Goal: Task Accomplishment & Management: Manage account settings

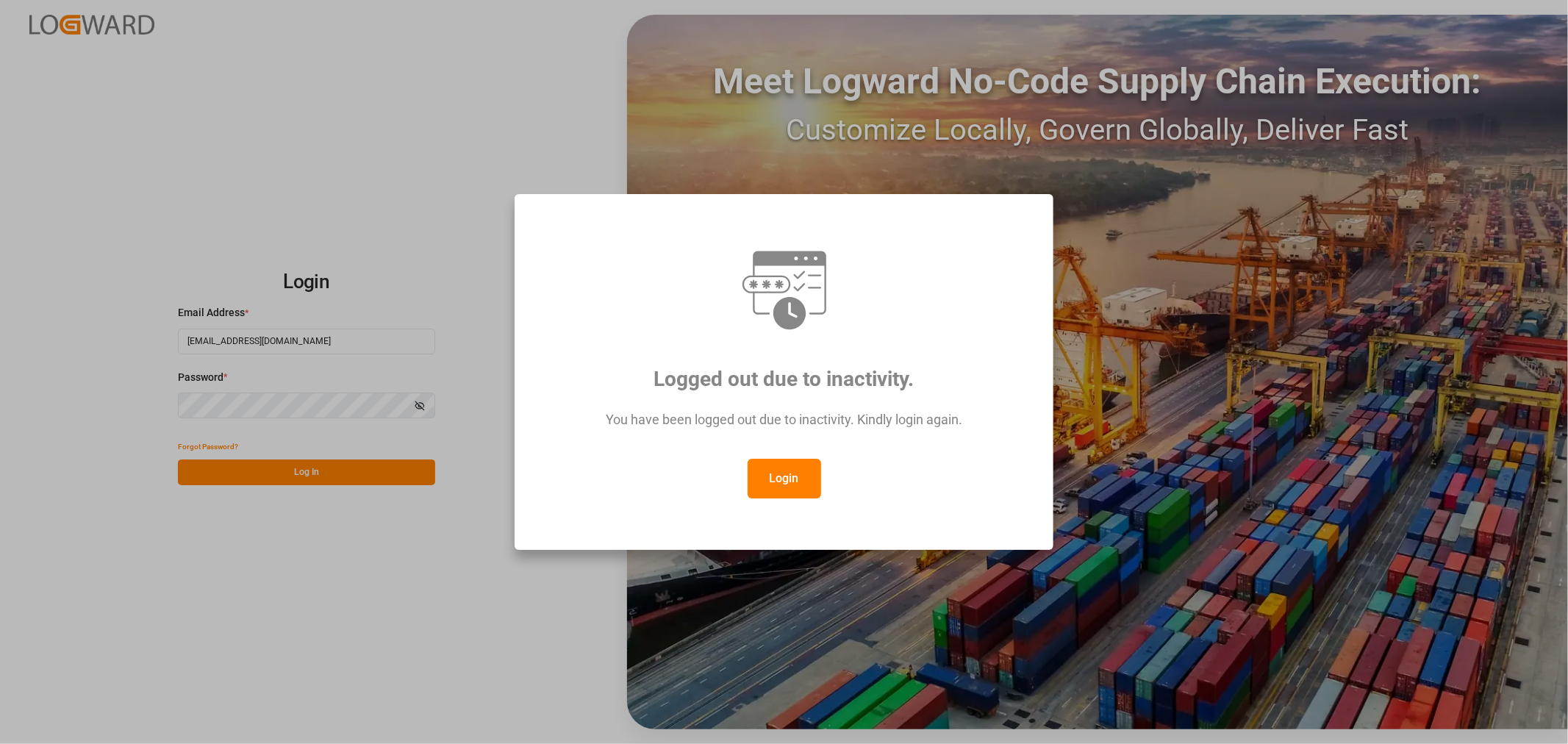
click at [780, 475] on button "Login" at bounding box center [784, 478] width 73 height 40
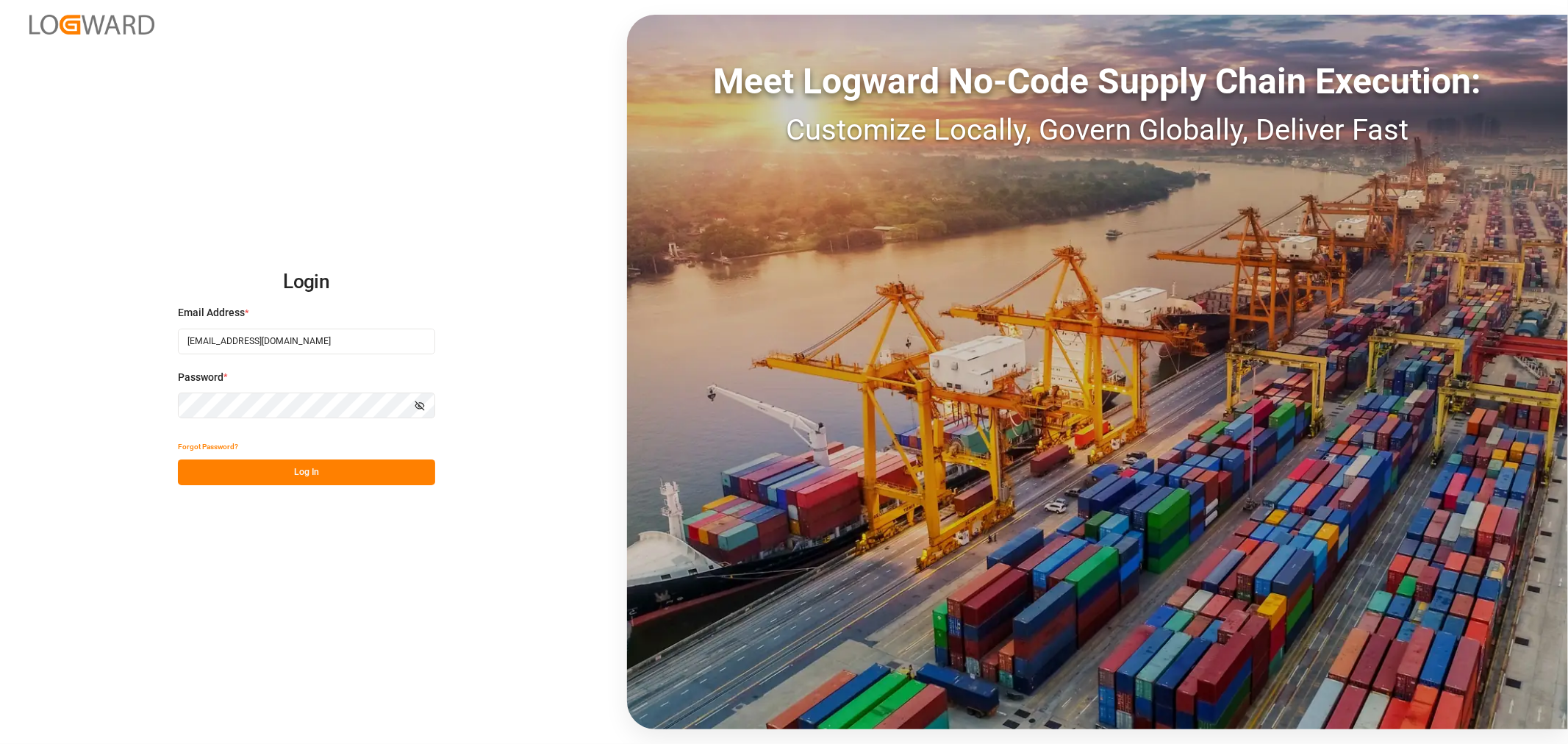
click at [348, 473] on button "Log In" at bounding box center [306, 472] width 257 height 26
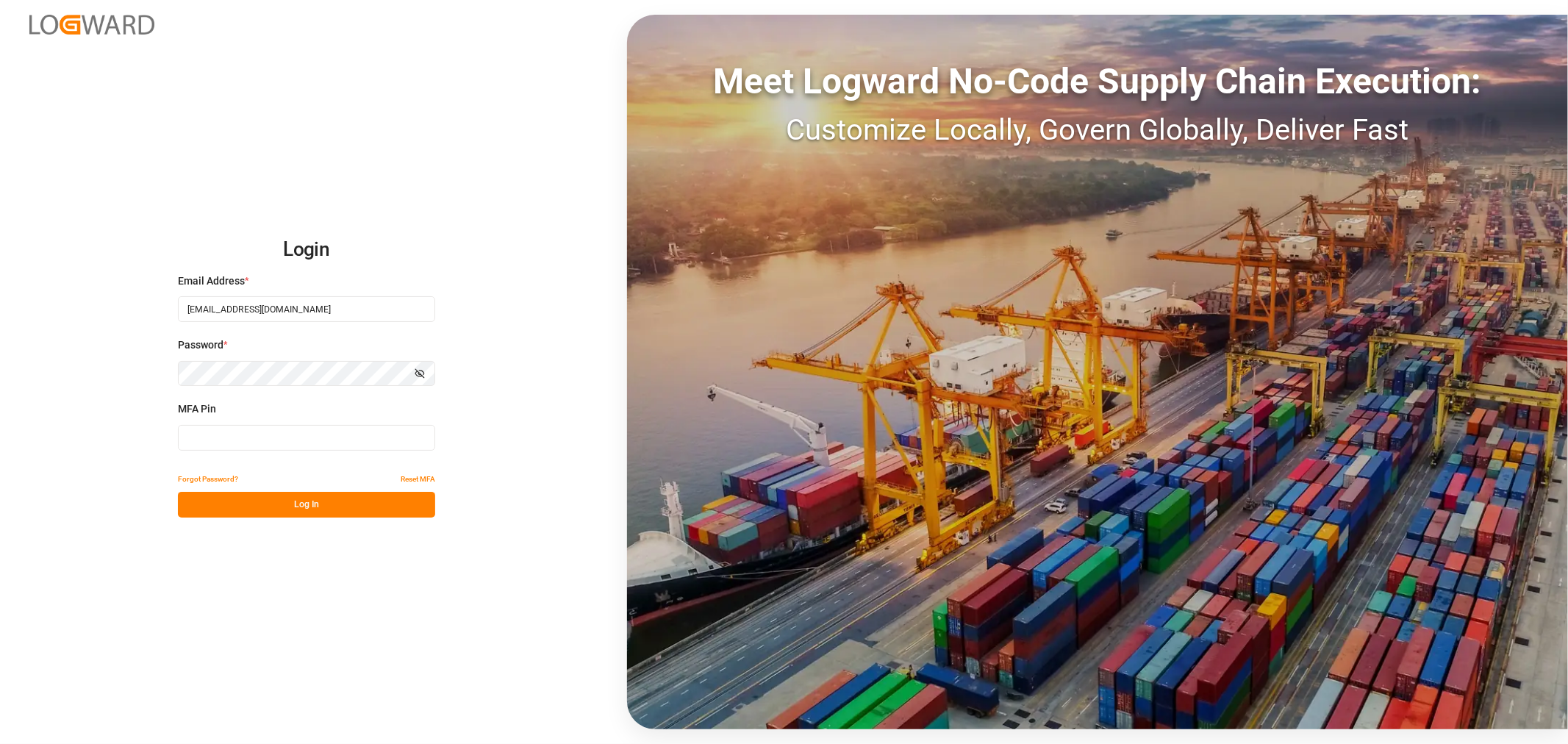
click at [314, 439] on input at bounding box center [306, 438] width 257 height 26
type input "0"
type input "337017"
click at [280, 496] on button "Log In" at bounding box center [306, 504] width 257 height 26
click at [280, 496] on div "Login Email Address * huixin.gao@jamindustries.com Password * Show password MFA…" at bounding box center [784, 372] width 1568 height 744
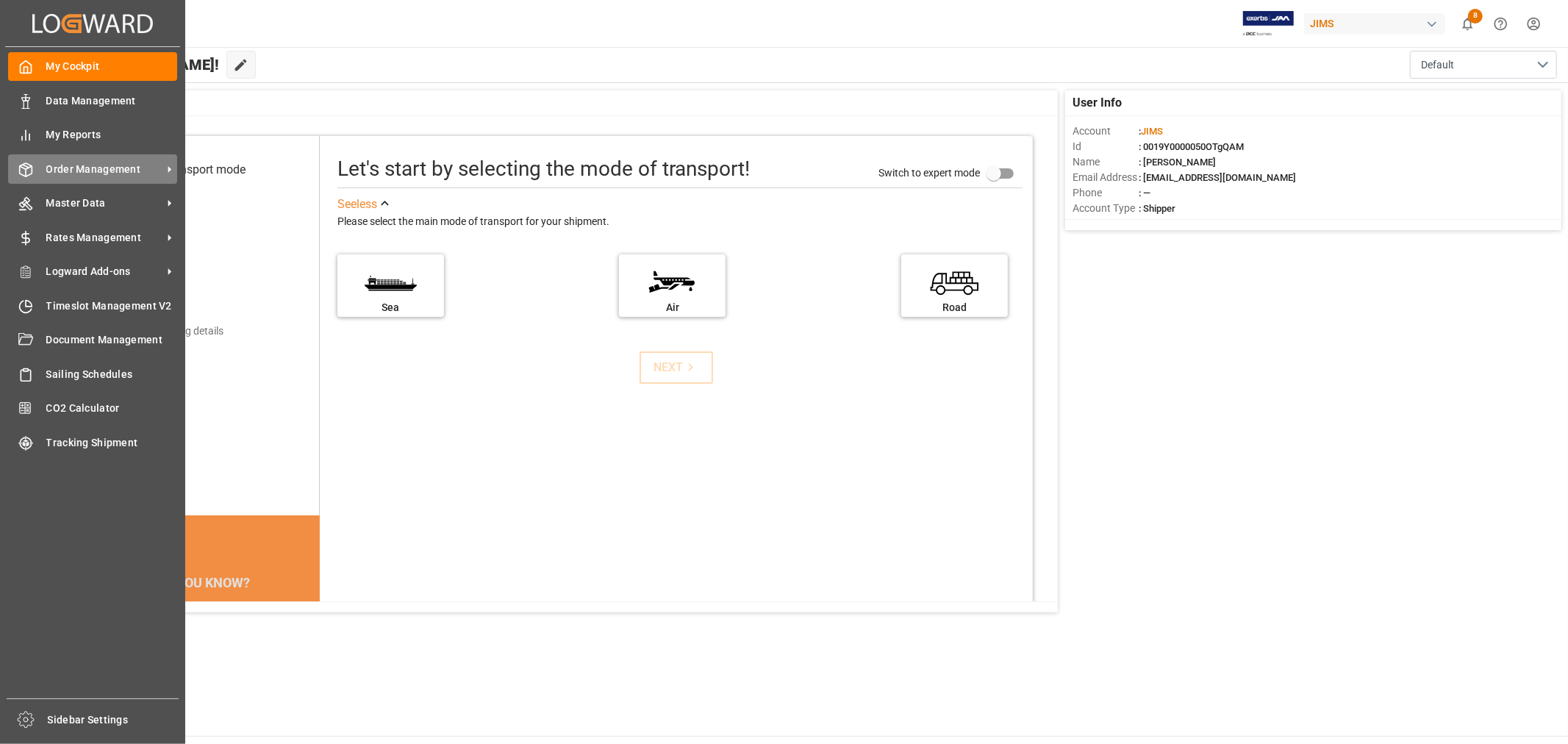
click at [87, 169] on span "Order Management" at bounding box center [104, 170] width 116 height 16
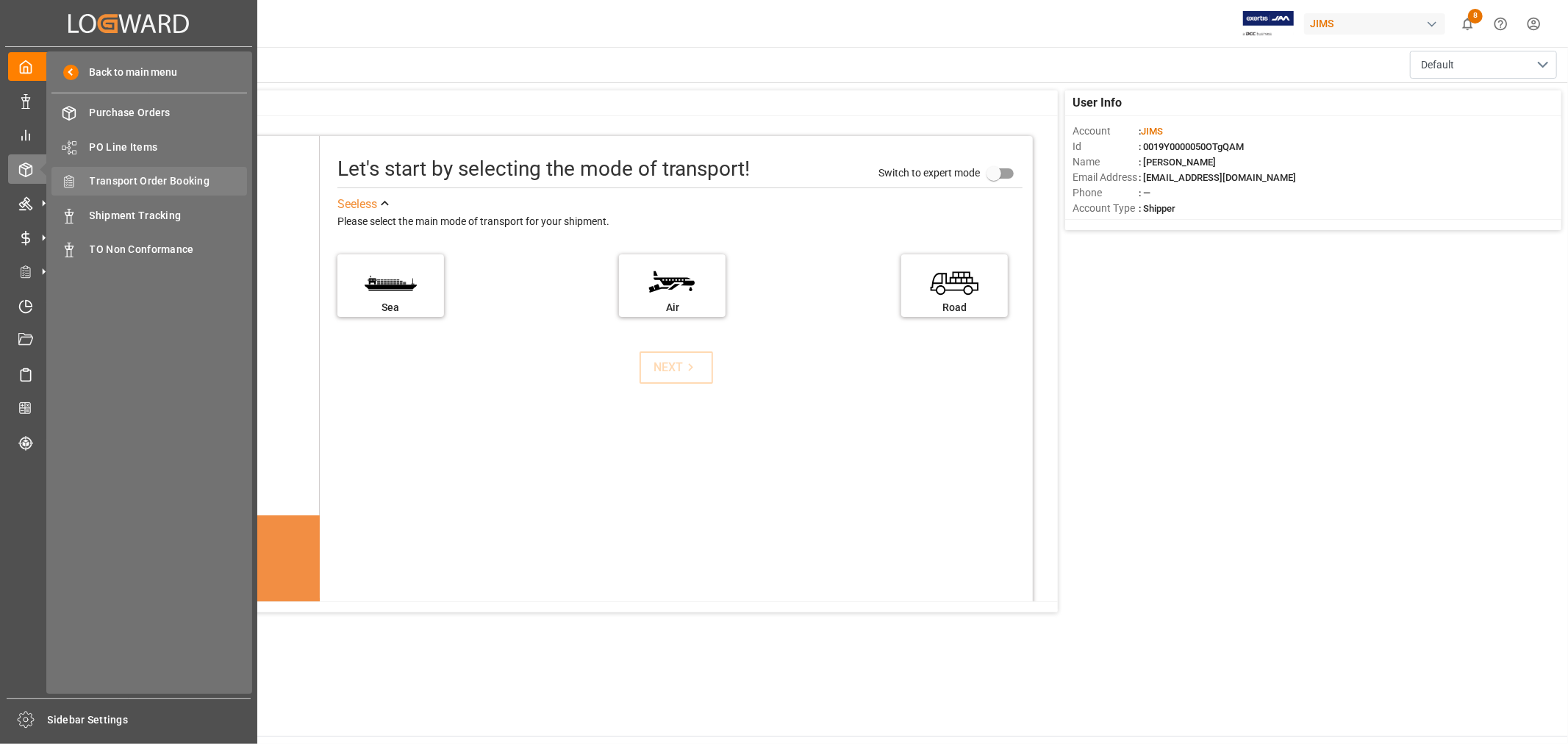
click at [162, 184] on span "Transport Order Booking" at bounding box center [169, 181] width 158 height 16
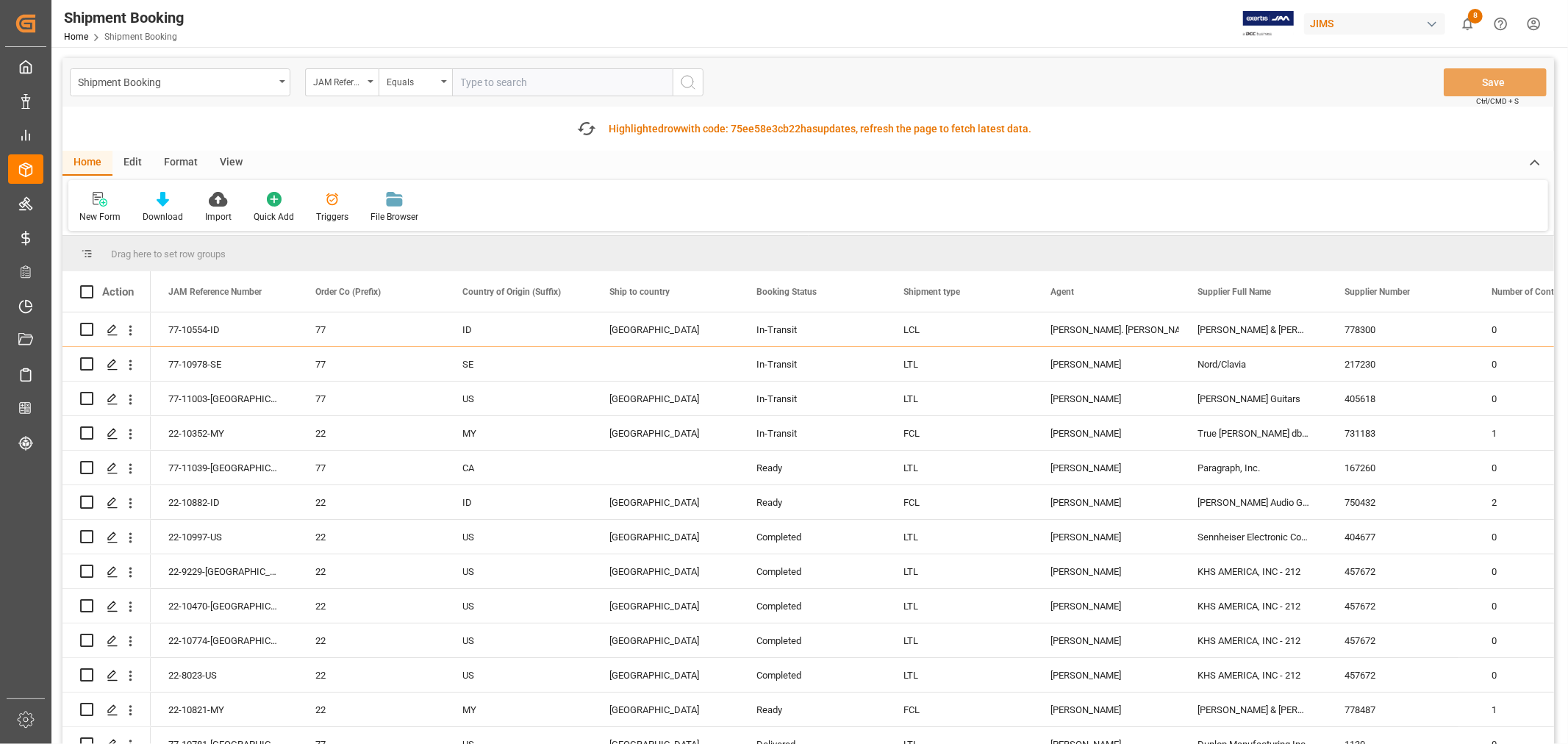
click at [475, 72] on input "text" at bounding box center [562, 82] width 220 height 28
paste input "77-10677-CN"
type input "77-10677-CN"
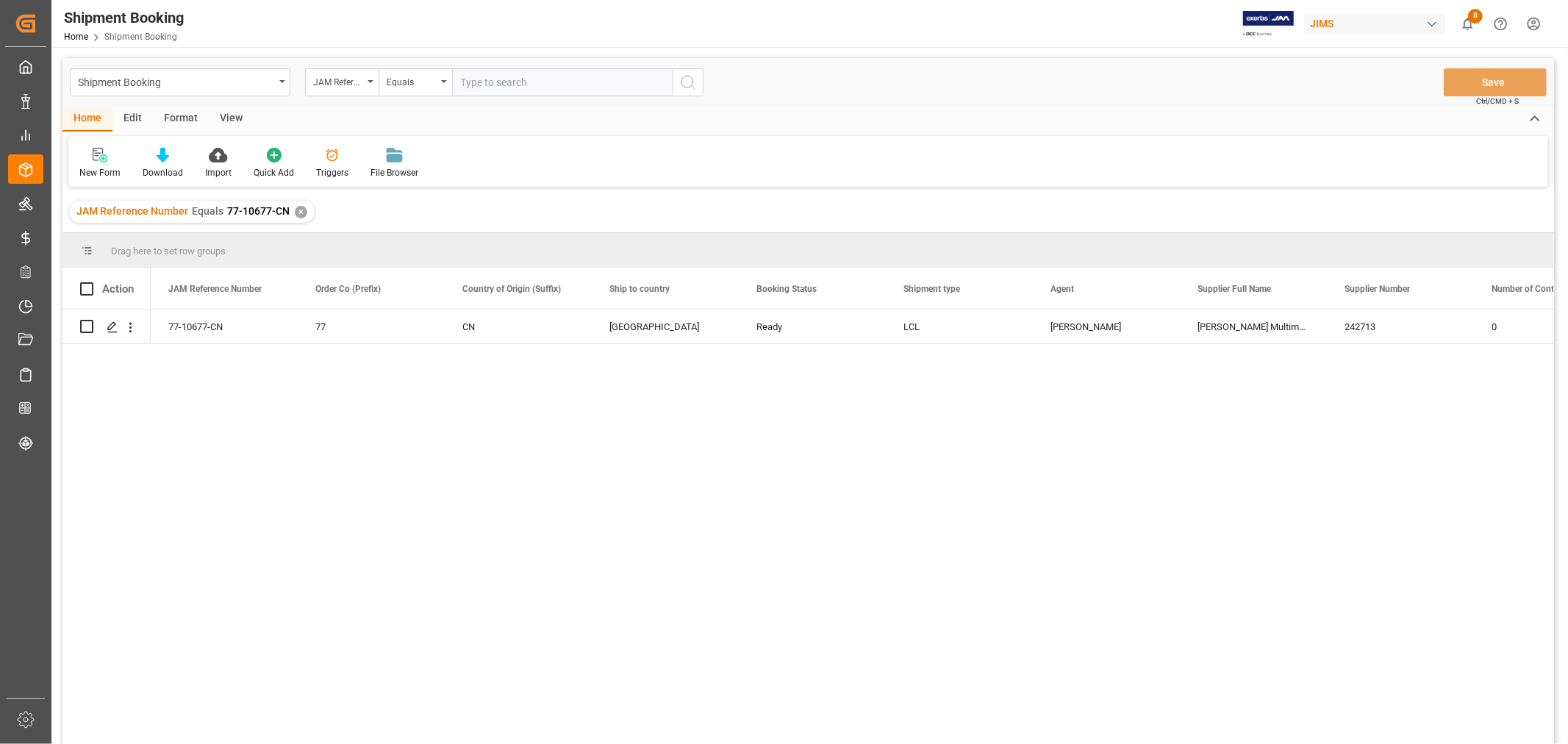
click at [298, 213] on div "✕" at bounding box center [301, 211] width 13 height 13
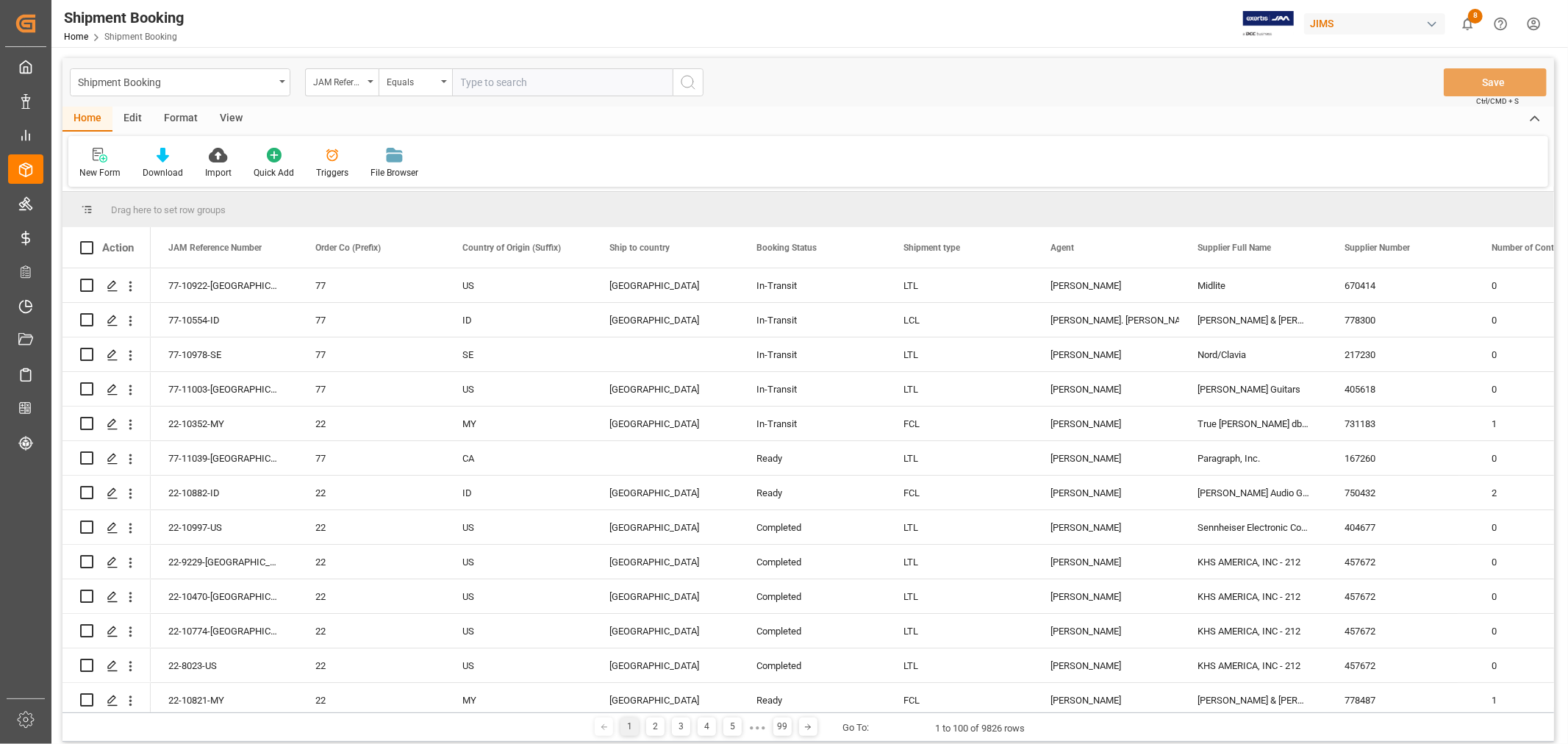
click at [488, 87] on input "text" at bounding box center [562, 82] width 220 height 28
type input "77-10285-CN"
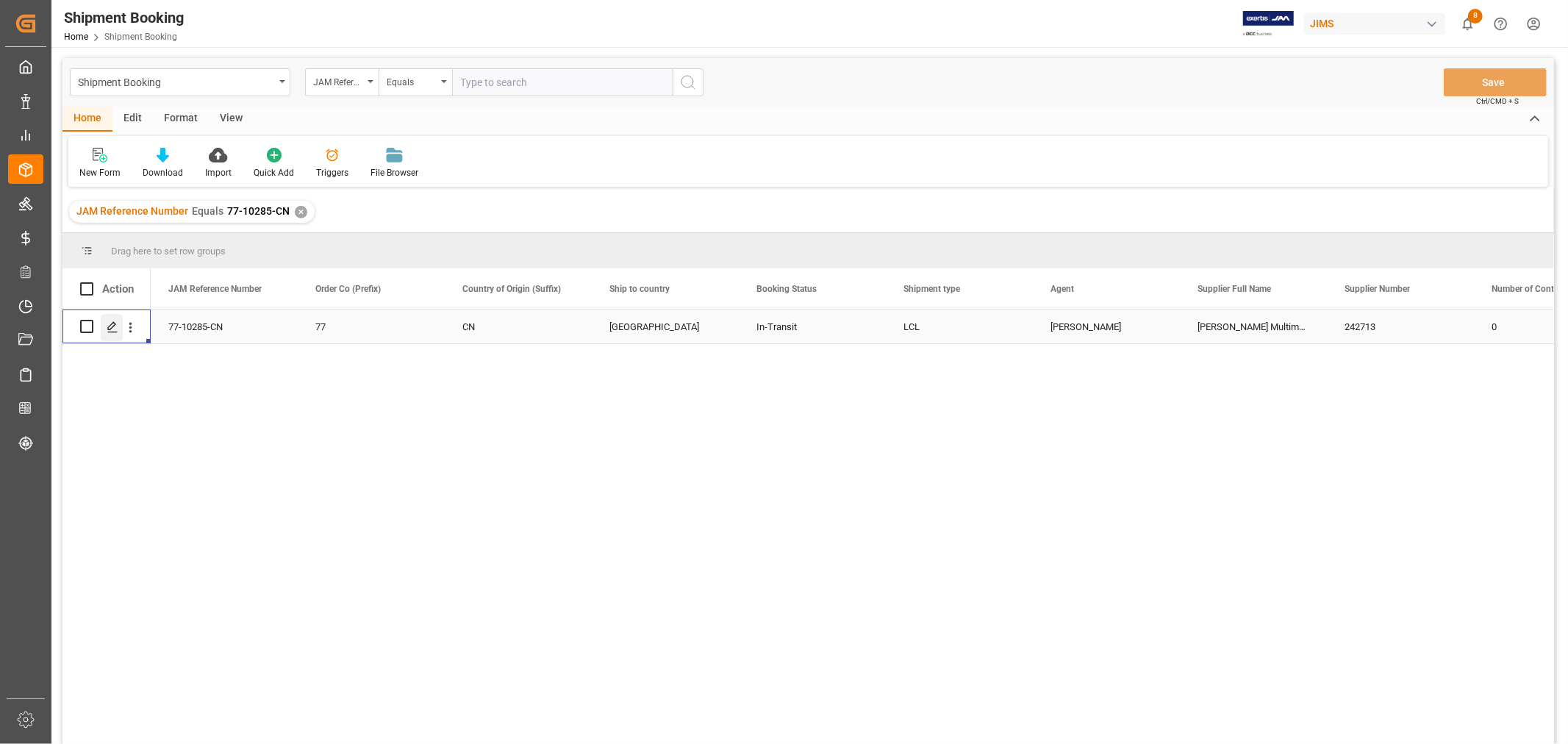
click at [115, 326] on icon "Press SPACE to select this row." at bounding box center [113, 327] width 12 height 12
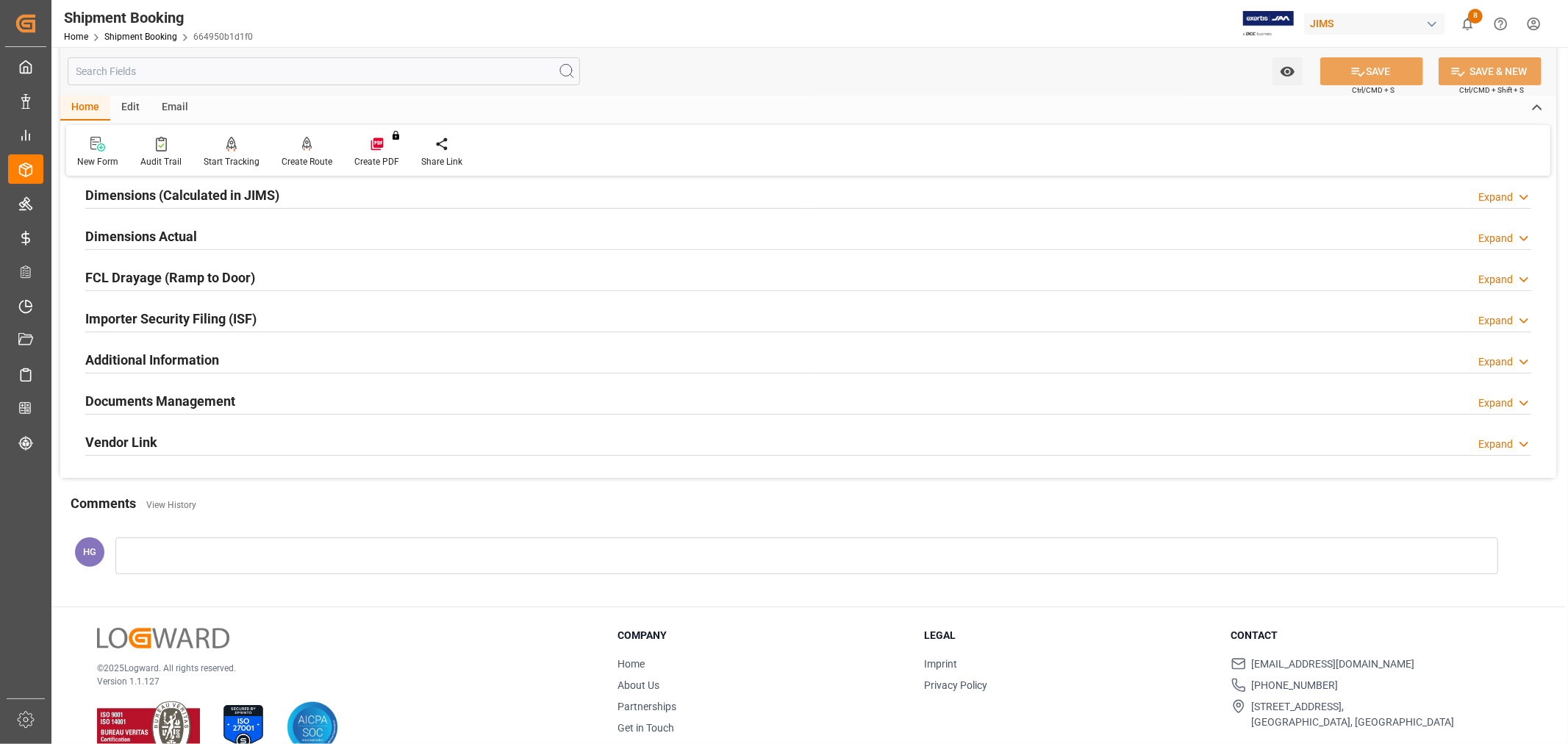
scroll to position [361, 0]
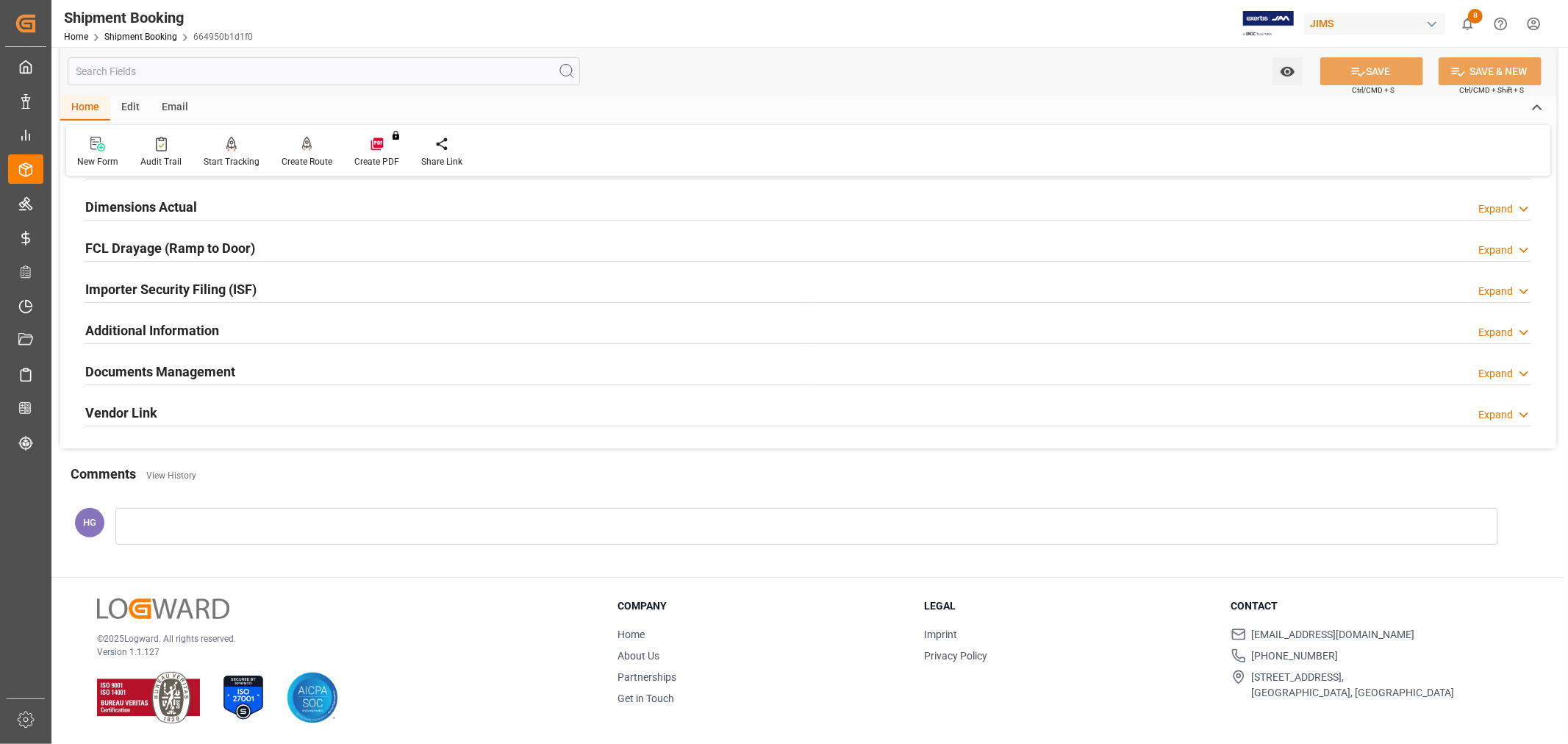
click at [191, 369] on h2 "Documents Management" at bounding box center [160, 372] width 150 height 20
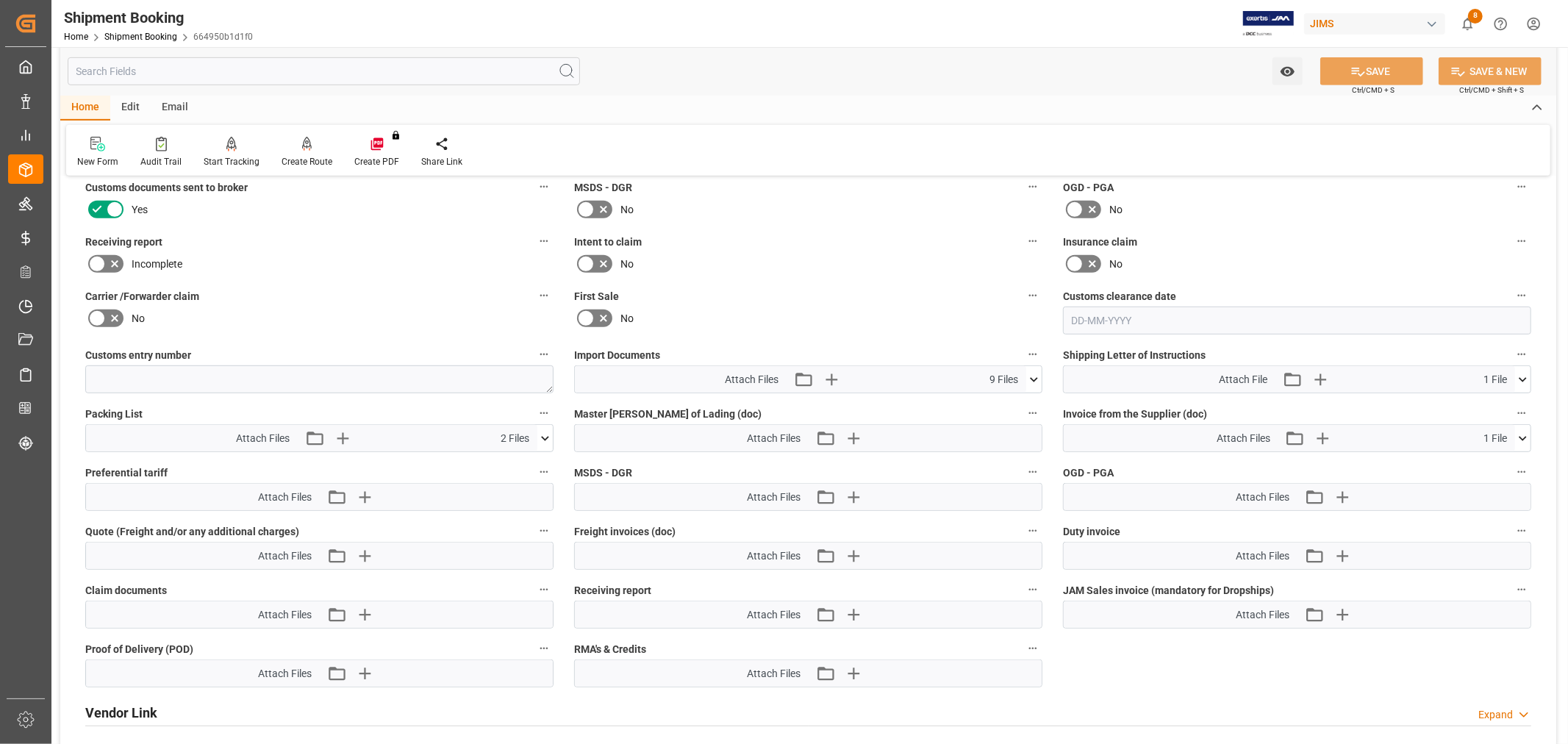
scroll to position [687, 0]
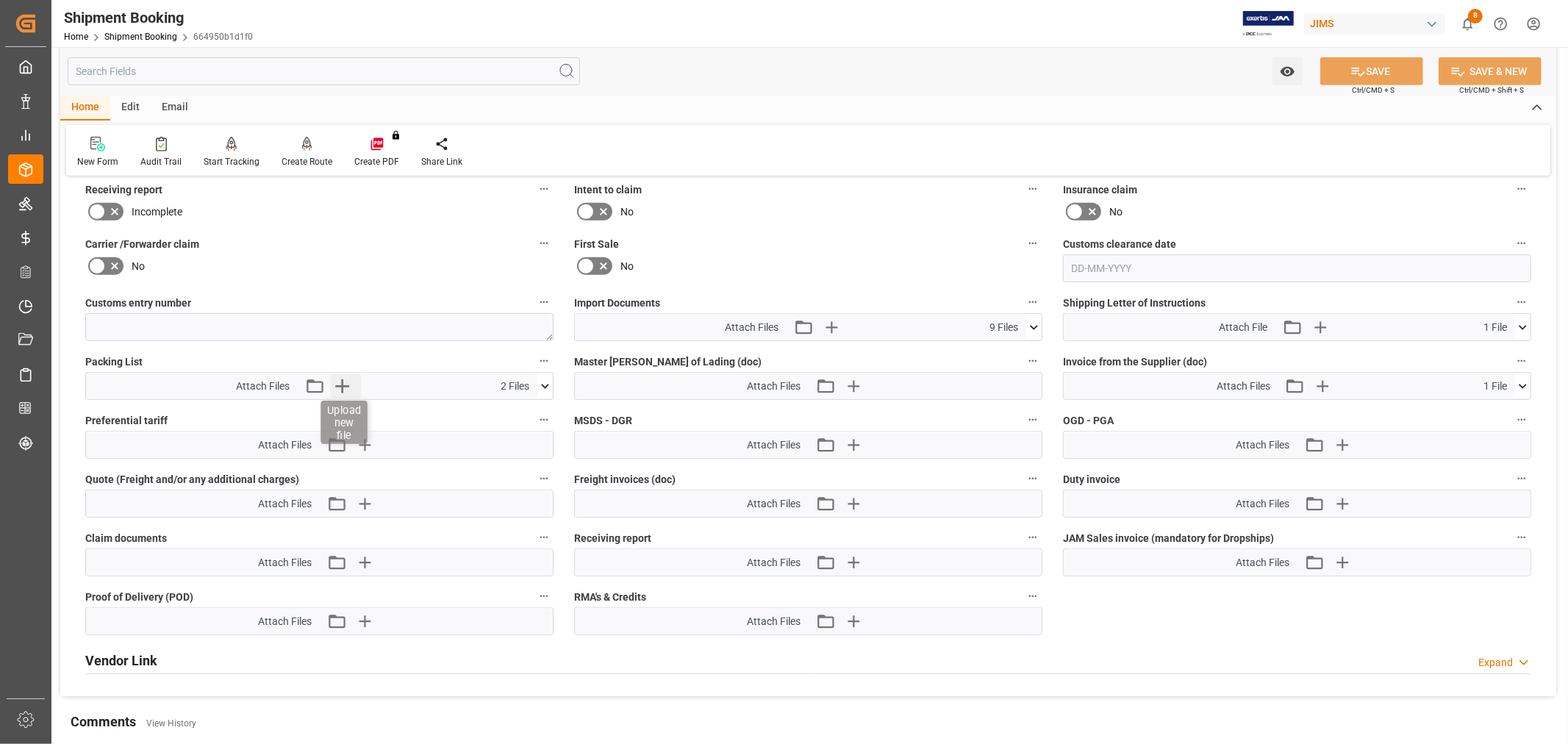
click at [339, 376] on icon "button" at bounding box center [342, 386] width 24 height 24
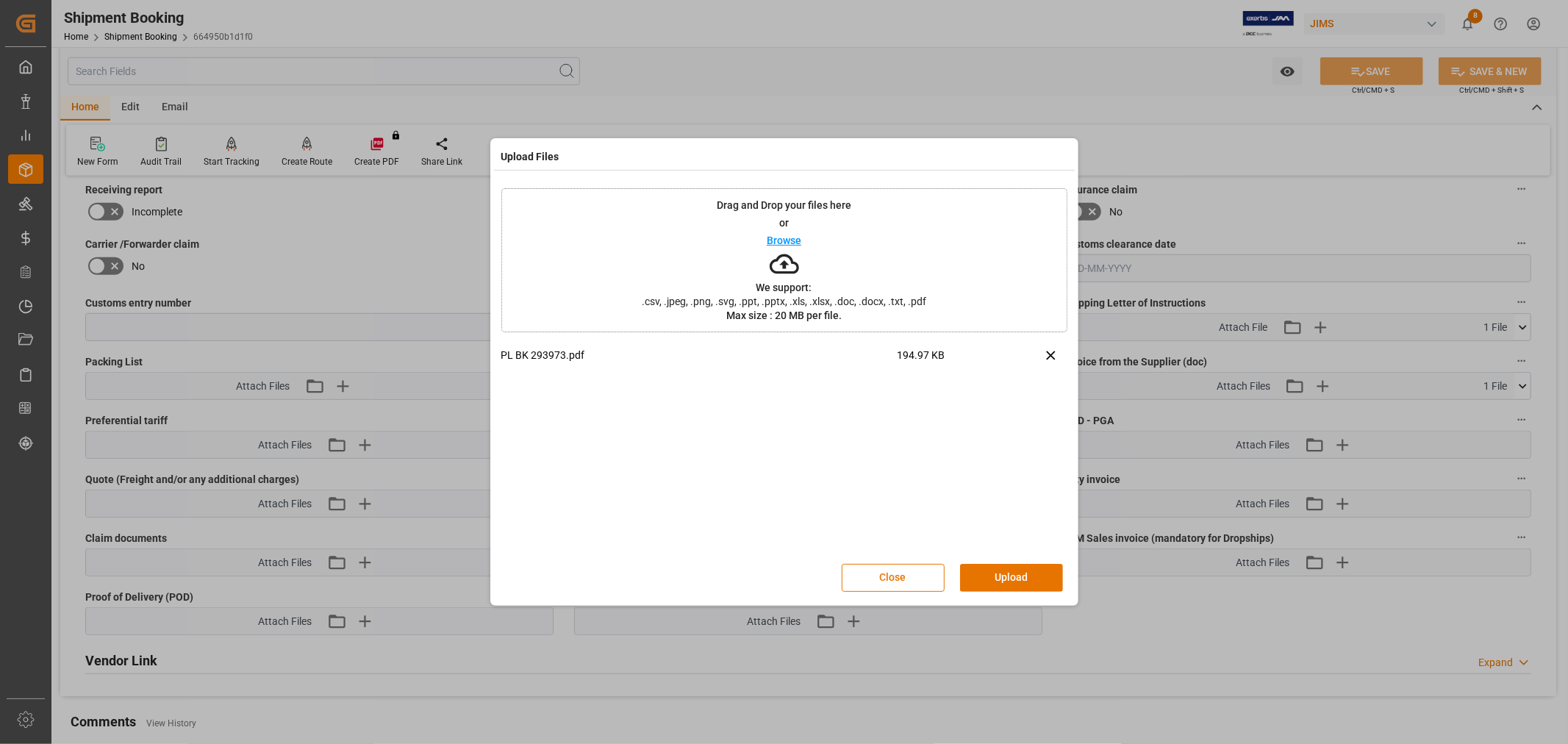
drag, startPoint x: 983, startPoint y: 579, endPoint x: 984, endPoint y: 569, distance: 10.0
click at [984, 578] on button "Upload" at bounding box center [1011, 577] width 103 height 28
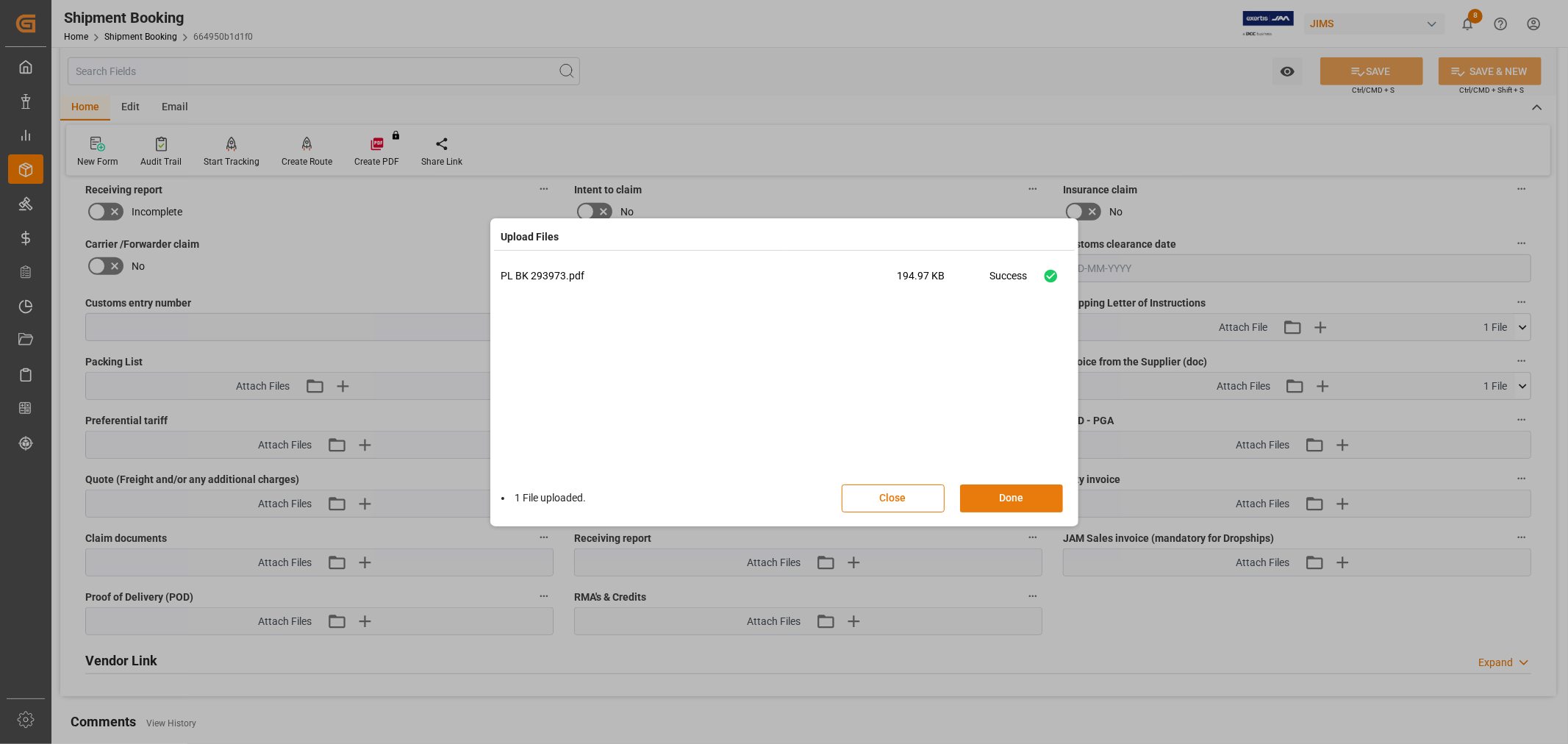
click at [985, 491] on button "Done" at bounding box center [1011, 498] width 103 height 28
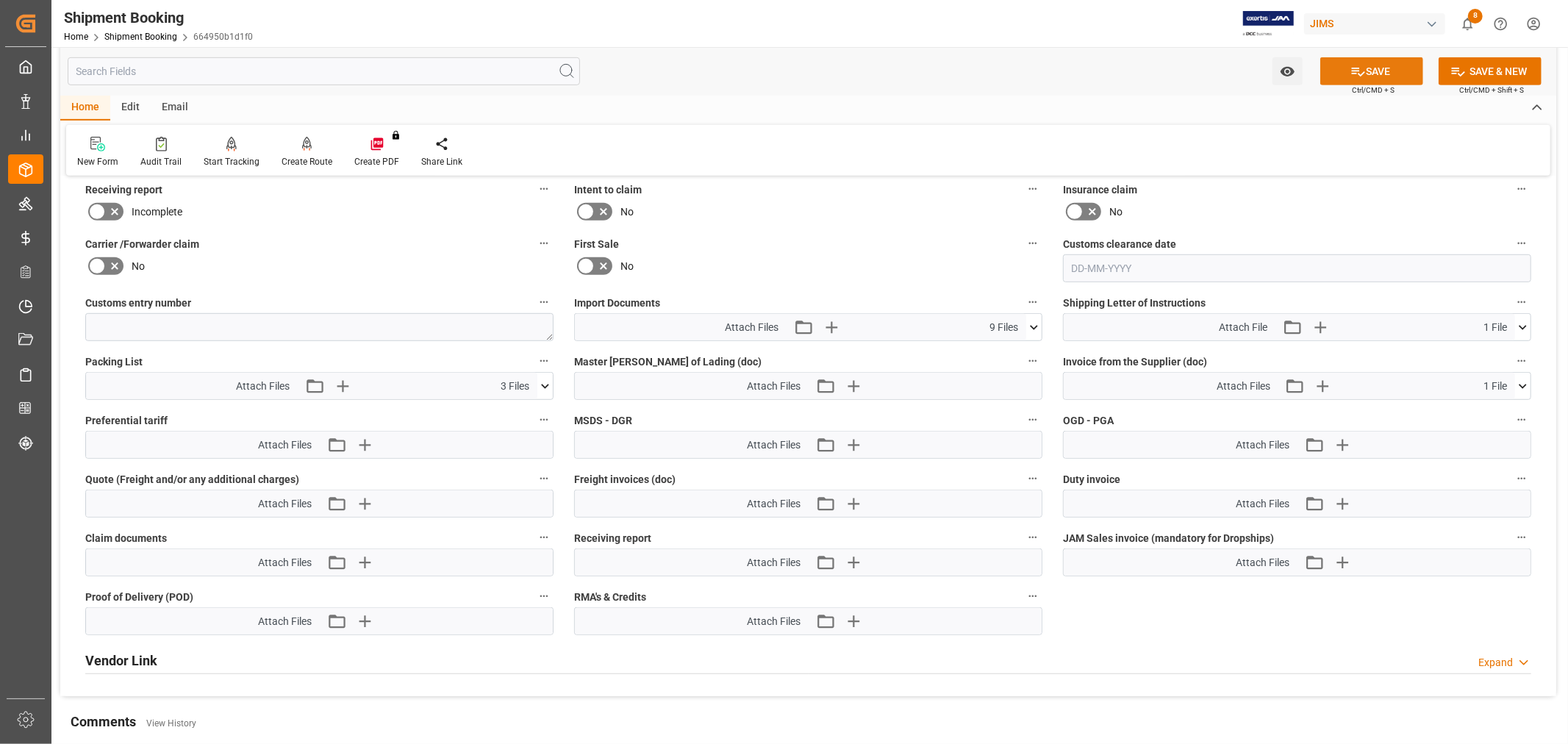
click at [1350, 64] on icon at bounding box center [1358, 72] width 16 height 16
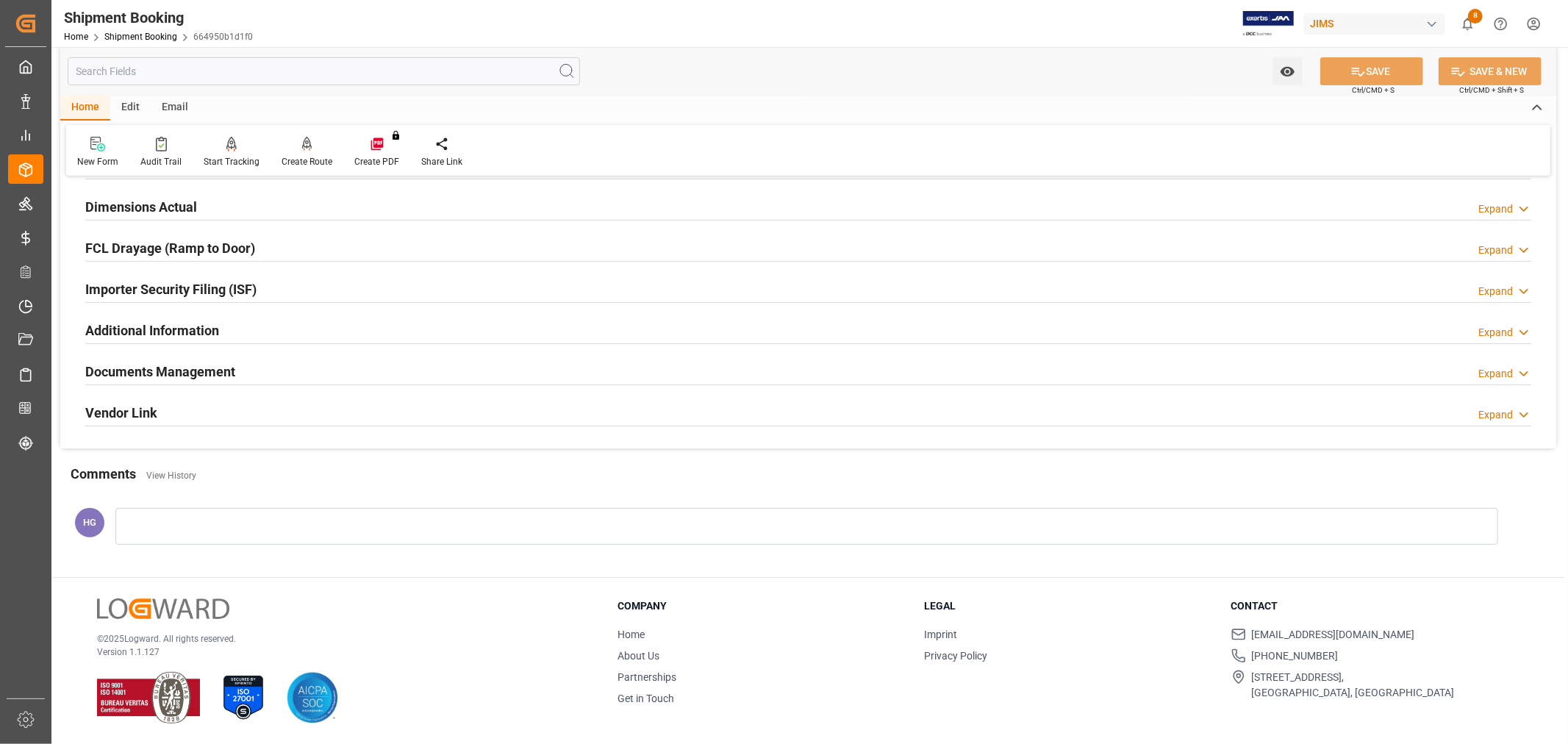
scroll to position [361, 0]
click at [147, 39] on link "Shipment Booking" at bounding box center [141, 37] width 73 height 10
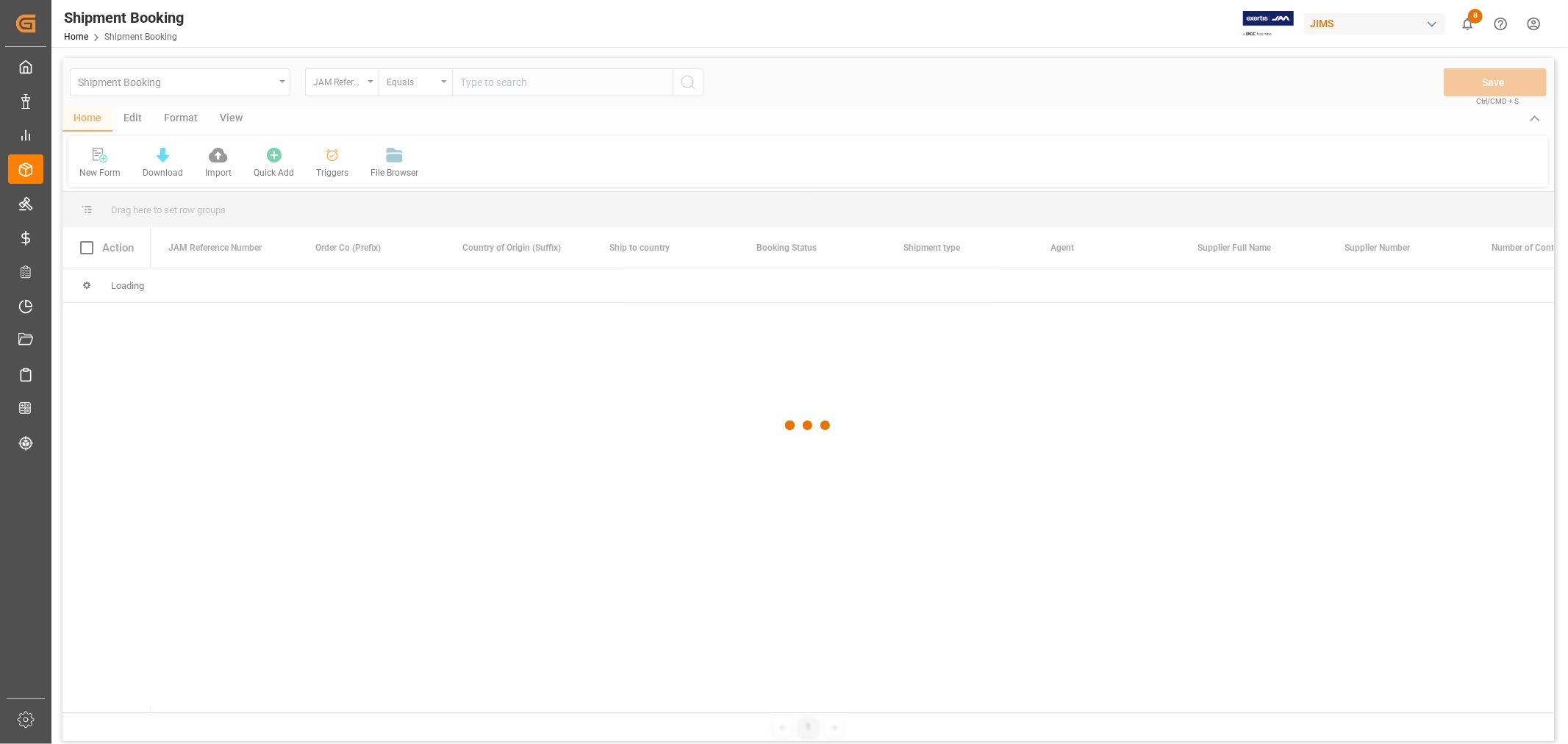
click at [506, 87] on div at bounding box center [808, 426] width 1492 height 735
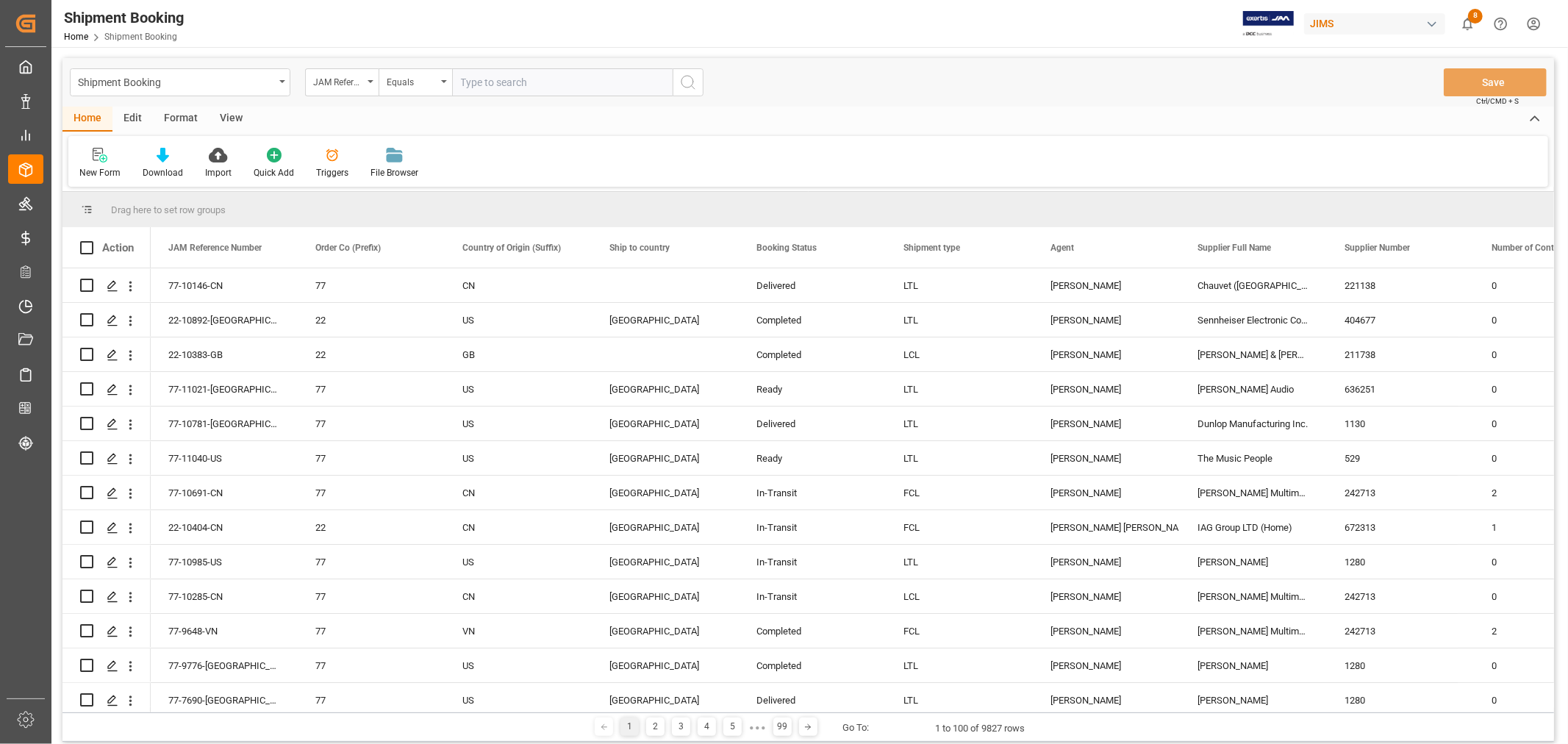
click at [495, 85] on input "text" at bounding box center [562, 82] width 220 height 28
type input "77-10209-cn"
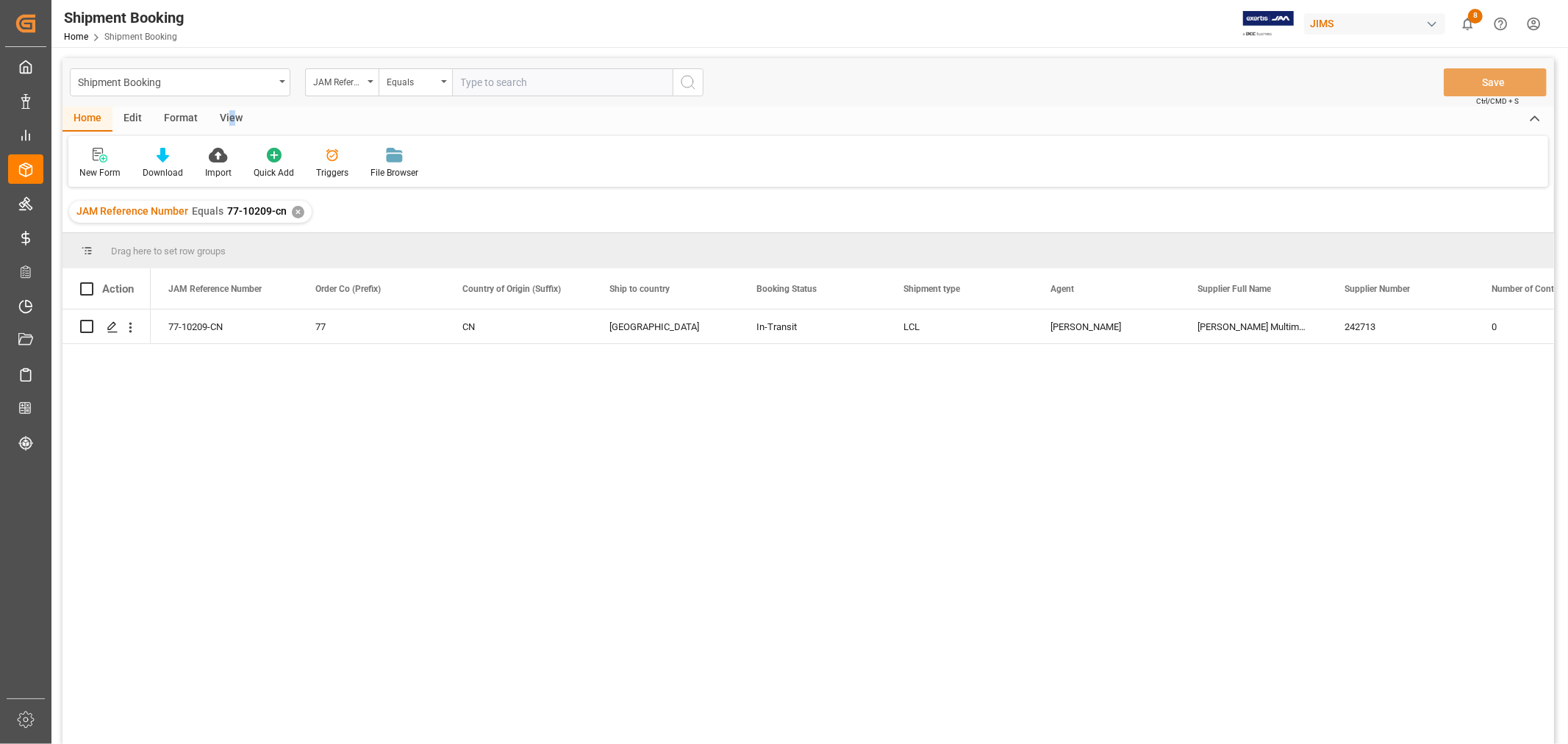
click at [228, 113] on div "View" at bounding box center [230, 119] width 44 height 25
click at [93, 165] on div "Default" at bounding box center [93, 163] width 50 height 33
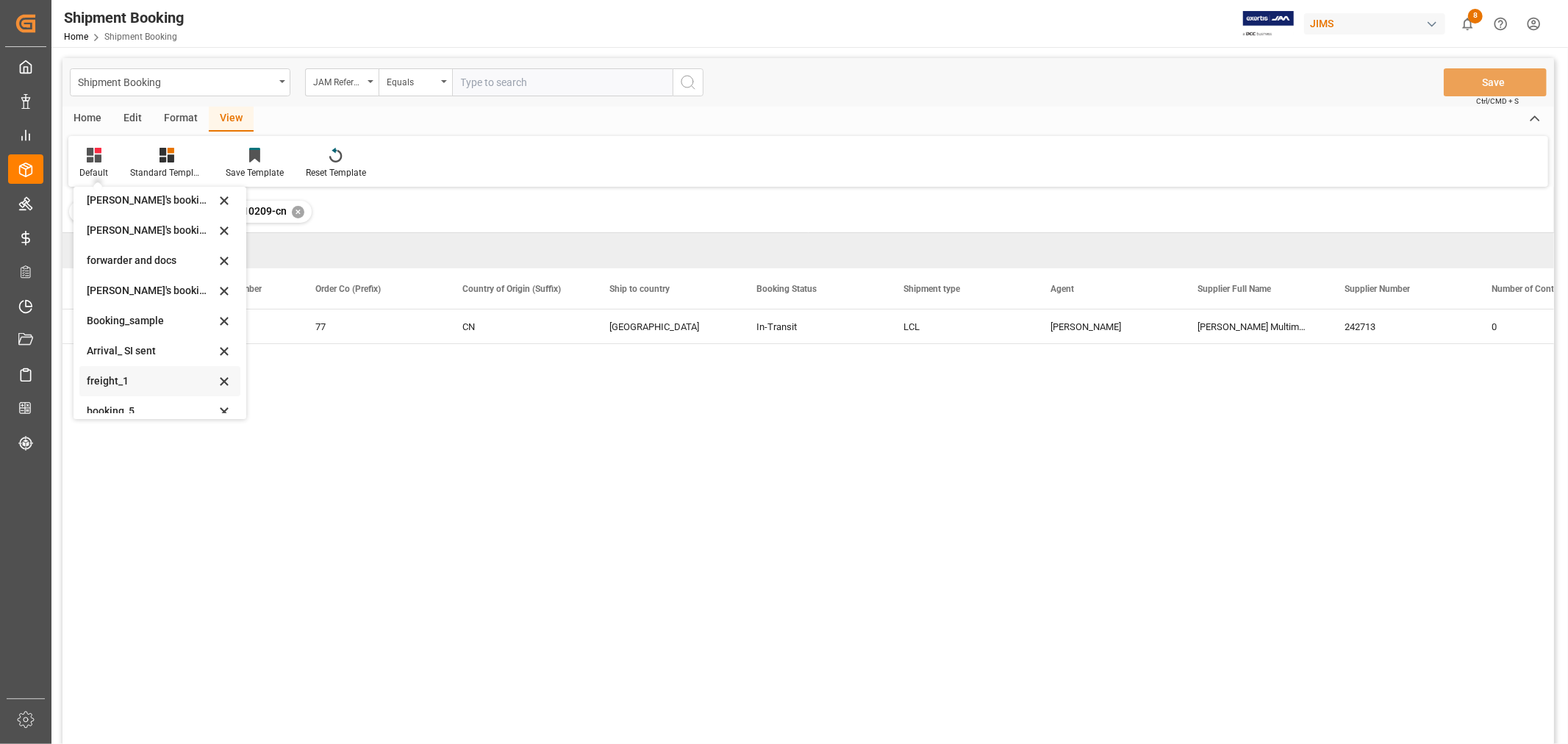
scroll to position [140, 0]
click at [136, 400] on div "booking_5" at bounding box center [151, 399] width 129 height 16
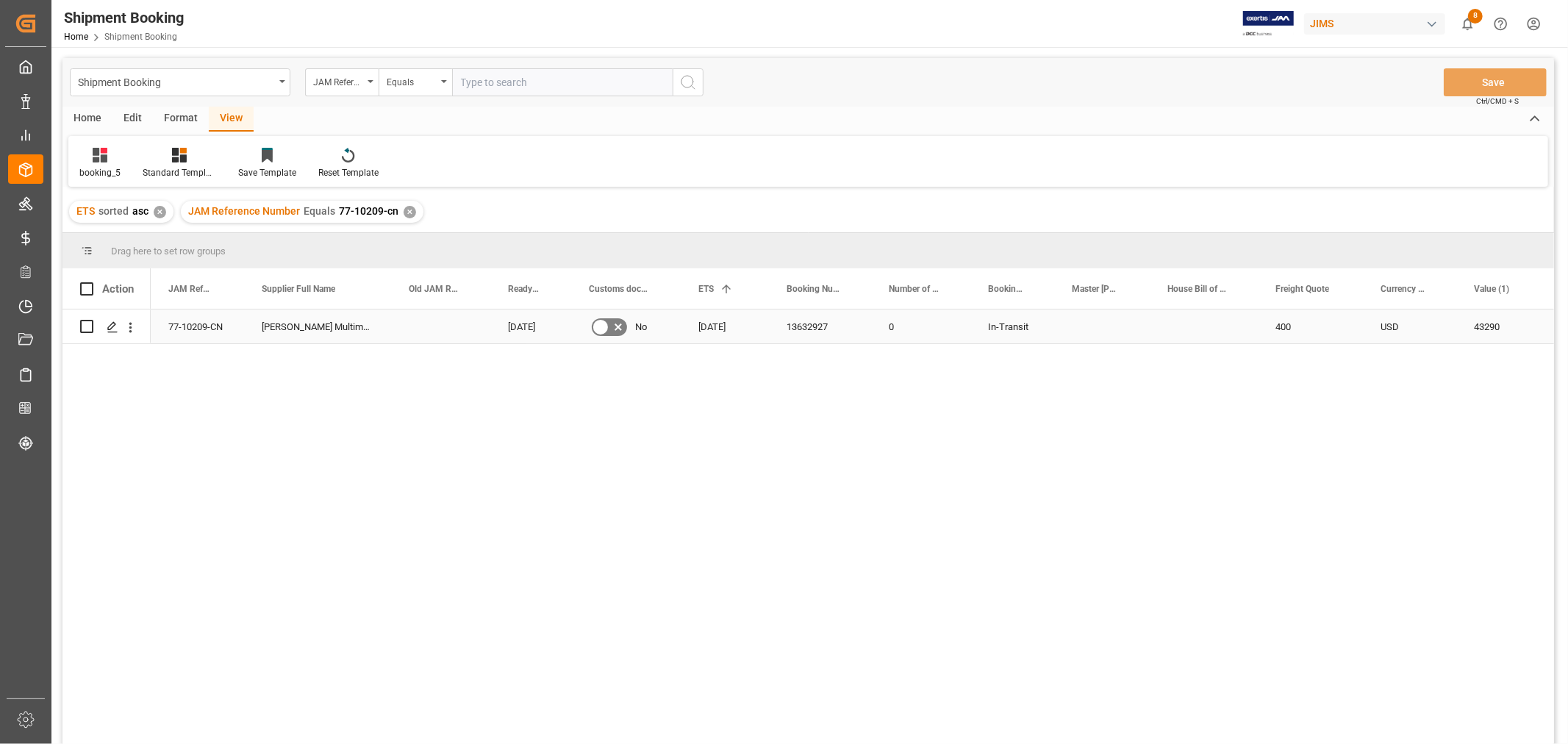
click at [818, 325] on div "13632927" at bounding box center [820, 326] width 102 height 34
click at [216, 331] on div "77-10209-CN" at bounding box center [197, 326] width 93 height 34
click at [118, 325] on icon "Press SPACE to select this row." at bounding box center [113, 327] width 12 height 12
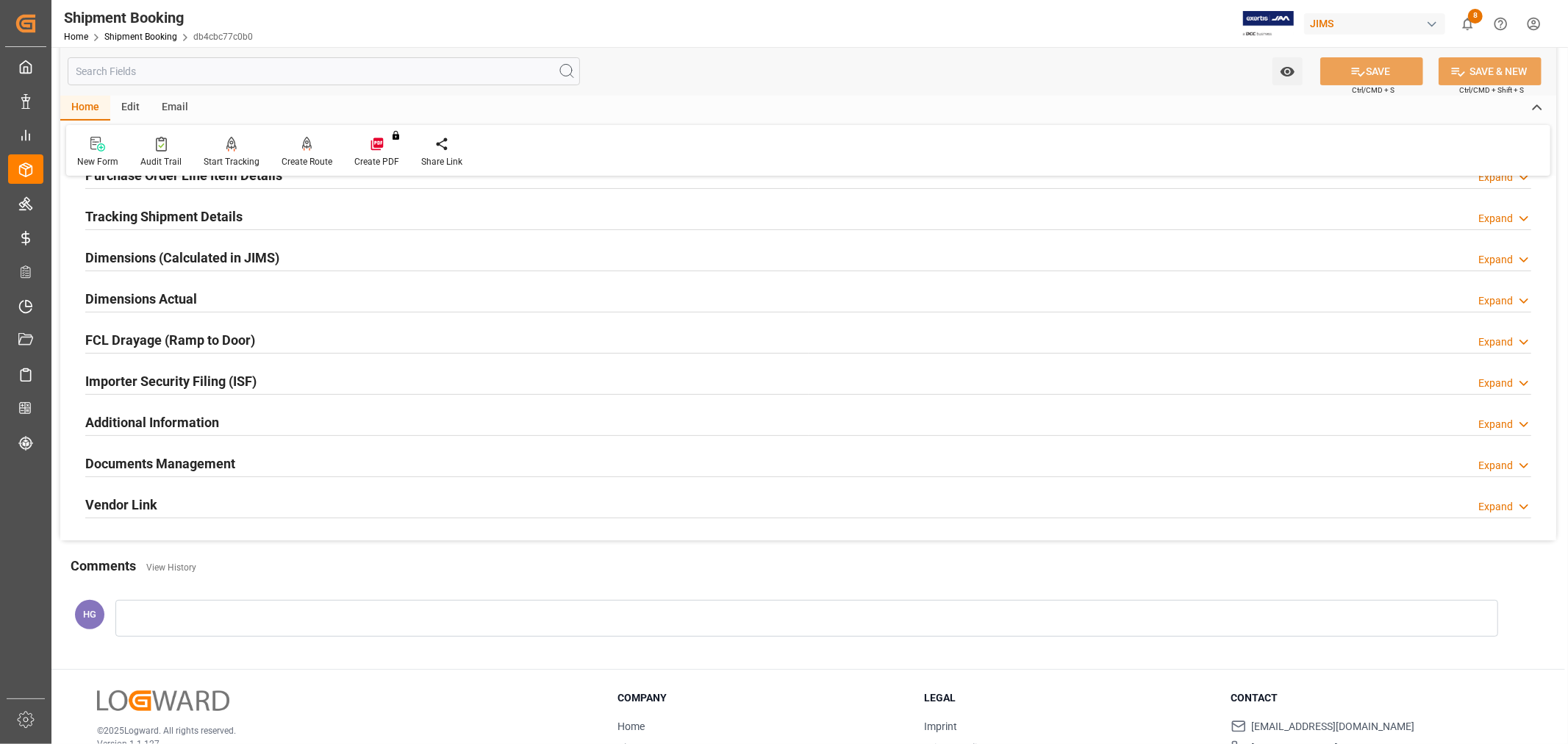
scroll to position [361, 0]
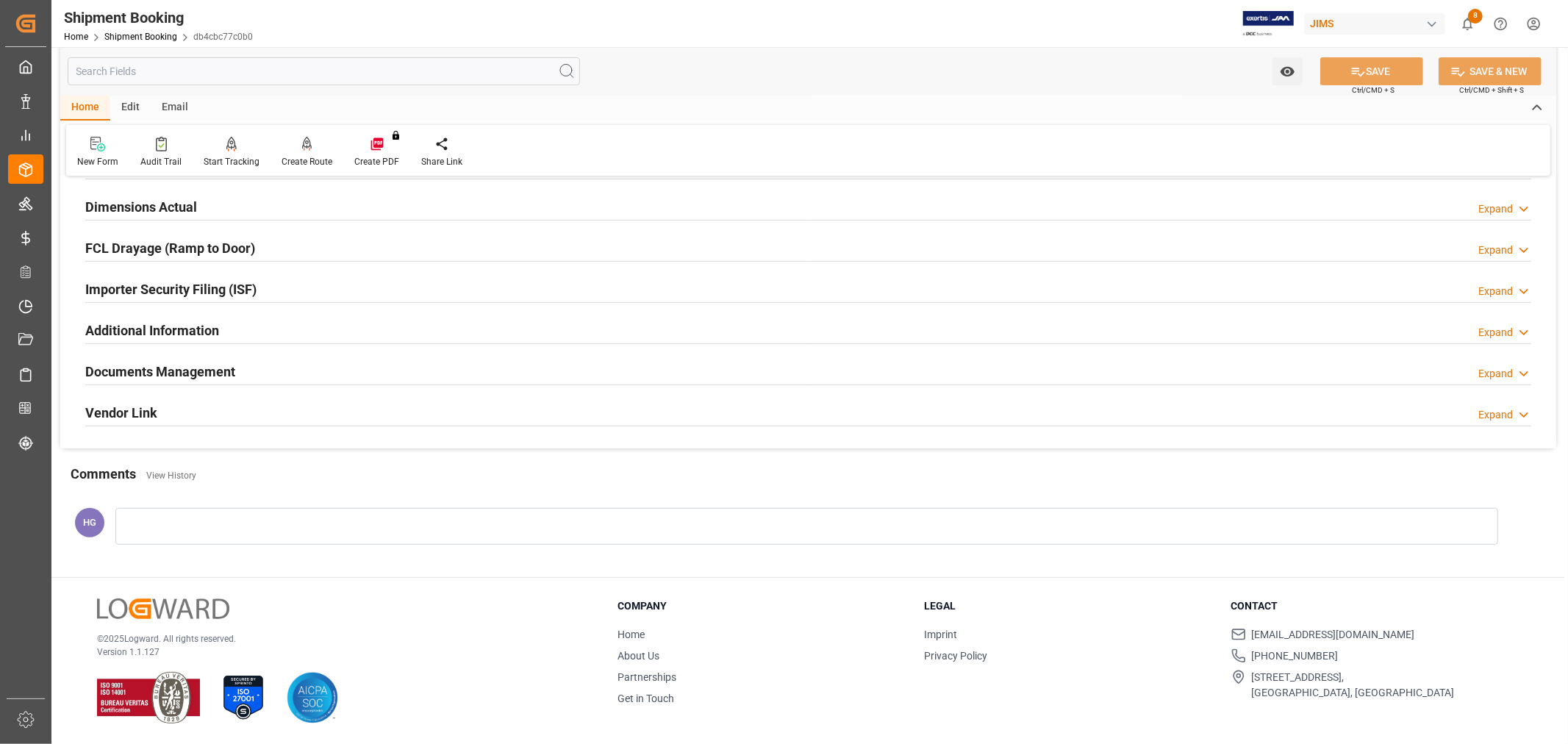
click at [190, 366] on h2 "Documents Management" at bounding box center [160, 372] width 150 height 20
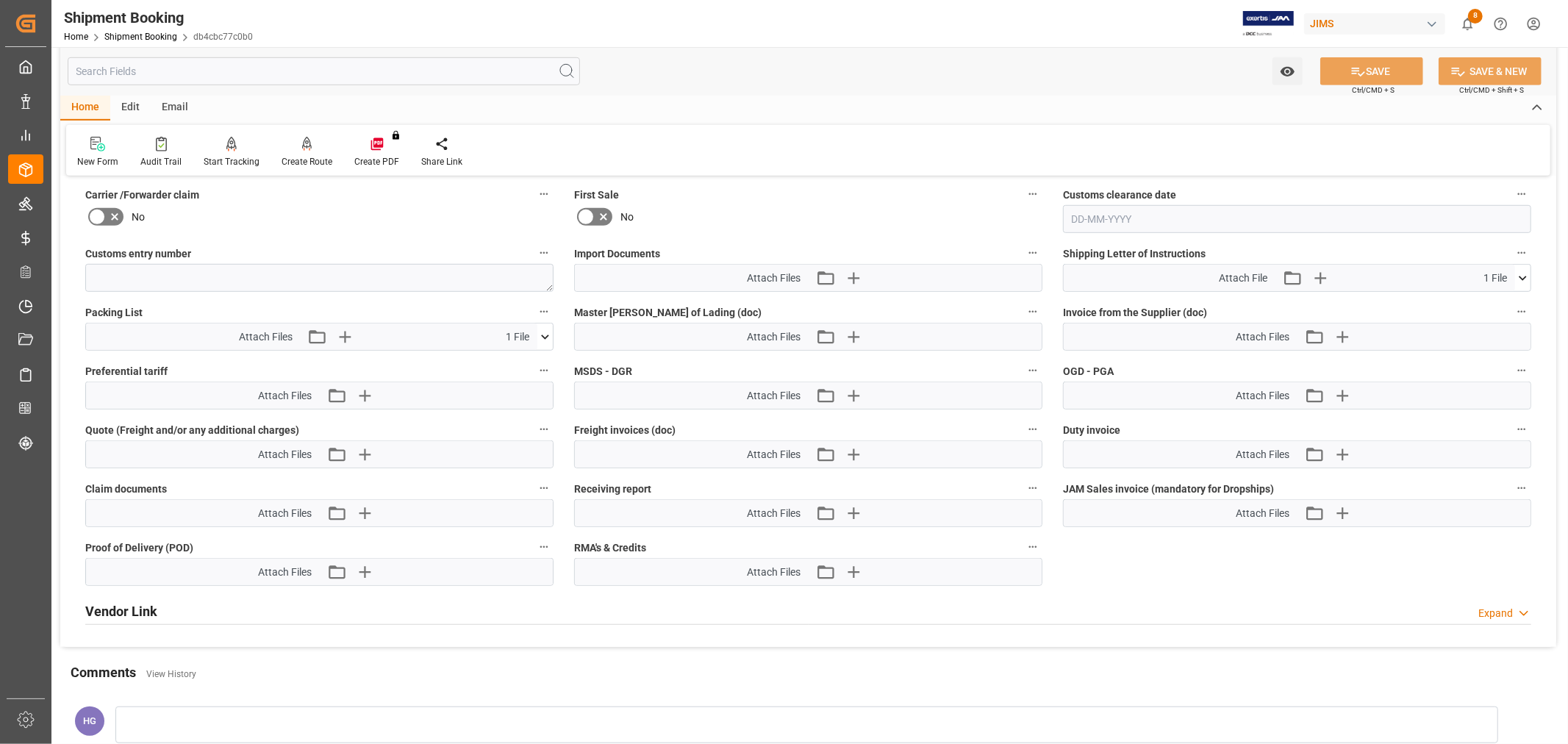
scroll to position [769, 0]
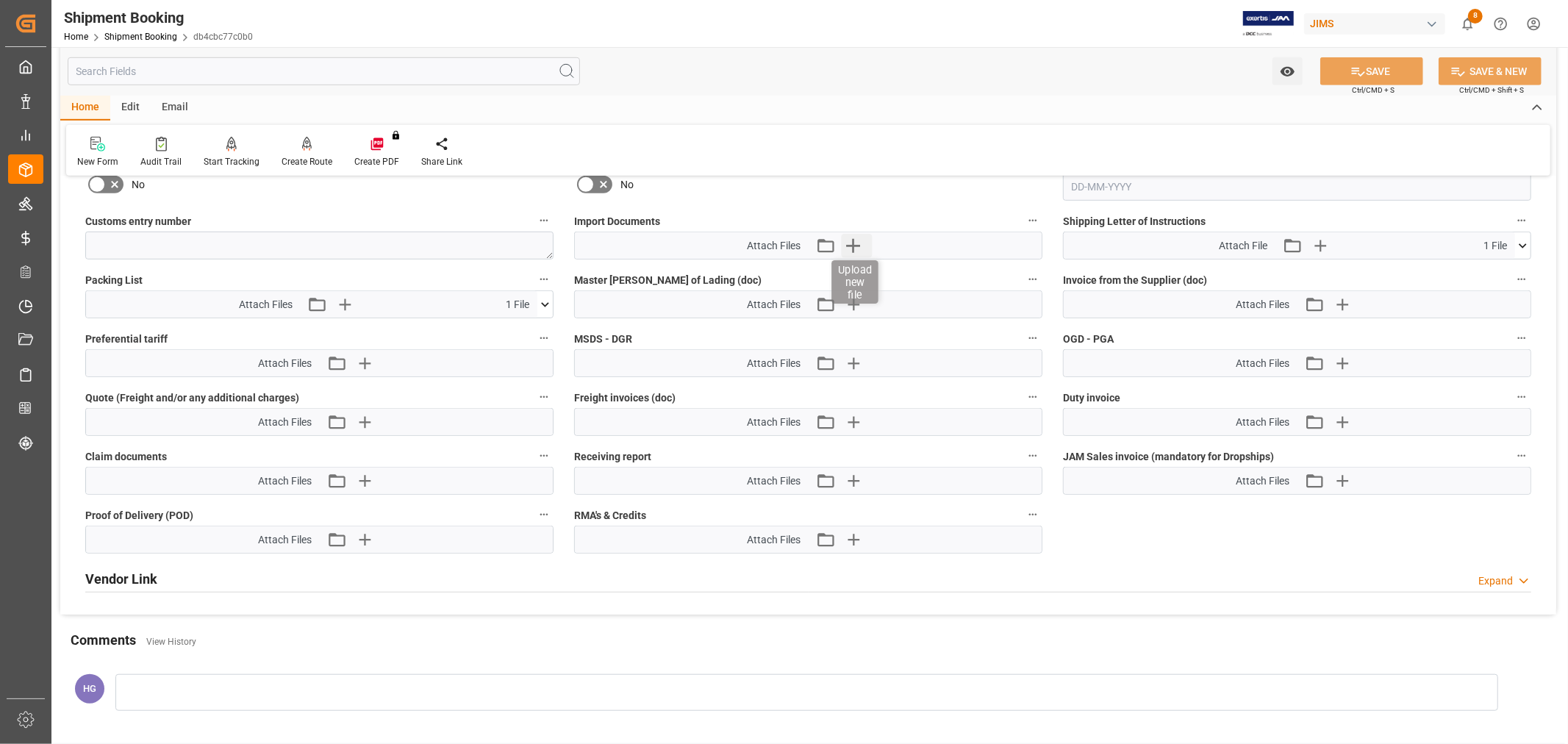
click at [847, 245] on icon "button" at bounding box center [853, 245] width 24 height 24
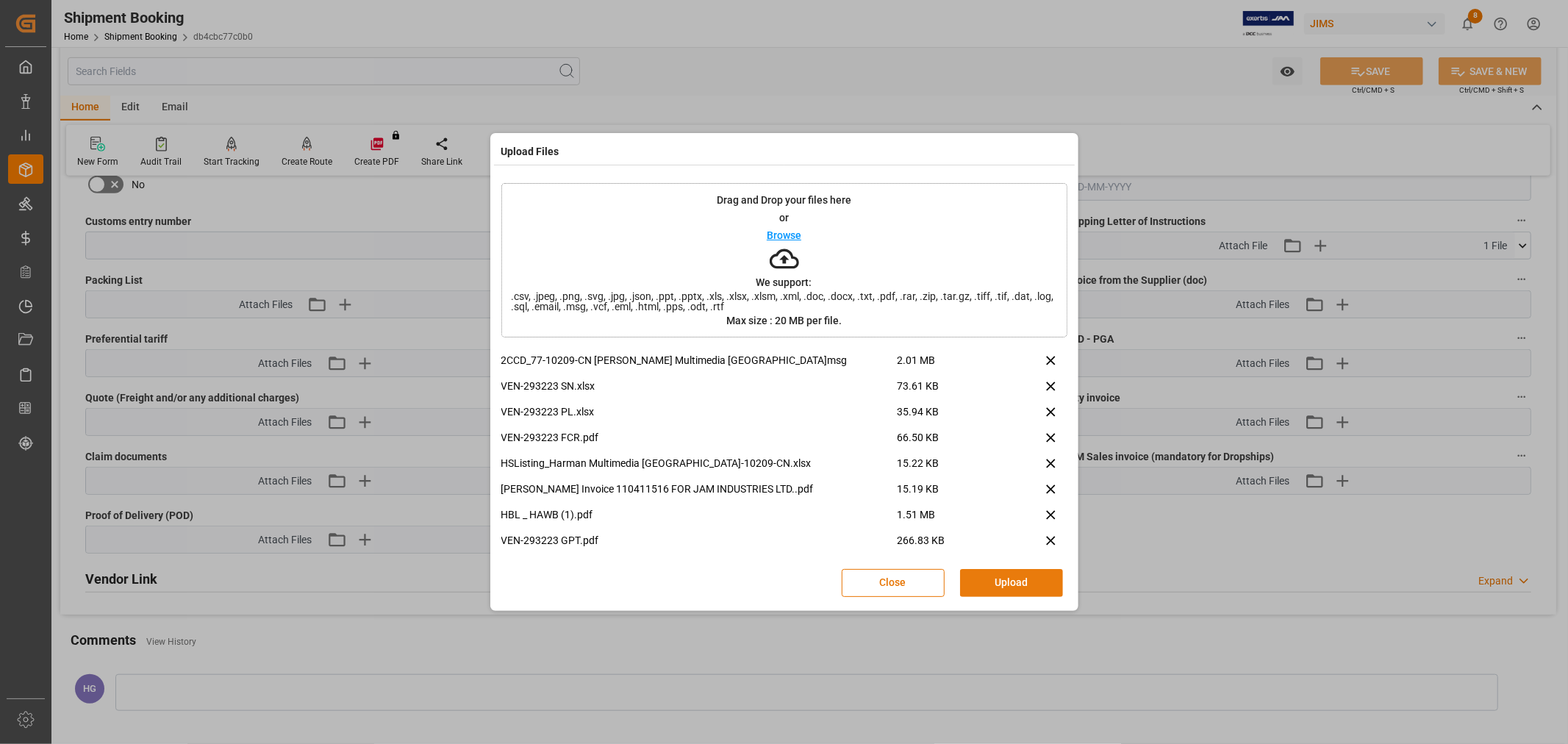
click at [1027, 585] on button "Upload" at bounding box center [1011, 583] width 103 height 28
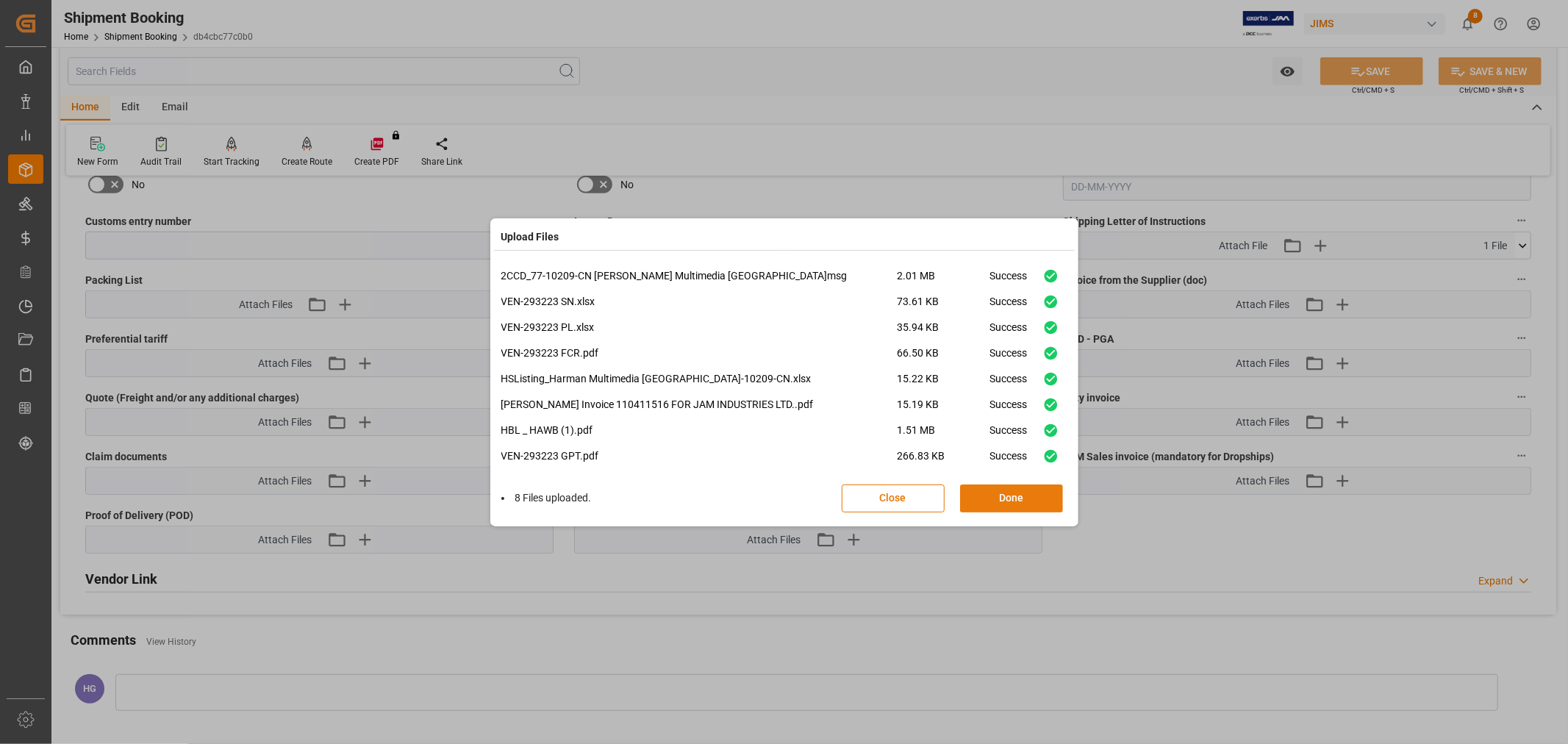
click at [971, 489] on button "Done" at bounding box center [1011, 498] width 103 height 28
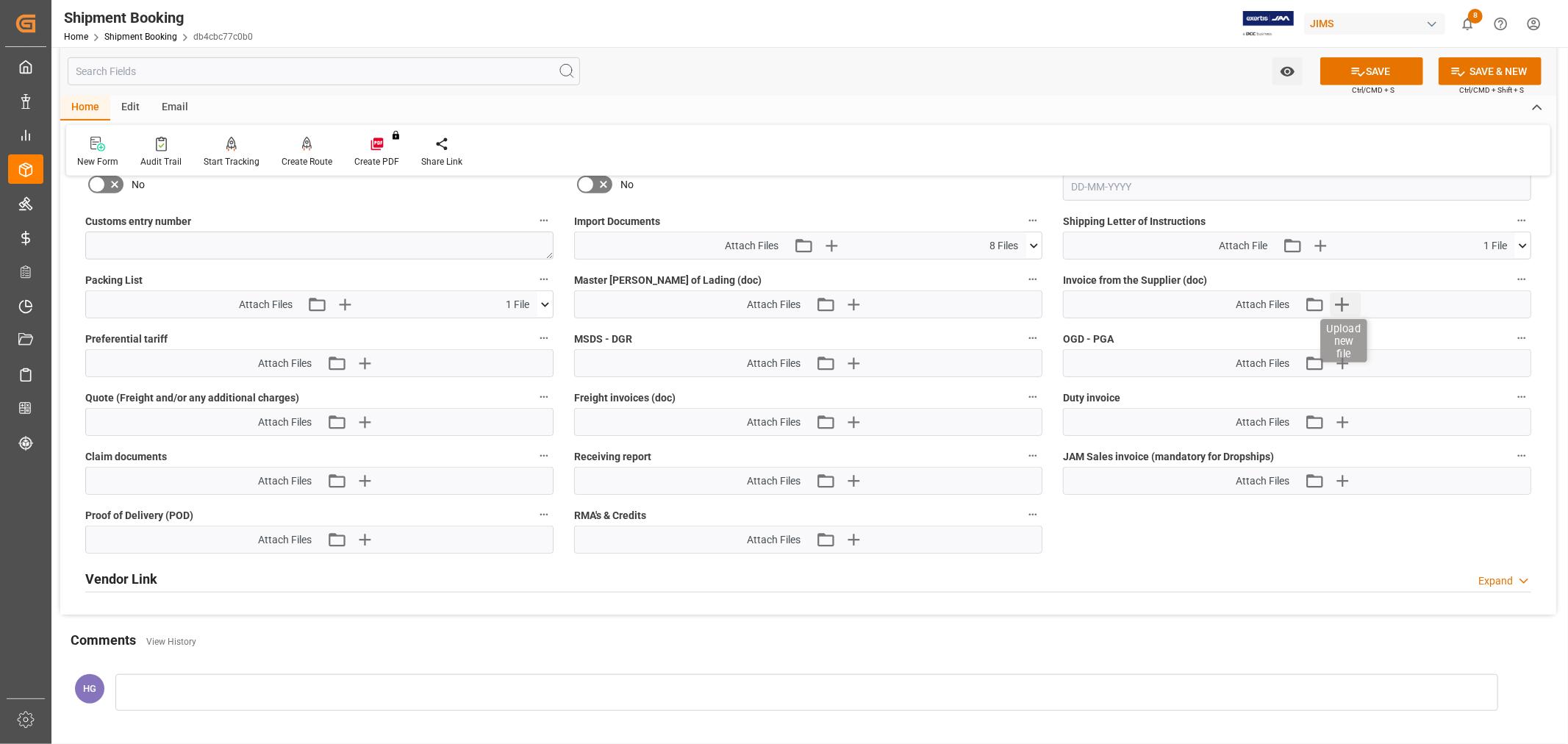
click at [1340, 302] on icon "button" at bounding box center [1342, 304] width 24 height 24
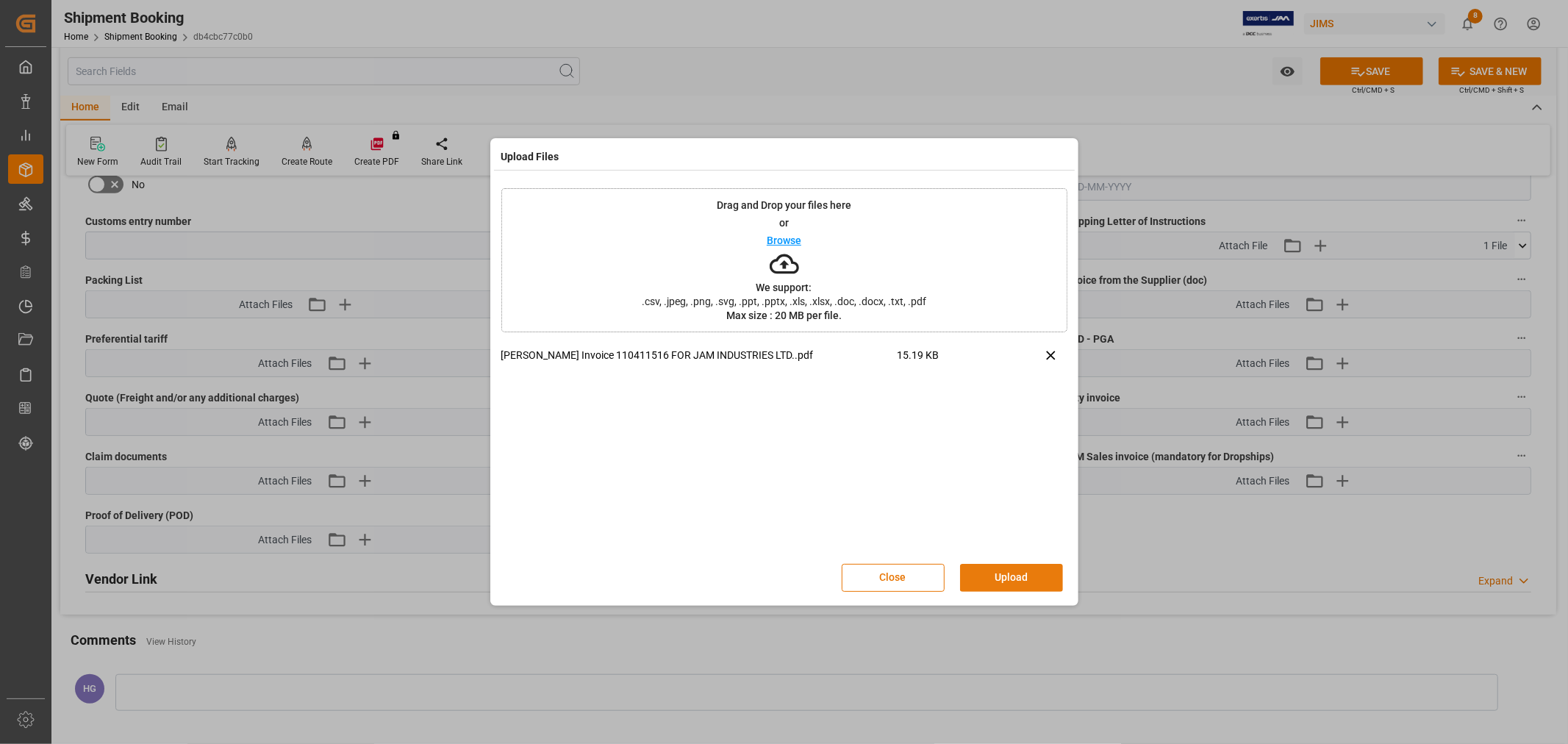
click at [997, 568] on button "Upload" at bounding box center [1011, 577] width 103 height 28
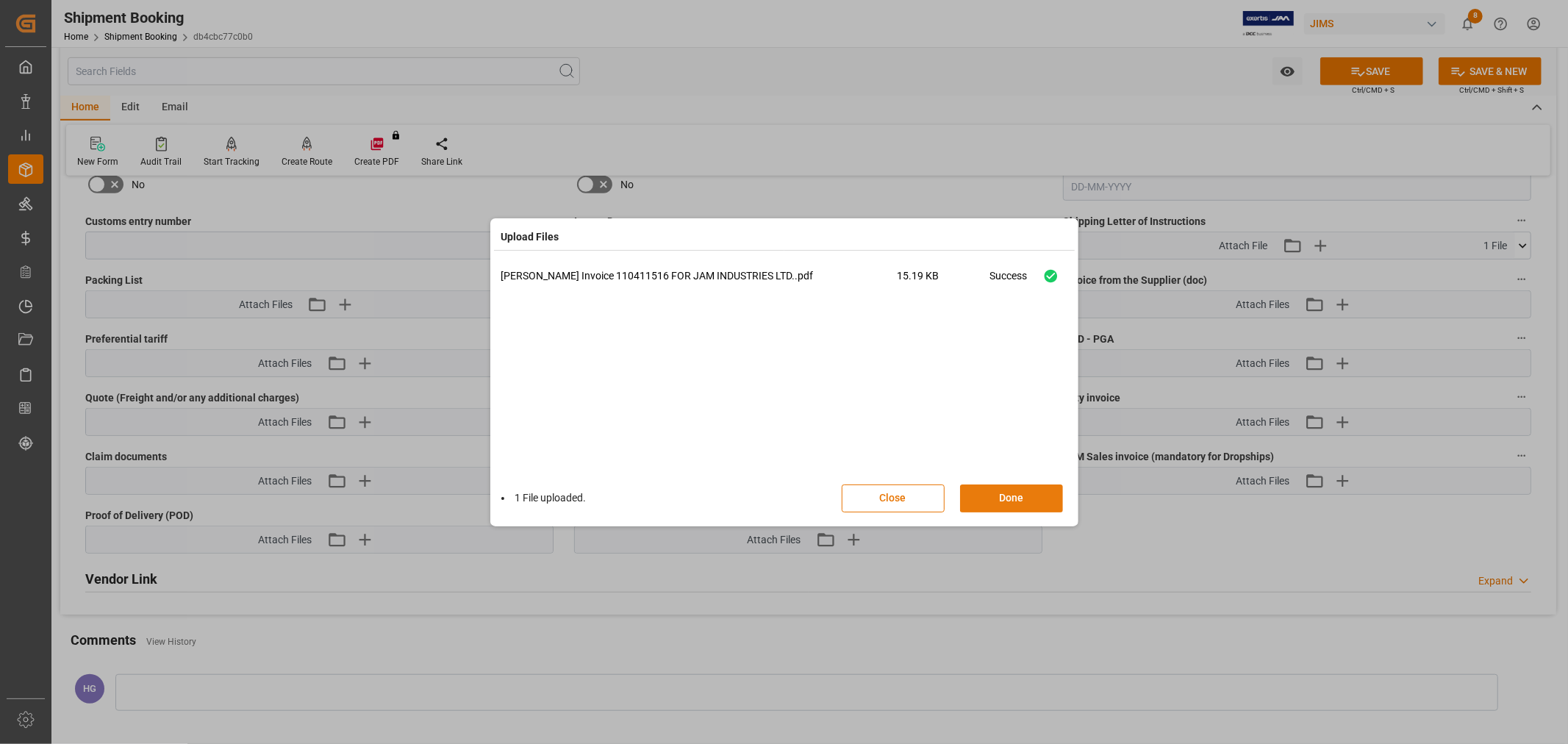
click at [1003, 486] on button "Done" at bounding box center [1011, 498] width 103 height 28
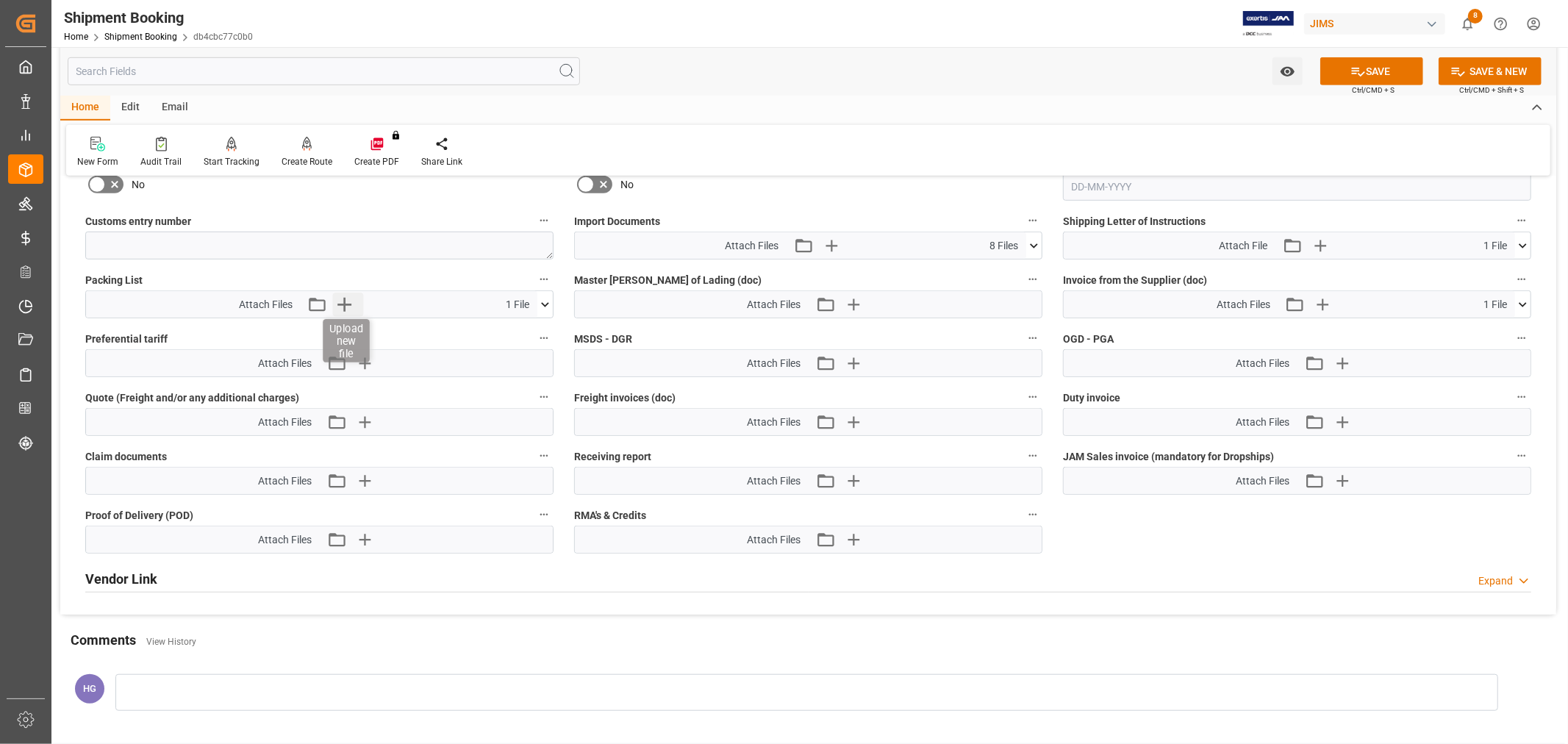
click at [342, 298] on icon "button" at bounding box center [345, 304] width 24 height 24
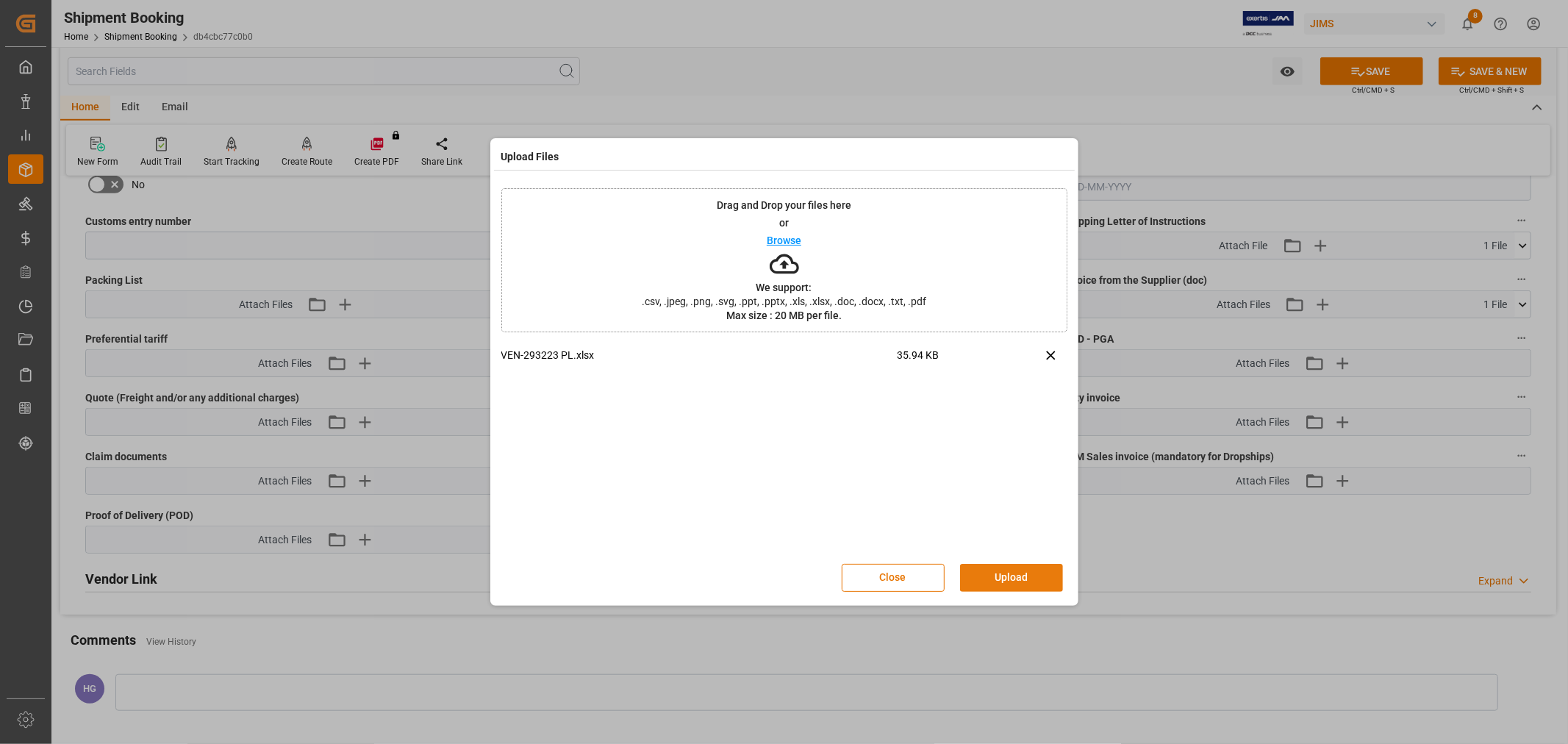
click at [1010, 578] on button "Upload" at bounding box center [1011, 577] width 103 height 28
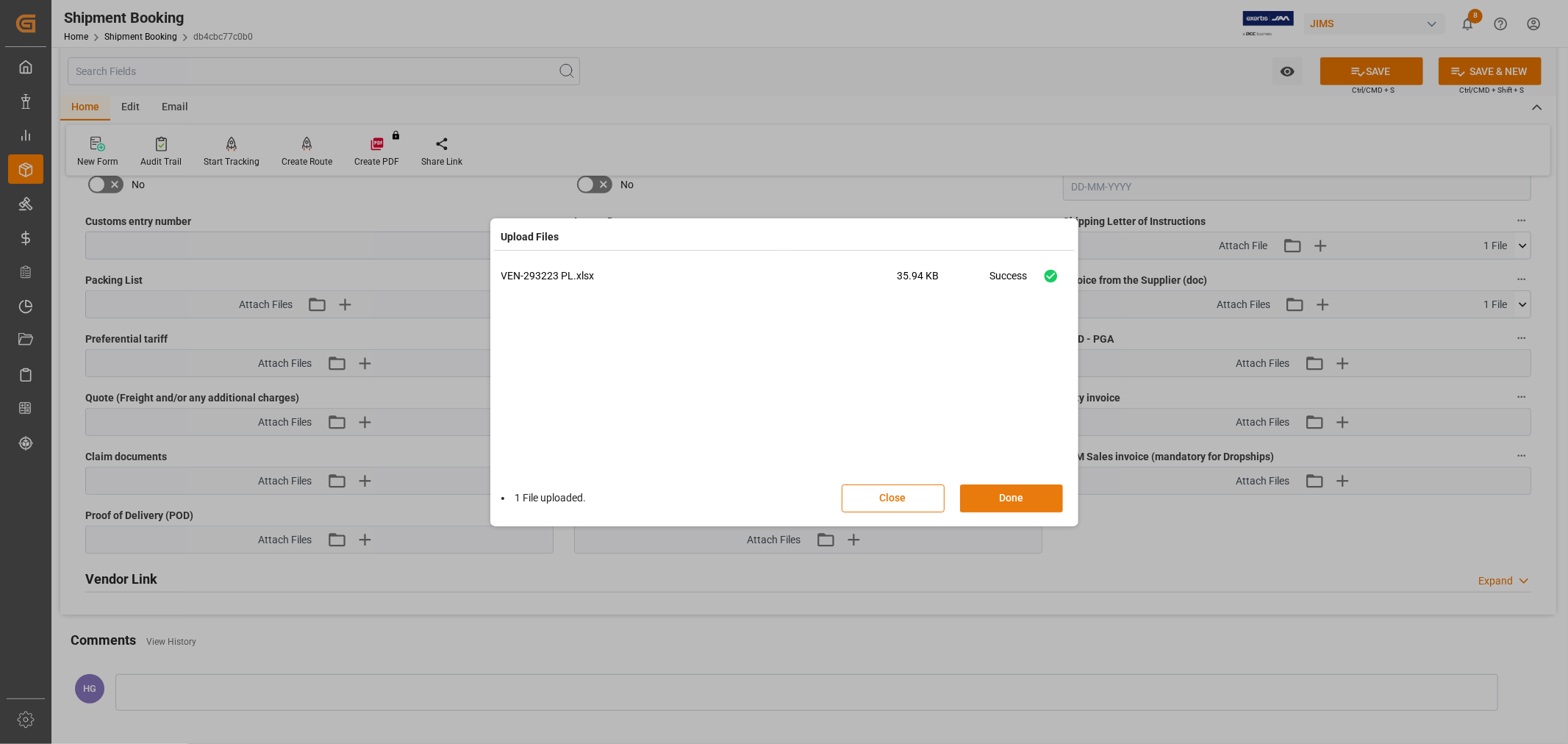
click at [1017, 494] on button "Done" at bounding box center [1011, 498] width 103 height 28
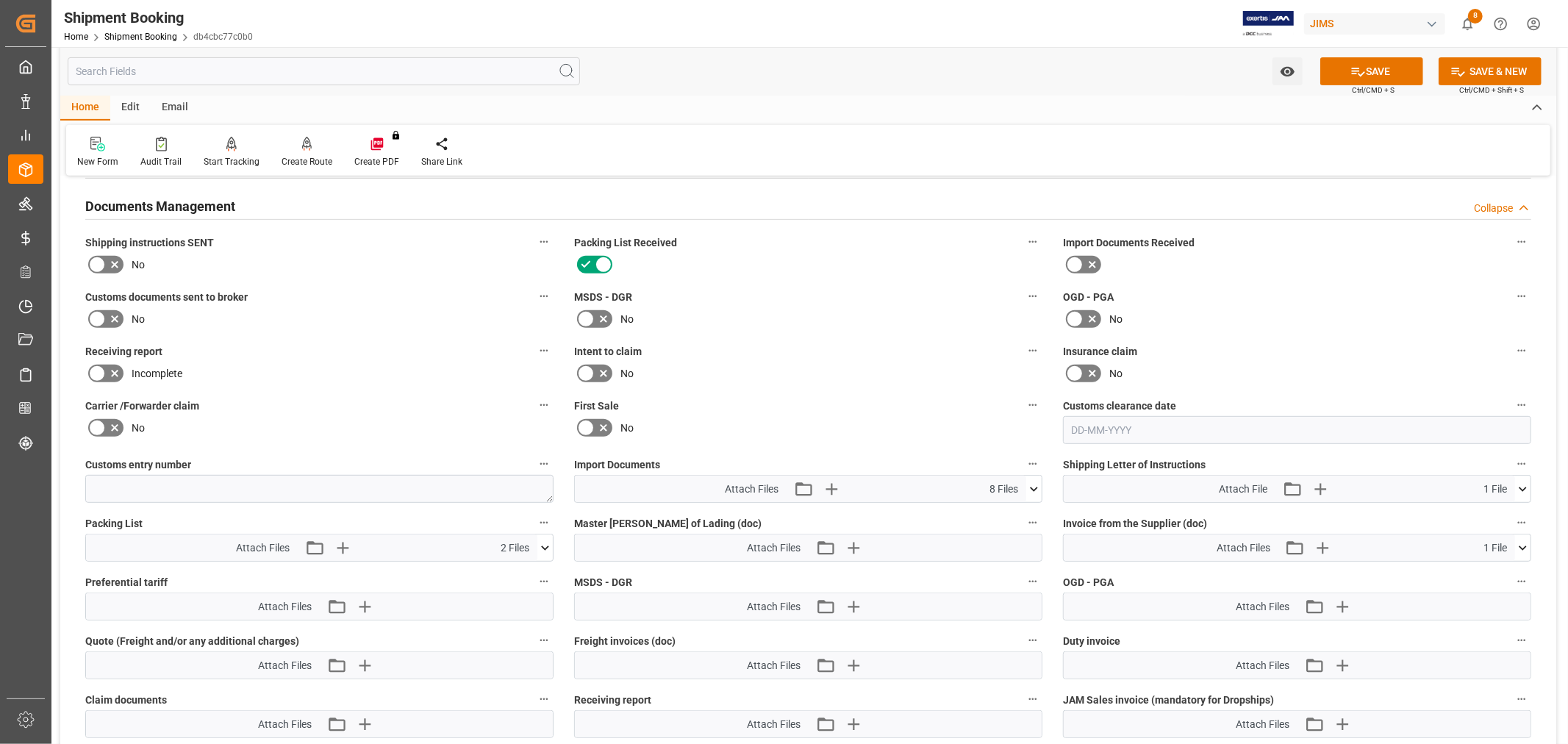
scroll to position [524, 0]
click at [100, 317] on icon at bounding box center [97, 320] width 9 height 7
click at [0, 0] on input "checkbox" at bounding box center [0, 0] width 0 height 0
click at [277, 337] on div "Receiving report Incomplete" at bounding box center [319, 364] width 489 height 54
click at [1389, 64] on button "SAVE" at bounding box center [1372, 71] width 103 height 28
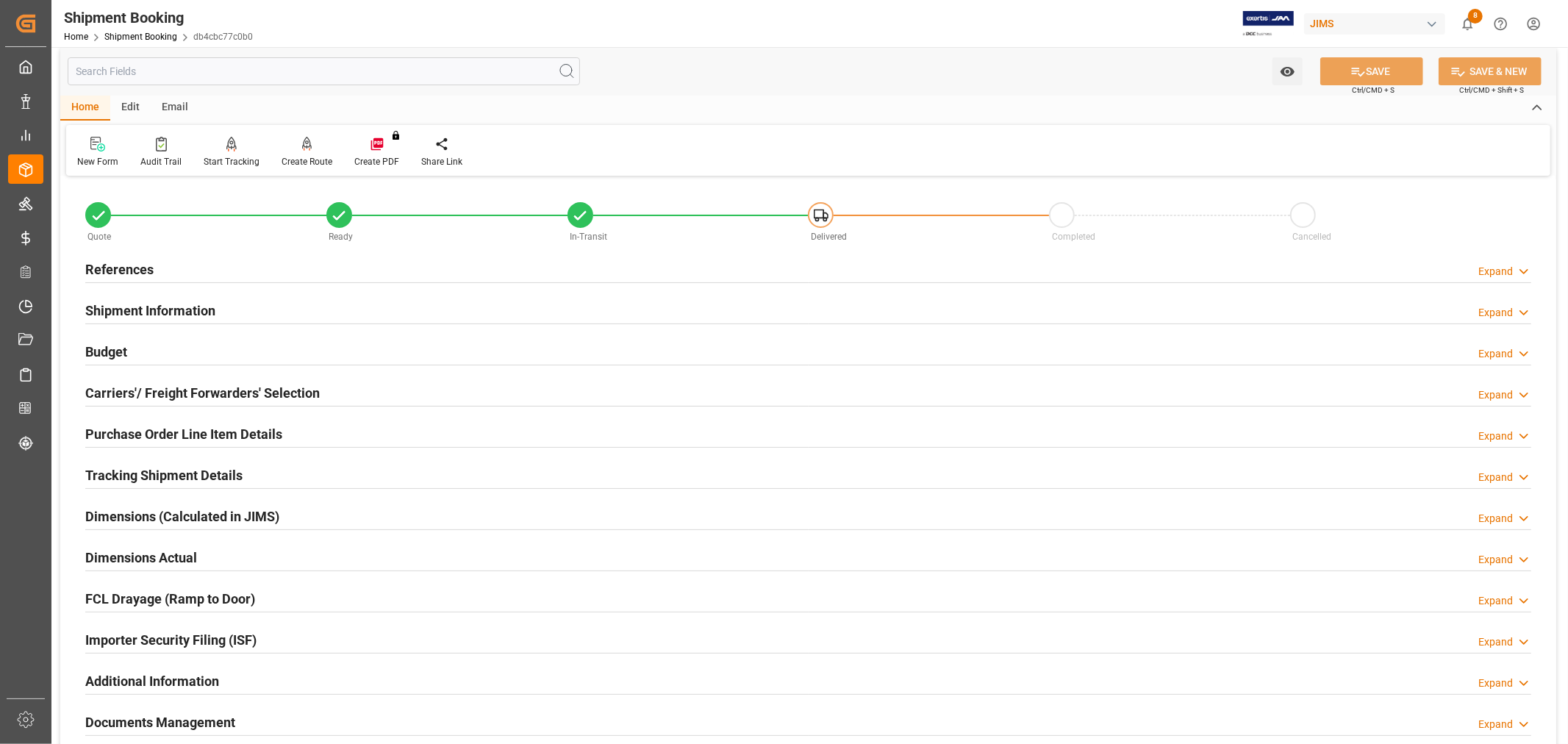
scroll to position [0, 0]
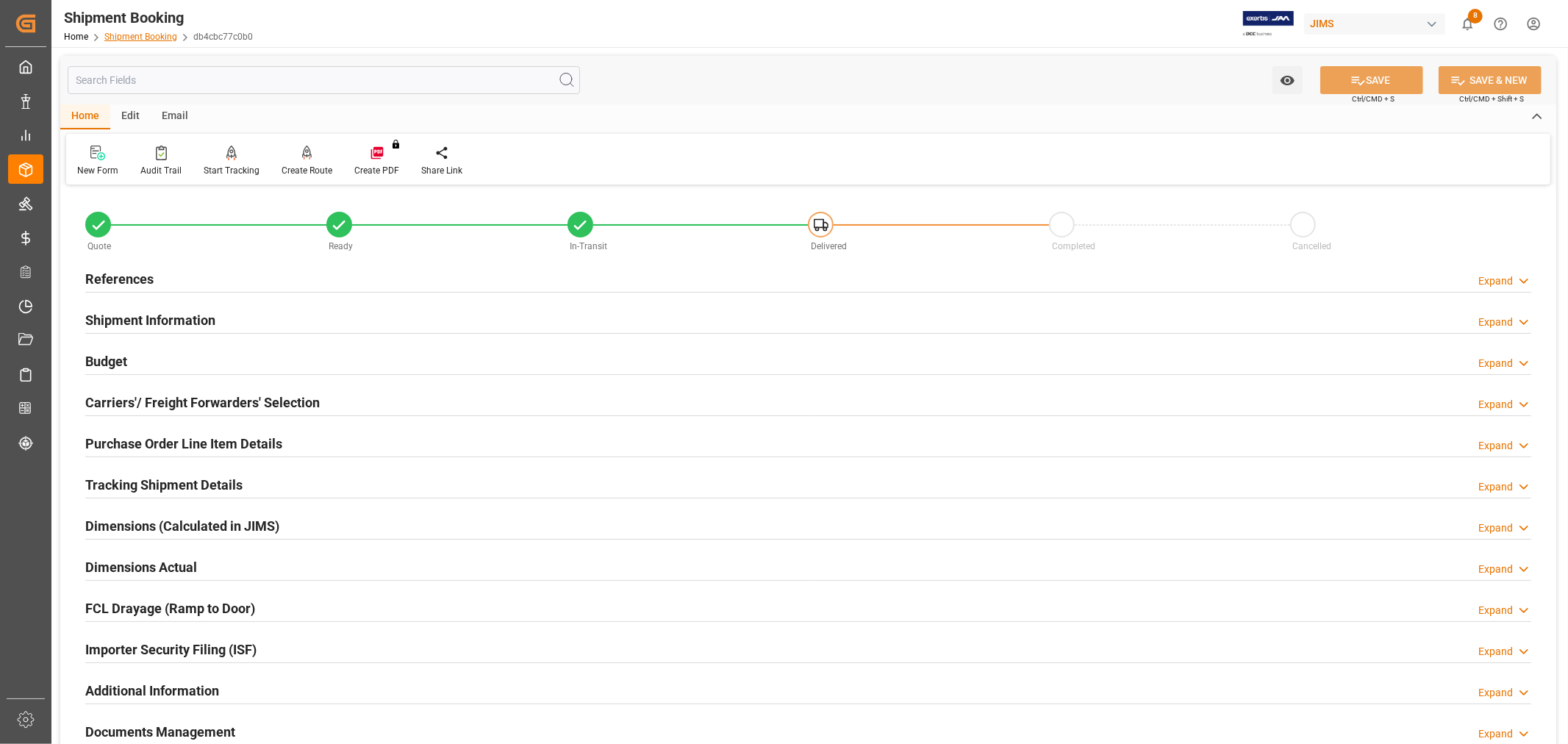
click at [122, 32] on link "Shipment Booking" at bounding box center [141, 37] width 73 height 10
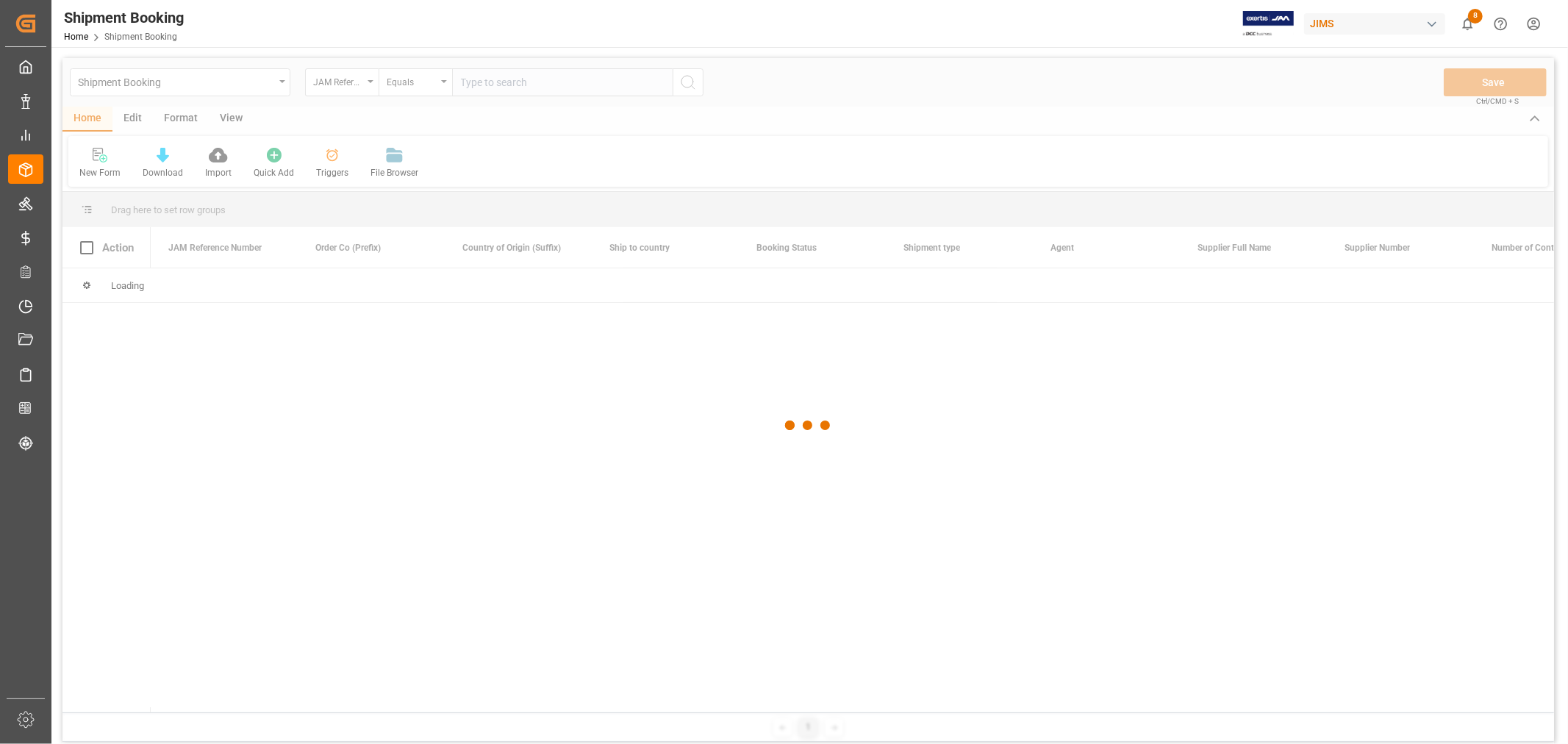
click at [489, 84] on div at bounding box center [808, 426] width 1492 height 735
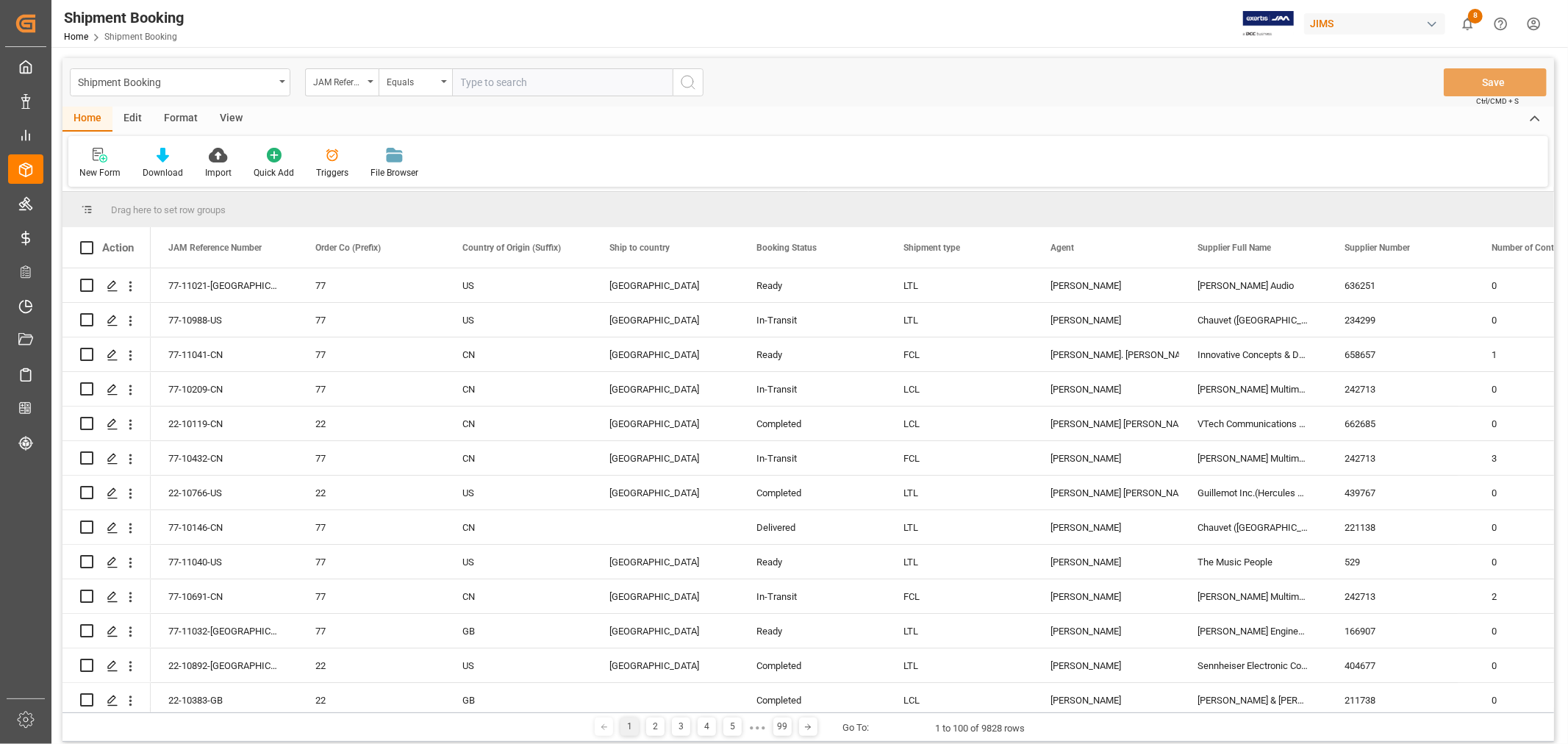
click at [486, 78] on input "text" at bounding box center [562, 82] width 220 height 28
type input "77-10438-CN"
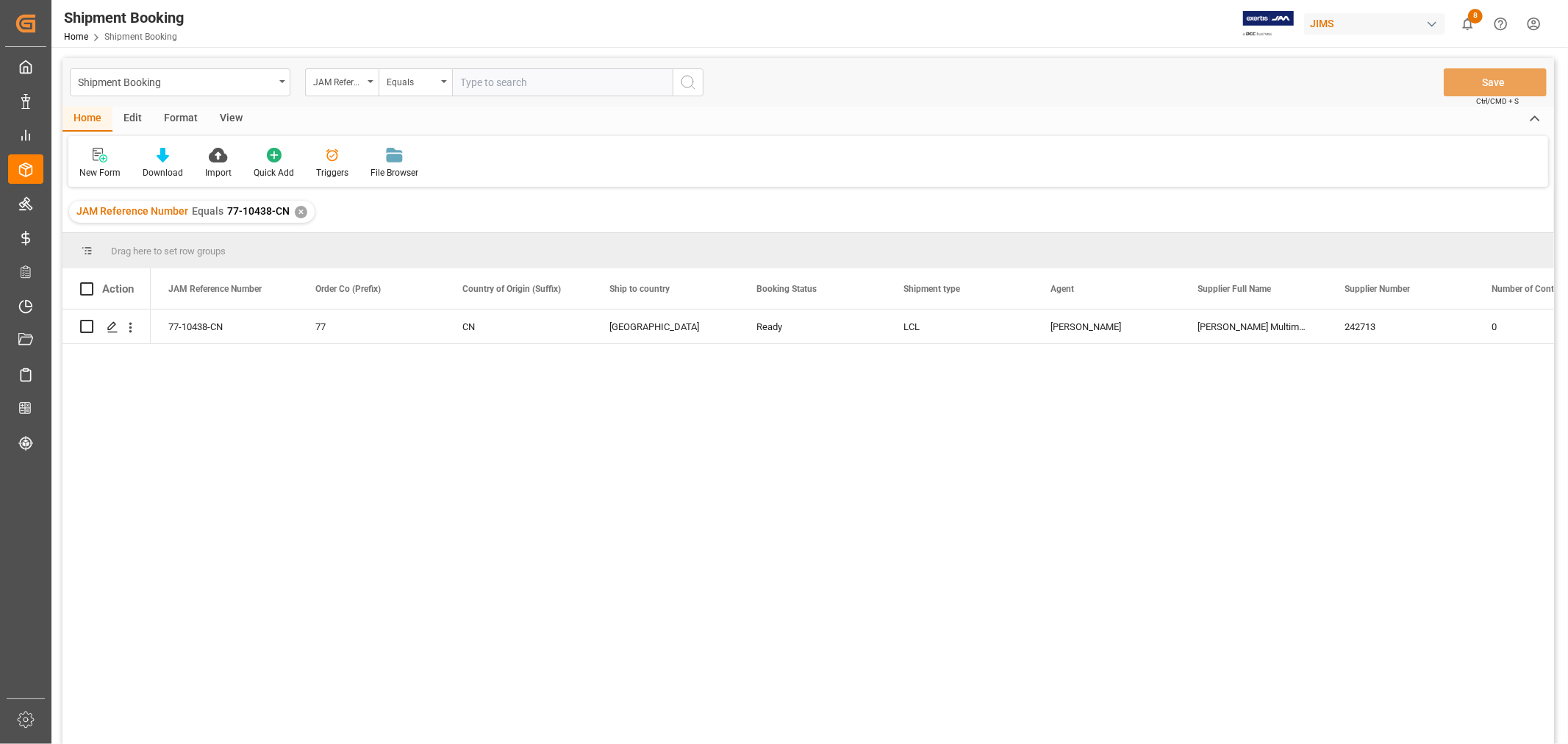
click at [231, 114] on div "View" at bounding box center [230, 119] width 44 height 25
click at [245, 326] on div "77-10438-CN" at bounding box center [223, 326] width 147 height 34
click at [113, 325] on icon "Press SPACE to select this row." at bounding box center [113, 327] width 12 height 12
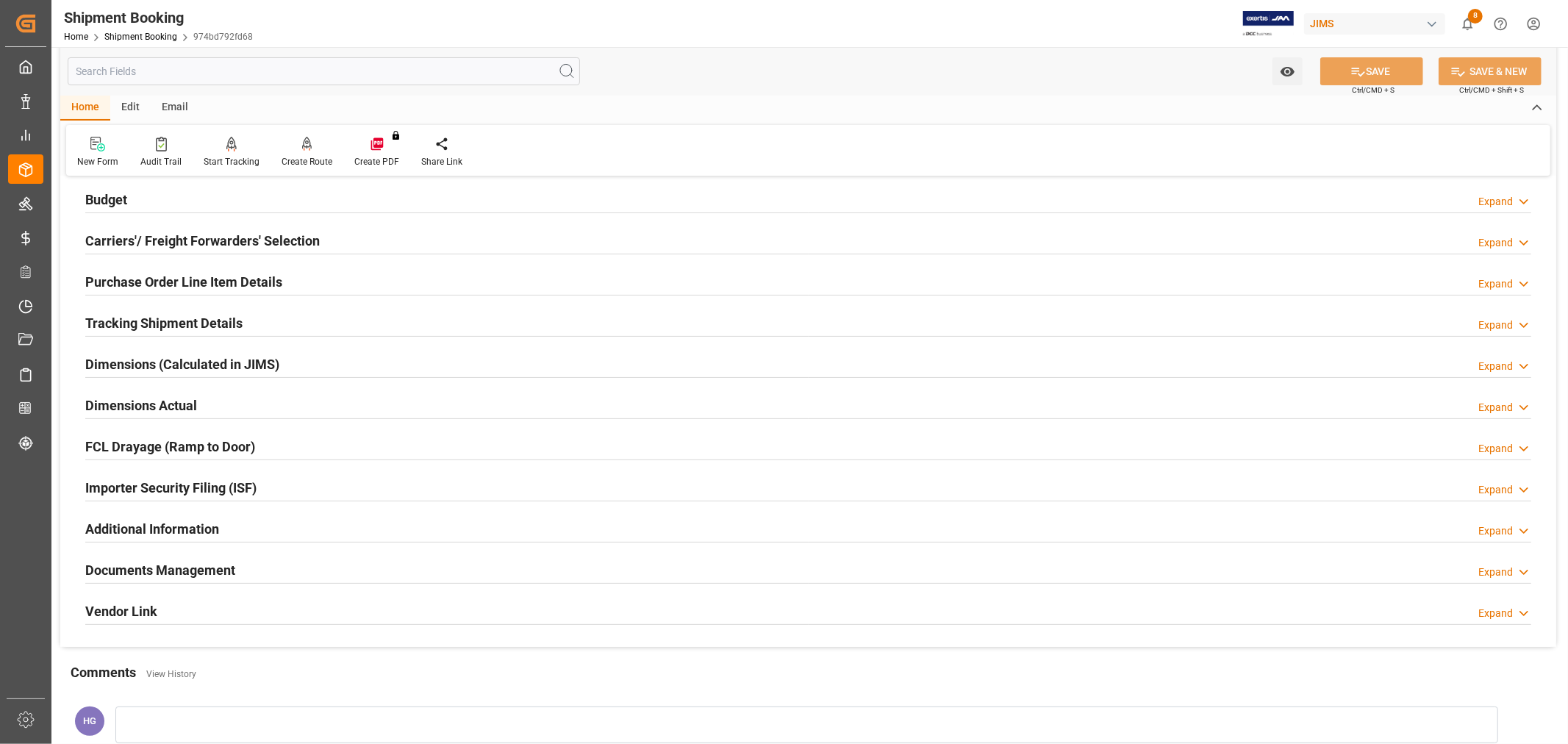
scroll to position [245, 0]
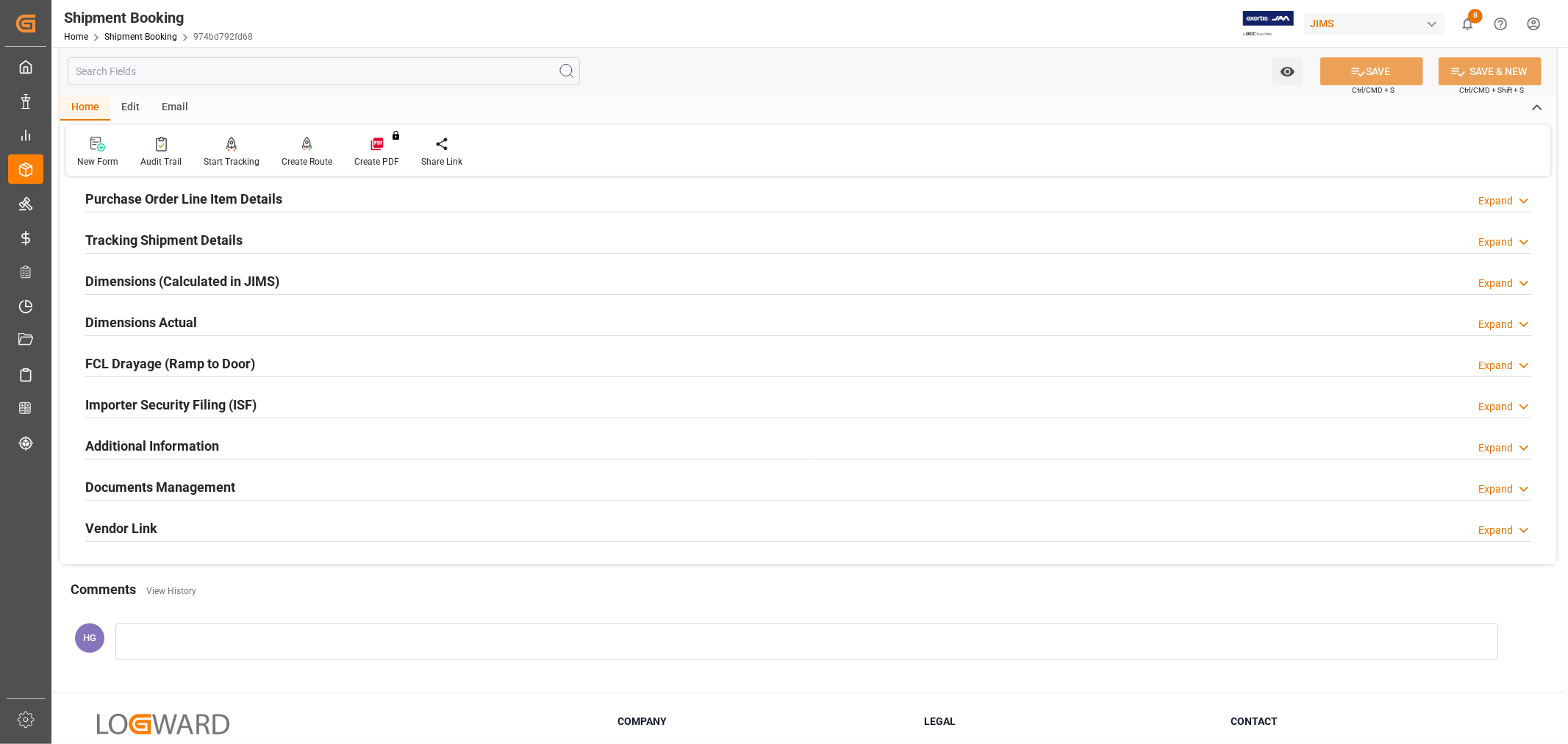
click at [210, 485] on h2 "Documents Management" at bounding box center [160, 487] width 150 height 20
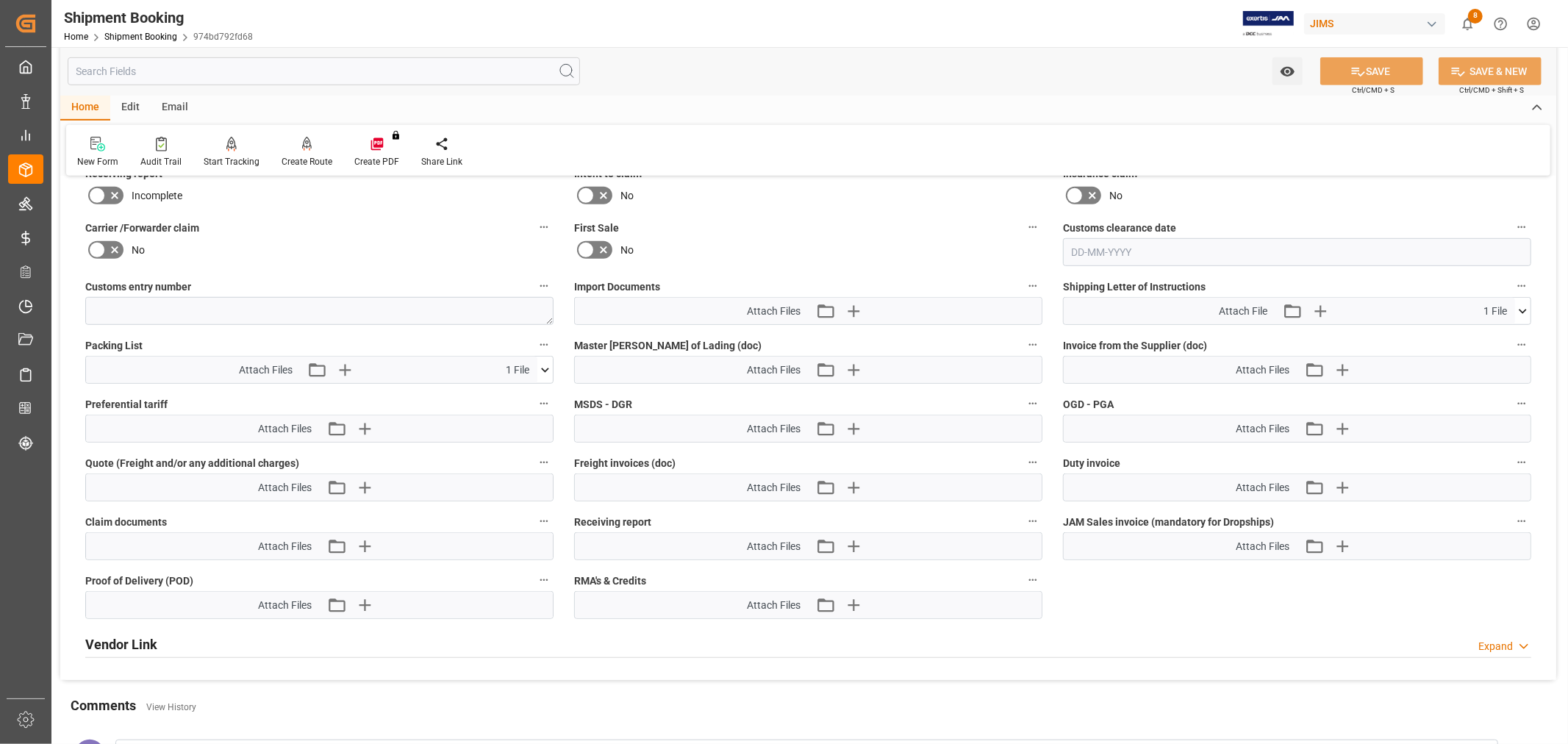
scroll to position [735, 0]
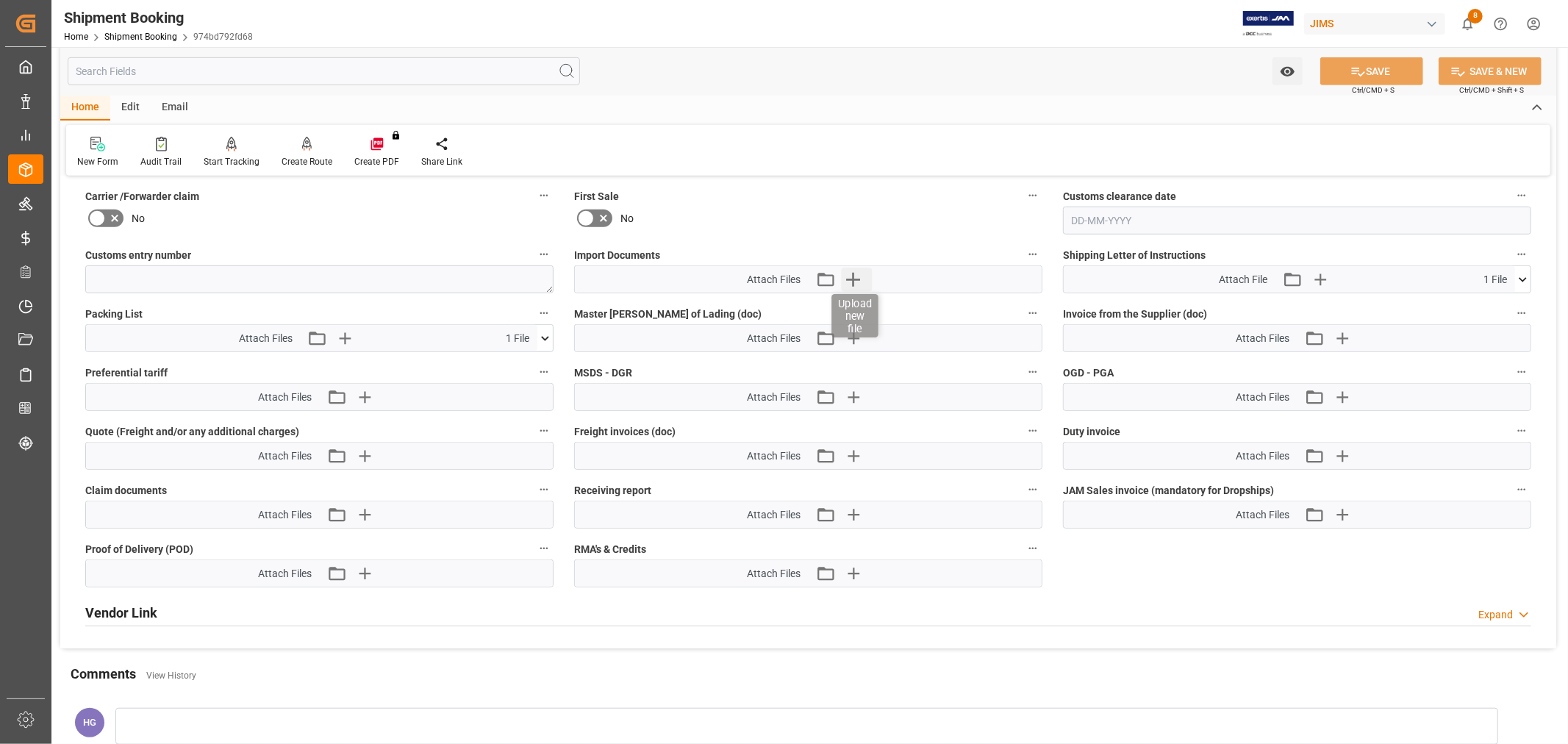
click at [858, 277] on icon "button" at bounding box center [853, 280] width 24 height 24
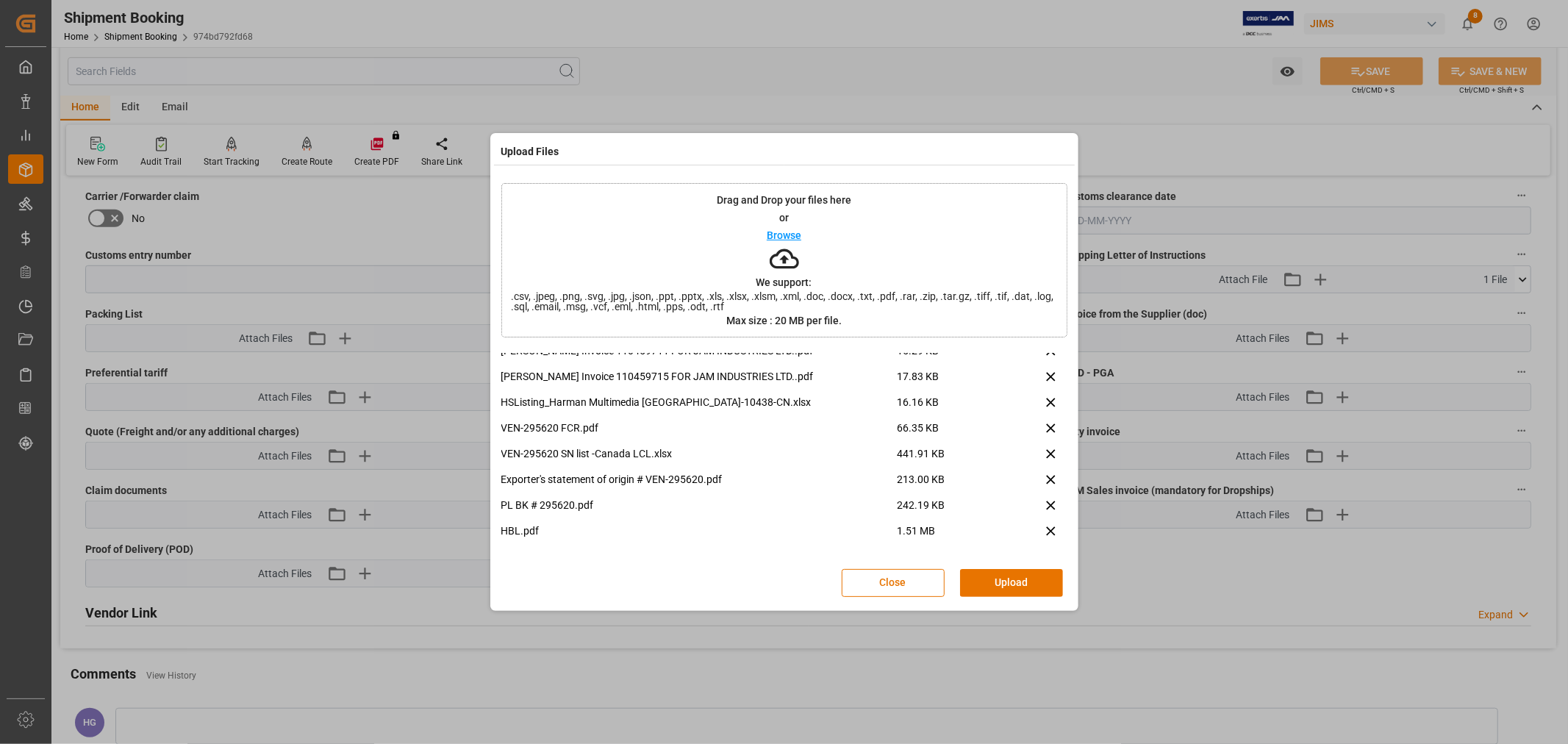
scroll to position [0, 0]
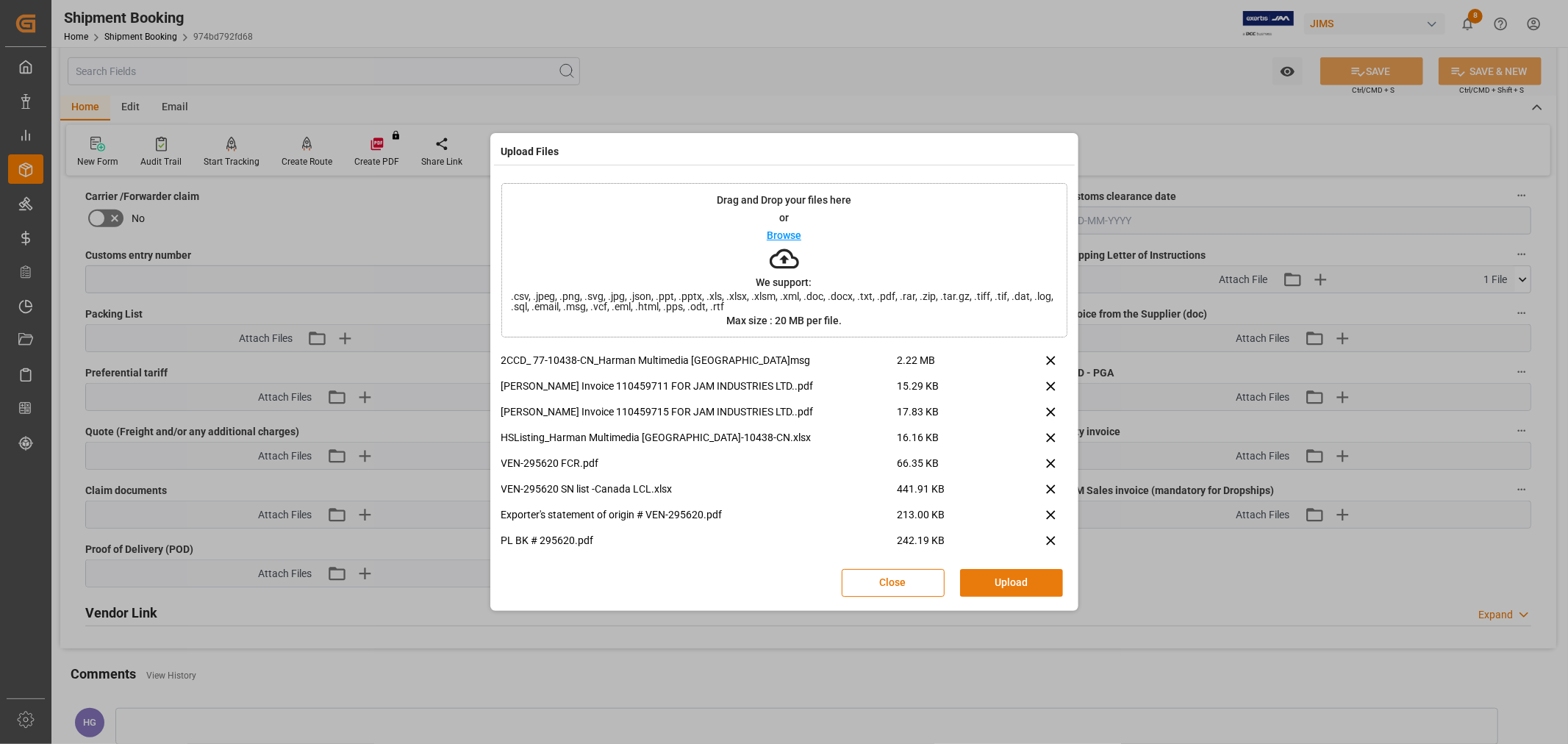
click at [1018, 589] on button "Upload" at bounding box center [1011, 583] width 103 height 28
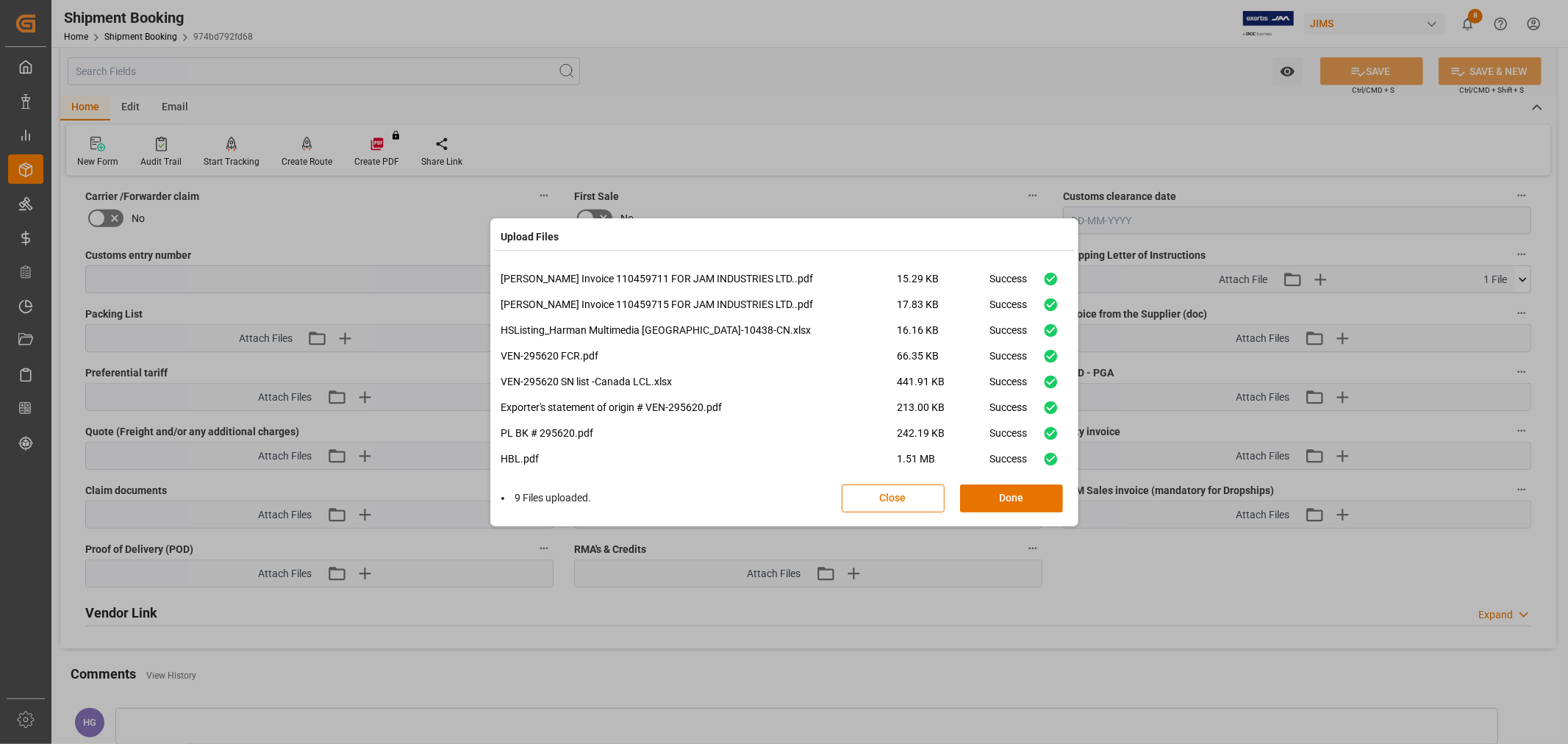
scroll to position [36, 0]
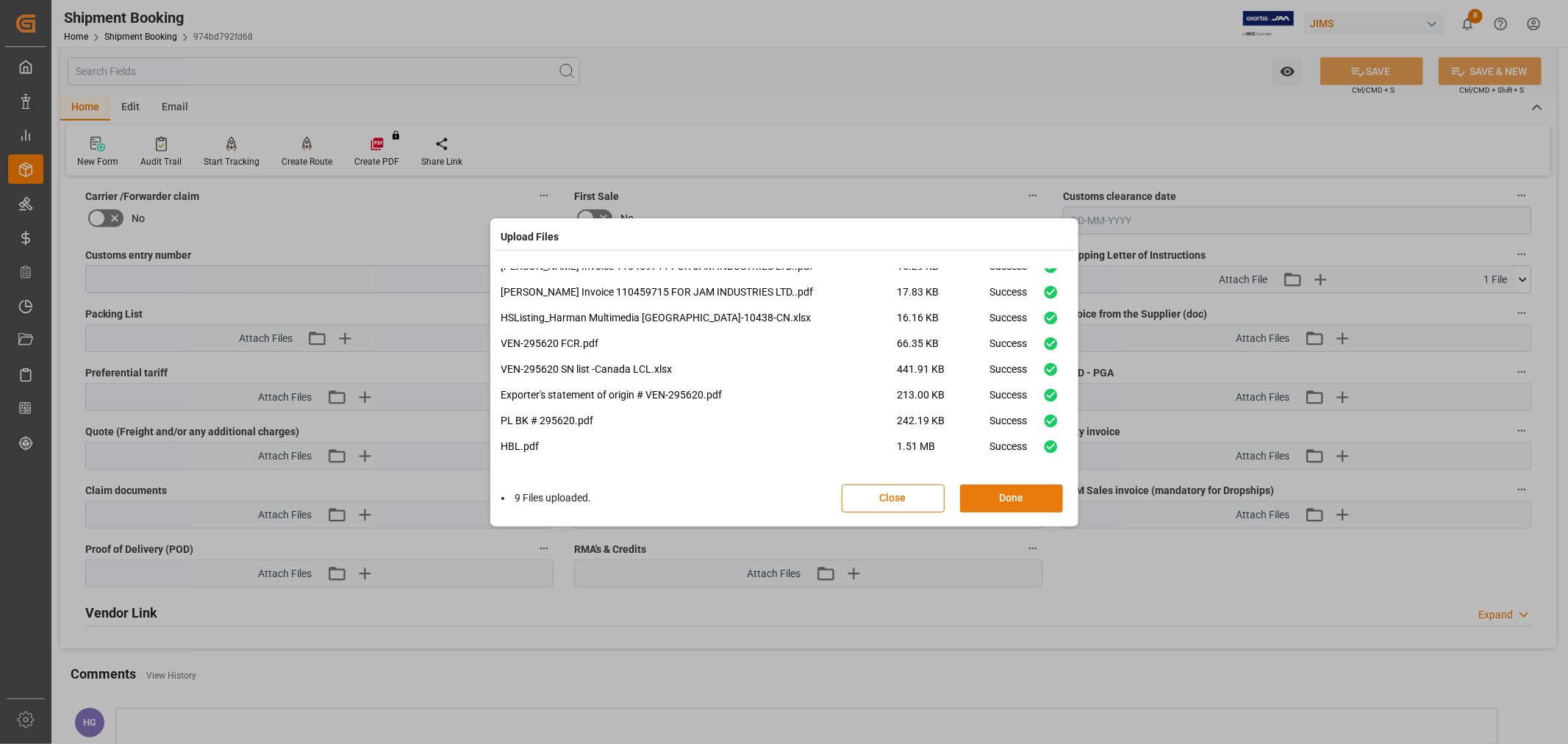
click at [991, 491] on button "Done" at bounding box center [1011, 498] width 103 height 28
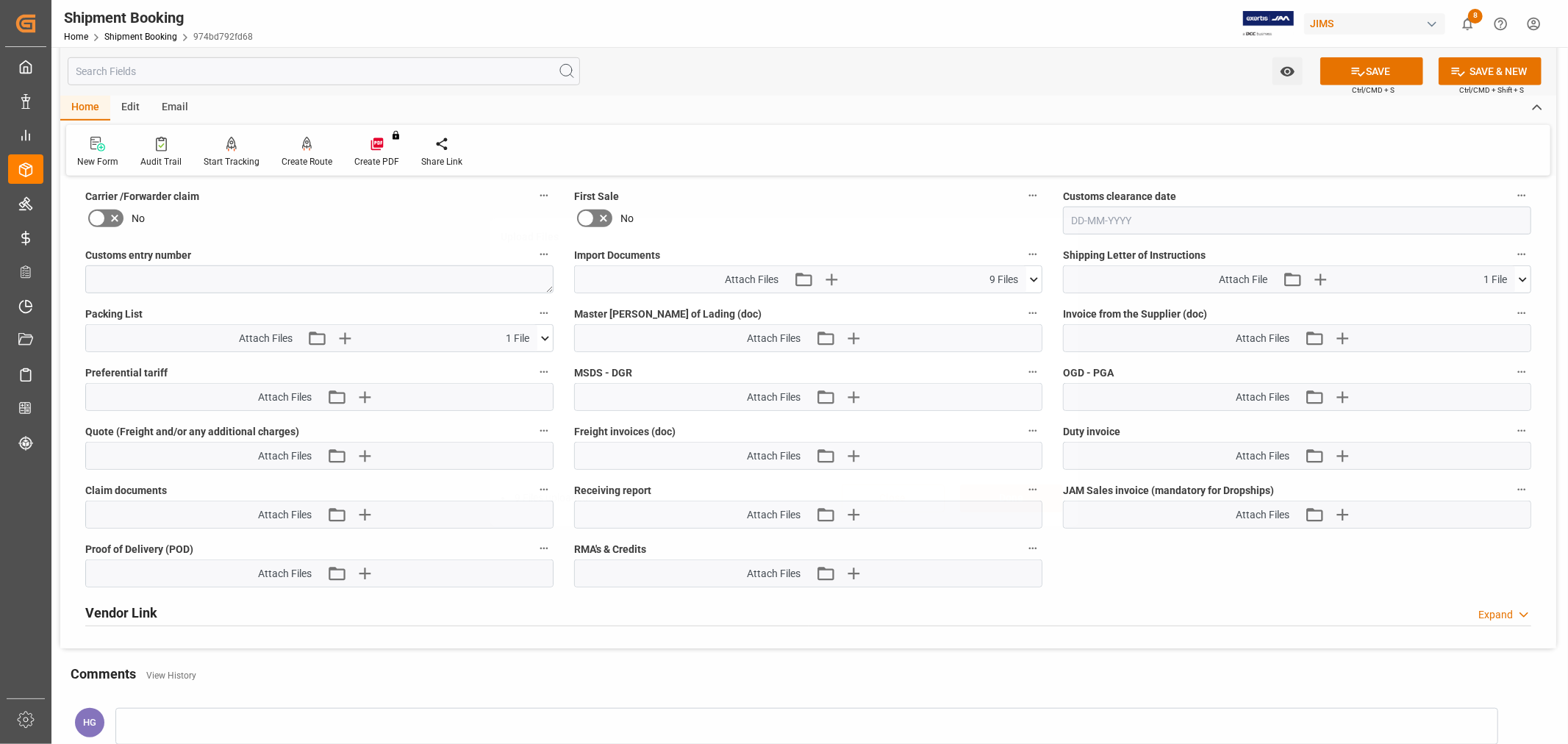
scroll to position [0, 0]
click at [1337, 328] on icon "button" at bounding box center [1342, 338] width 24 height 24
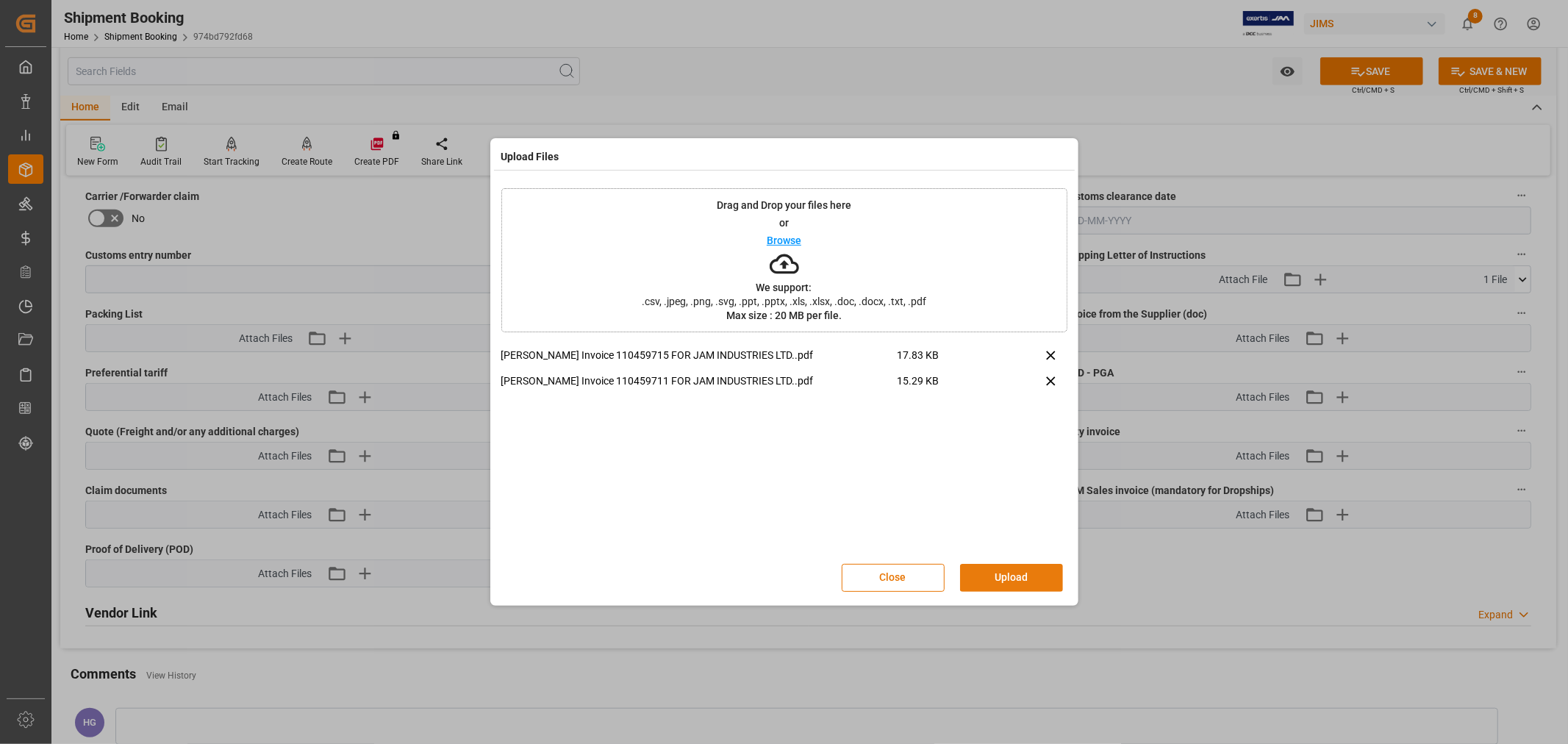
click at [1000, 575] on button "Upload" at bounding box center [1011, 577] width 103 height 28
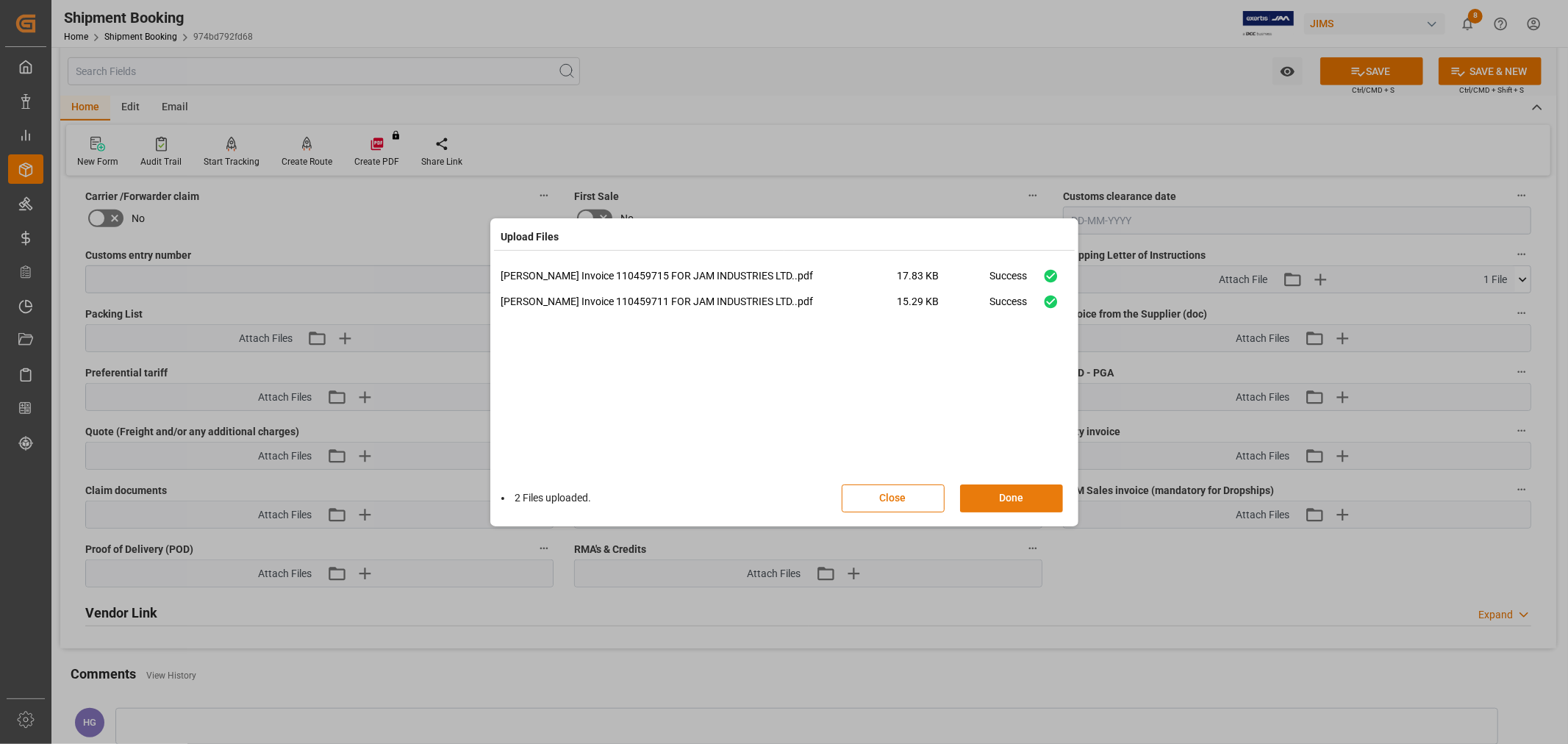
click at [1002, 497] on button "Done" at bounding box center [1011, 498] width 103 height 28
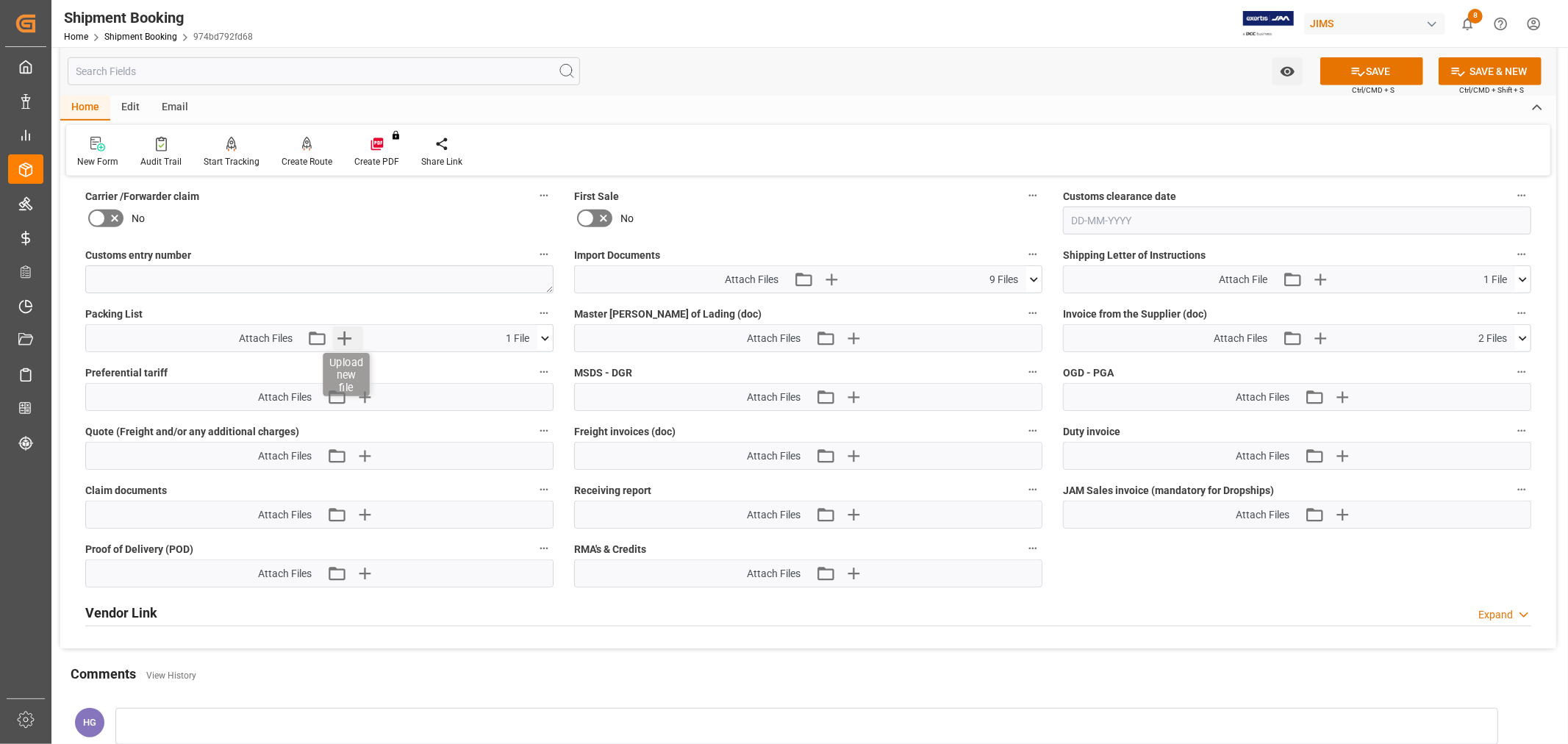
click at [346, 339] on icon "button" at bounding box center [345, 338] width 24 height 24
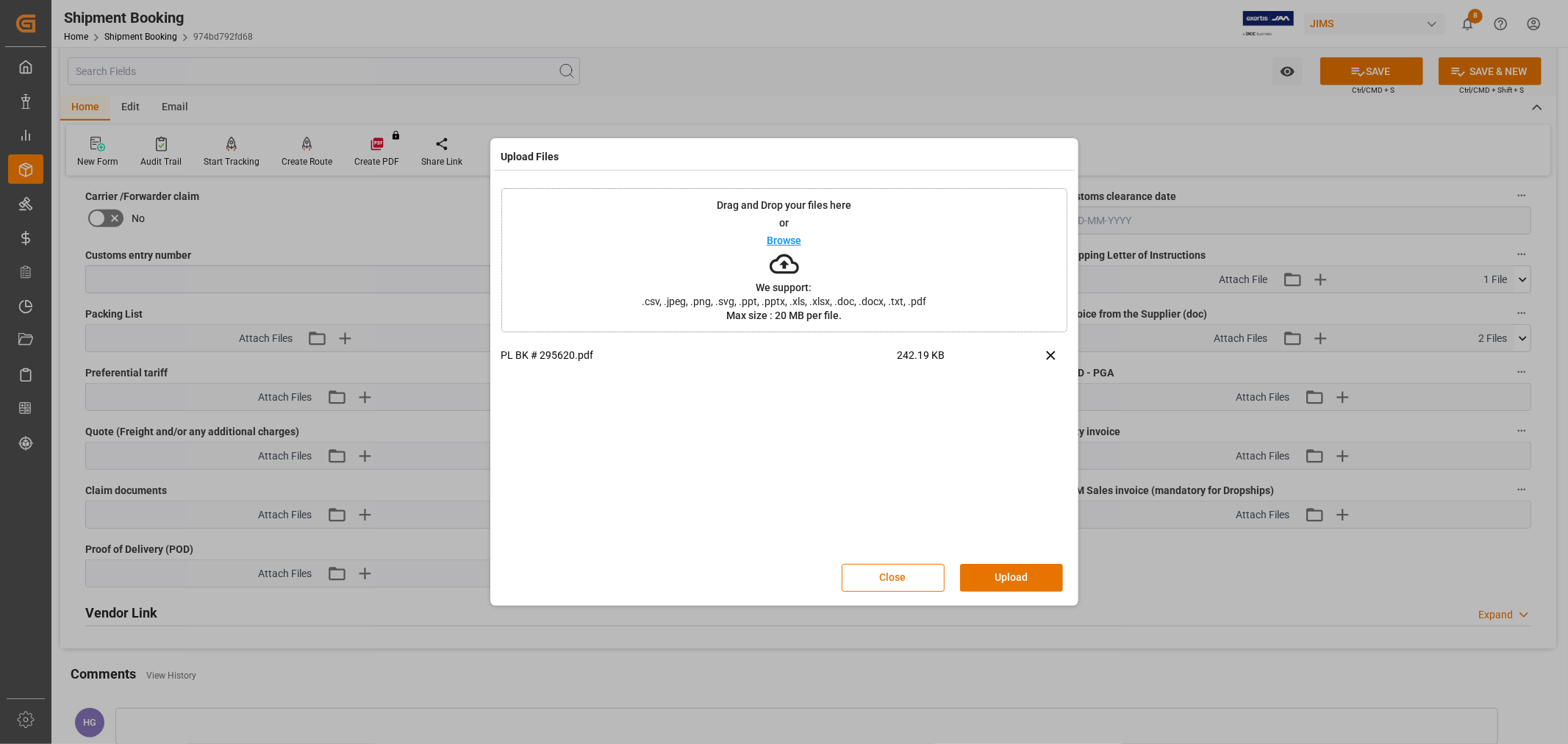
click at [1001, 571] on button "Upload" at bounding box center [1011, 577] width 103 height 28
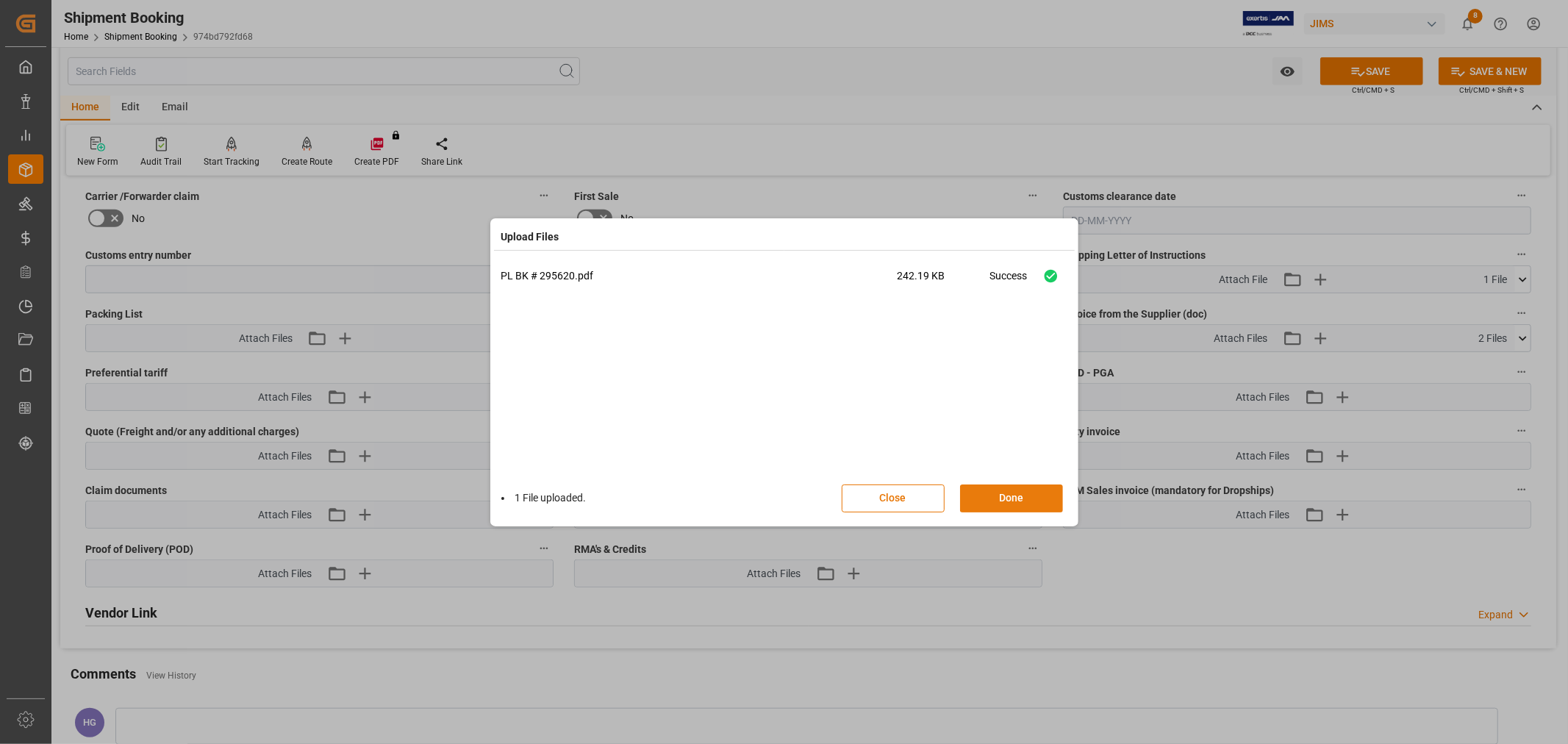
click at [1009, 497] on button "Done" at bounding box center [1011, 498] width 103 height 28
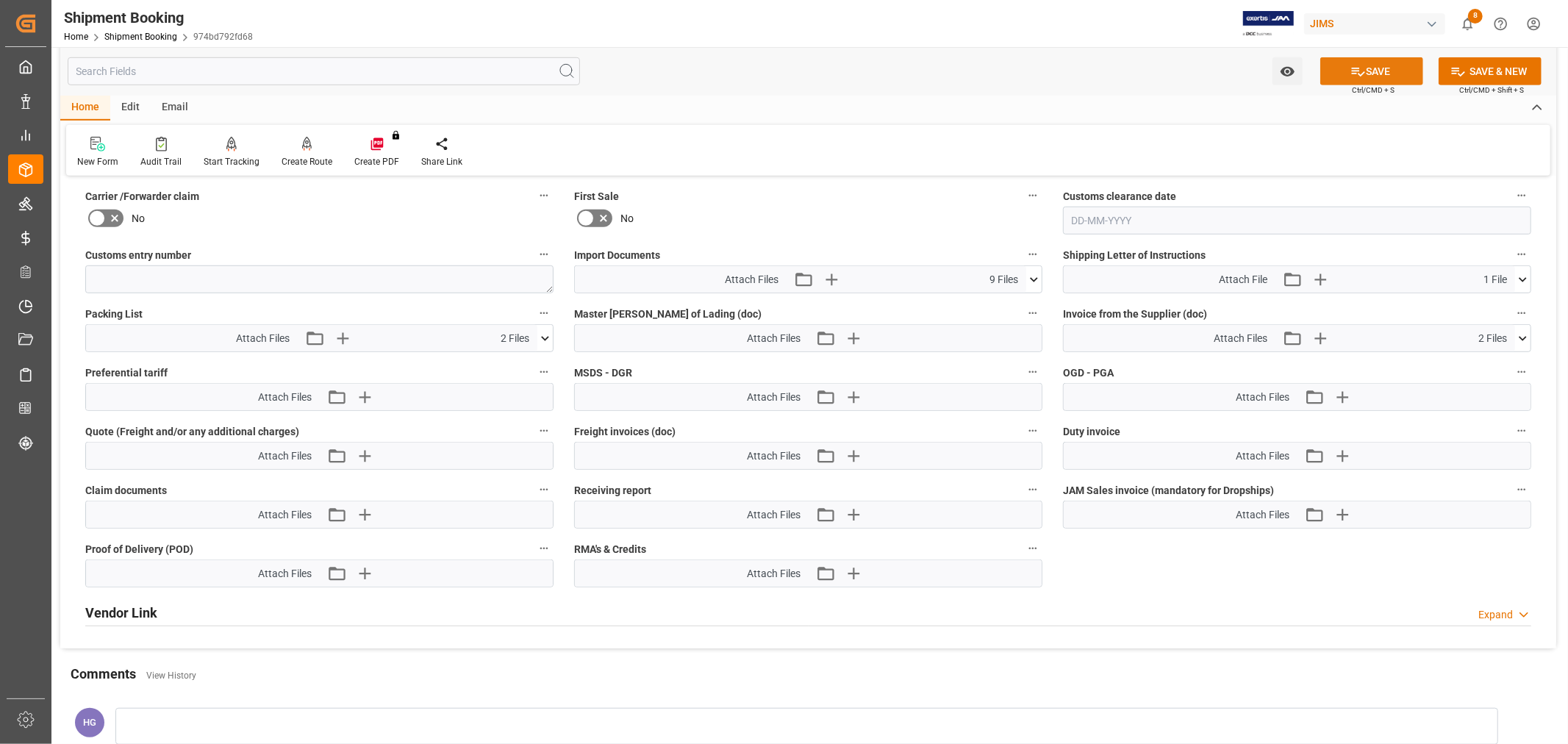
click at [1375, 70] on button "SAVE" at bounding box center [1372, 71] width 103 height 28
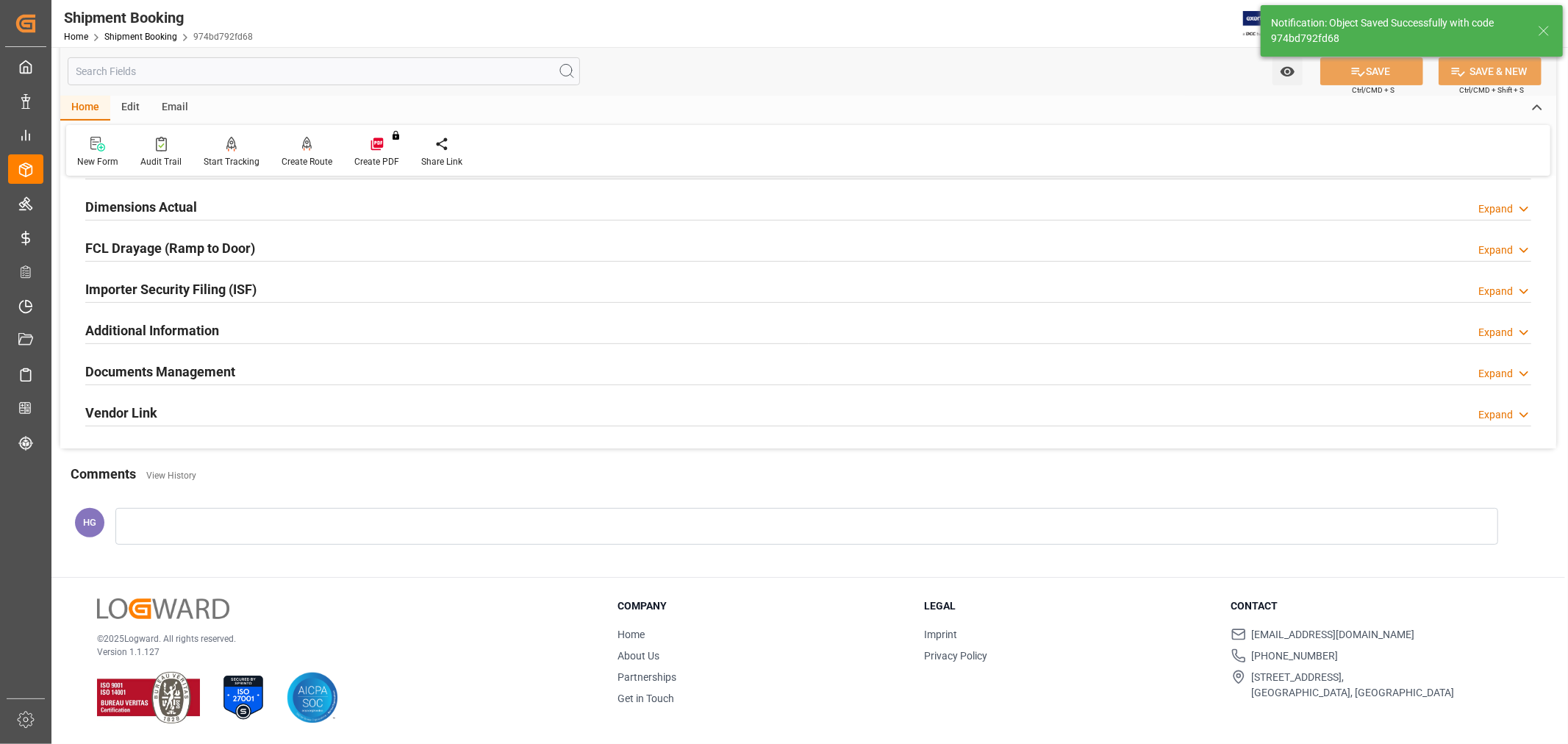
scroll to position [163, 0]
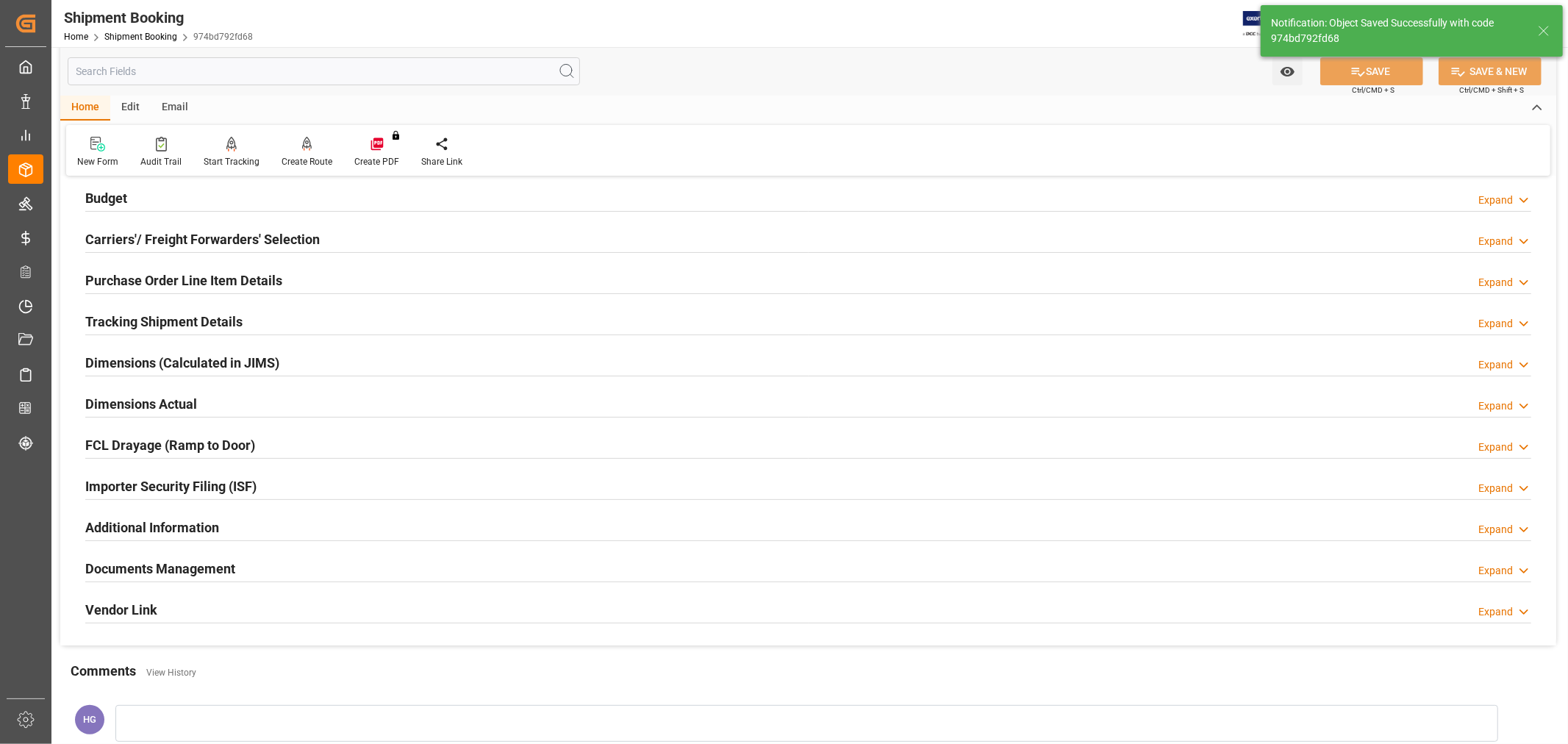
click at [190, 569] on h2 "Documents Management" at bounding box center [160, 568] width 150 height 20
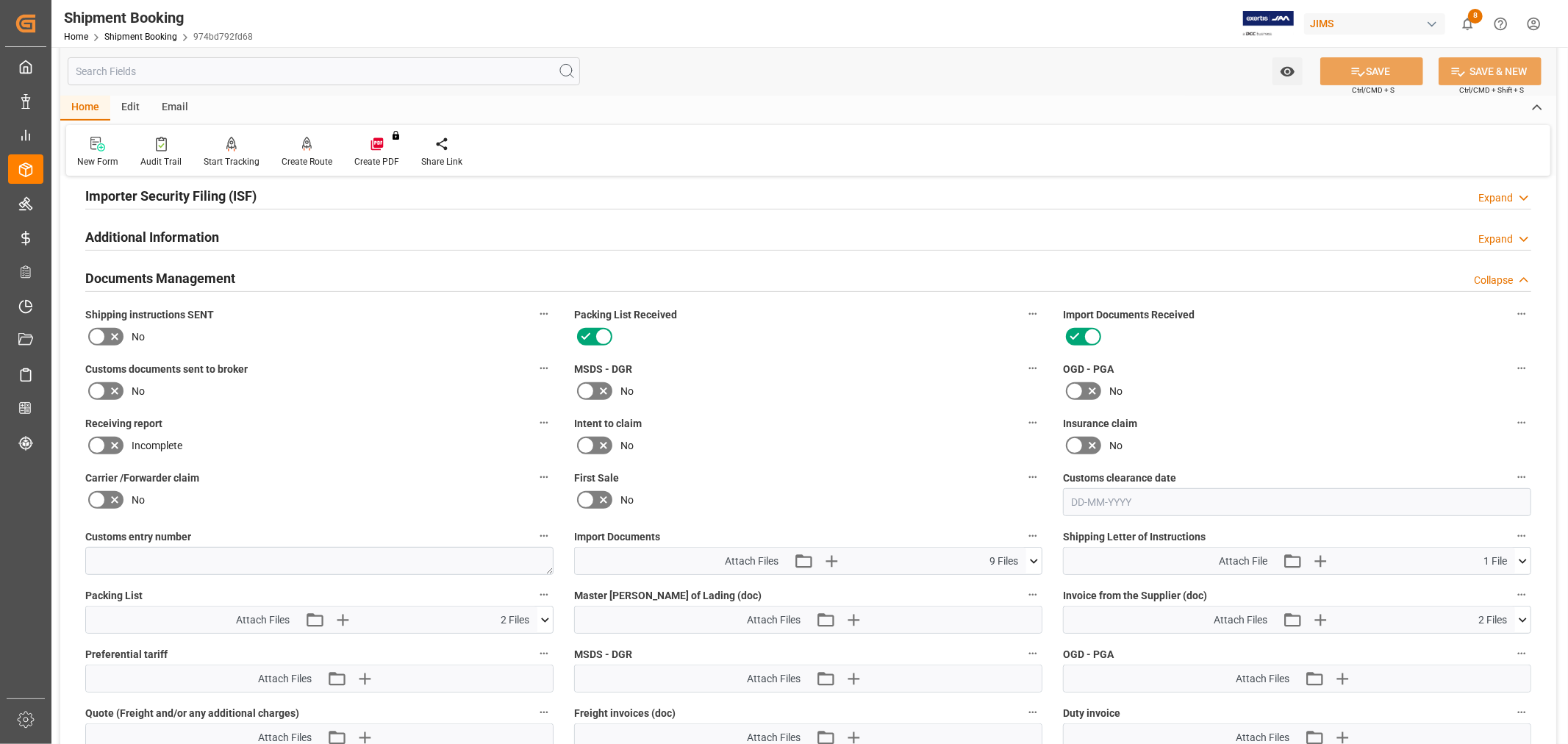
scroll to position [408, 0]
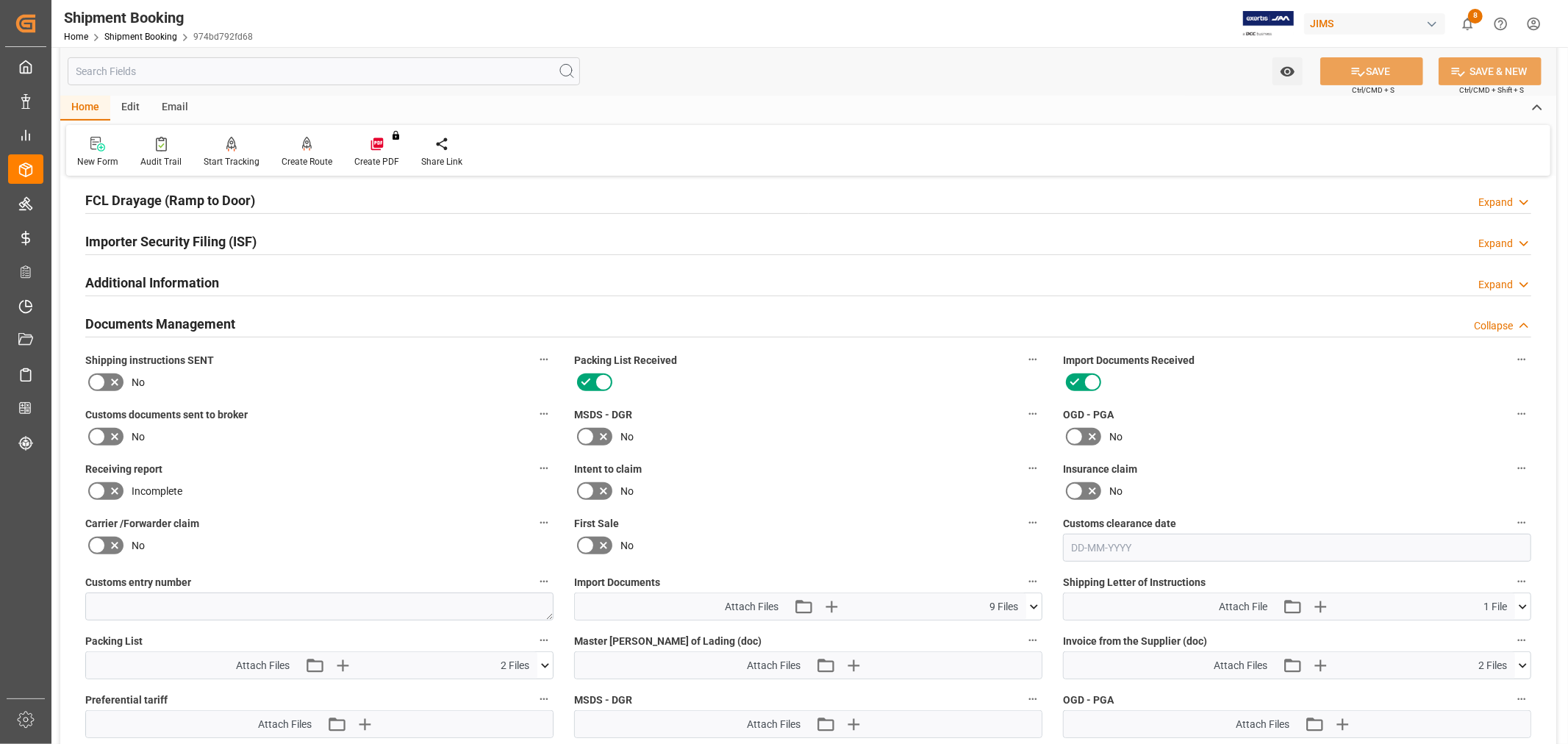
click at [106, 436] on icon at bounding box center [115, 437] width 18 height 18
click at [0, 0] on input "checkbox" at bounding box center [0, 0] width 0 height 0
click at [248, 454] on div "Receiving report Incomplete" at bounding box center [319, 480] width 489 height 54
click at [1342, 67] on button "SAVE" at bounding box center [1372, 71] width 103 height 28
click at [828, 369] on label "Packing List Received" at bounding box center [809, 360] width 469 height 21
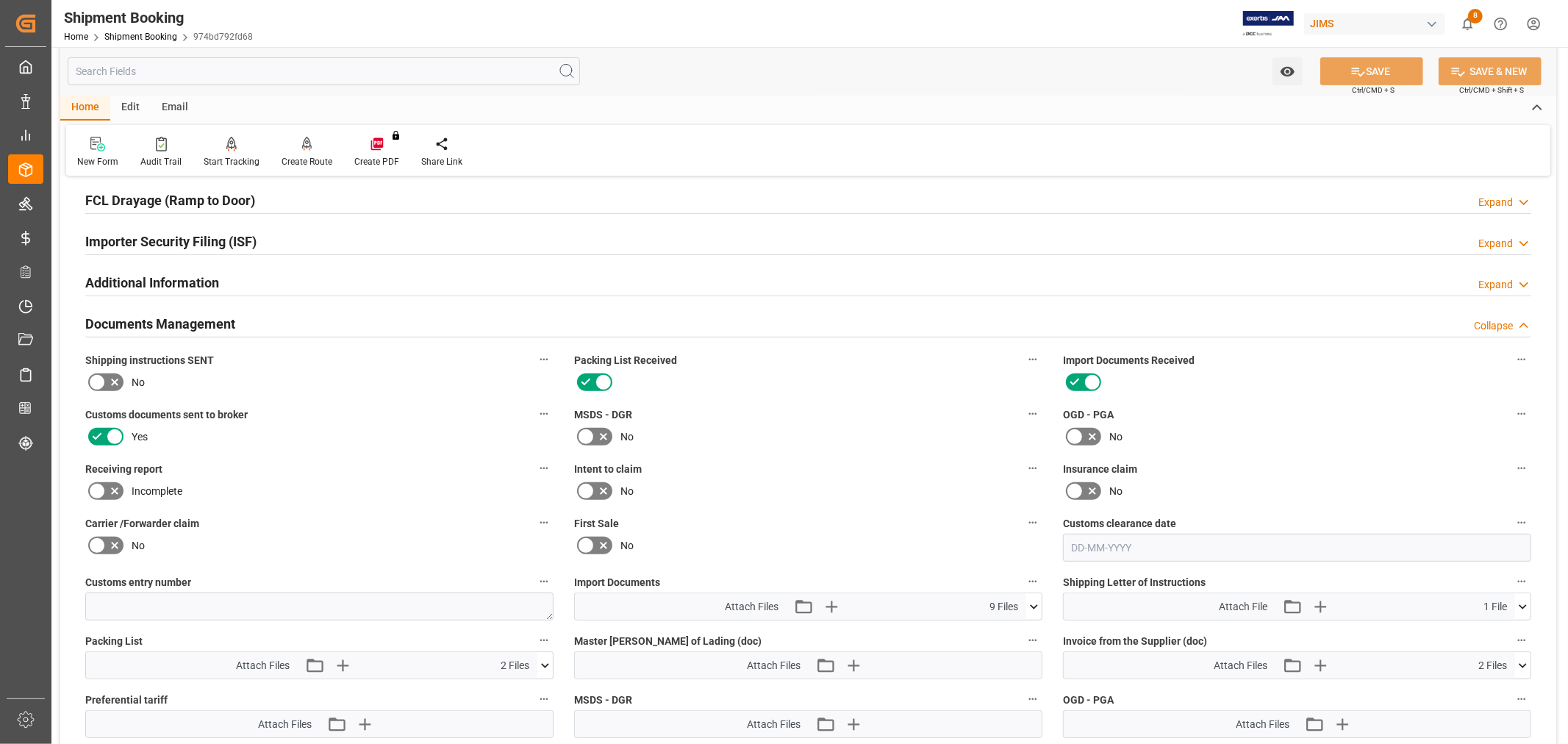
click at [1023, 369] on button "Packing List Received" at bounding box center [1032, 359] width 19 height 19
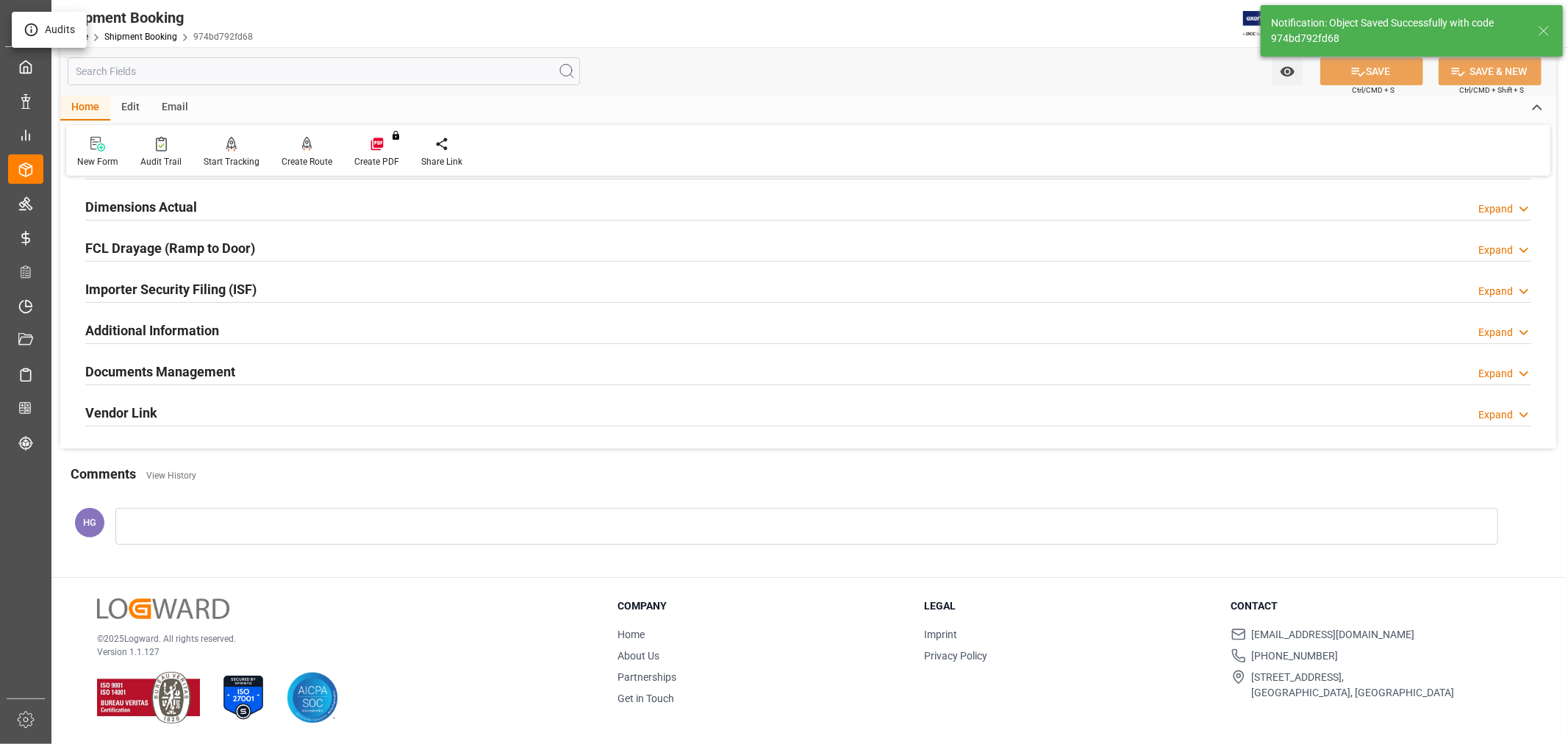
scroll to position [361, 0]
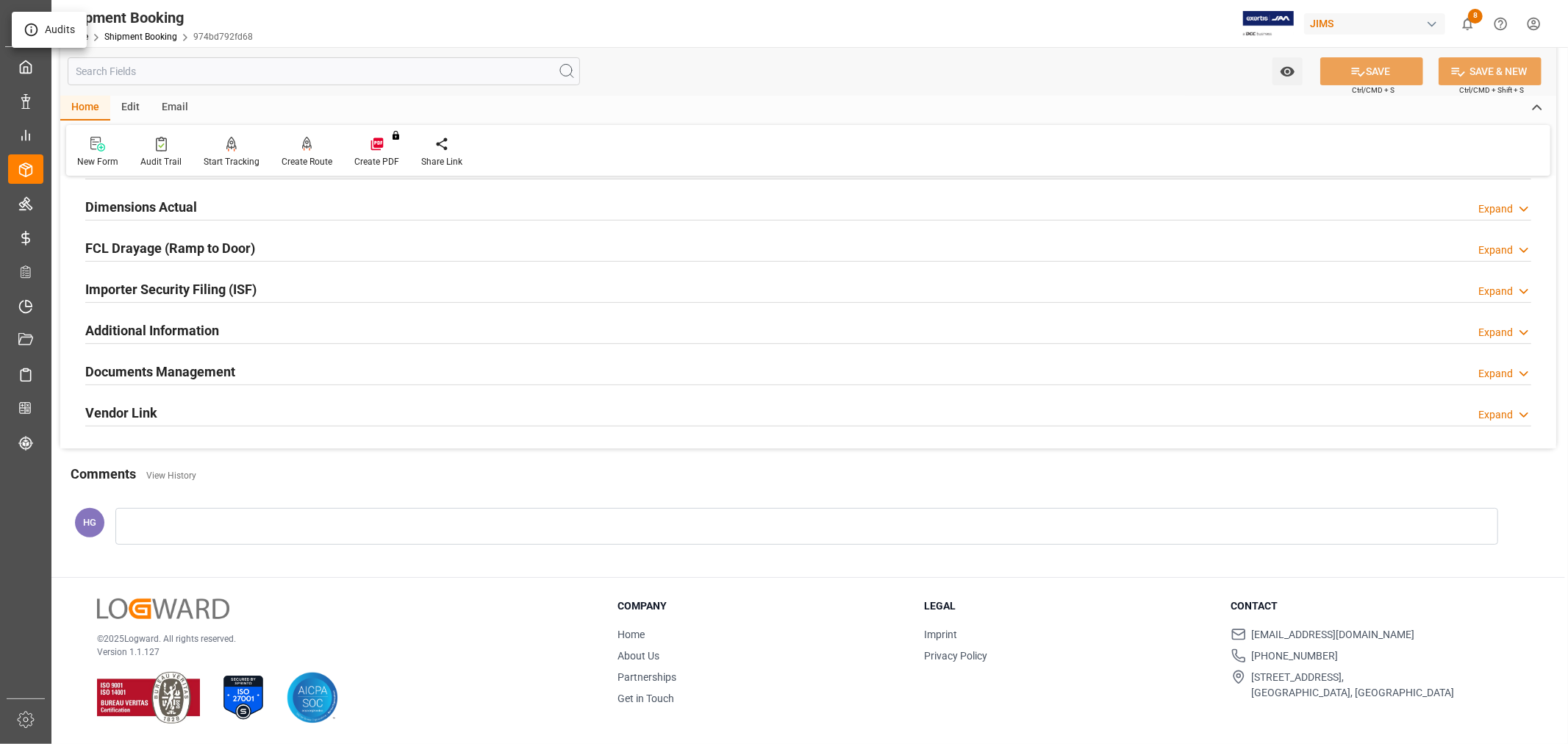
click at [1026, 159] on div at bounding box center [784, 372] width 1568 height 744
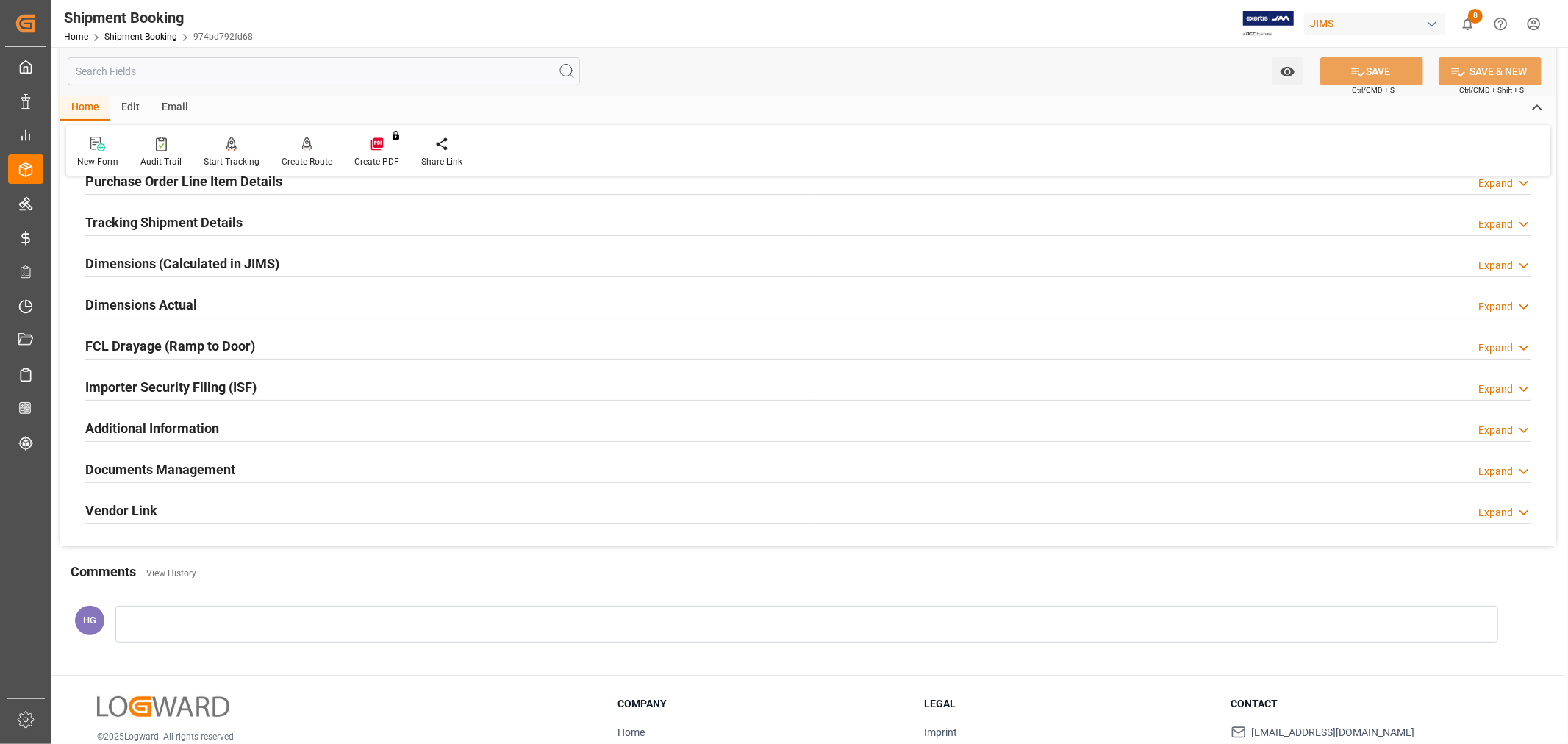
scroll to position [0, 0]
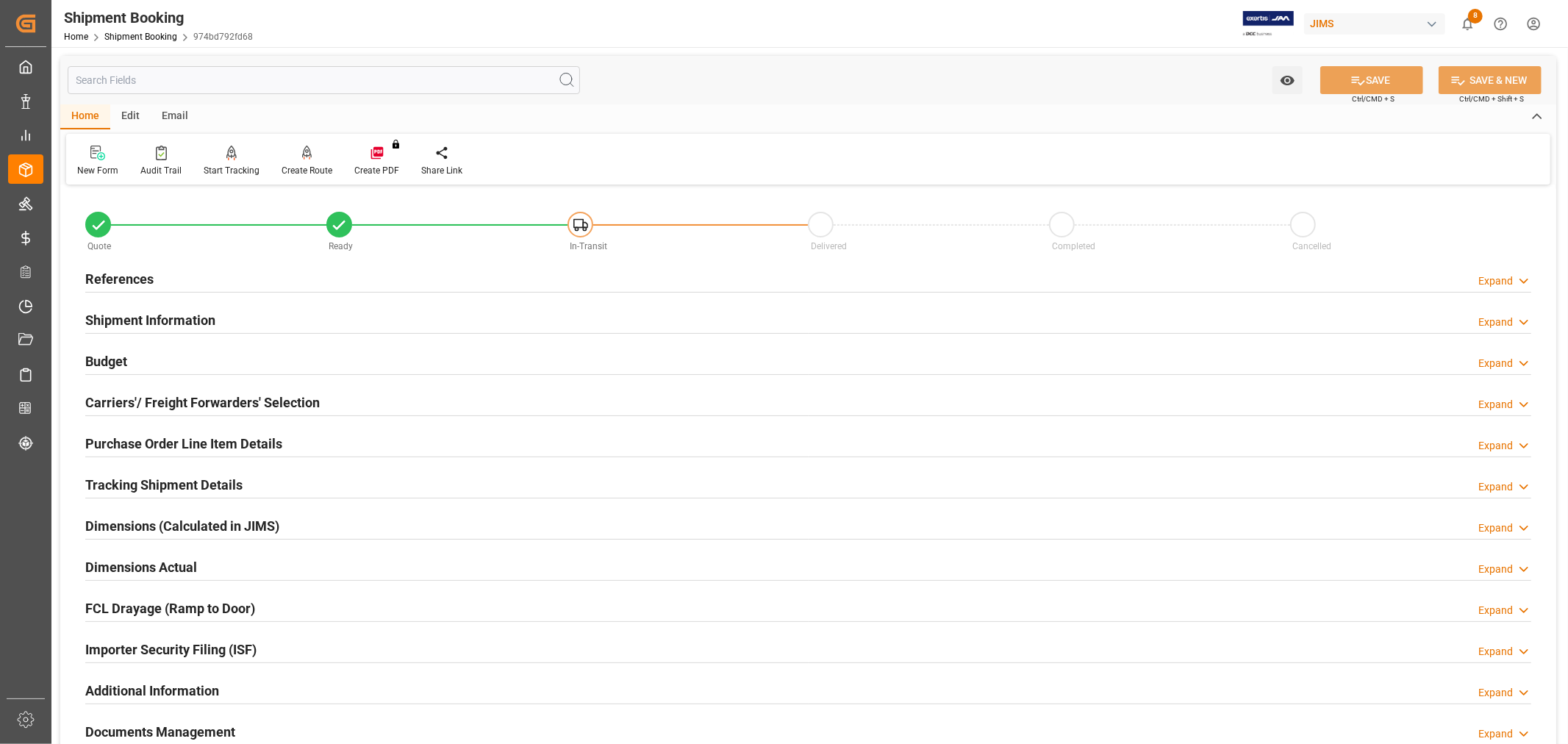
click at [107, 282] on h2 "References" at bounding box center [119, 279] width 68 height 20
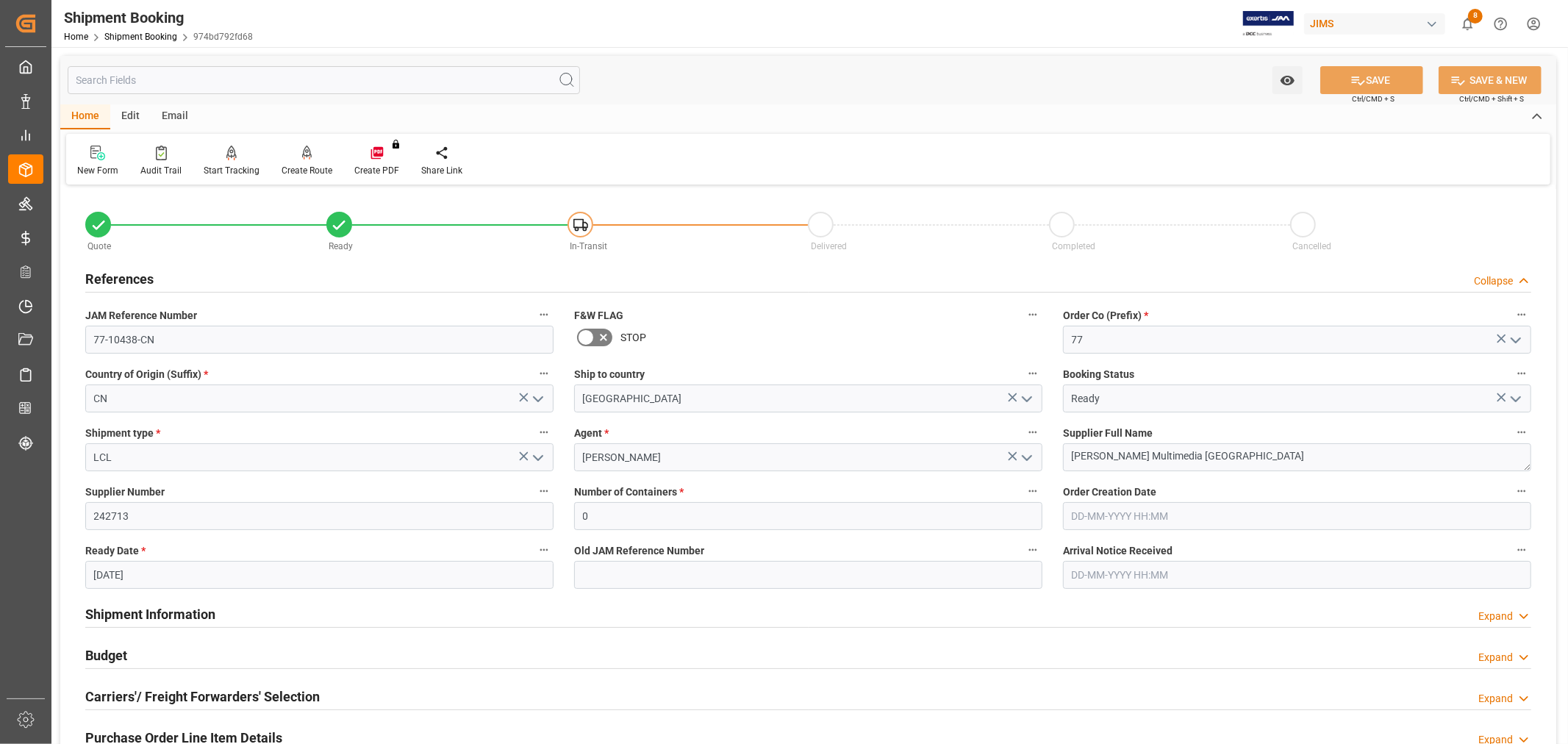
click at [107, 282] on h2 "References" at bounding box center [119, 279] width 68 height 20
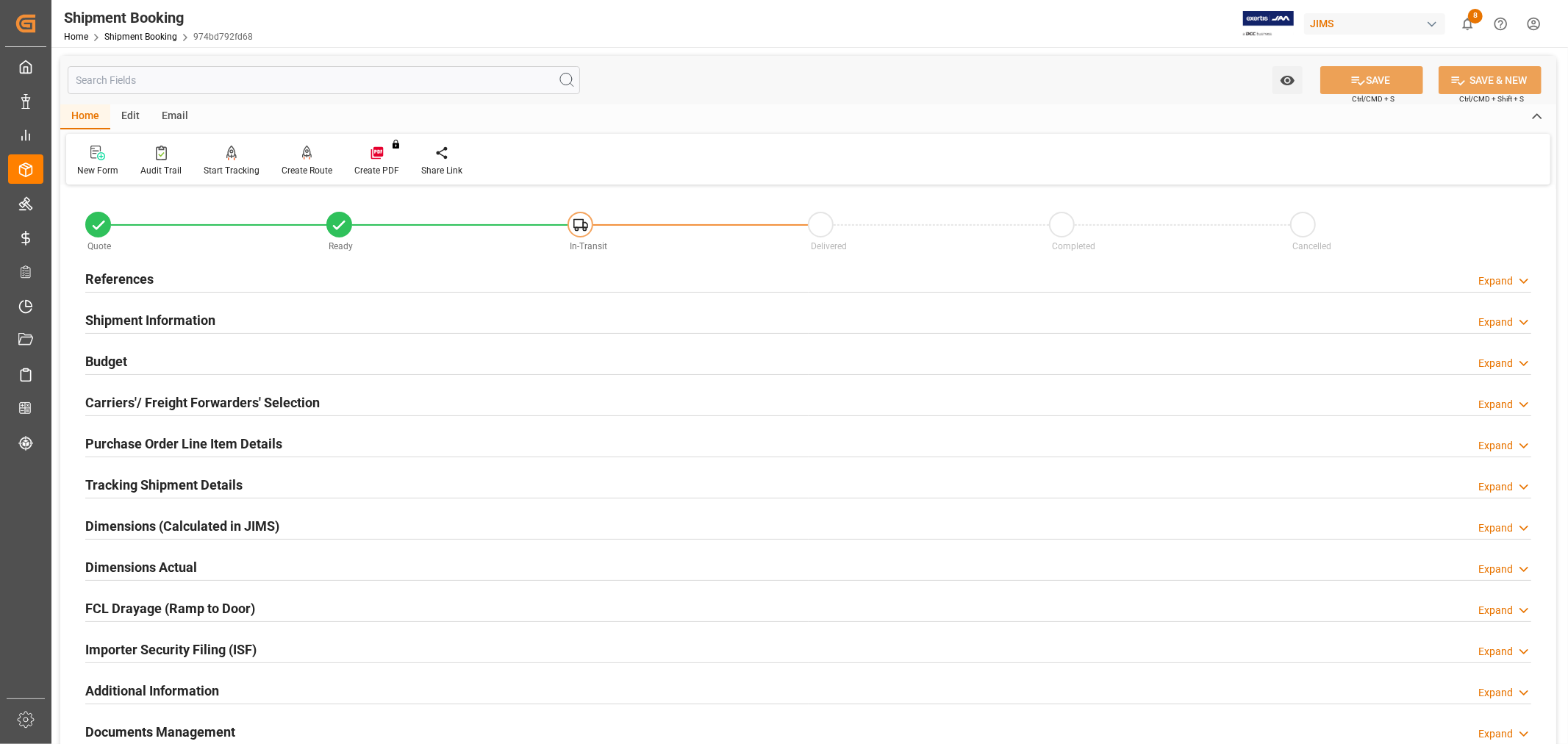
click at [107, 282] on h2 "References" at bounding box center [119, 279] width 68 height 20
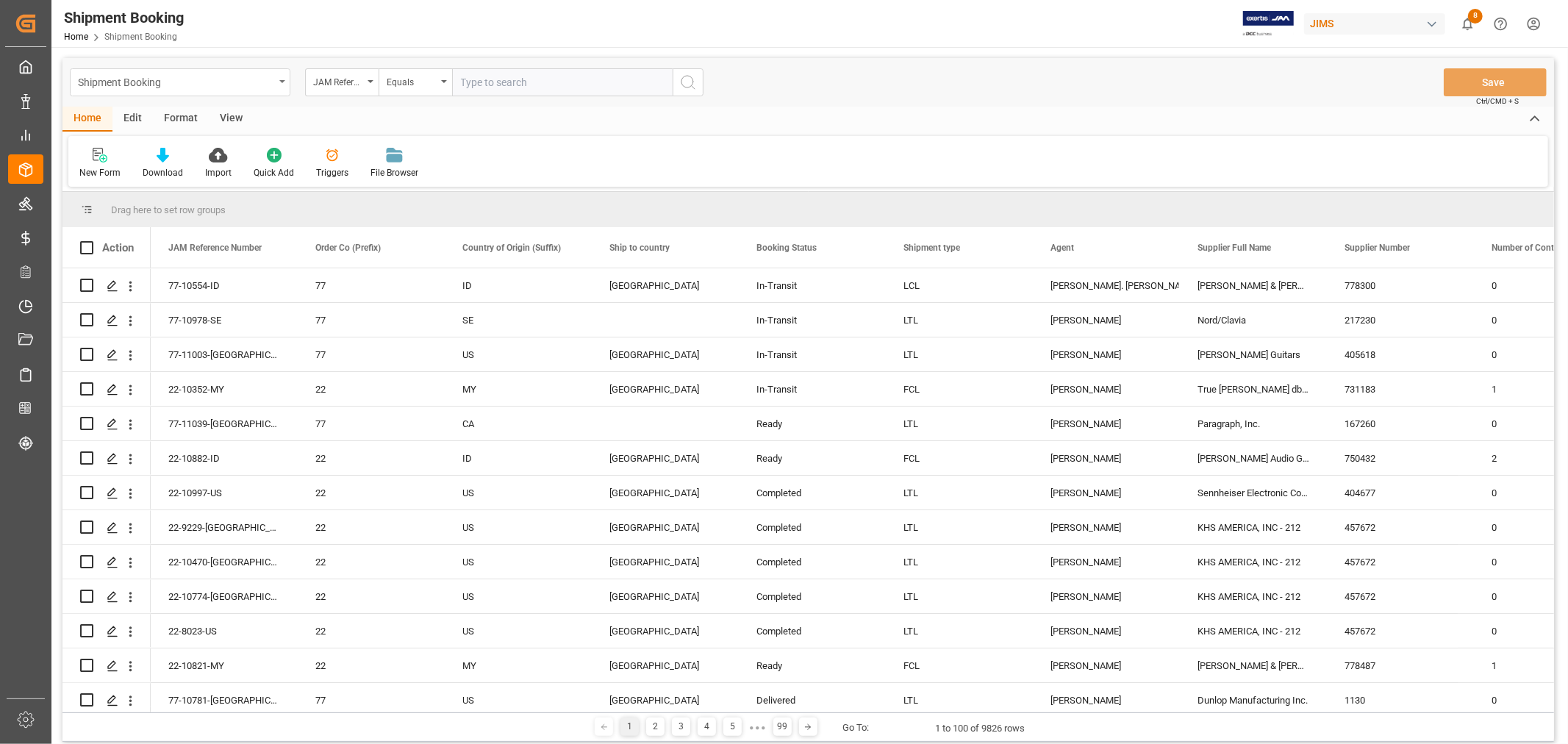
click at [276, 90] on div "Shipment Booking" at bounding box center [180, 82] width 220 height 28
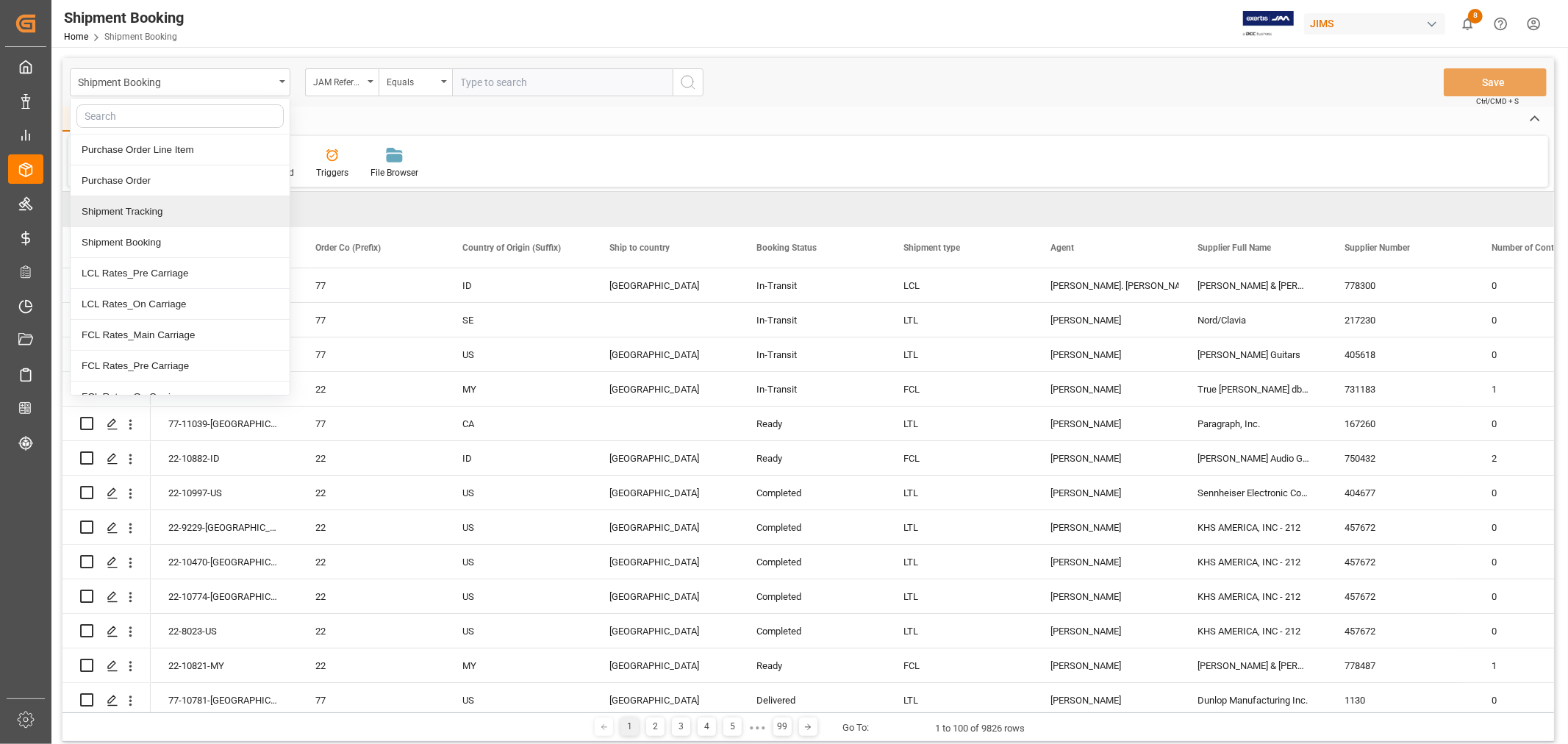
click at [143, 213] on div "Shipment Tracking" at bounding box center [180, 211] width 219 height 31
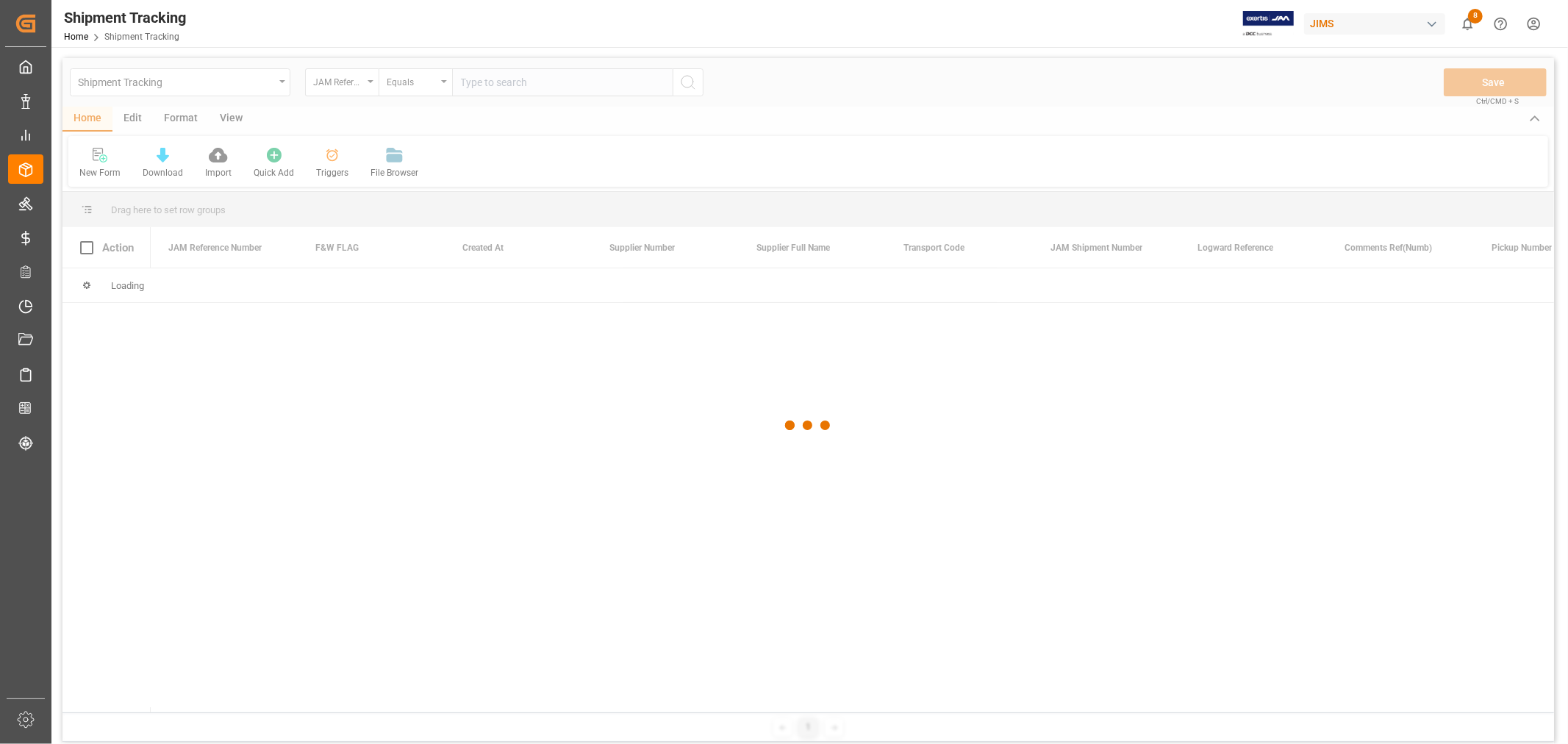
click at [463, 86] on div at bounding box center [808, 426] width 1492 height 735
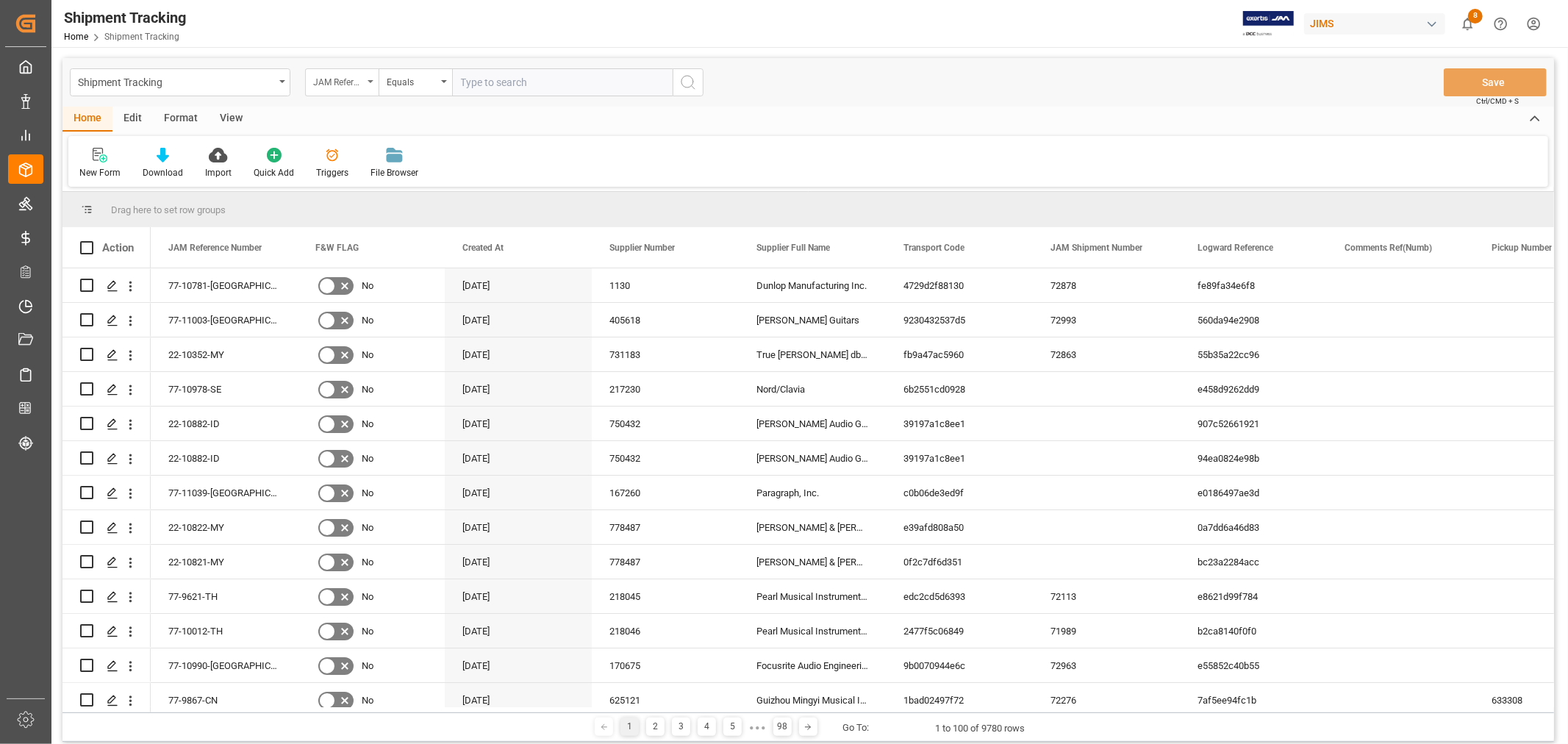
click at [372, 84] on div "JAM Reference Number" at bounding box center [342, 82] width 73 height 28
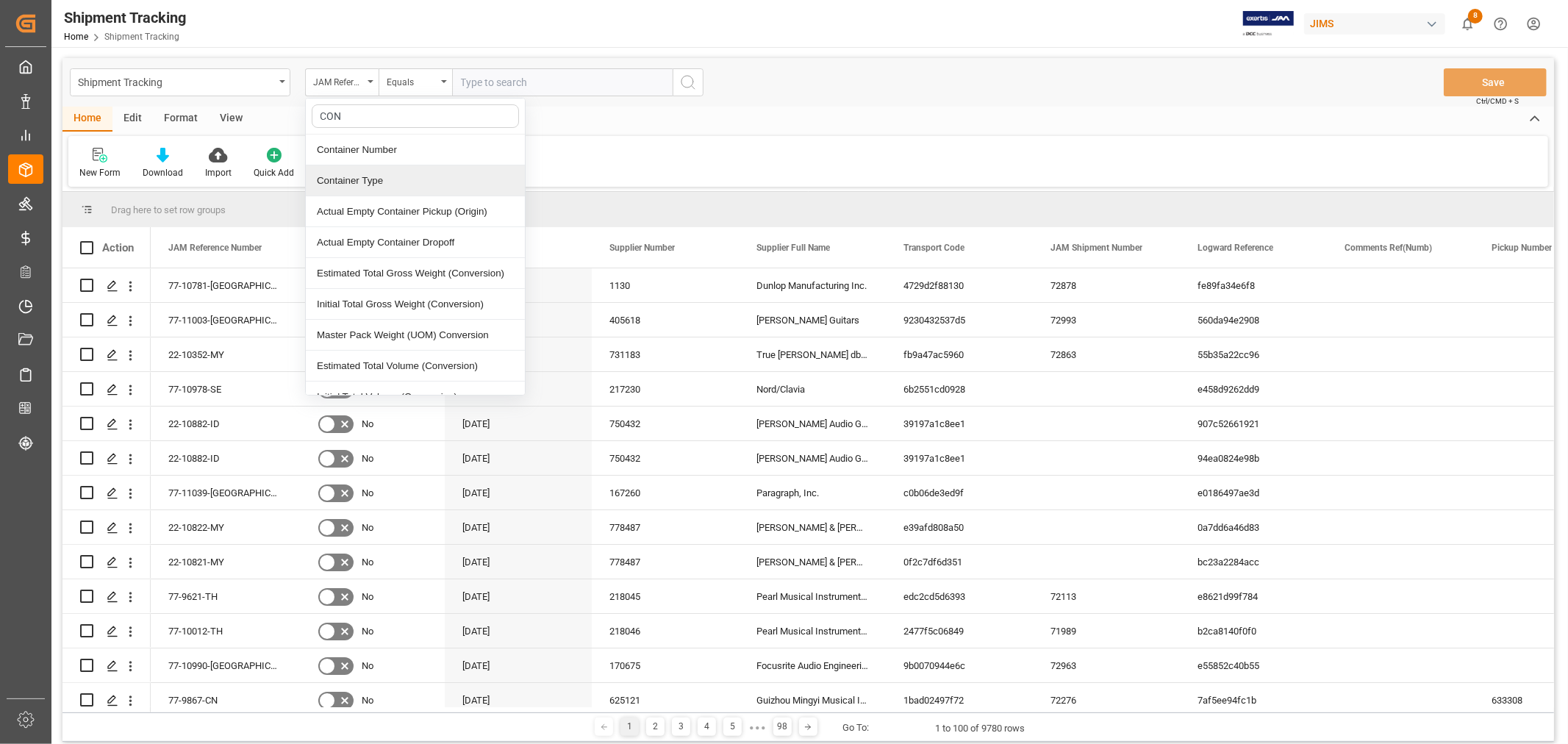
type input "CONT"
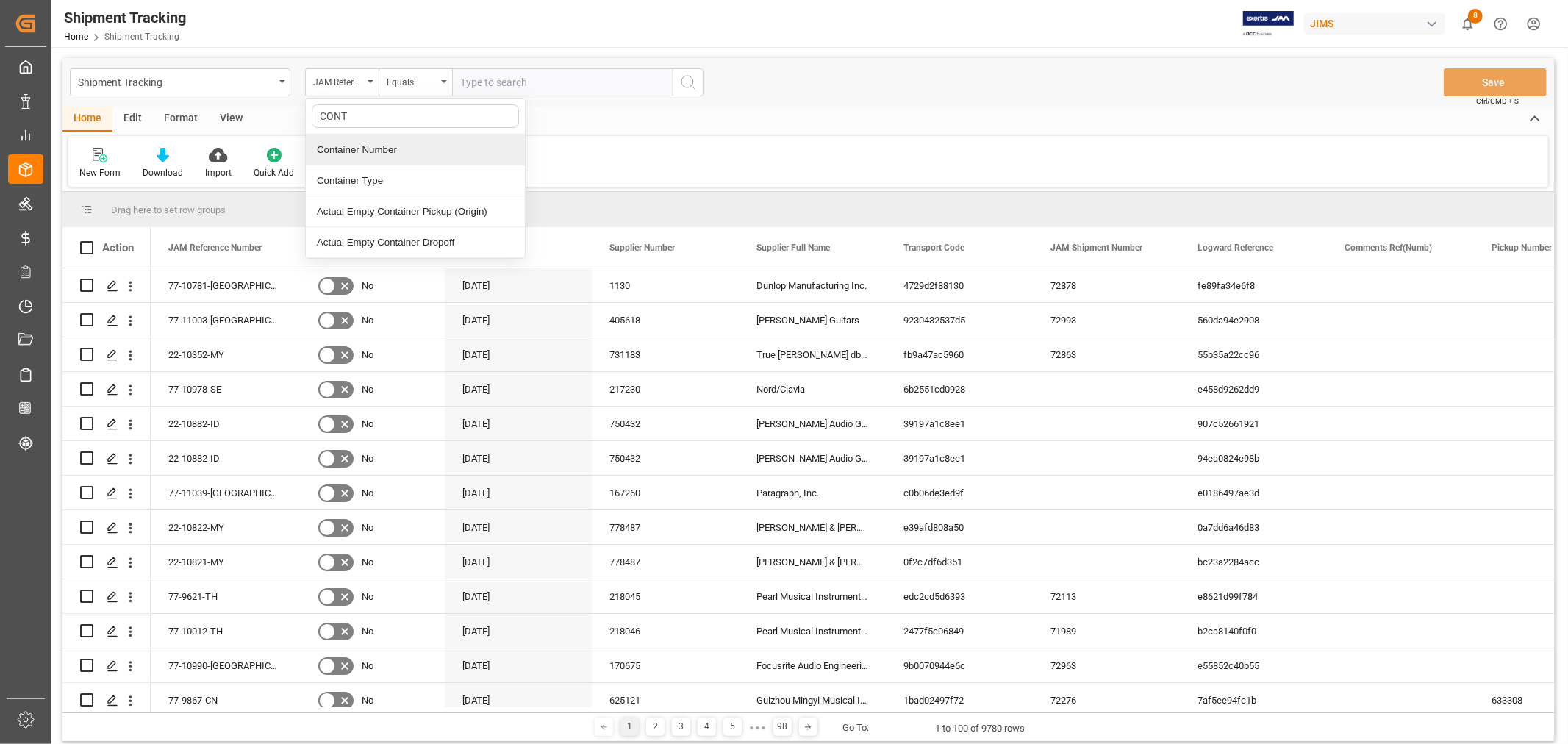
click at [366, 149] on div "Container Number" at bounding box center [415, 149] width 219 height 31
click at [488, 84] on input "text" at bounding box center [562, 82] width 220 height 28
paste input "CSNU7037716"
type input "CSNU7037716"
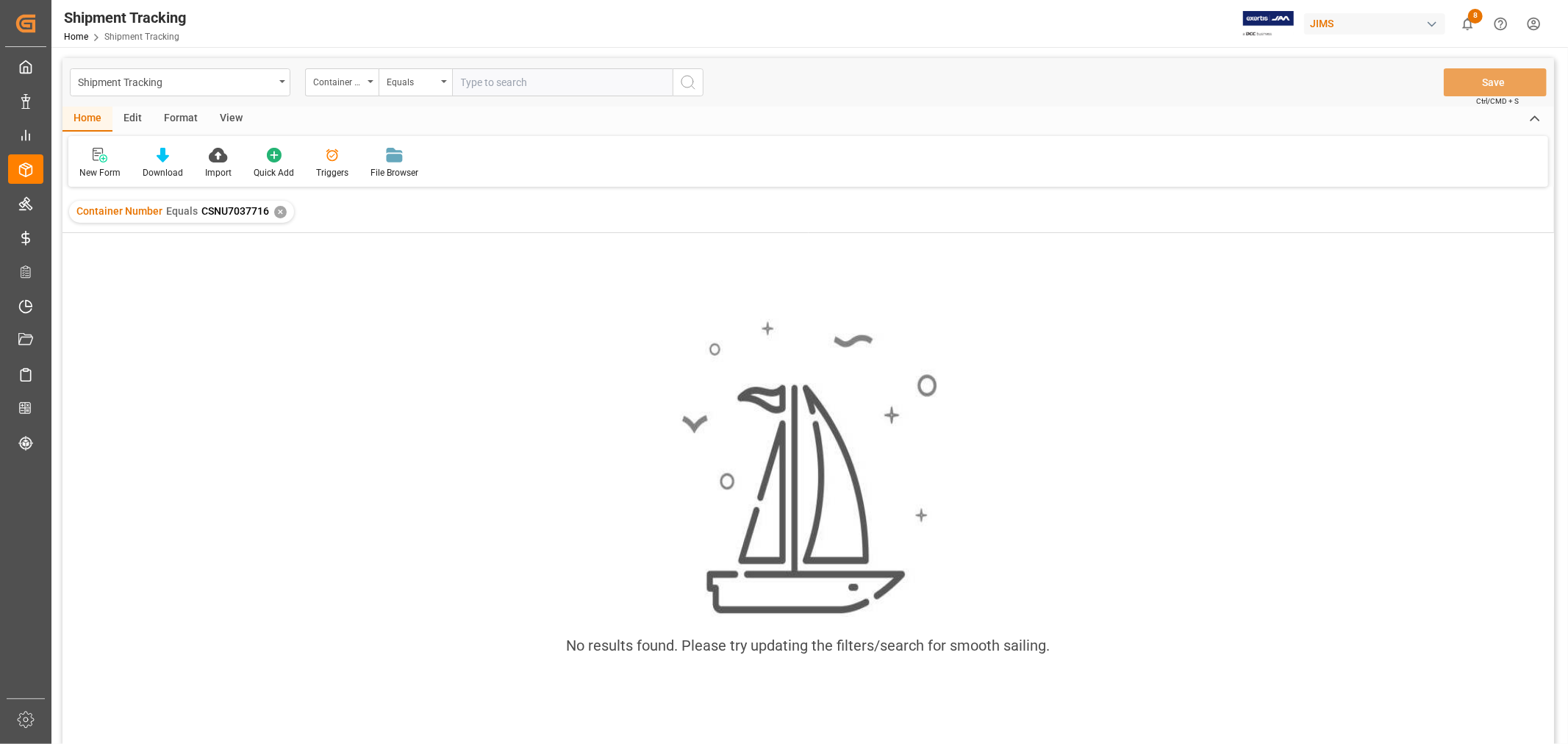
click at [280, 207] on div "✕" at bounding box center [280, 211] width 13 height 13
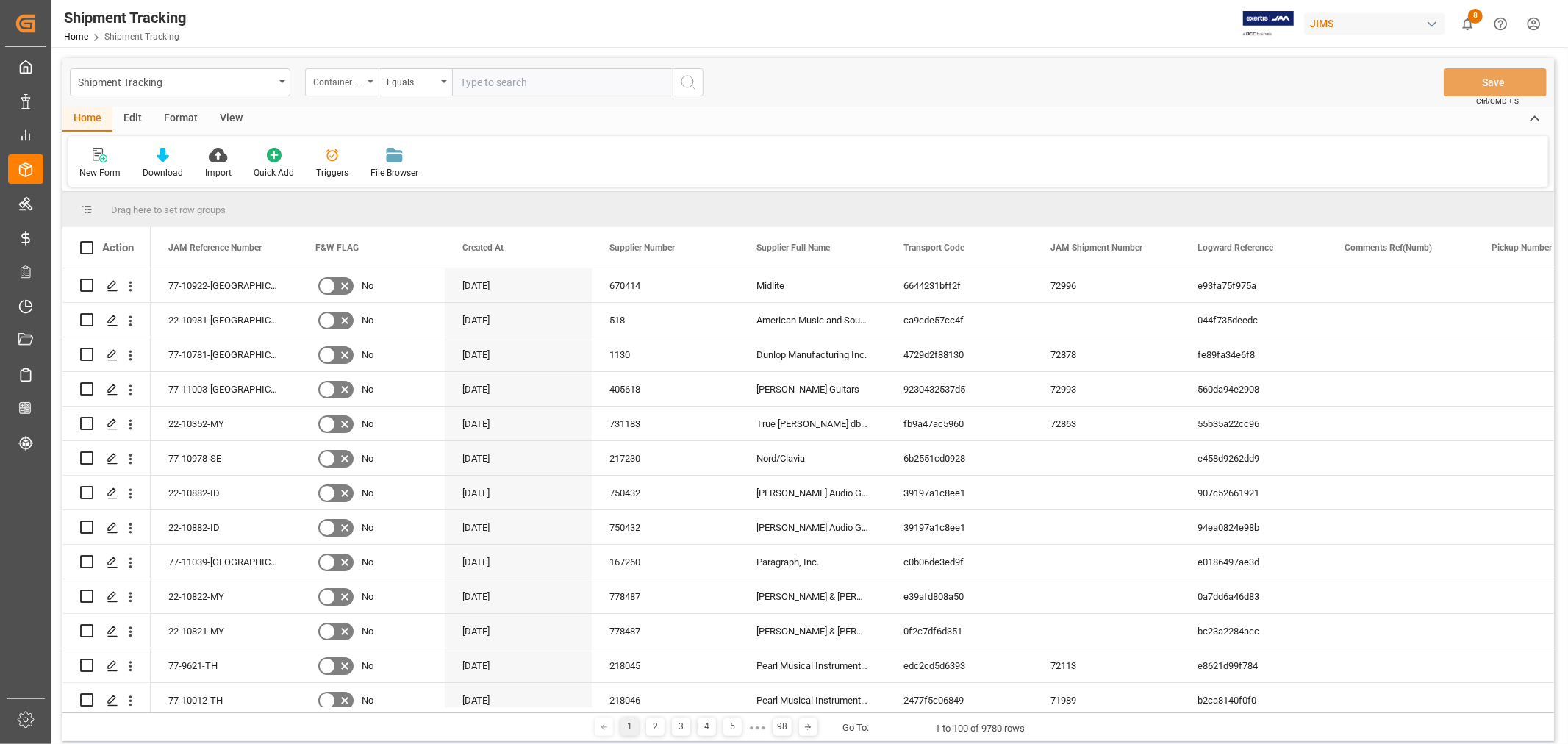
click at [373, 83] on div "Container Number" at bounding box center [342, 82] width 73 height 28
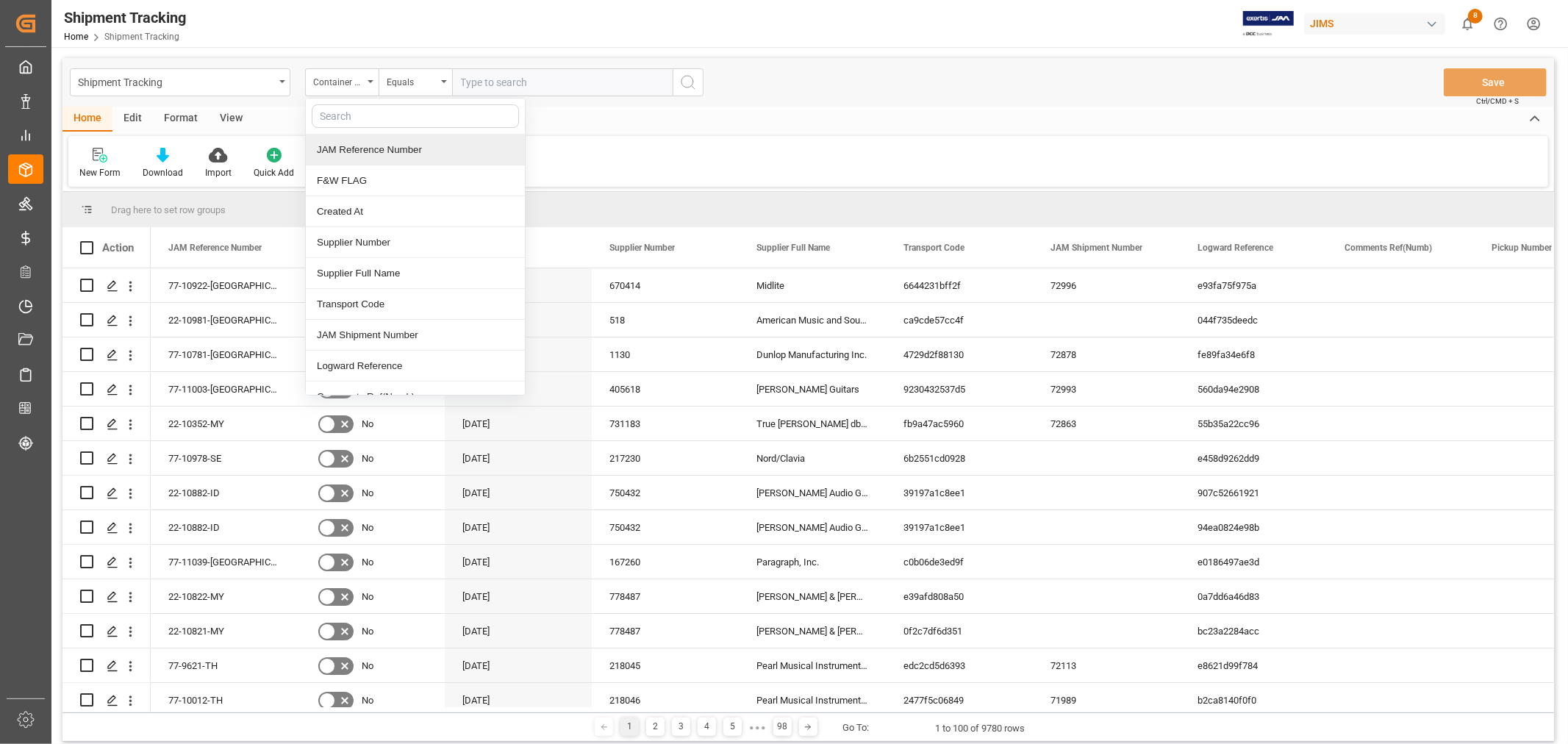
click at [368, 153] on div "JAM Reference Number" at bounding box center [415, 149] width 219 height 31
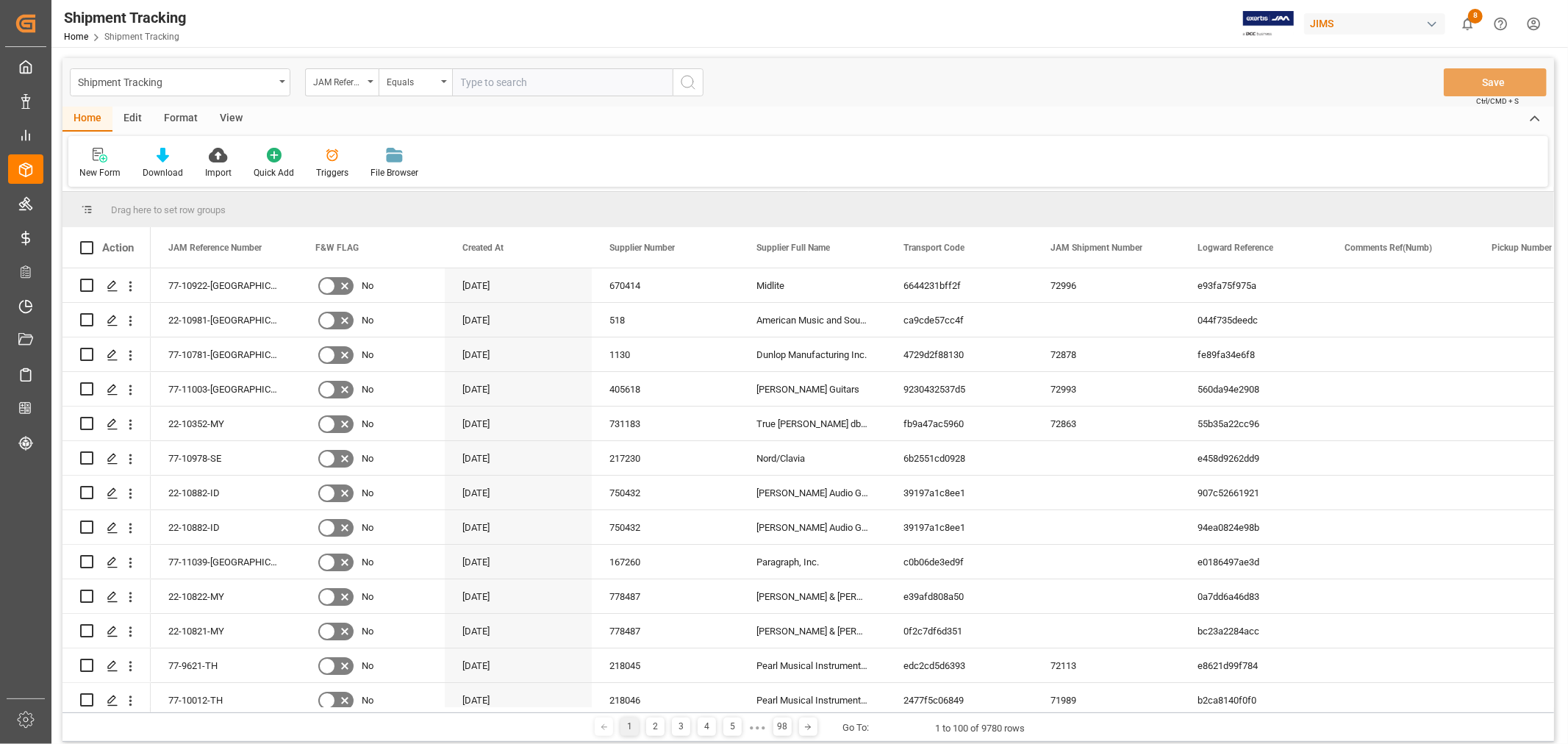
click at [505, 85] on input "text" at bounding box center [562, 82] width 220 height 28
type input "77-1691-cn"
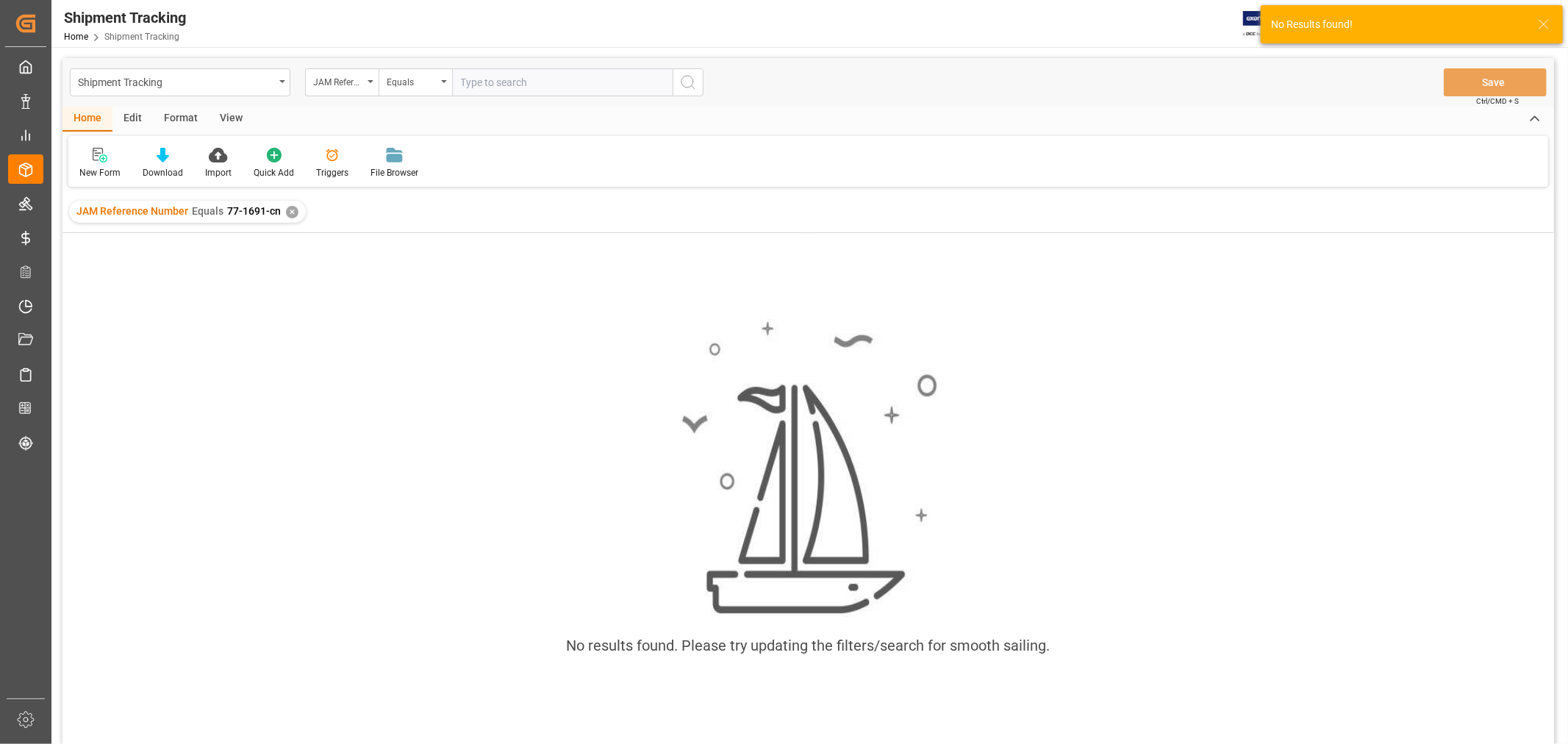
click at [251, 210] on span "77-1691-cn" at bounding box center [254, 210] width 53 height 12
click at [286, 210] on div "✕" at bounding box center [292, 211] width 13 height 13
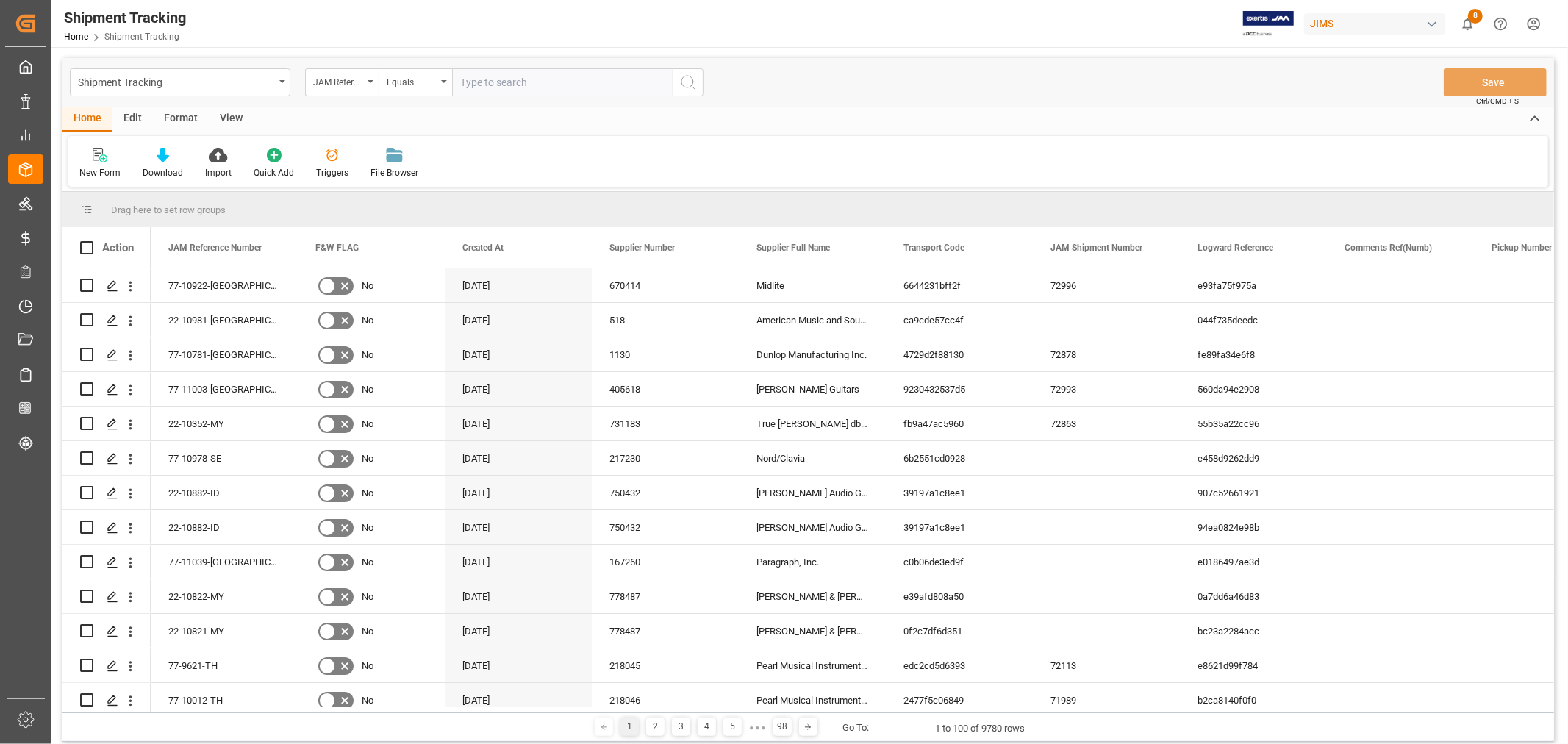
click at [471, 85] on input "text" at bounding box center [562, 82] width 220 height 28
type input "77-10691-cn"
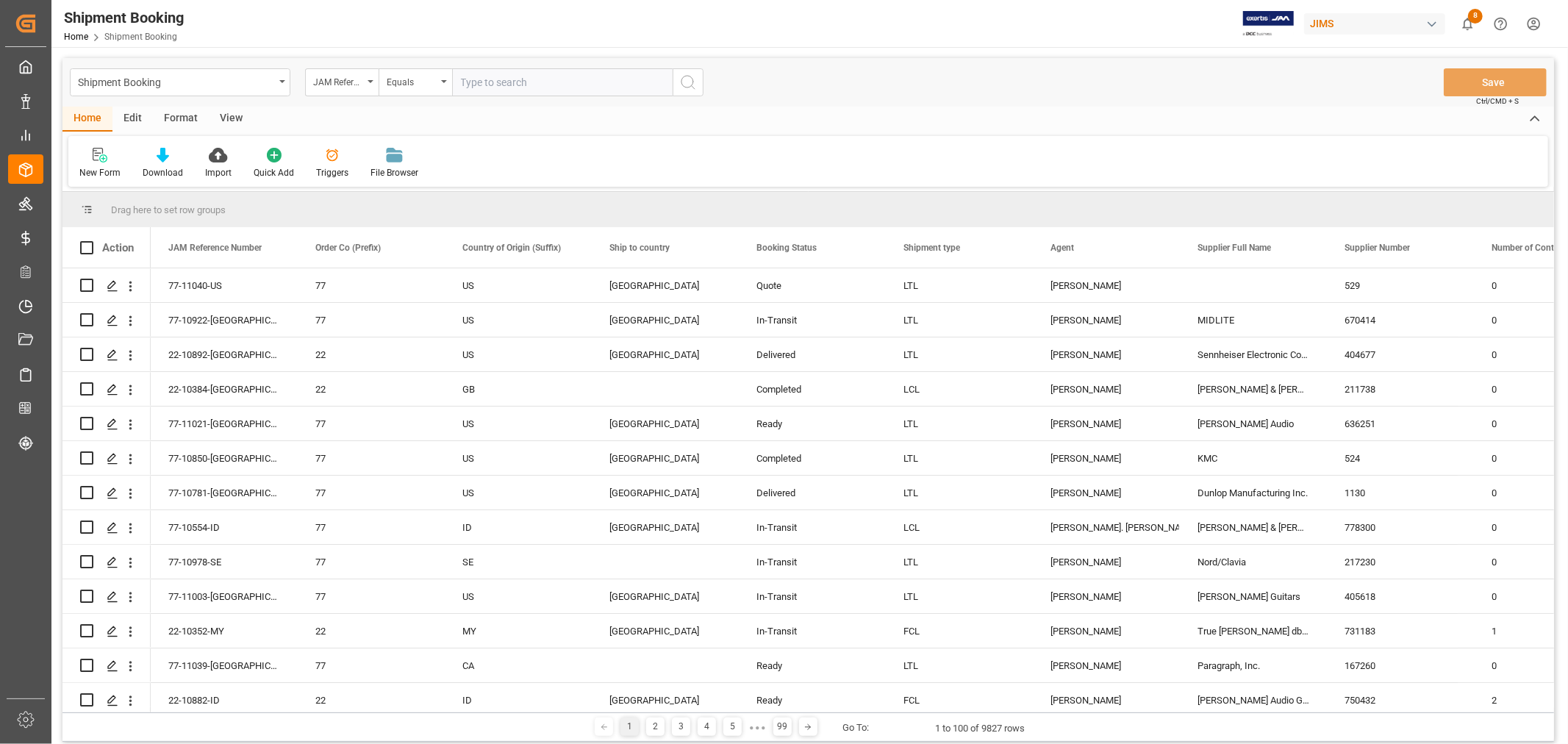
click at [472, 79] on input "text" at bounding box center [562, 82] width 220 height 28
click at [501, 86] on input "text" at bounding box center [562, 82] width 220 height 28
paste input "77-9993-CN"
type input "77-9993-CN"
drag, startPoint x: 689, startPoint y: 79, endPoint x: 664, endPoint y: 82, distance: 25.2
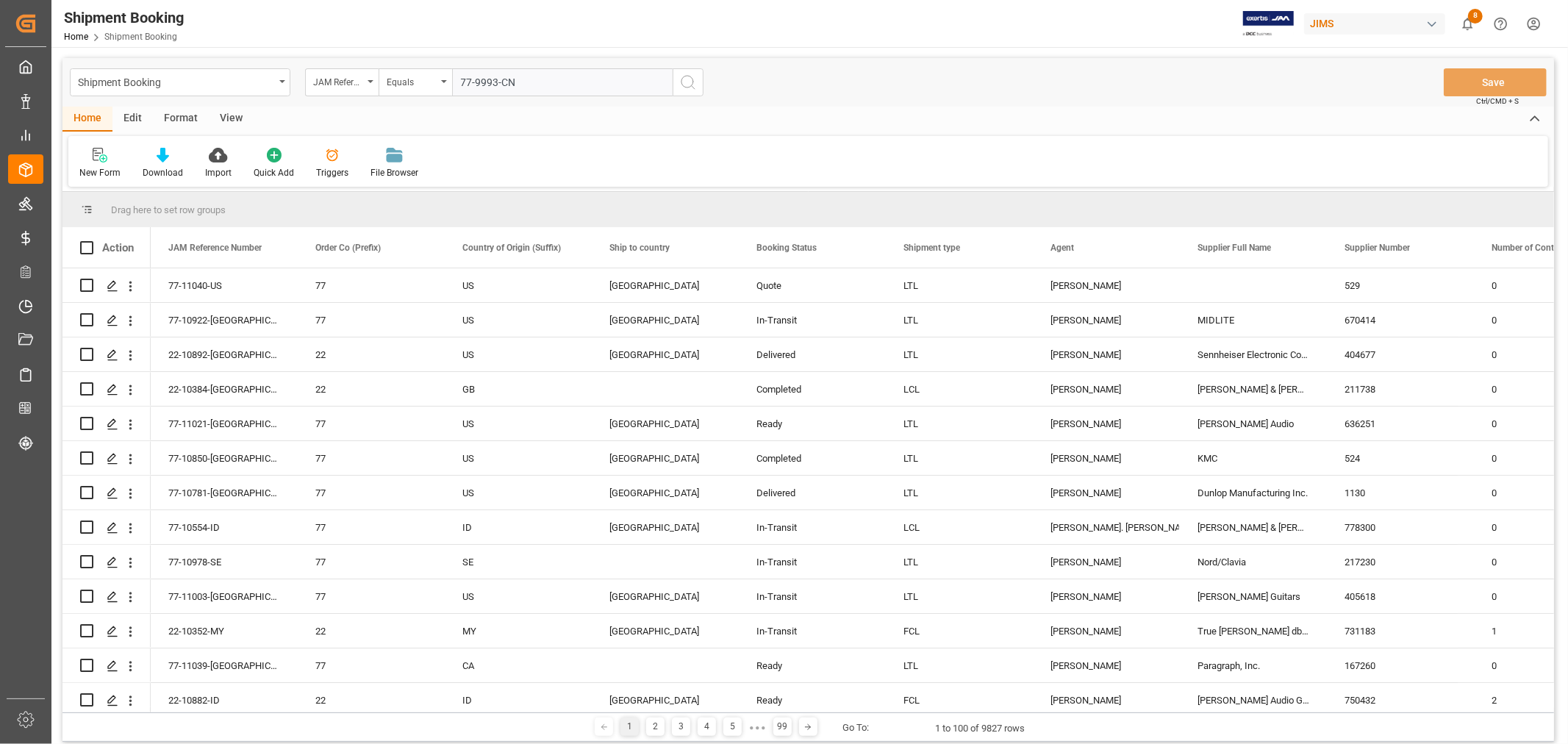
click at [688, 79] on icon "search button" at bounding box center [688, 82] width 18 height 18
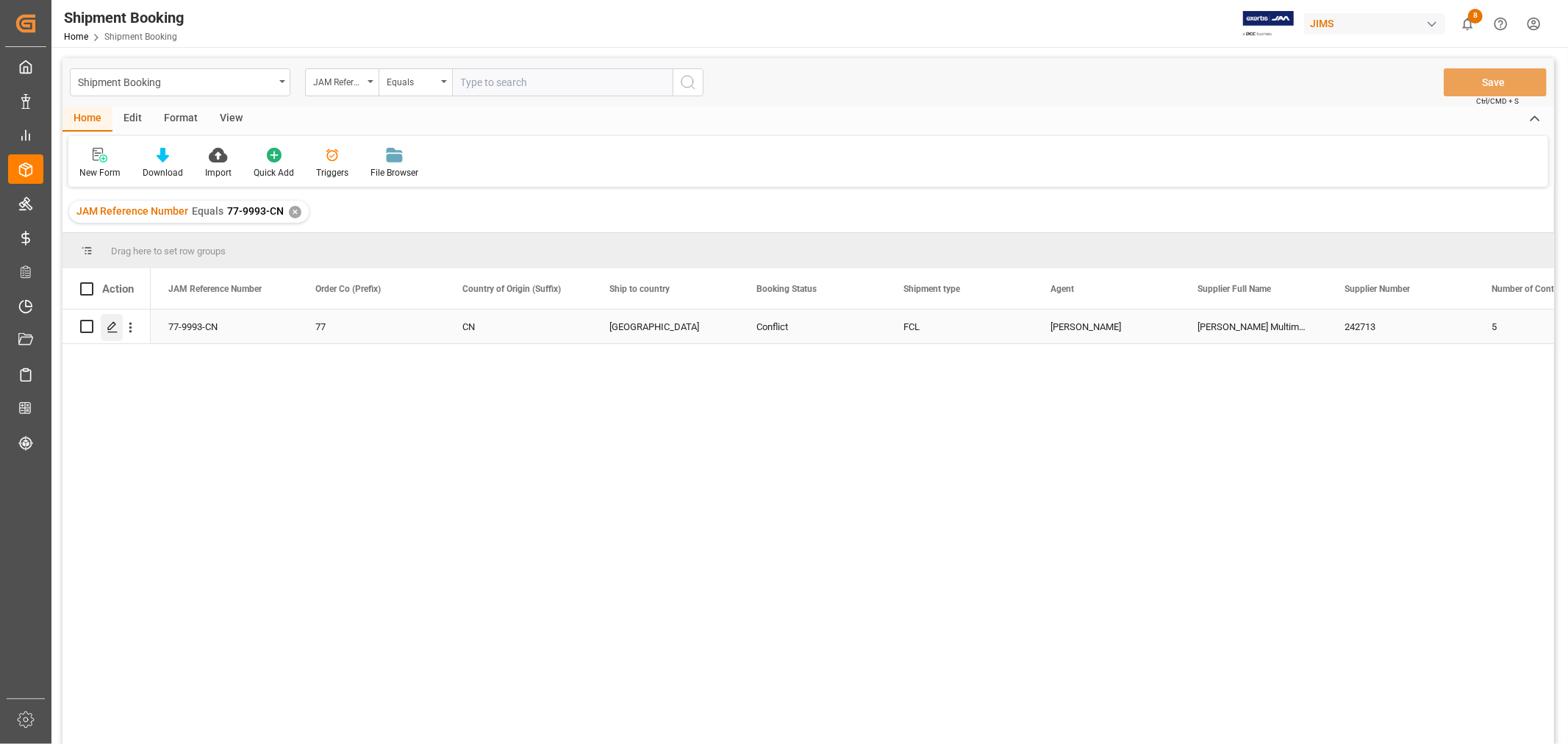
click at [116, 325] on icon "Press SPACE to select this row." at bounding box center [113, 327] width 12 height 12
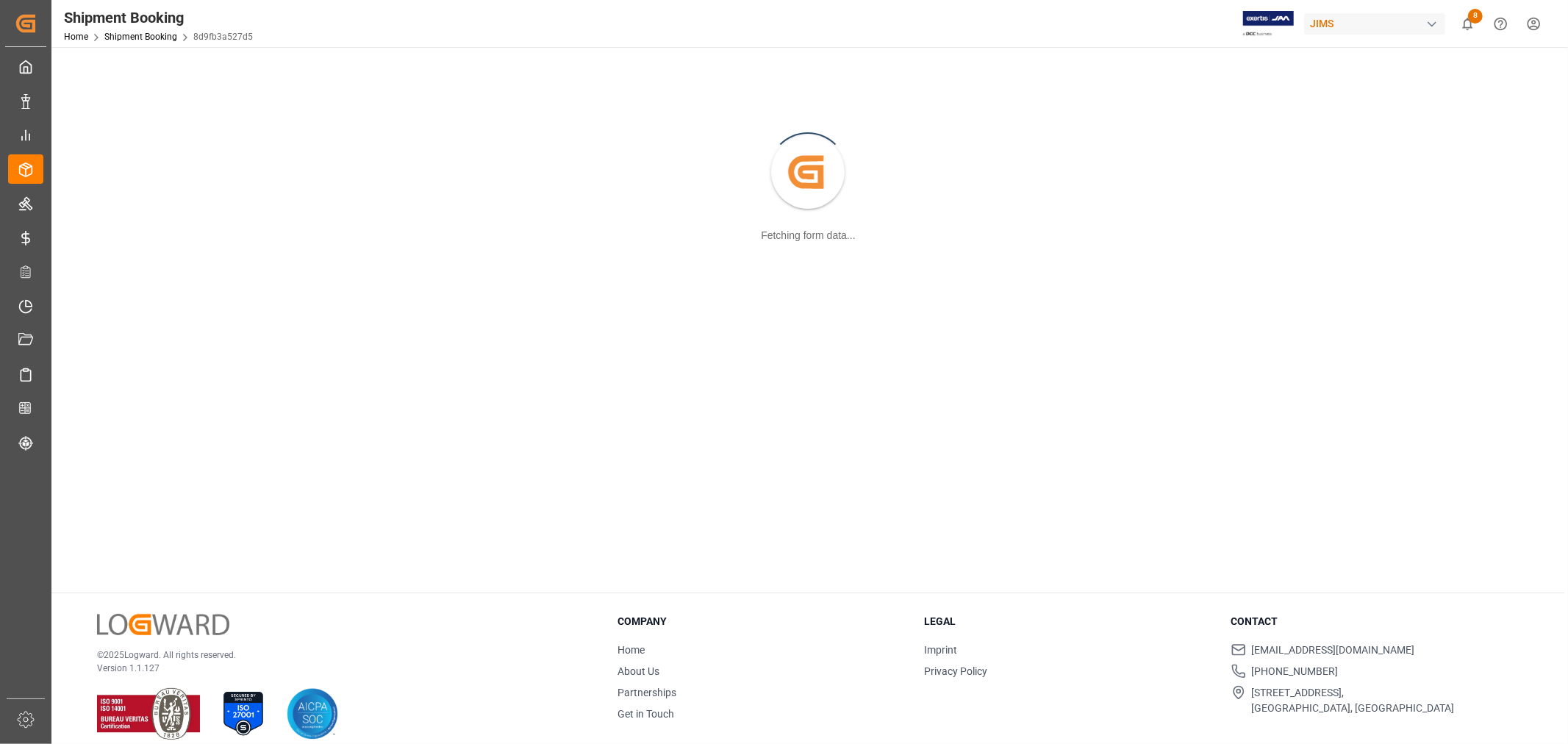
scroll to position [159, 0]
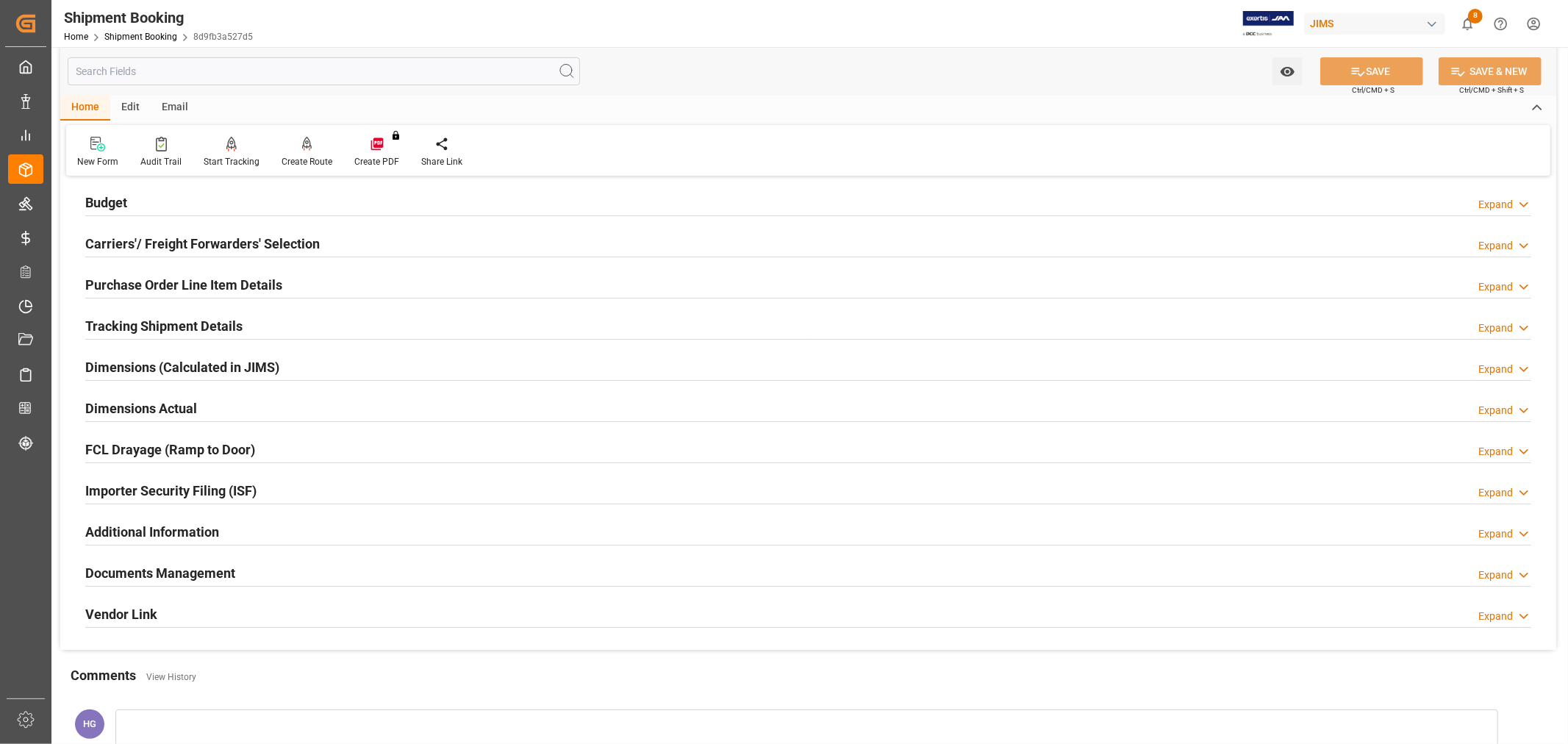
click at [245, 572] on div "Documents Management Expand" at bounding box center [808, 571] width 1446 height 28
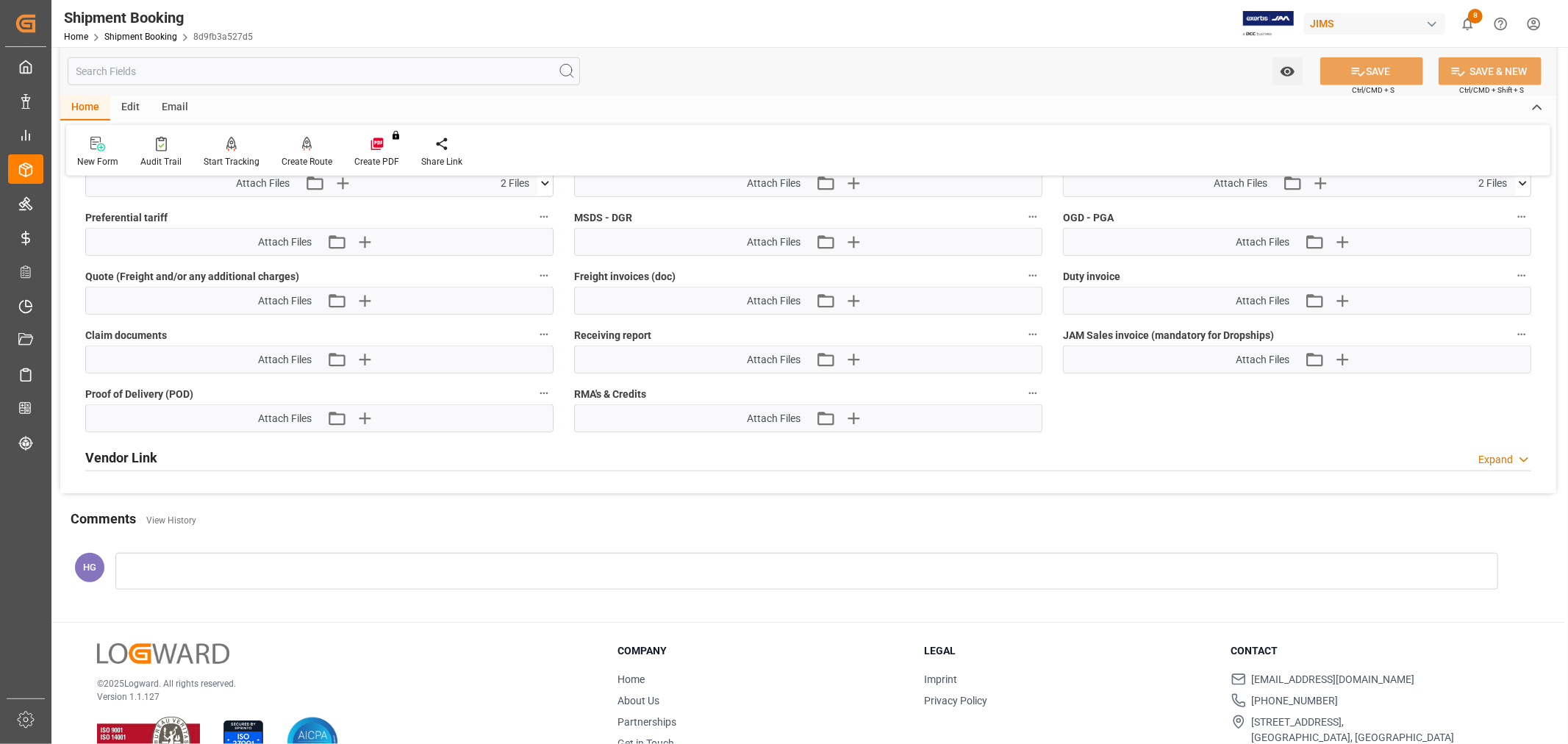
scroll to position [893, 0]
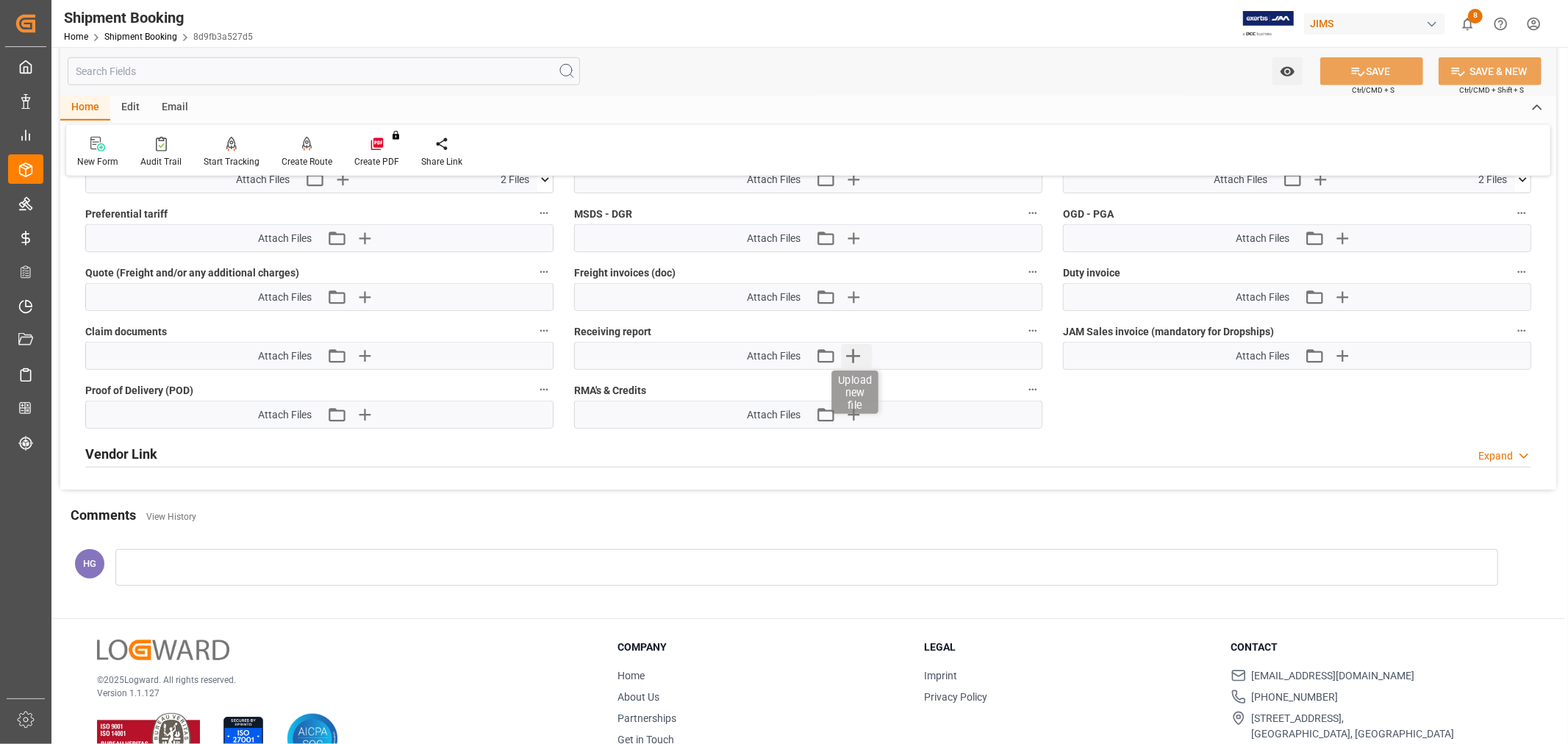
click at [855, 346] on icon "button" at bounding box center [853, 356] width 24 height 24
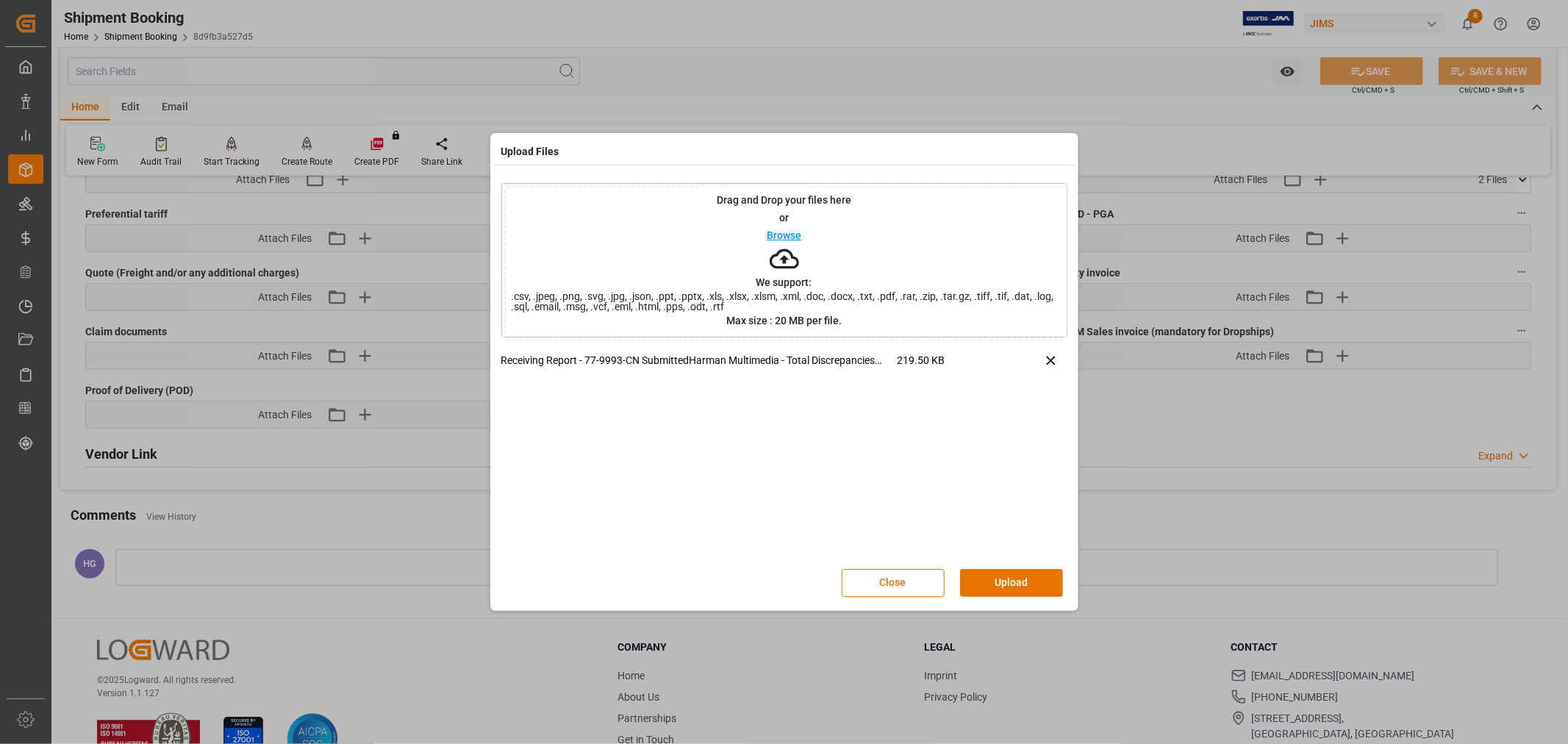
click at [999, 576] on button "Upload" at bounding box center [1011, 583] width 103 height 28
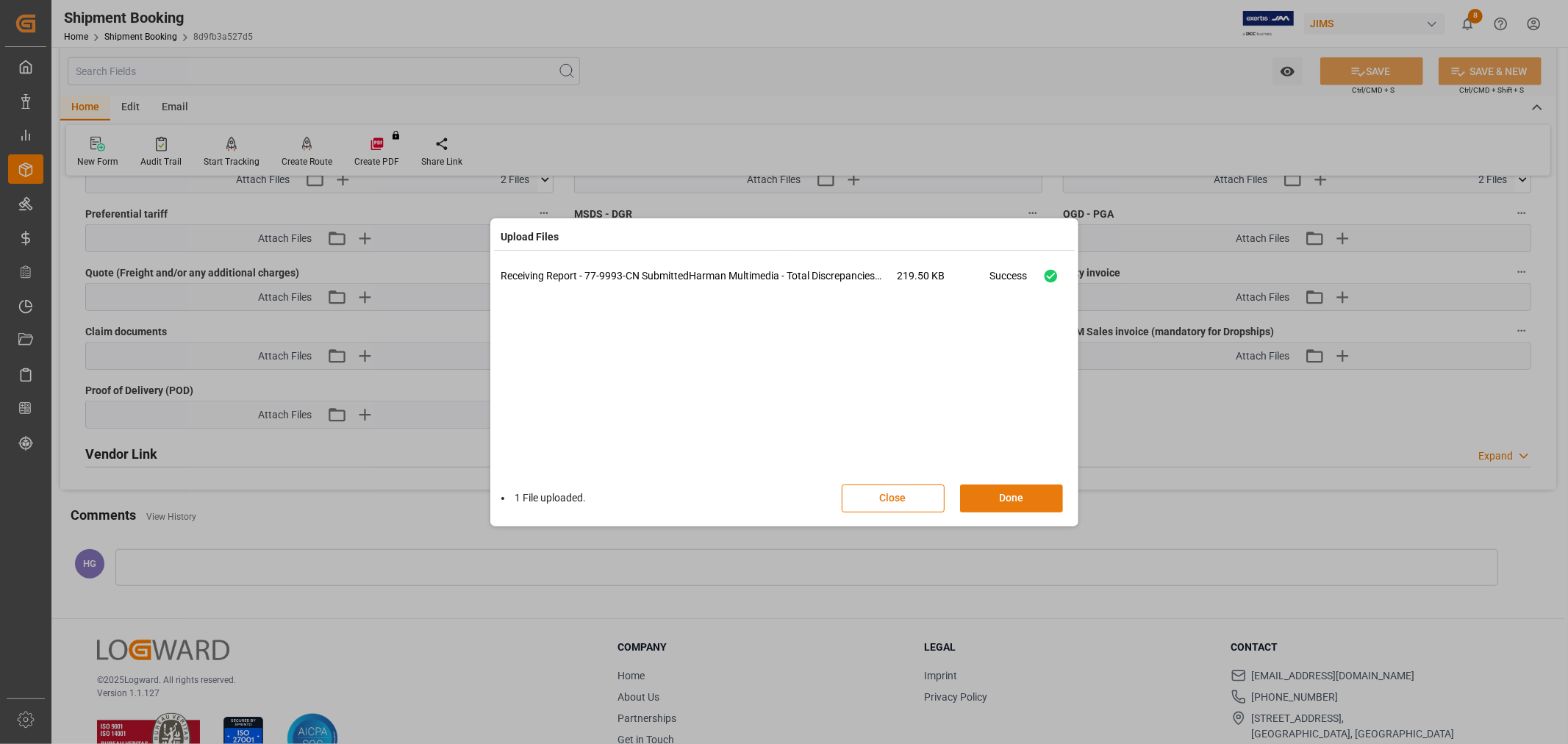
click at [984, 494] on button "Done" at bounding box center [1011, 498] width 103 height 28
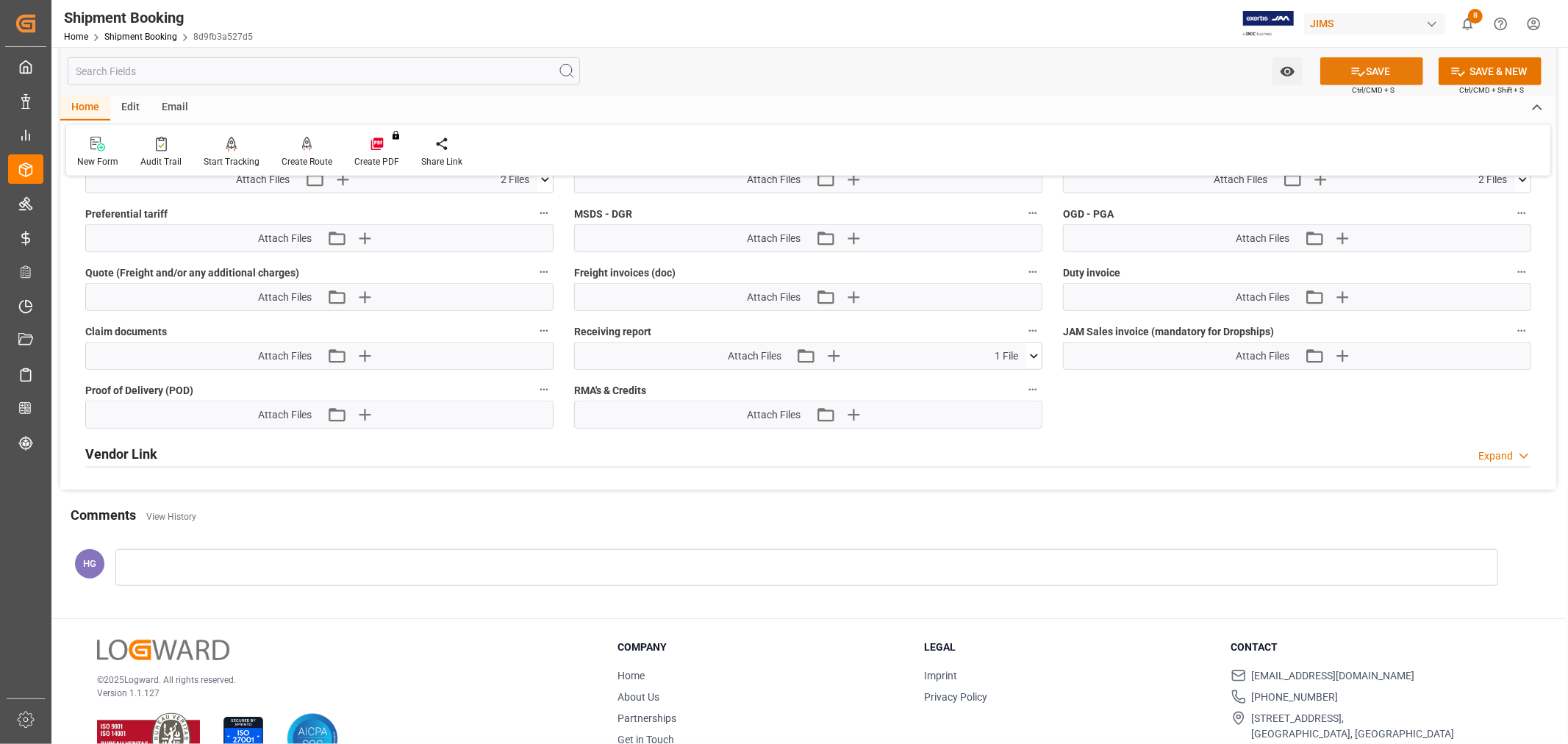
click at [1338, 74] on button "SAVE" at bounding box center [1372, 71] width 103 height 28
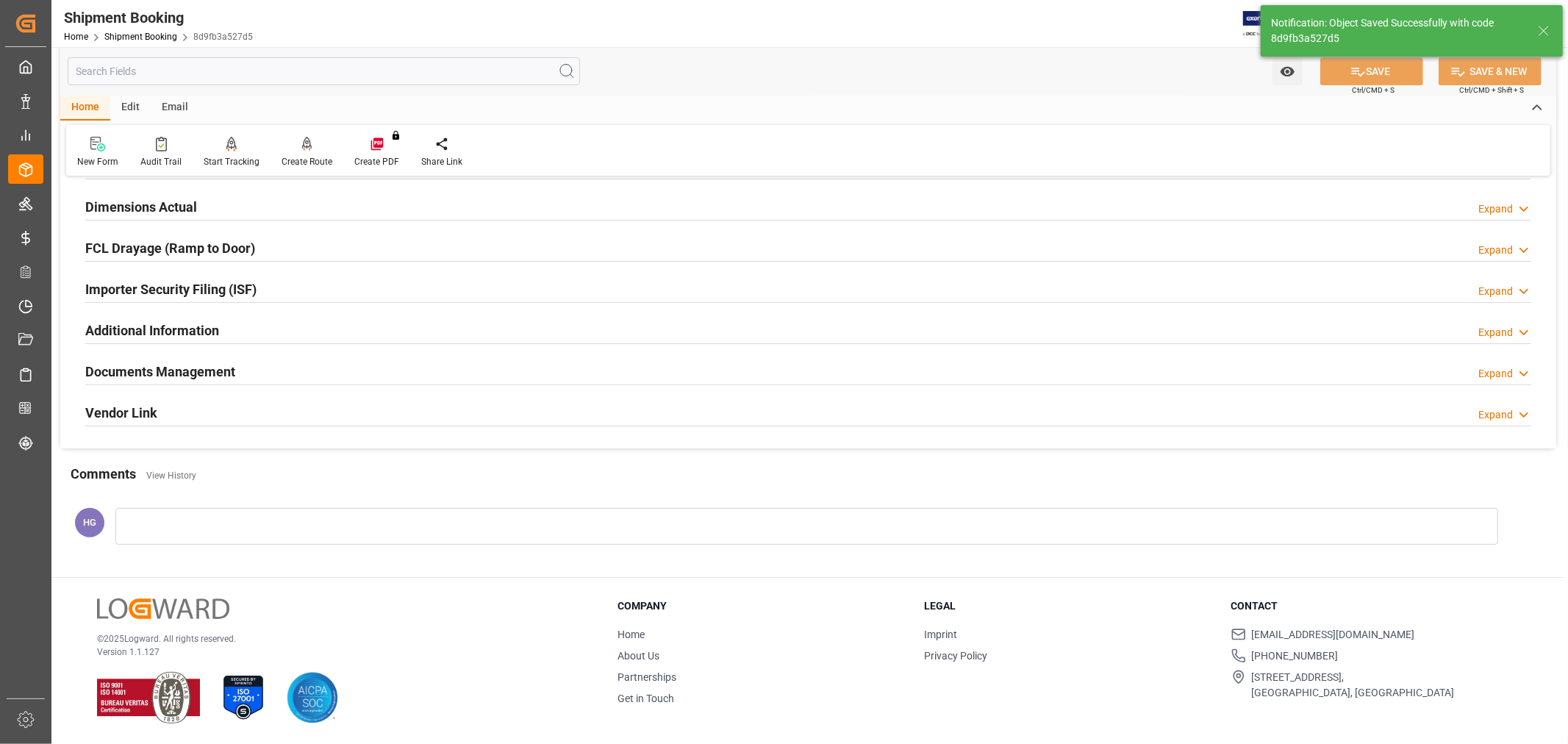
scroll to position [322, 0]
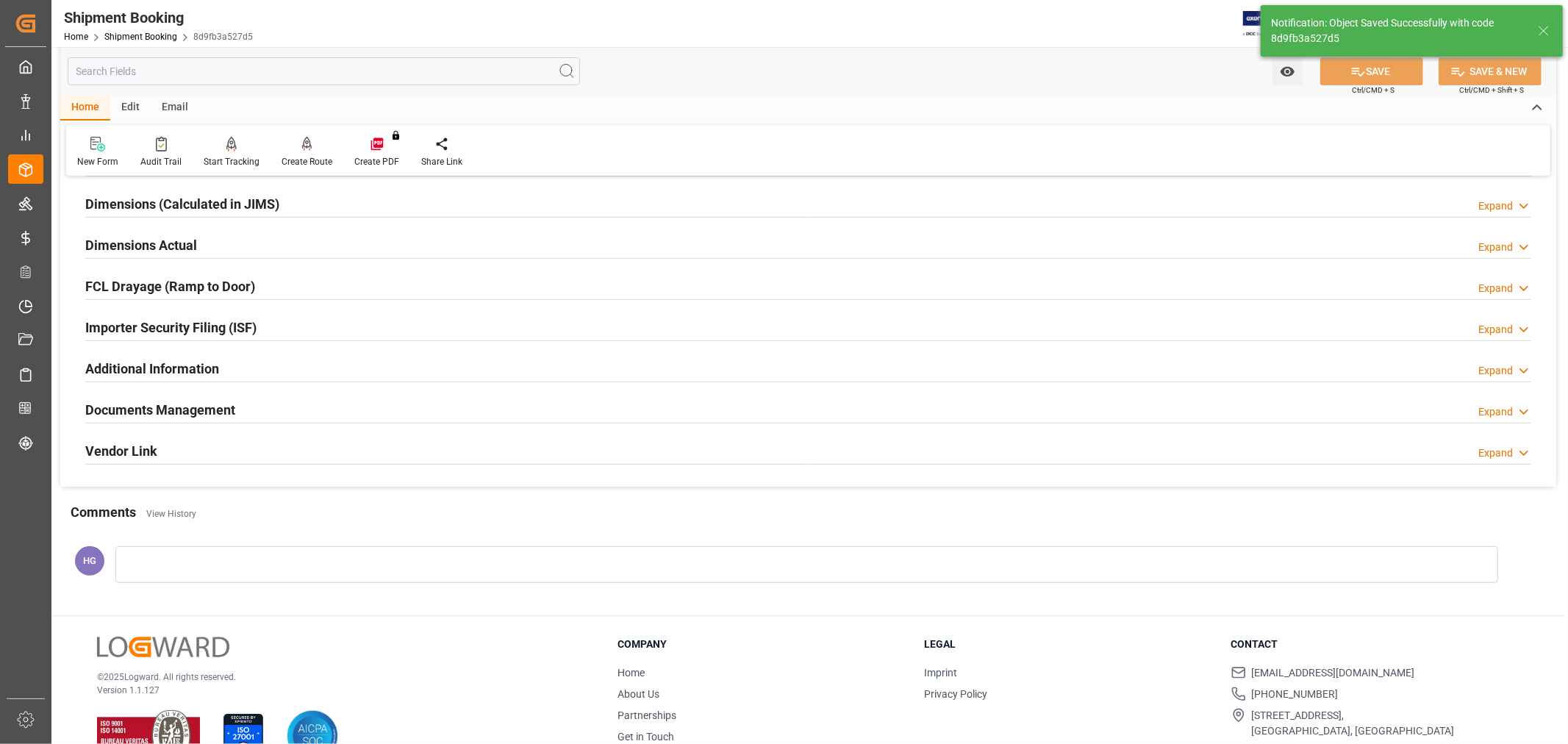
click at [193, 407] on h2 "Documents Management" at bounding box center [160, 410] width 150 height 20
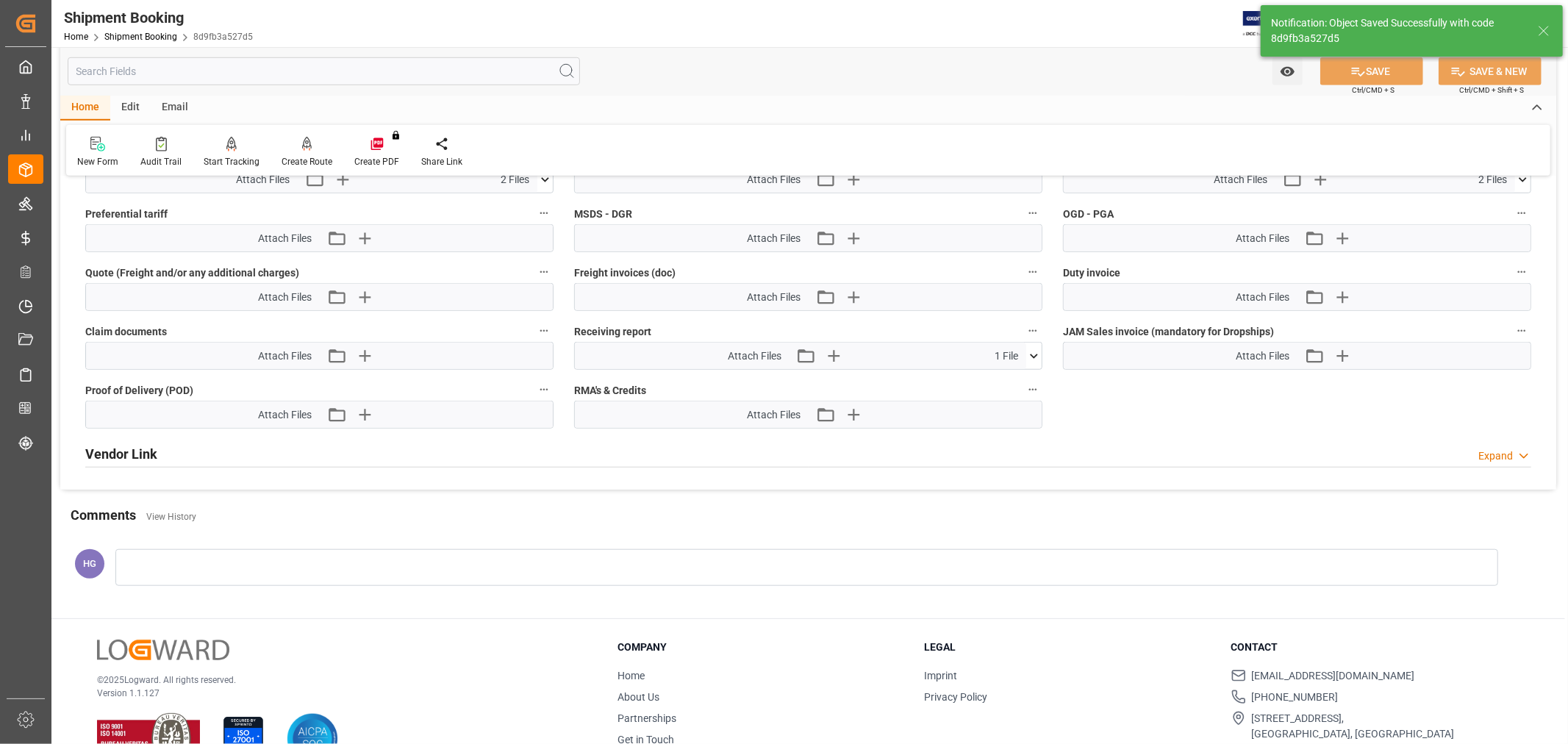
scroll to position [932, 0]
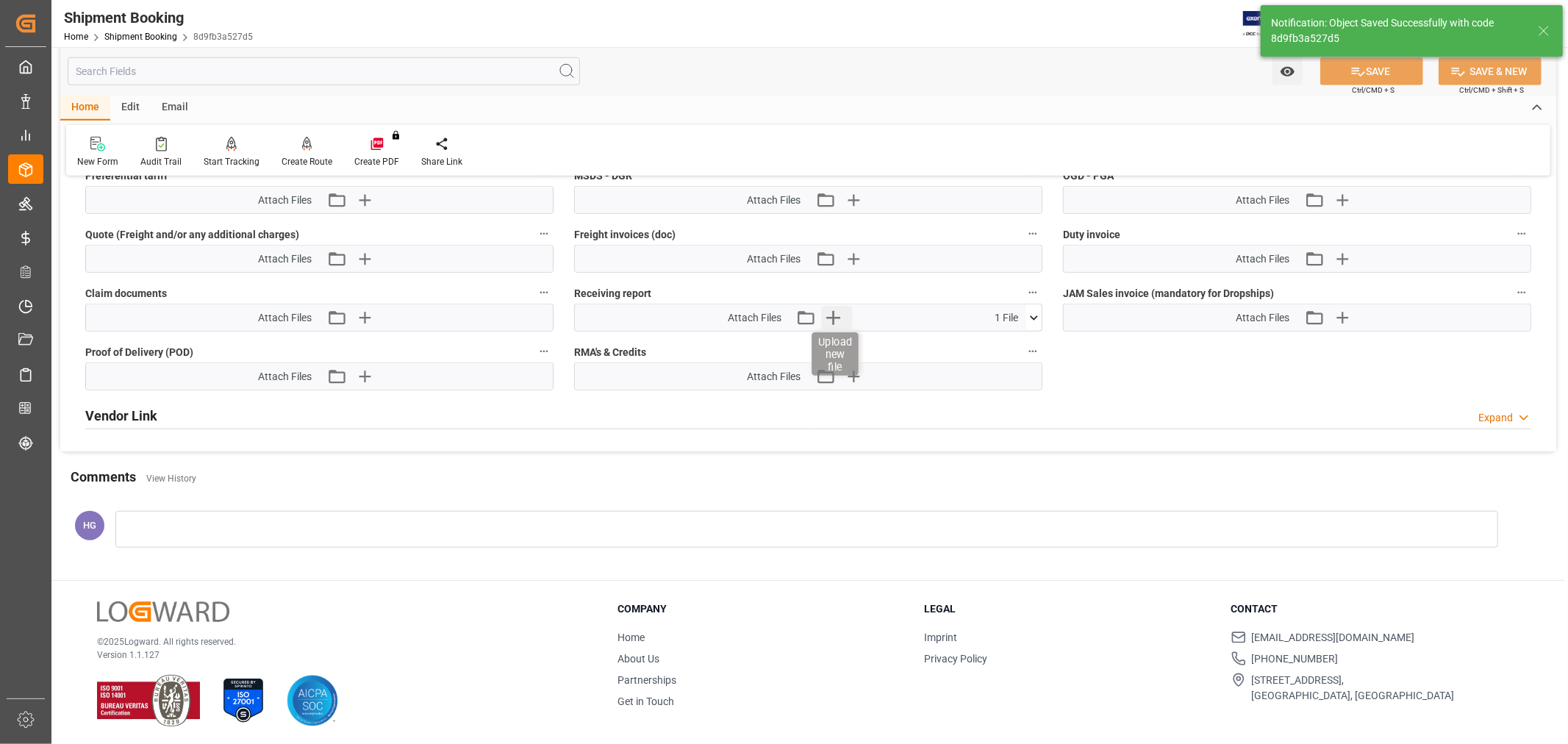
click at [833, 317] on icon "button" at bounding box center [833, 318] width 14 height 14
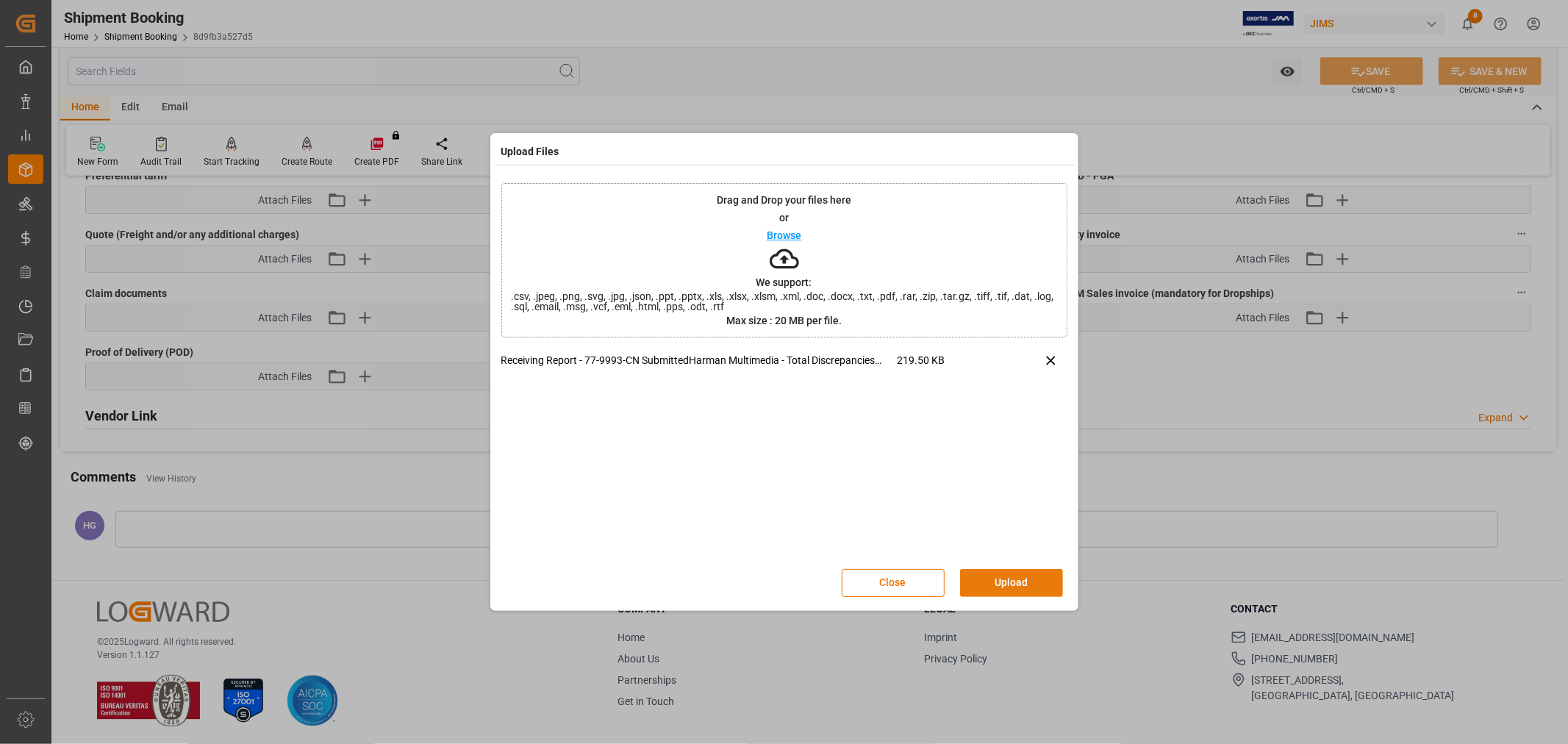
click at [981, 577] on button "Upload" at bounding box center [1011, 583] width 103 height 28
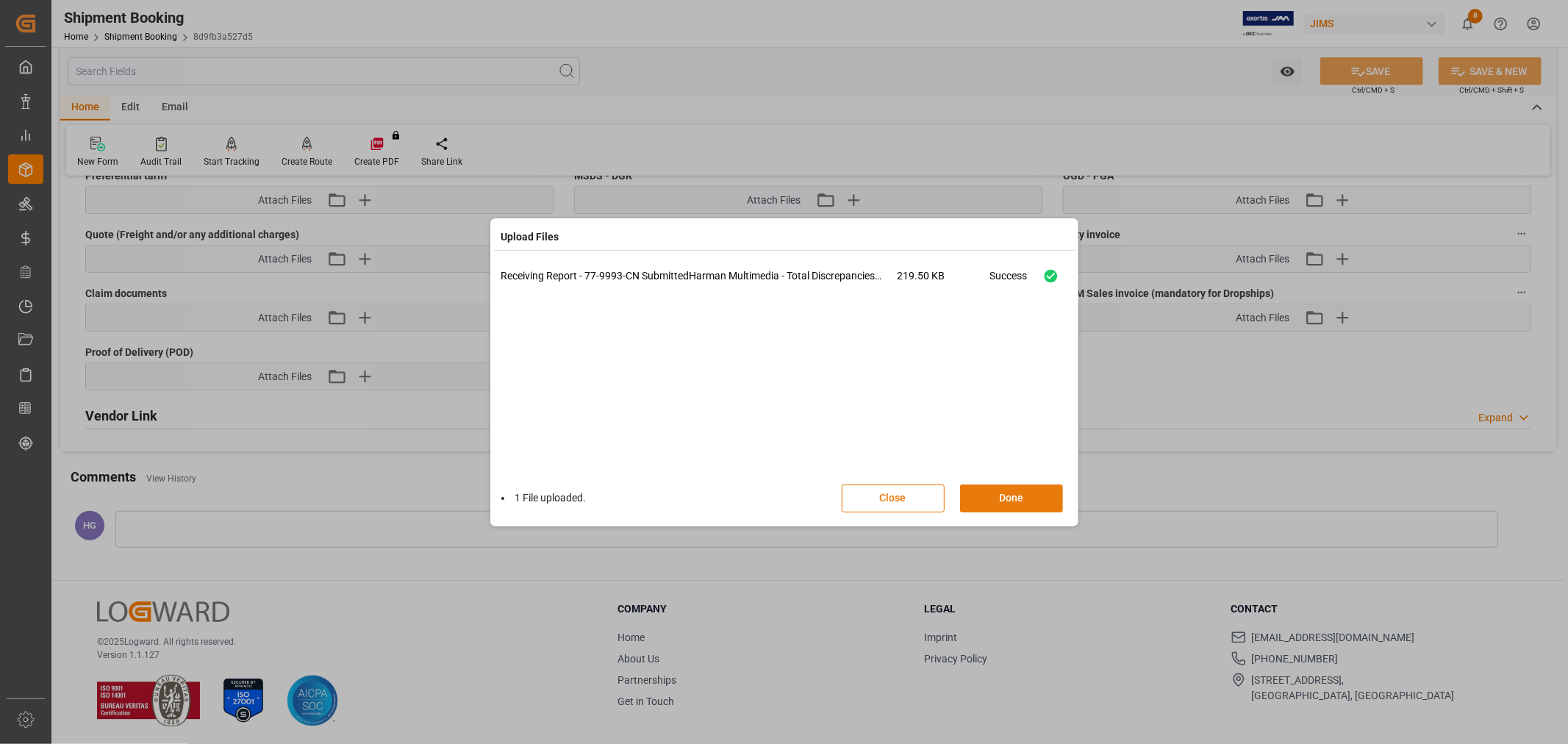
click at [978, 495] on button "Done" at bounding box center [1011, 498] width 103 height 28
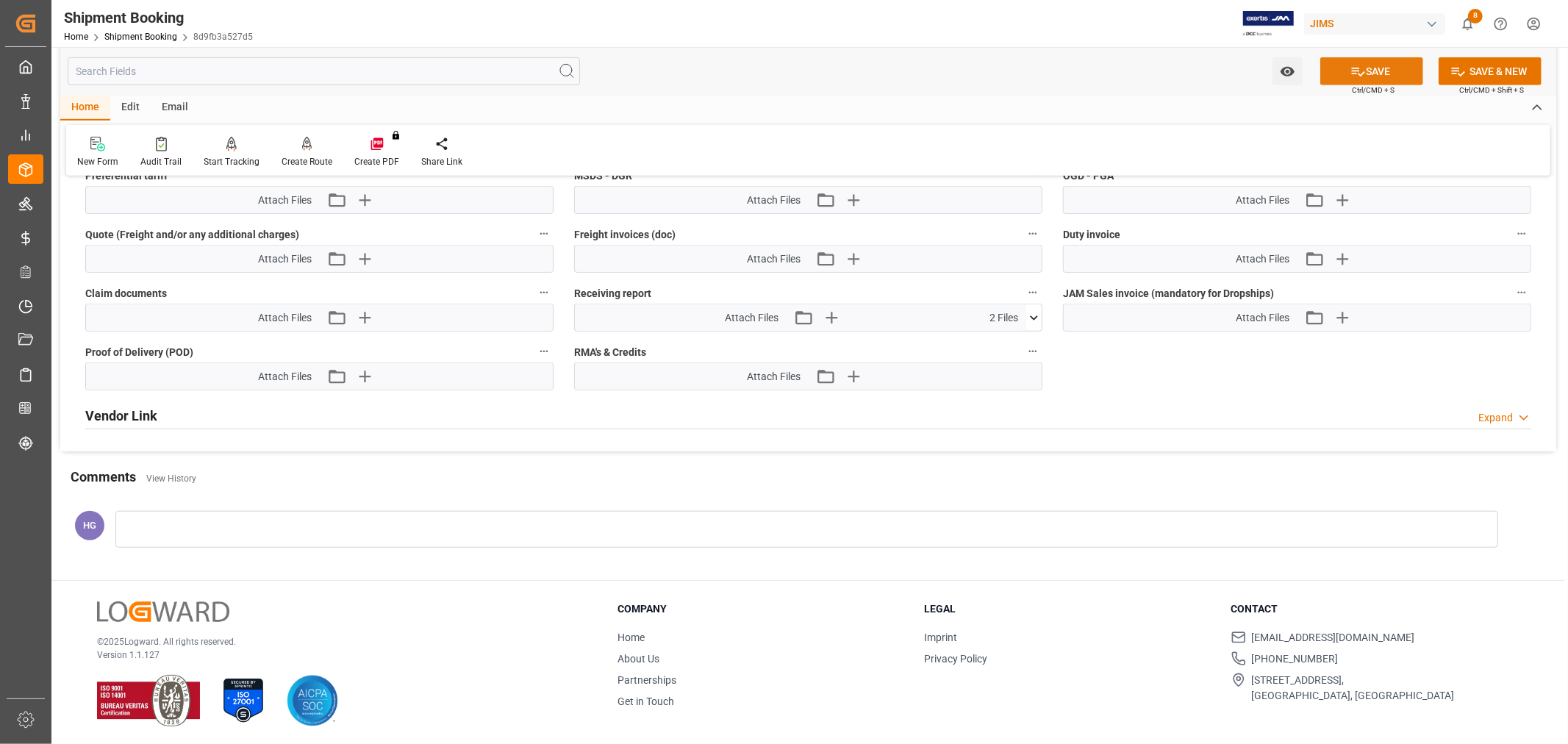
click at [1340, 71] on button "SAVE" at bounding box center [1372, 71] width 103 height 28
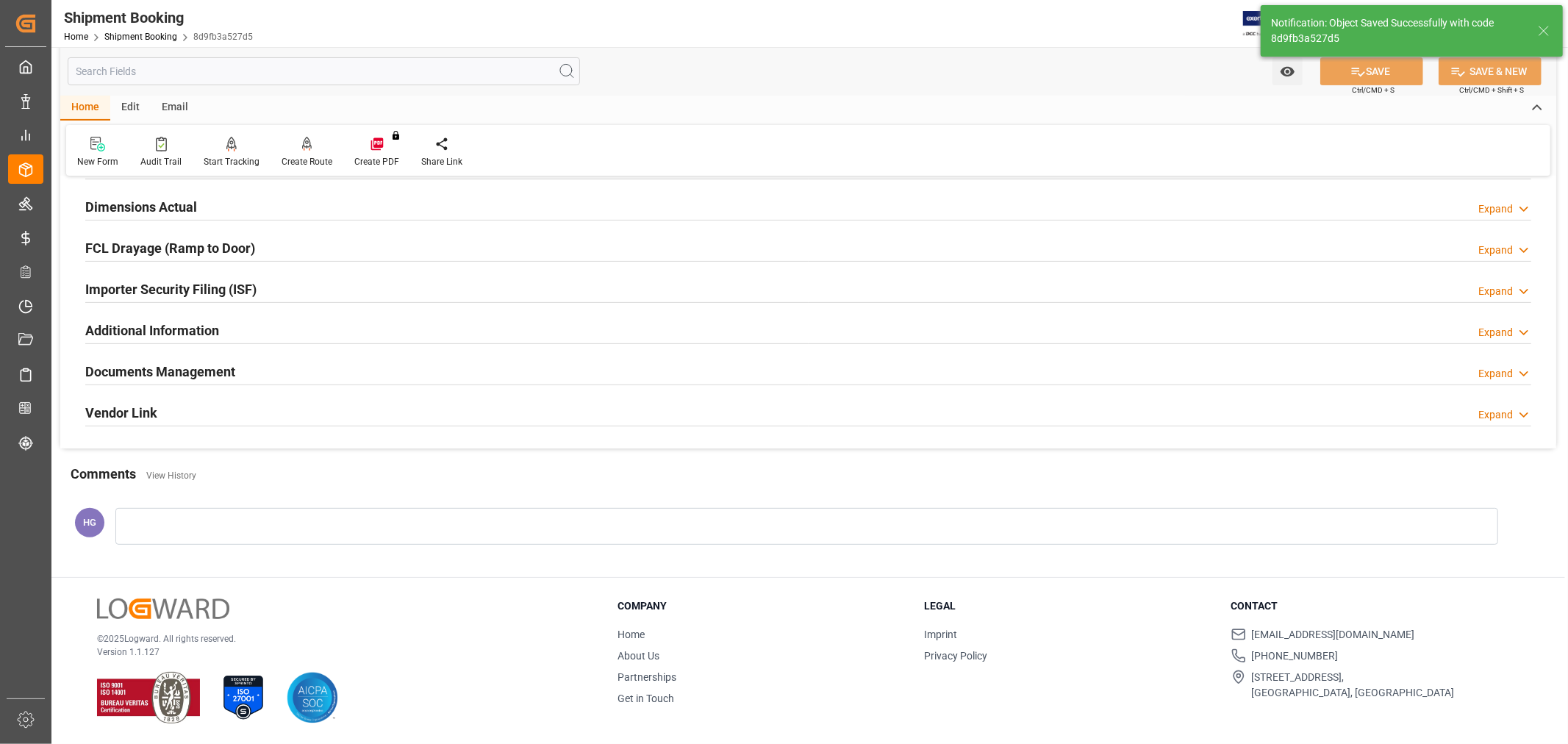
scroll to position [361, 0]
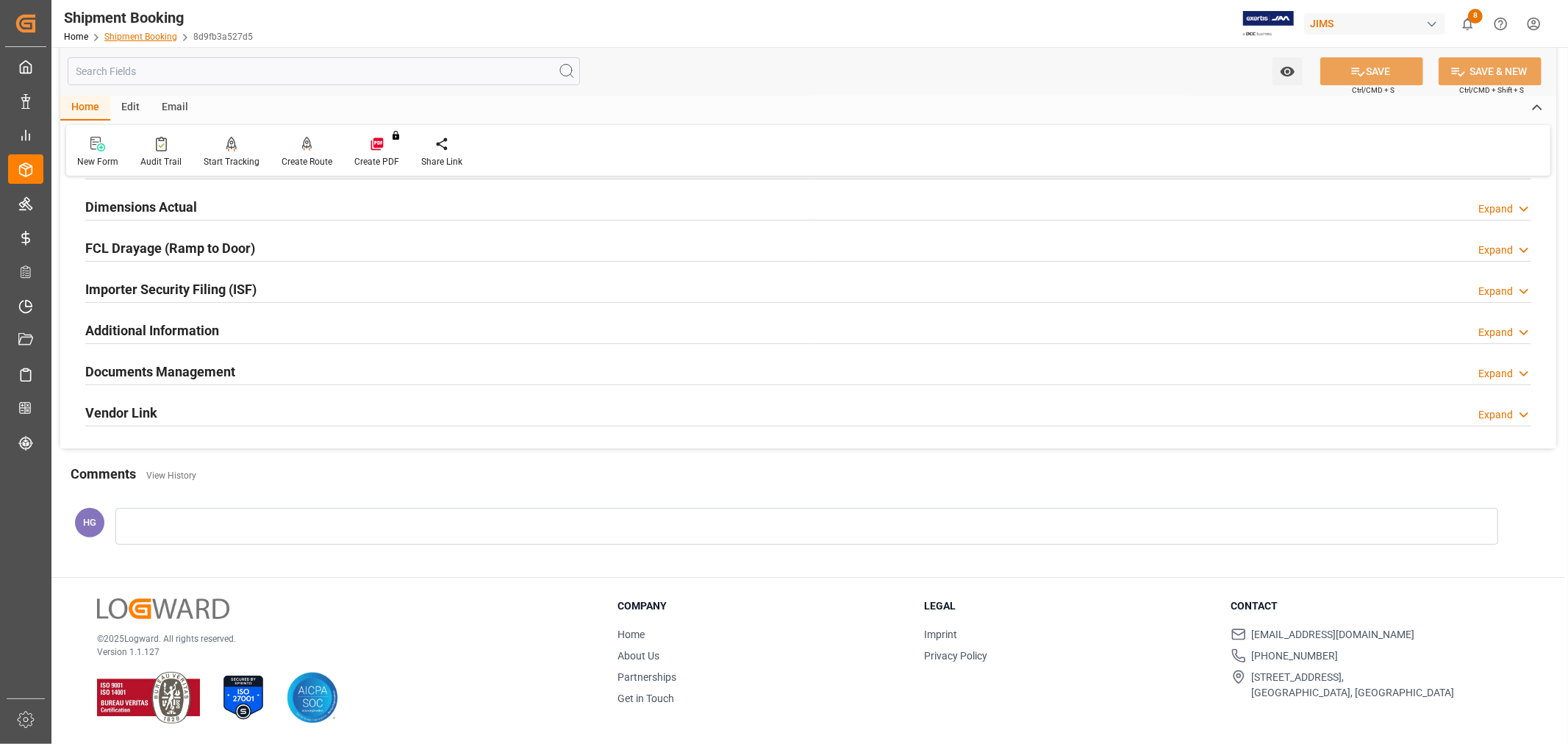
click at [147, 34] on link "Shipment Booking" at bounding box center [141, 37] width 73 height 10
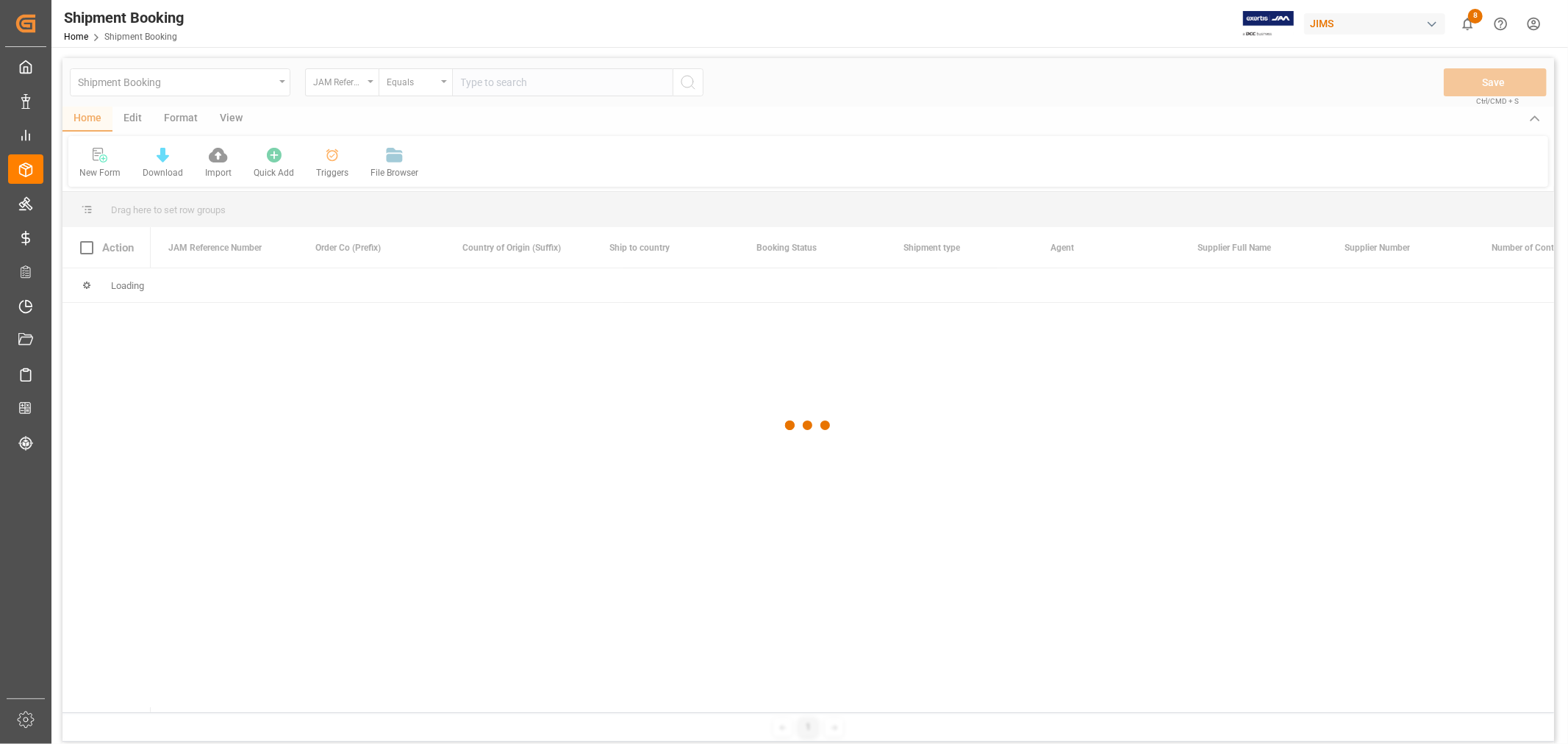
drag, startPoint x: 503, startPoint y: 89, endPoint x: 492, endPoint y: 87, distance: 11.2
click at [503, 88] on div at bounding box center [808, 426] width 1492 height 735
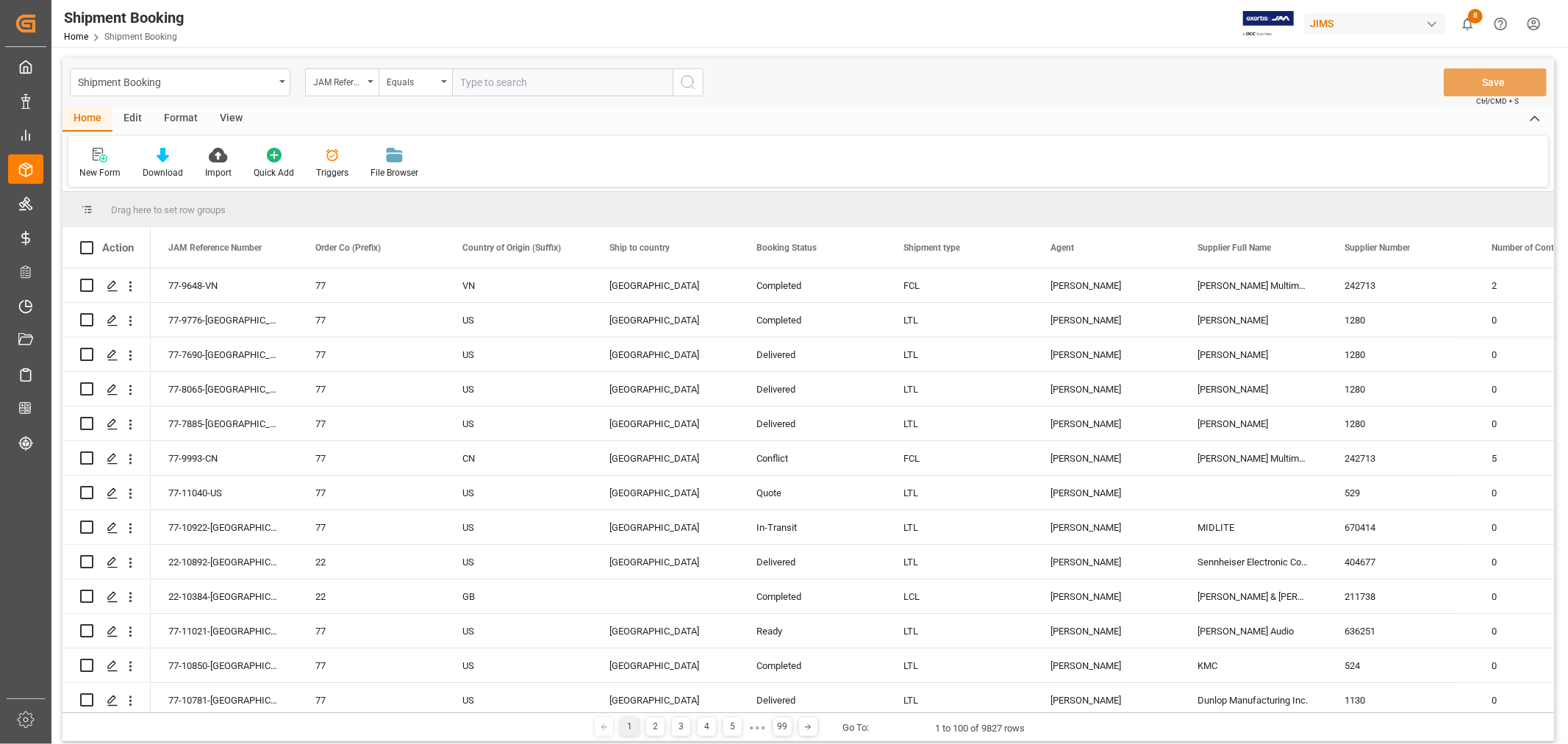
click at [489, 87] on input "text" at bounding box center [562, 82] width 220 height 28
paste input "77-9648-VN"
type input "77-9648-VN"
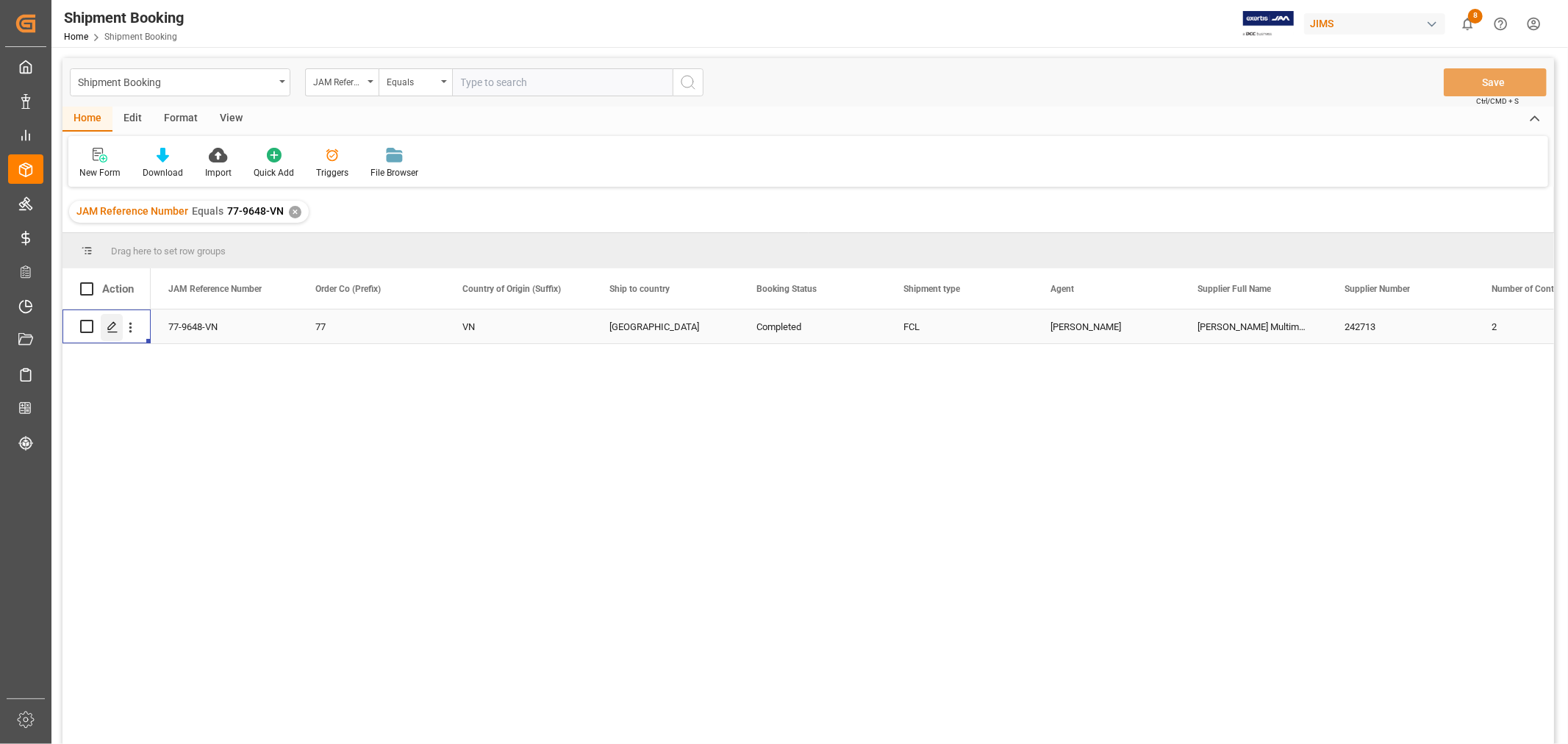
click at [107, 324] on icon "Press SPACE to select this row." at bounding box center [113, 327] width 12 height 12
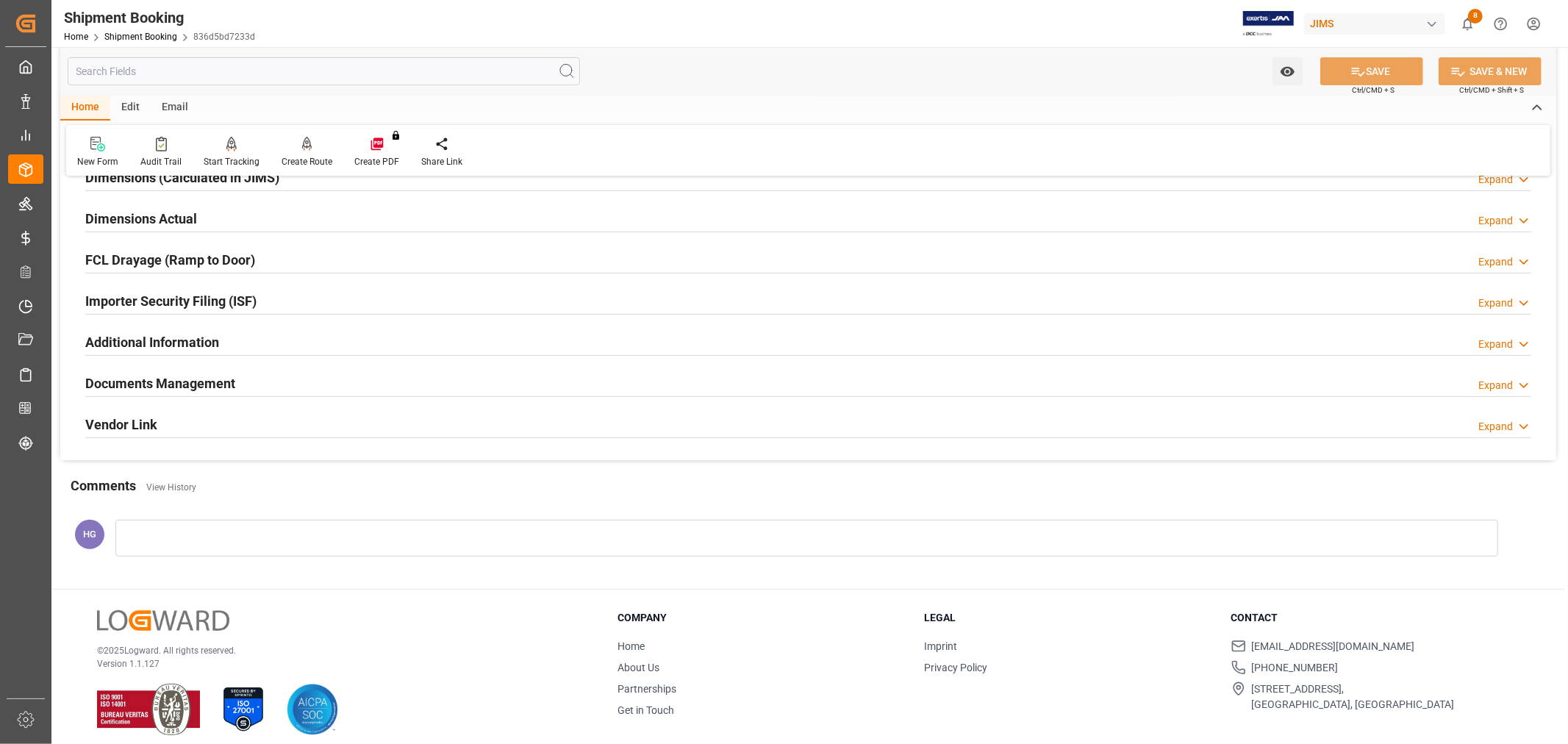
scroll to position [361, 0]
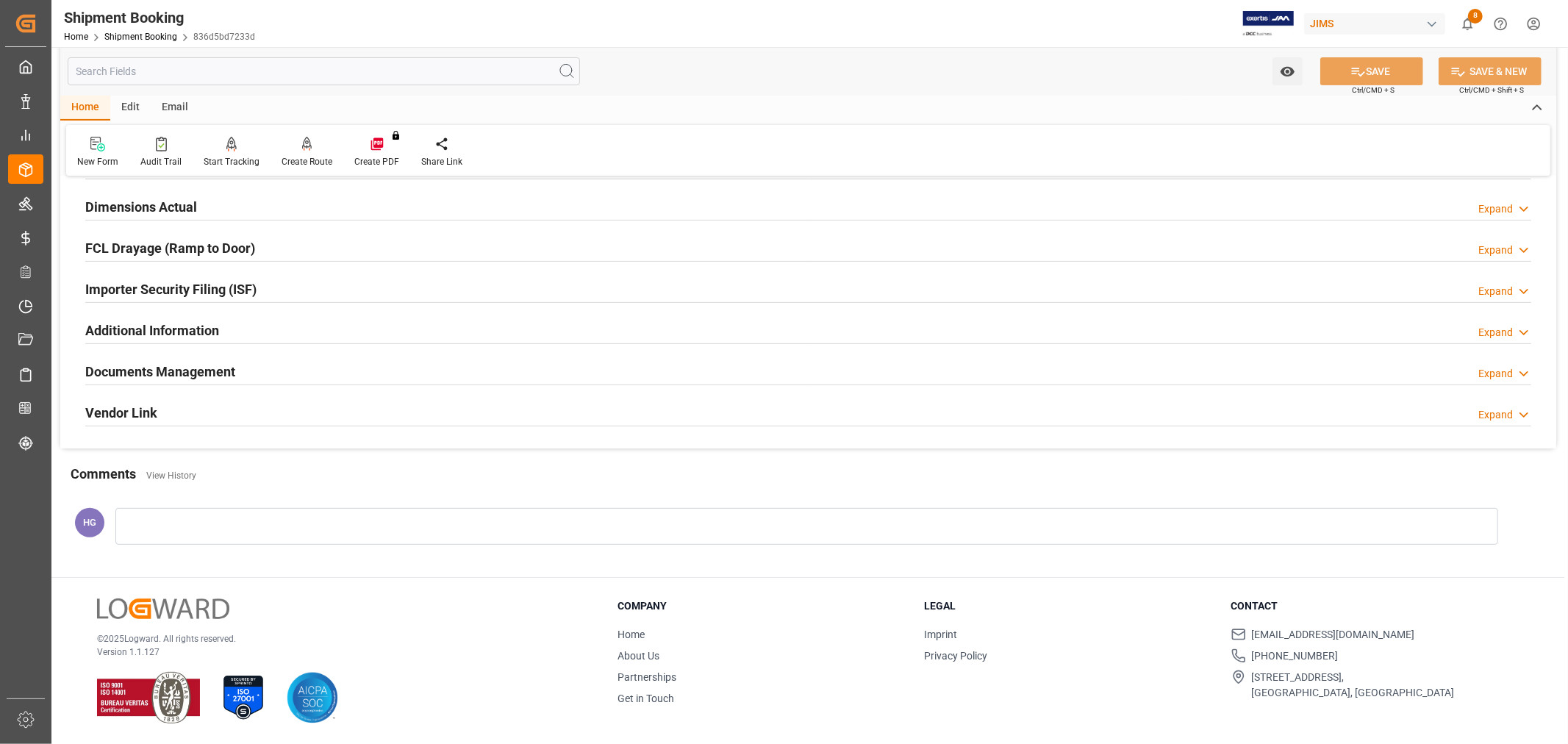
click at [196, 366] on h2 "Documents Management" at bounding box center [160, 372] width 150 height 20
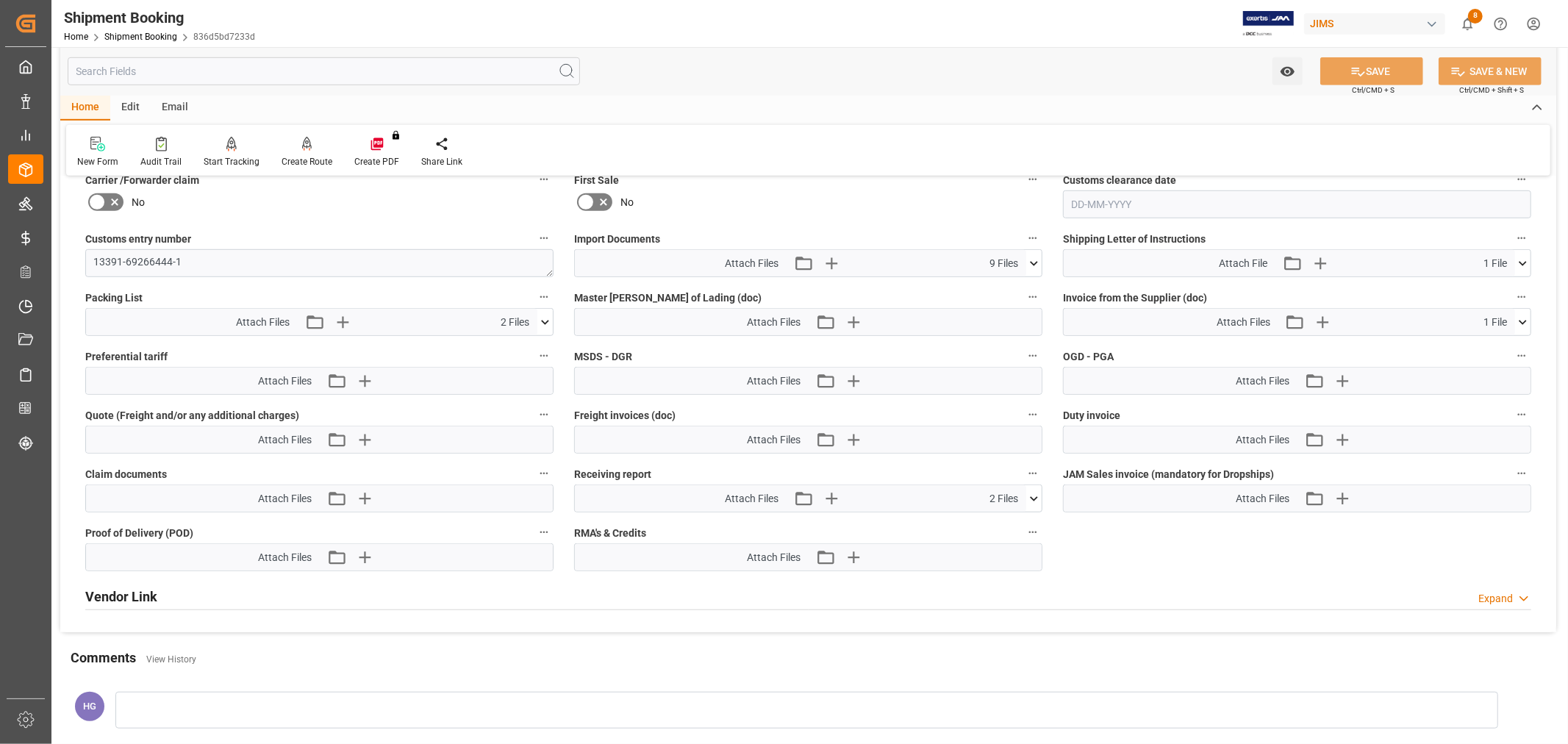
scroll to position [769, 0]
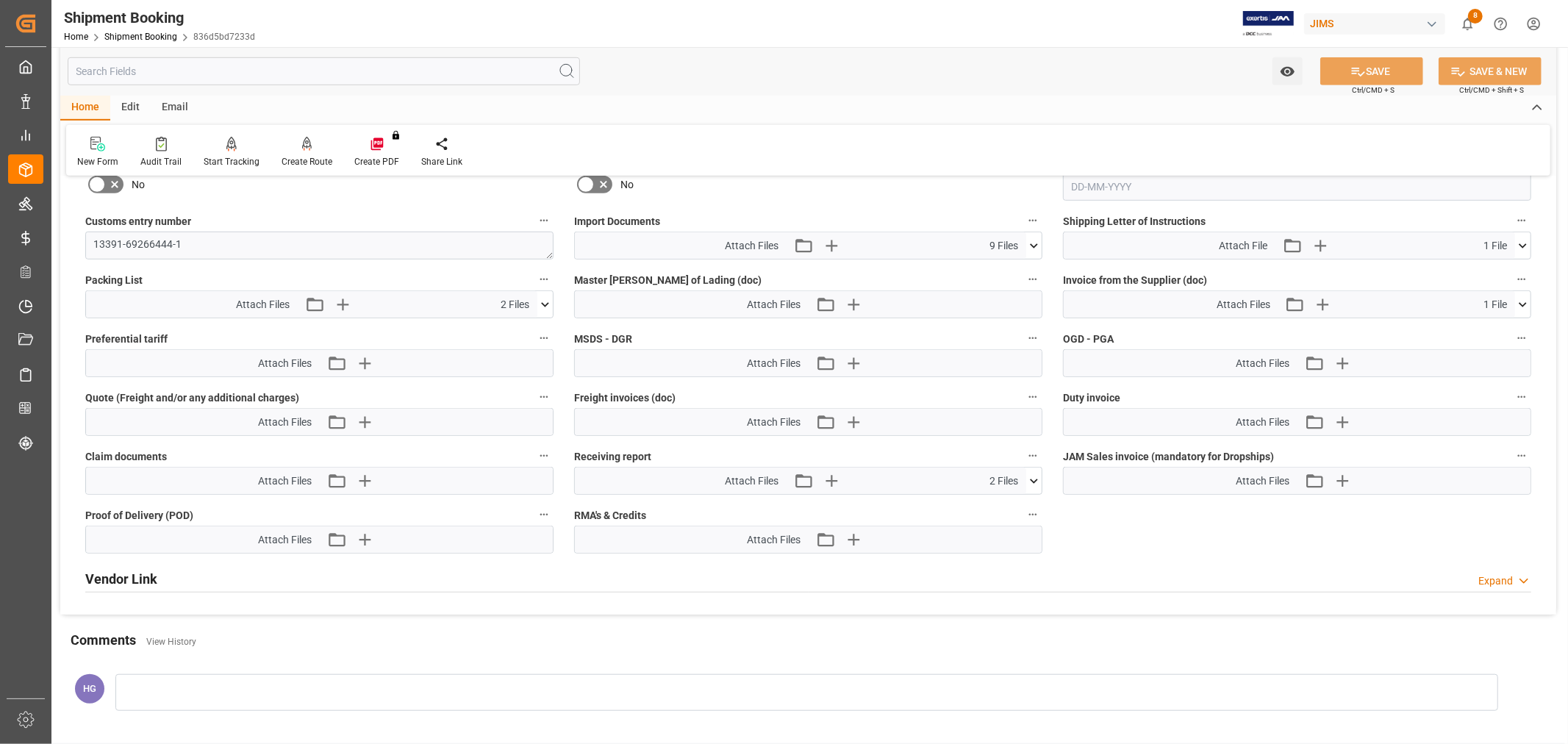
click at [1028, 478] on icon at bounding box center [1034, 481] width 16 height 16
click at [828, 476] on icon "button" at bounding box center [831, 481] width 14 height 14
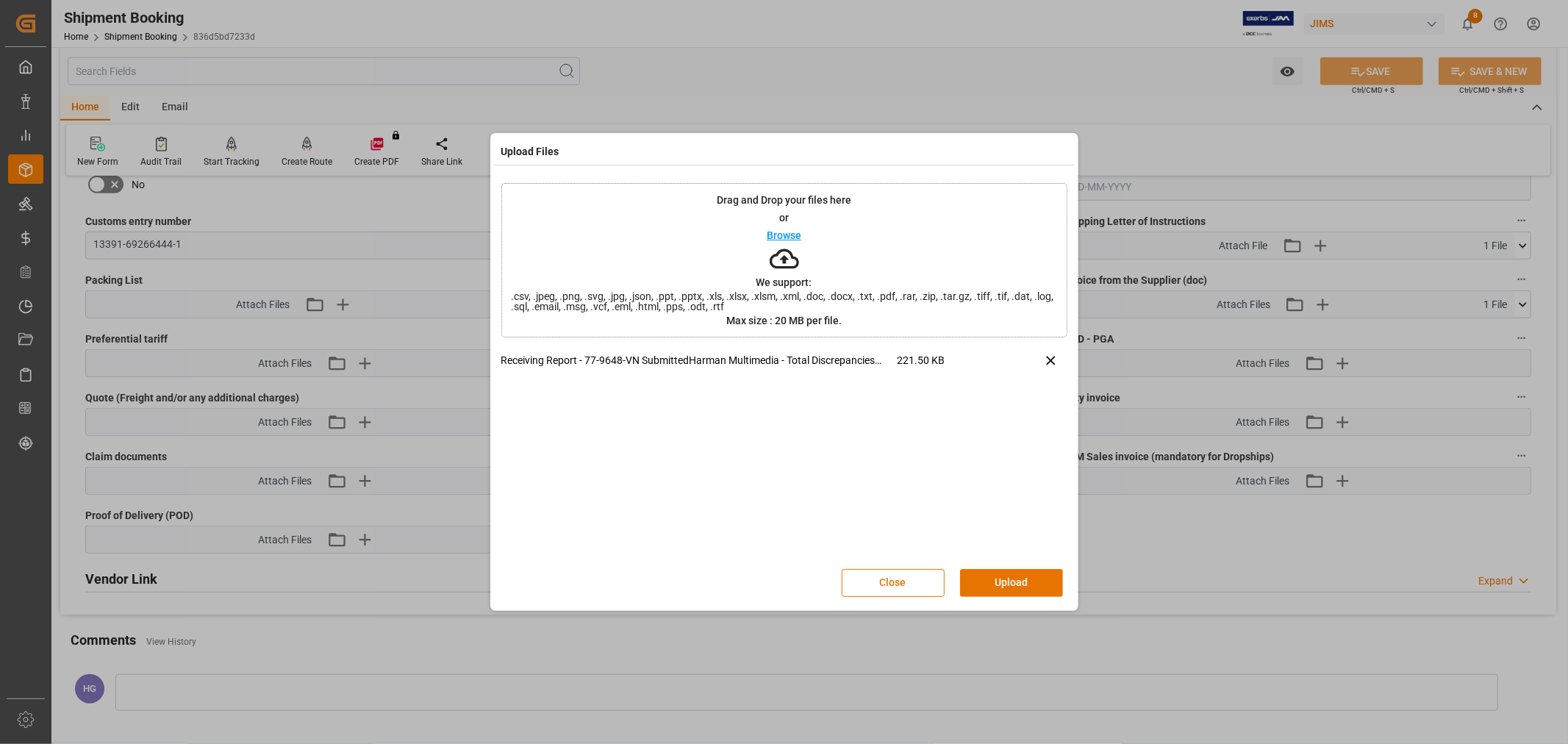
click at [1008, 571] on button "Upload" at bounding box center [1011, 583] width 103 height 28
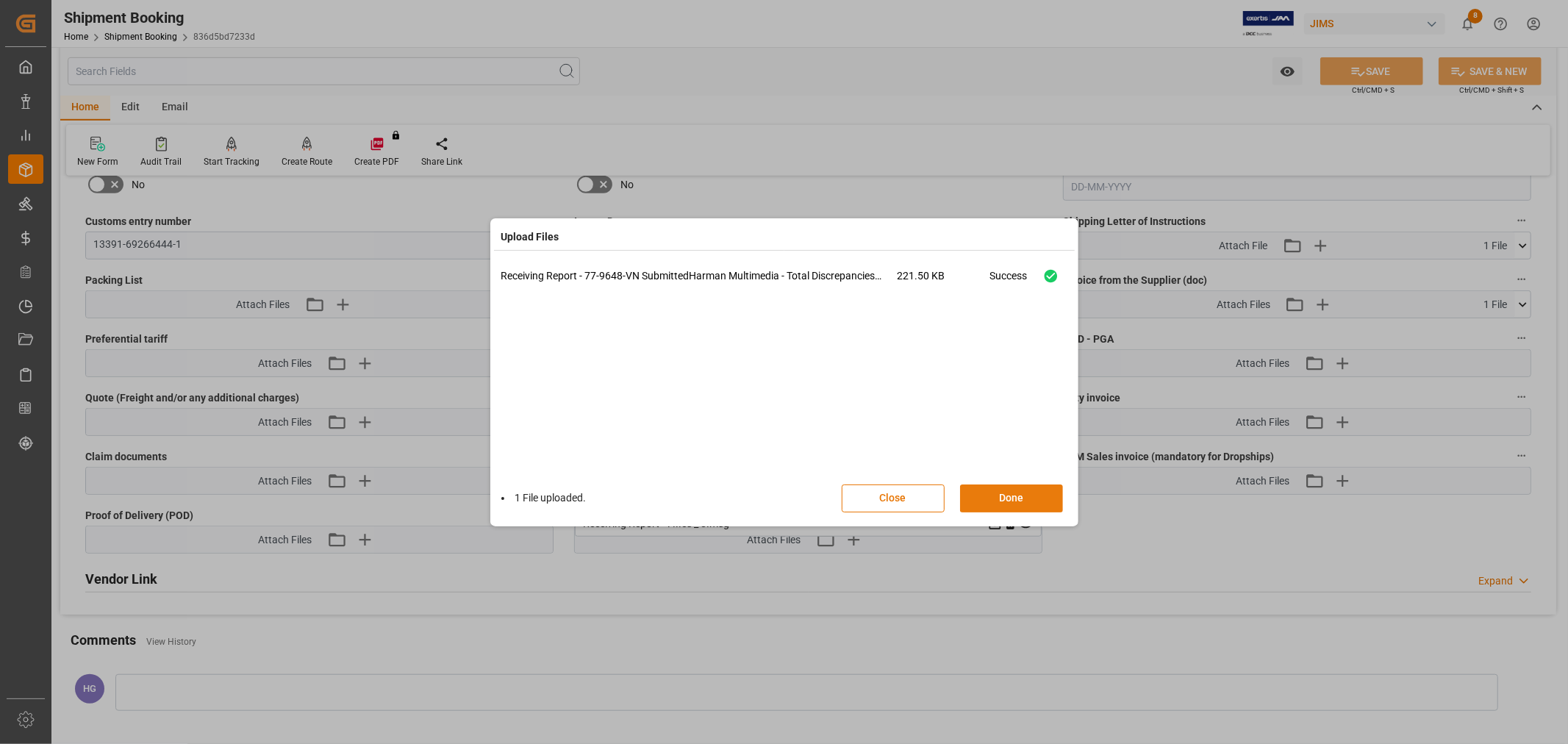
click at [998, 500] on button "Done" at bounding box center [1011, 498] width 103 height 28
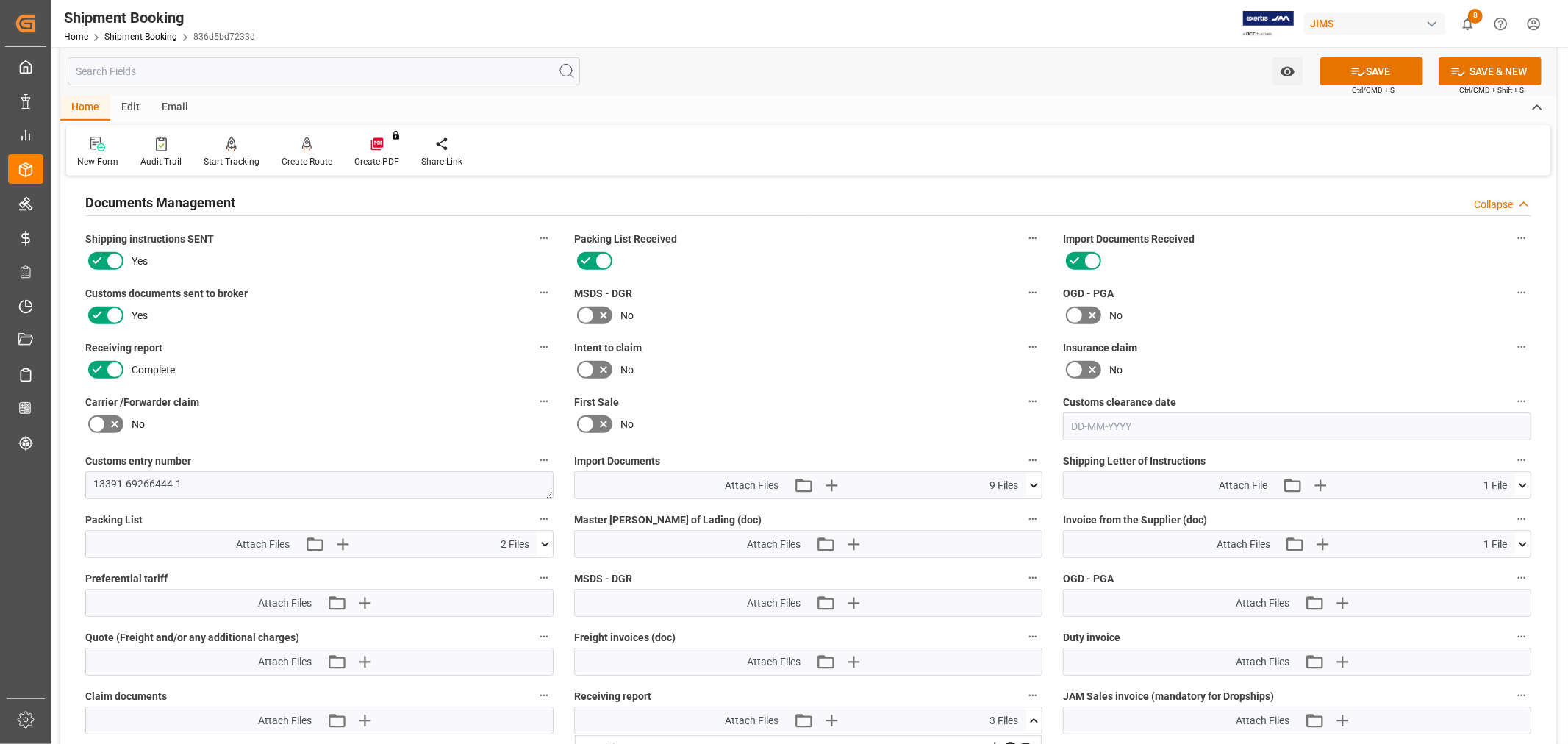
scroll to position [524, 0]
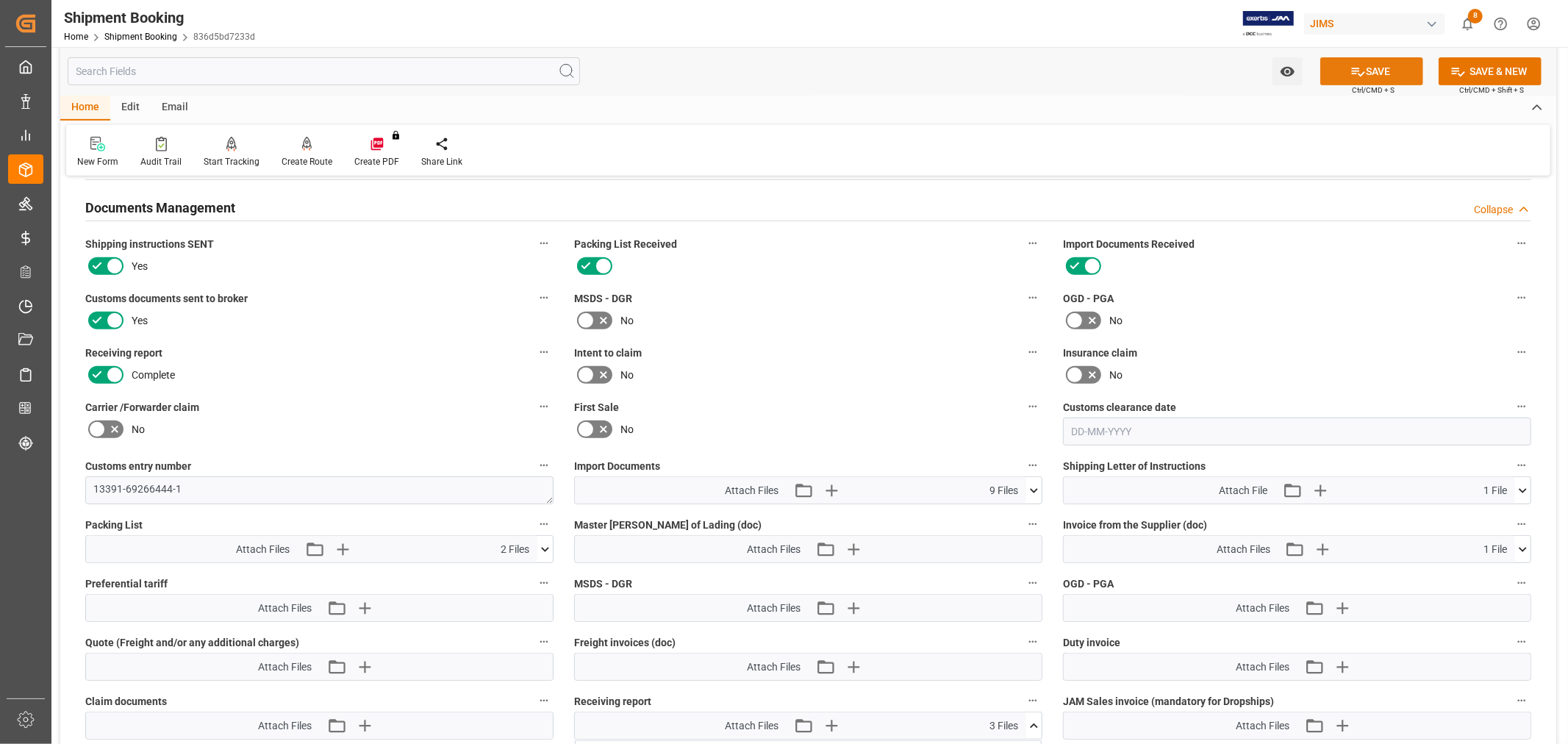
drag, startPoint x: 1333, startPoint y: 69, endPoint x: 1321, endPoint y: 71, distance: 12.2
click at [1335, 68] on button "SAVE" at bounding box center [1372, 71] width 103 height 28
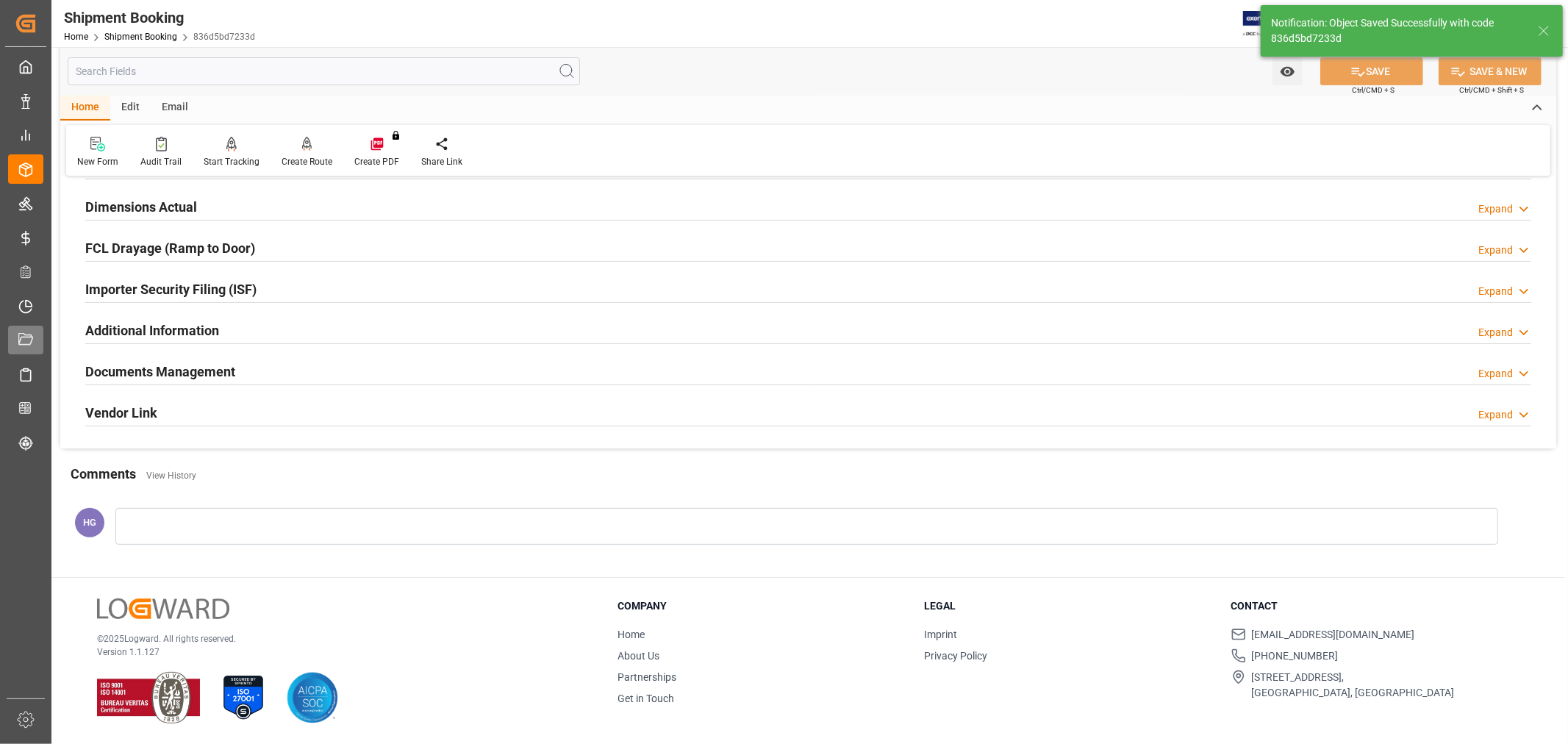
scroll to position [361, 0]
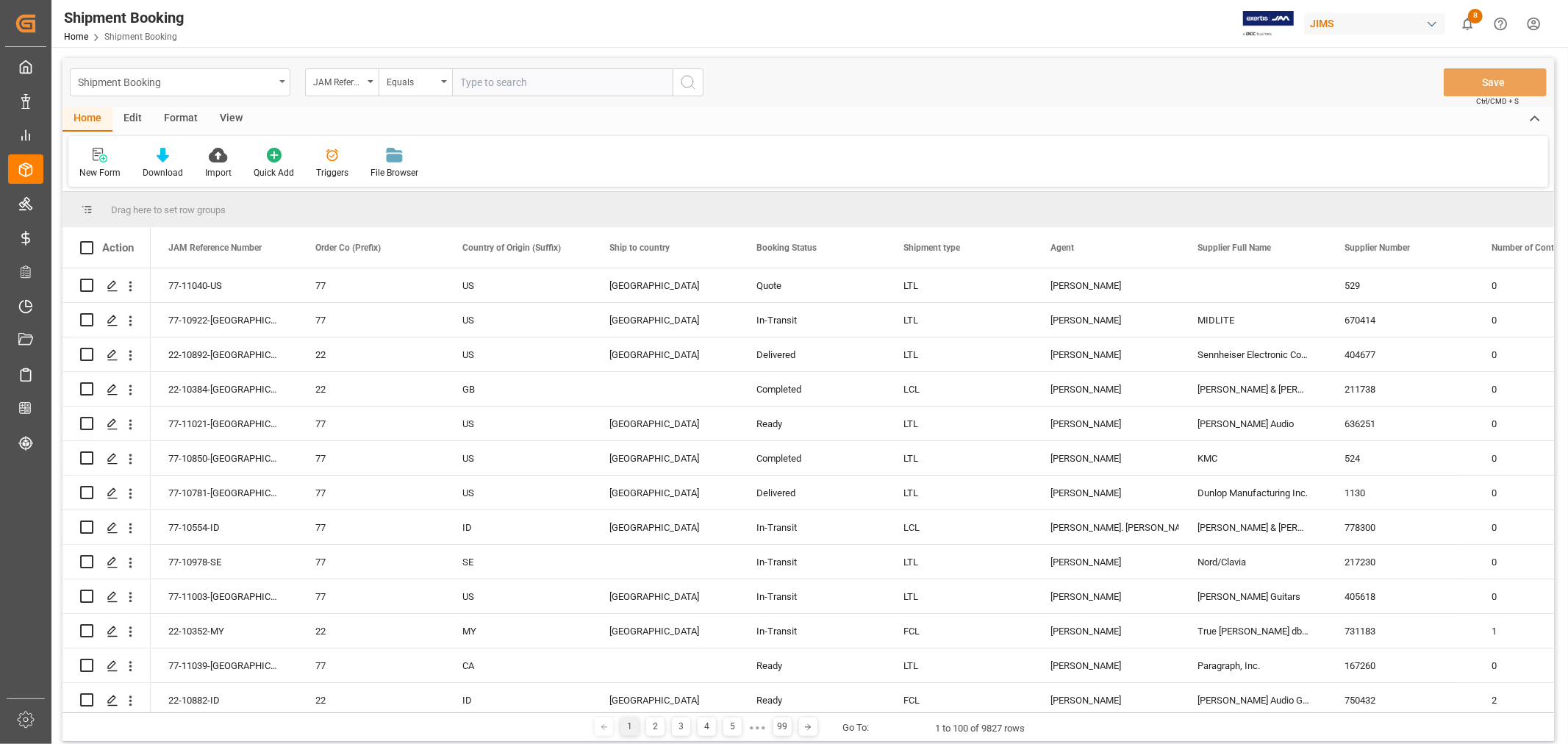
click at [121, 82] on div "Shipment Booking" at bounding box center [176, 81] width 197 height 19
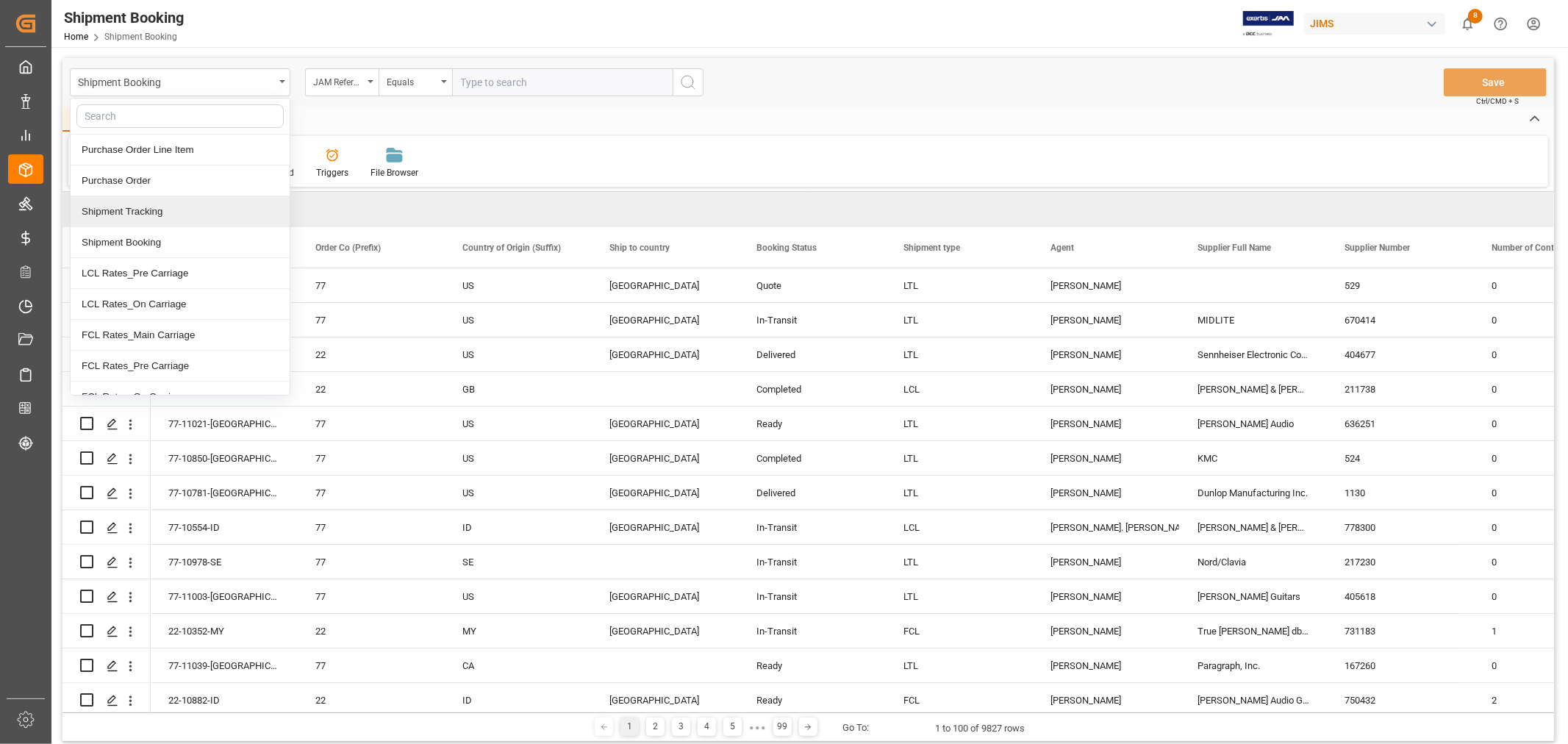
drag, startPoint x: 144, startPoint y: 215, endPoint x: 440, endPoint y: 105, distance: 315.8
click at [142, 208] on div "Shipment Tracking" at bounding box center [180, 211] width 219 height 31
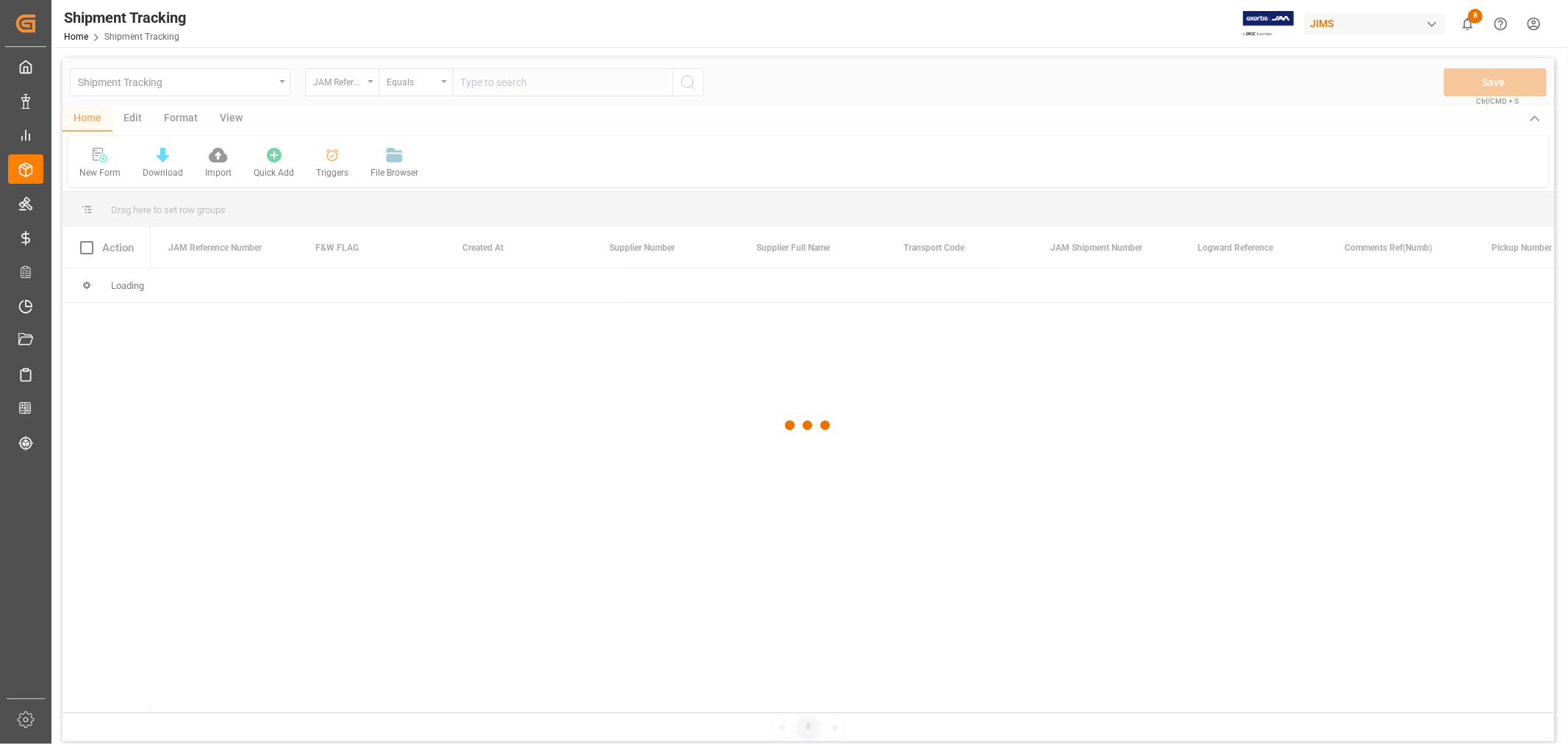
click at [503, 76] on div at bounding box center [808, 426] width 1492 height 735
click at [507, 84] on div at bounding box center [808, 426] width 1492 height 735
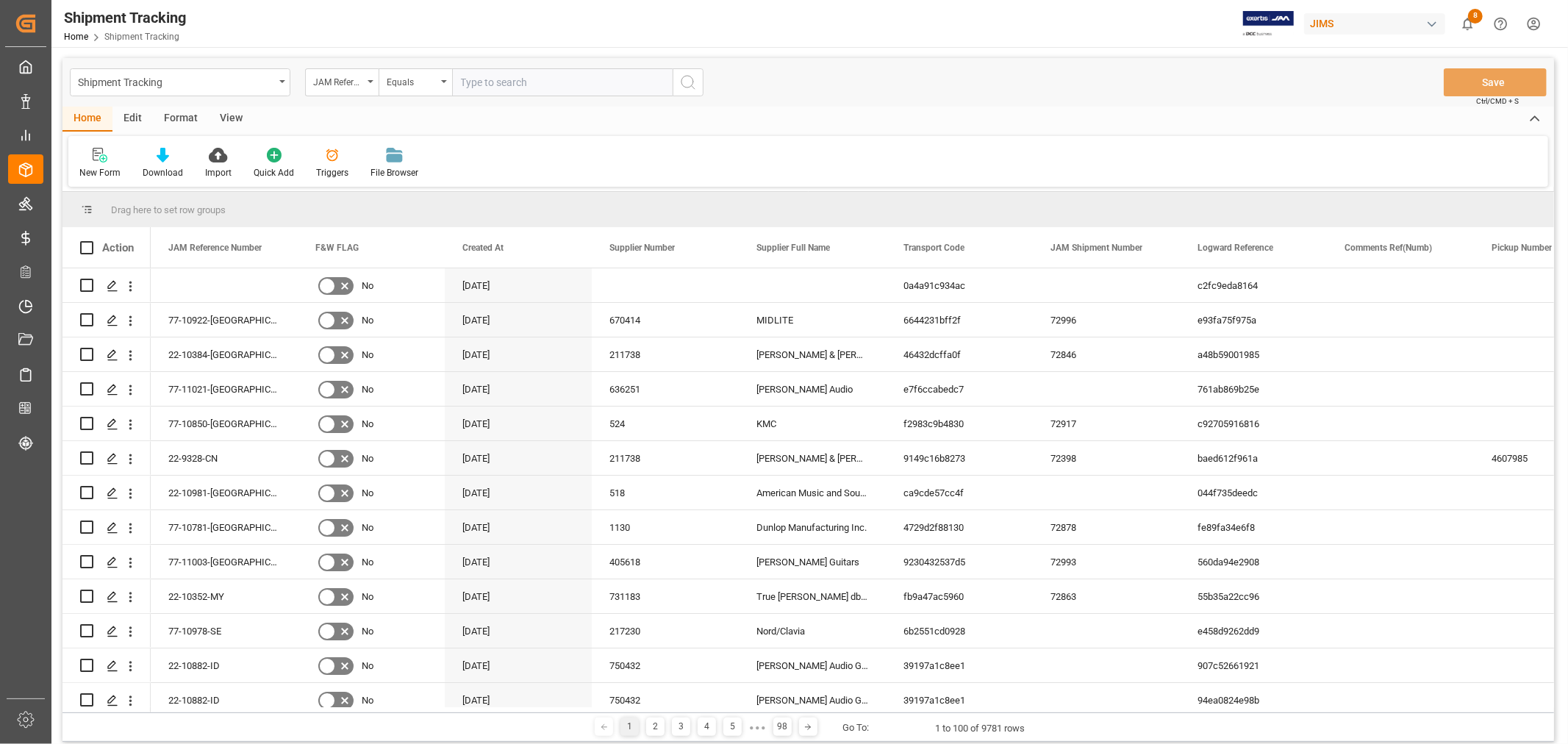
click at [507, 84] on input "text" at bounding box center [562, 82] width 220 height 28
paste input "77-9993-CN"
type input "77-9993-CN"
click at [684, 85] on circle "search button" at bounding box center [687, 82] width 12 height 12
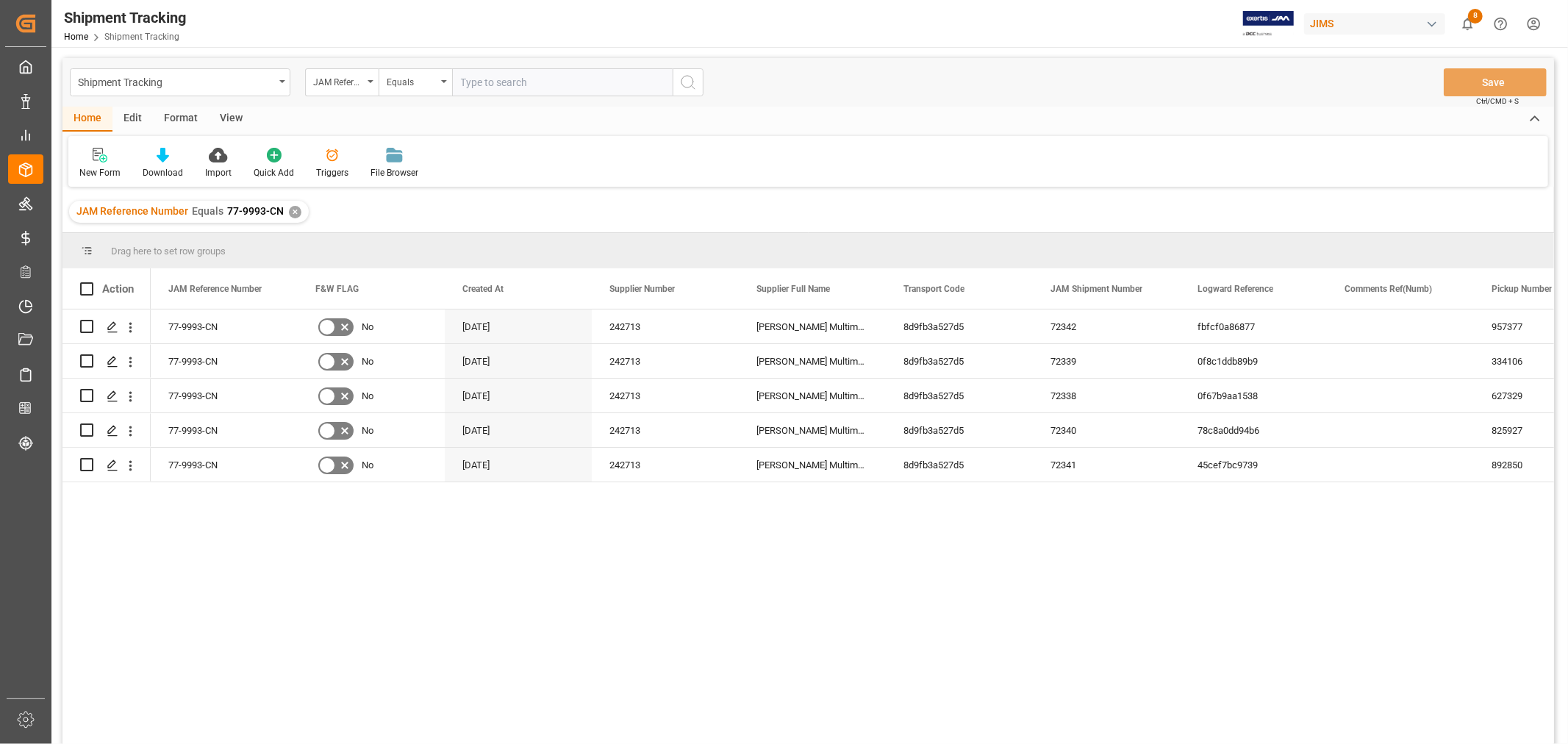
click at [235, 122] on div "View" at bounding box center [230, 119] width 44 height 25
click at [98, 159] on icon at bounding box center [94, 154] width 15 height 15
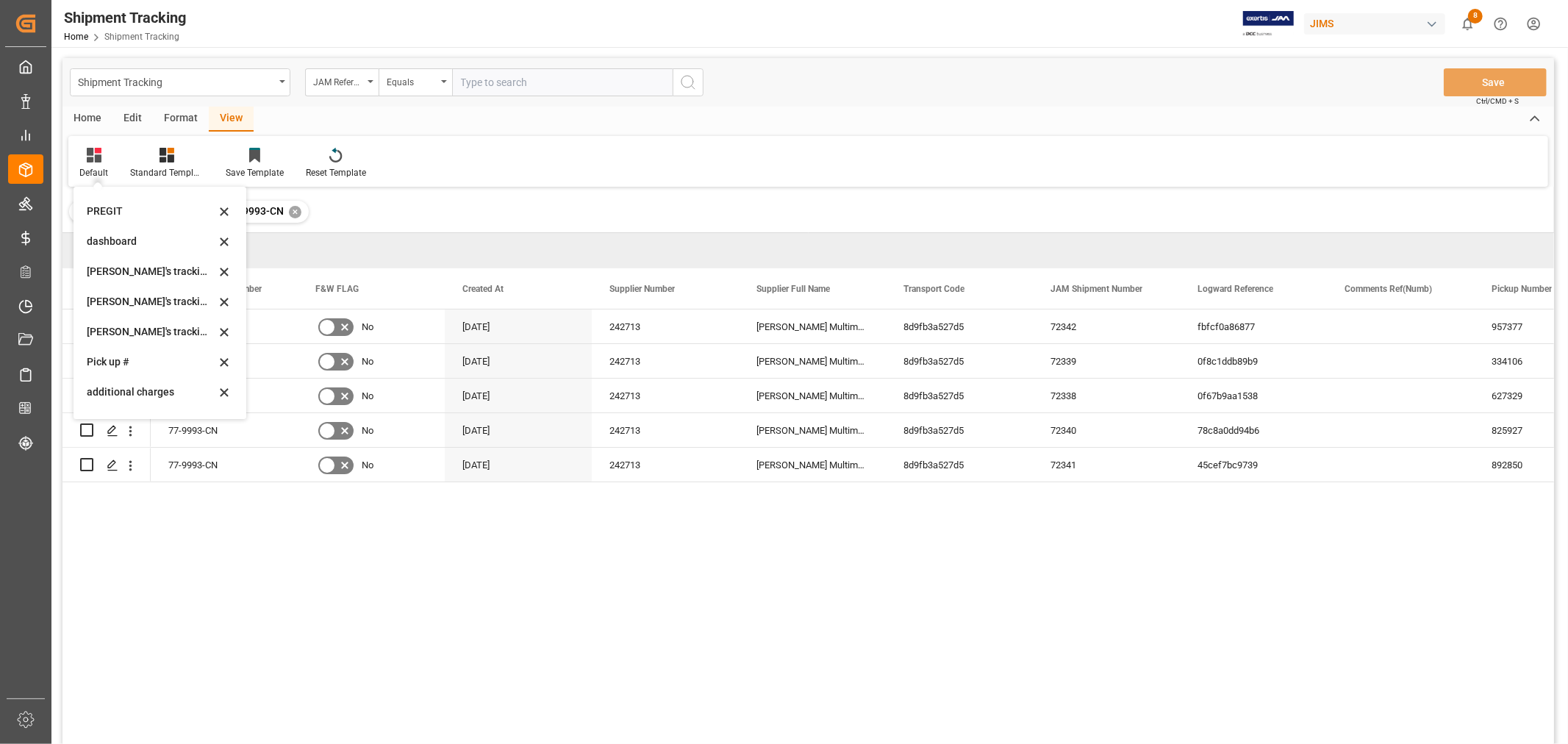
scroll to position [245, 0]
click at [158, 323] on div "[PERSON_NAME]'s tracking all_sample" at bounding box center [151, 325] width 129 height 16
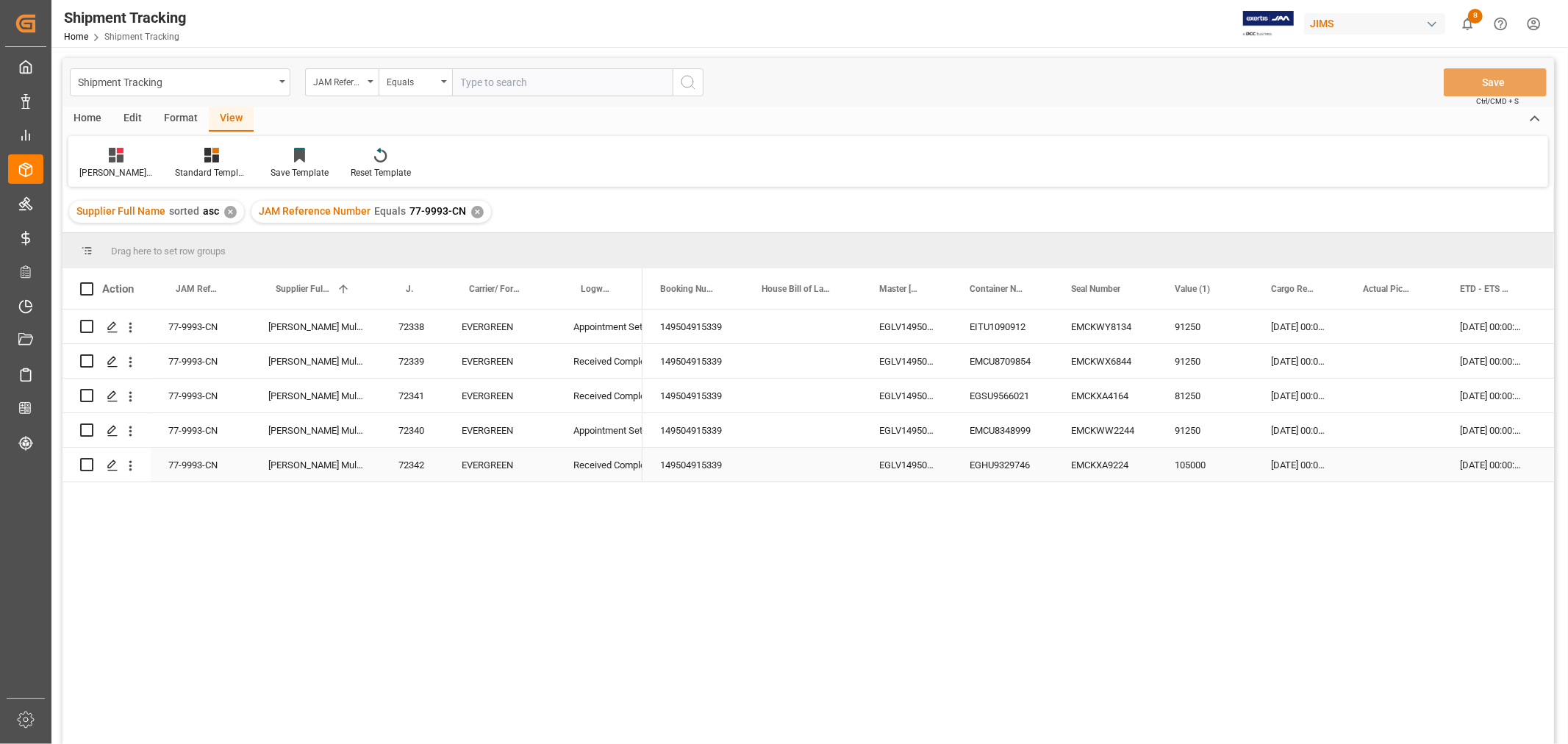
click at [1363, 465] on div "Press SPACE to select this row." at bounding box center [1394, 464] width 97 height 34
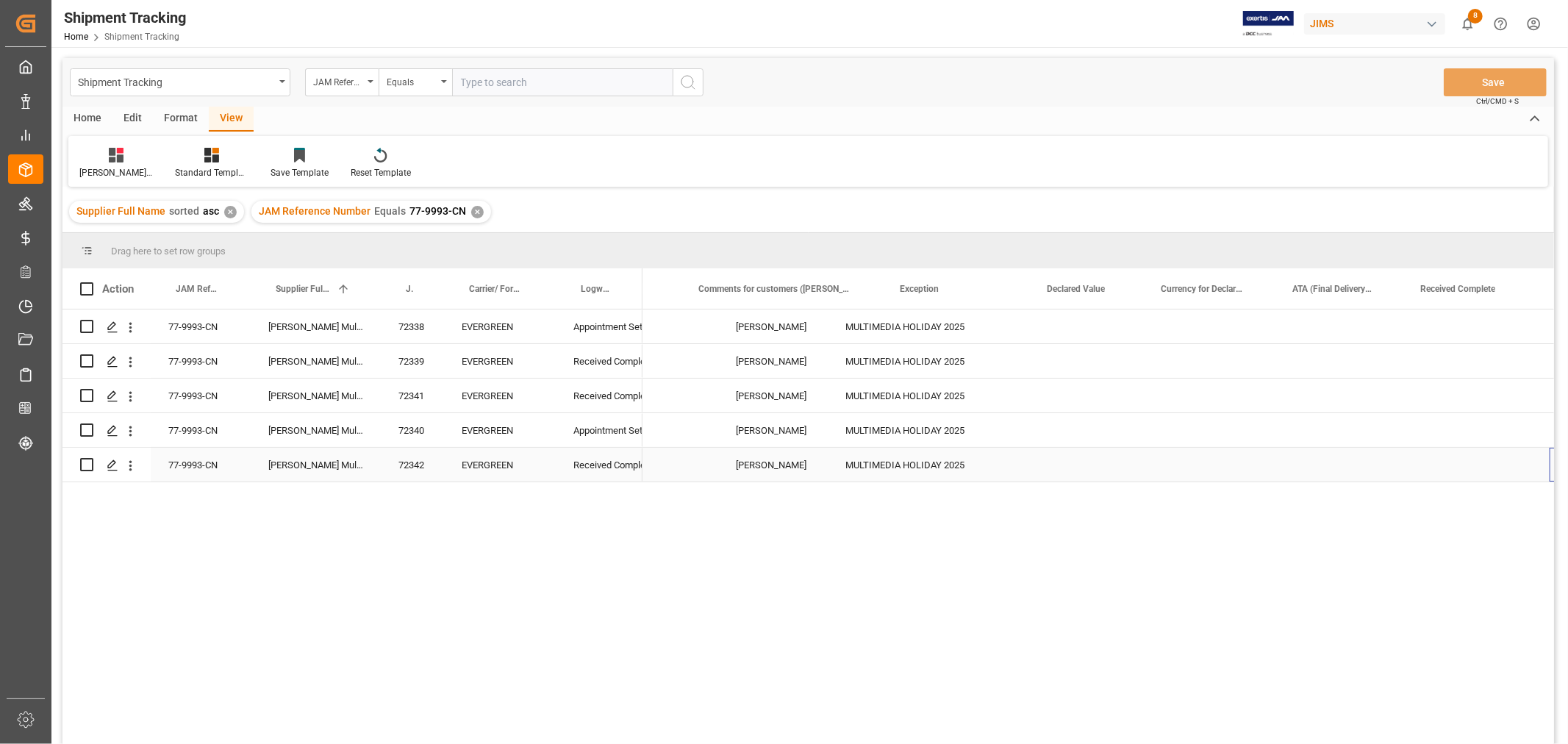
scroll to position [0, 1162]
click at [1436, 462] on div "Press SPACE to select this row." at bounding box center [1476, 464] width 147 height 34
click at [1437, 462] on div "Press SPACE to select this row." at bounding box center [1476, 464] width 147 height 34
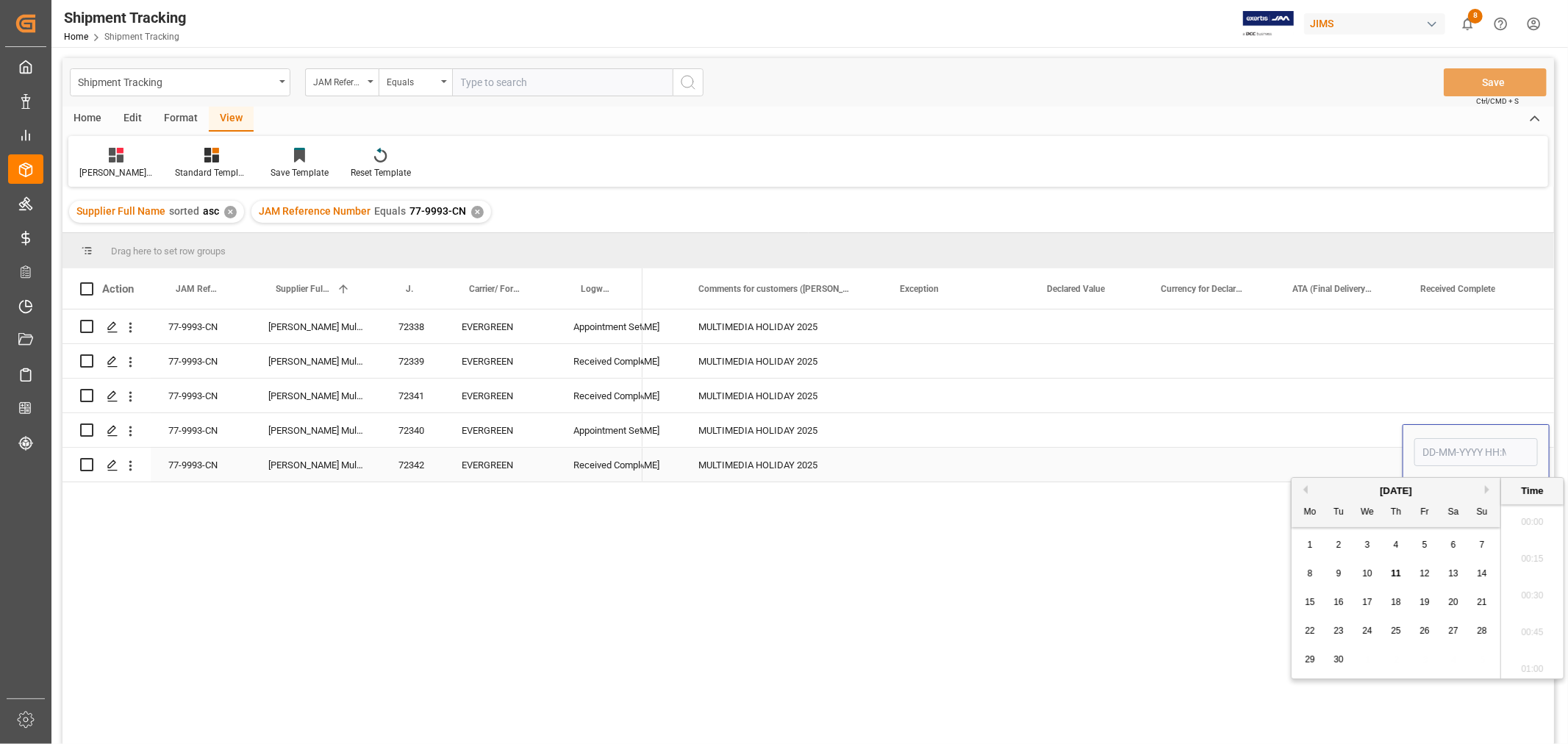
scroll to position [2099, 0]
click at [1363, 575] on span "10" at bounding box center [1367, 573] width 10 height 10
type input "[DATE] 00:00"
click at [1347, 452] on div "Press SPACE to select this row." at bounding box center [1338, 464] width 128 height 34
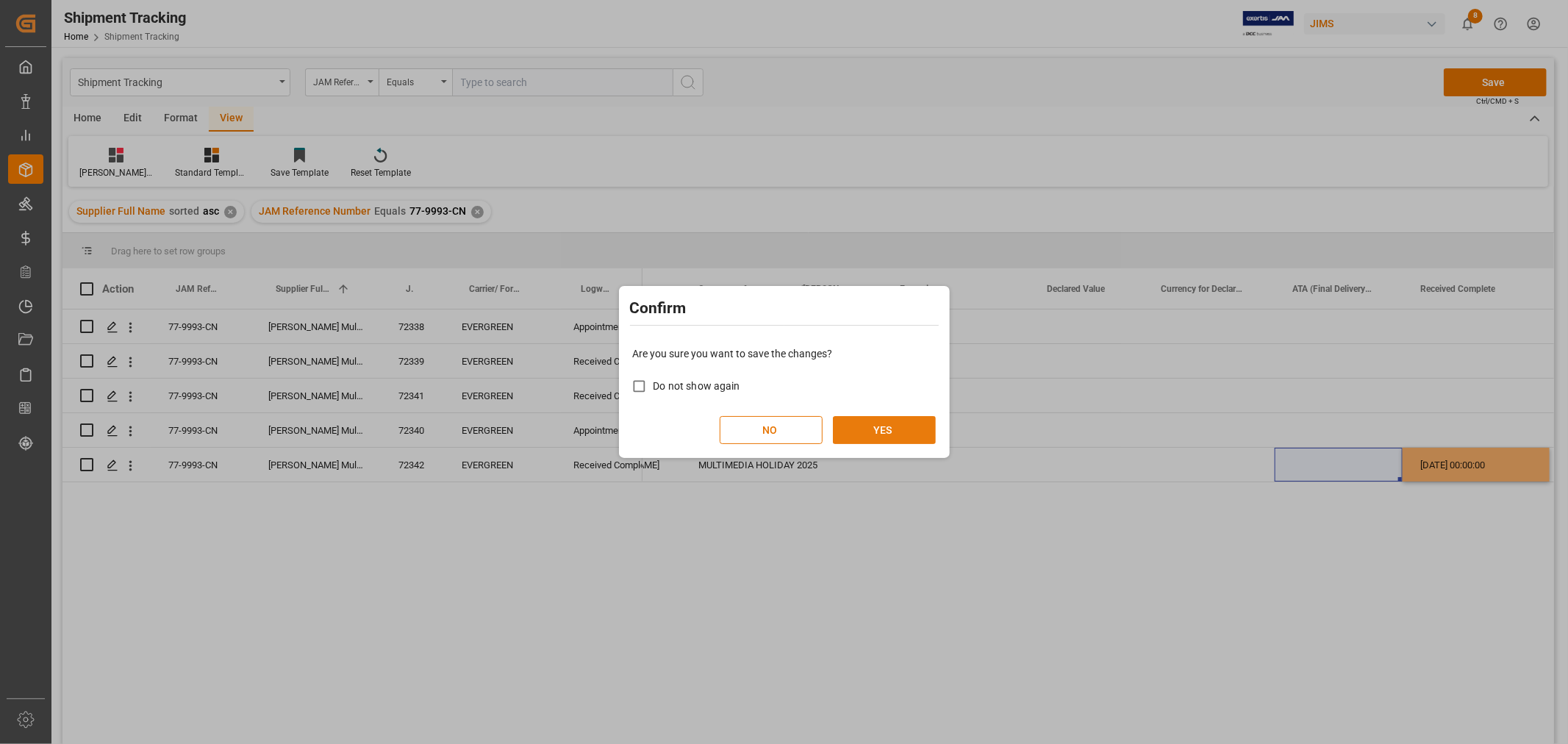
click at [912, 424] on button "YES" at bounding box center [885, 430] width 103 height 28
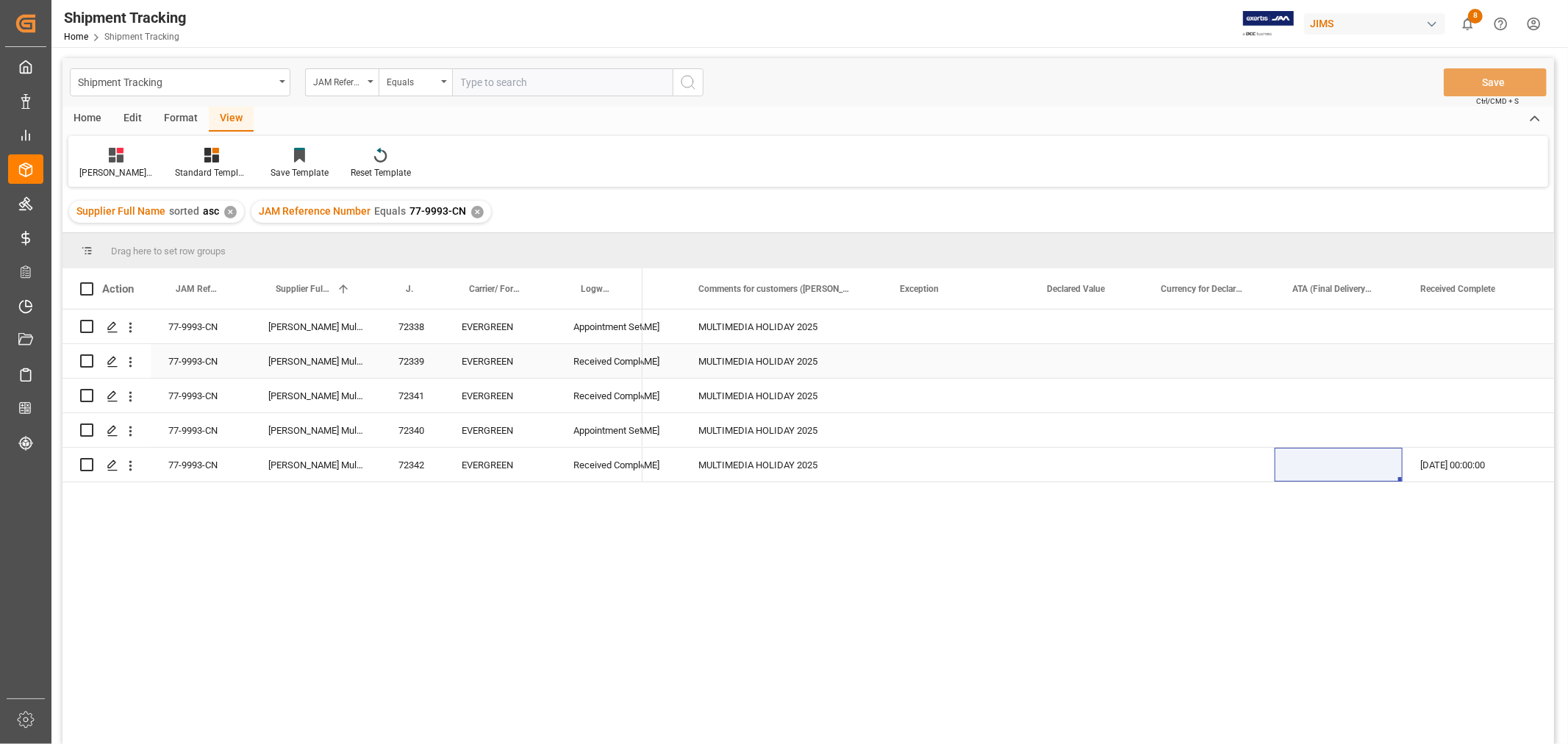
click at [1444, 354] on div "Press SPACE to select this row." at bounding box center [1476, 361] width 147 height 34
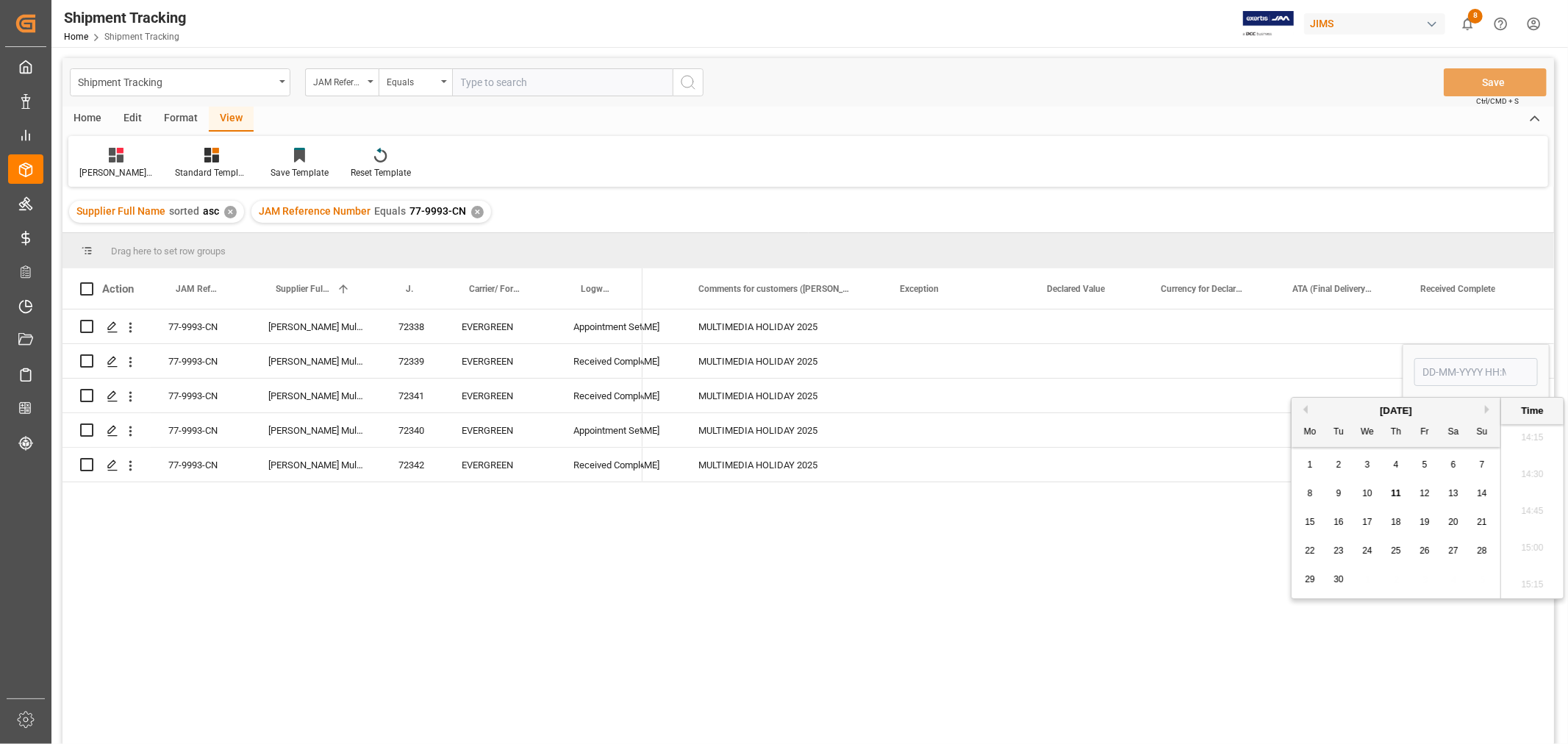
click at [1375, 489] on div "10" at bounding box center [1367, 494] width 19 height 18
type input "[DATE] 00:00"
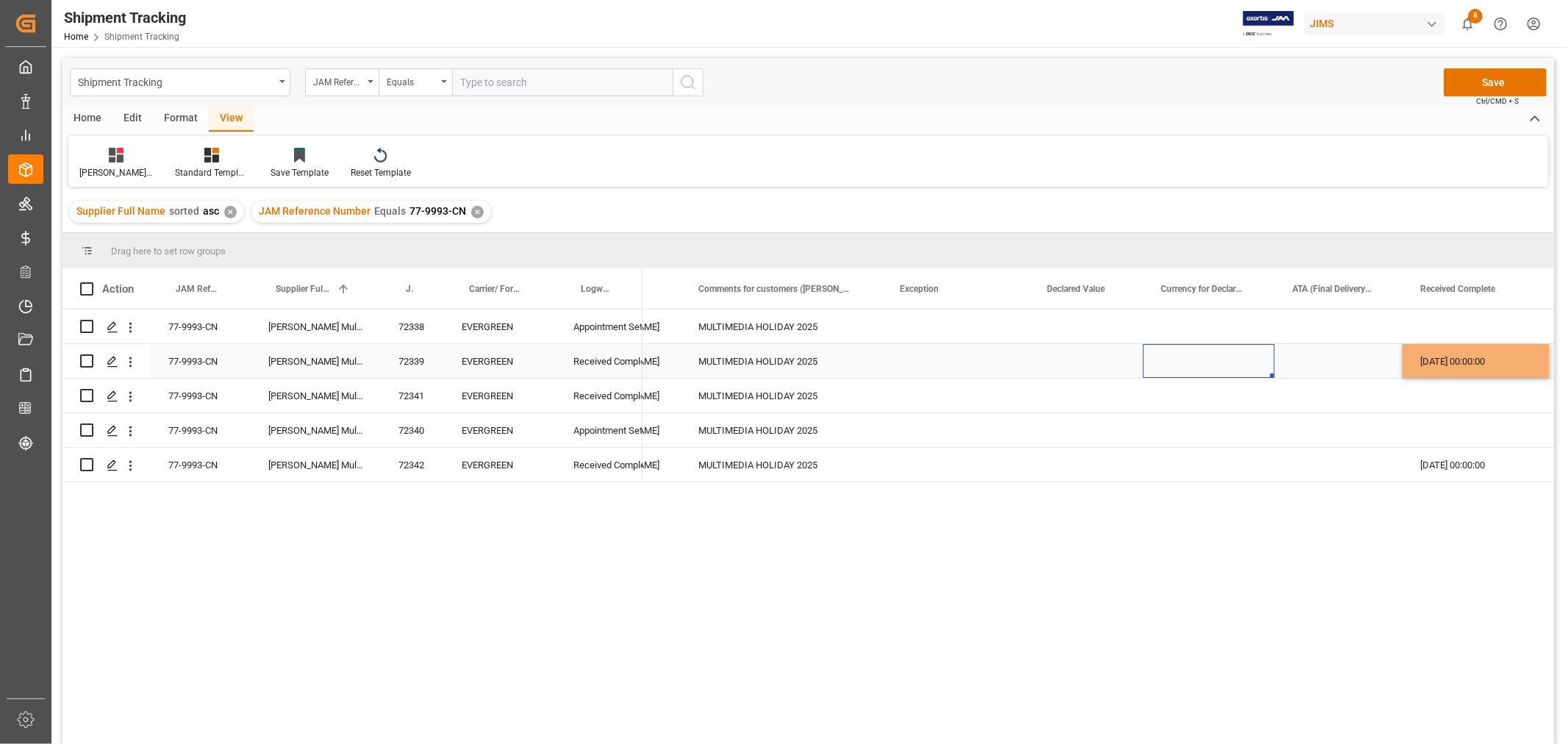
click at [1240, 368] on div "Press SPACE to select this row." at bounding box center [1208, 361] width 131 height 34
click at [1478, 78] on button "Save" at bounding box center [1496, 82] width 103 height 28
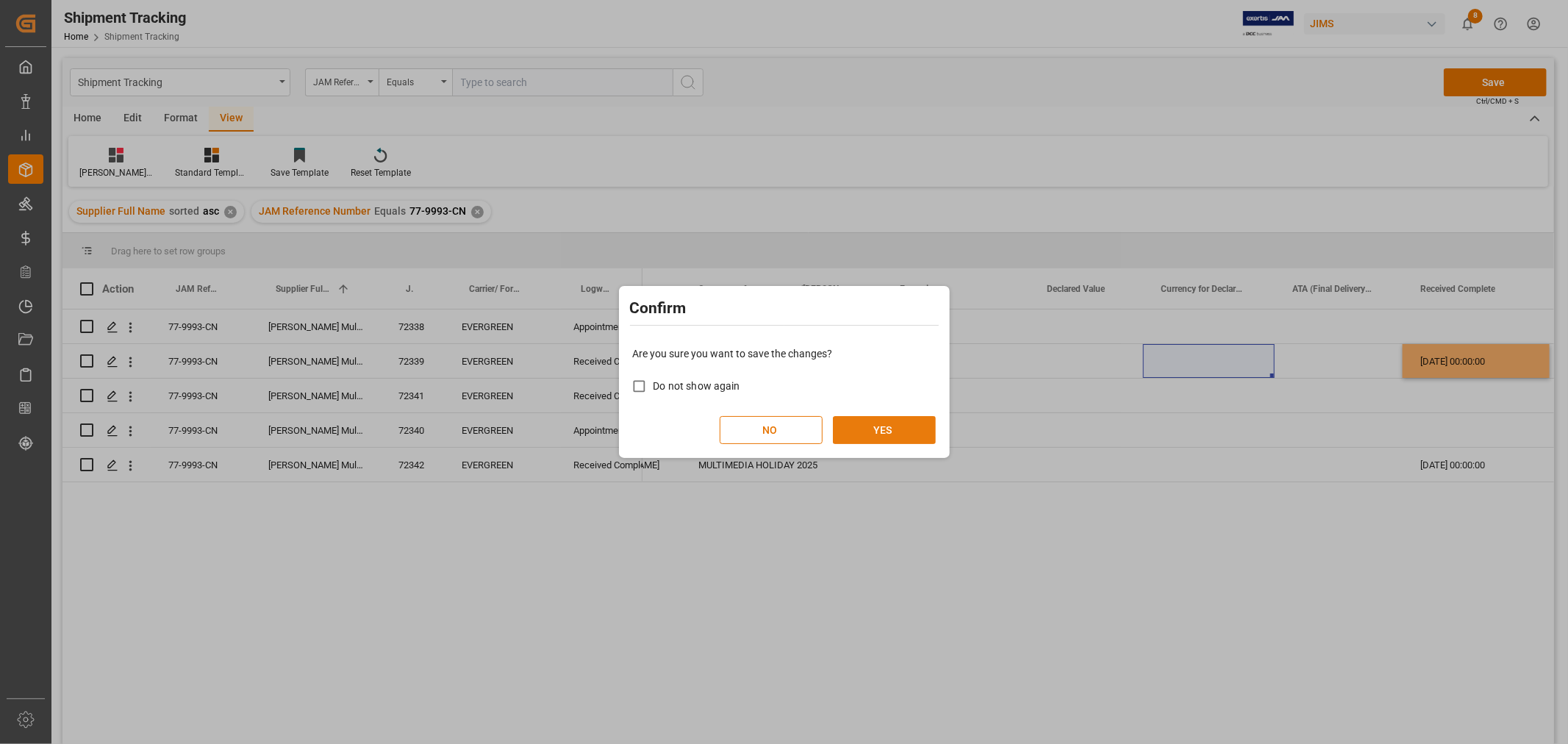
click at [871, 426] on button "YES" at bounding box center [885, 430] width 103 height 28
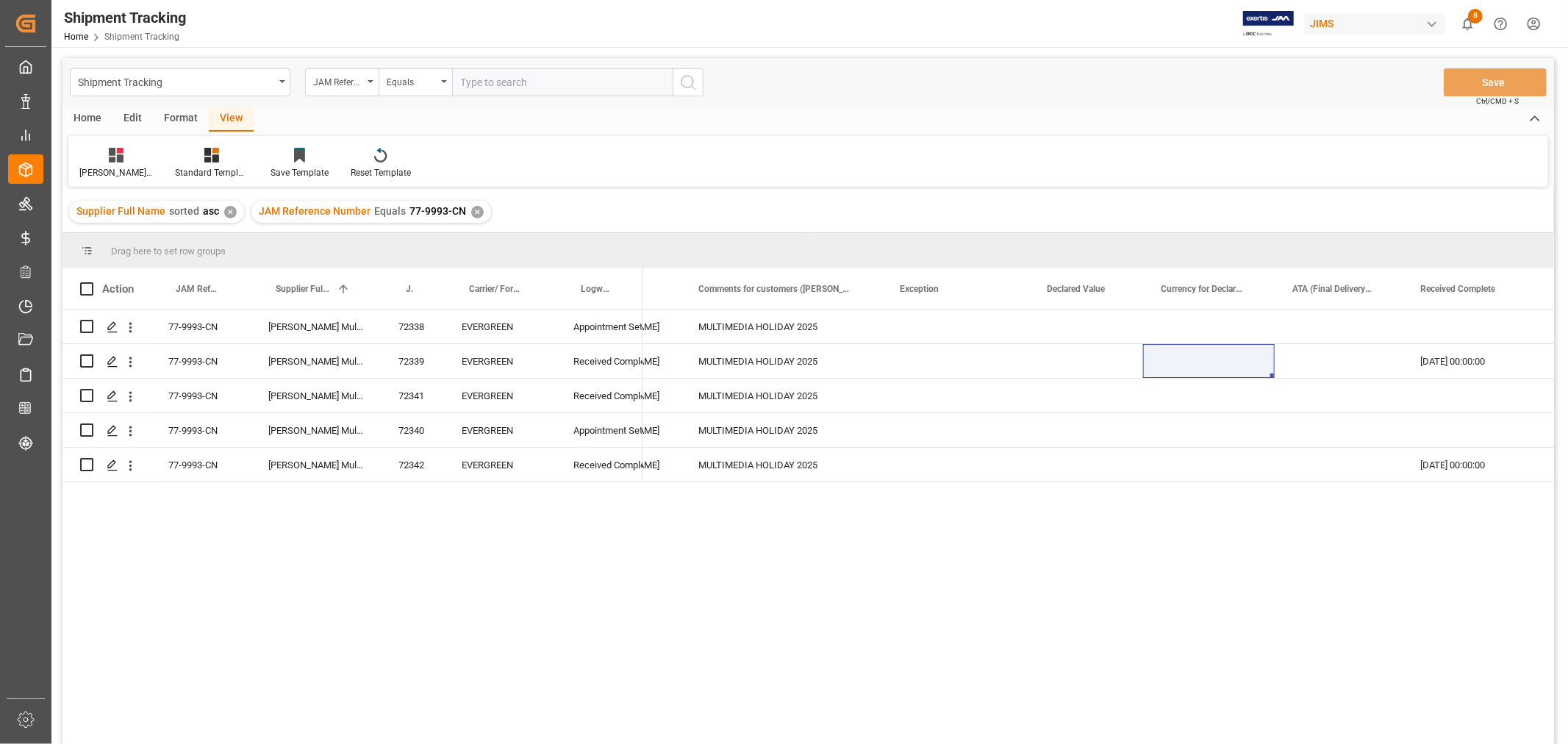
click at [473, 210] on div "✕" at bounding box center [478, 211] width 13 height 13
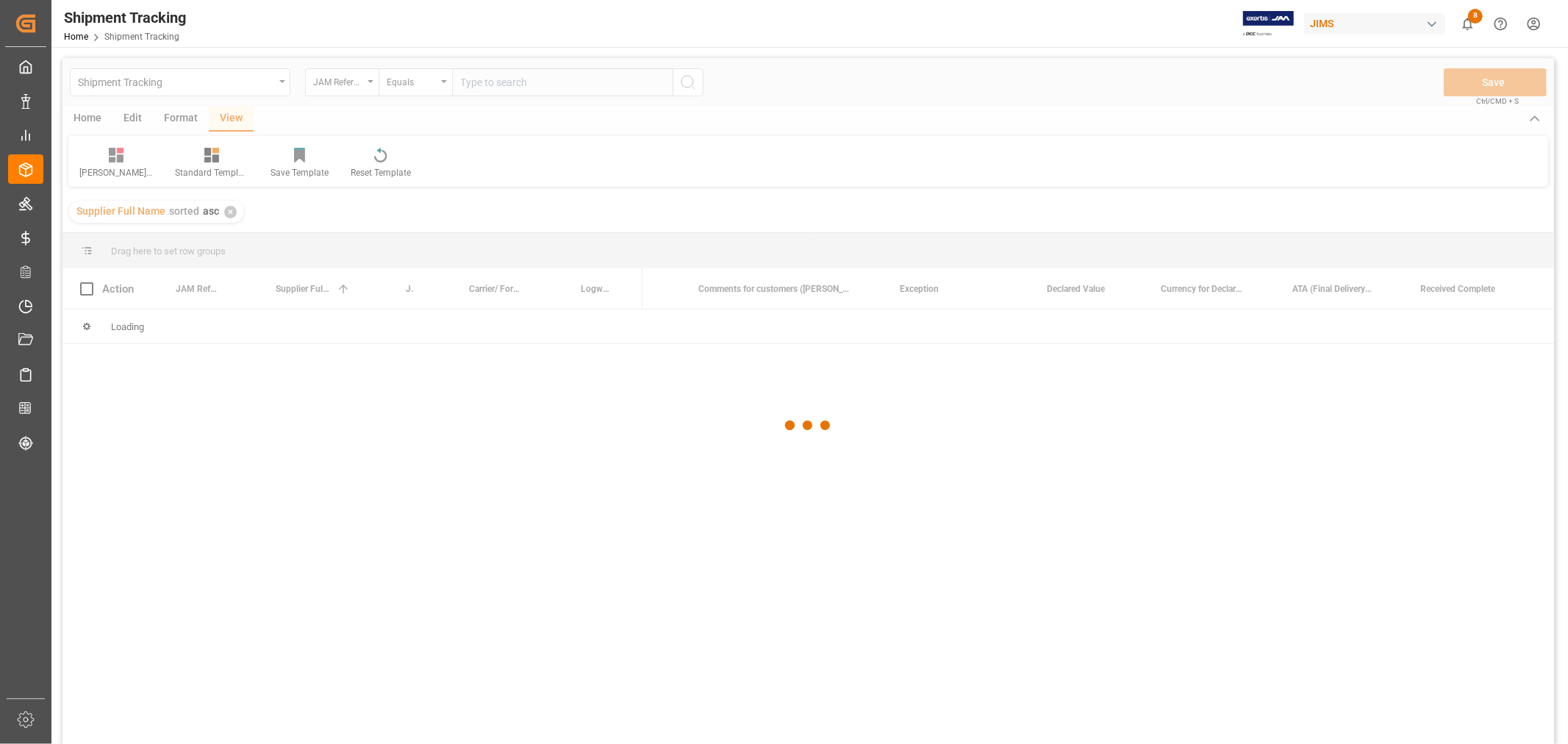
click at [501, 83] on div at bounding box center [808, 426] width 1492 height 735
click at [503, 83] on div at bounding box center [808, 426] width 1492 height 735
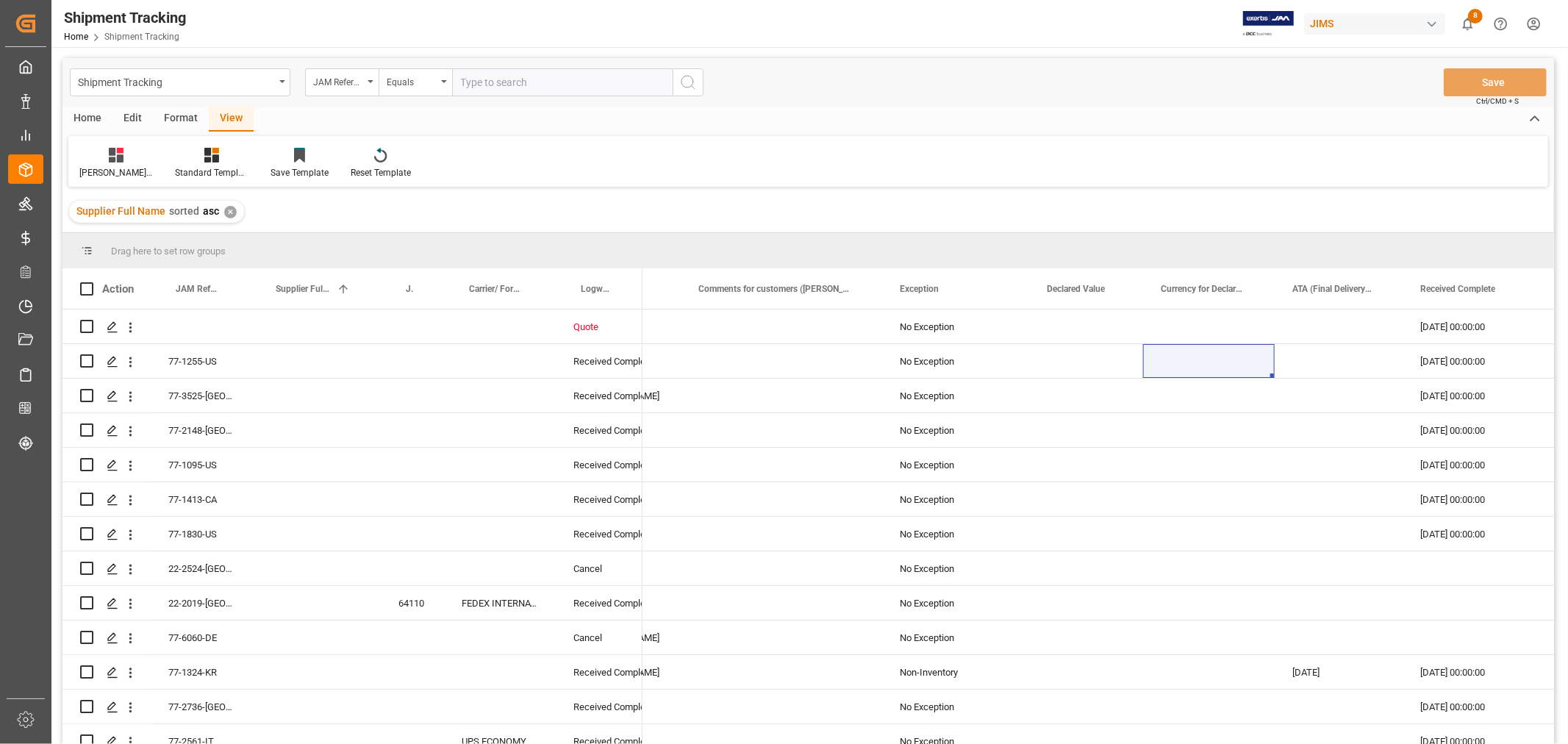
click at [503, 83] on input "text" at bounding box center [562, 82] width 220 height 28
type input "77-9648-VN"
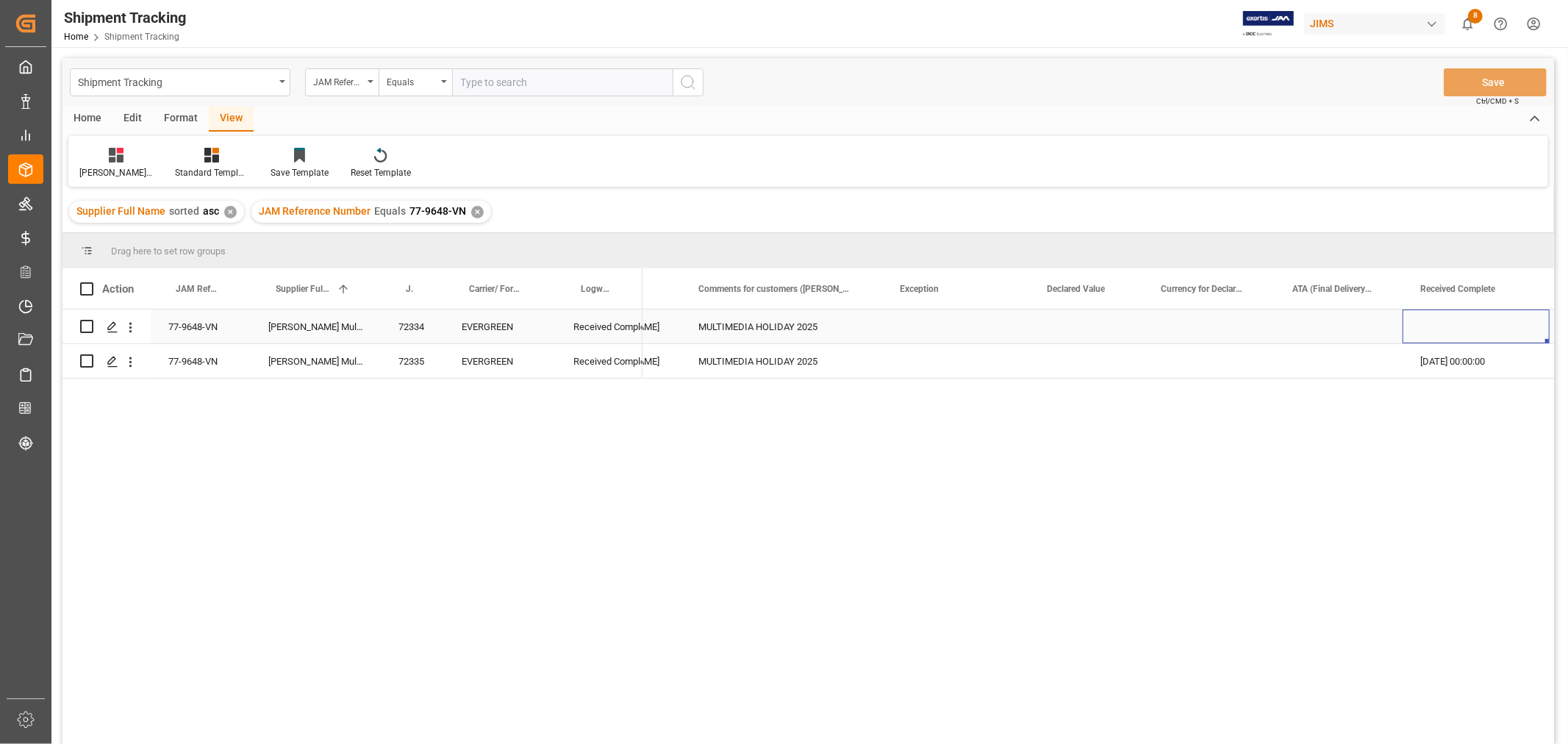
click at [1446, 312] on div "Press SPACE to select this row." at bounding box center [1476, 326] width 147 height 34
click at [1446, 319] on div "Press SPACE to select this row." at bounding box center [1476, 326] width 147 height 34
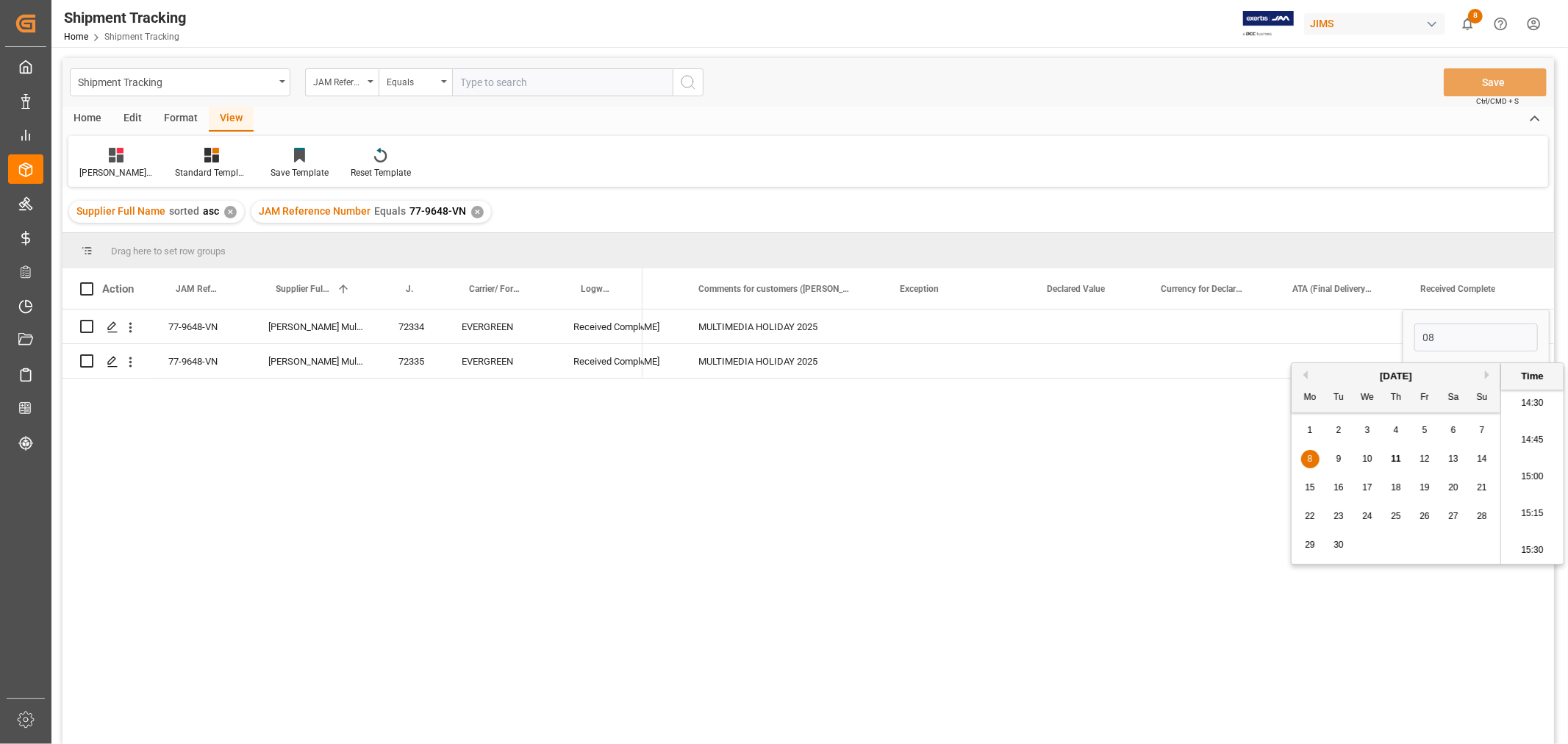
click at [1310, 457] on span "8" at bounding box center [1310, 458] width 5 height 10
type input "[DATE] 00:00"
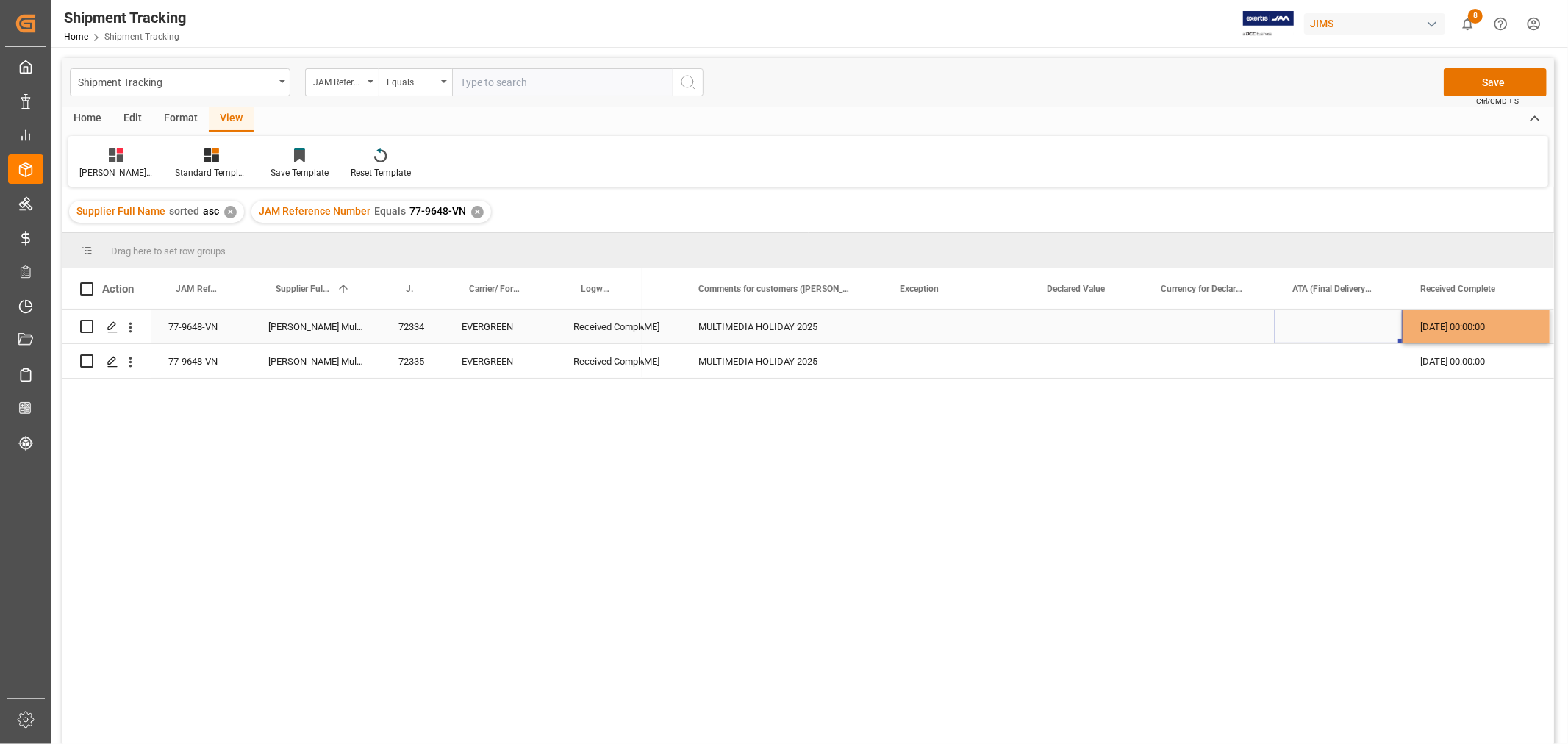
click at [1309, 335] on div "Press SPACE to select this row." at bounding box center [1338, 326] width 128 height 34
click at [1479, 82] on button "Save" at bounding box center [1496, 82] width 103 height 28
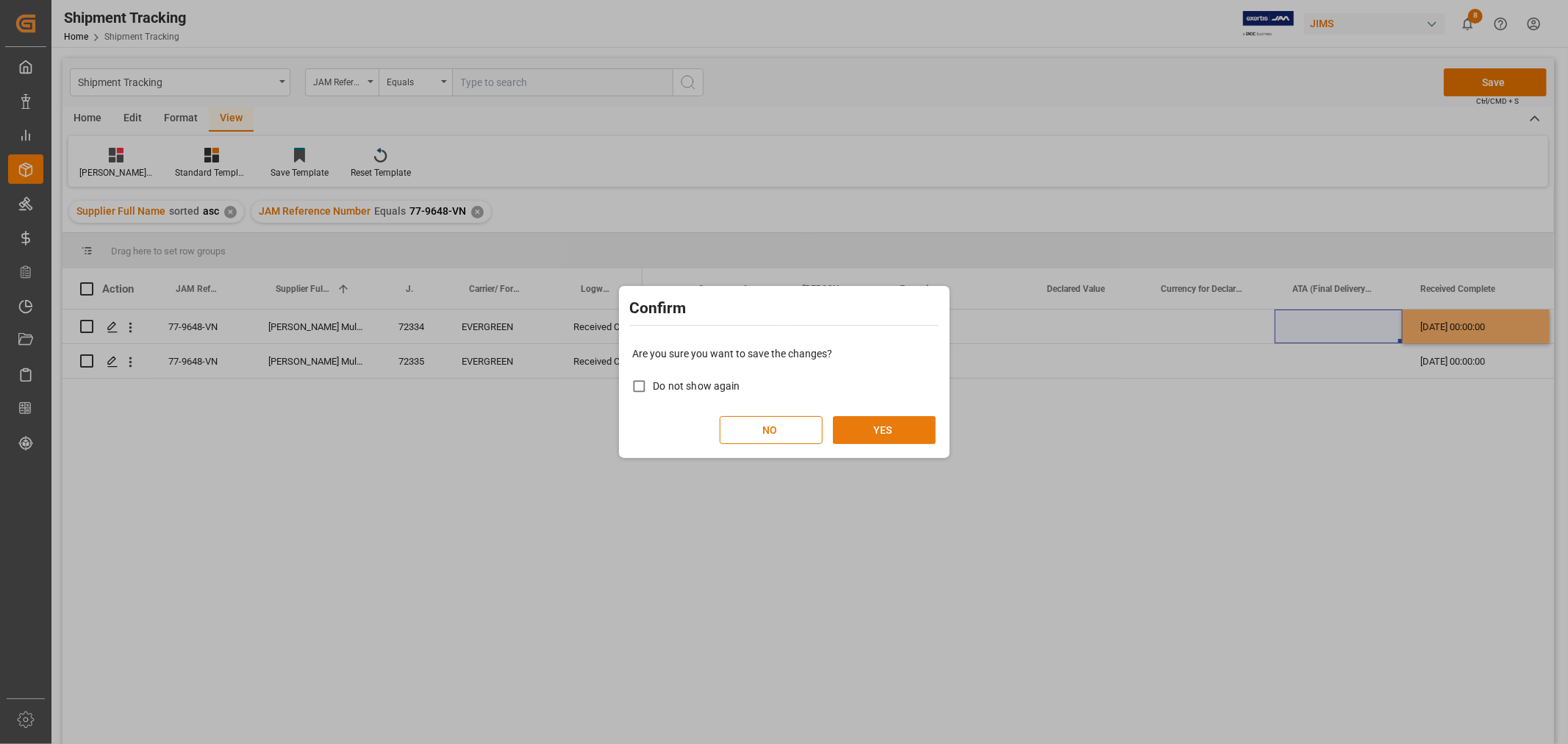
click at [878, 423] on button "YES" at bounding box center [885, 430] width 103 height 28
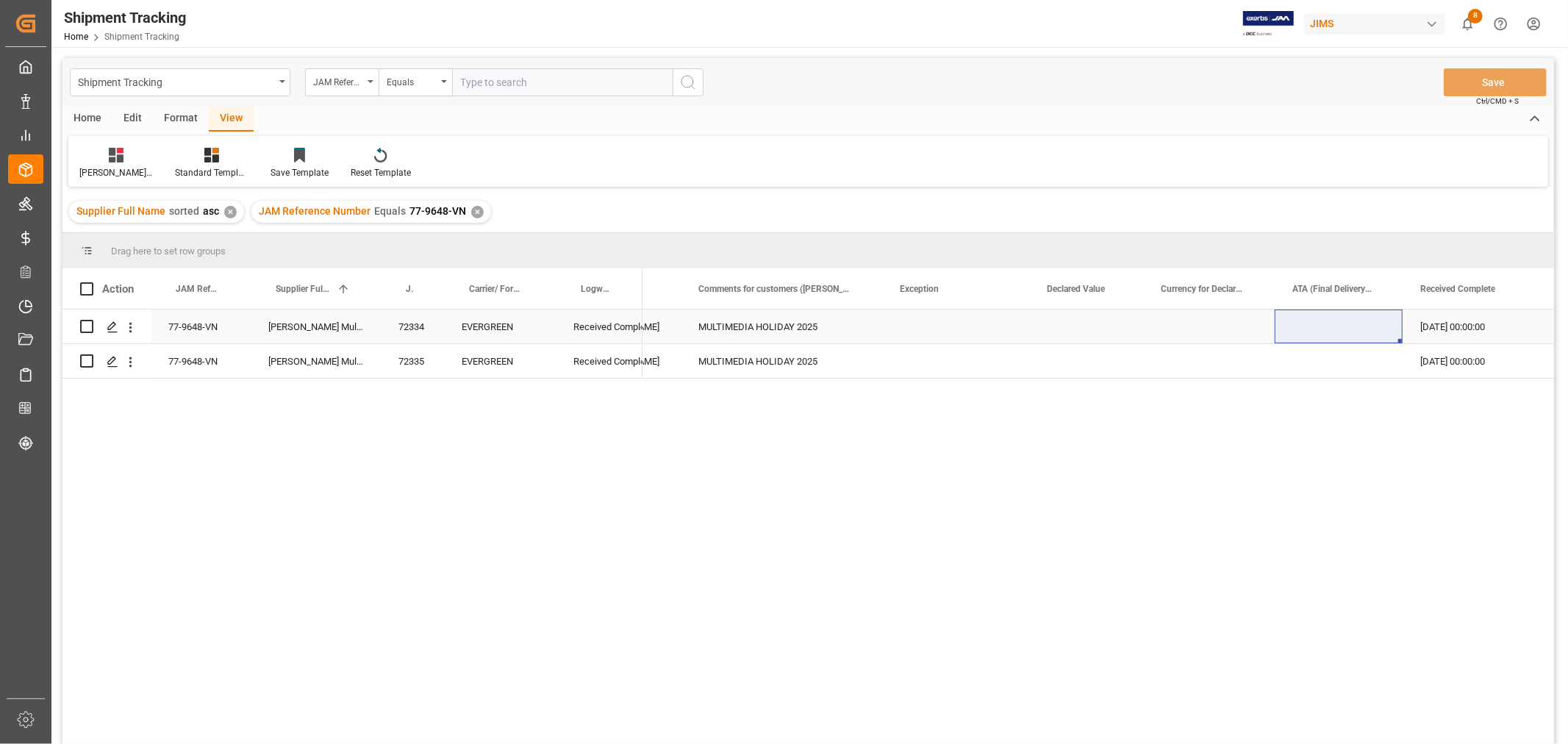
click at [208, 319] on div "77-9648-VN" at bounding box center [200, 326] width 100 height 34
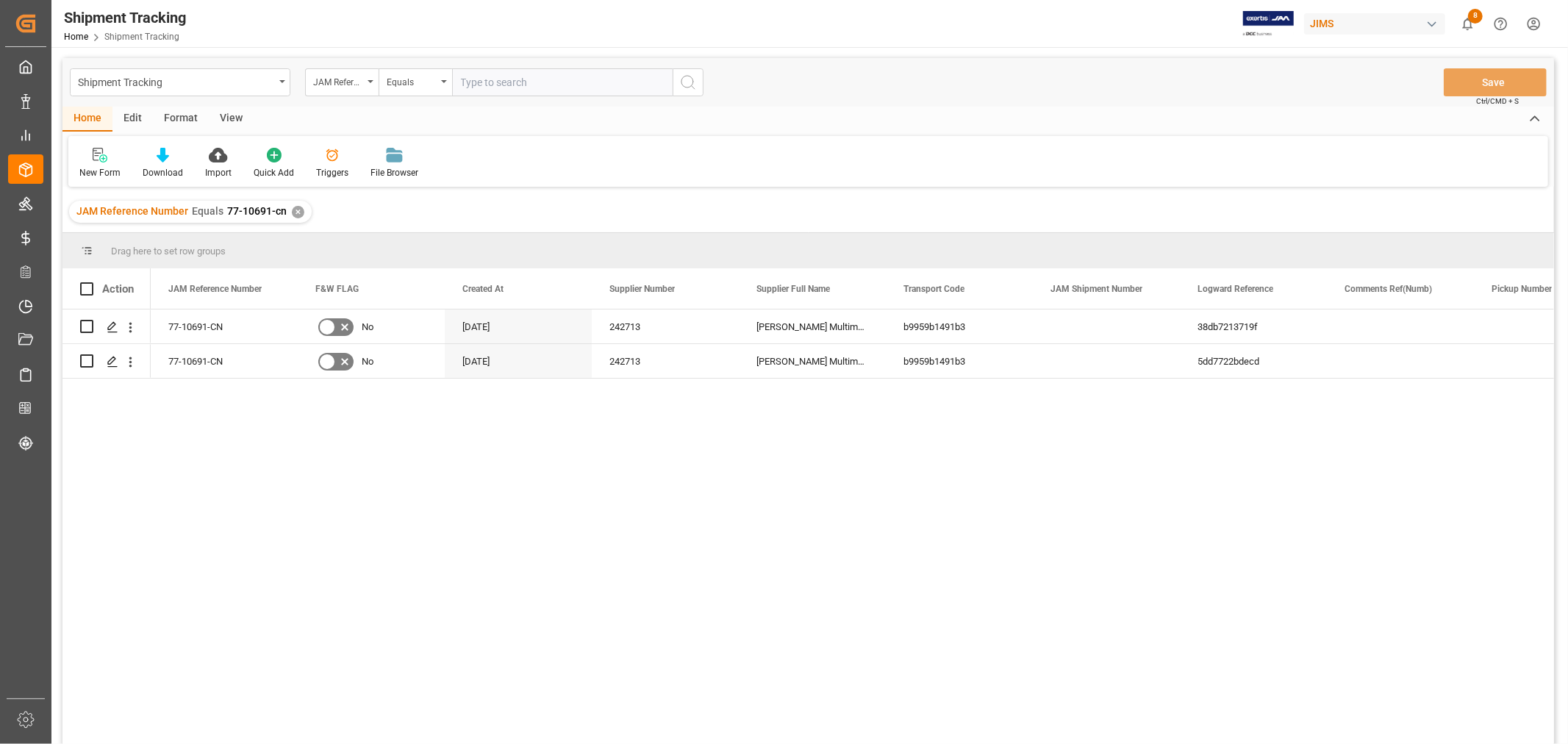
click at [300, 207] on div "✕" at bounding box center [298, 211] width 13 height 13
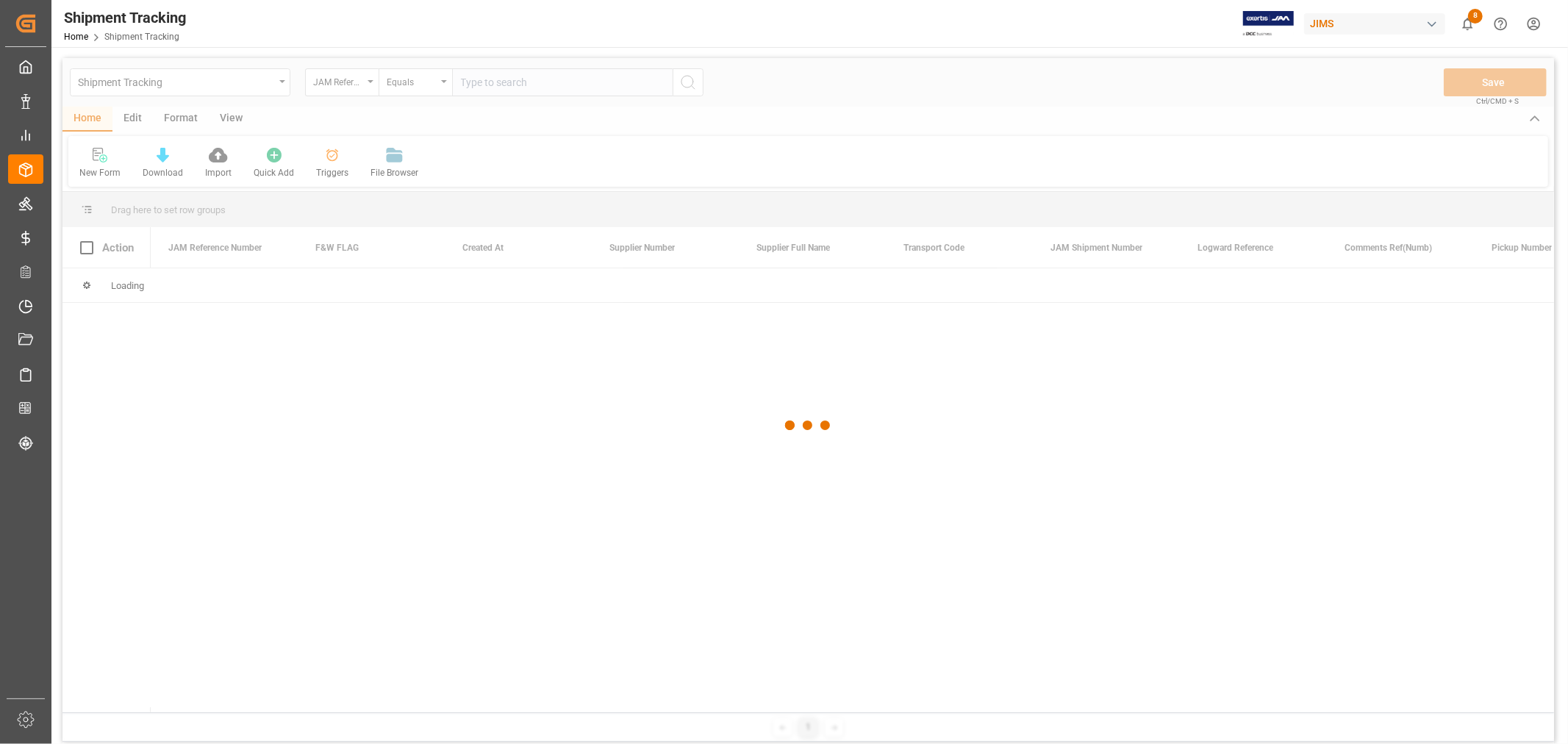
click at [527, 79] on div at bounding box center [808, 426] width 1492 height 735
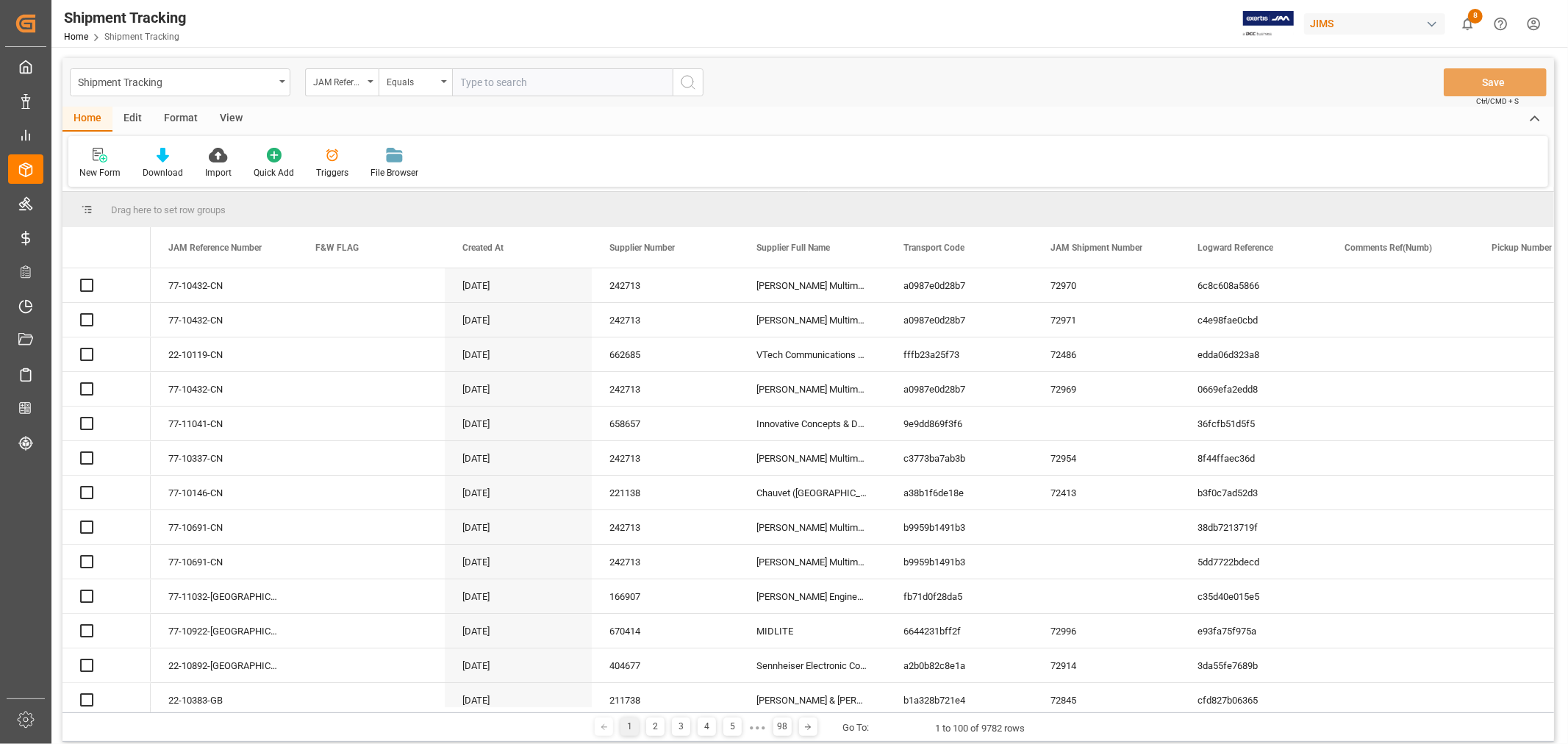
click at [525, 83] on input "text" at bounding box center [562, 82] width 220 height 28
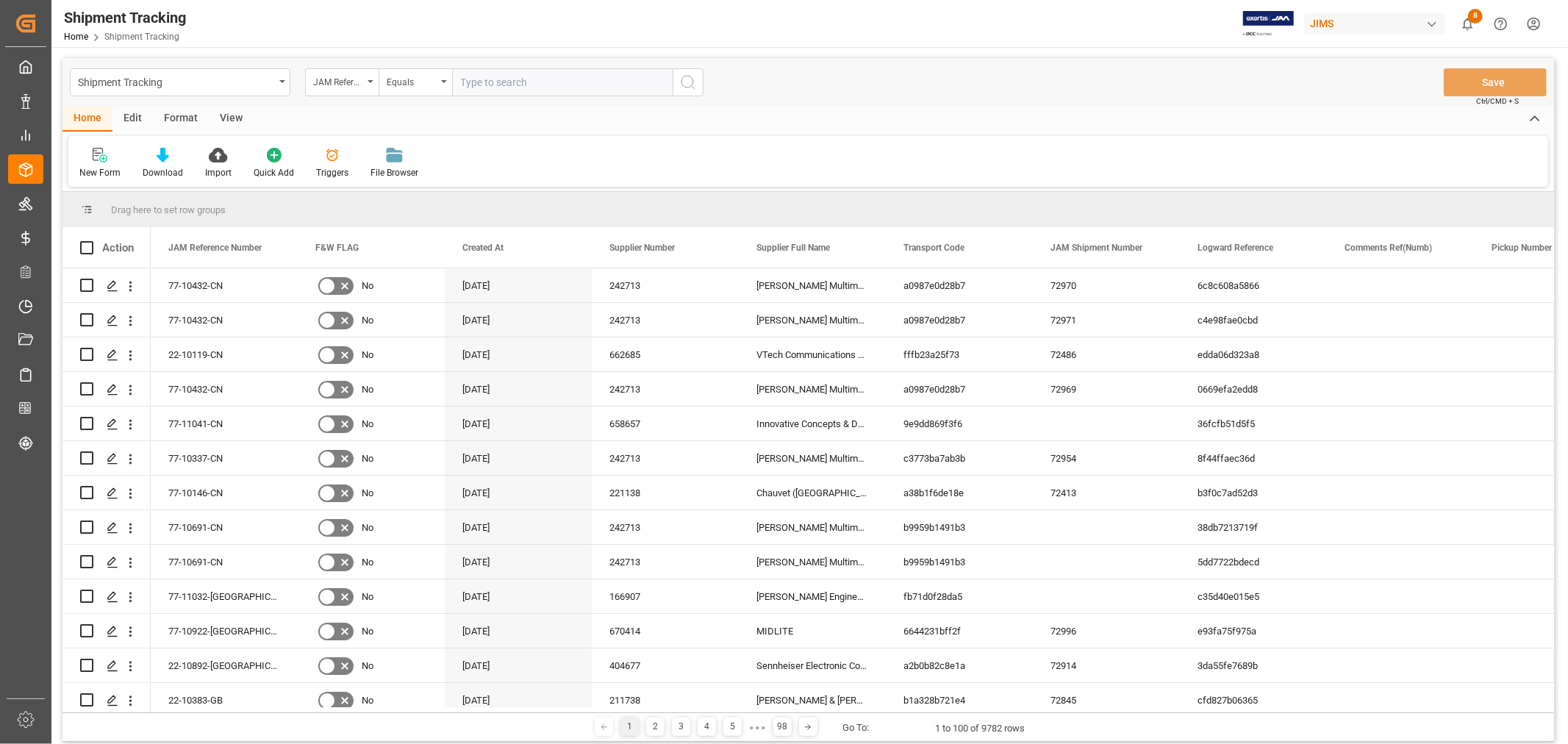
paste input "77-10209-CN"
type input "77-10209-CN"
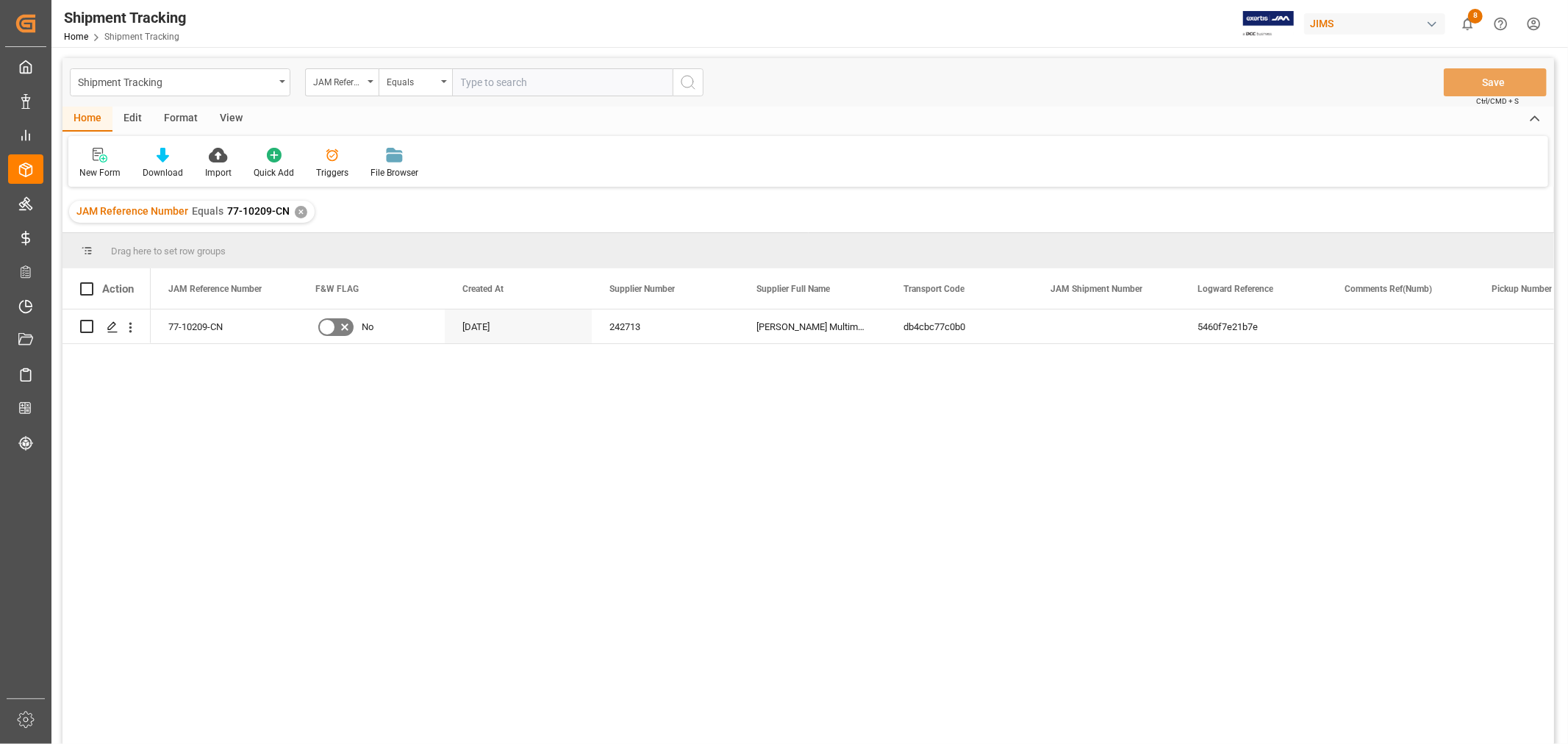
click at [225, 116] on div "View" at bounding box center [230, 119] width 44 height 25
click at [96, 163] on div "Default" at bounding box center [93, 163] width 50 height 33
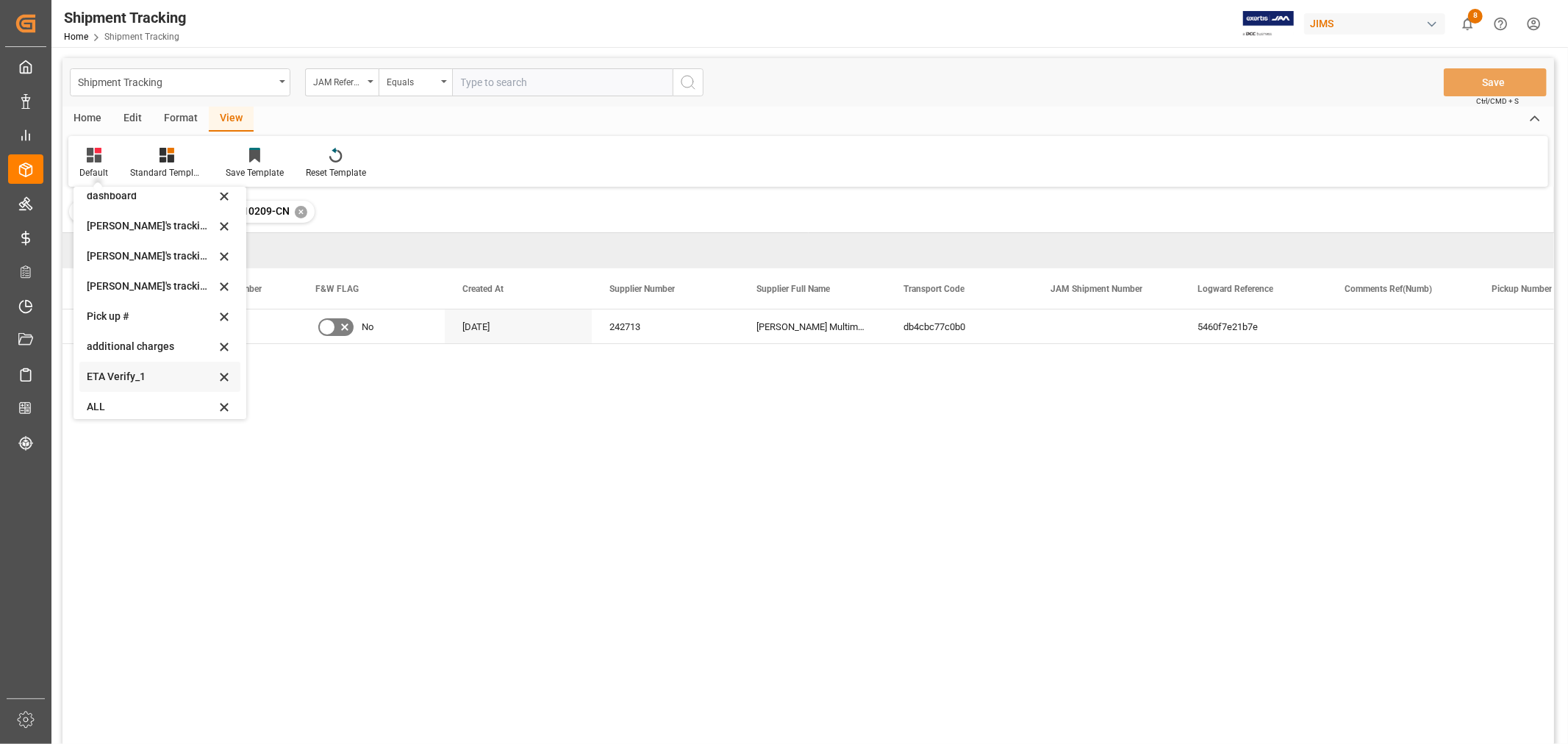
scroll to position [290, 0]
click at [173, 245] on div "[PERSON_NAME]'s tracking all # _5" at bounding box center [151, 248] width 129 height 16
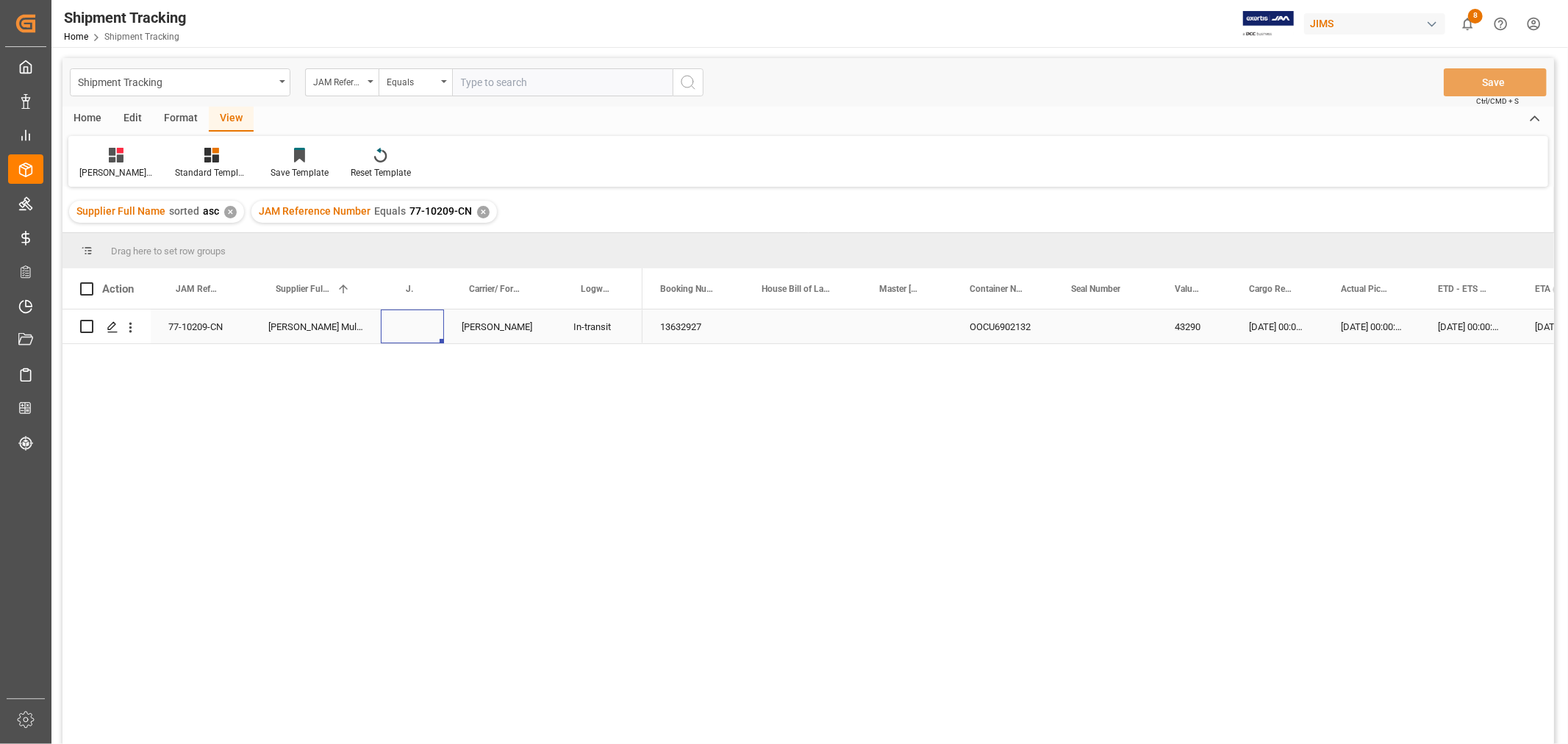
click at [401, 322] on div "Press SPACE to select this row." at bounding box center [412, 326] width 63 height 34
type input "72997"
click at [779, 320] on div "Press SPACE to select this row." at bounding box center [803, 326] width 118 height 34
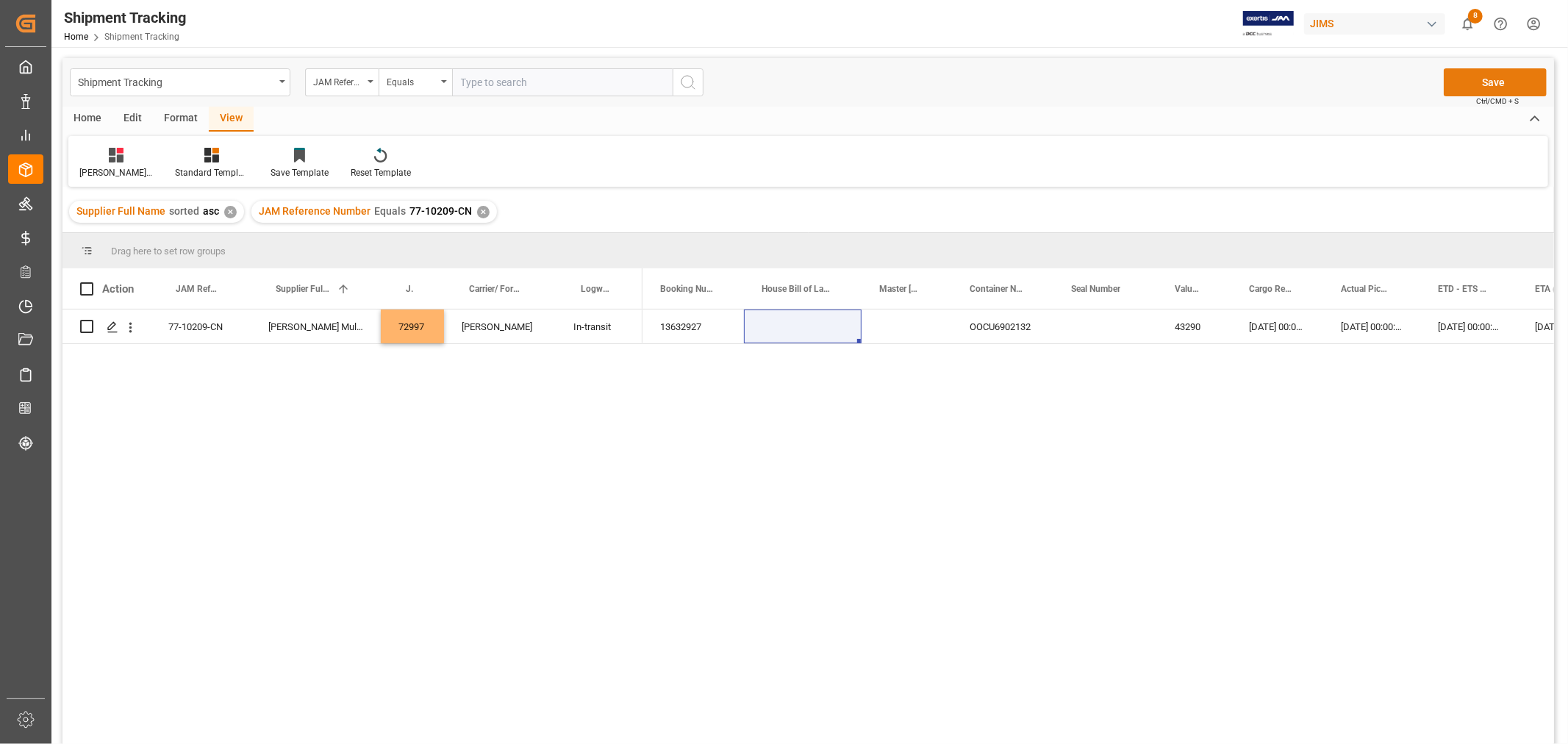
click at [1487, 82] on button "Save" at bounding box center [1496, 82] width 103 height 28
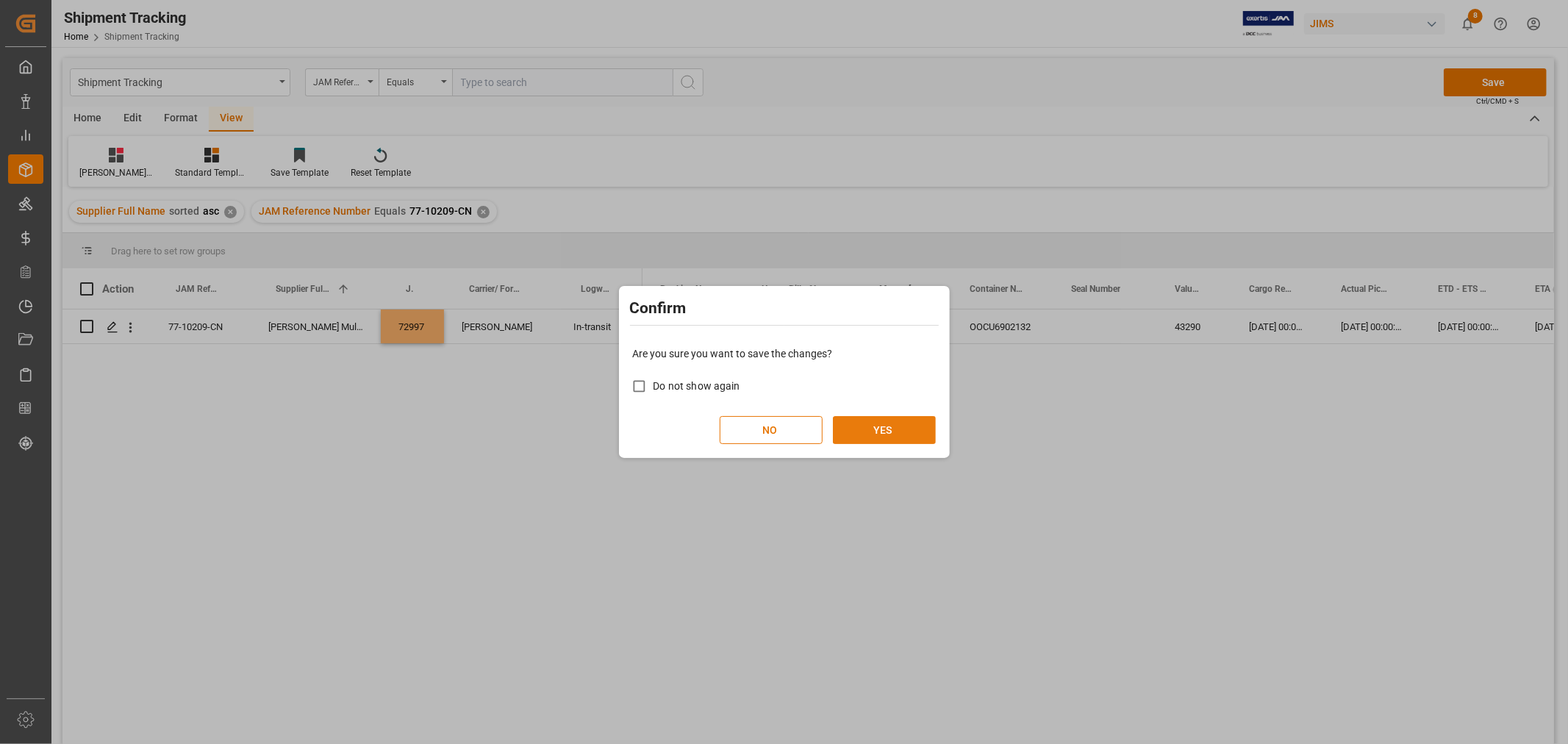
click at [870, 419] on button "YES" at bounding box center [885, 430] width 103 height 28
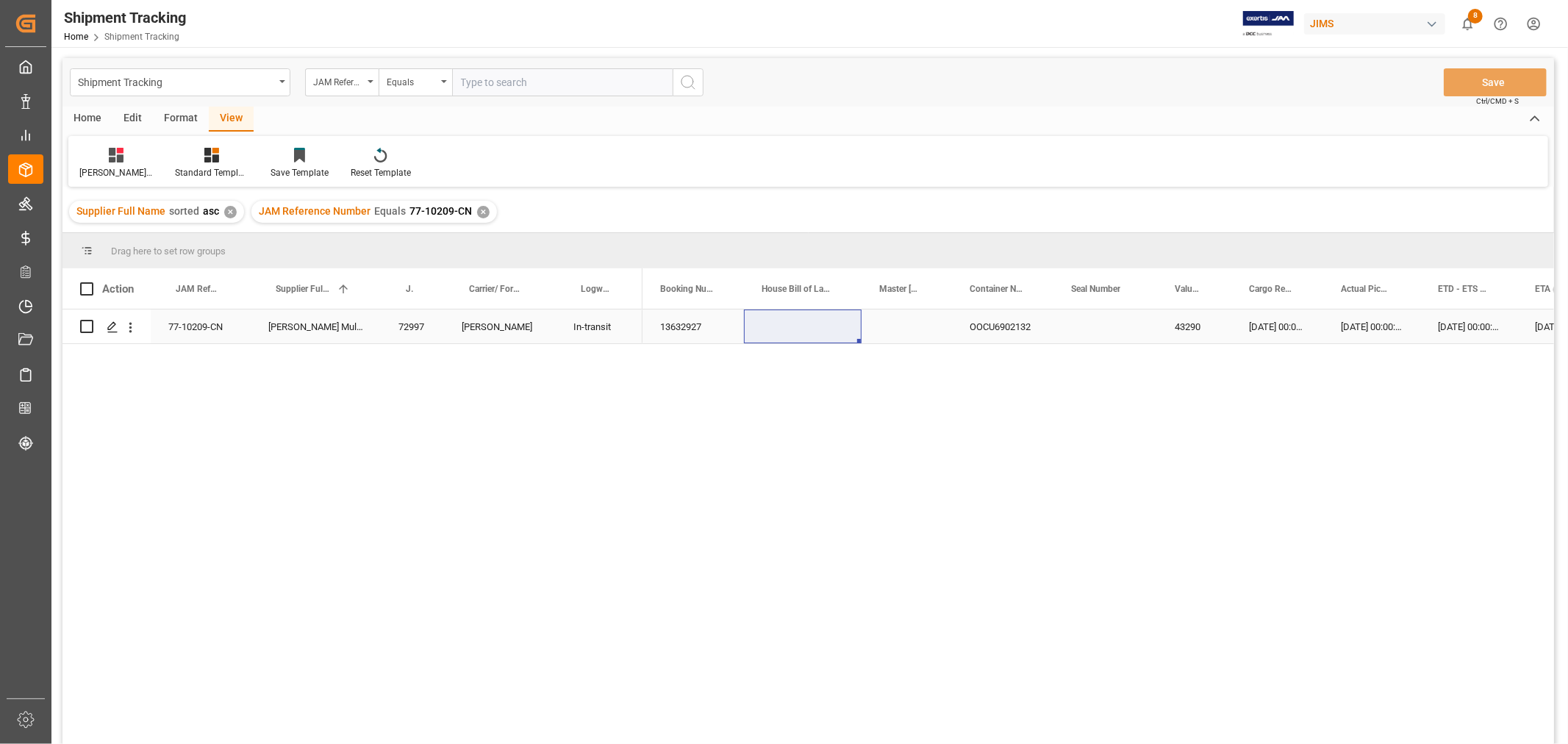
drag, startPoint x: 201, startPoint y: 320, endPoint x: 308, endPoint y: 325, distance: 107.1
click at [201, 320] on div "77-10209-CN" at bounding box center [200, 326] width 100 height 34
click at [1367, 325] on div "[DATE] 00:00:00" at bounding box center [1372, 326] width 97 height 34
click at [480, 209] on div "✕" at bounding box center [483, 211] width 13 height 13
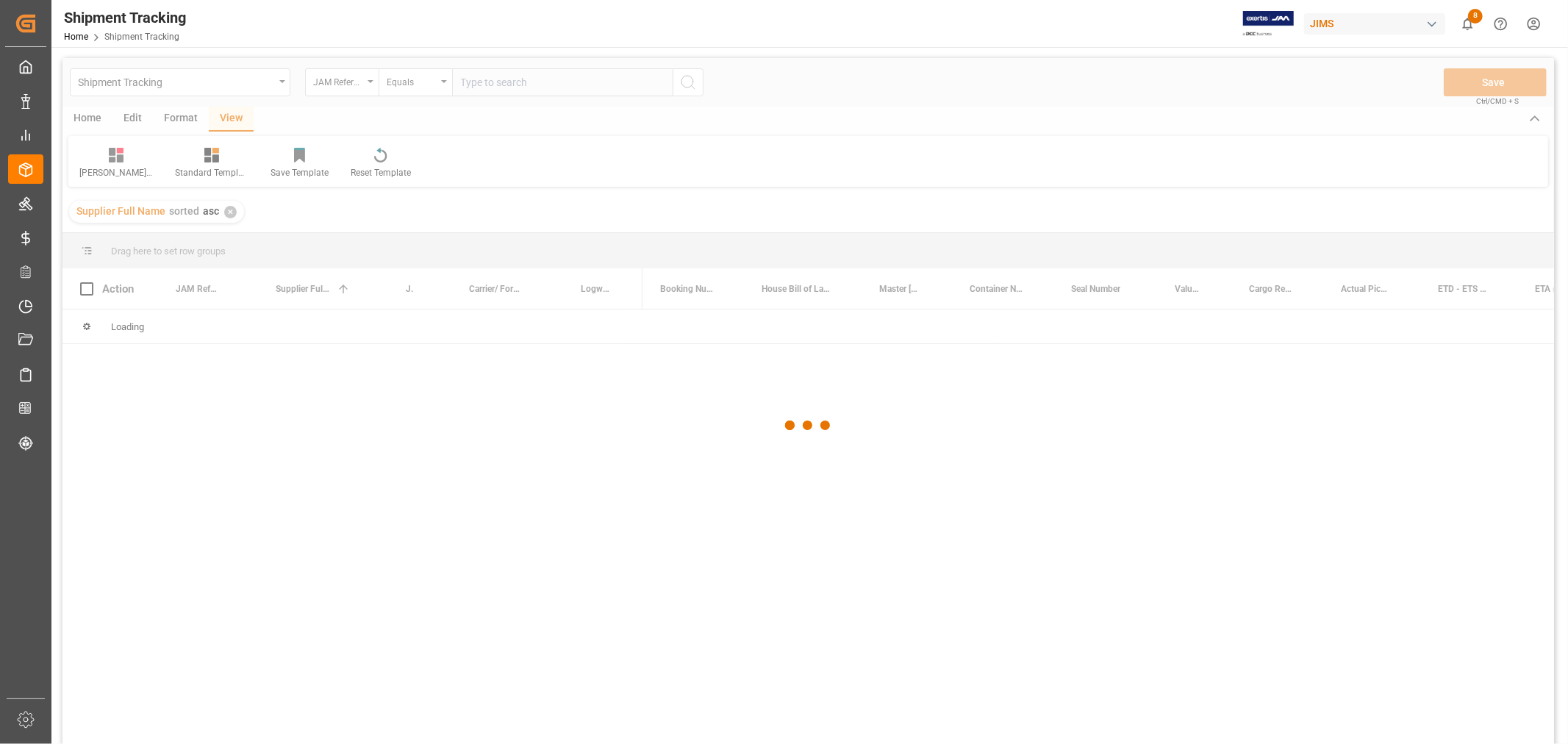
click at [479, 82] on div at bounding box center [808, 426] width 1492 height 735
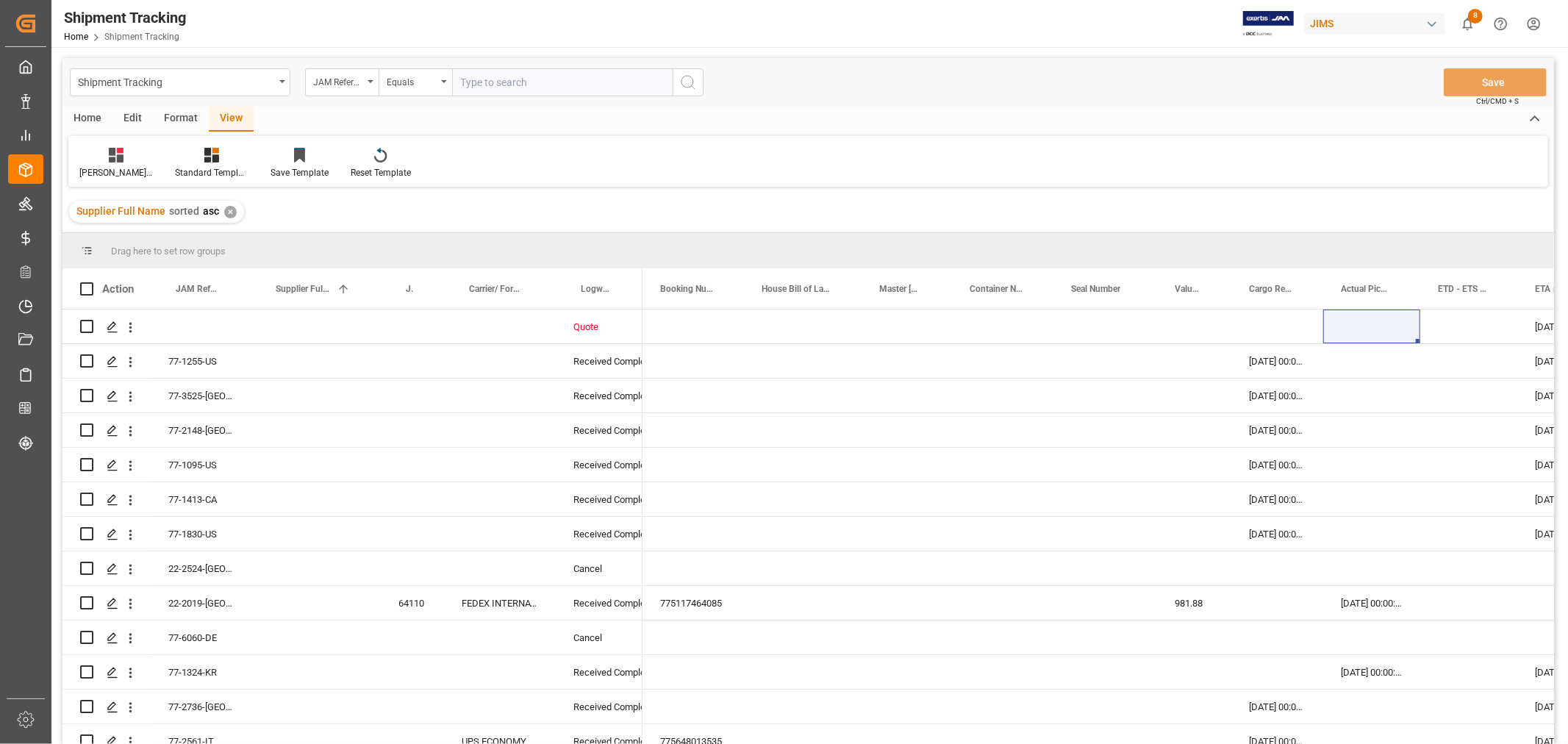
click at [479, 82] on input "text" at bounding box center [562, 82] width 220 height 28
paste input "77-10438-CN"
type input "77-10438-CN"
click at [689, 89] on icon "search button" at bounding box center [688, 82] width 18 height 18
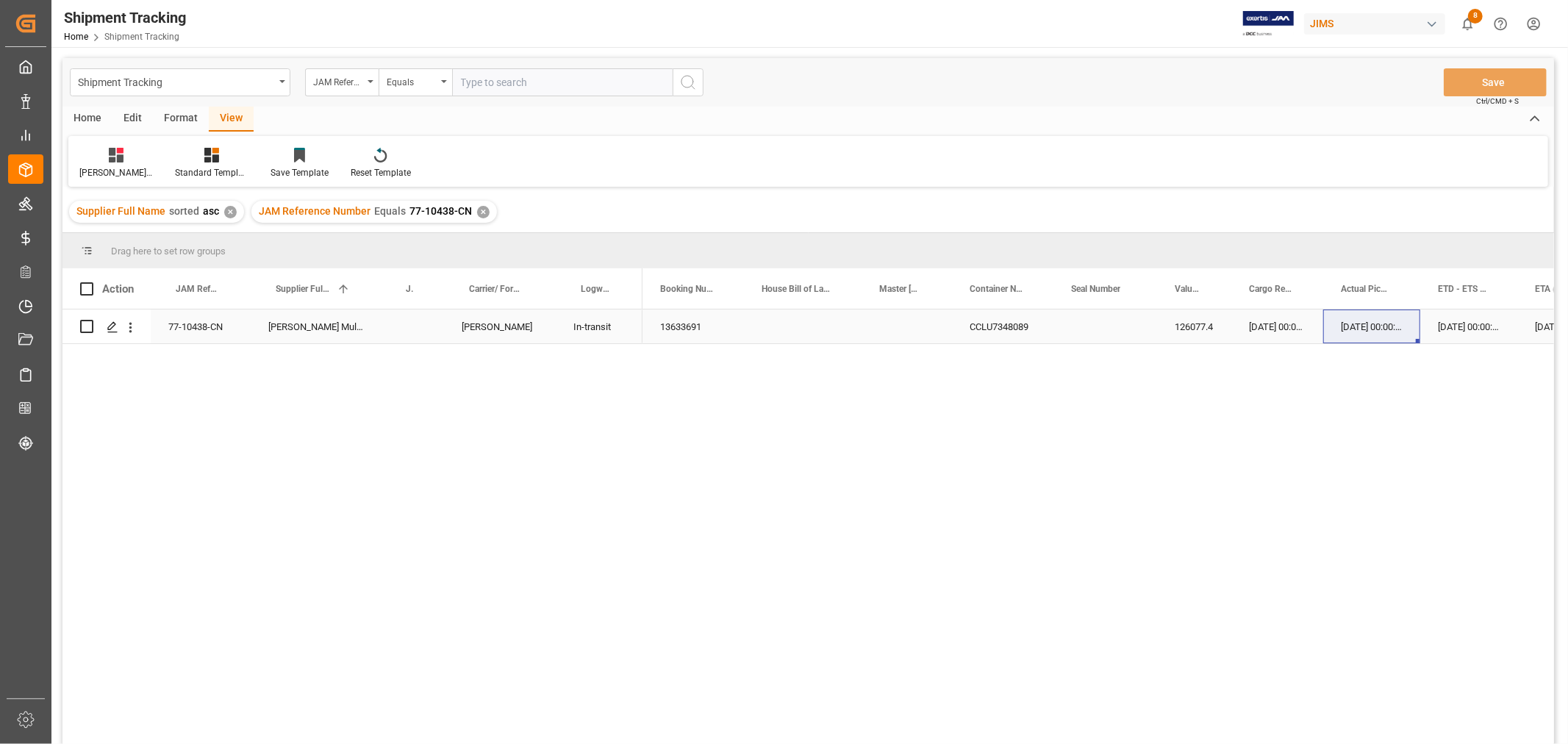
click at [679, 328] on div "13633691" at bounding box center [693, 326] width 102 height 34
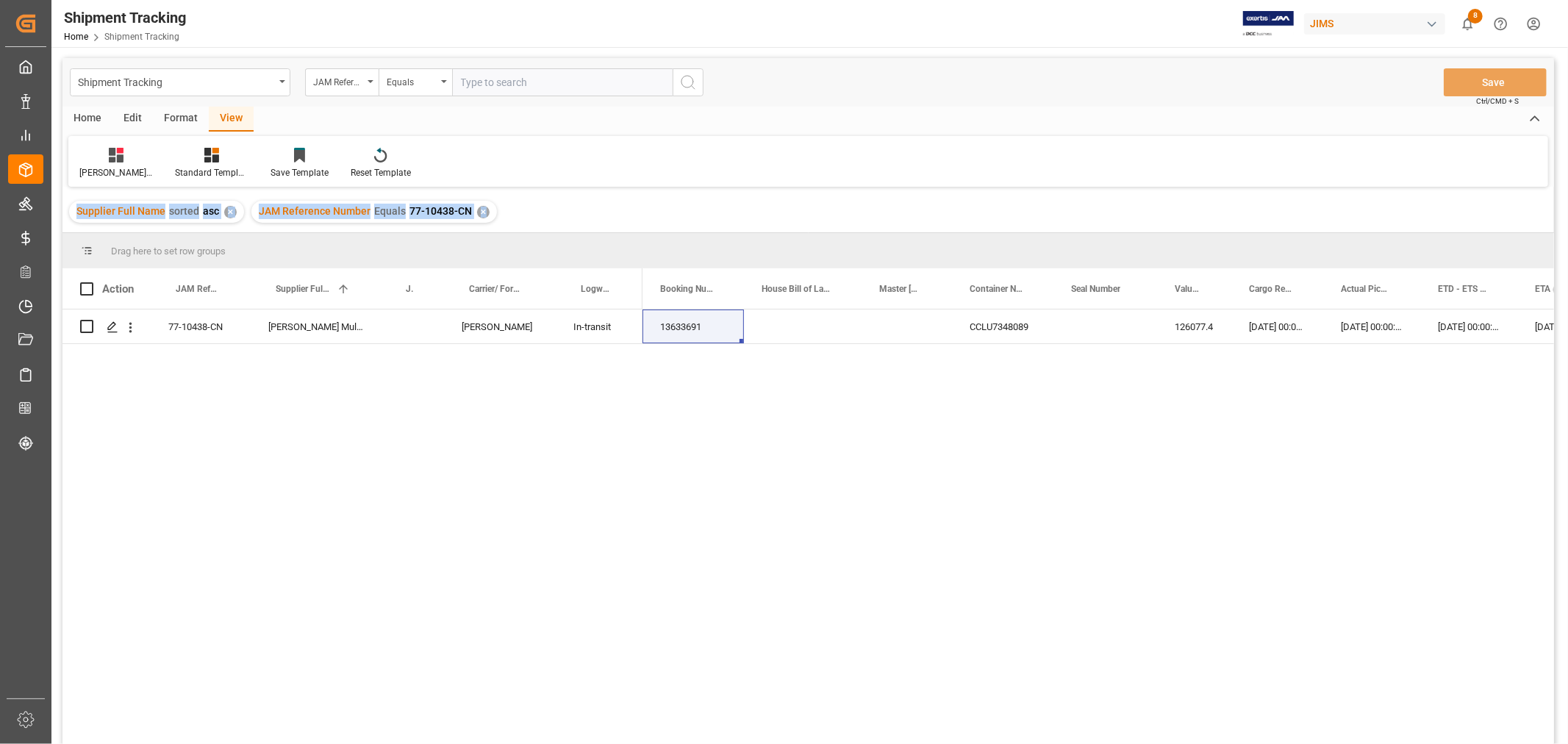
drag, startPoint x: 479, startPoint y: 210, endPoint x: 586, endPoint y: 163, distance: 116.9
click at [586, 163] on div "Shipment Tracking JAM Reference Number Equals Save Ctrl/CMD + S Home Edit Forma…" at bounding box center [808, 420] width 1492 height 724
click at [586, 163] on div "Huixin's tracking all # _5 Standard Templates Save Template Reset Template" at bounding box center [808, 161] width 1480 height 50
click at [1269, 436] on div "13633691 CCLU7348089 126077.4 28-08-2025 00:00:00 28-08-2025 00:00:00 03-09-202…" at bounding box center [1098, 531] width 912 height 444
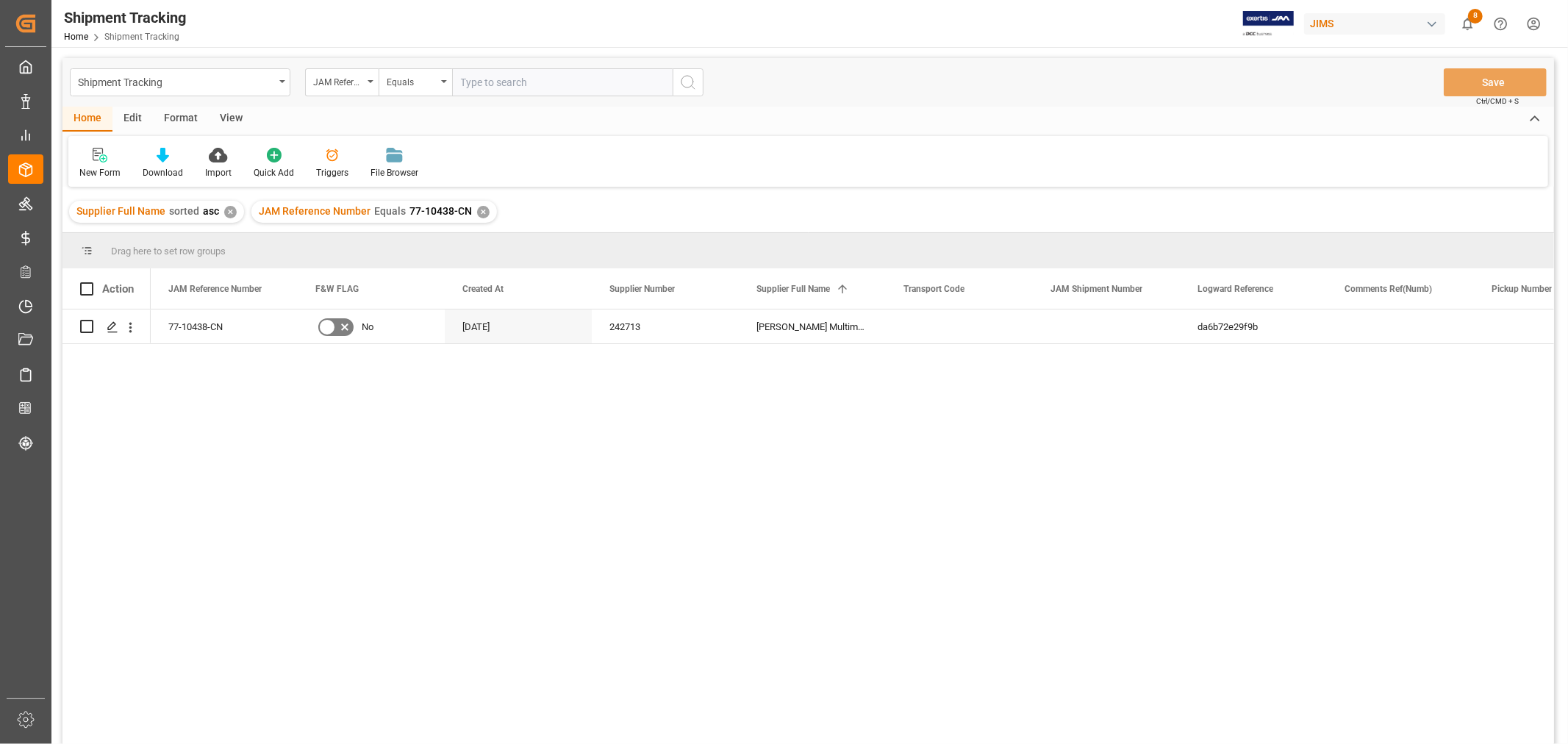
click at [523, 85] on input "text" at bounding box center [562, 82] width 220 height 28
click at [478, 213] on div "✕" at bounding box center [483, 211] width 13 height 13
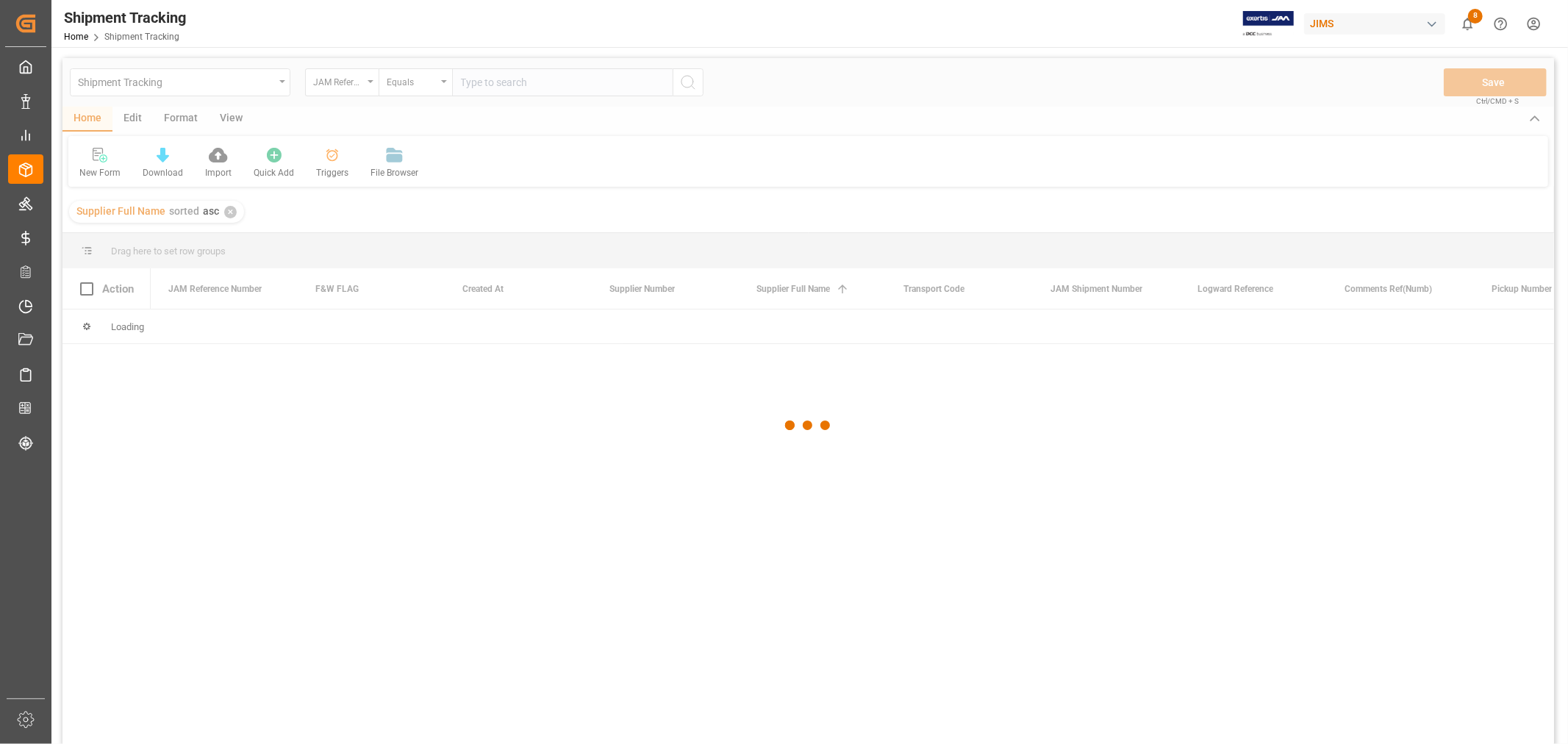
click at [472, 76] on div at bounding box center [808, 426] width 1492 height 735
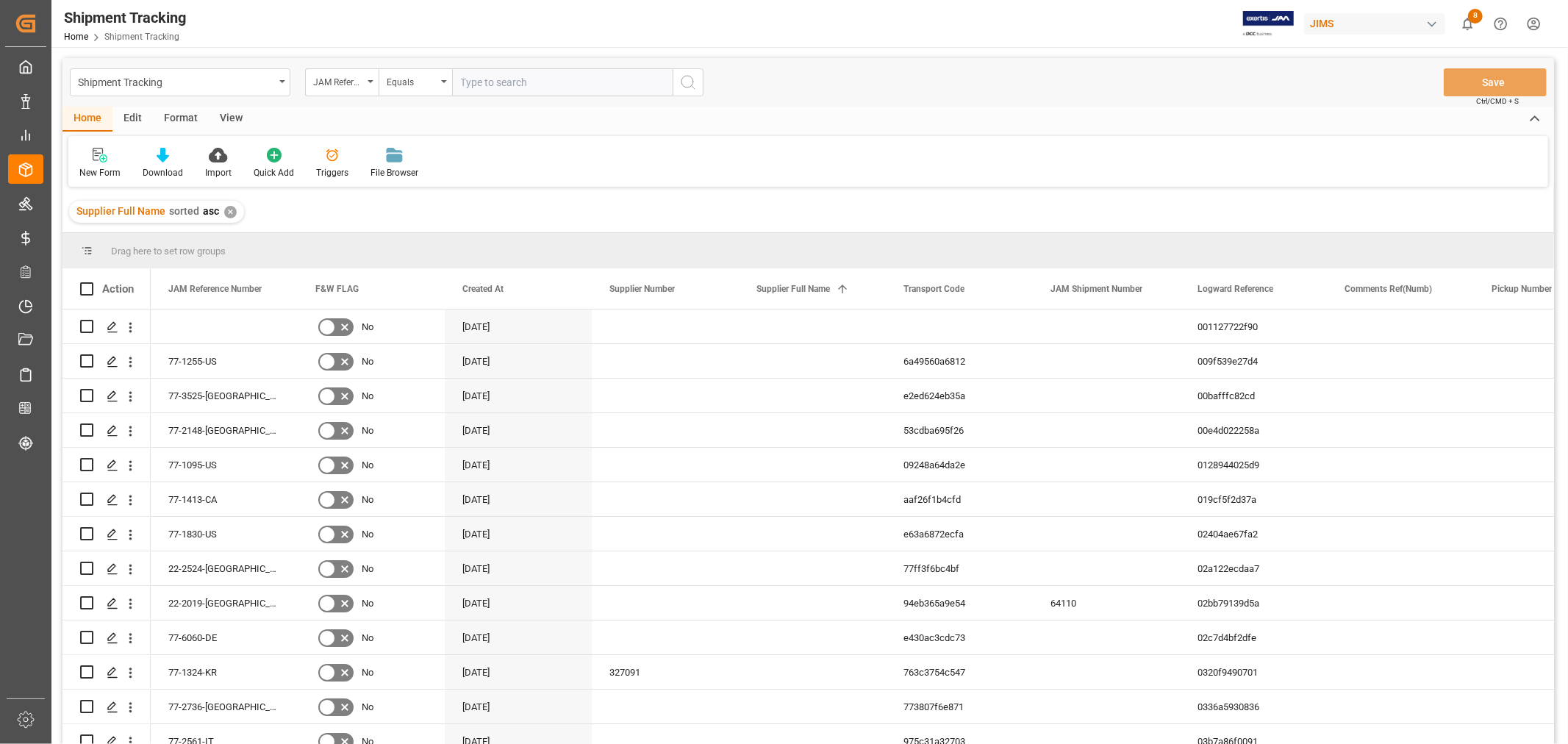
click at [472, 82] on input "text" at bounding box center [562, 82] width 220 height 28
type input "77-9500-cn"
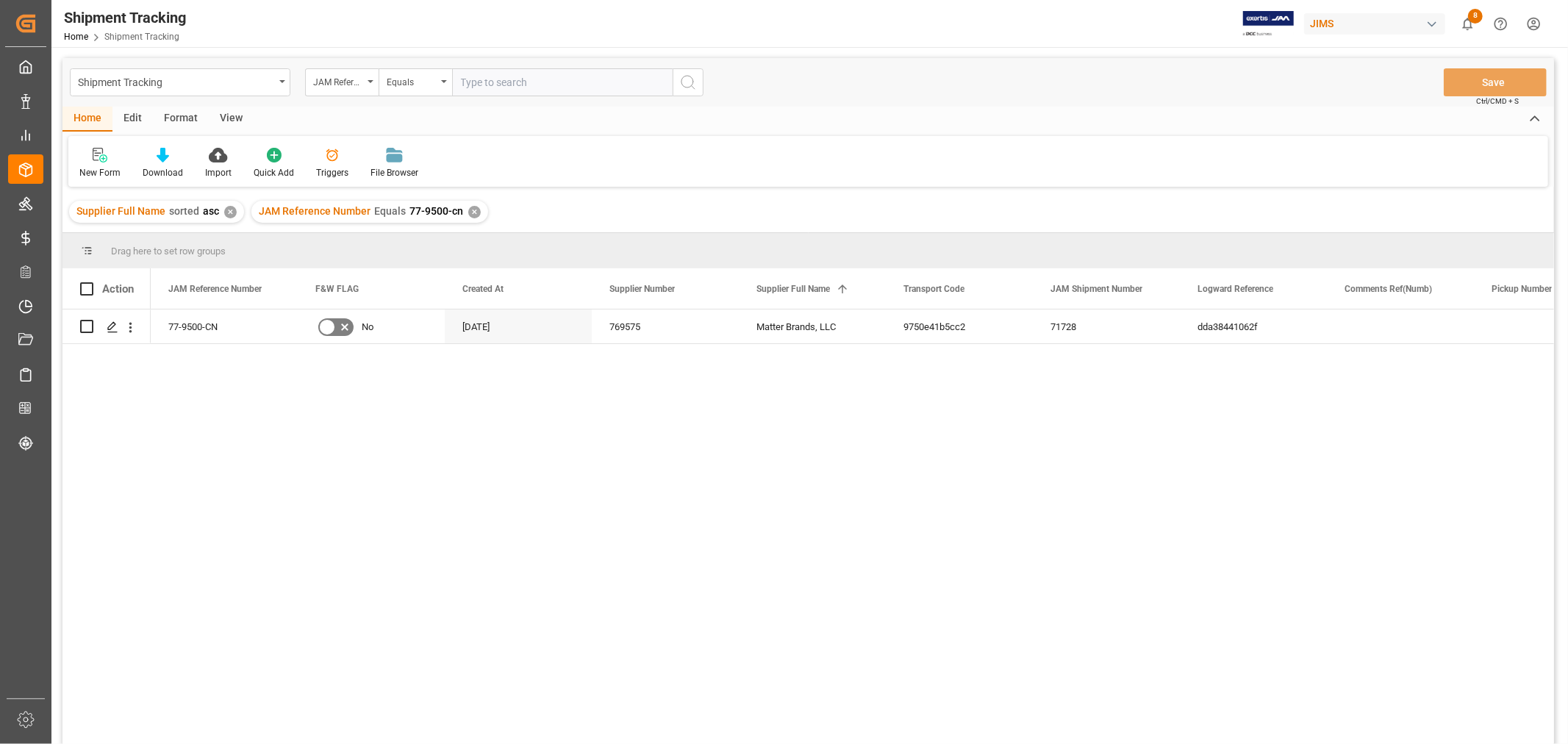
click at [224, 119] on div "View" at bounding box center [230, 119] width 44 height 25
click at [91, 168] on div "Default" at bounding box center [93, 172] width 29 height 13
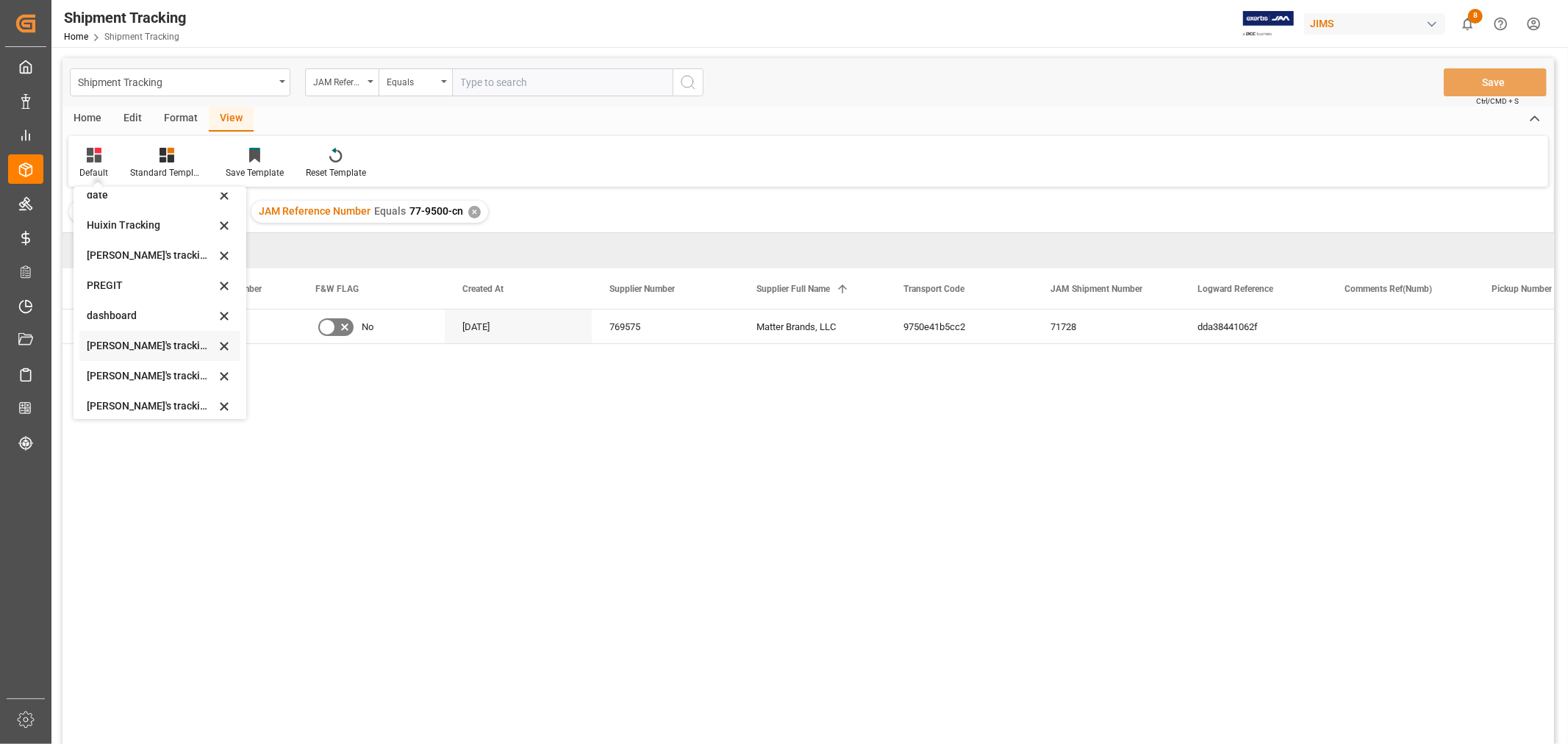
scroll to position [245, 0]
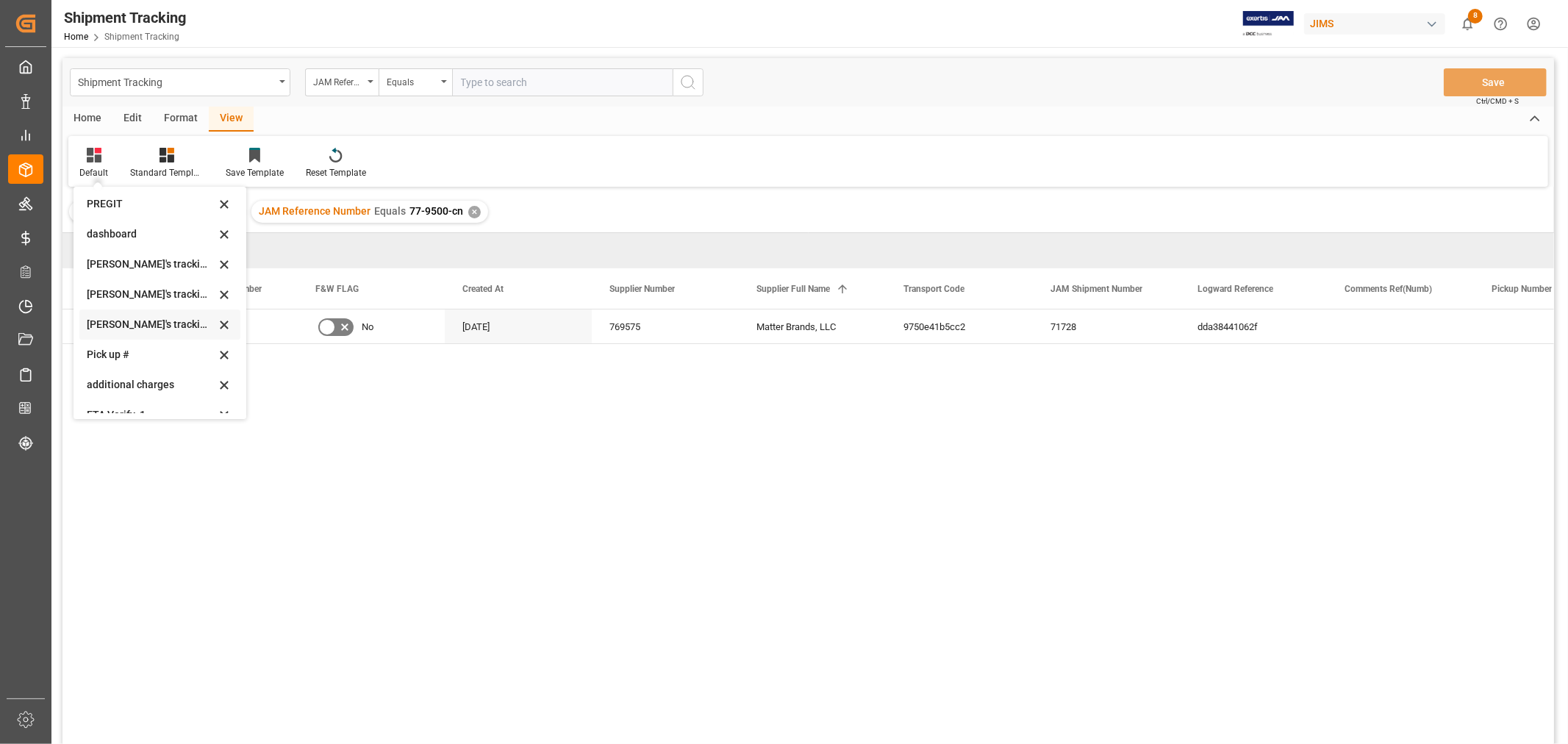
click at [140, 319] on div "[PERSON_NAME]'s tracking all_sample" at bounding box center [151, 325] width 129 height 16
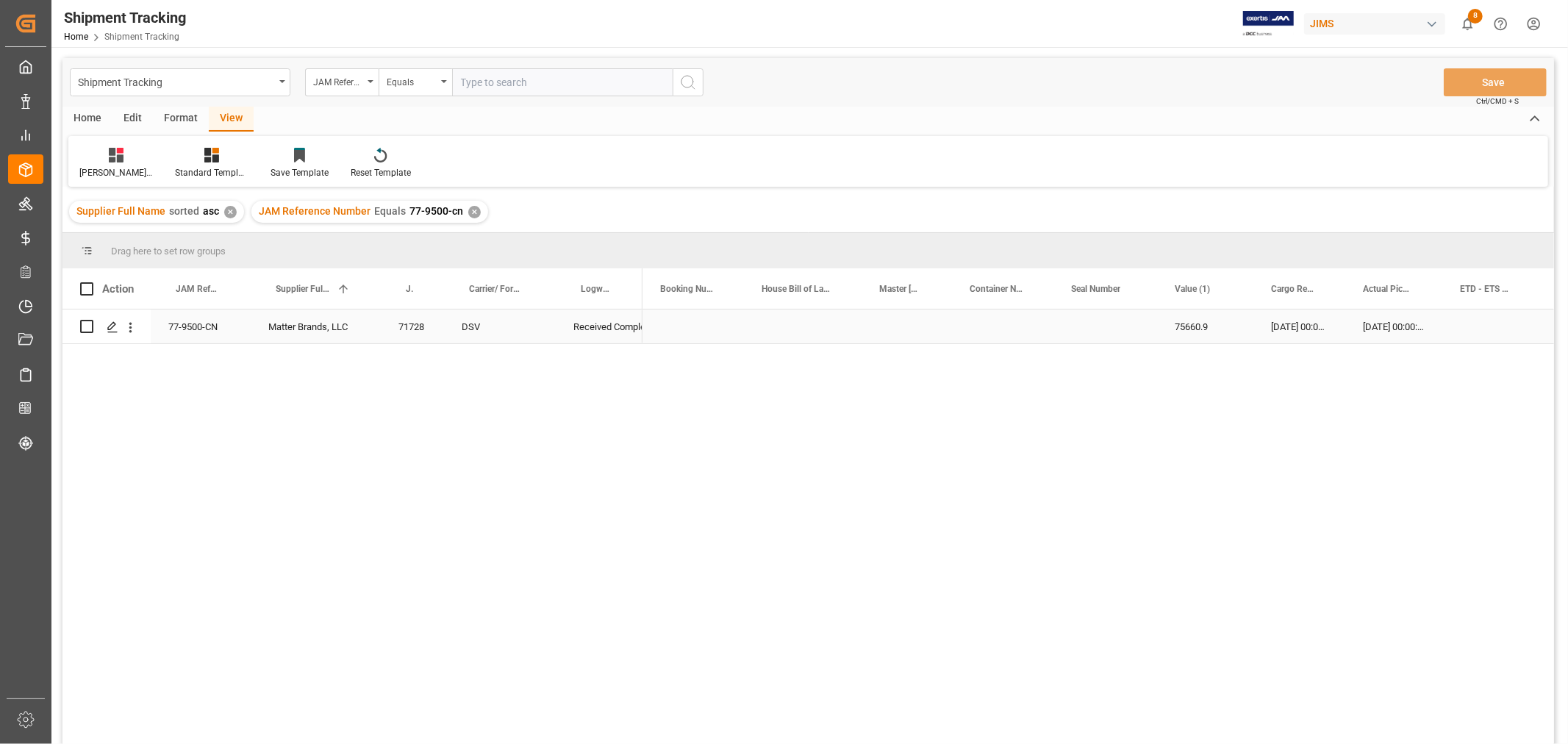
click at [990, 334] on div "Press SPACE to select this row." at bounding box center [1002, 326] width 102 height 34
click at [1252, 319] on div "75660.9" at bounding box center [1204, 326] width 96 height 34
click at [922, 325] on div "Press SPACE to select this row." at bounding box center [928, 326] width 202 height 34
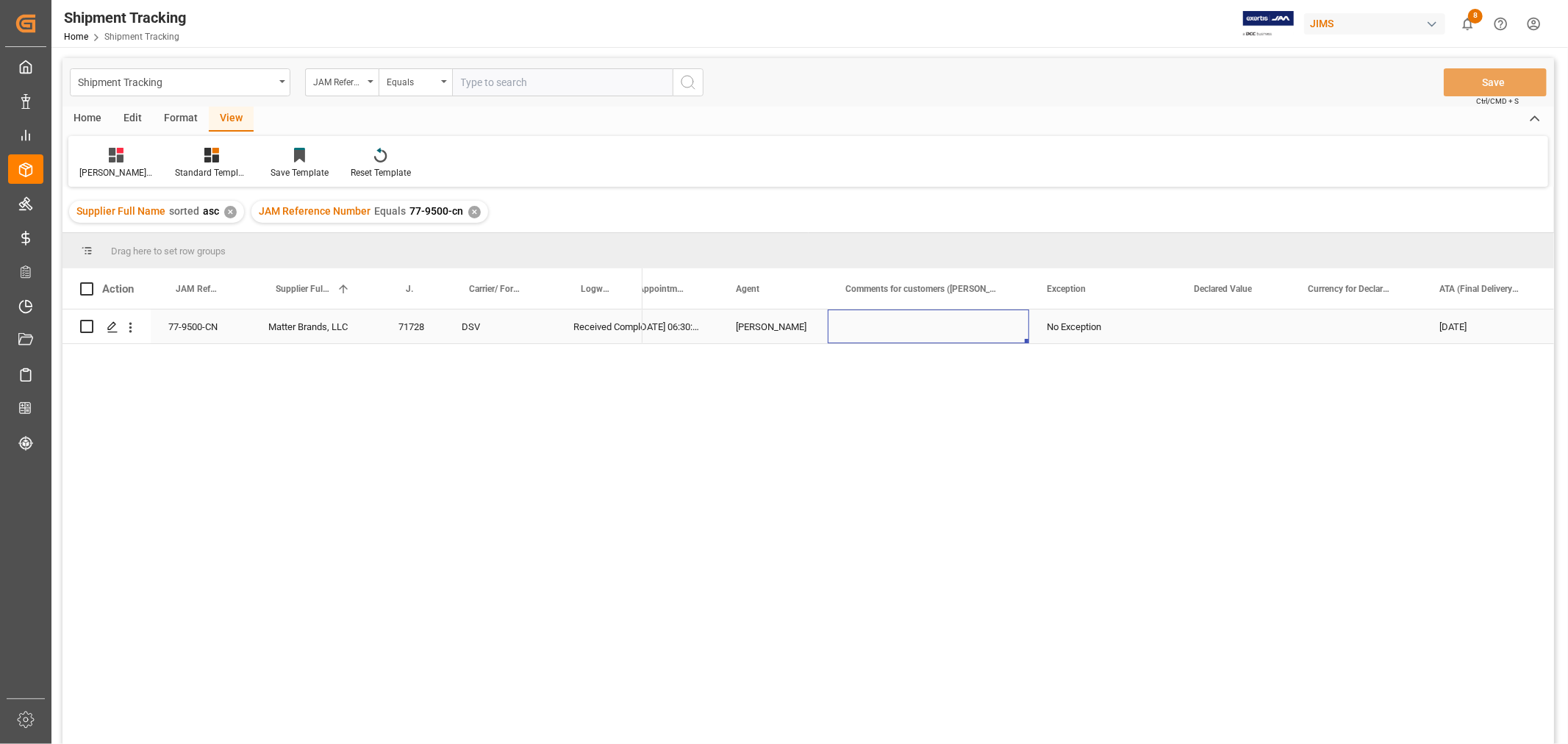
click at [922, 325] on div "Press SPACE to select this row." at bounding box center [928, 326] width 202 height 34
click at [922, 325] on input "Press SPACE to select this row." at bounding box center [928, 335] width 178 height 28
click at [885, 334] on input "Press SPACE to select this row." at bounding box center [928, 335] width 178 height 28
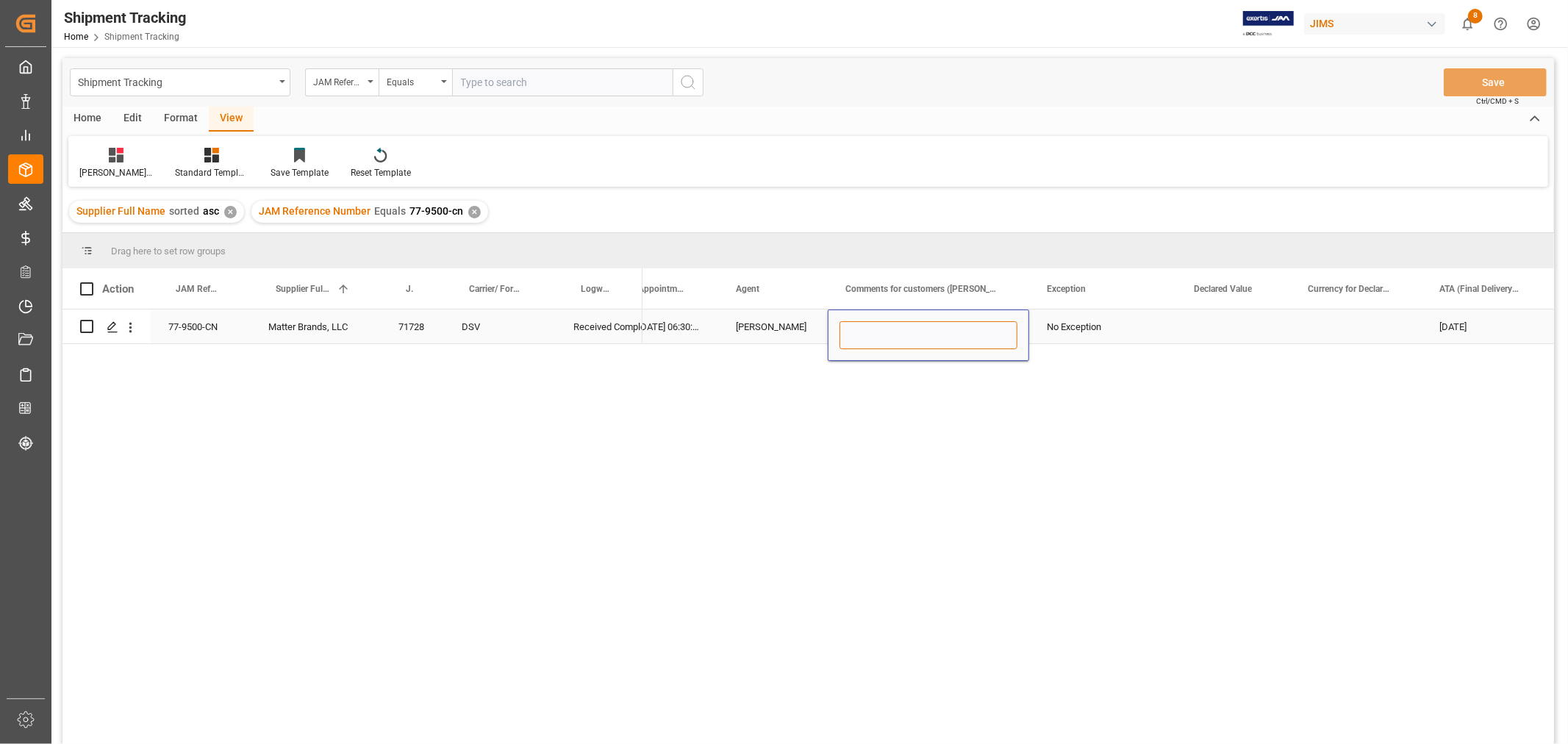
paste input "MULTIMEDIA HOLIDAY 2025"
type input "MULTIMEDIA HOLIDAY 2025"
click at [1120, 334] on div "No Exception" at bounding box center [1102, 327] width 112 height 34
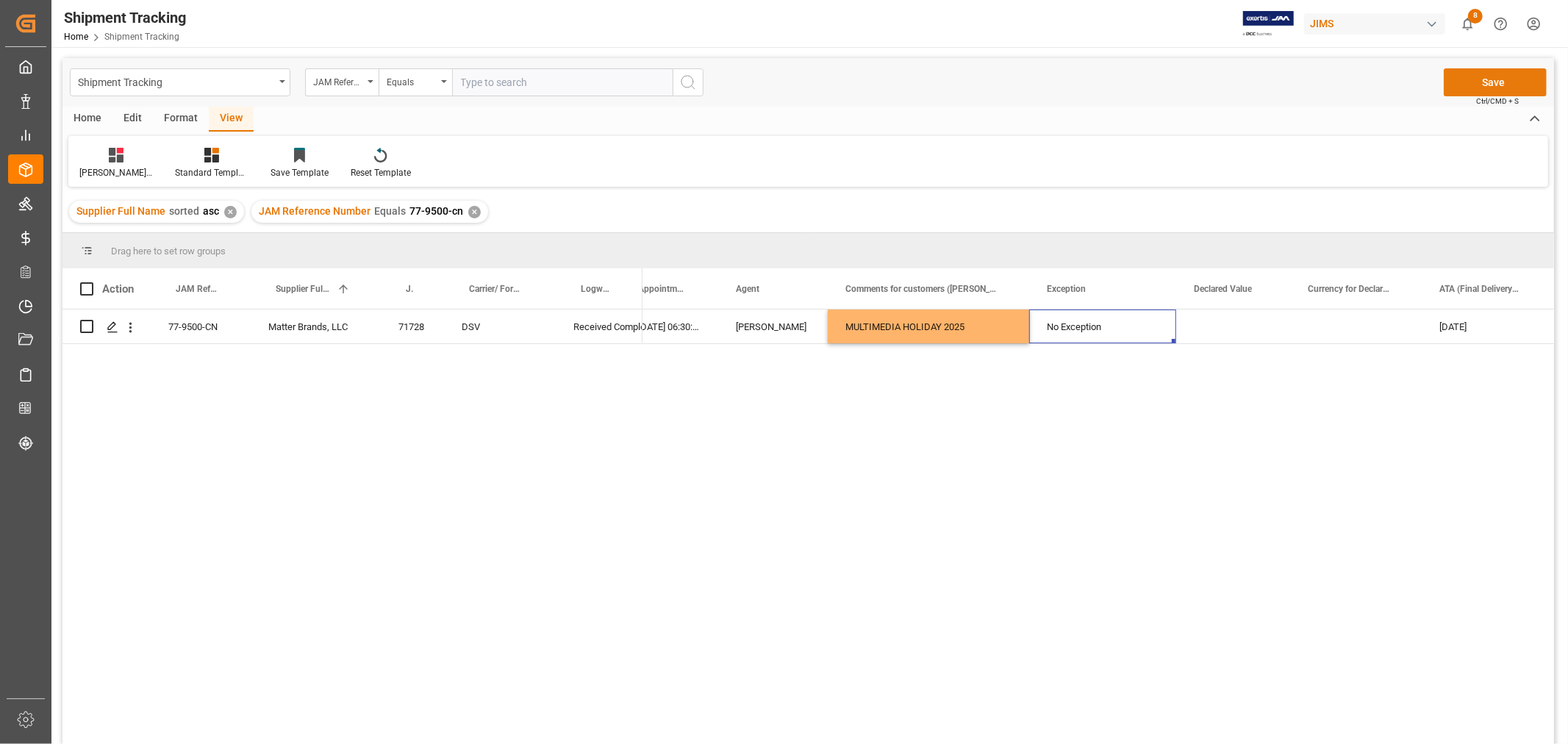
click at [1460, 84] on button "Save" at bounding box center [1496, 82] width 103 height 28
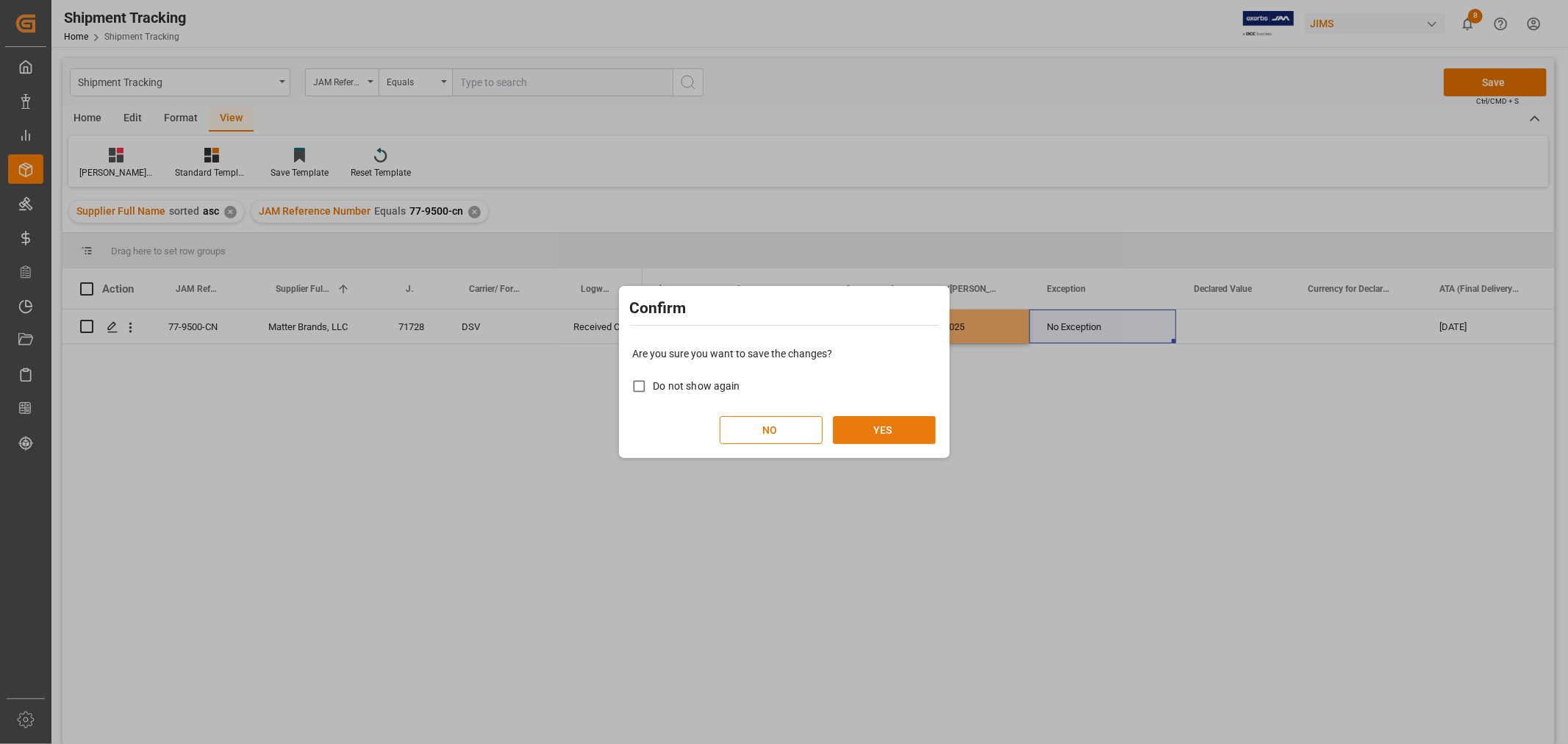
click at [894, 426] on button "YES" at bounding box center [885, 430] width 103 height 28
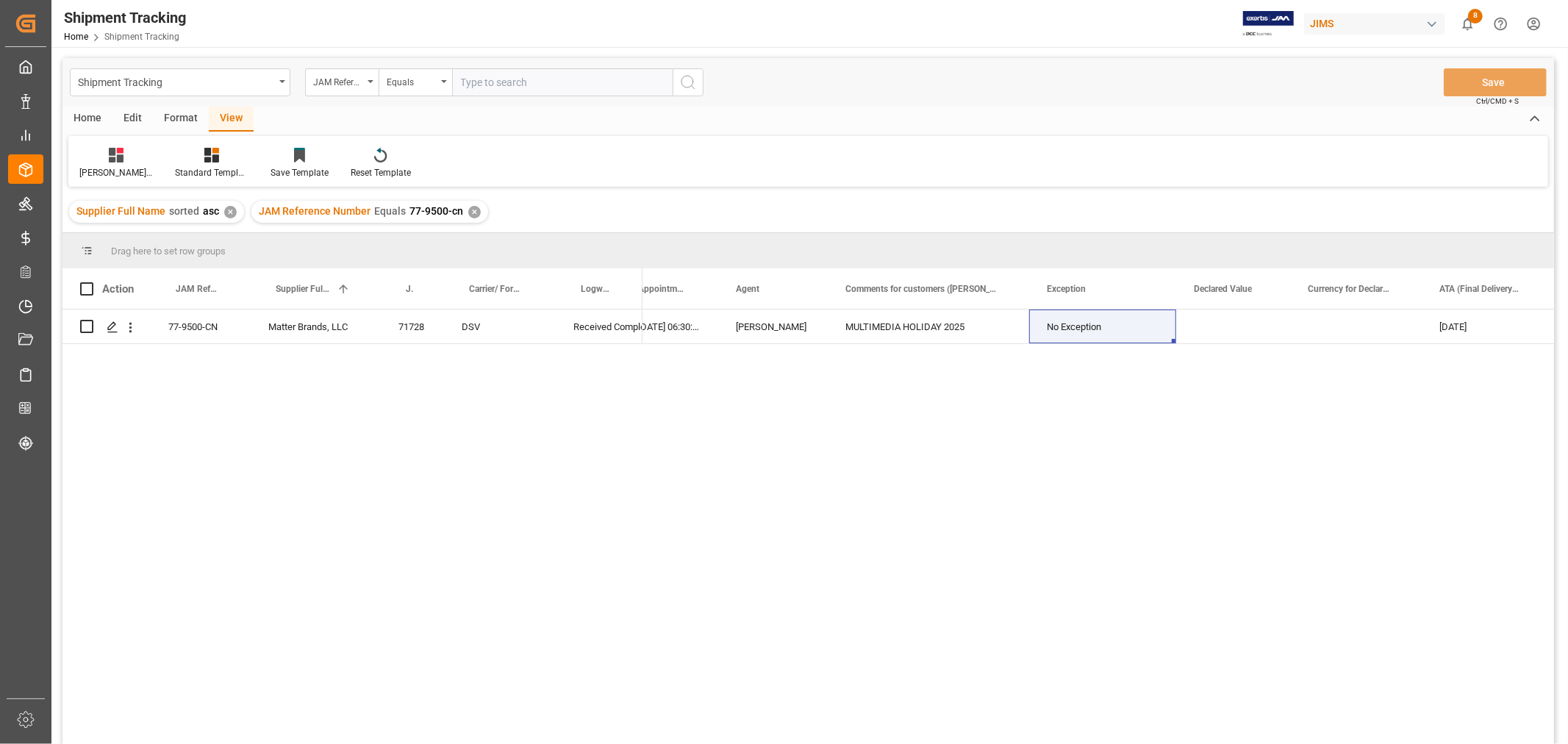
click at [469, 207] on div "✕" at bounding box center [475, 211] width 13 height 13
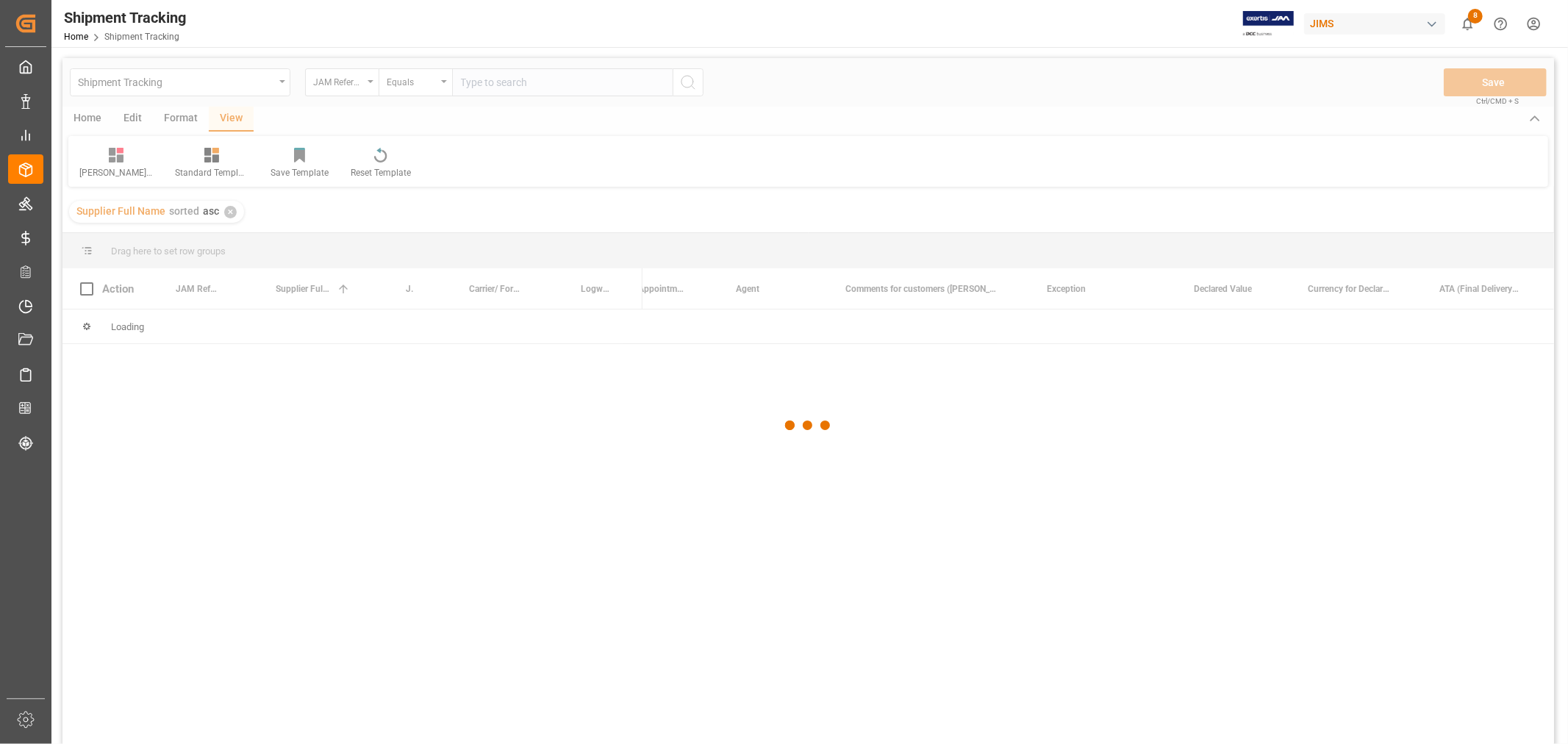
click at [485, 81] on div at bounding box center [808, 426] width 1492 height 735
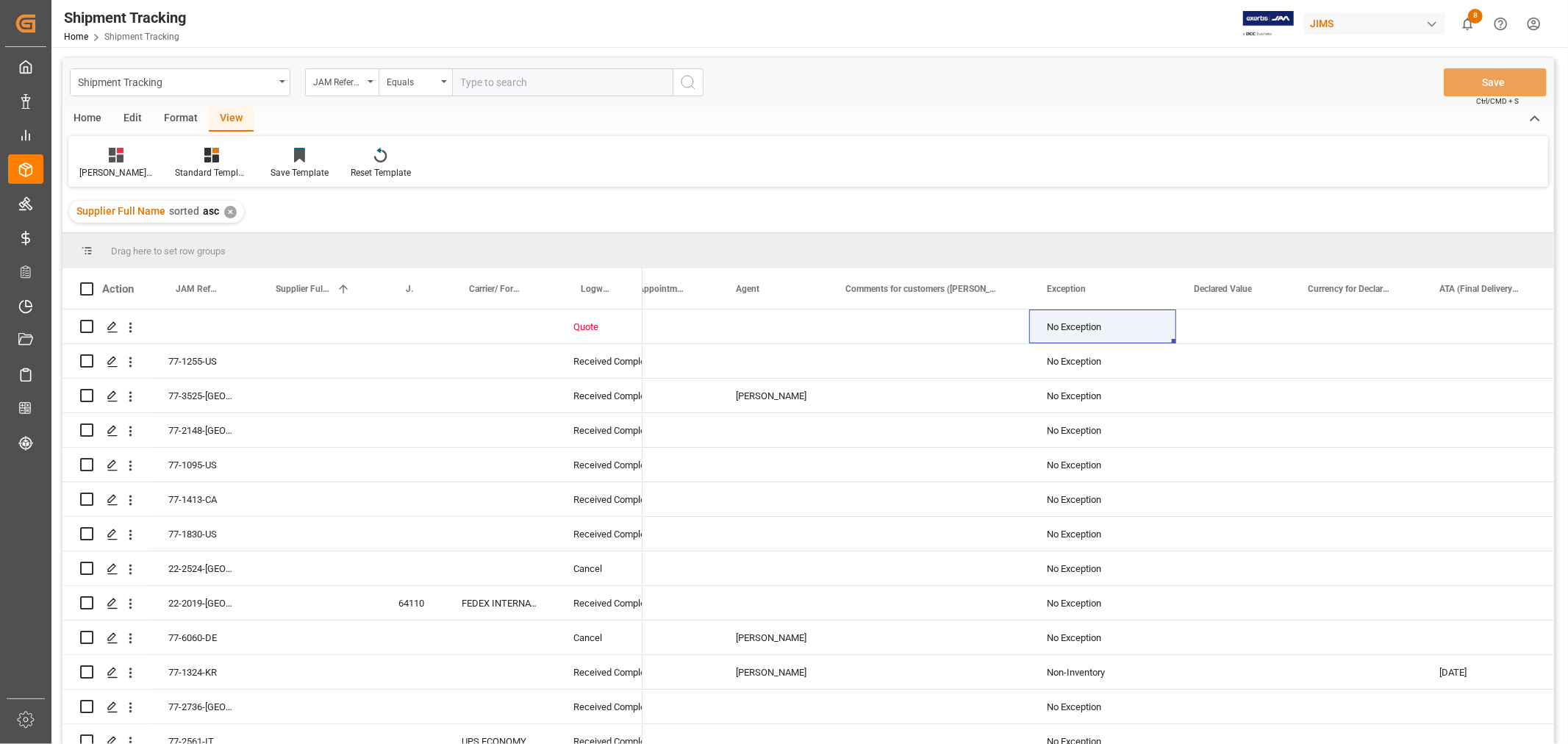
click at [483, 81] on input "text" at bounding box center [562, 82] width 220 height 28
paste input "77-10179-CN"
type input "77-10179-CN"
click at [689, 79] on icon "search button" at bounding box center [688, 82] width 18 height 18
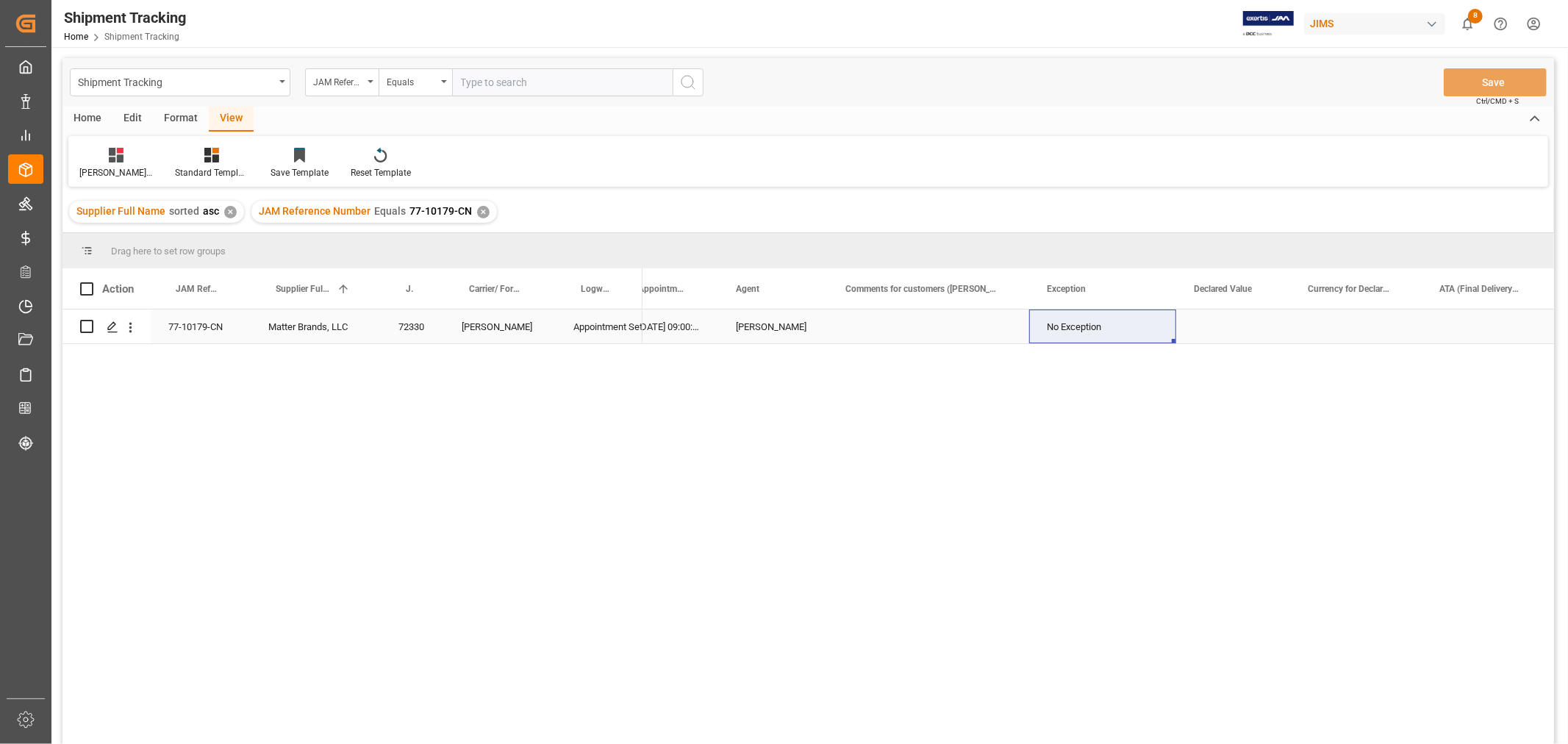
click at [898, 333] on div "Press SPACE to select this row." at bounding box center [928, 326] width 202 height 34
click at [905, 329] on div "Press SPACE to select this row." at bounding box center [928, 326] width 202 height 34
click at [905, 329] on input "Press SPACE to select this row." at bounding box center [928, 335] width 178 height 28
type input "MULTIMEDIA HOLIDAY 2025"
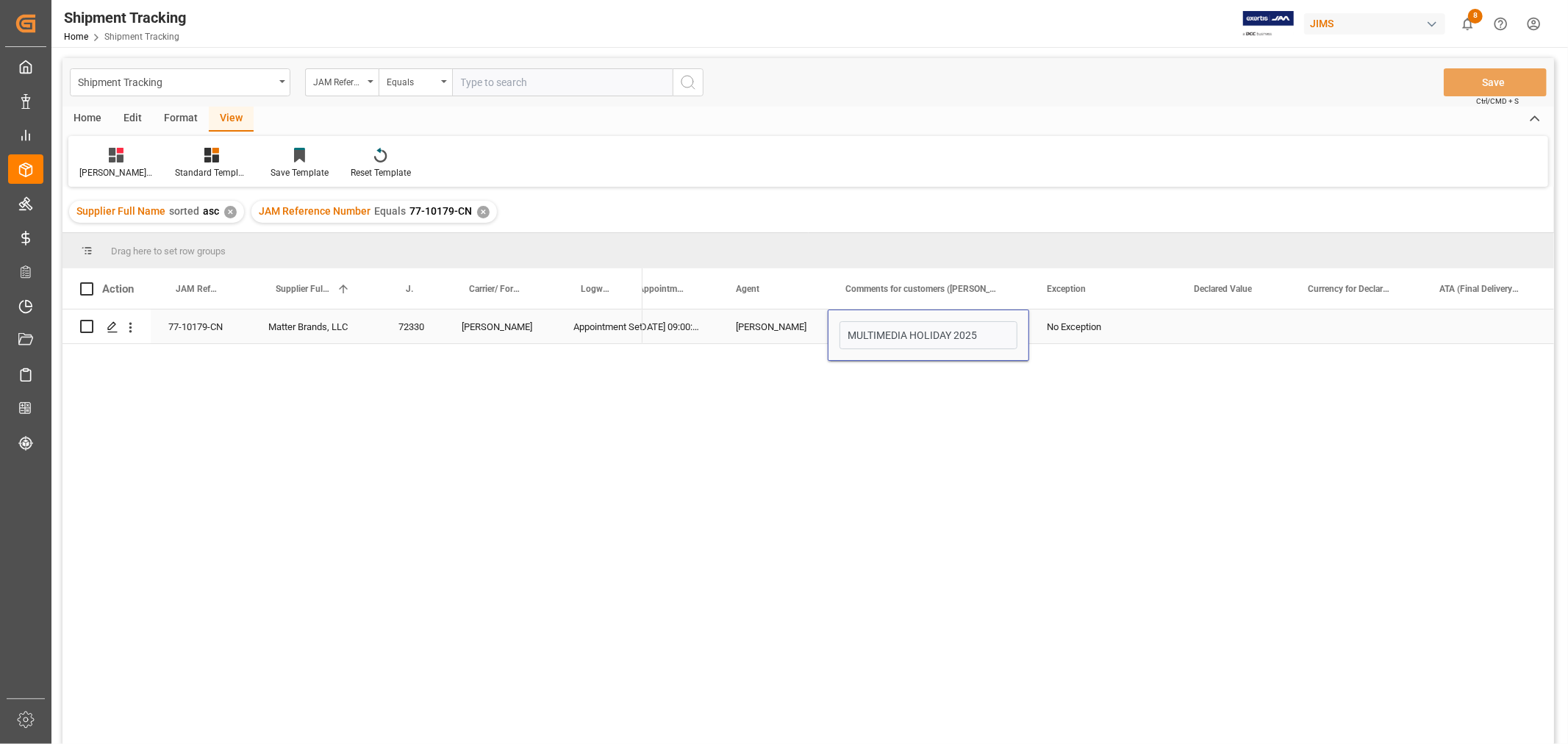
click at [1123, 333] on div "No Exception" at bounding box center [1102, 327] width 112 height 34
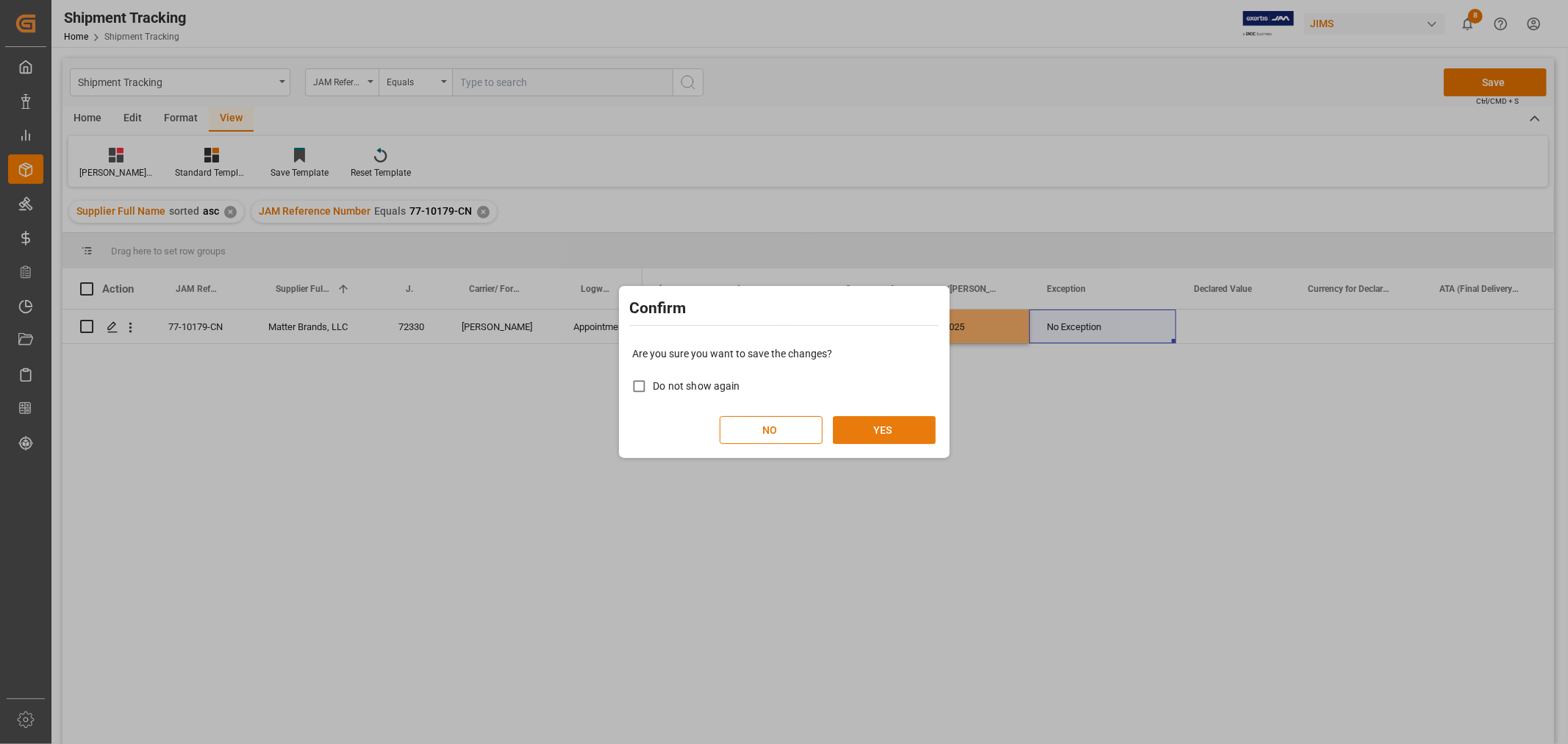
click at [892, 436] on button "YES" at bounding box center [885, 430] width 103 height 28
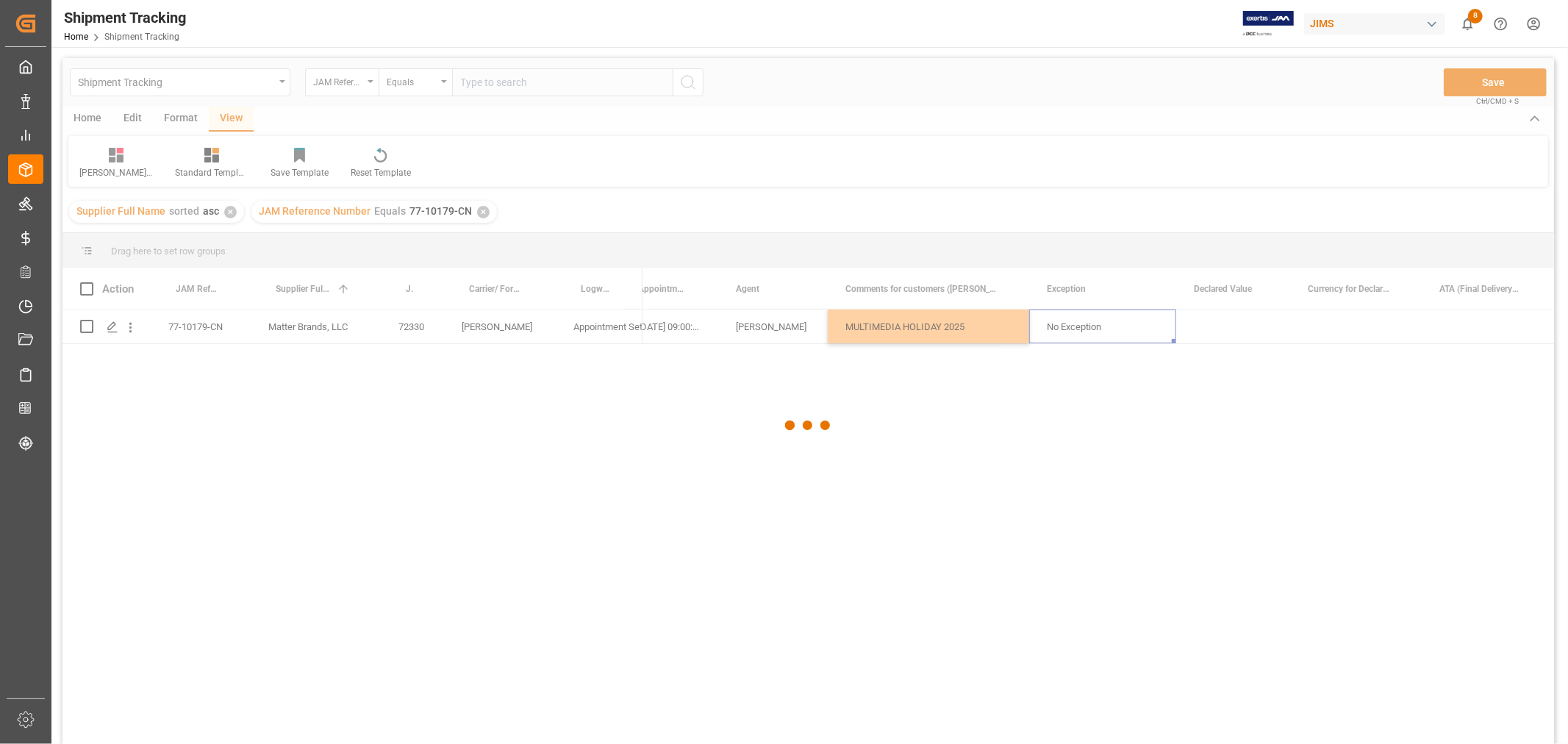
click at [861, 328] on div at bounding box center [808, 426] width 1492 height 735
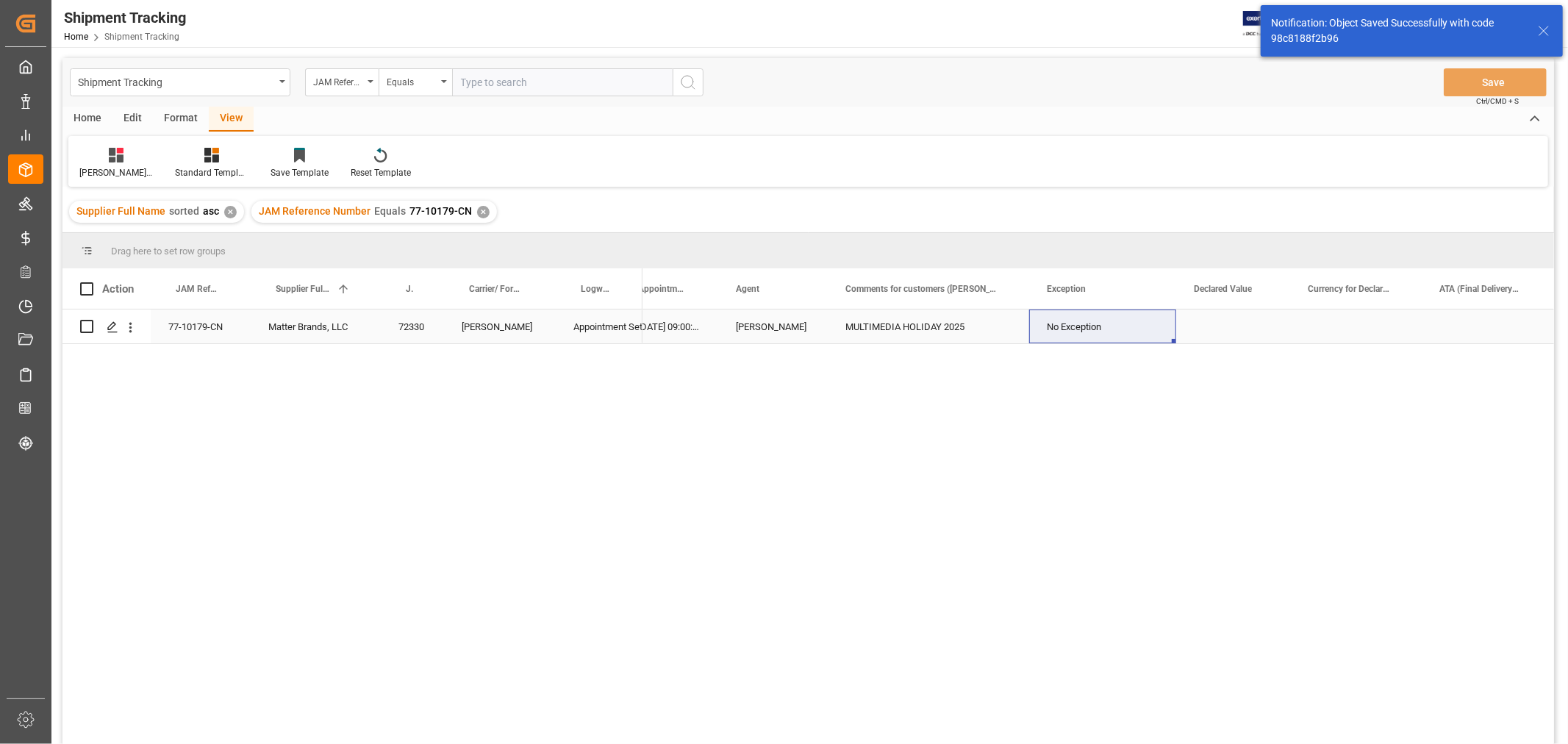
scroll to position [30, 0]
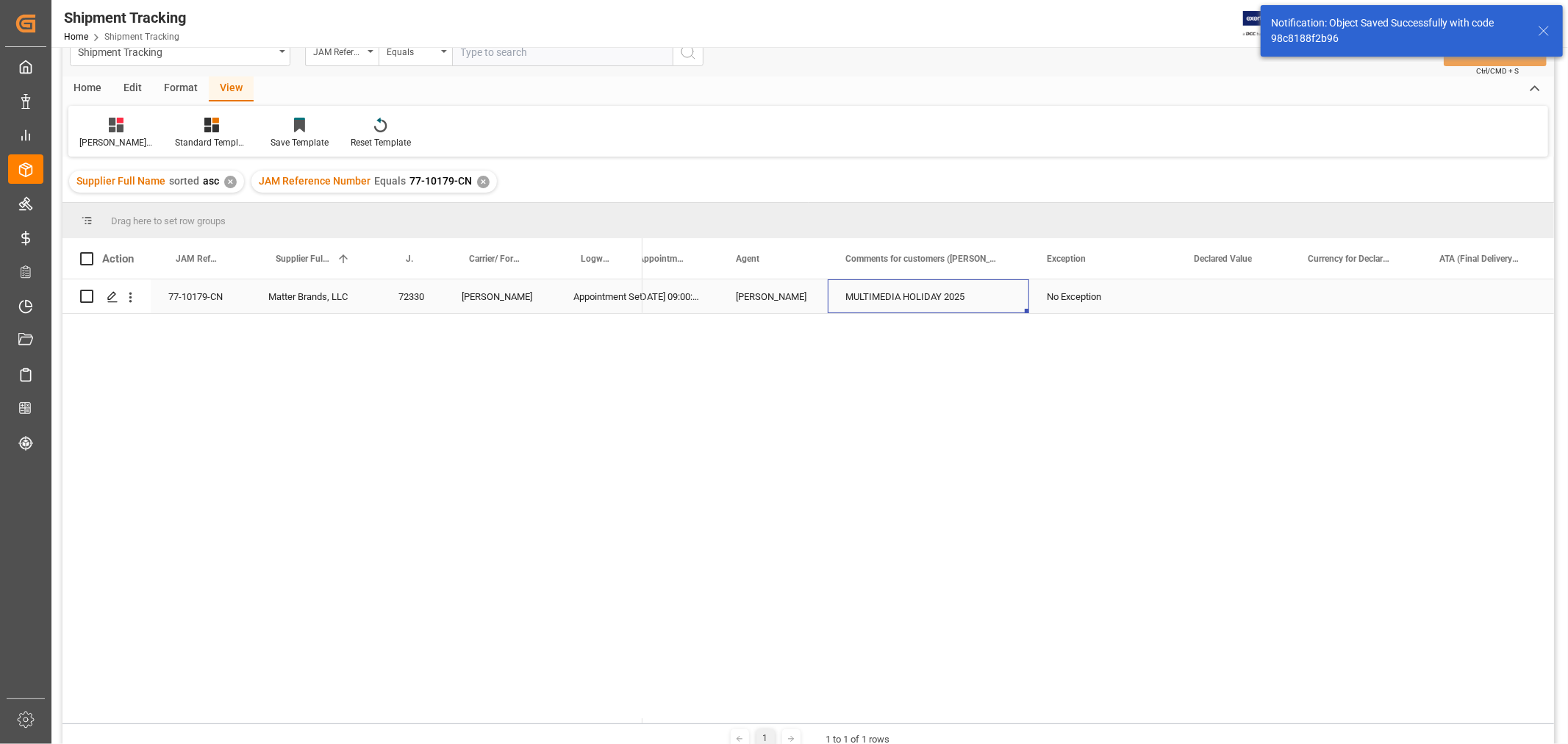
click at [841, 301] on div "MULTIMEDIA HOLIDAY 2025" at bounding box center [928, 296] width 202 height 34
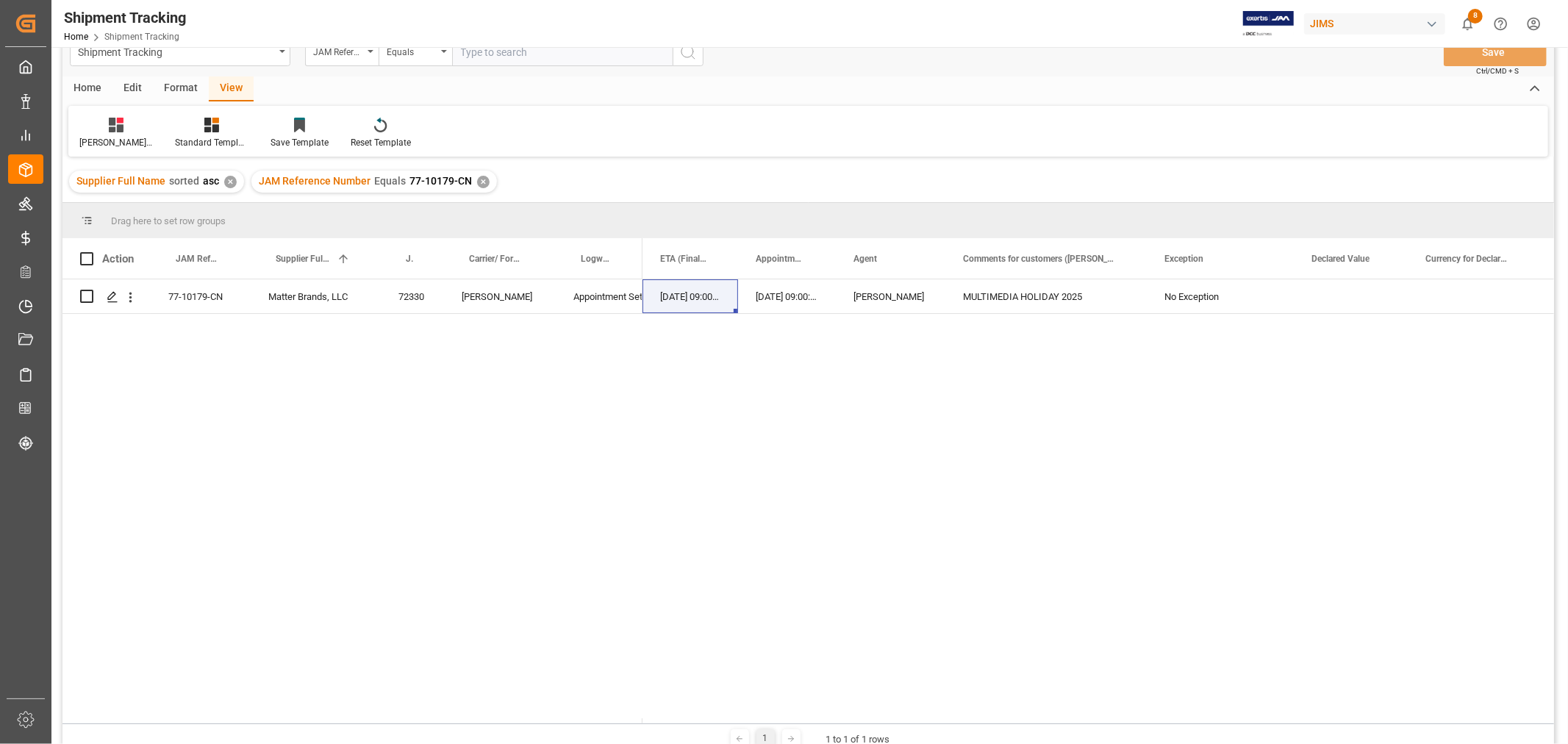
click at [478, 180] on div "✕" at bounding box center [483, 182] width 13 height 13
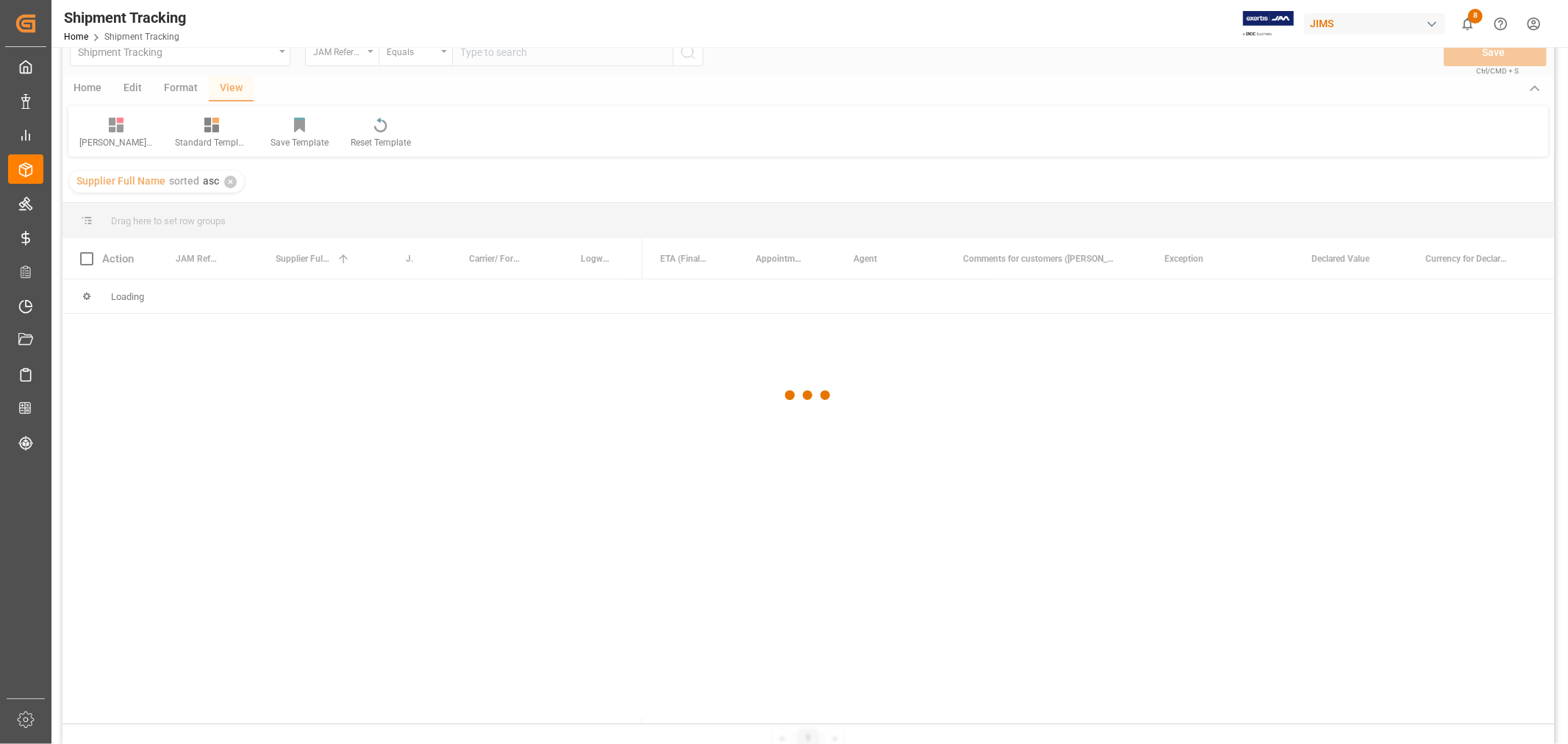
click at [507, 96] on div at bounding box center [808, 395] width 1492 height 735
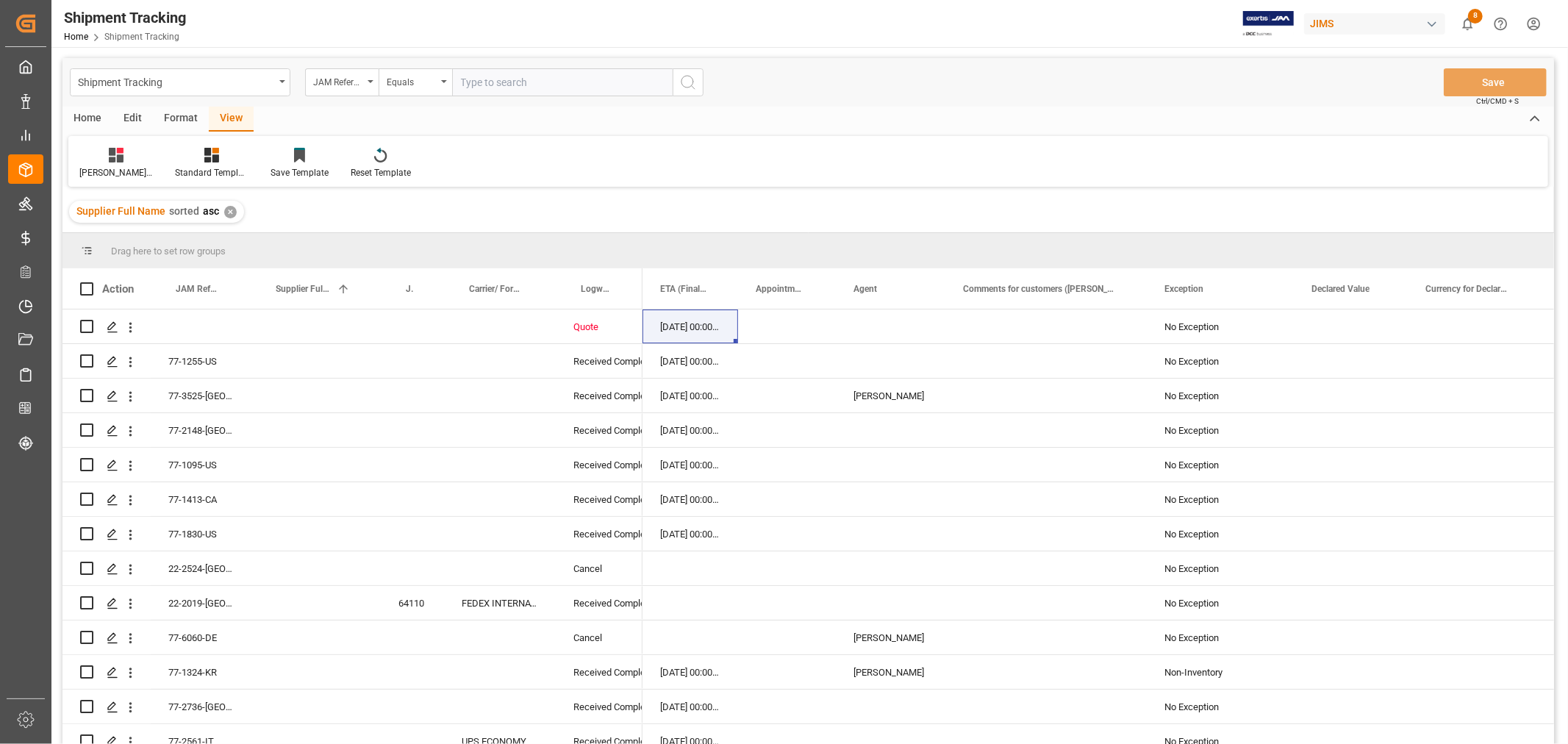
click at [475, 77] on input "text" at bounding box center [562, 82] width 220 height 28
paste input "77-10067-CN"
type input "77-10067-CN"
click at [690, 84] on icon "search button" at bounding box center [688, 82] width 18 height 18
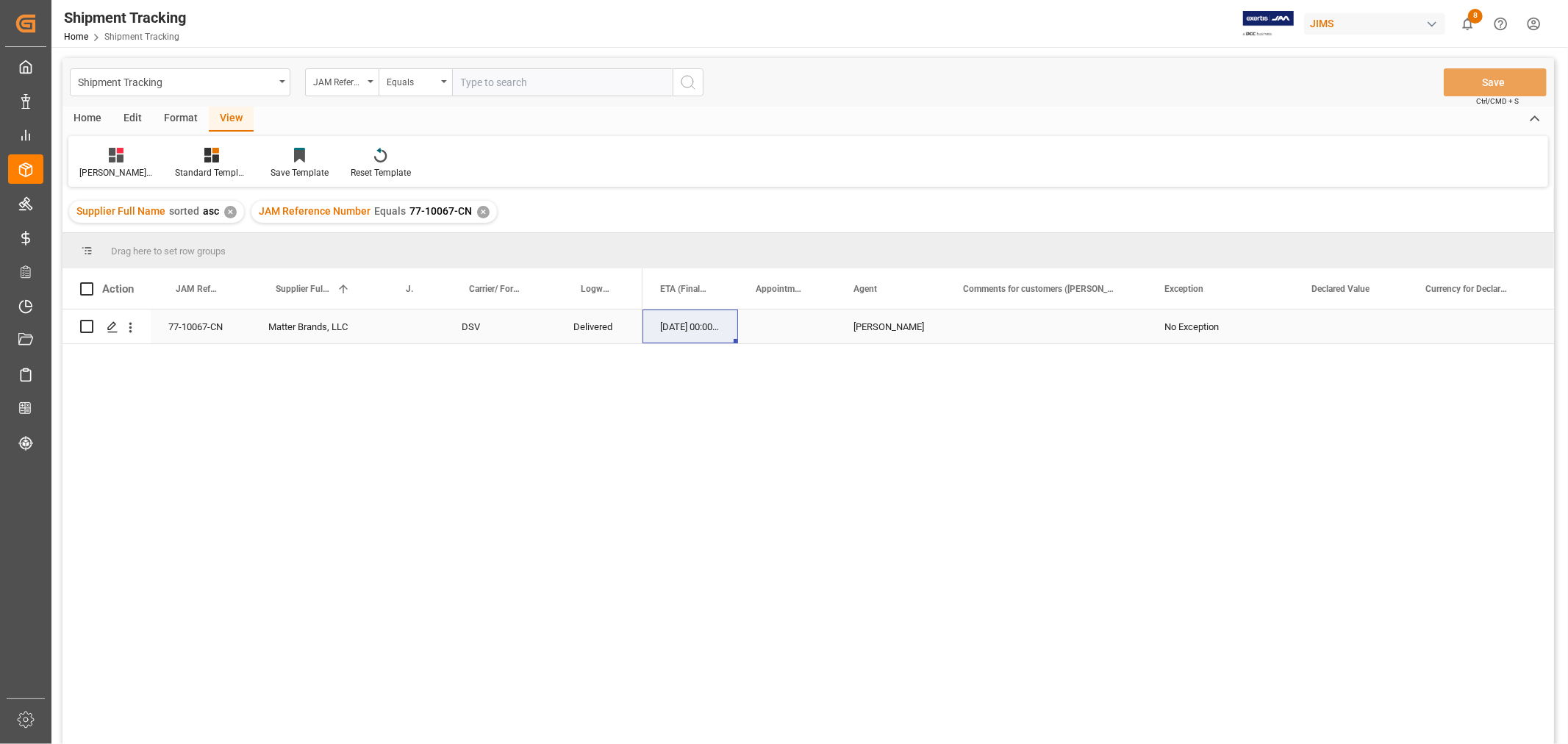
click at [1430, 337] on div "Press SPACE to select this row." at bounding box center [1473, 326] width 131 height 34
click at [1008, 325] on div "Press SPACE to select this row." at bounding box center [1046, 326] width 202 height 34
click at [1008, 325] on input "Press SPACE to select this row." at bounding box center [1046, 335] width 178 height 28
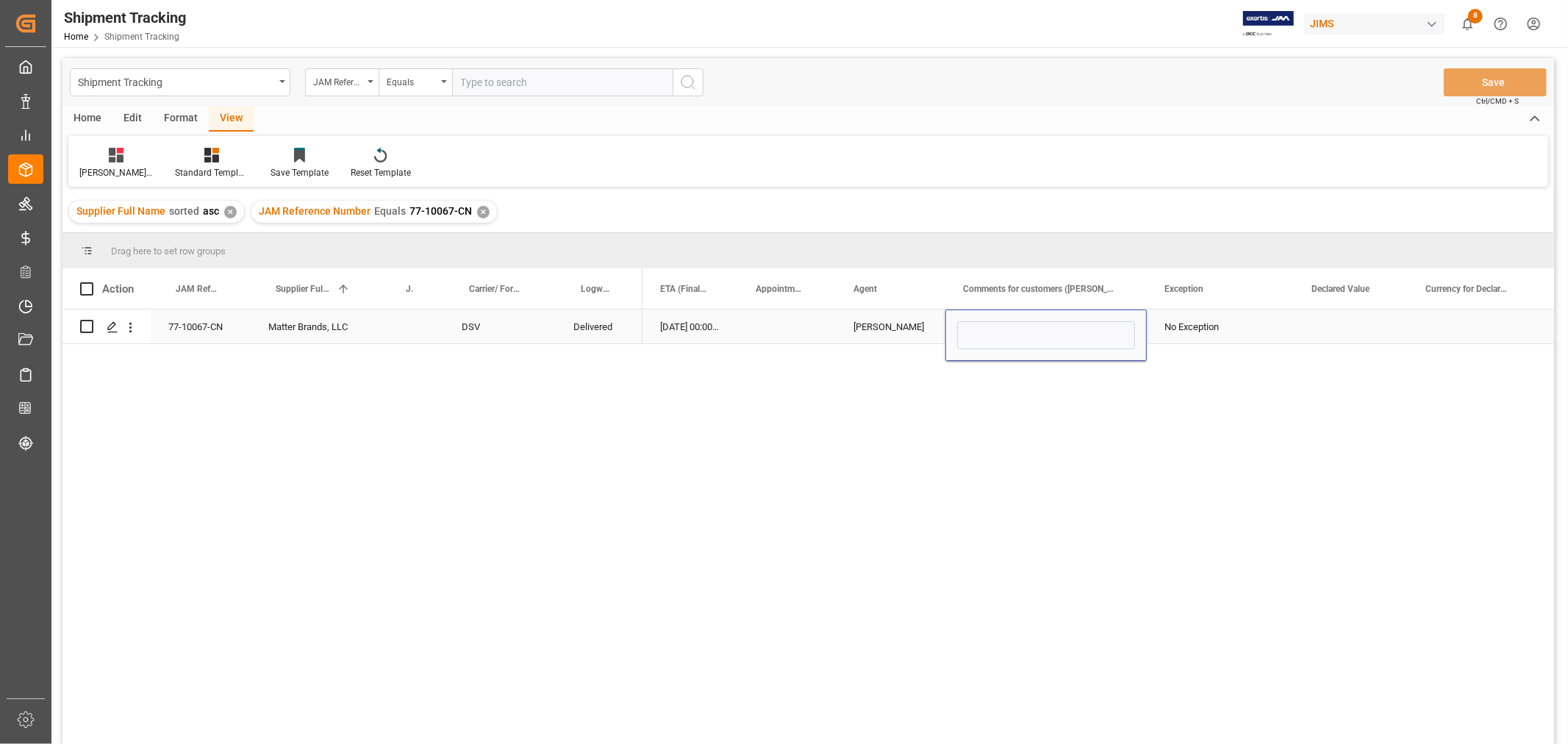
type input "MULTIMEDIA HOLIDAY 2025"
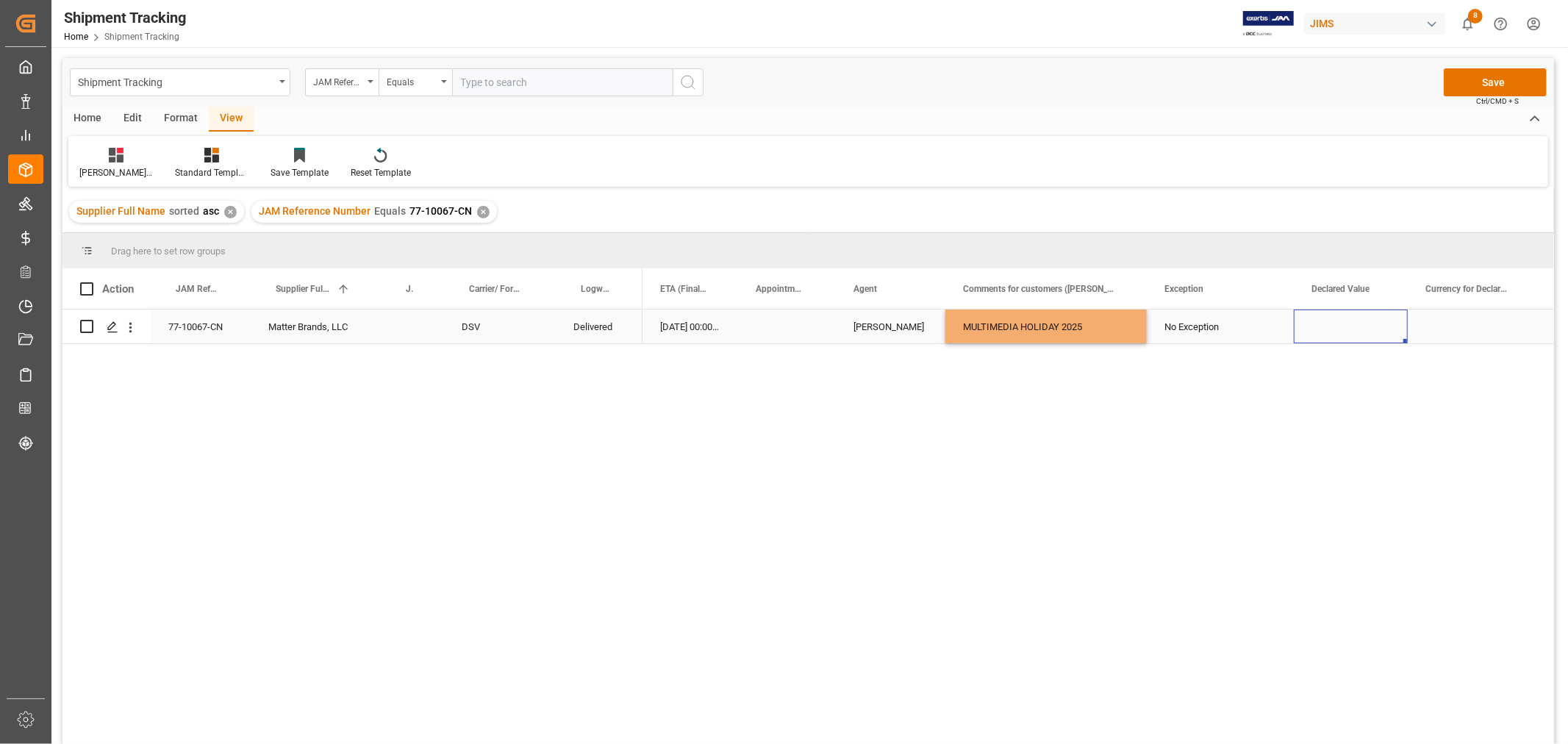
click at [1311, 343] on div "Press SPACE to select this row." at bounding box center [1350, 326] width 114 height 34
click at [1467, 81] on button "Save" at bounding box center [1496, 82] width 103 height 28
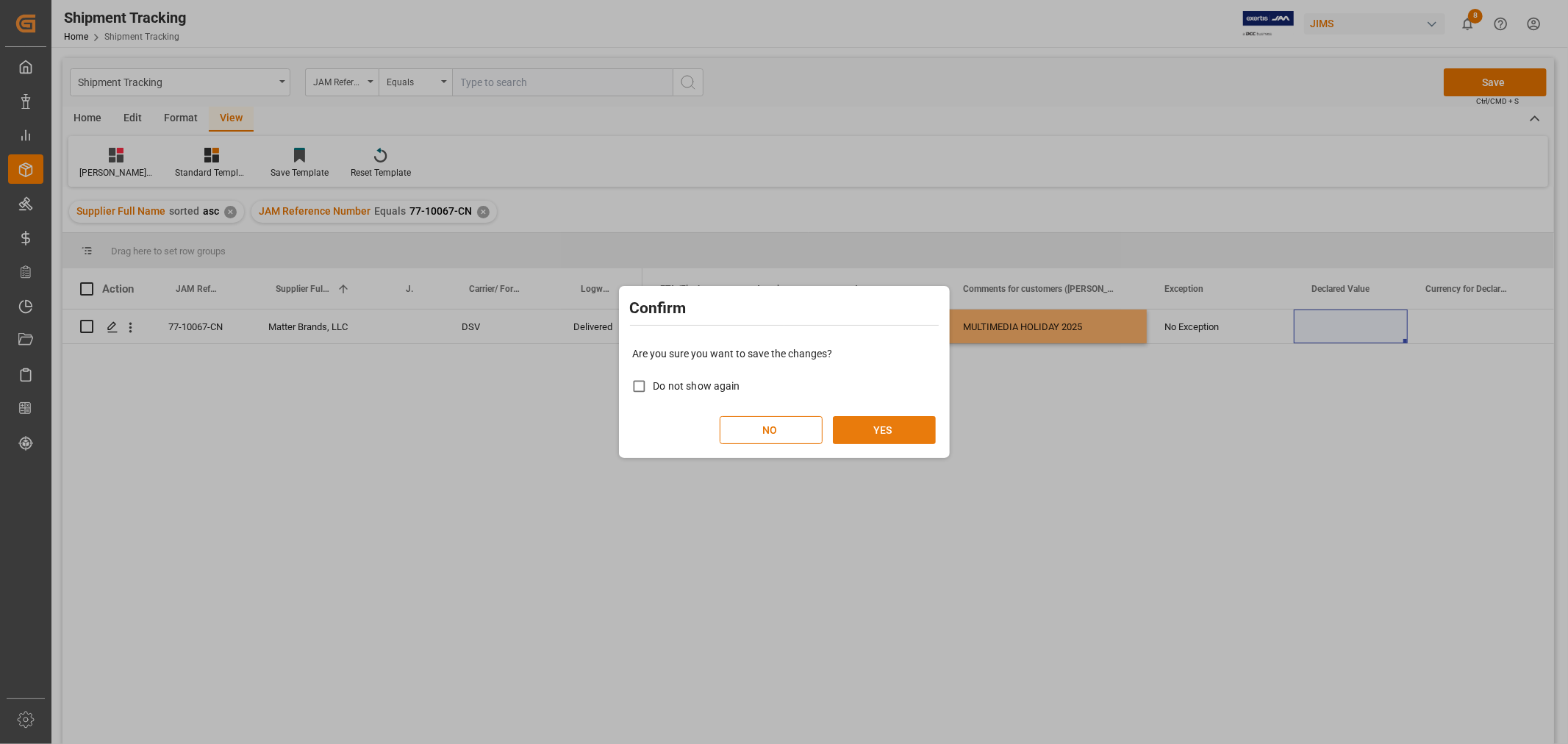
click at [850, 428] on button "YES" at bounding box center [885, 430] width 103 height 28
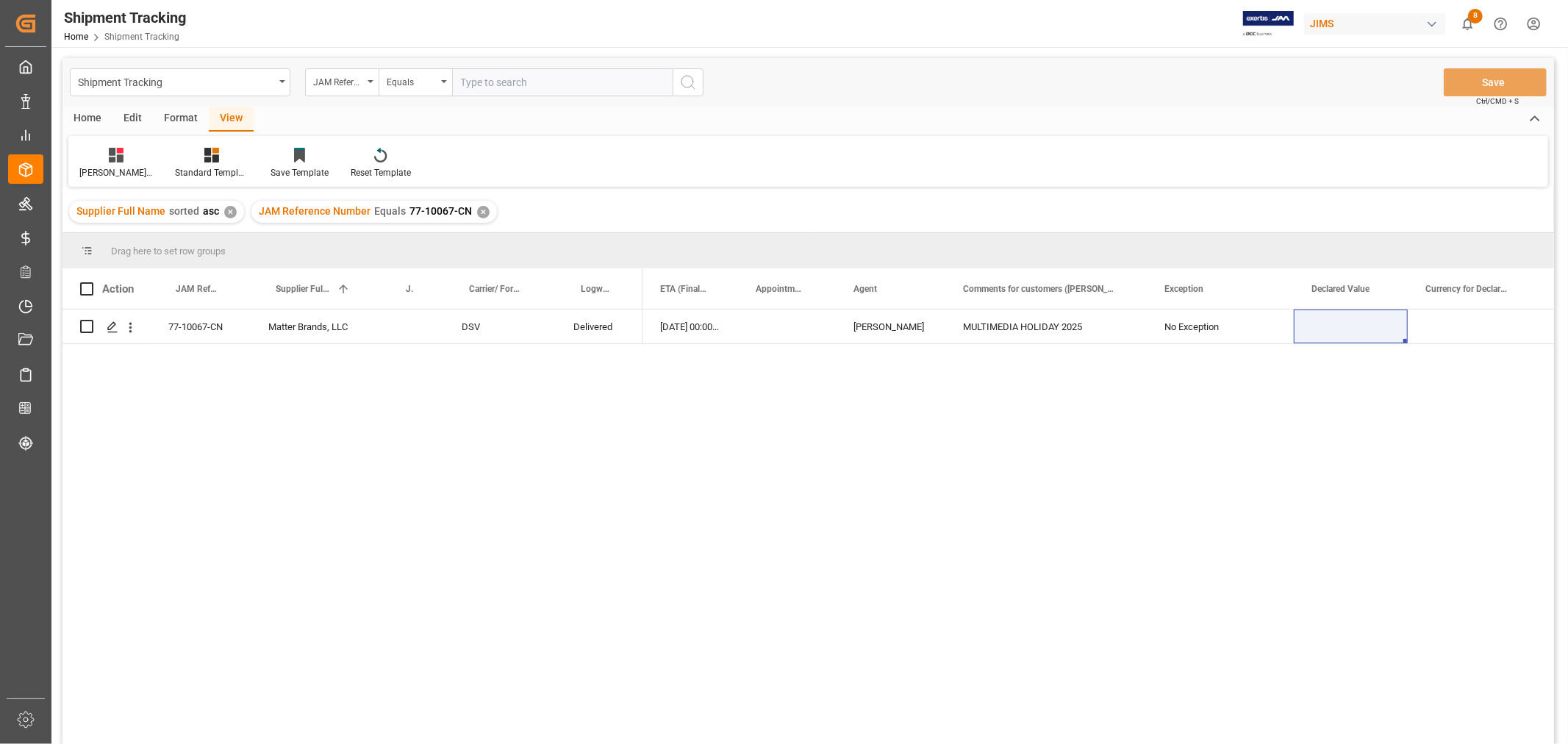
click at [478, 210] on div "✕" at bounding box center [483, 211] width 13 height 13
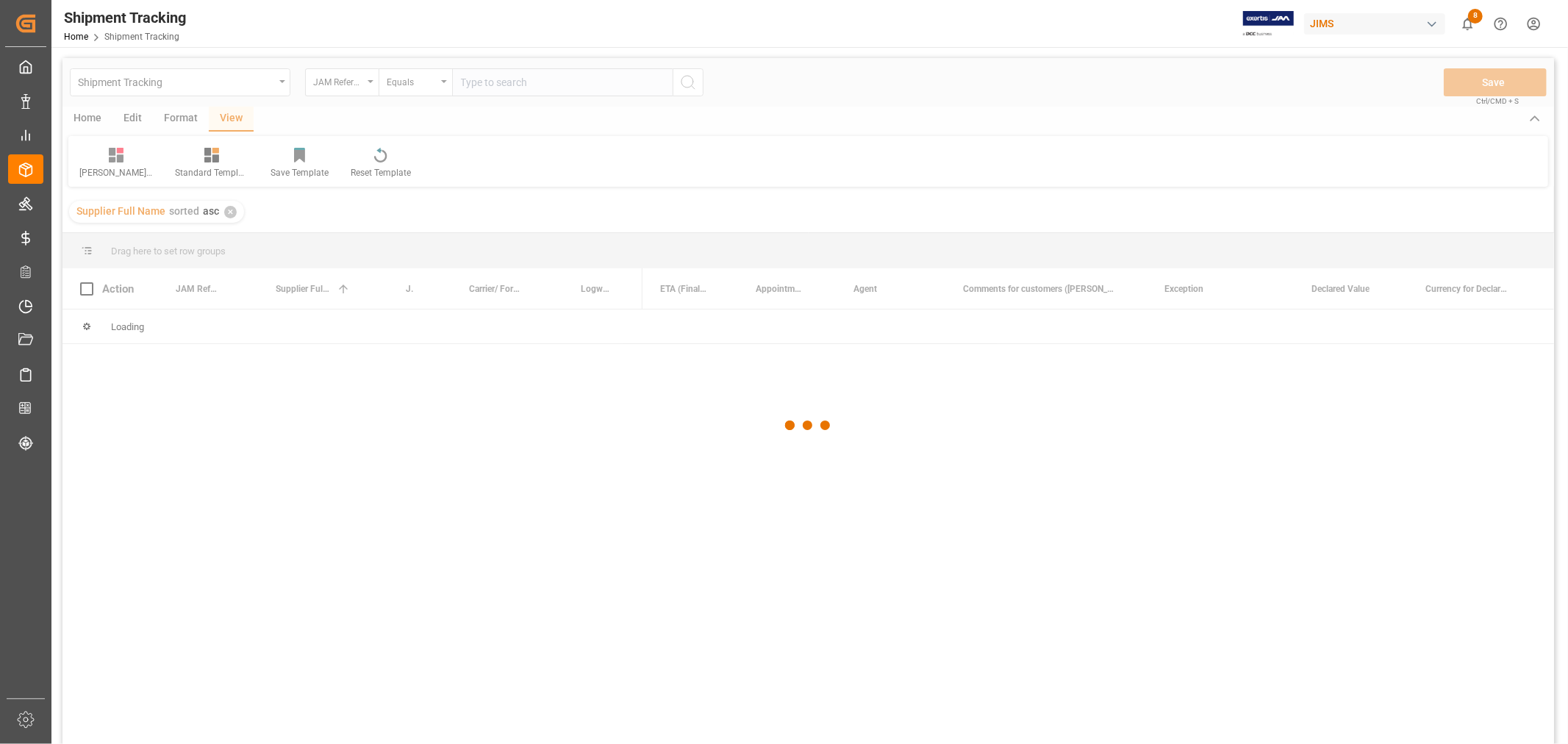
click at [503, 76] on div at bounding box center [808, 426] width 1492 height 735
click at [500, 82] on div at bounding box center [808, 426] width 1492 height 735
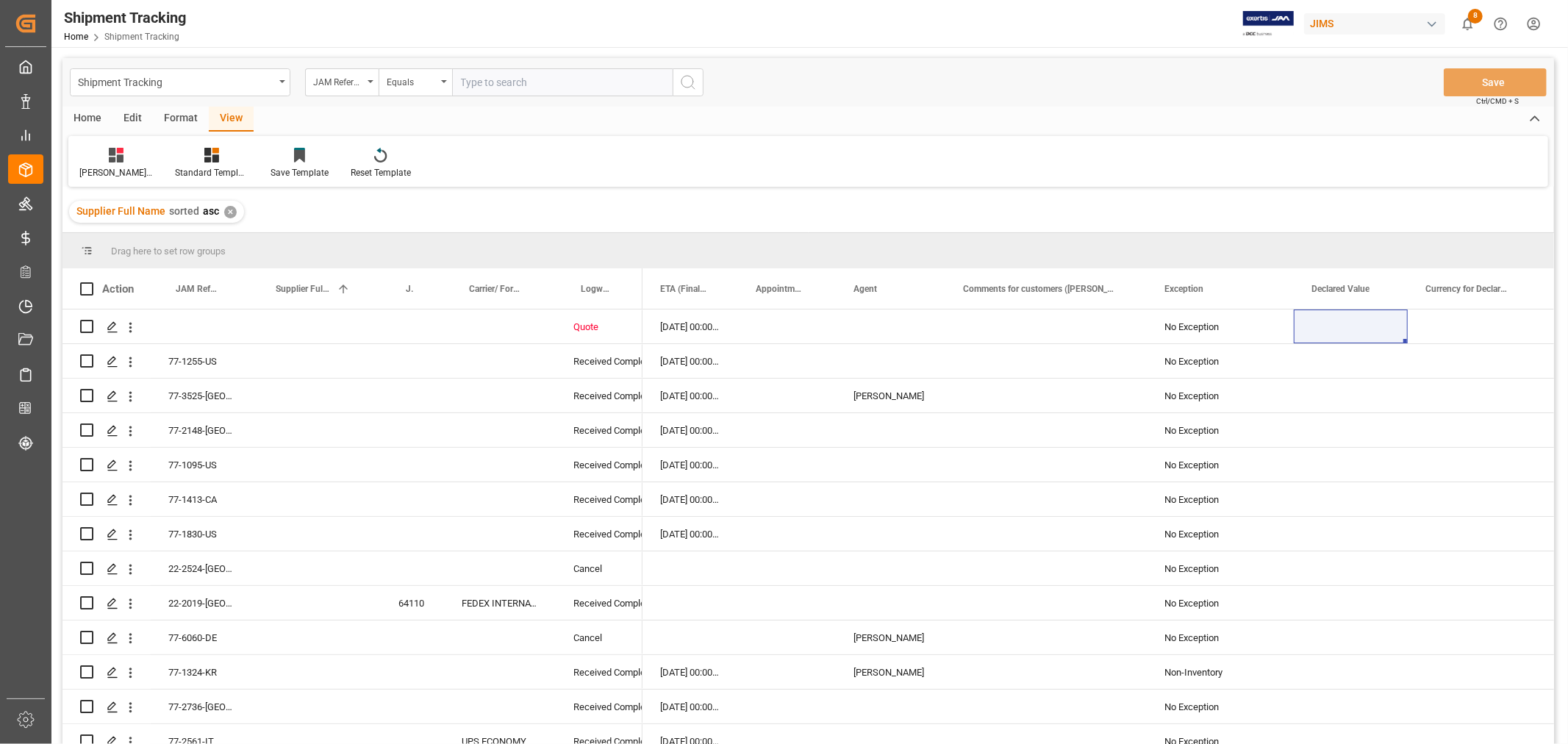
click at [500, 82] on input "text" at bounding box center [562, 82] width 220 height 28
paste input "77-10053-SE"
type input "77-10053-SE"
click at [684, 87] on icon "search button" at bounding box center [688, 82] width 18 height 18
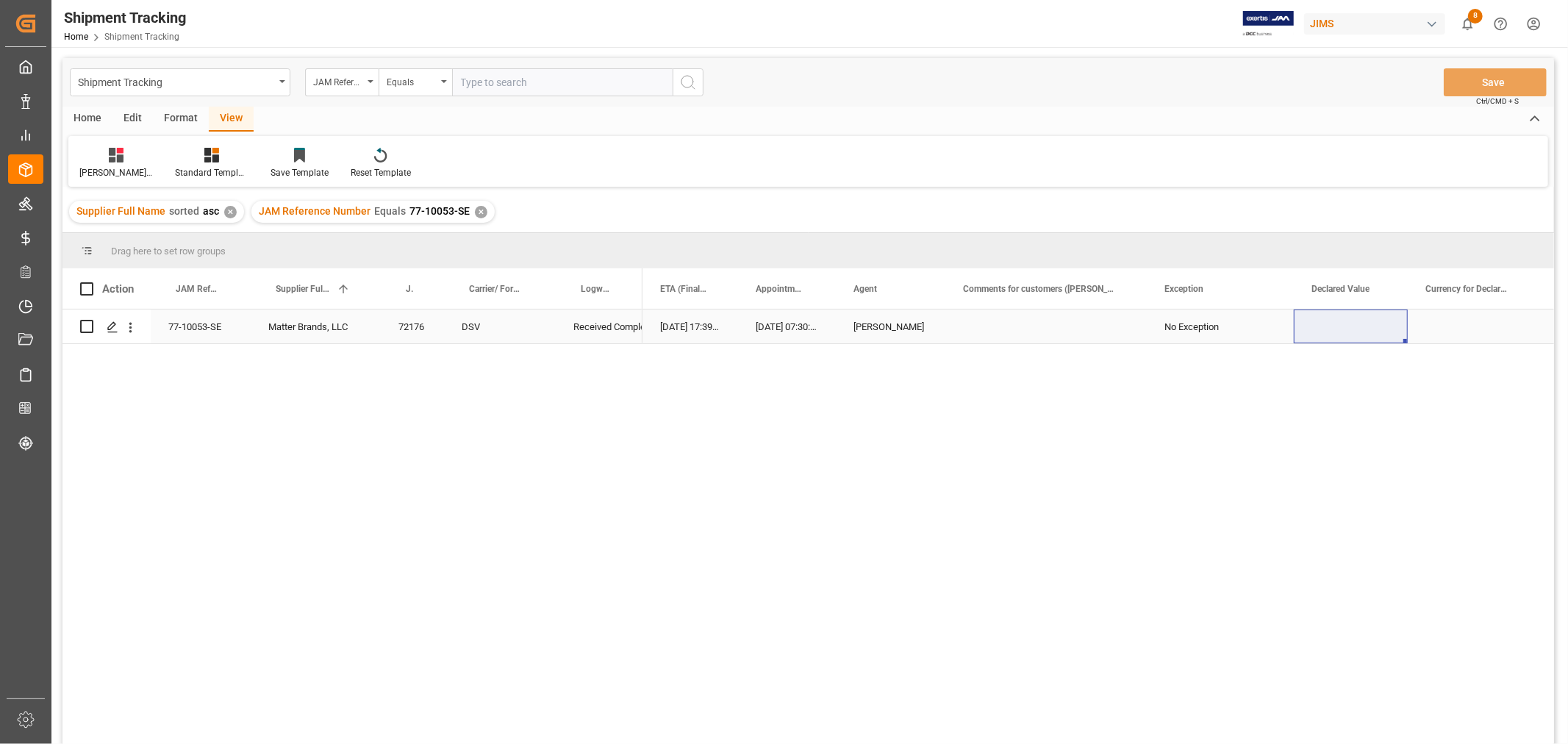
click at [1024, 325] on div "Press SPACE to select this row." at bounding box center [1046, 326] width 202 height 34
type input "MULTIMEDIA HOLIDAY 2025"
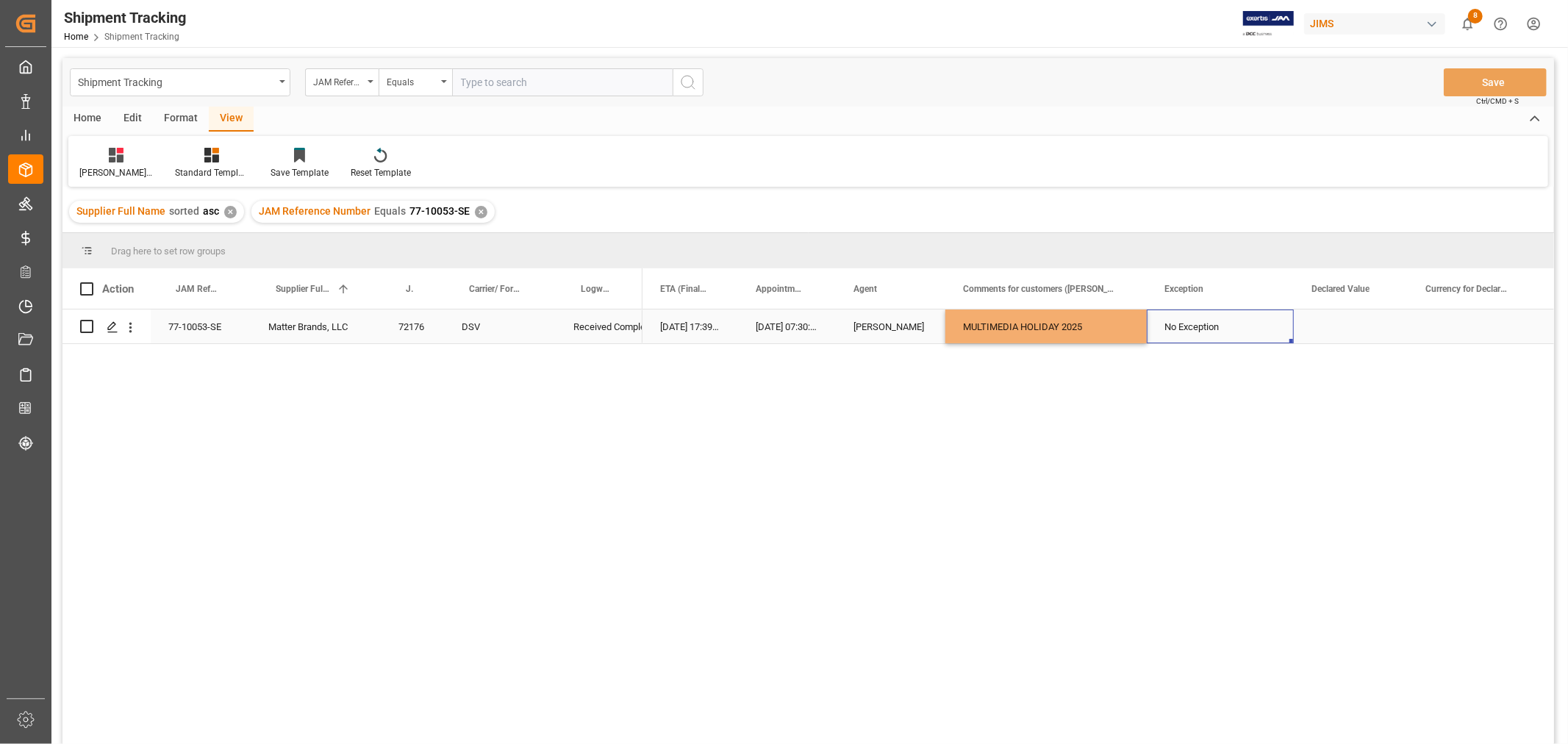
click at [1239, 325] on div "No Exception" at bounding box center [1220, 327] width 112 height 34
click at [1454, 77] on button "Save" at bounding box center [1496, 82] width 103 height 28
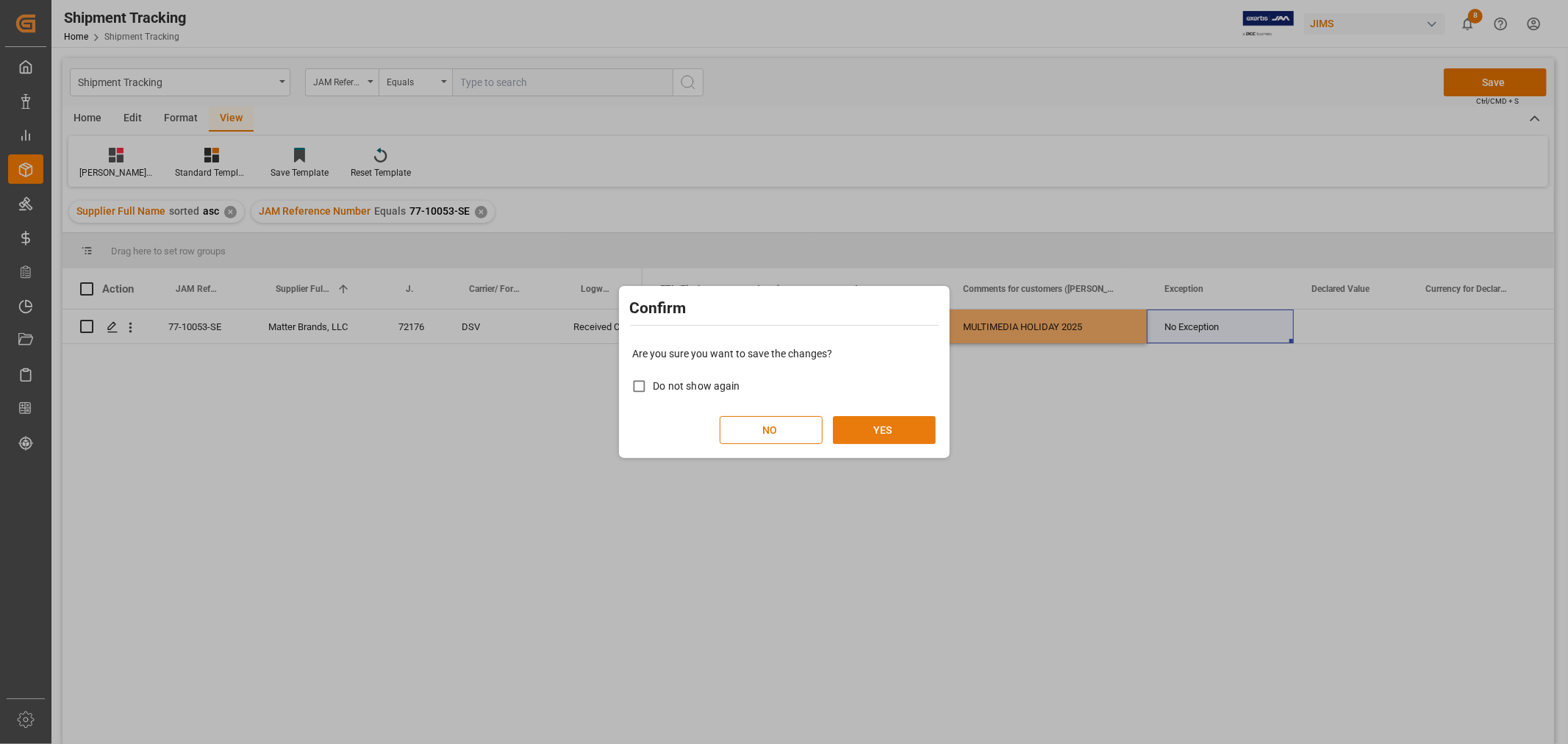
click at [879, 420] on button "YES" at bounding box center [885, 430] width 103 height 28
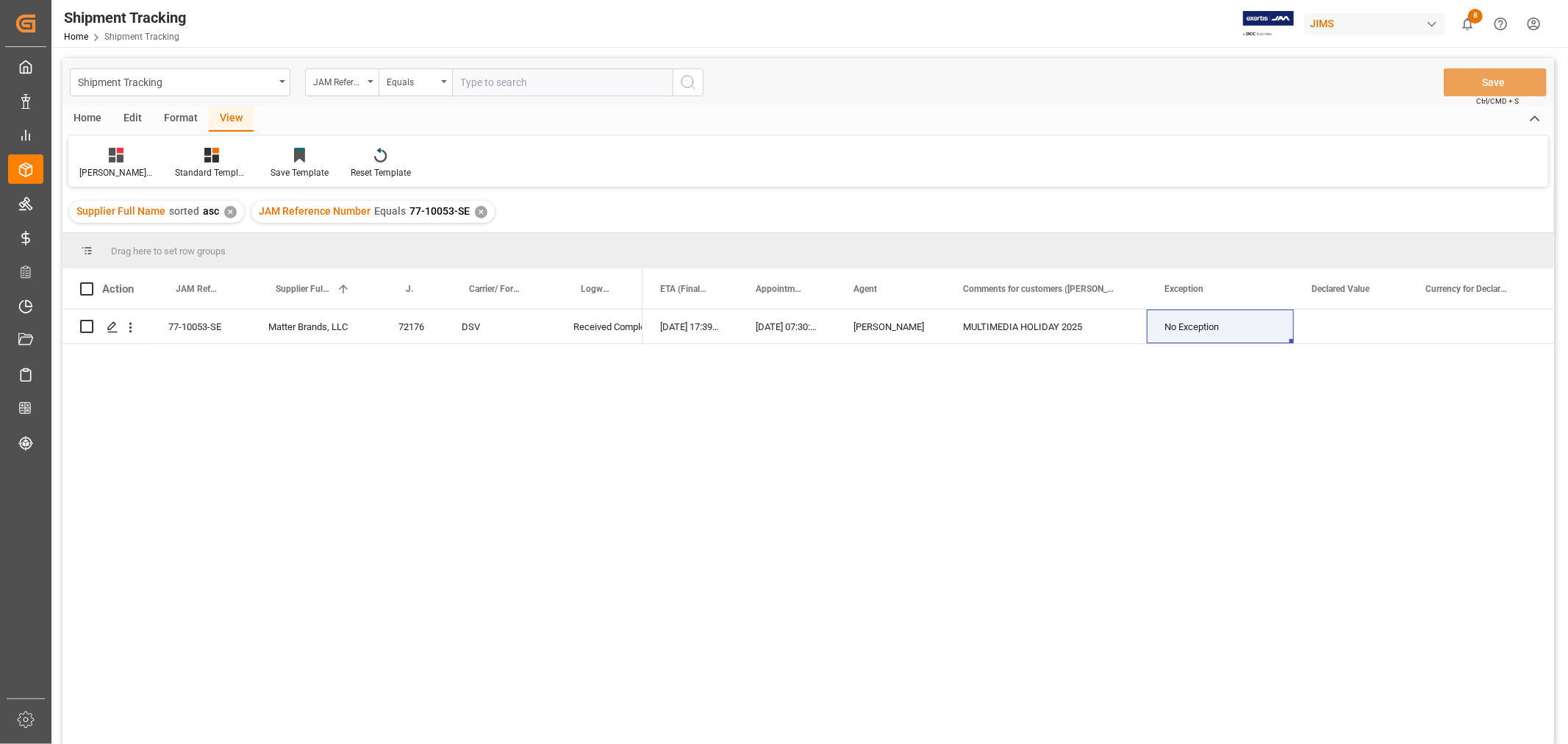
click at [475, 210] on div "✕" at bounding box center [480, 211] width 13 height 13
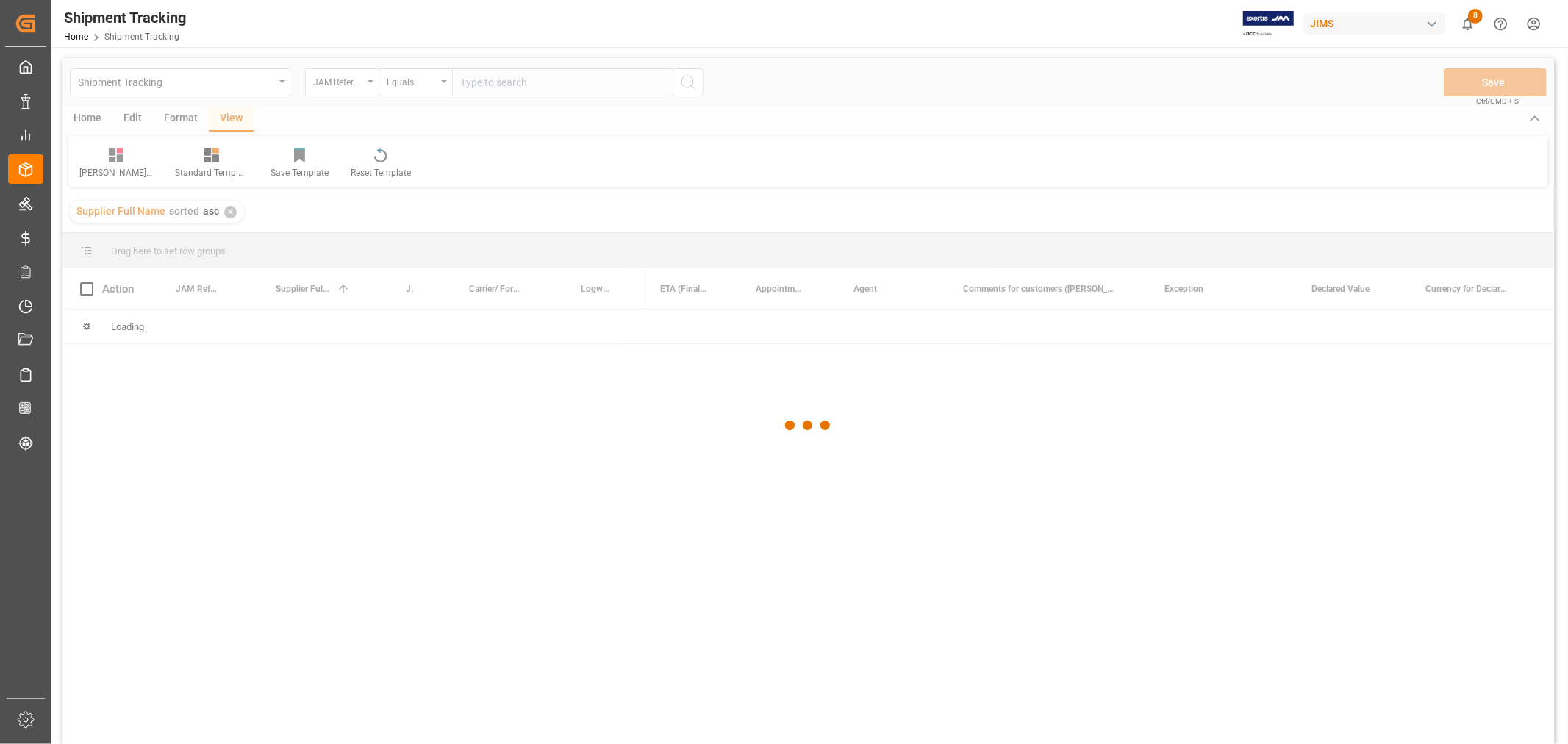
click at [509, 75] on div at bounding box center [808, 426] width 1492 height 735
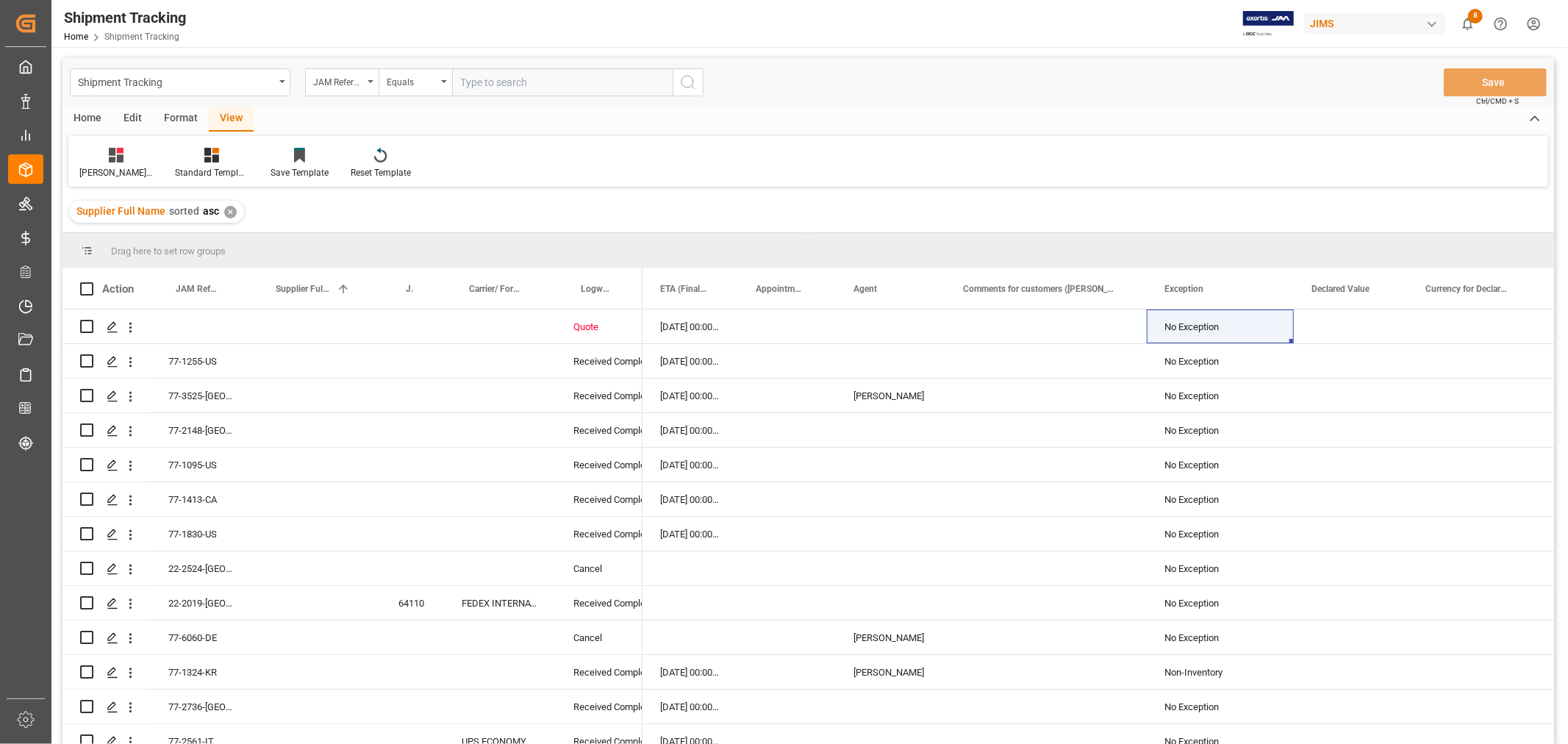
click at [504, 78] on input "text" at bounding box center [562, 82] width 220 height 28
paste input "77-10052-SE"
type input "77-10052-SE"
click at [681, 81] on circle "search button" at bounding box center [687, 82] width 12 height 12
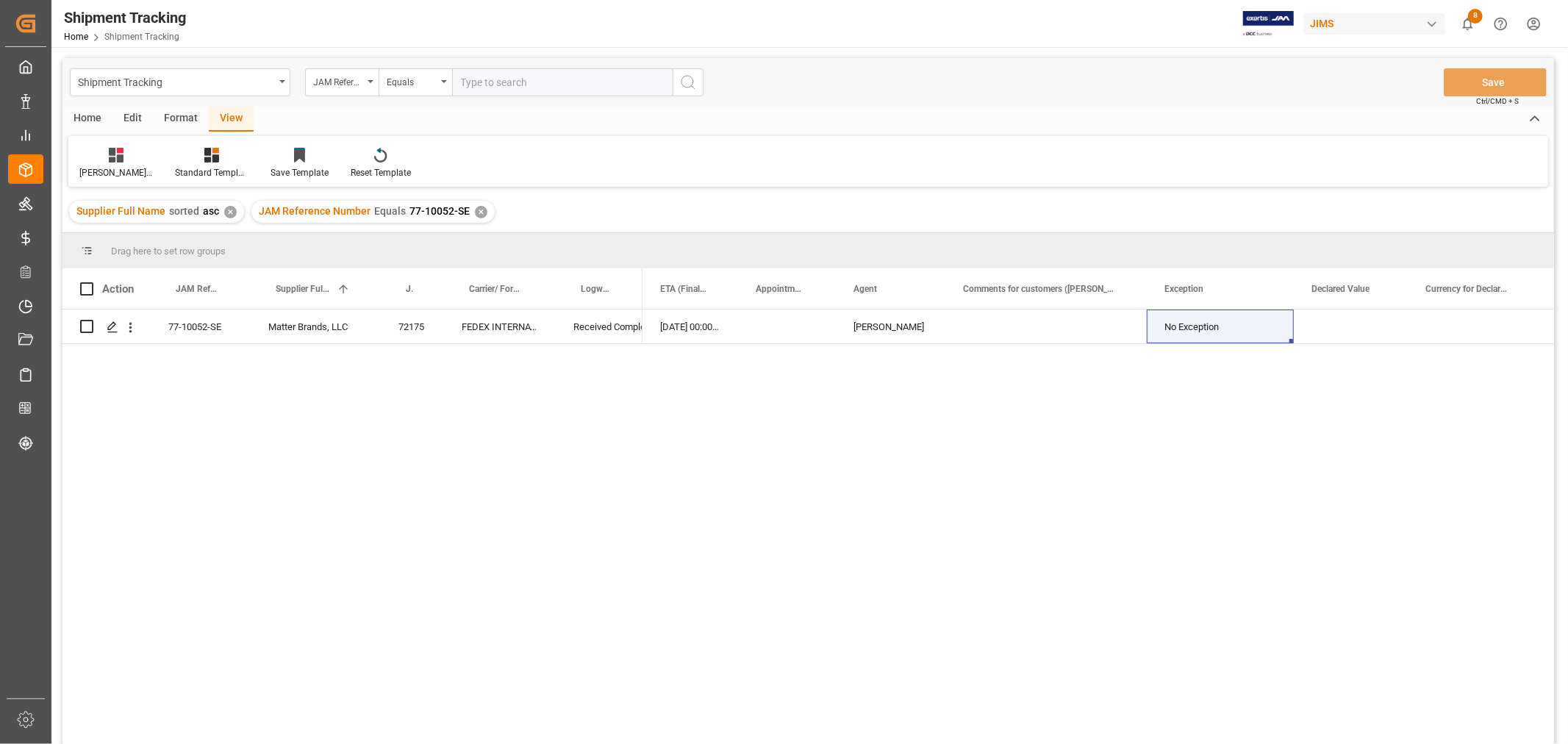
click at [1363, 446] on div "17-07-2025 00:00:00 17-07-2025 00:00:00 20-08-2025 00:00:00 HuiXin Gao No Excep…" at bounding box center [1098, 531] width 912 height 444
click at [978, 325] on div "Press SPACE to select this row." at bounding box center [1046, 326] width 202 height 34
click at [978, 325] on input "Press SPACE to select this row." at bounding box center [1046, 335] width 178 height 28
paste input "MULTIMEDIA HOLIDAY 2025"
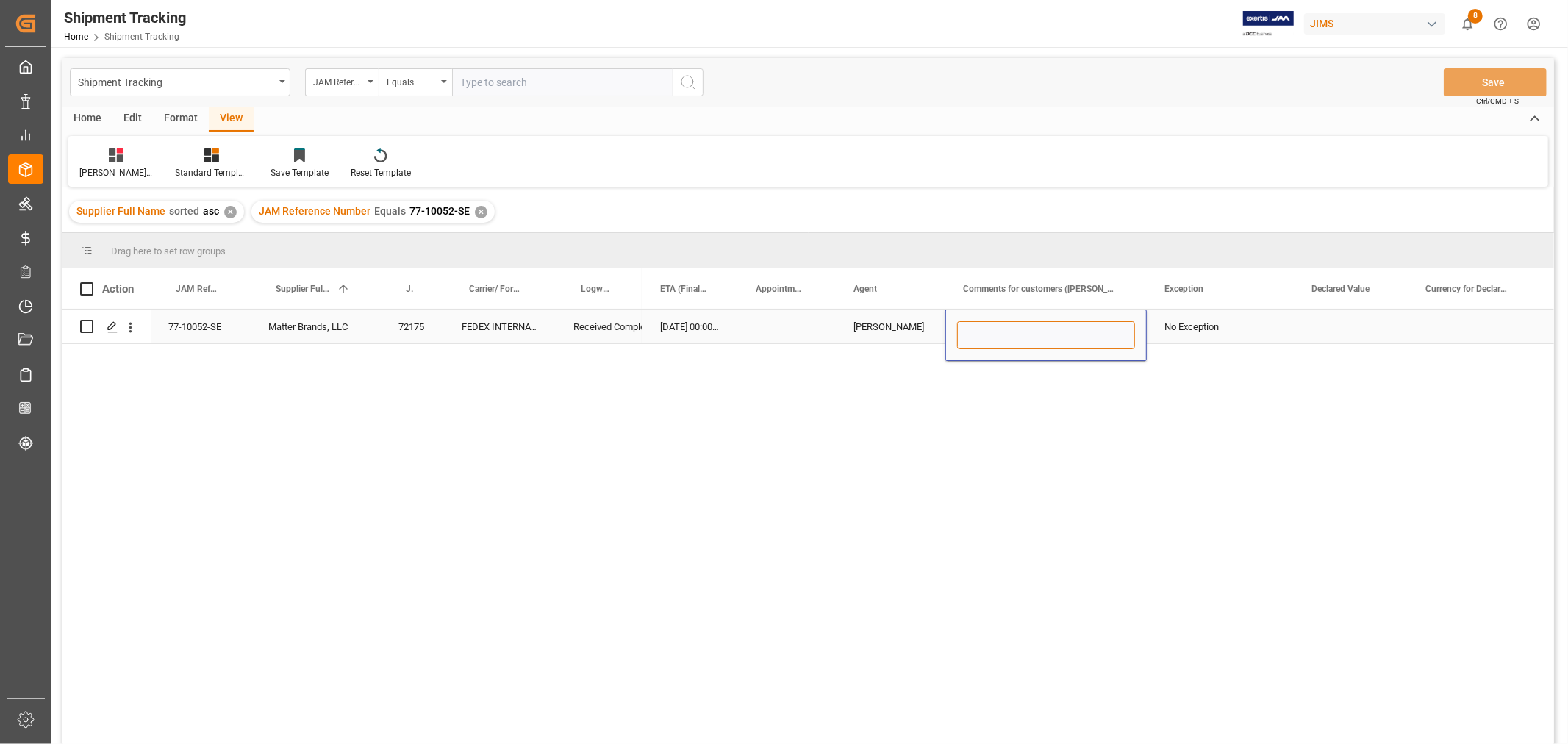
type input "MULTIMEDIA HOLIDAY 2025"
click at [1235, 332] on div "No Exception" at bounding box center [1220, 327] width 112 height 34
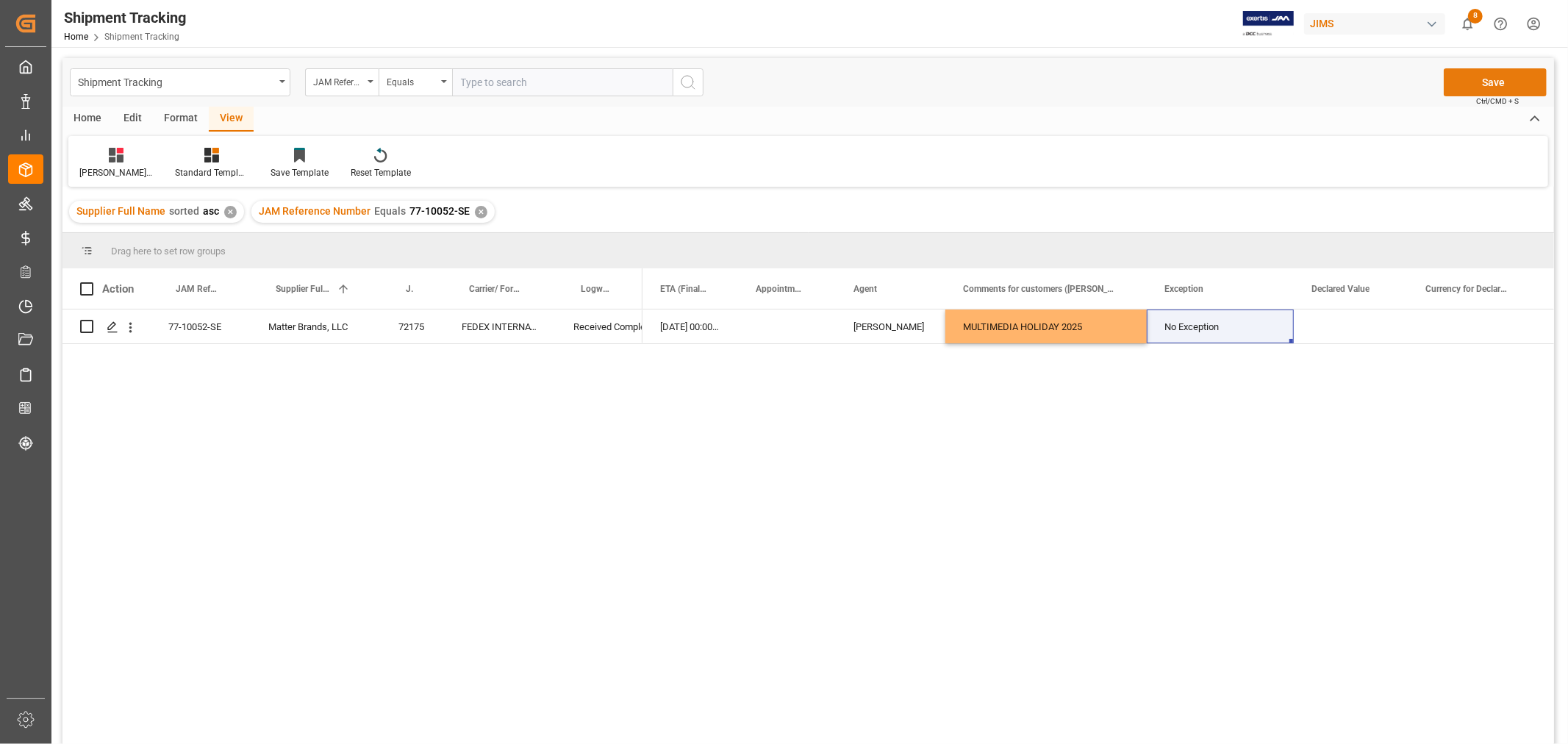
click at [1461, 90] on button "Save" at bounding box center [1496, 82] width 103 height 28
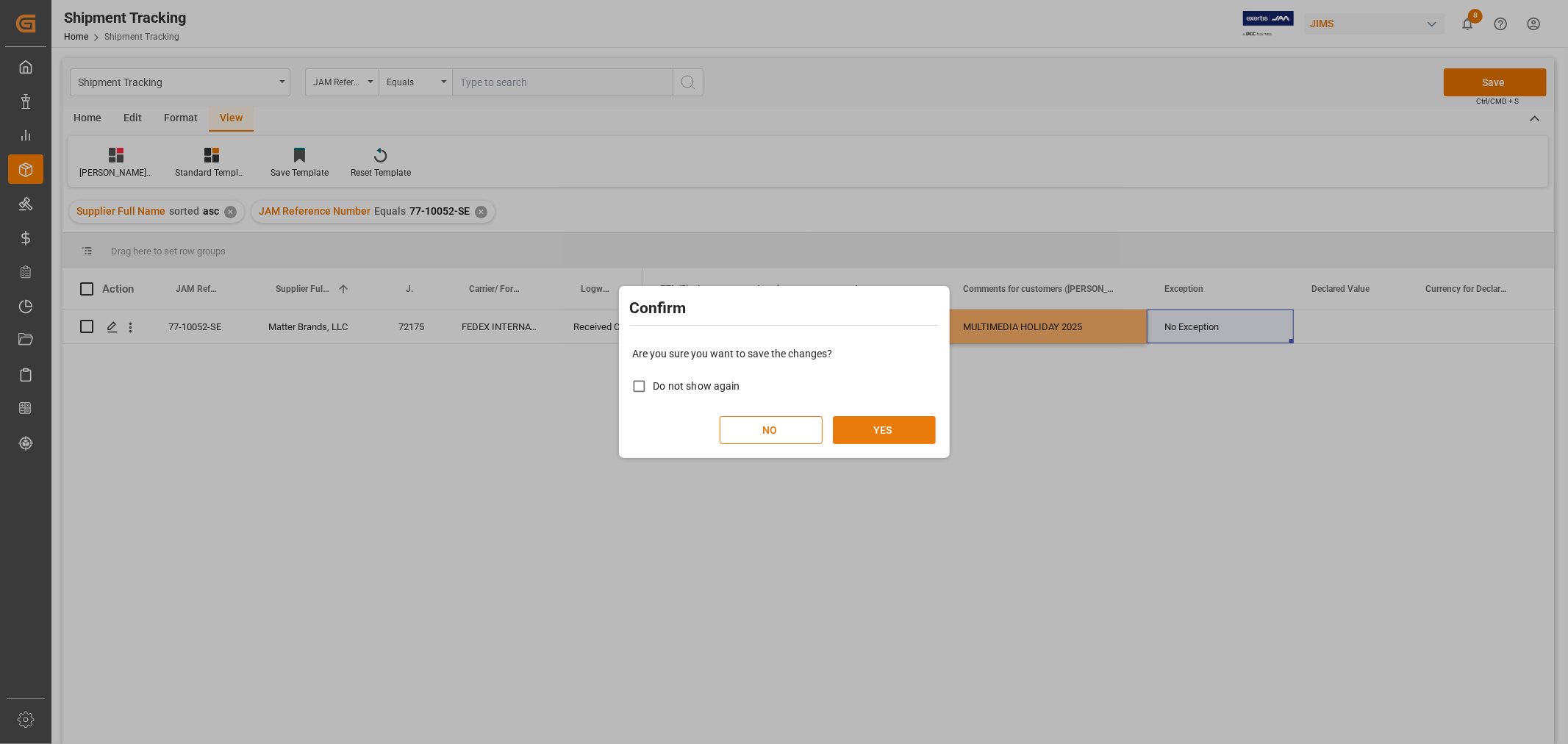
click at [879, 432] on button "YES" at bounding box center [885, 430] width 103 height 28
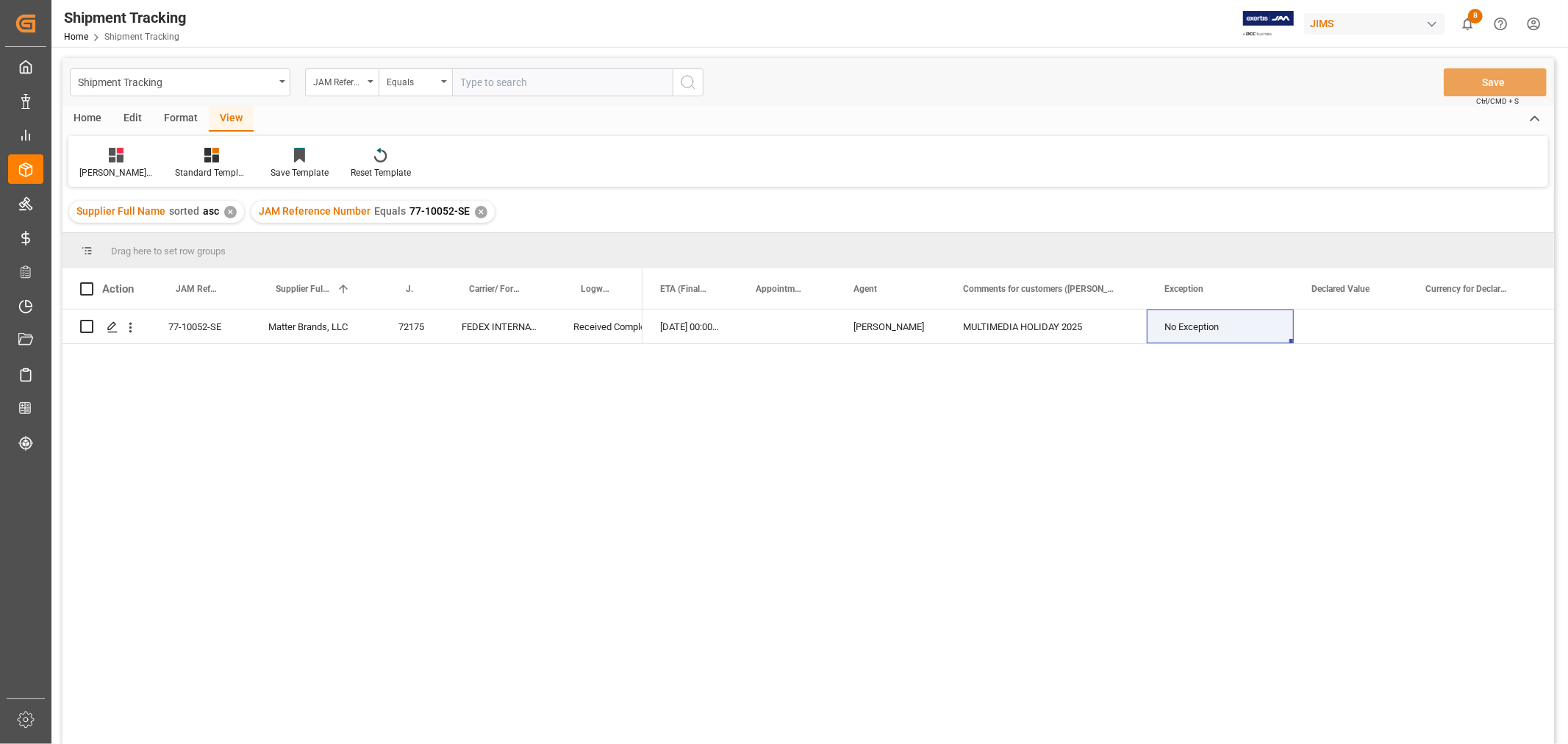
click at [477, 207] on div "✕" at bounding box center [480, 211] width 13 height 13
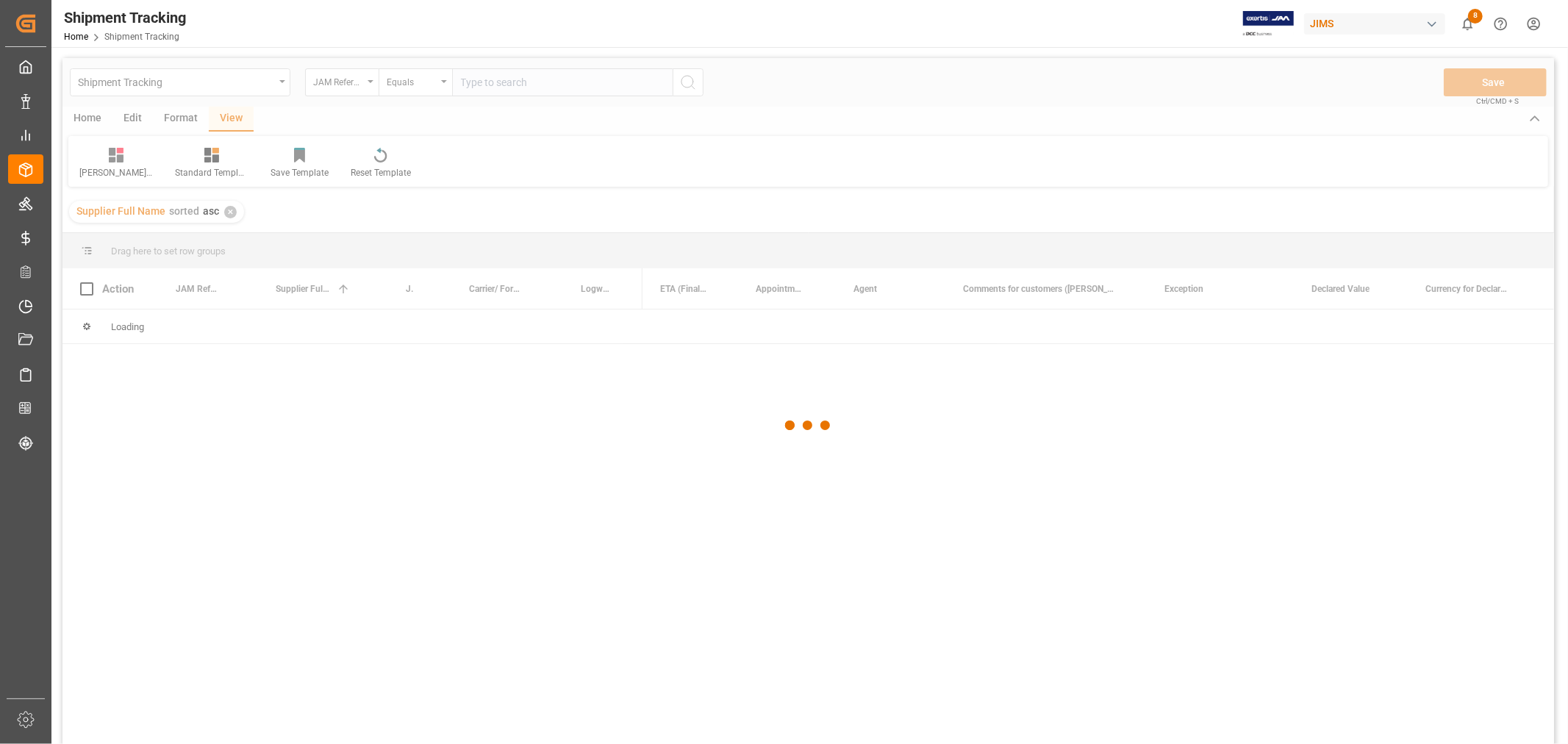
click at [476, 90] on div at bounding box center [808, 426] width 1492 height 735
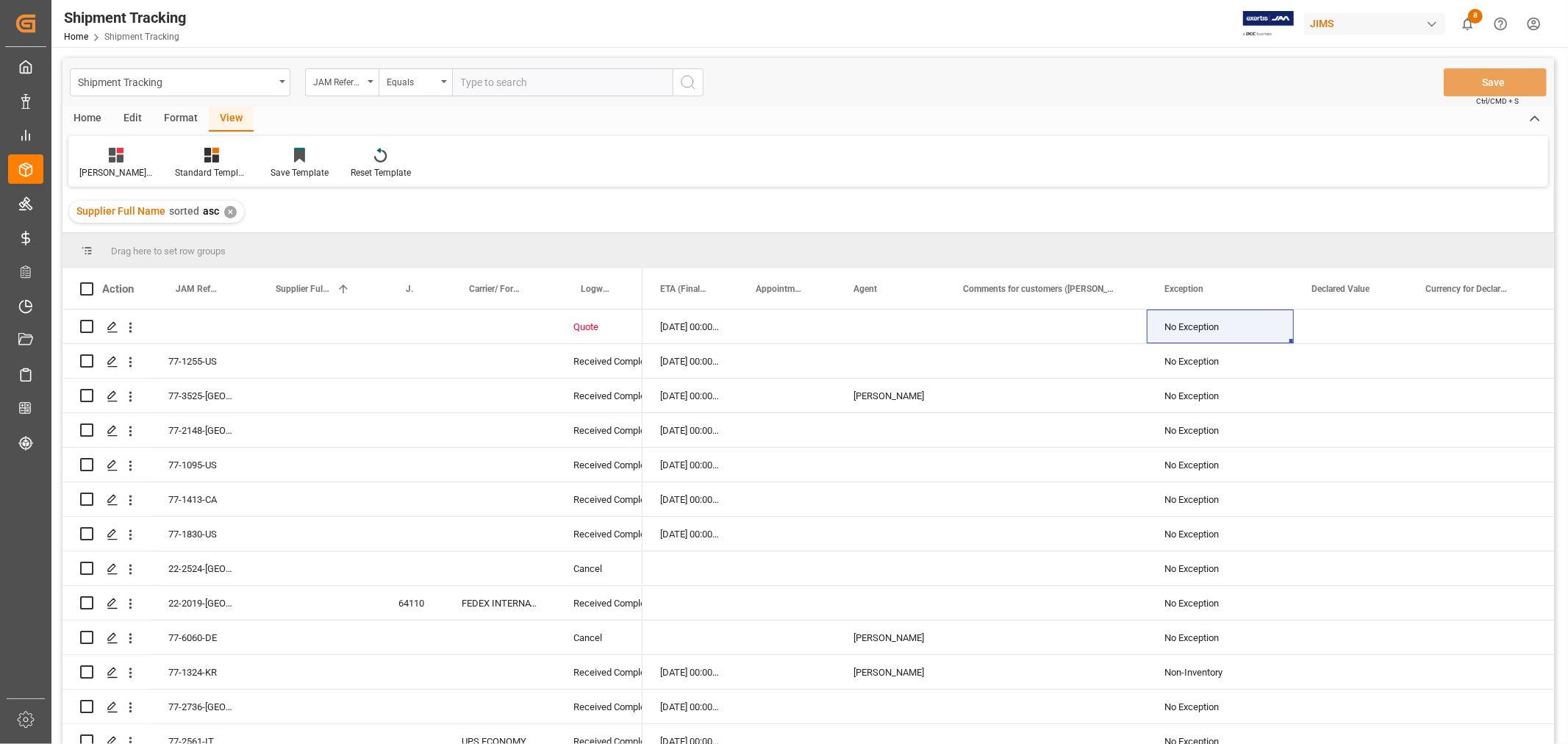
click at [475, 86] on input "text" at bounding box center [562, 82] width 220 height 28
paste input "77-10876-CN"
type input "77-10876-CN"
click at [687, 89] on icon "search button" at bounding box center [688, 82] width 18 height 18
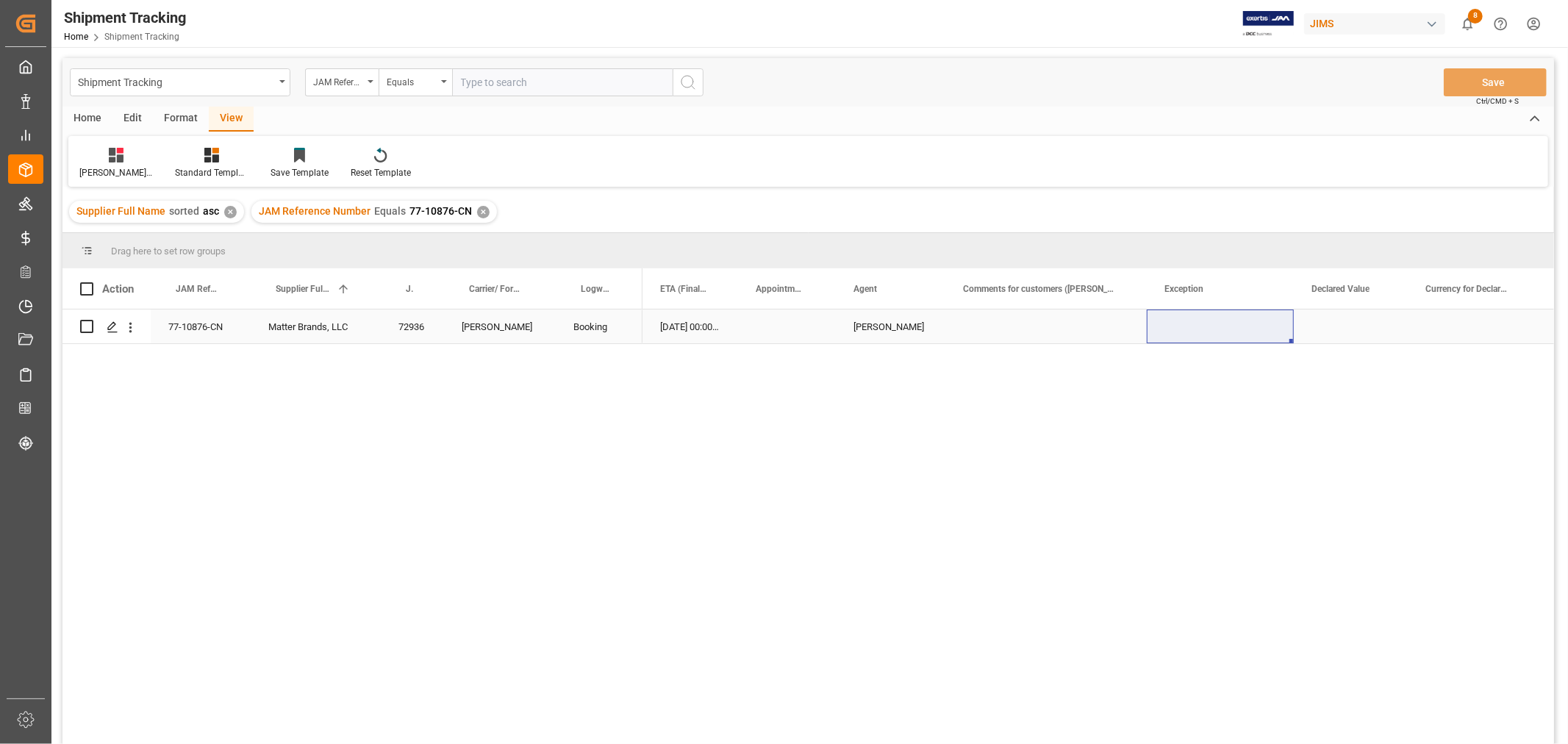
drag, startPoint x: 999, startPoint y: 318, endPoint x: 997, endPoint y: 364, distance: 46.0
click at [1000, 318] on div "Press SPACE to select this row." at bounding box center [1046, 326] width 202 height 34
click at [1324, 420] on div "18-09-2025 00:00:00 25-10-2025 00:00:00 HuiXin Gao" at bounding box center [1098, 531] width 912 height 444
click at [965, 340] on div "Press SPACE to select this row." at bounding box center [1046, 326] width 202 height 34
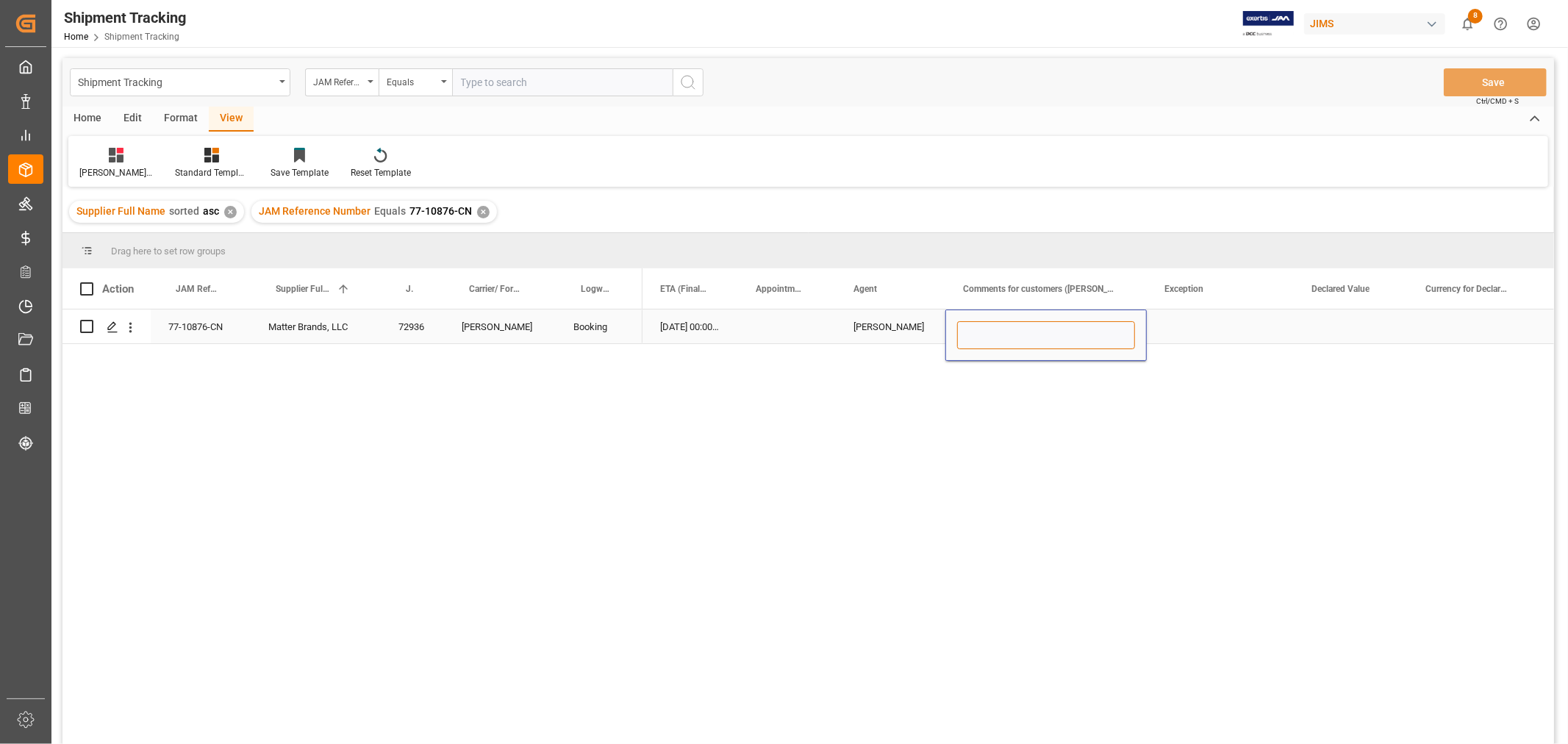
click at [965, 340] on input "Press SPACE to select this row." at bounding box center [1046, 335] width 178 height 28
paste input "MULTIMEDIA HOLIDAY 2025"
type input "MULTIMEDIA HOLIDAY 2025"
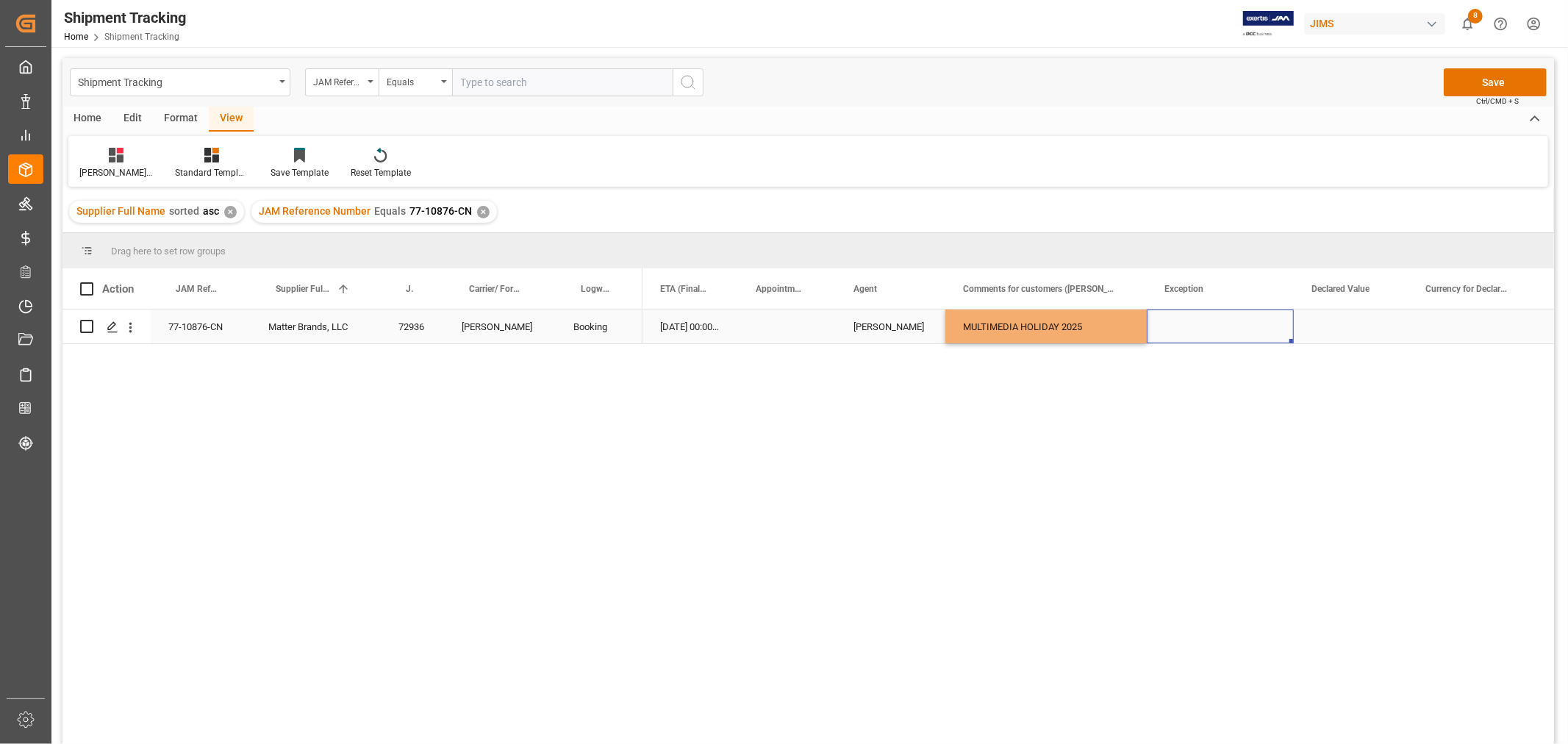
click at [1195, 335] on div "Press SPACE to select this row." at bounding box center [1220, 326] width 147 height 34
click at [1483, 76] on button "Save" at bounding box center [1496, 82] width 103 height 28
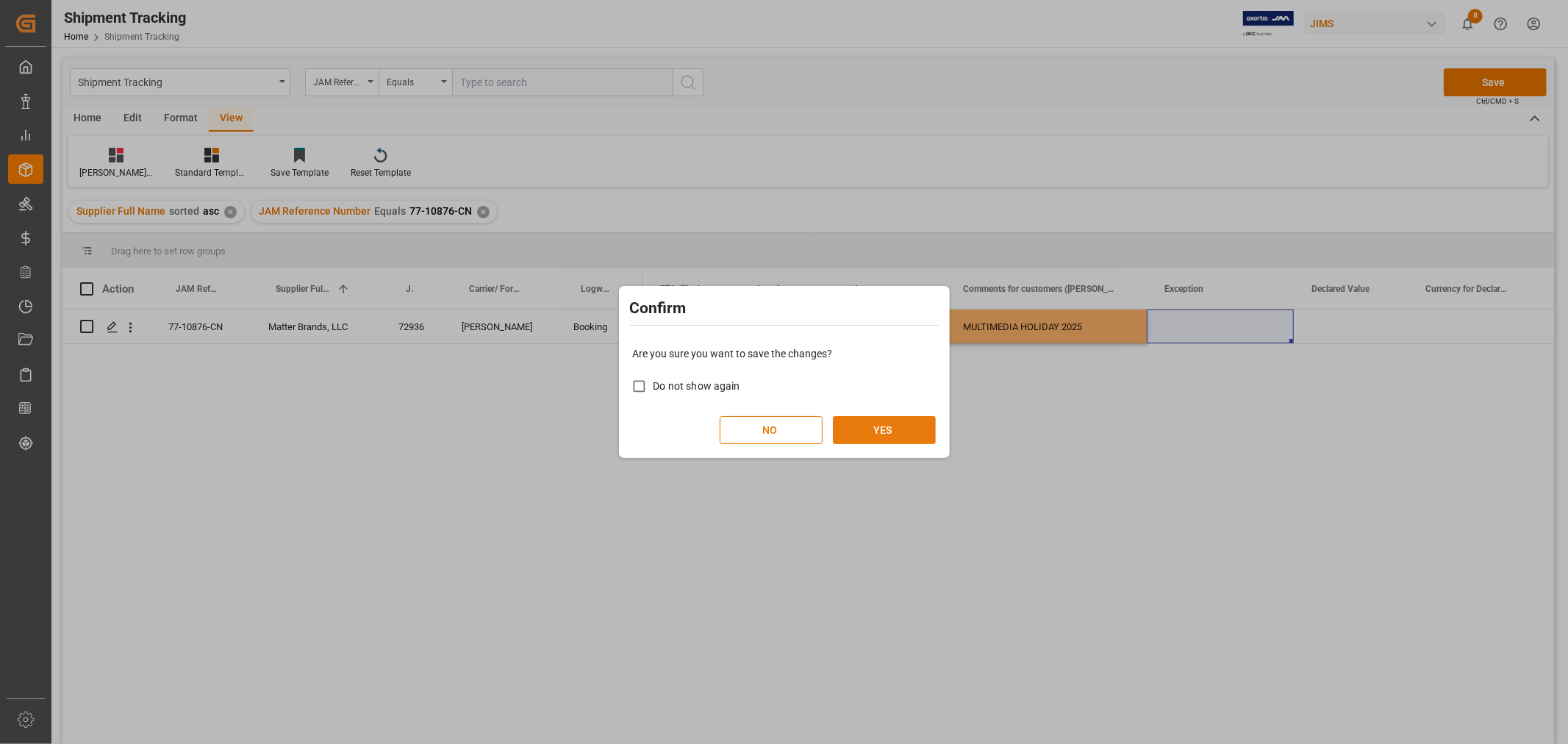
click at [895, 424] on button "YES" at bounding box center [885, 430] width 103 height 28
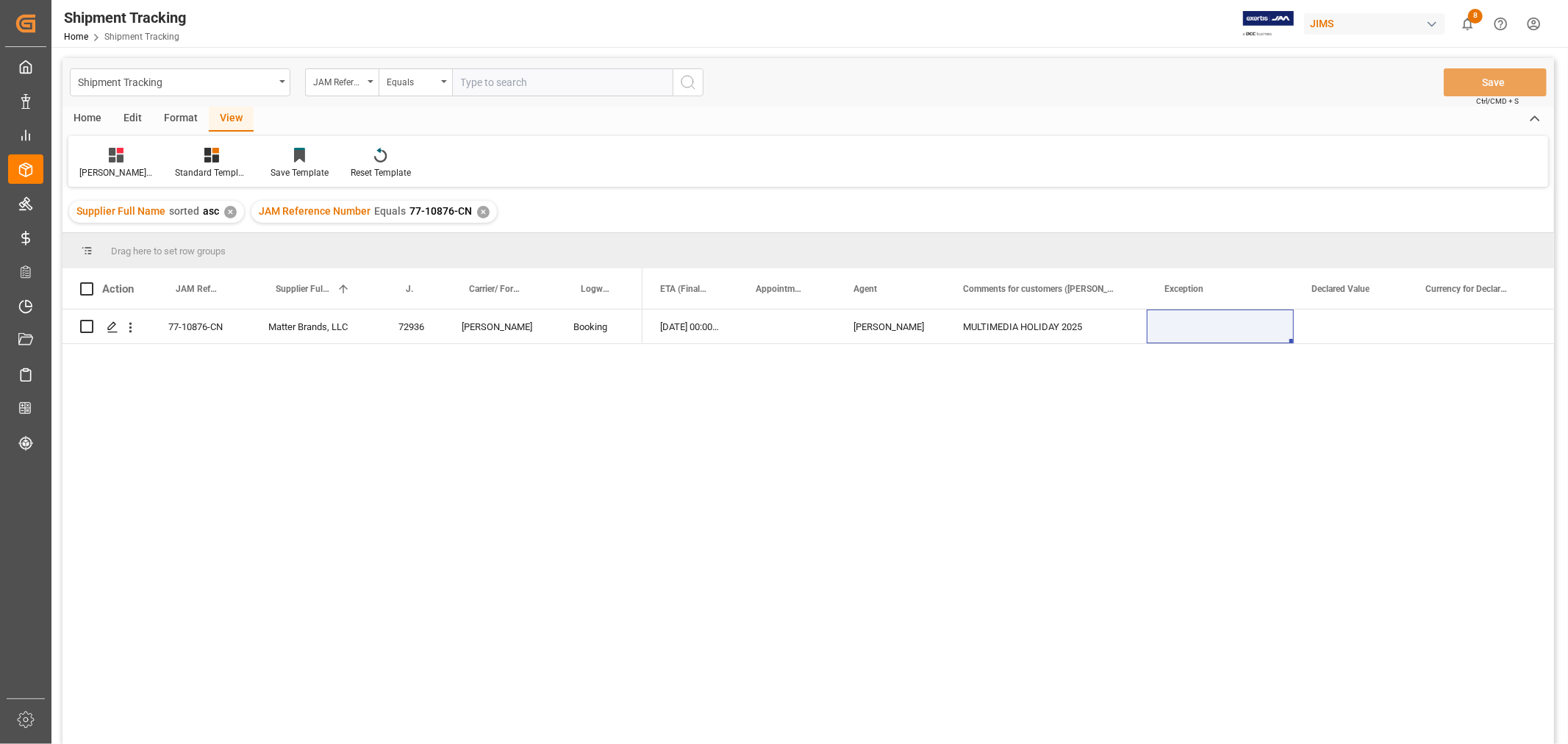
click at [480, 208] on div "✕" at bounding box center [483, 211] width 13 height 13
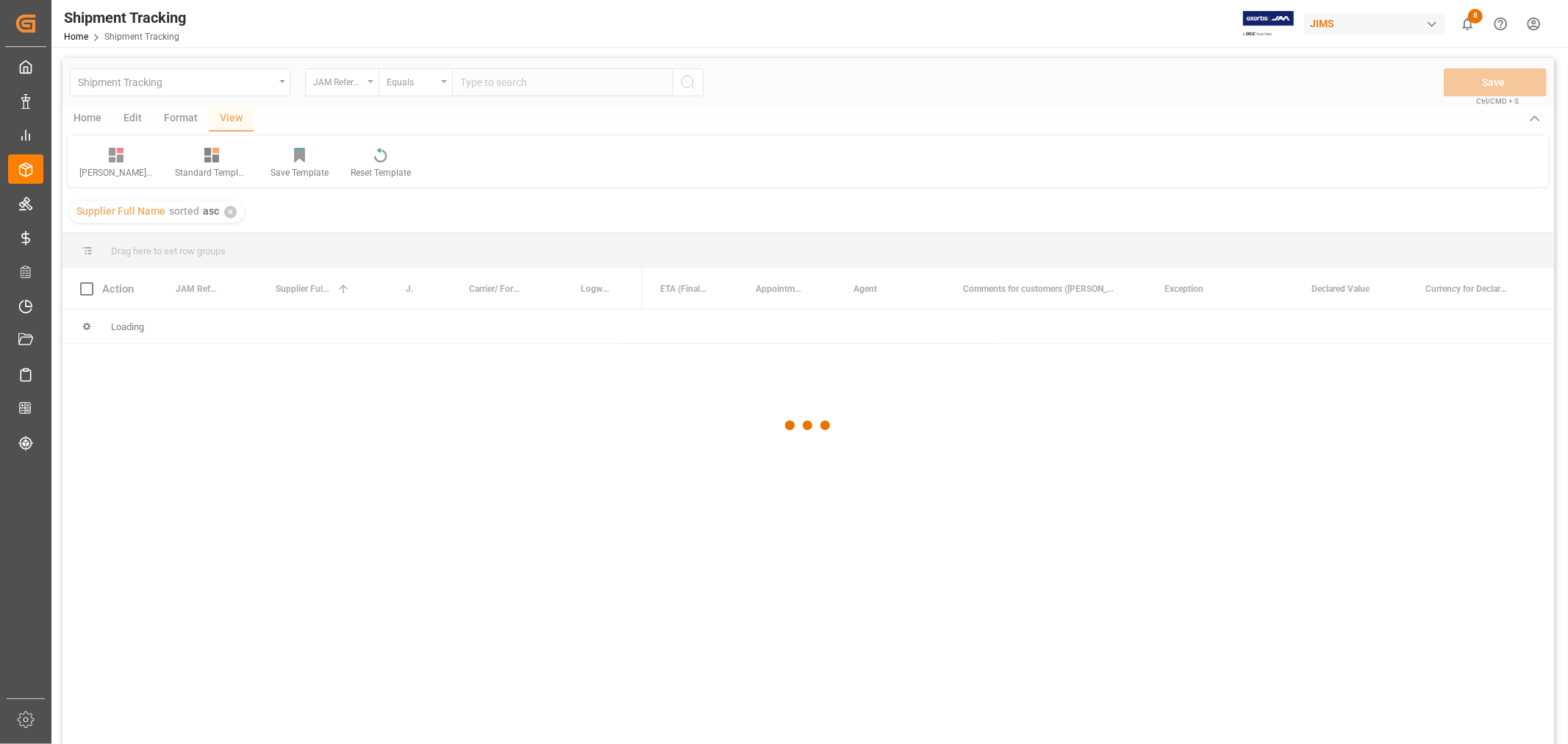
click at [497, 85] on div at bounding box center [808, 426] width 1492 height 735
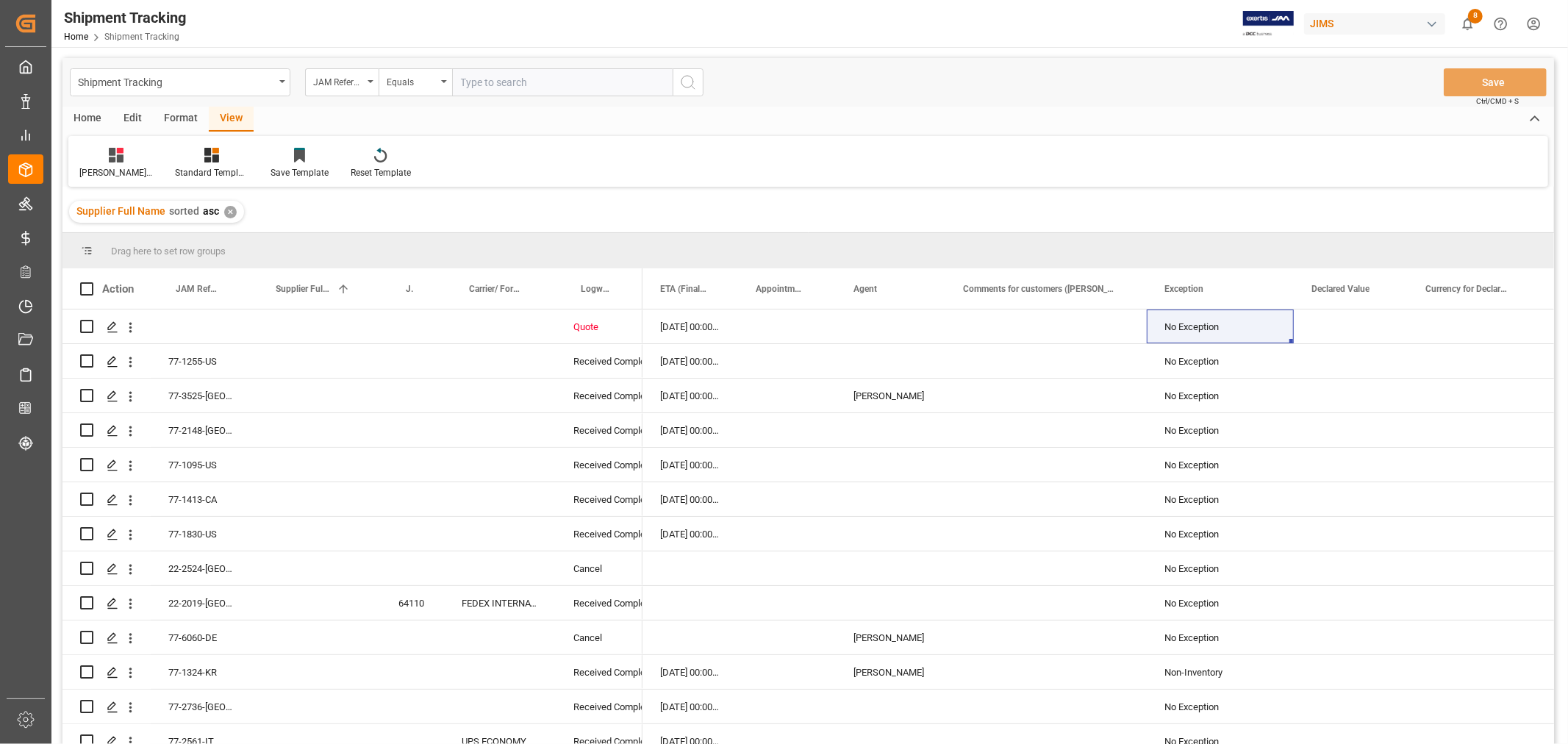
click at [496, 82] on input "text" at bounding box center [562, 82] width 220 height 28
paste input "77-10558-US"
type input "77-10558-US"
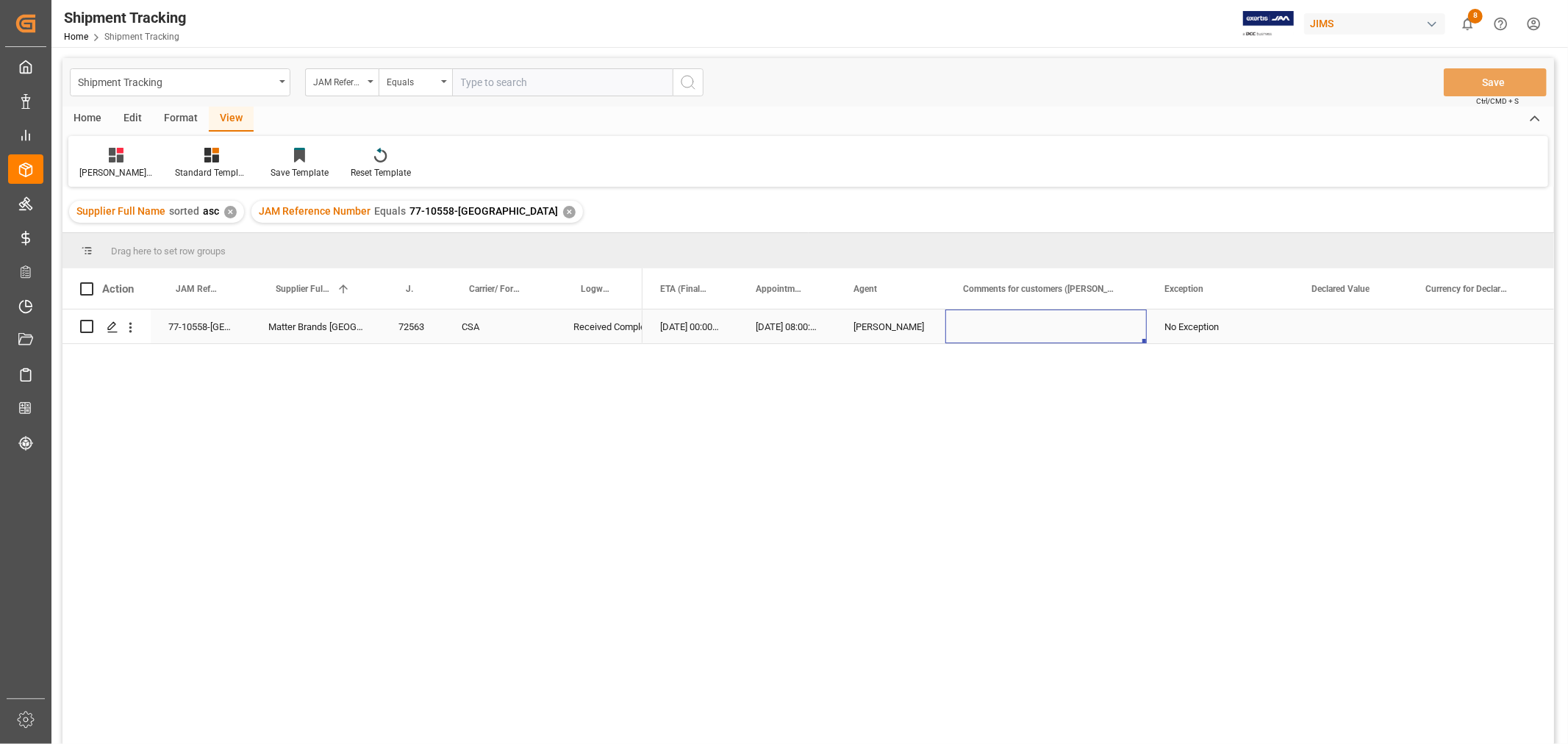
click at [1014, 327] on div "Press SPACE to select this row." at bounding box center [1046, 326] width 202 height 34
click at [1019, 317] on div "Press SPACE to select this row." at bounding box center [1046, 326] width 202 height 34
click at [1019, 318] on div "Press SPACE to select this row." at bounding box center [1046, 335] width 202 height 51
click at [1024, 336] on input "Press SPACE to select this row." at bounding box center [1046, 335] width 178 height 28
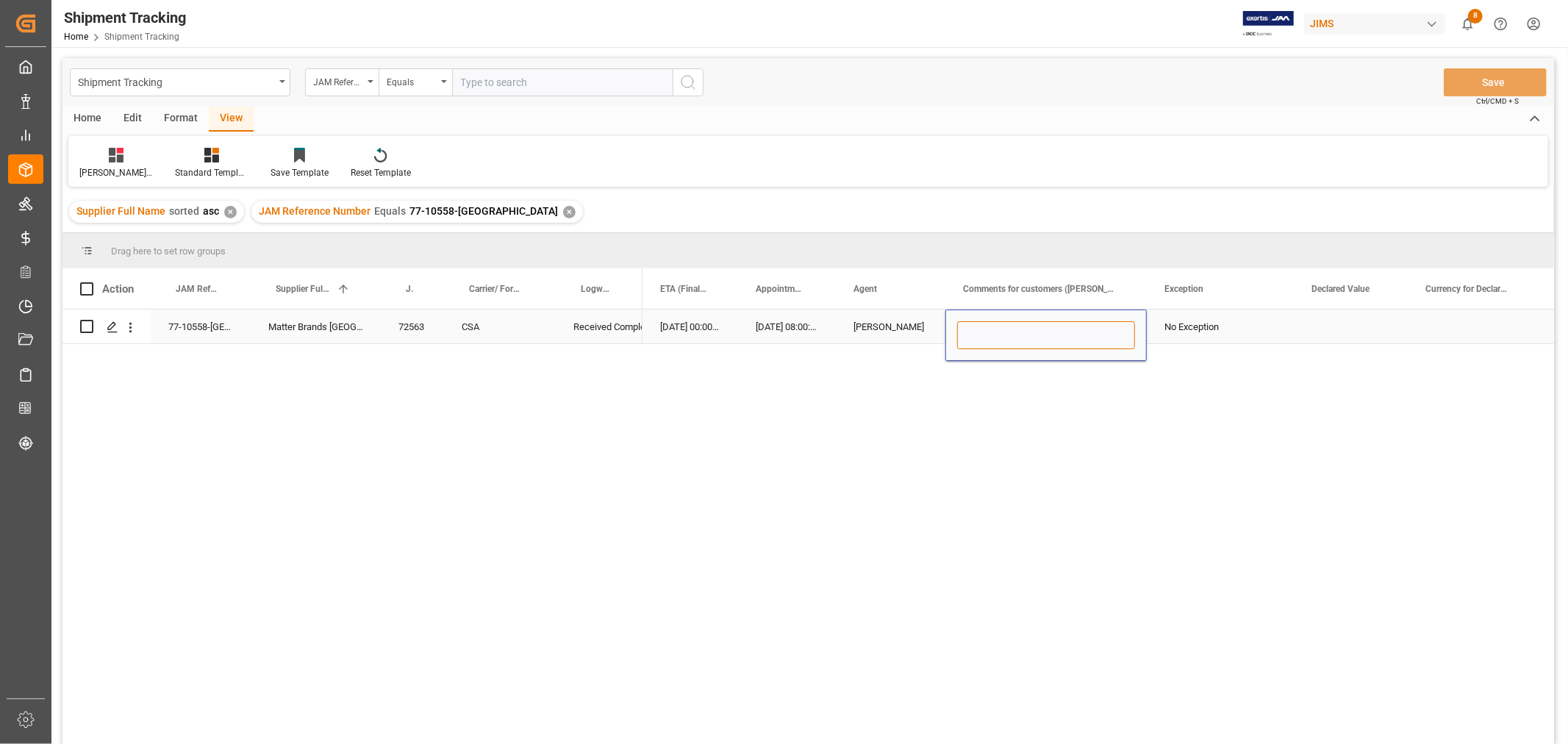
paste input "MULTIMEDIA HOLIDAY 2025"
type input "MULTIMEDIA HOLIDAY 2025"
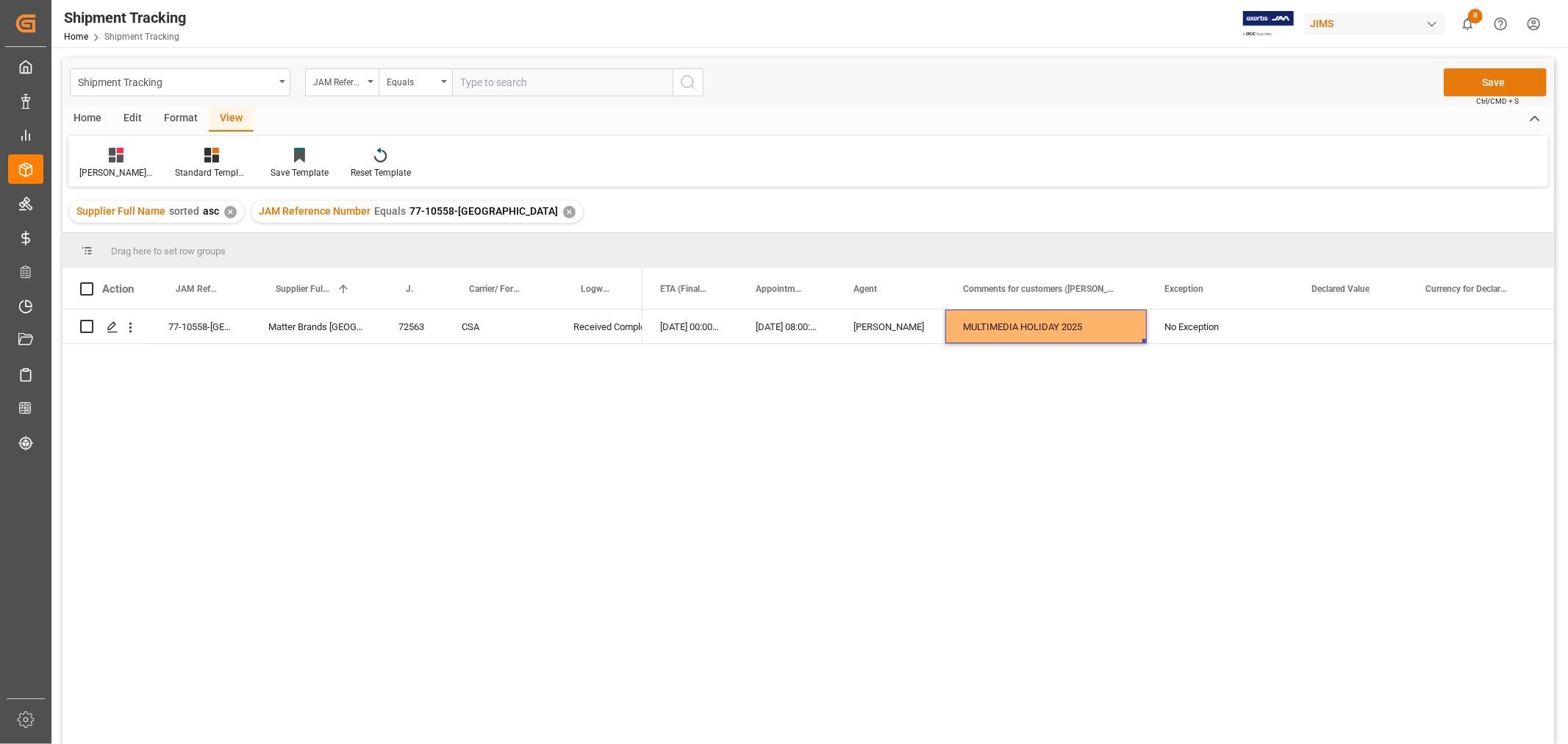
click at [1468, 77] on button "Save" at bounding box center [1496, 82] width 103 height 28
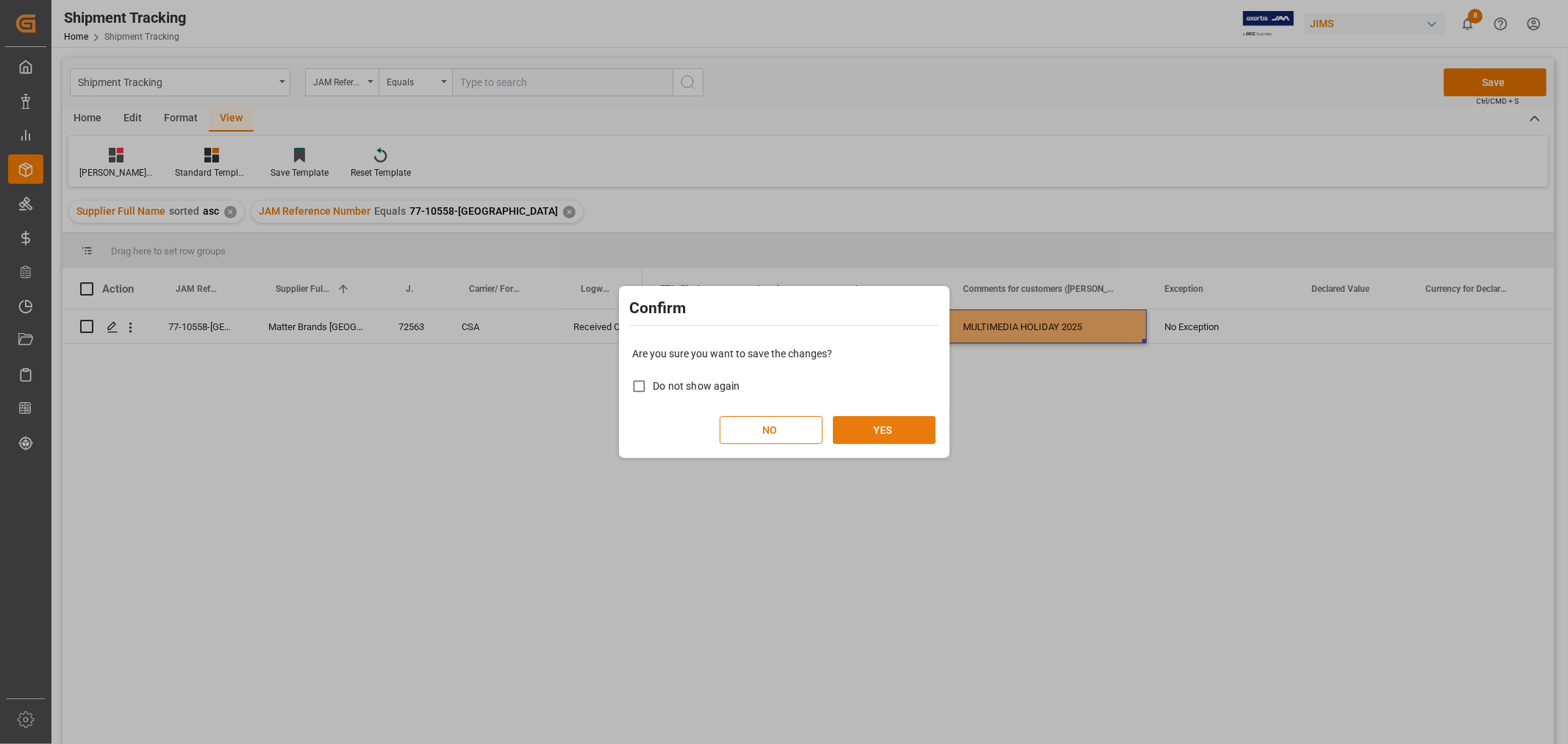
click at [848, 429] on button "YES" at bounding box center [885, 430] width 103 height 28
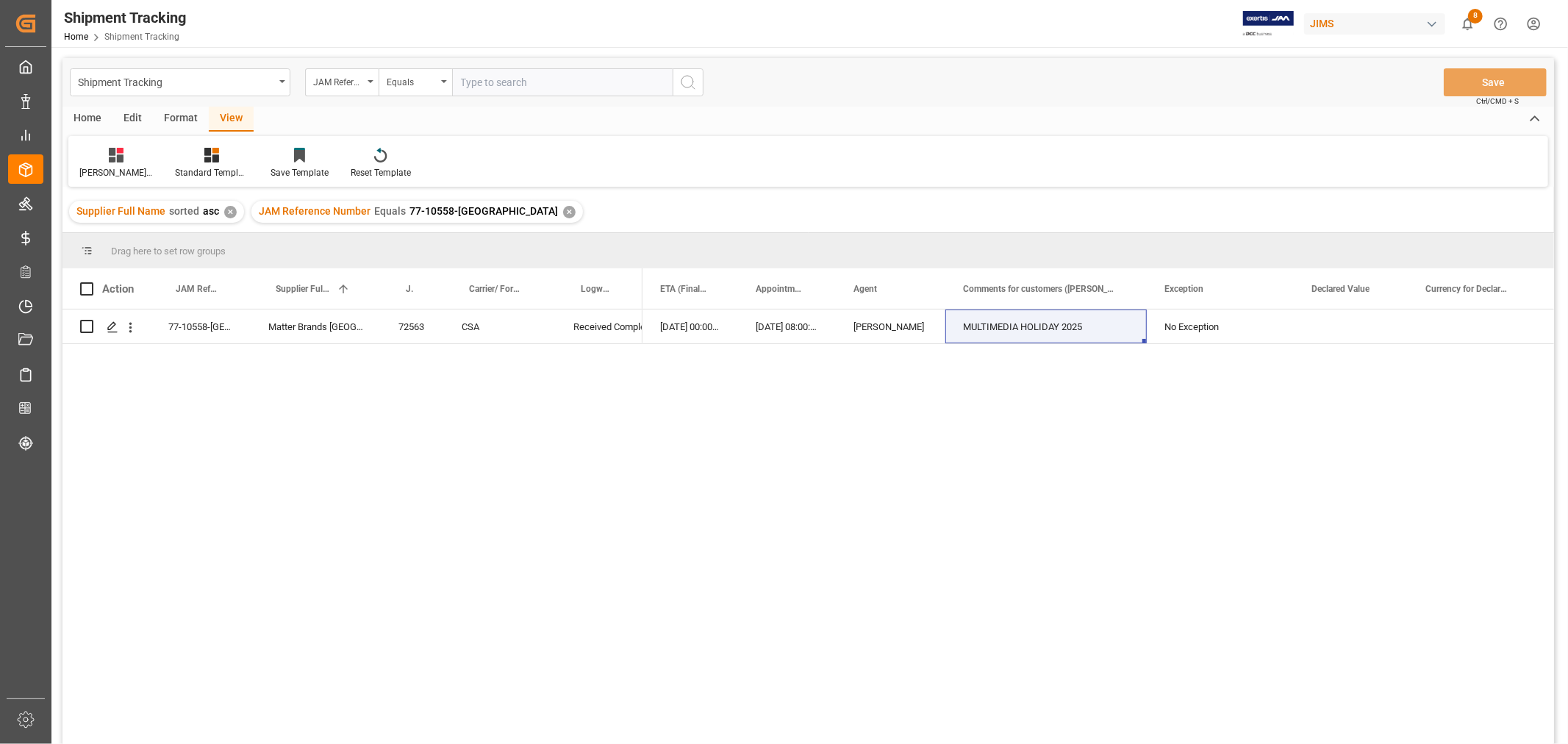
click at [477, 204] on div "JAM Reference Number Equals 77-10558-US ✕" at bounding box center [416, 211] width 331 height 22
click at [481, 204] on div "JAM Reference Number Equals 77-10558-US ✕" at bounding box center [416, 211] width 331 height 22
click at [564, 207] on div "✕" at bounding box center [569, 211] width 13 height 13
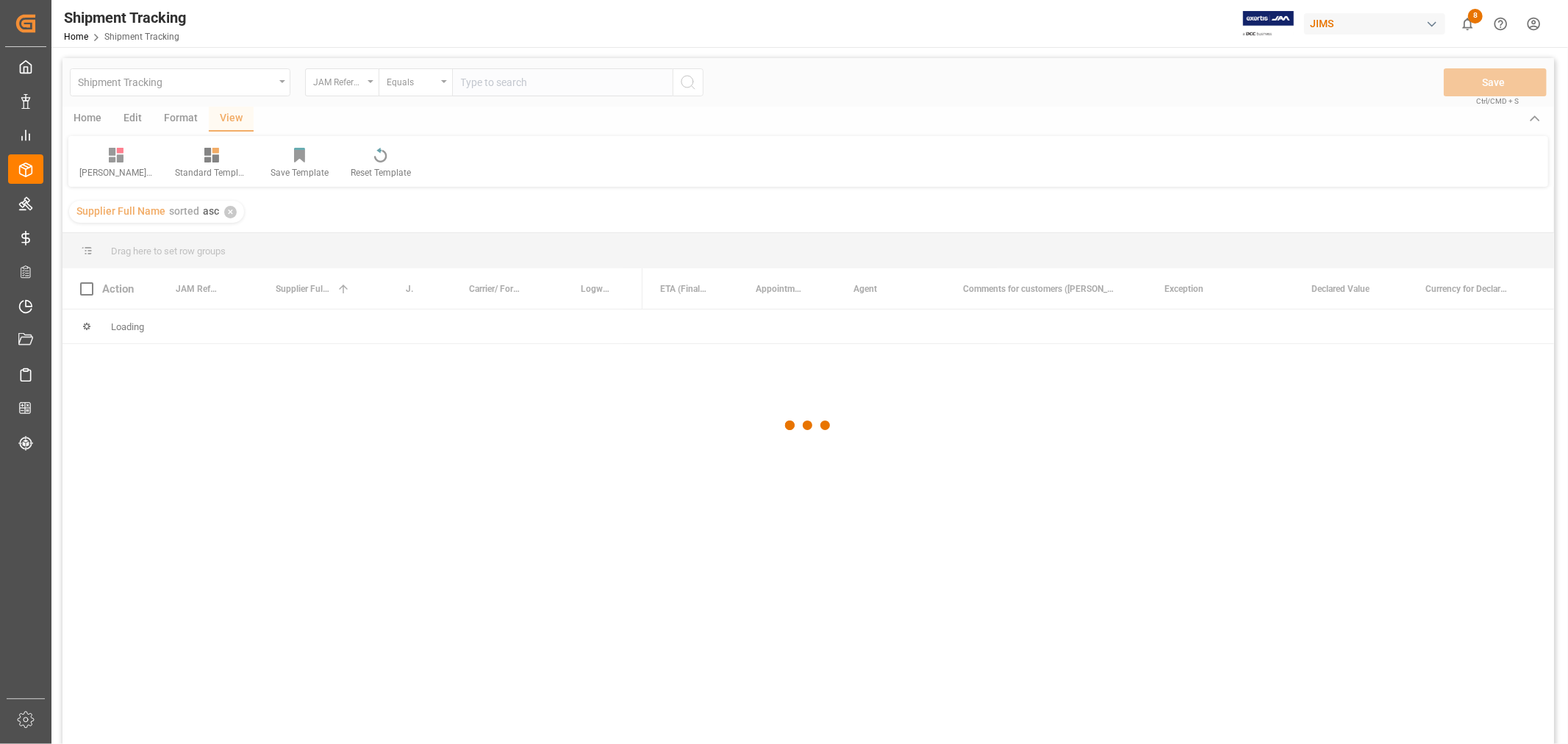
click at [501, 91] on div at bounding box center [808, 426] width 1492 height 735
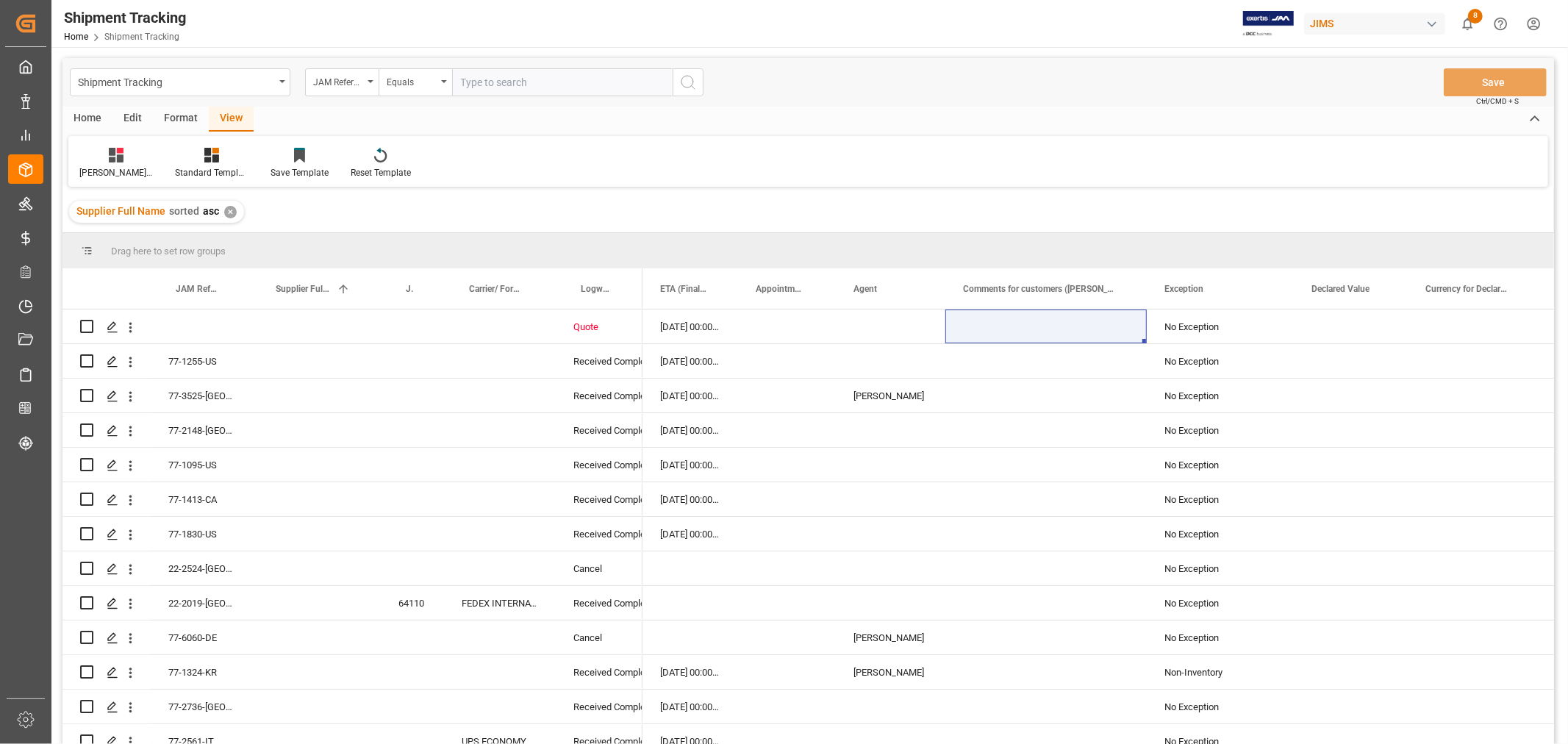
click at [495, 83] on input "text" at bounding box center [562, 82] width 220 height 28
paste input "77-10034-[GEOGRAPHIC_DATA]"
type input "77-10034-[GEOGRAPHIC_DATA]"
click at [688, 82] on icon "search button" at bounding box center [688, 82] width 18 height 18
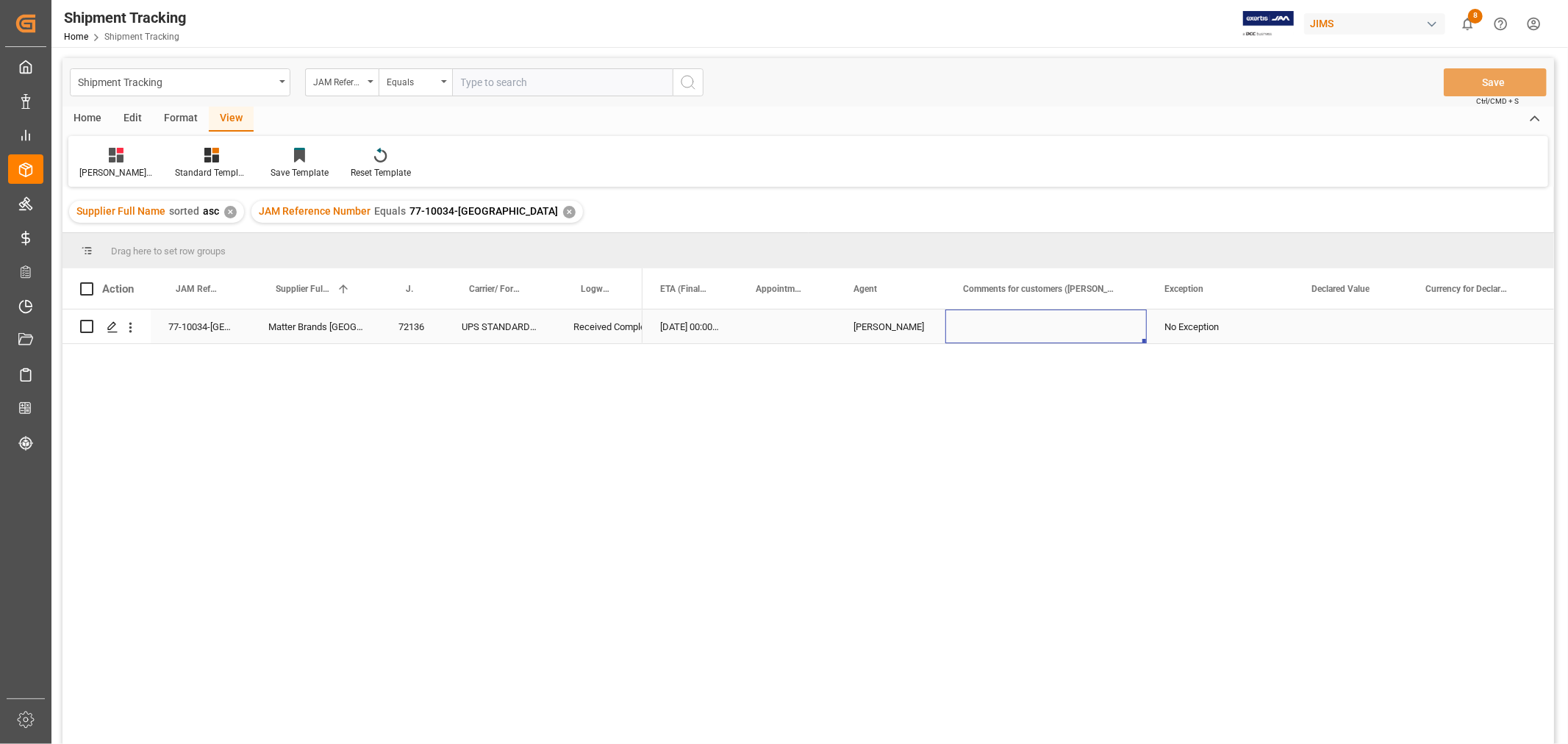
click at [1003, 322] on div "Press SPACE to select this row." at bounding box center [1046, 326] width 202 height 34
type input "MULTIMEDIA HOLIDAY 2025"
click at [1175, 329] on div "No Exception" at bounding box center [1220, 327] width 112 height 34
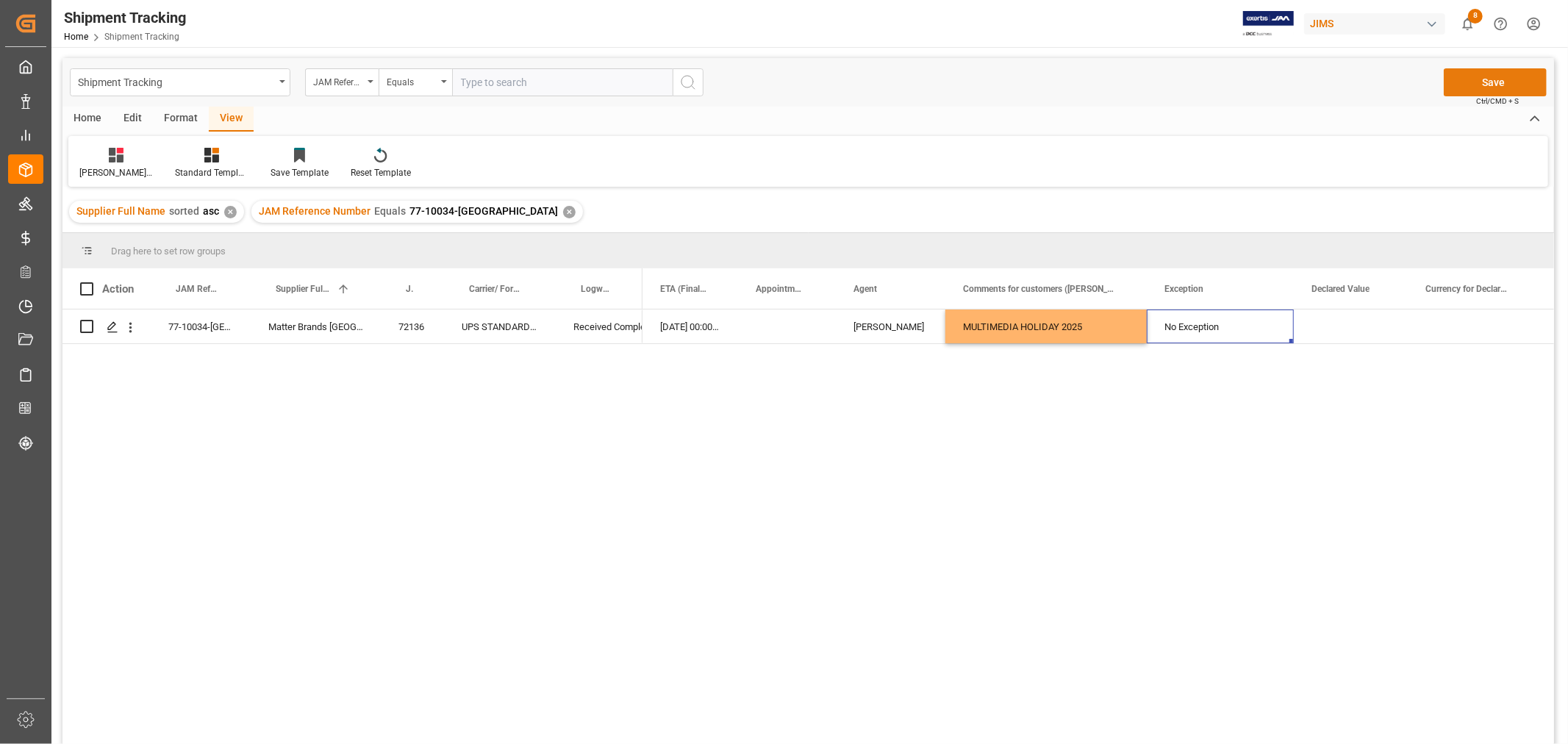
click at [1493, 82] on button "Save" at bounding box center [1496, 82] width 103 height 28
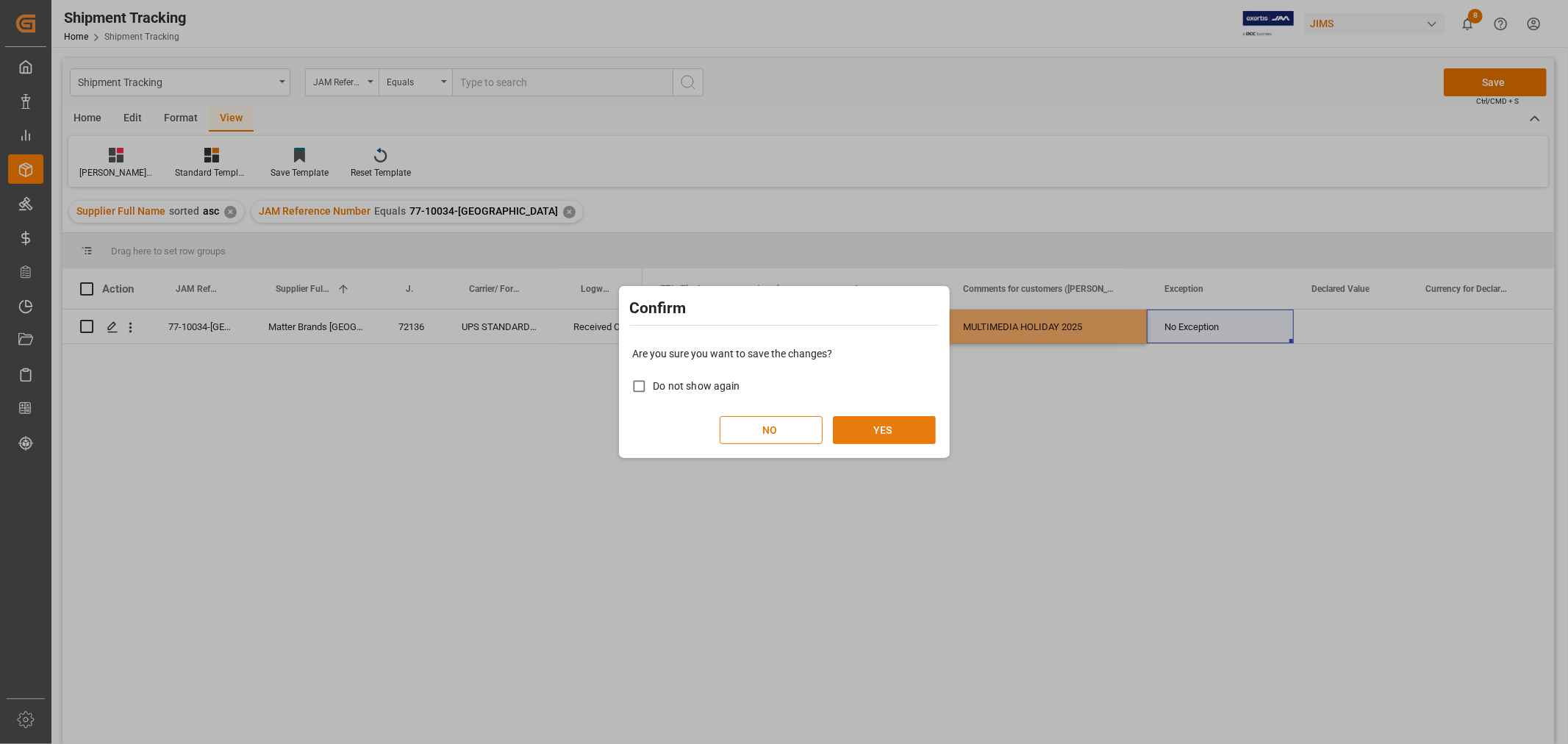
click at [900, 423] on button "YES" at bounding box center [885, 430] width 103 height 28
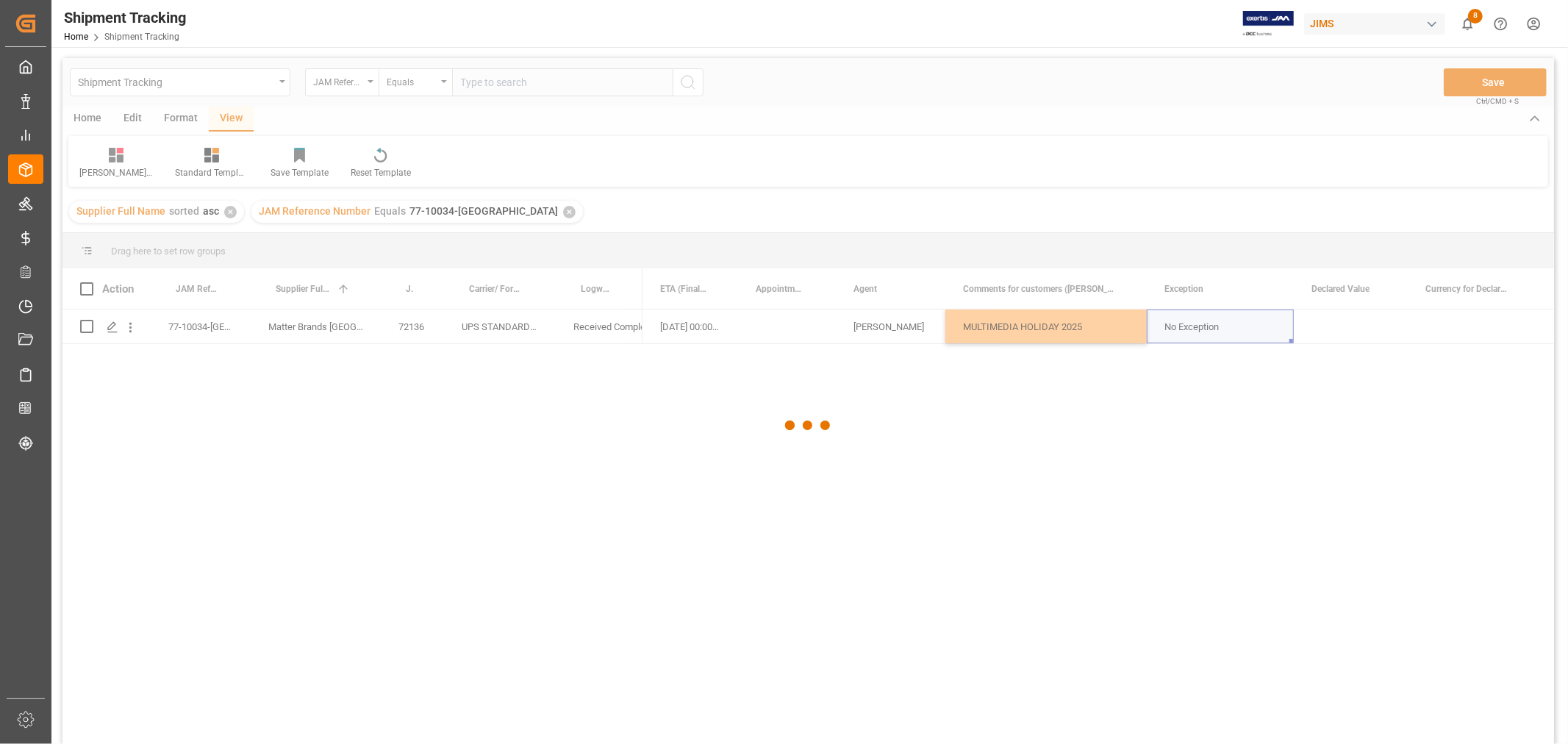
click at [1291, 423] on div at bounding box center [808, 426] width 1492 height 735
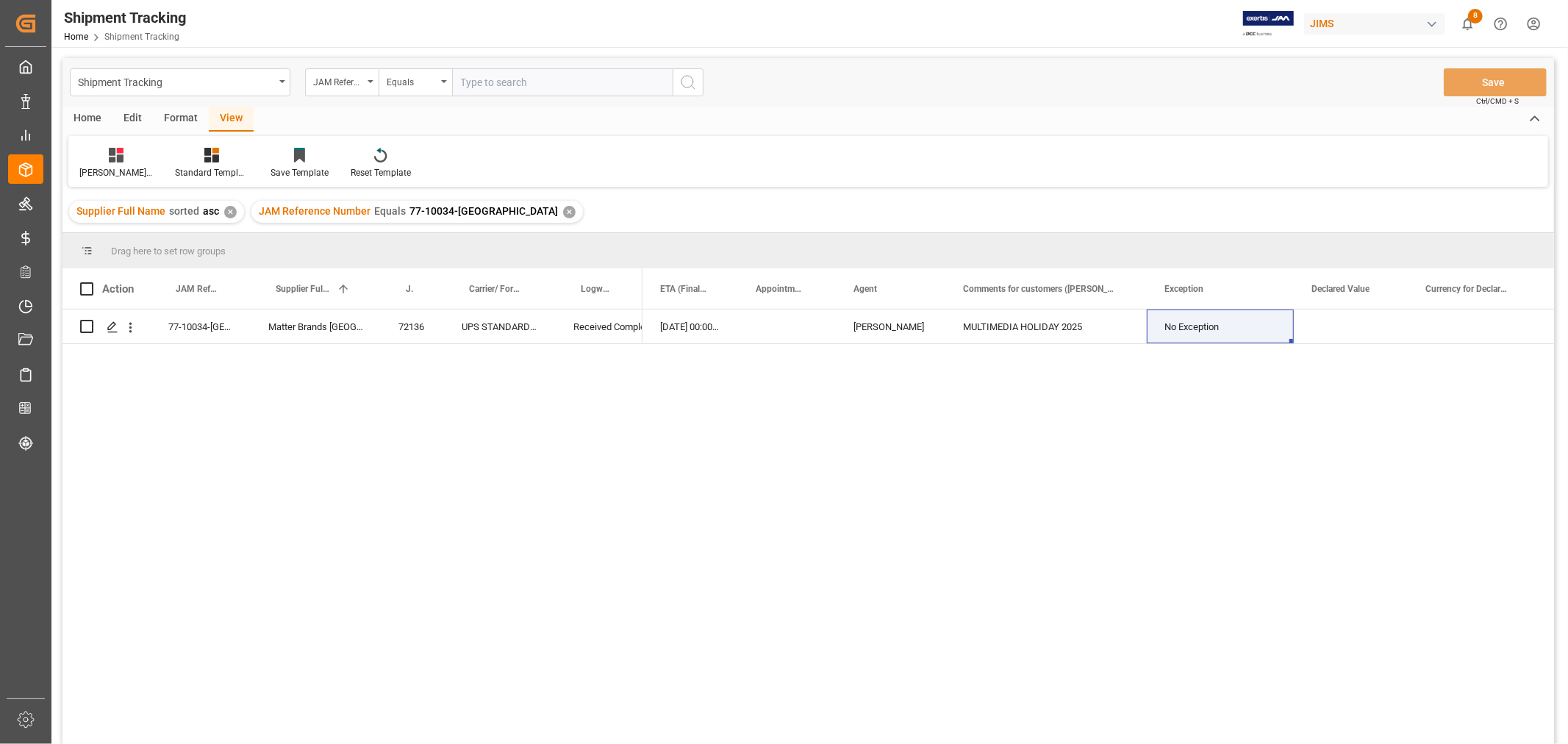
click at [473, 204] on div "JAM Reference Number Equals 77-10034-US ✕" at bounding box center [416, 211] width 331 height 22
click at [564, 213] on div "✕" at bounding box center [569, 211] width 13 height 13
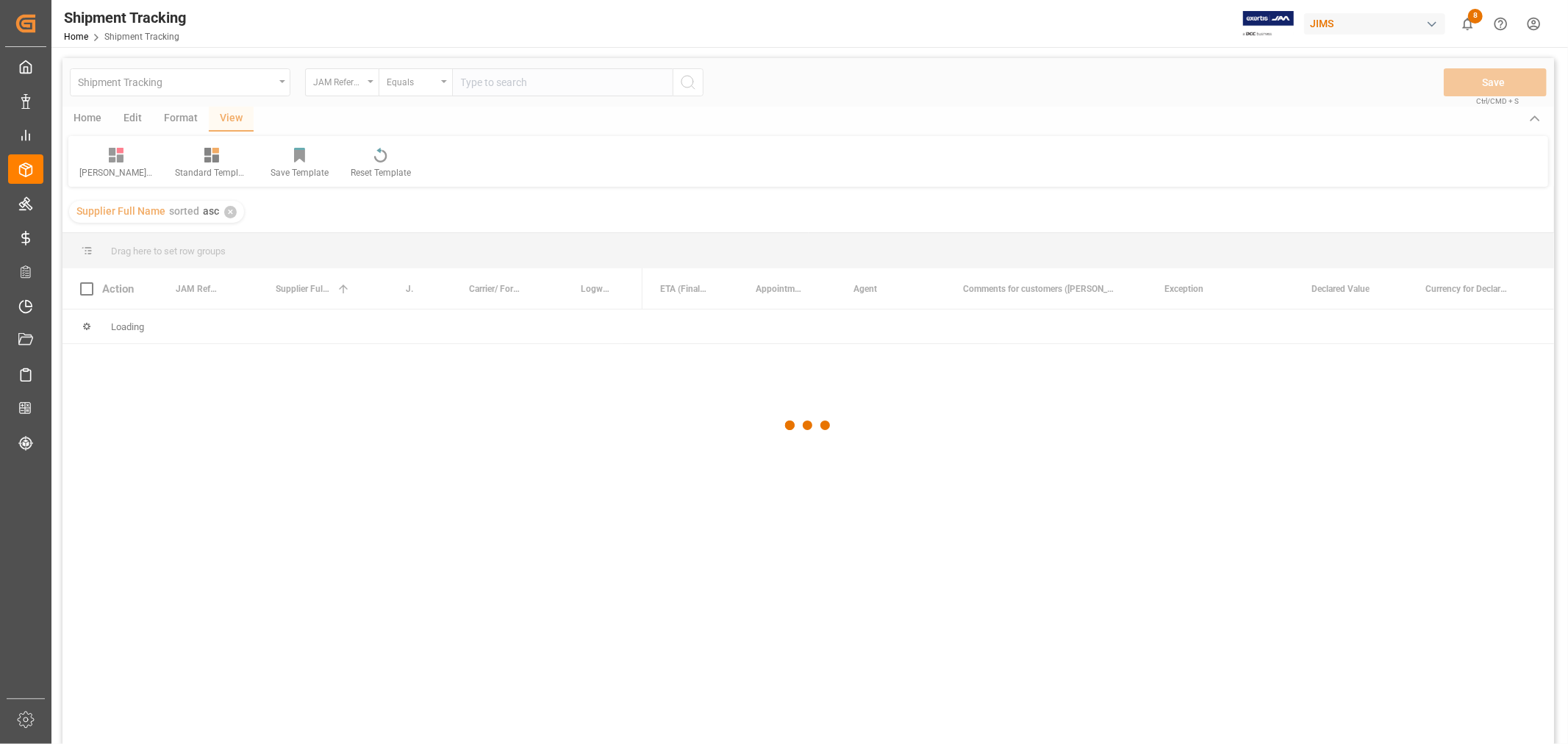
click at [473, 88] on div at bounding box center [808, 426] width 1492 height 735
click at [476, 82] on div at bounding box center [808, 426] width 1492 height 735
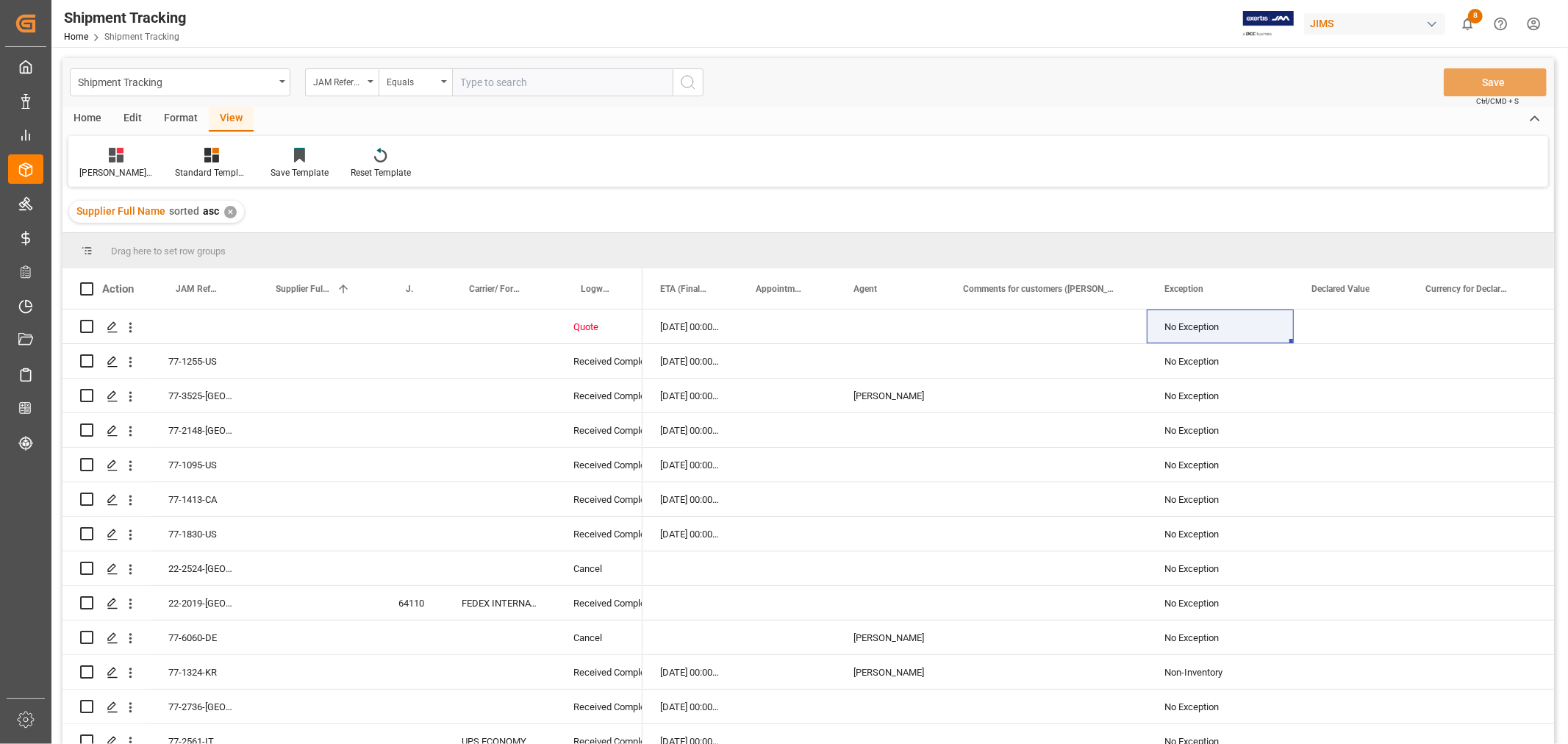
click at [476, 82] on input "text" at bounding box center [562, 82] width 220 height 28
type input "77-9576-us"
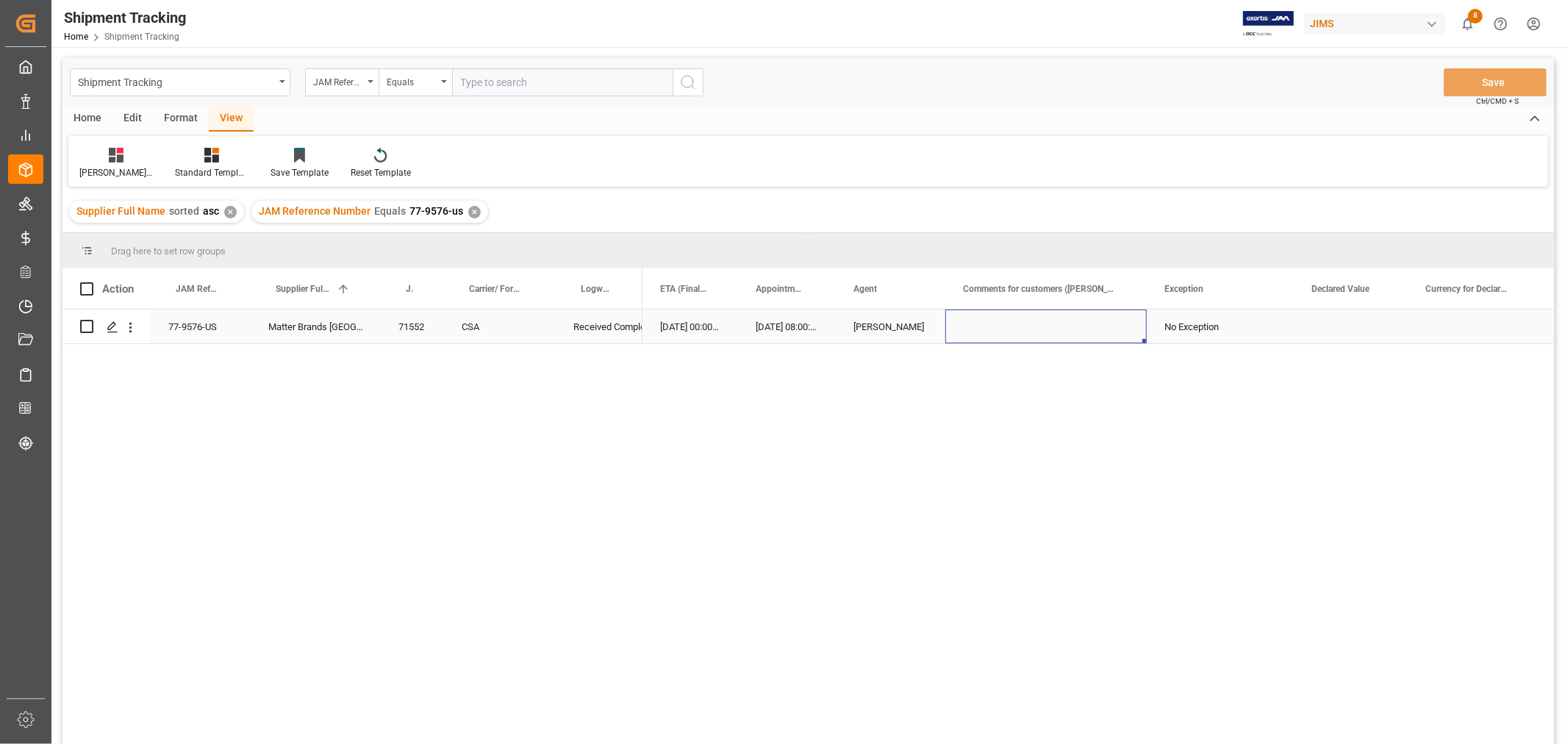
click at [996, 319] on div "Press SPACE to select this row." at bounding box center [1046, 326] width 202 height 34
click at [996, 319] on div "Press SPACE to select this row." at bounding box center [1046, 335] width 202 height 51
click at [996, 328] on input "Press SPACE to select this row." at bounding box center [1046, 335] width 178 height 28
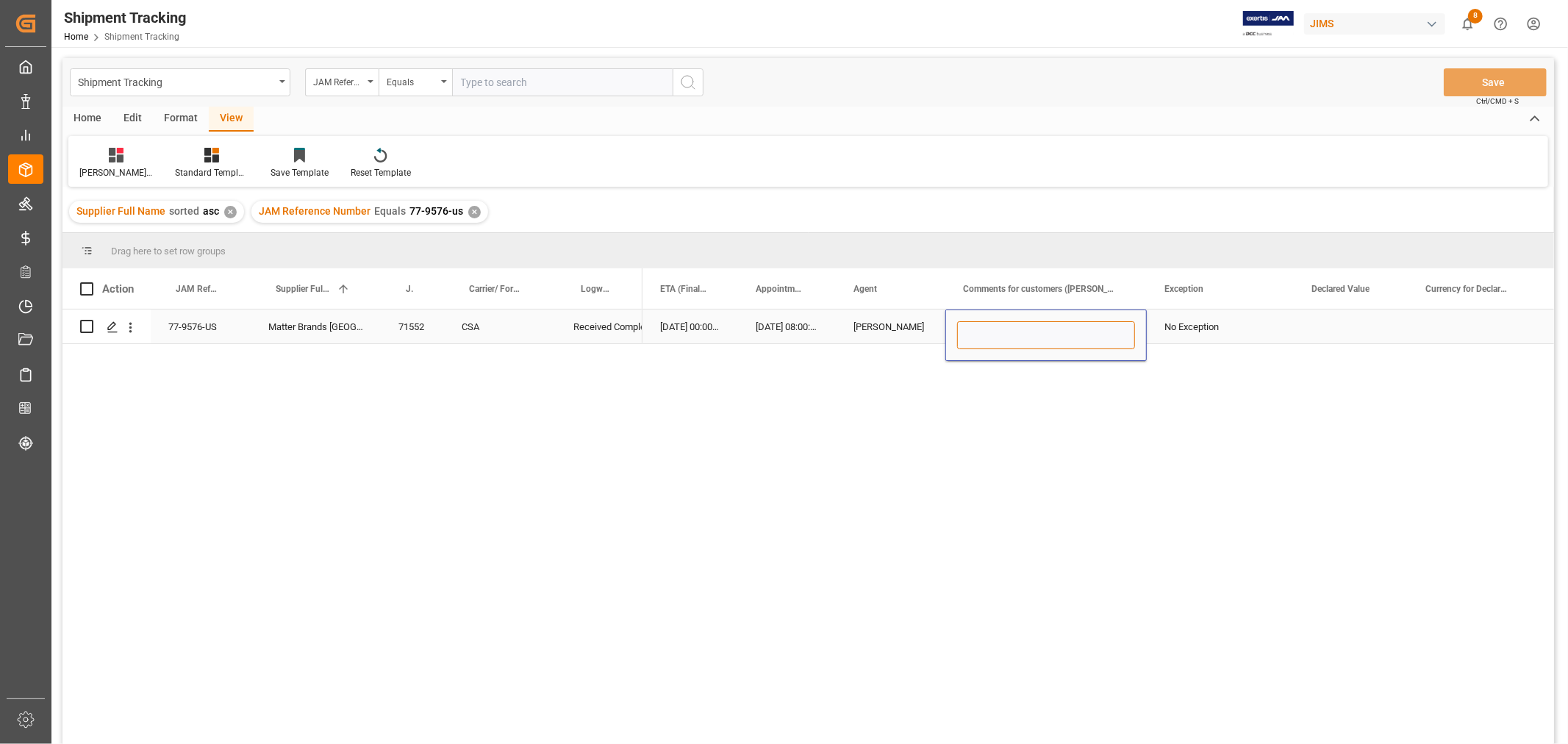
paste input "MULTIMEDIA HOLIDAY 2025"
type input "MULTIMEDIA HOLIDAY 2025"
click at [1208, 333] on div "No Exception" at bounding box center [1220, 327] width 112 height 34
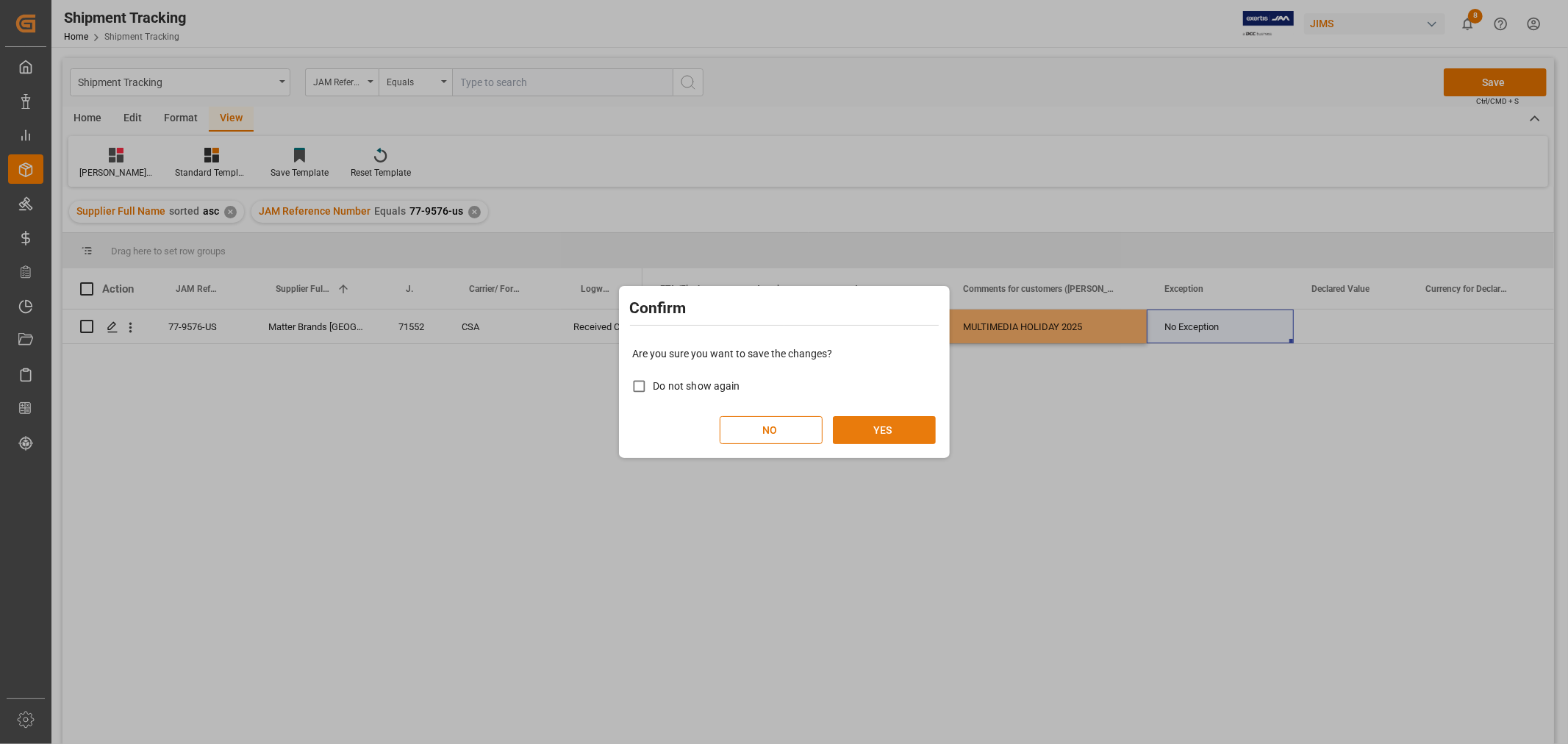
click at [856, 435] on button "YES" at bounding box center [885, 430] width 103 height 28
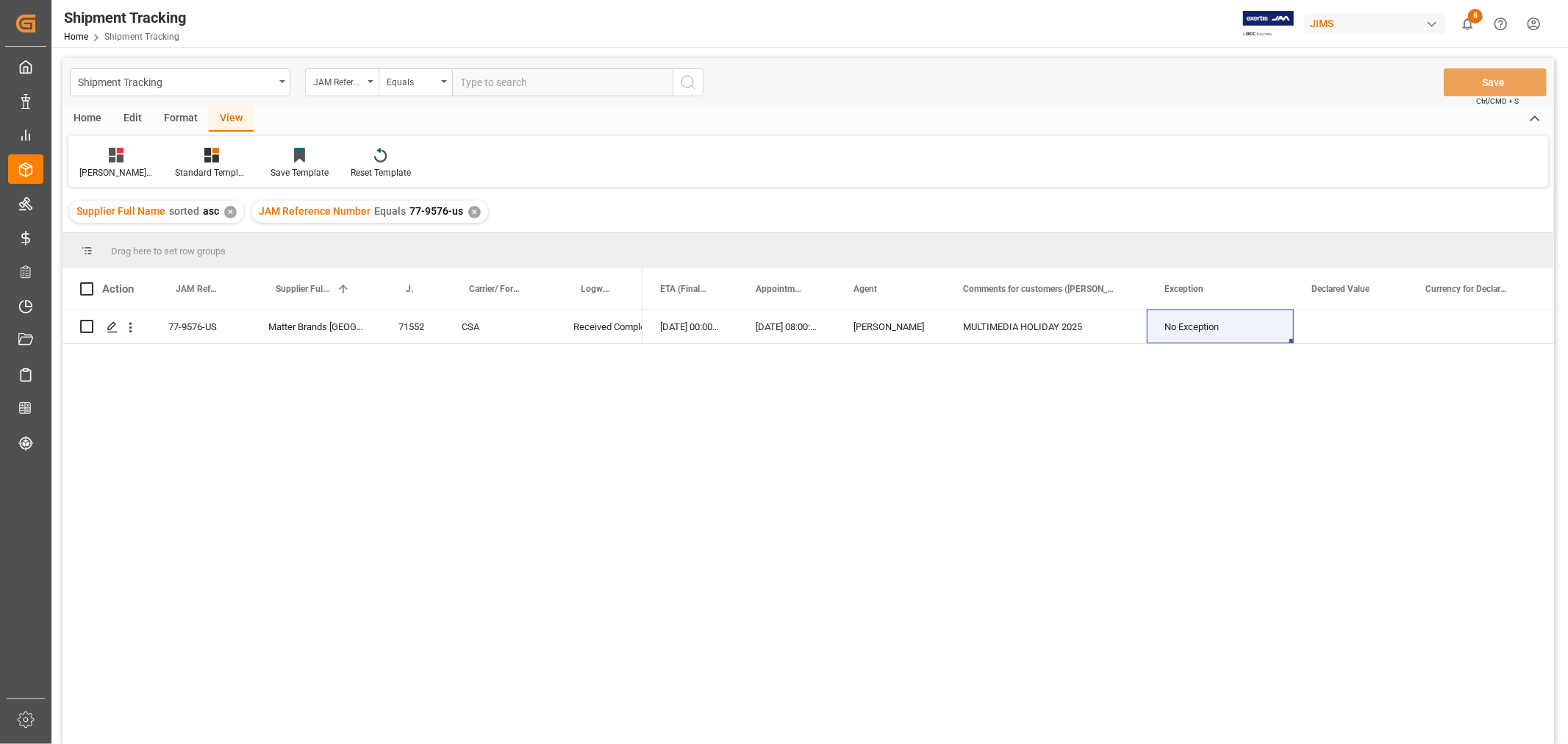
click at [472, 210] on div "✕" at bounding box center [475, 211] width 13 height 13
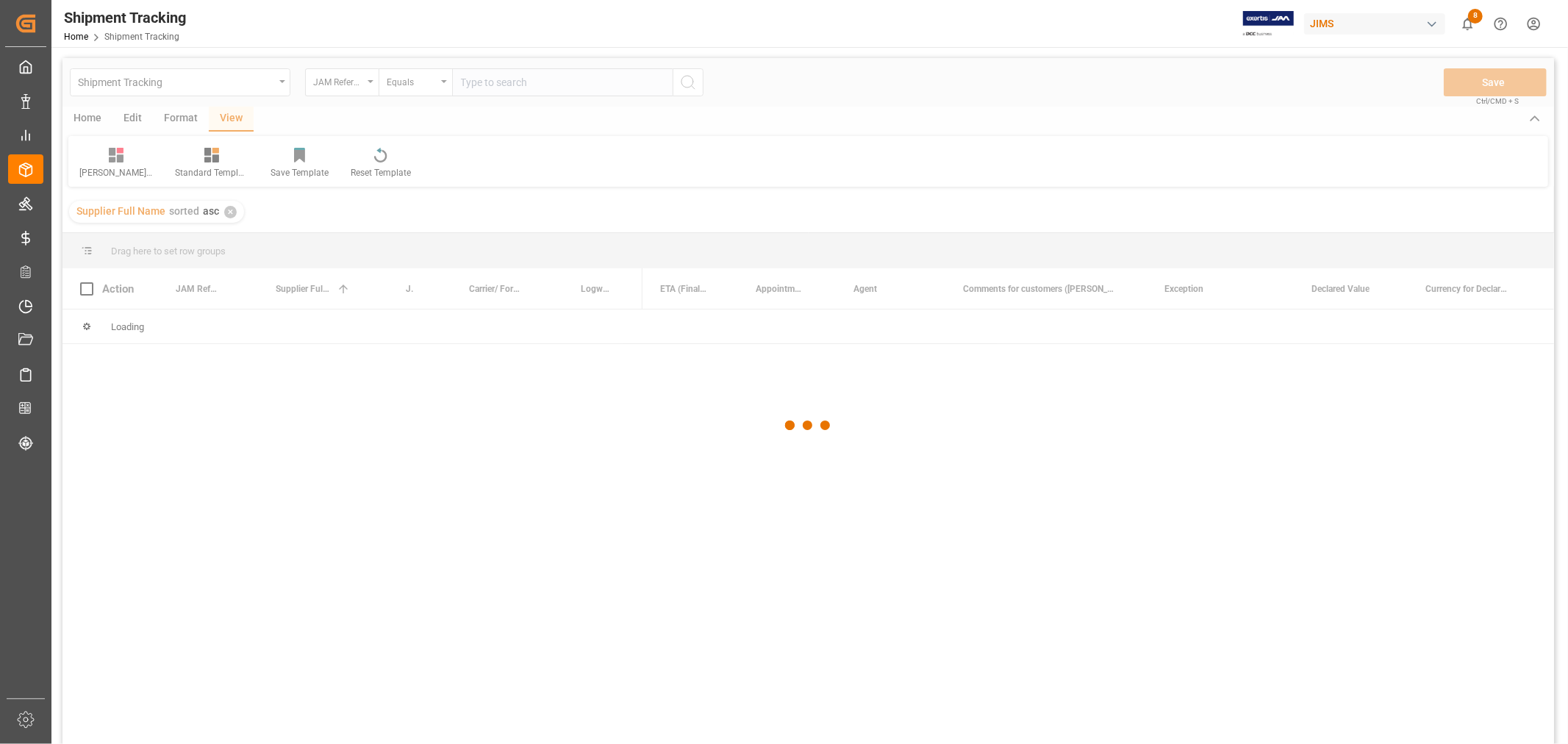
click at [495, 82] on div at bounding box center [808, 426] width 1492 height 735
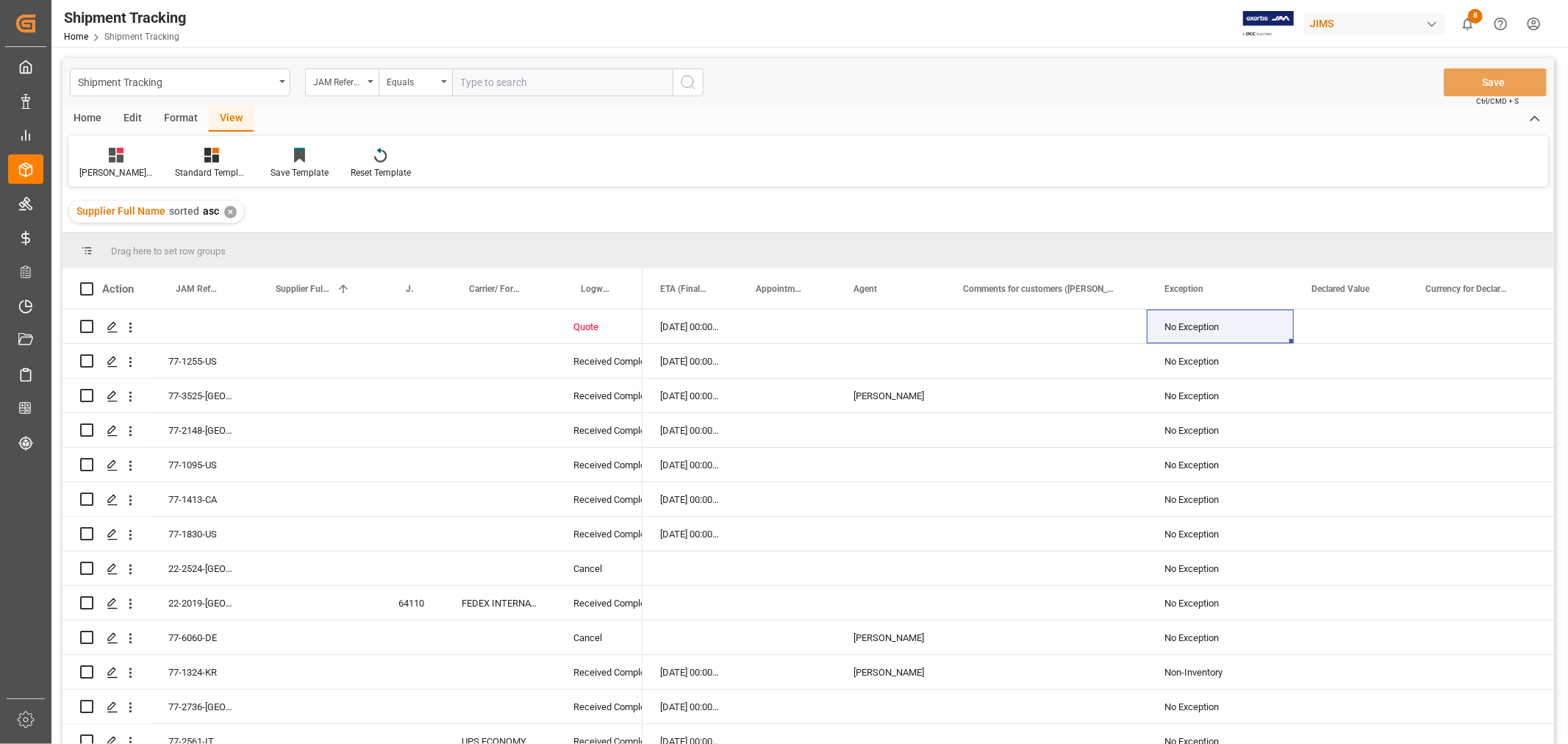
click at [490, 81] on input "text" at bounding box center [562, 82] width 220 height 28
type input "77-8919-in"
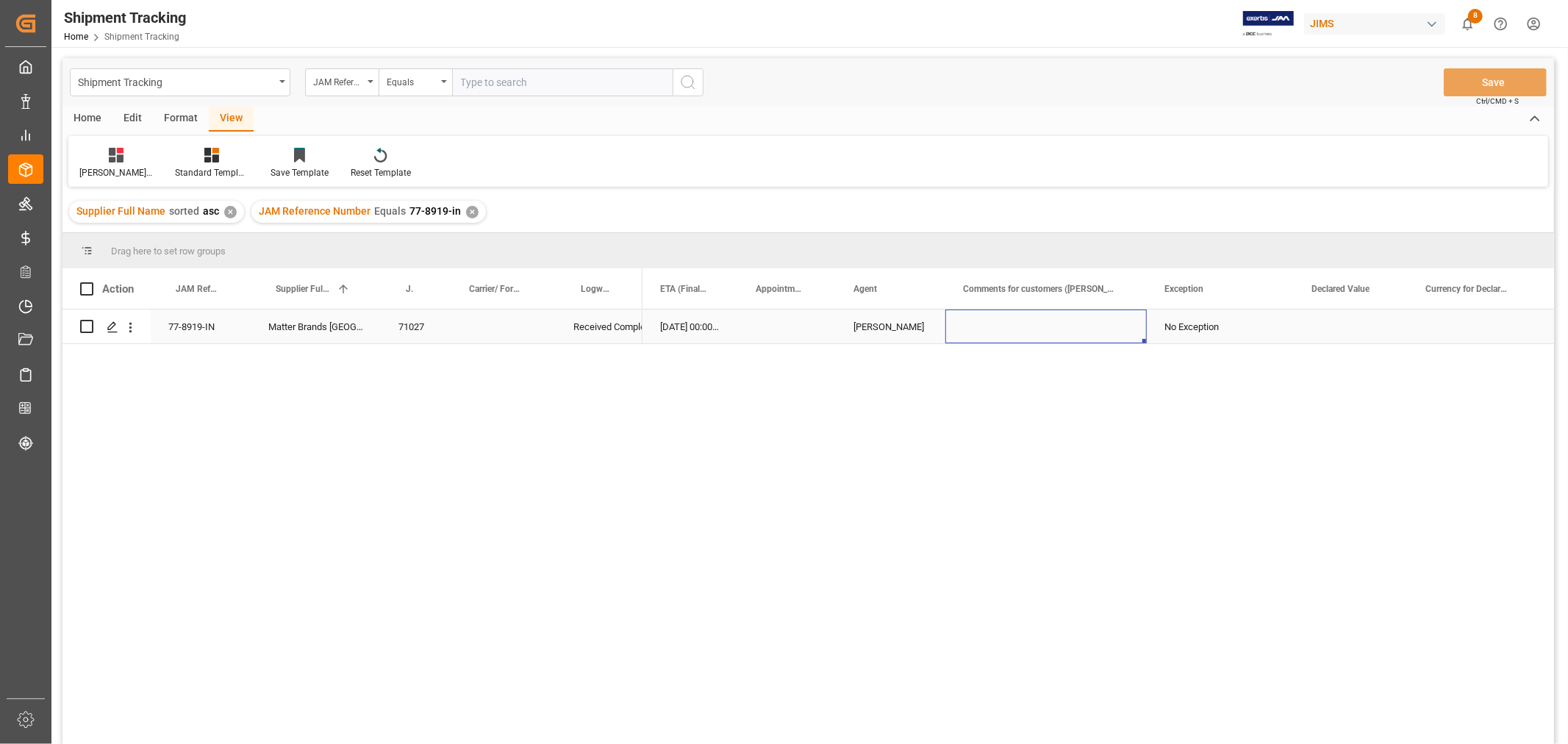
click at [1002, 328] on div "Press SPACE to select this row." at bounding box center [1046, 326] width 202 height 34
click at [1002, 328] on input "Press SPACE to select this row." at bounding box center [1046, 335] width 178 height 28
type input "MULTIMEDIA HOLIDAY 2025"
click at [1289, 331] on div "No Exception" at bounding box center [1220, 326] width 147 height 34
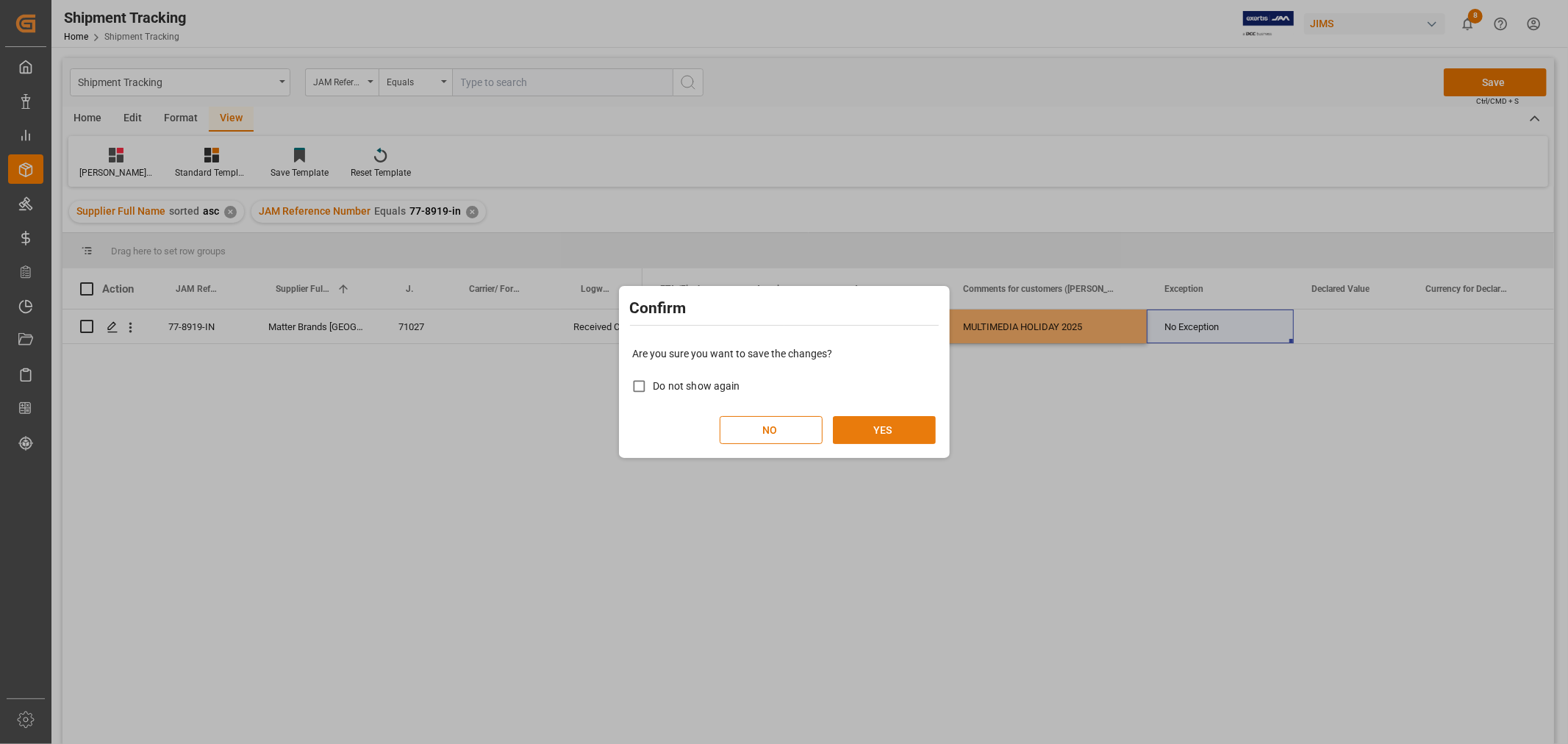
click at [880, 432] on button "YES" at bounding box center [885, 430] width 103 height 28
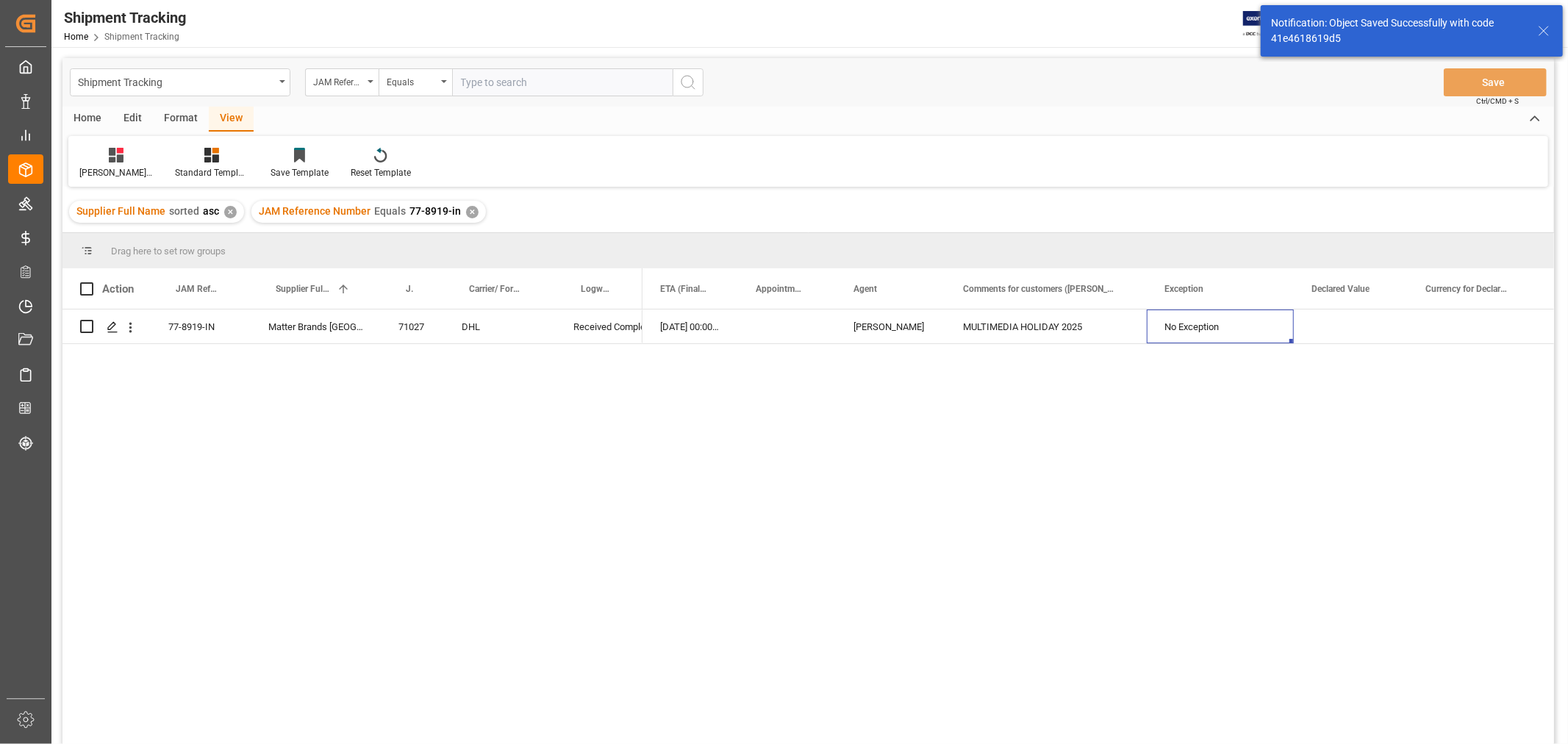
click at [466, 213] on div "✕" at bounding box center [472, 211] width 13 height 13
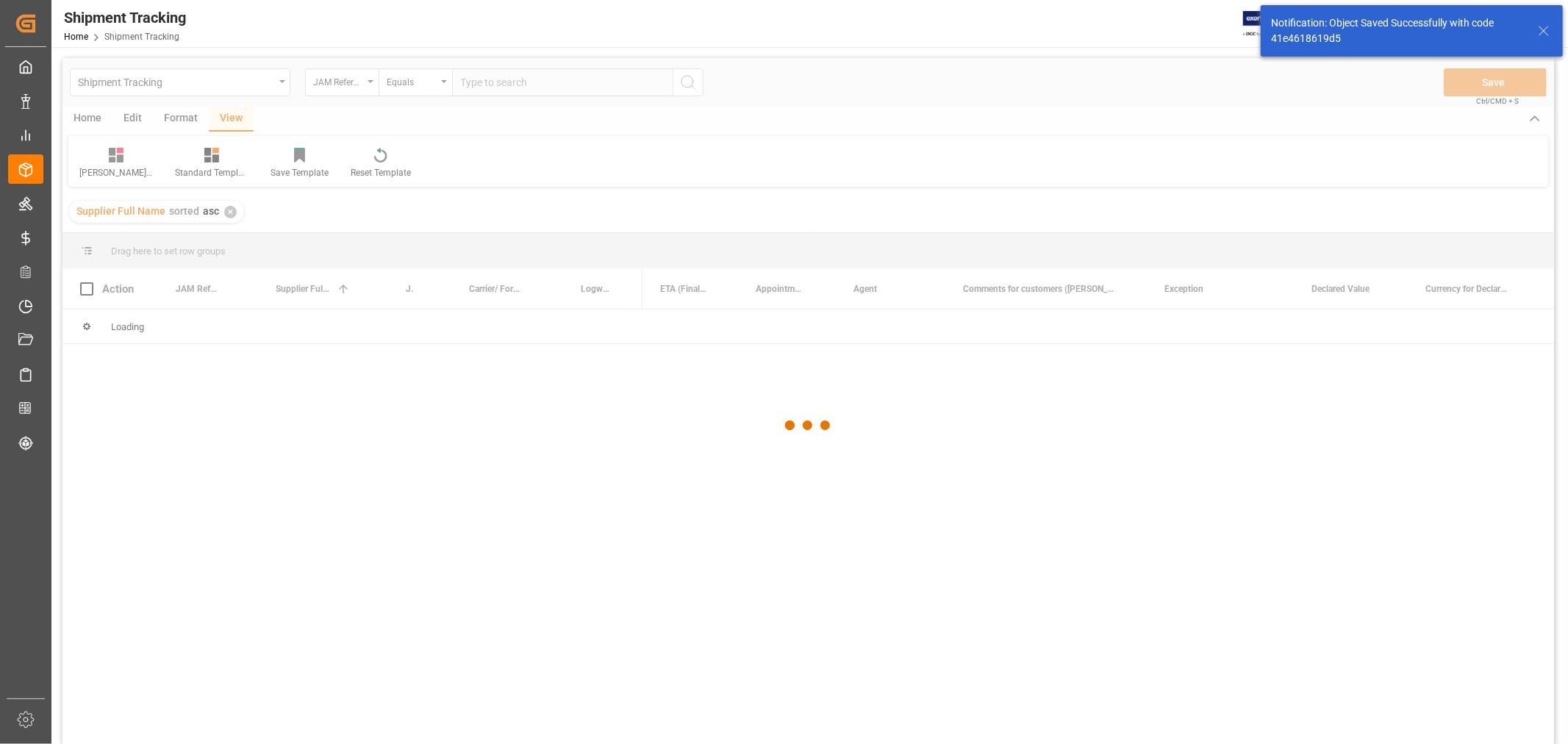
click at [490, 91] on div at bounding box center [808, 426] width 1492 height 735
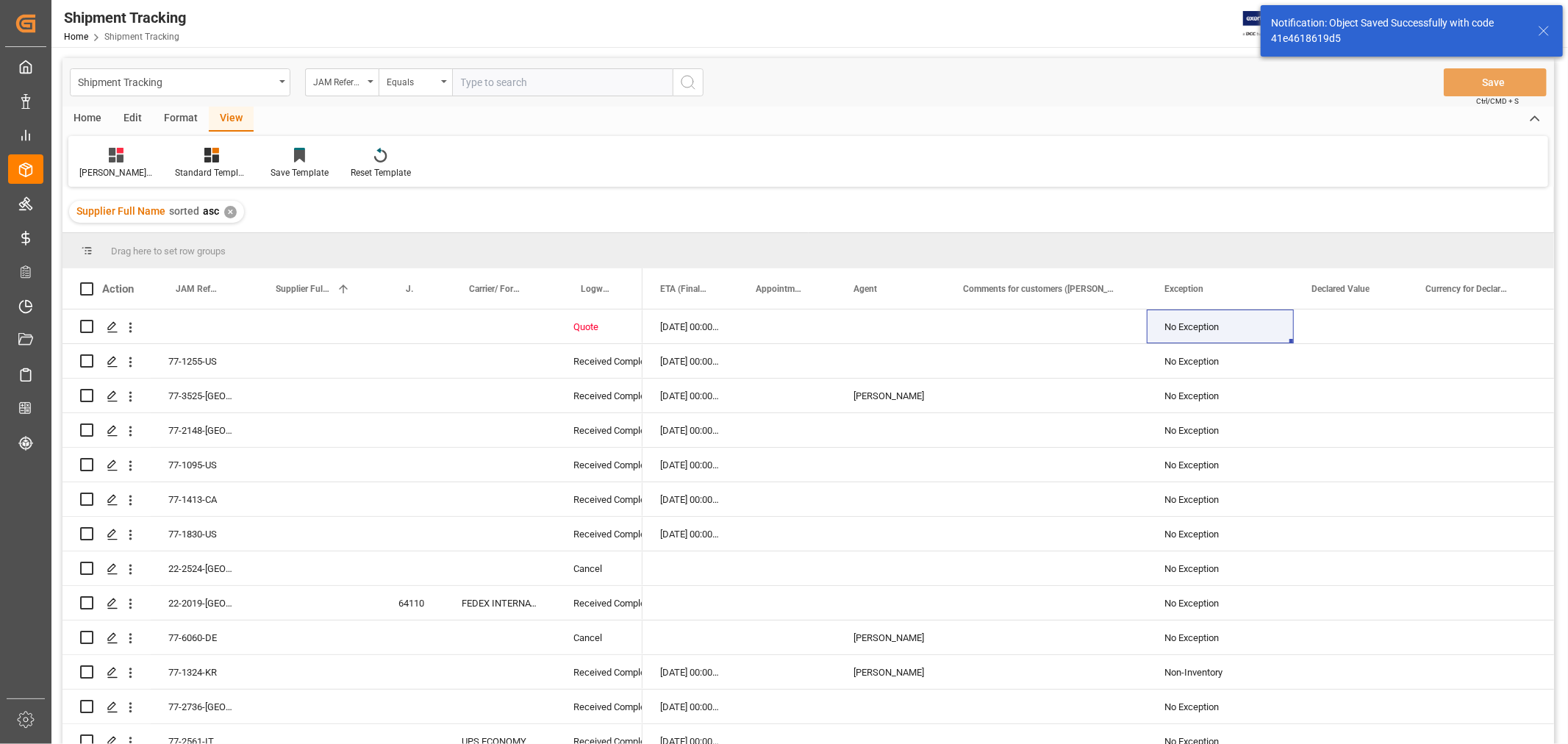
click at [481, 84] on input "text" at bounding box center [562, 82] width 220 height 28
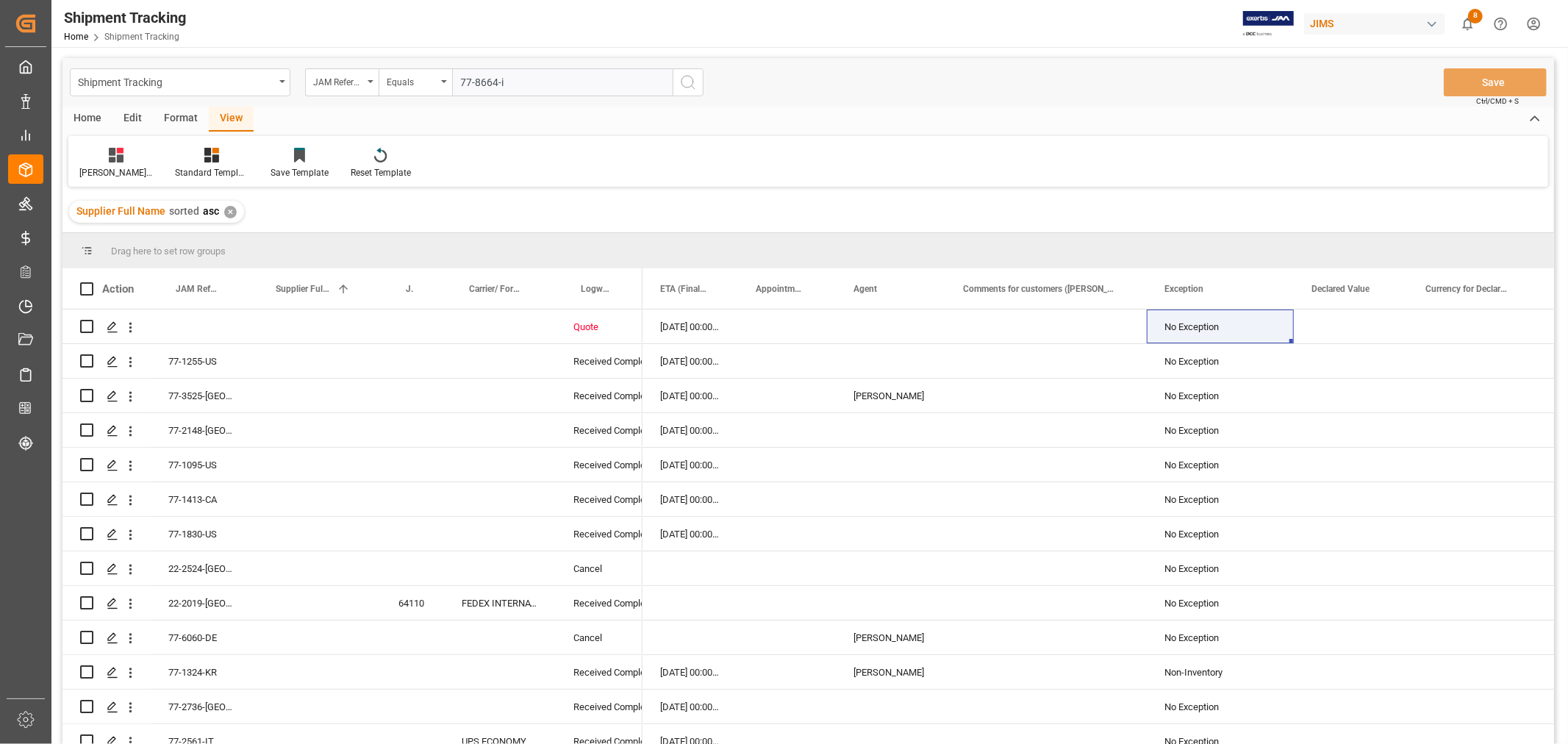
type input "77-8664-in"
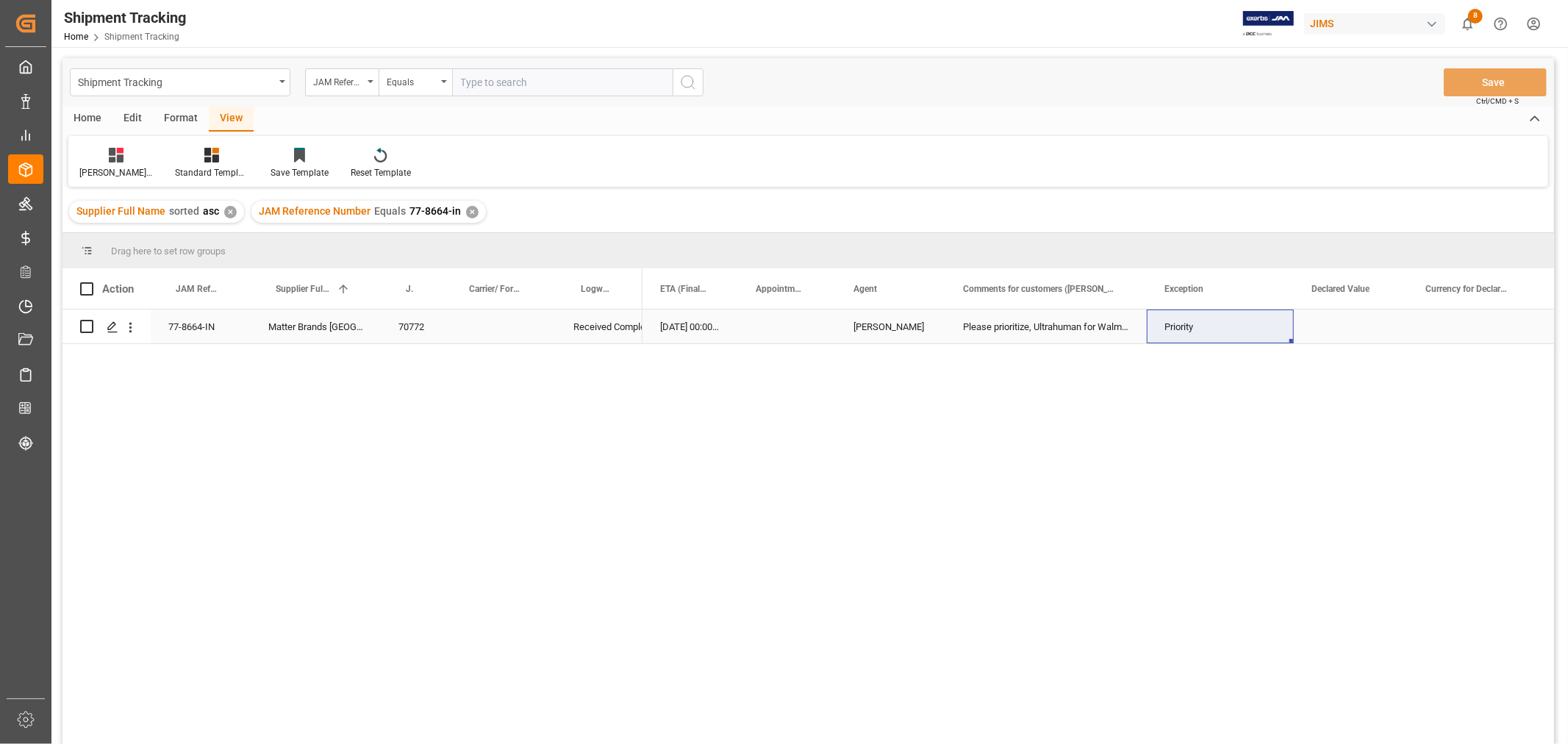
click at [1003, 334] on div "Please prioritize, Ultrahuman for Walmart" at bounding box center [1046, 326] width 202 height 34
click at [1003, 334] on input "Please prioritize, Ultrahuman for Walmart" at bounding box center [1046, 335] width 178 height 28
click at [1037, 341] on input "Please prioritize, Ultrahuman for Walmart" at bounding box center [1046, 335] width 178 height 28
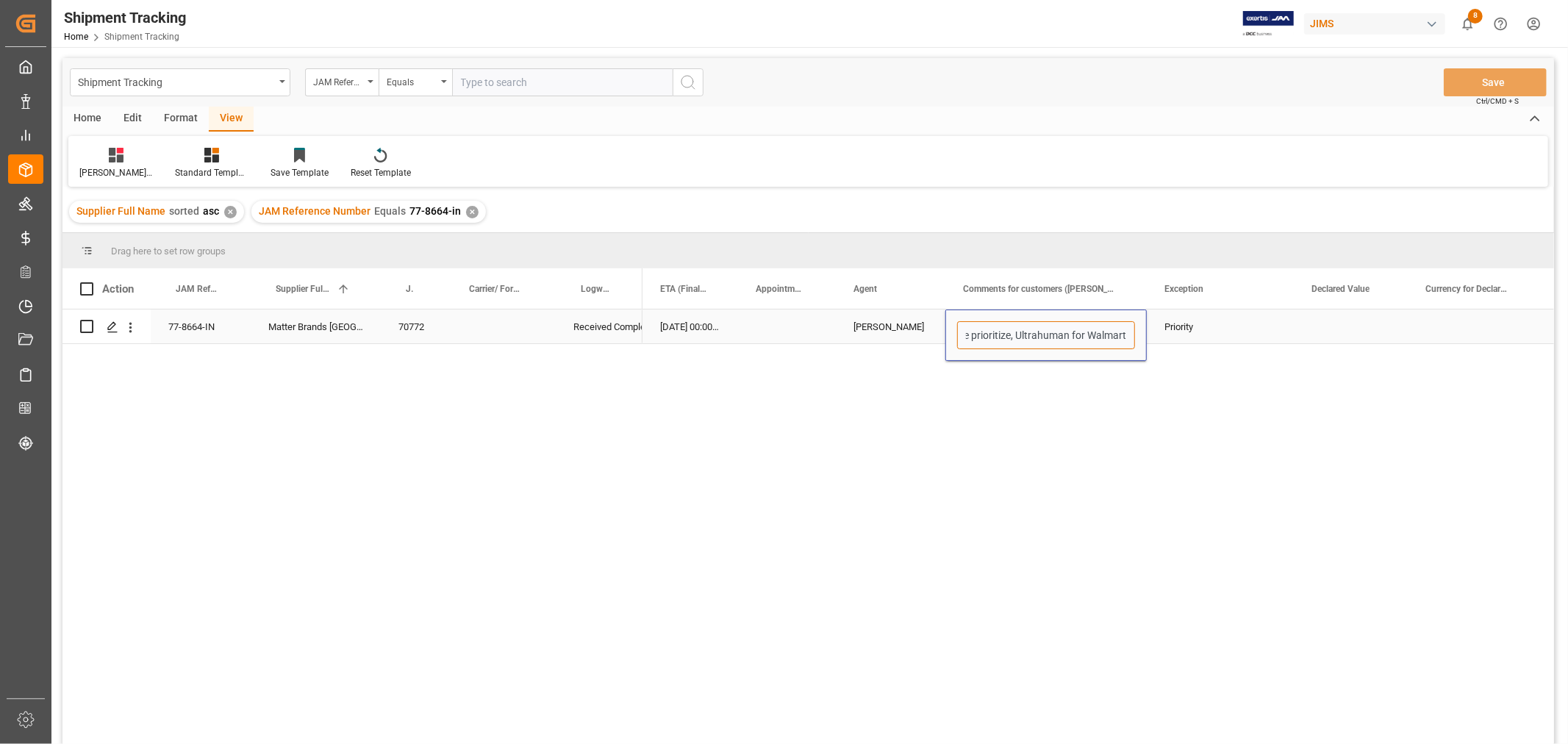
scroll to position [0, 0]
drag, startPoint x: 1126, startPoint y: 338, endPoint x: 676, endPoint y: 379, distance: 451.9
click at [676, 379] on div "15-04-2025 00:00:00 16-04-2025 00:00:00 22-04-2025 00:00:00 HuiXin Gao Please p…" at bounding box center [1098, 531] width 912 height 444
paste input "MULTIMEDIA HOLIDAY 2025"
type input "MULTIMEDIA HOLIDAY 2025"
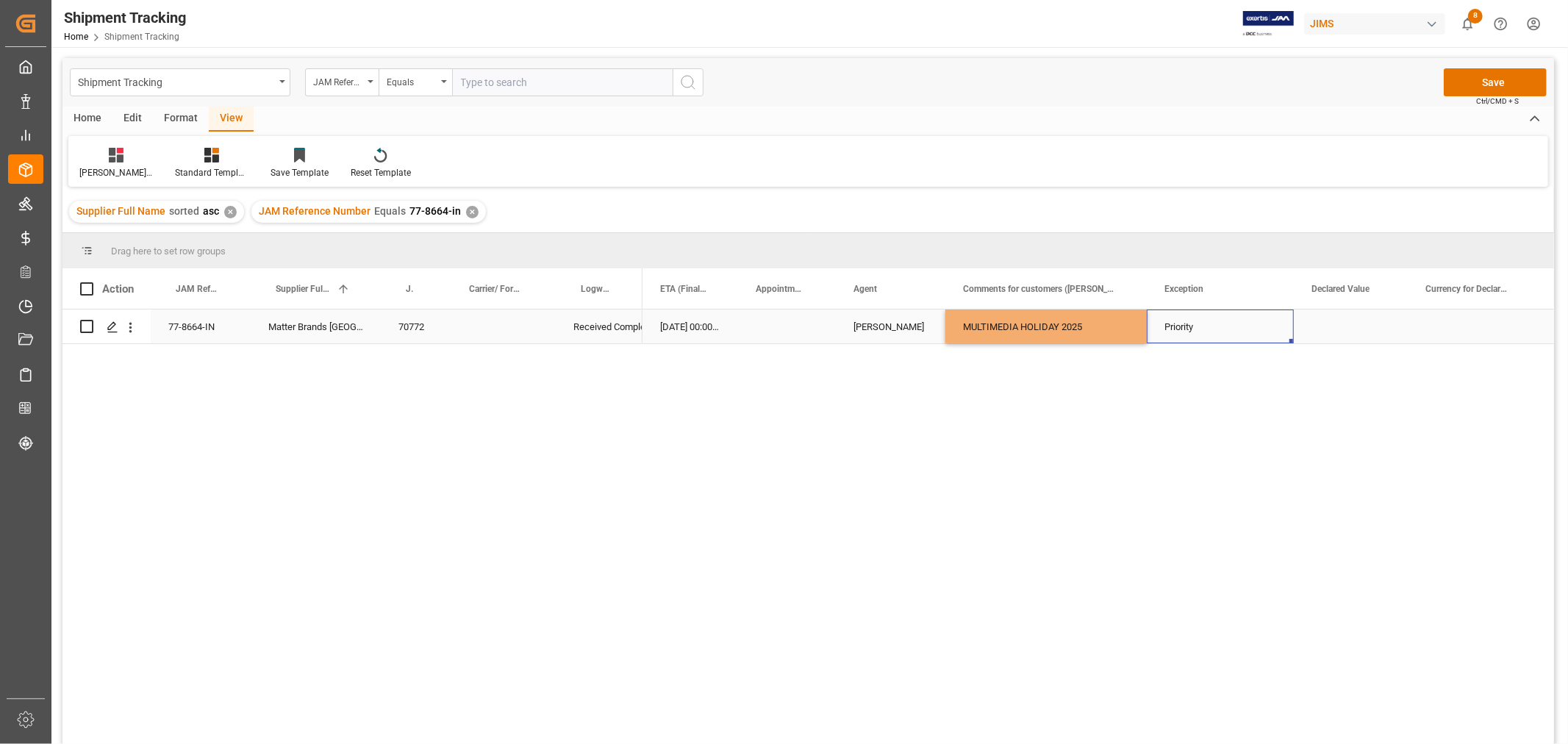
click at [1197, 327] on div "Priority" at bounding box center [1220, 327] width 112 height 34
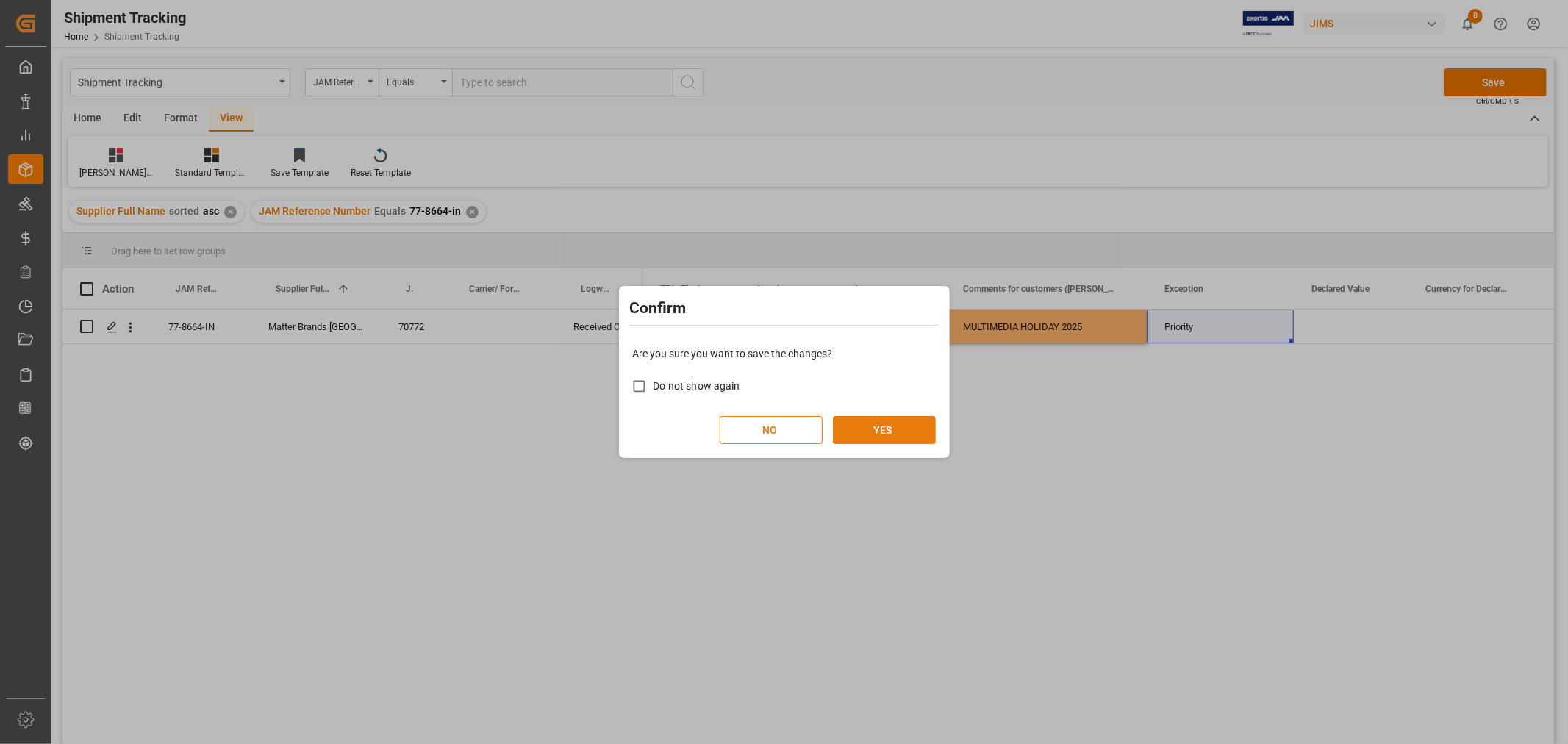
click at [853, 432] on button "YES" at bounding box center [885, 430] width 103 height 28
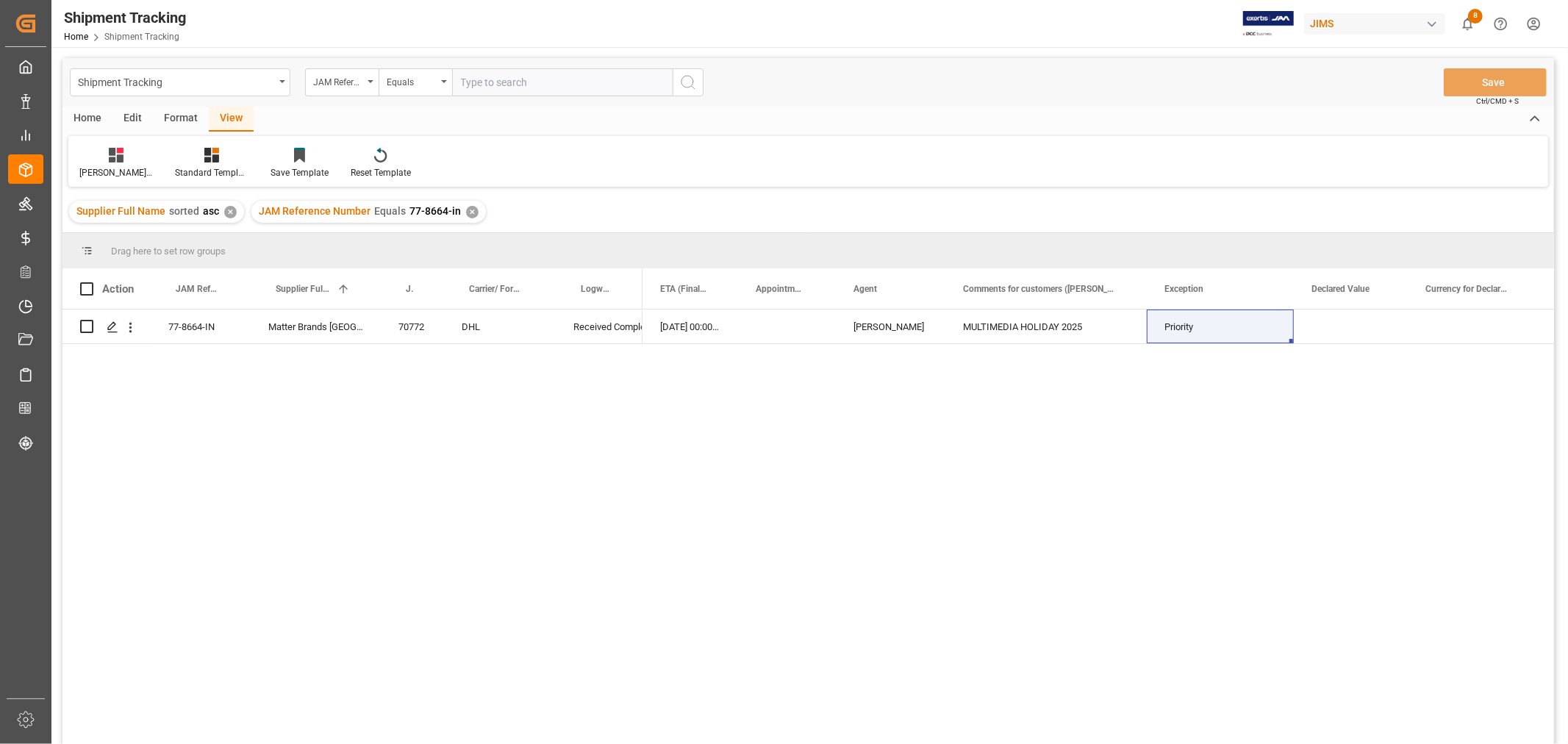
click at [466, 213] on div "✕" at bounding box center [472, 211] width 13 height 13
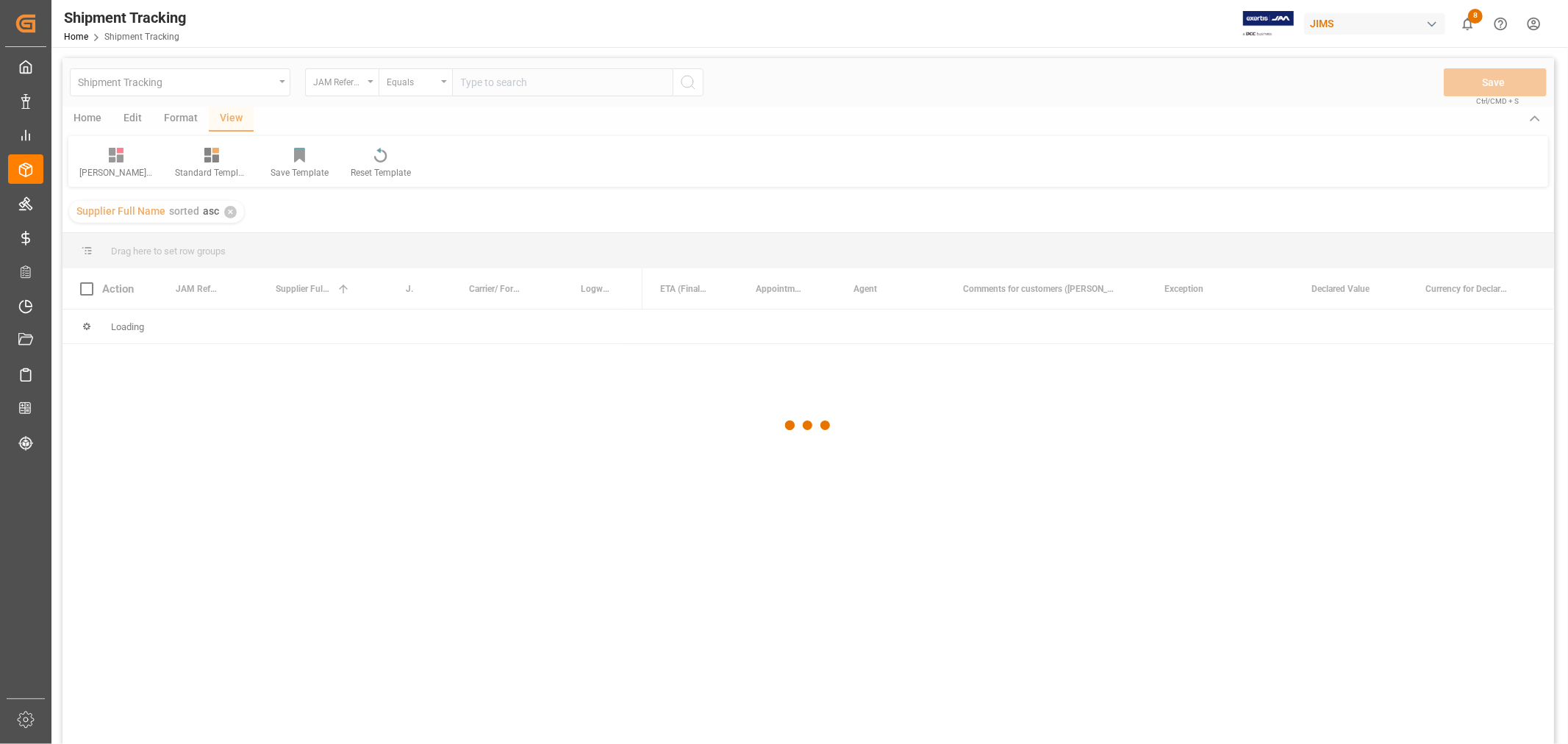
click at [469, 85] on div at bounding box center [808, 426] width 1492 height 735
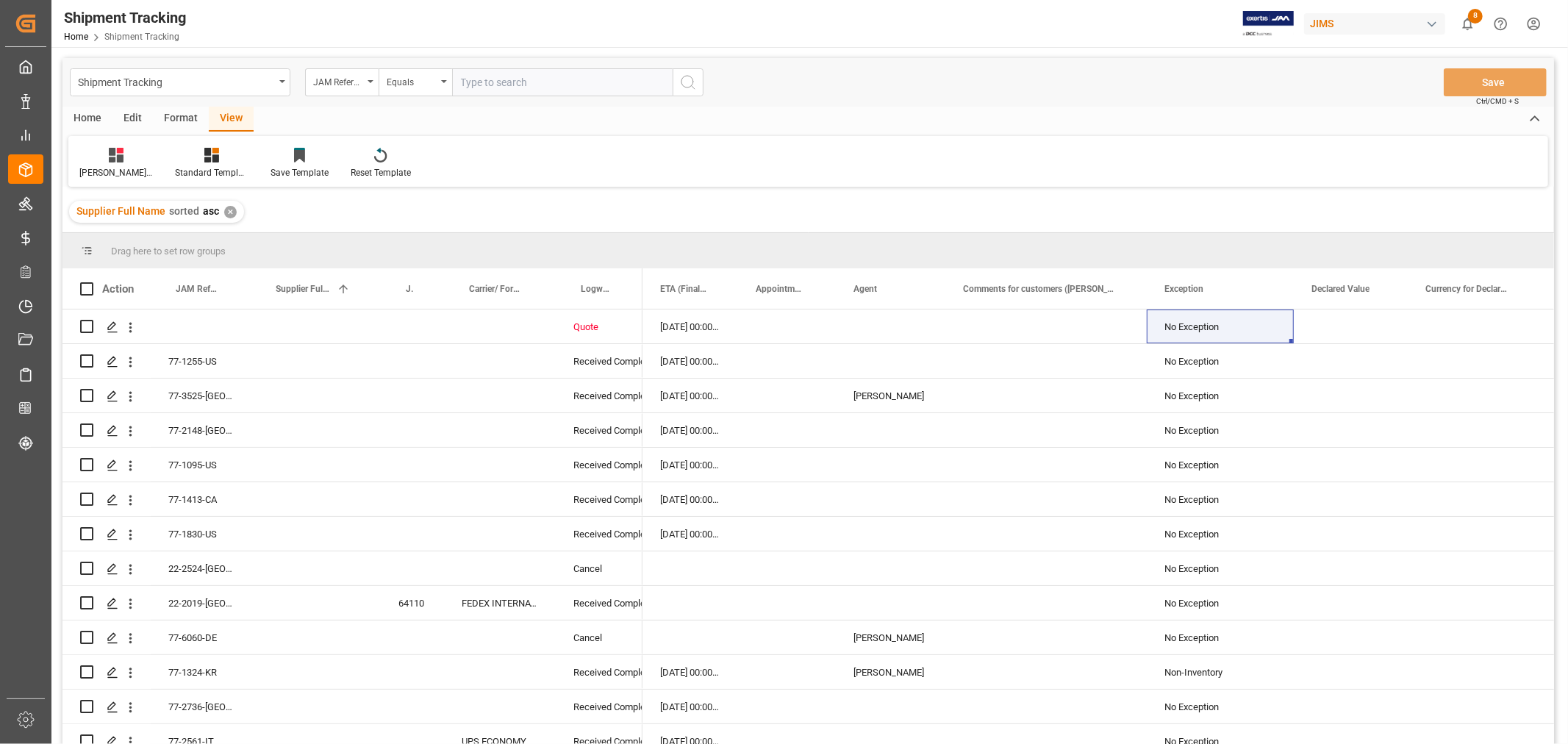
click at [469, 84] on input "text" at bounding box center [562, 82] width 220 height 28
paste input "77-9118-IN"
type input "77-9118-IN"
click at [684, 89] on icon "search button" at bounding box center [688, 82] width 18 height 18
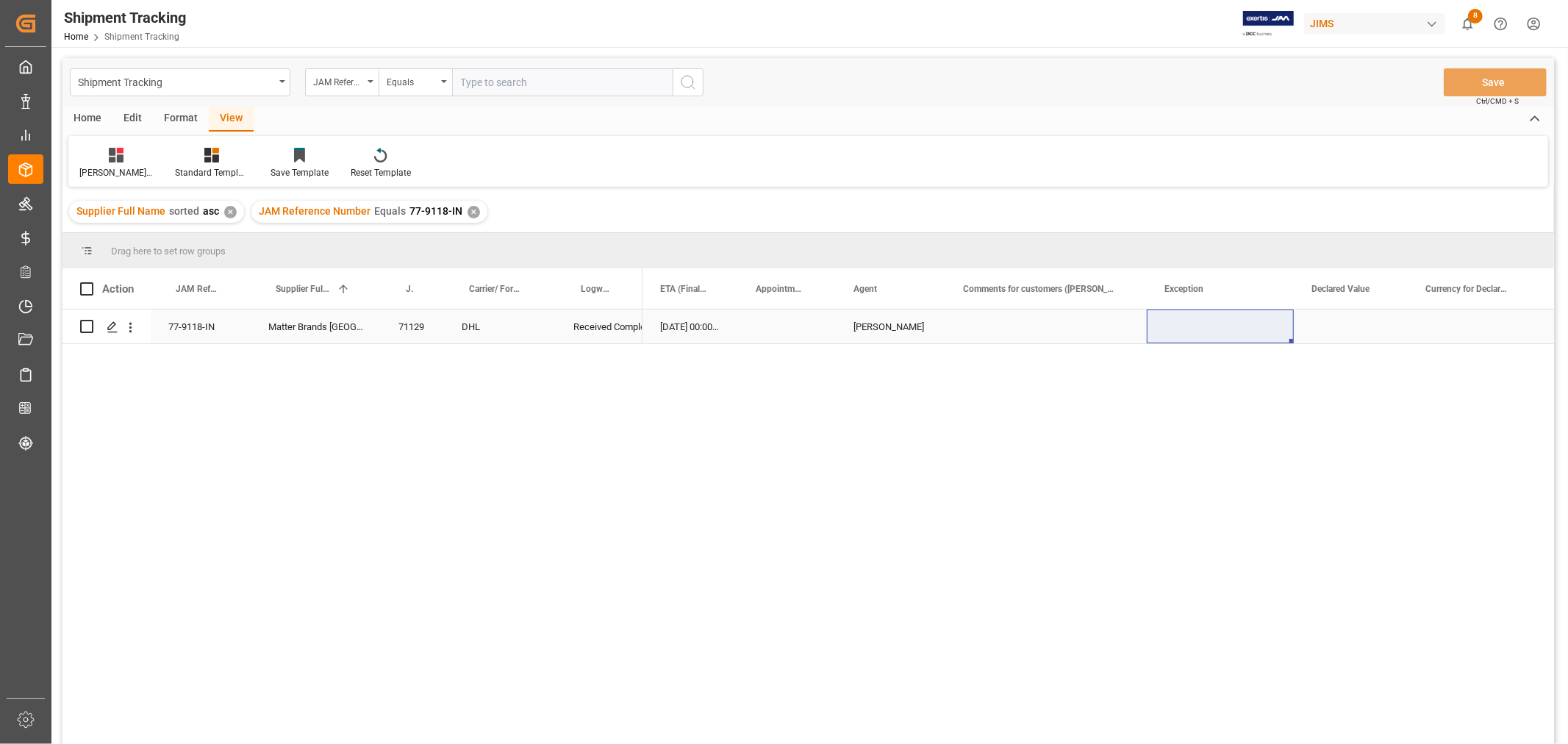
click at [980, 334] on div "Press SPACE to select this row." at bounding box center [1046, 326] width 202 height 34
click at [1404, 413] on div "14-05-2025 00:00:00 14-05-2025 00:00:00 20-05-2025 00:00:00 HuiXin Gao" at bounding box center [1098, 531] width 912 height 444
click at [1032, 329] on div "Press SPACE to select this row." at bounding box center [1046, 326] width 202 height 34
click at [1032, 331] on input "Press SPACE to select this row." at bounding box center [1046, 335] width 178 height 28
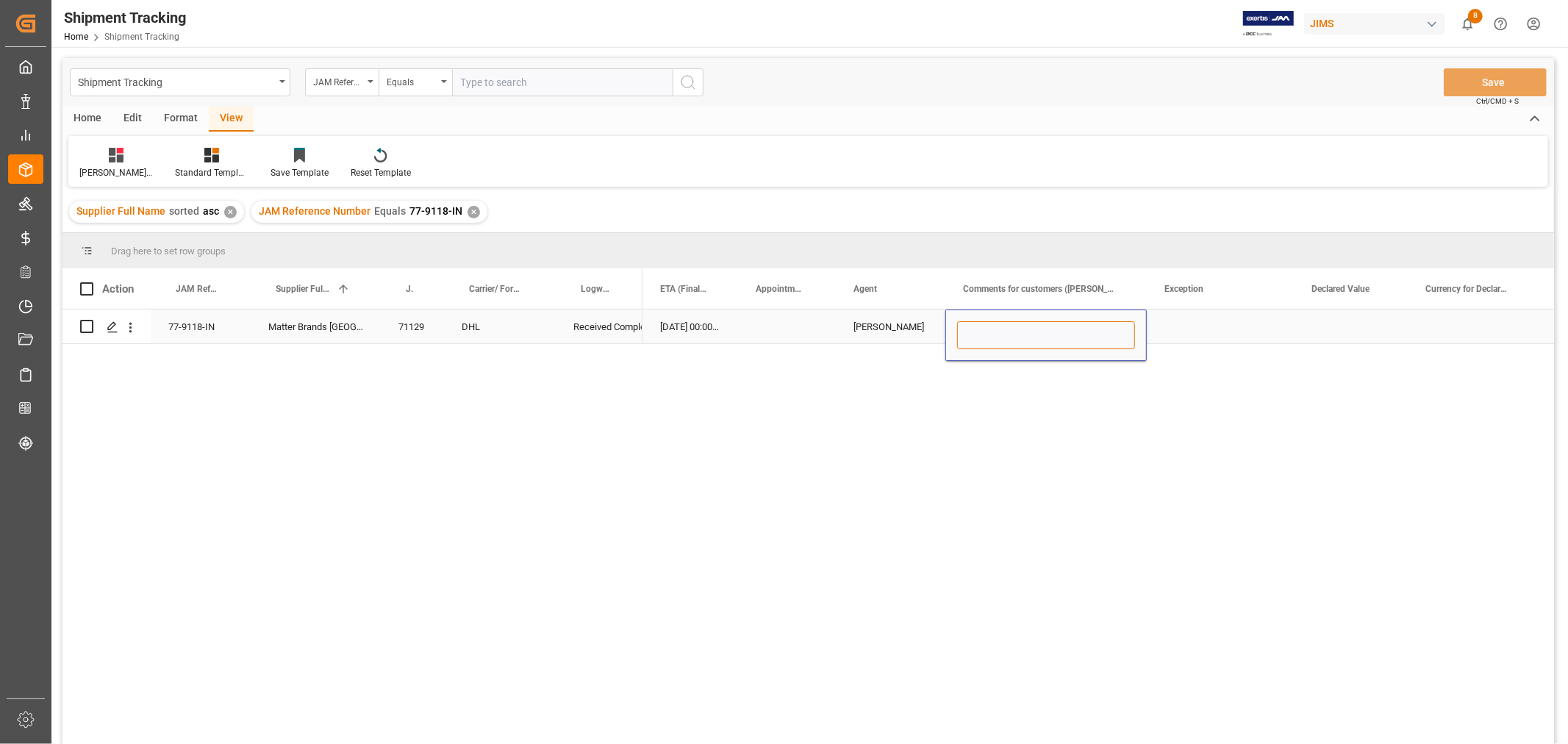
paste input "MULTIMEDIA HOLIDAY 2025"
type input "MULTIMEDIA HOLIDAY 2025"
click at [1226, 334] on div "Press SPACE to select this row." at bounding box center [1220, 326] width 147 height 34
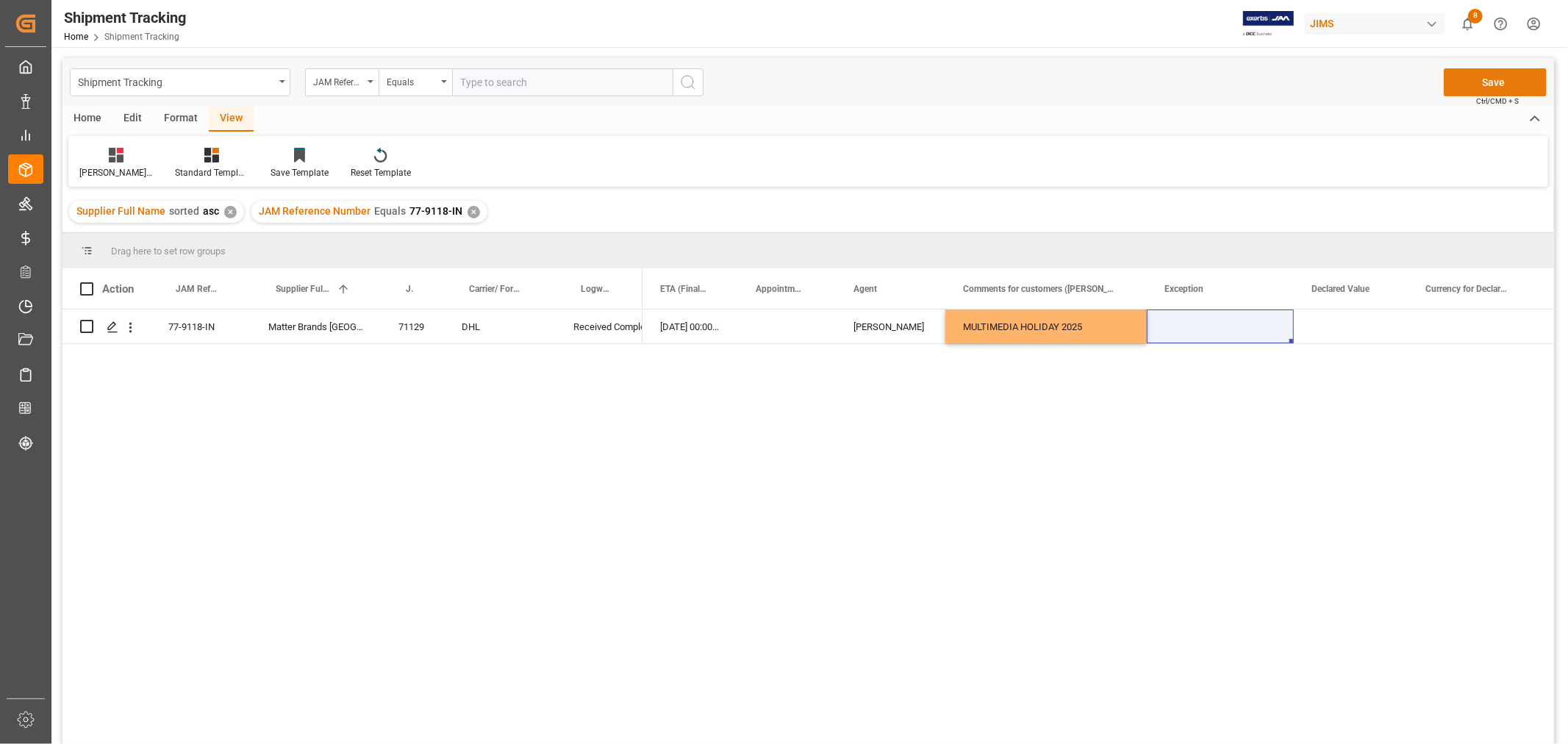
click at [1455, 82] on button "Save" at bounding box center [1496, 82] width 103 height 28
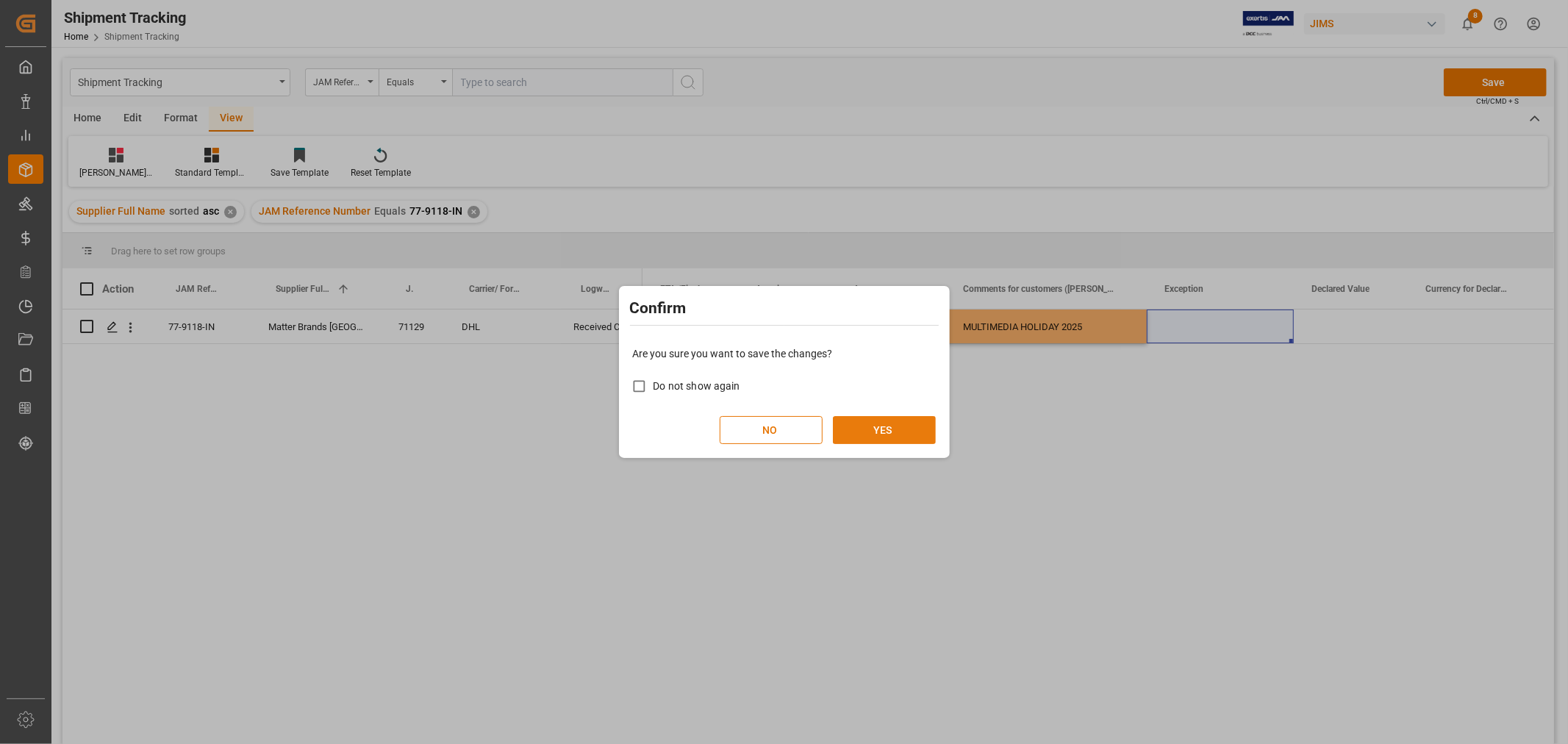
click at [872, 430] on button "YES" at bounding box center [885, 430] width 103 height 28
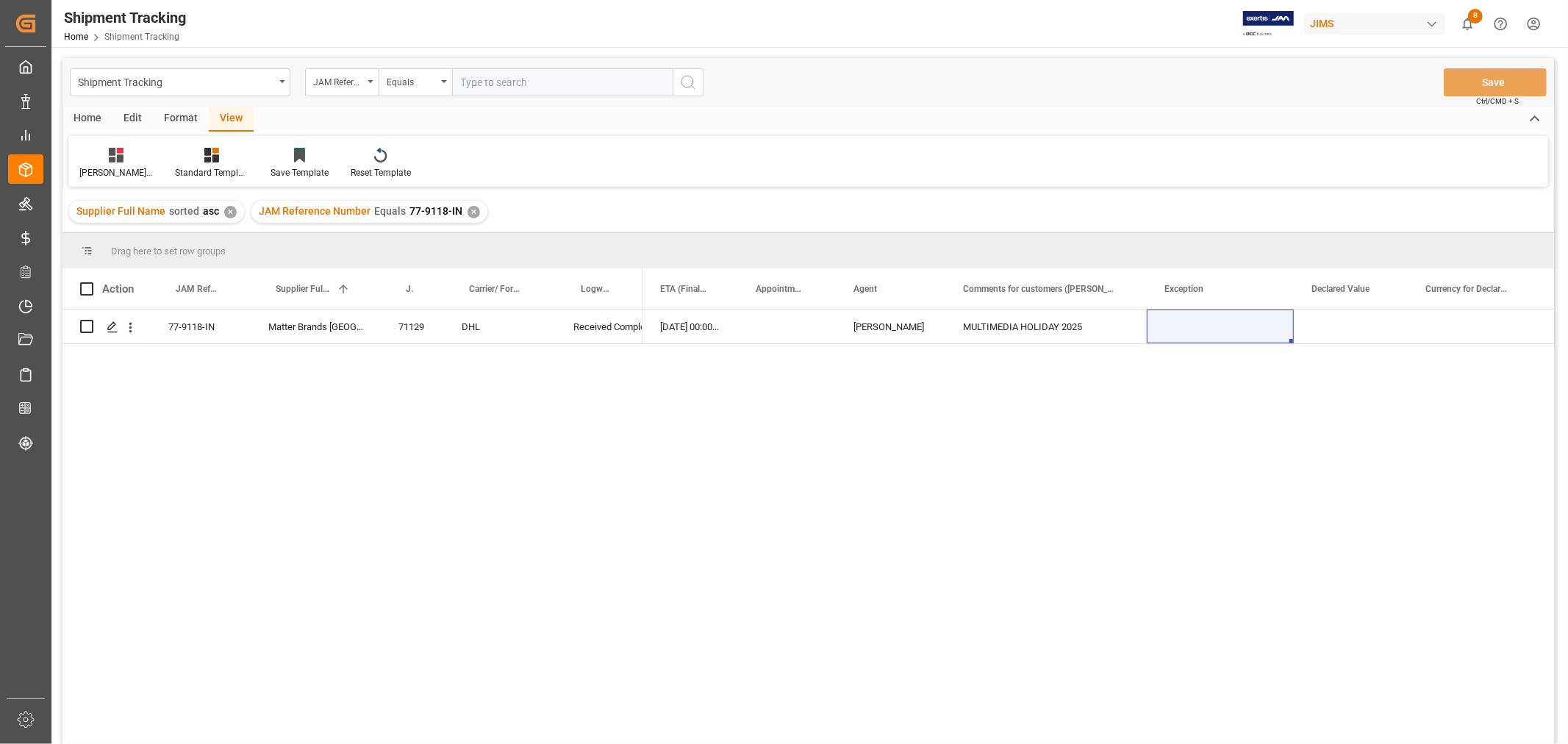
click at [468, 208] on div "✕" at bounding box center [474, 211] width 13 height 13
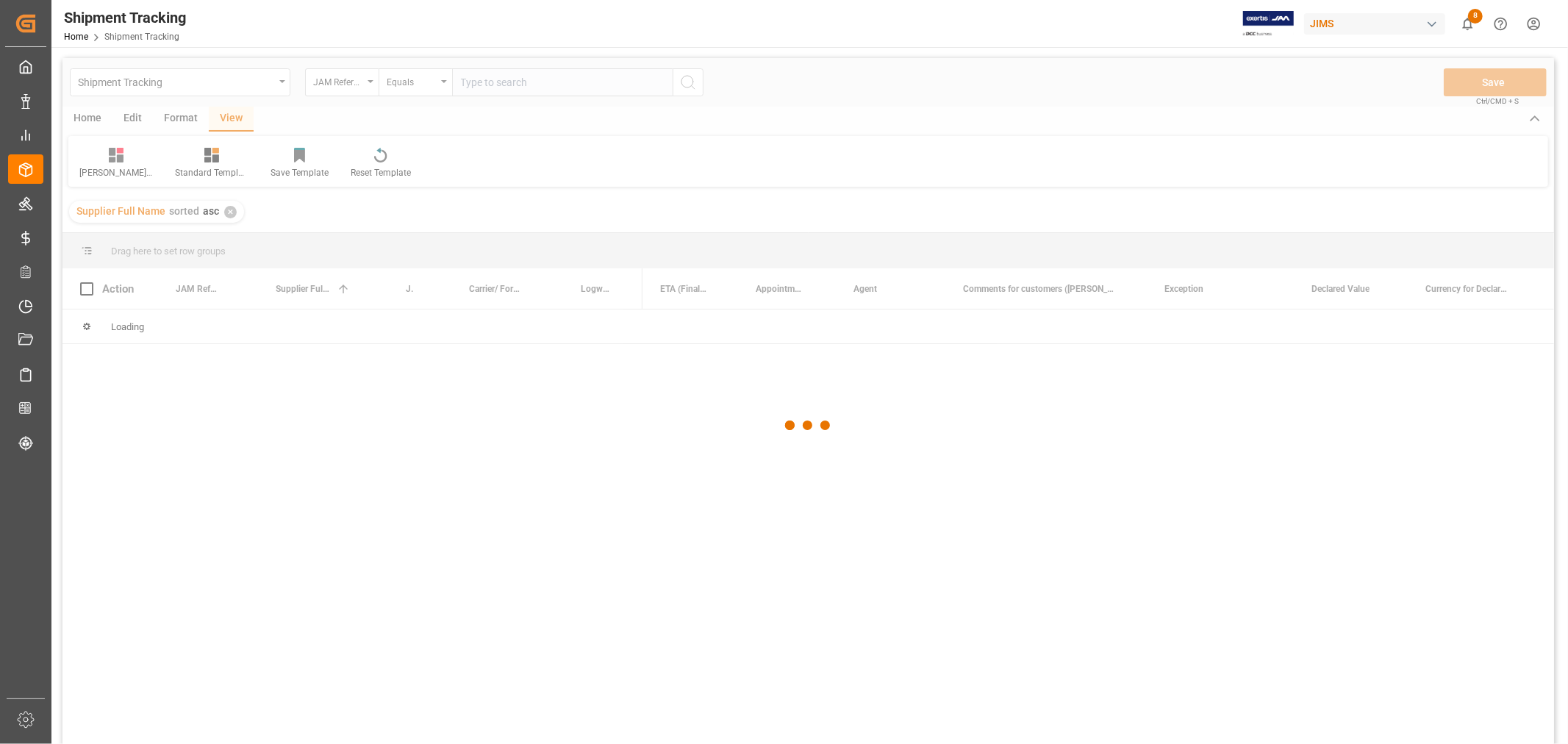
click at [486, 85] on div at bounding box center [808, 426] width 1492 height 735
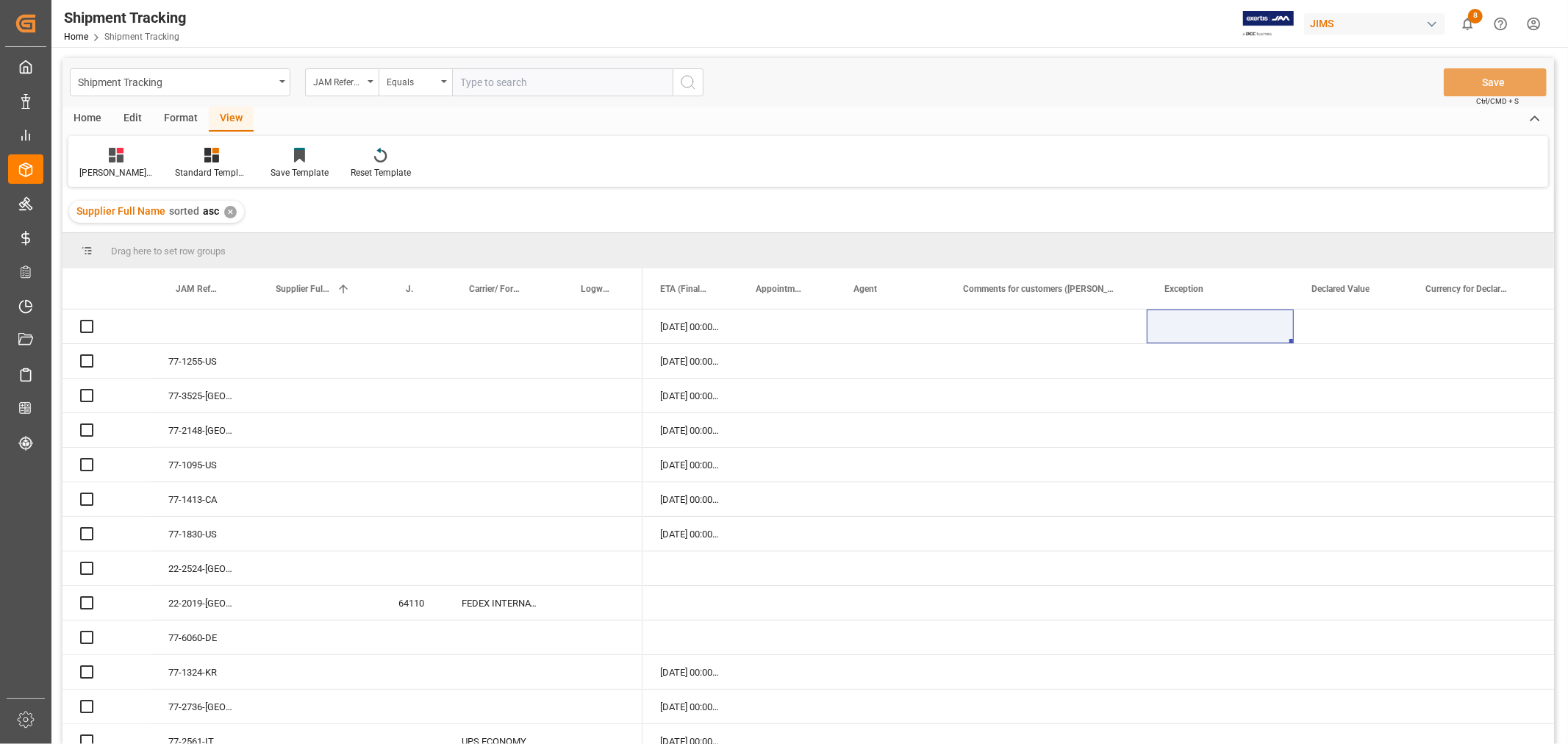
click at [480, 79] on input "text" at bounding box center [562, 82] width 220 height 28
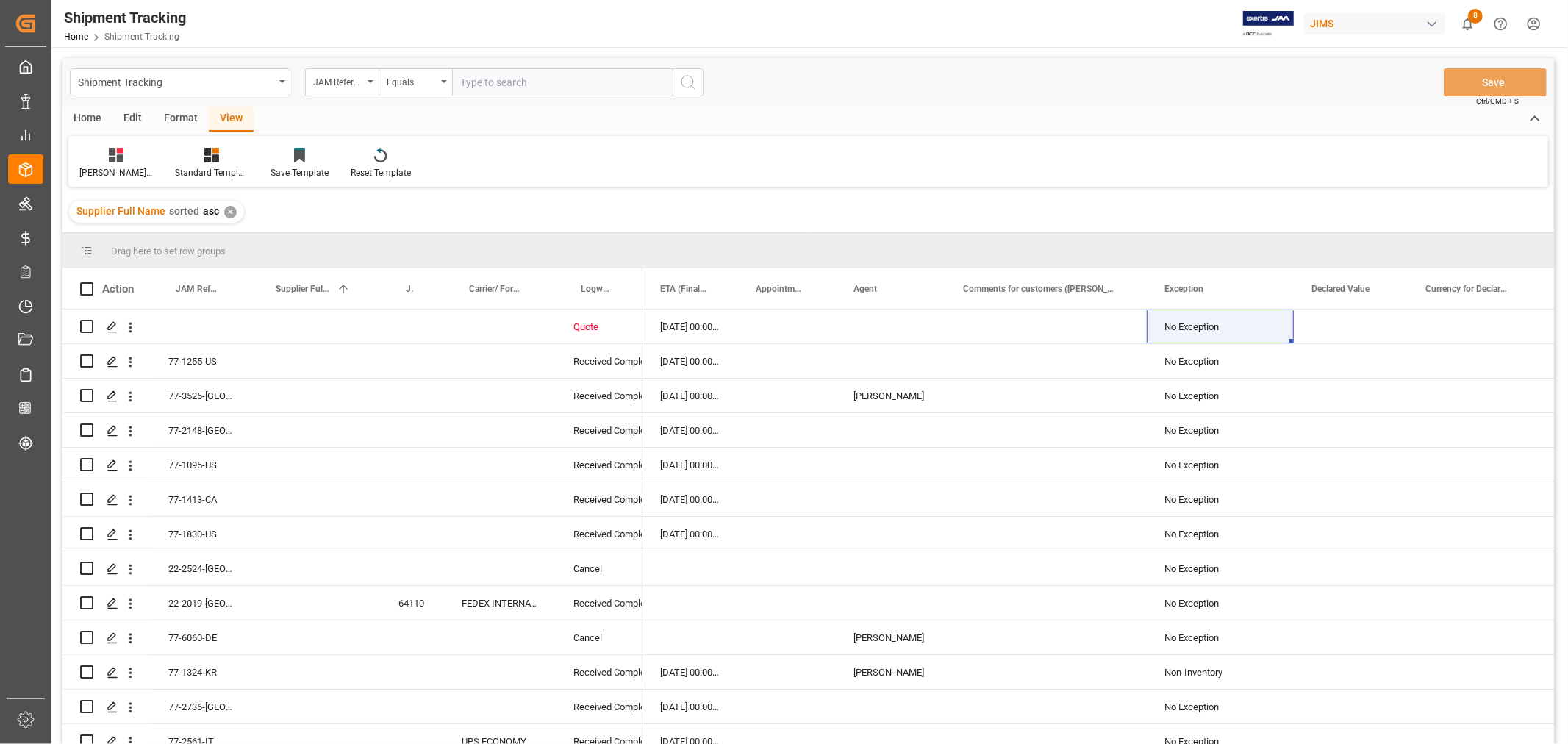
click at [480, 79] on input "text" at bounding box center [562, 82] width 220 height 28
type input "77-7977-in"
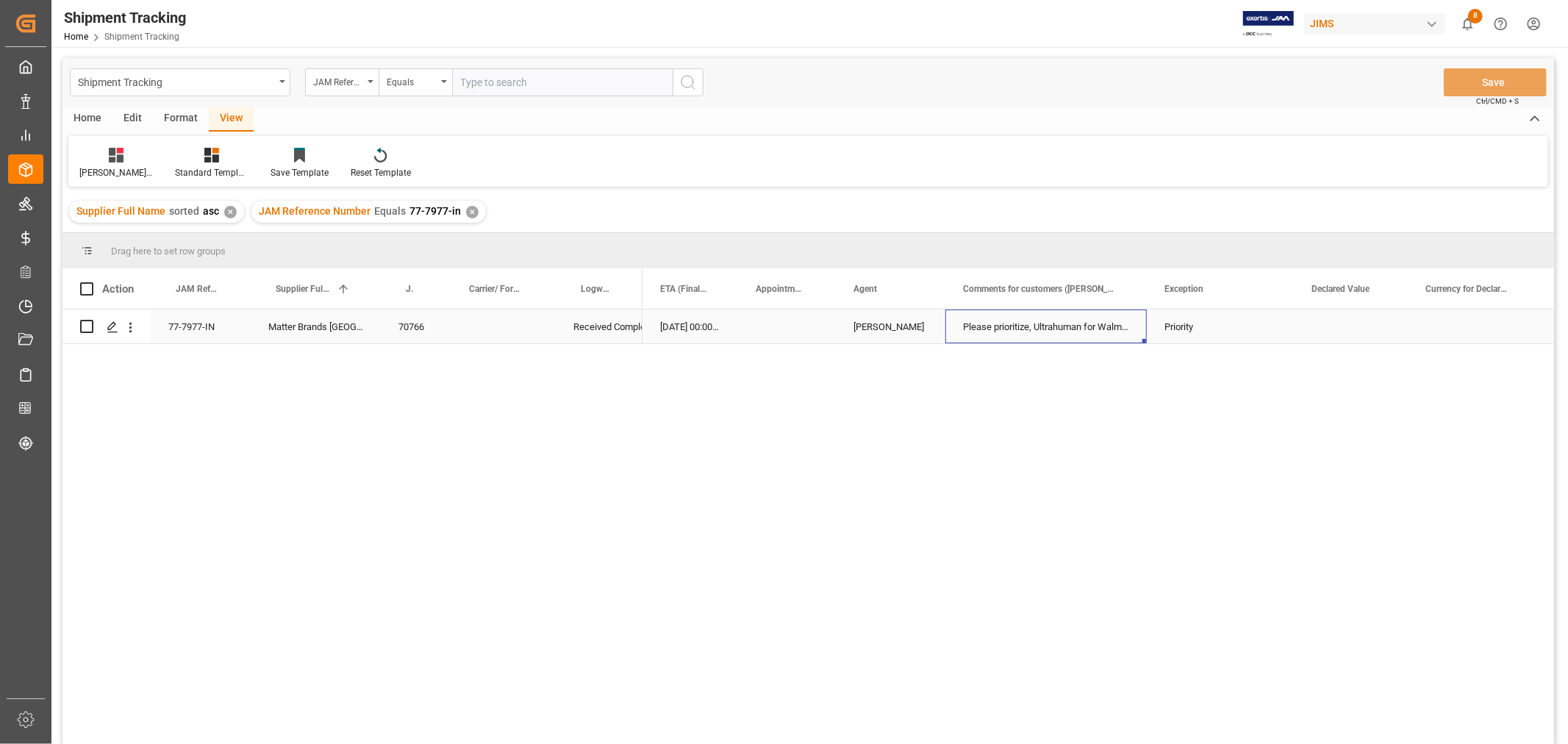
click at [1018, 318] on div "Please prioritize, Ultrahuman for Walmart" at bounding box center [1046, 326] width 202 height 34
click at [1022, 325] on div "Please prioritize, Ultrahuman for Walmart" at bounding box center [1046, 326] width 202 height 34
click at [1022, 325] on input "Please prioritize, Ultrahuman for Walmart" at bounding box center [1046, 335] width 178 height 28
paste input "MULTIMEDIA HOLIDAY 2025"
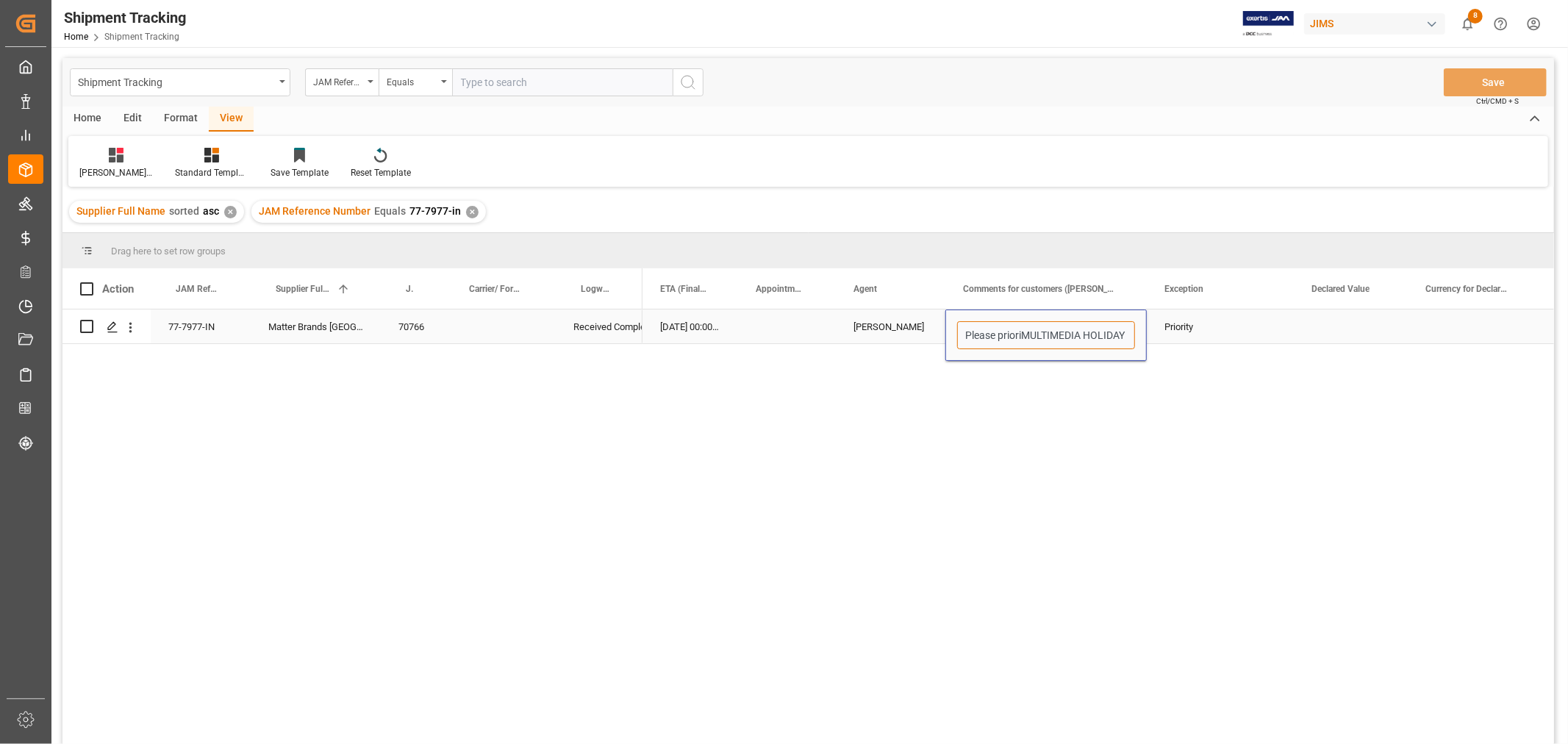
scroll to position [0, 27]
paste input "MULTIMEDIA HOLIDAY 2025"
type input "MULTIMEDIA HOLIDAY 2025"
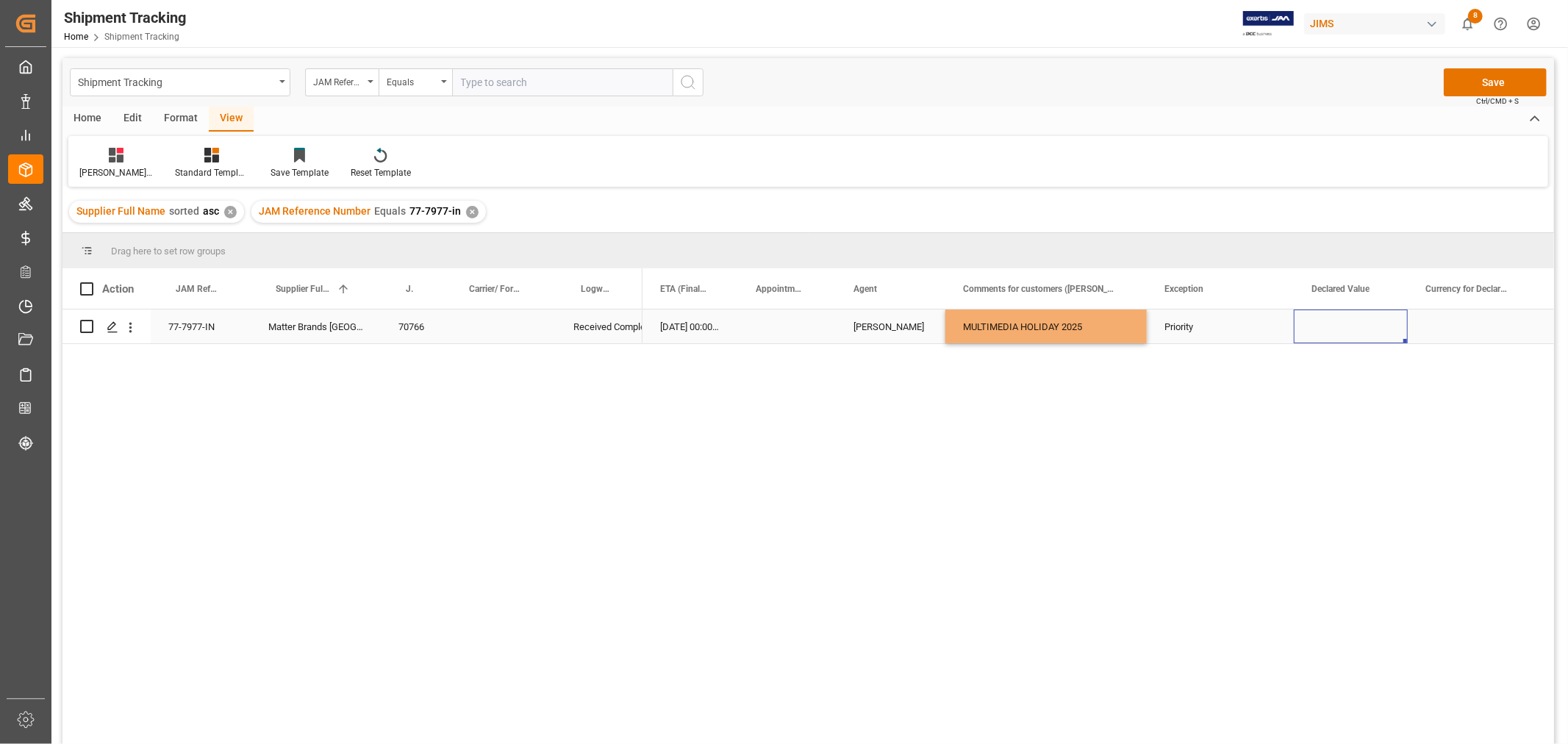
click at [1318, 325] on div "Press SPACE to select this row." at bounding box center [1350, 326] width 114 height 34
click at [1478, 88] on button "Save" at bounding box center [1496, 82] width 103 height 28
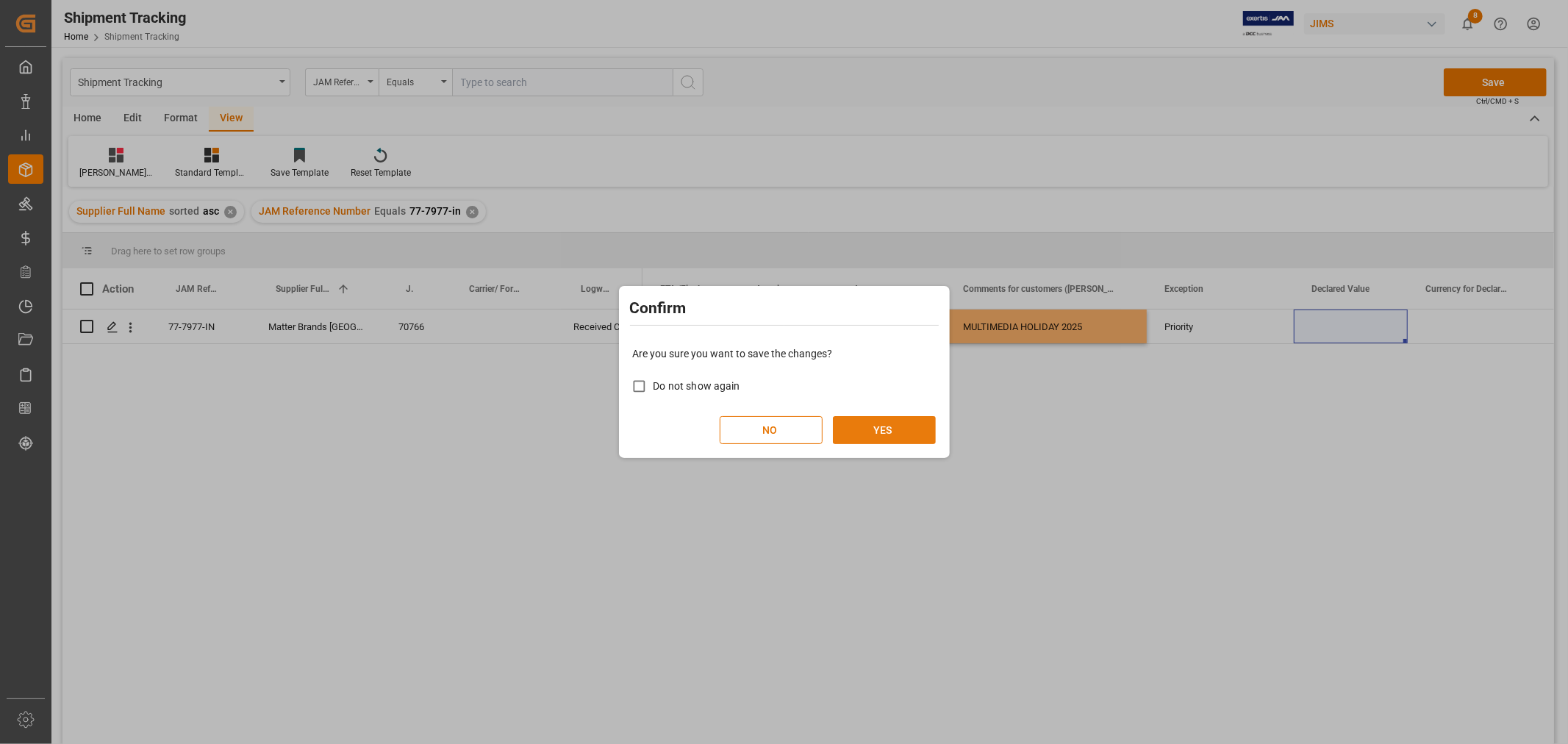
click at [891, 425] on button "YES" at bounding box center [885, 430] width 103 height 28
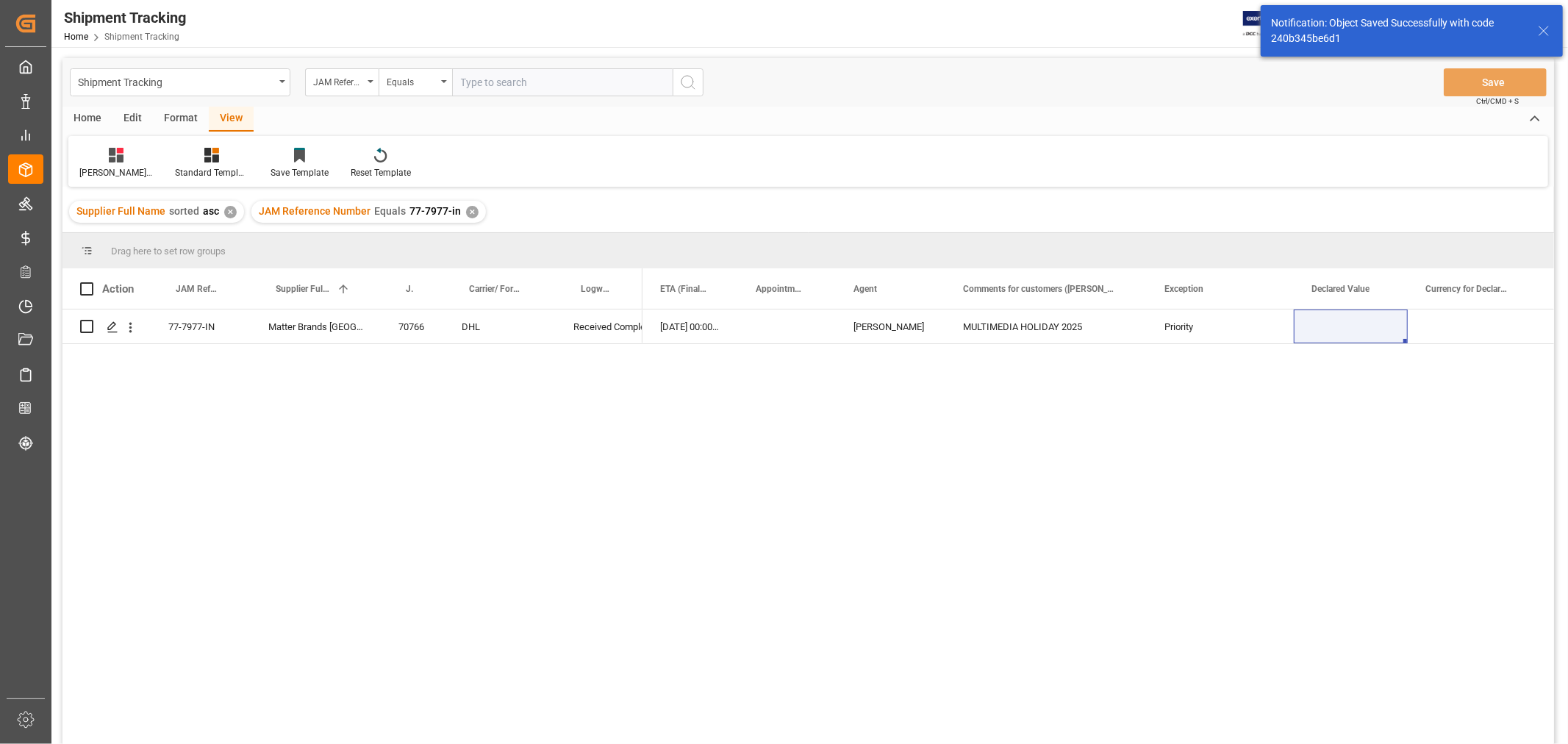
click at [469, 207] on div "✕" at bounding box center [472, 211] width 13 height 13
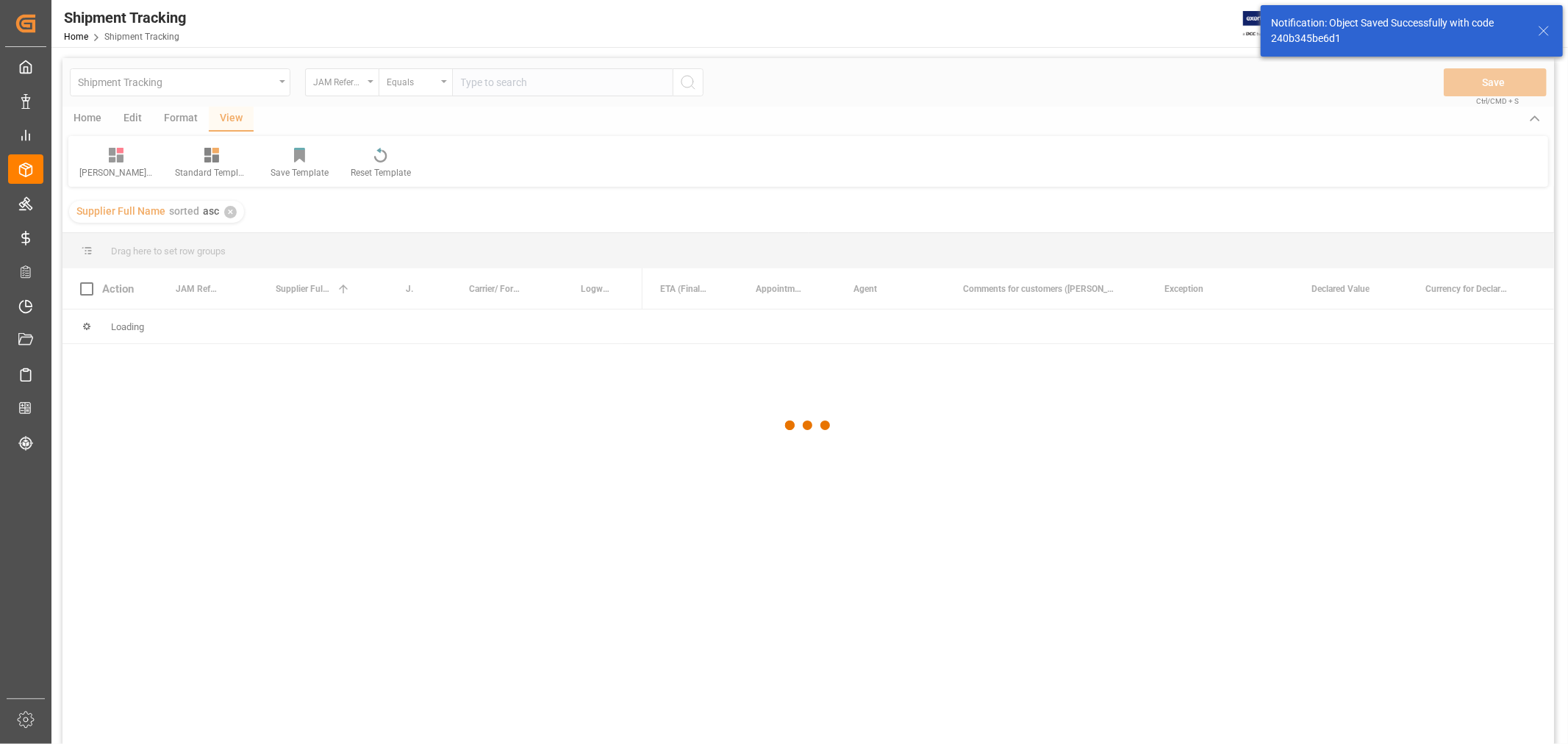
click at [489, 79] on div at bounding box center [808, 426] width 1492 height 735
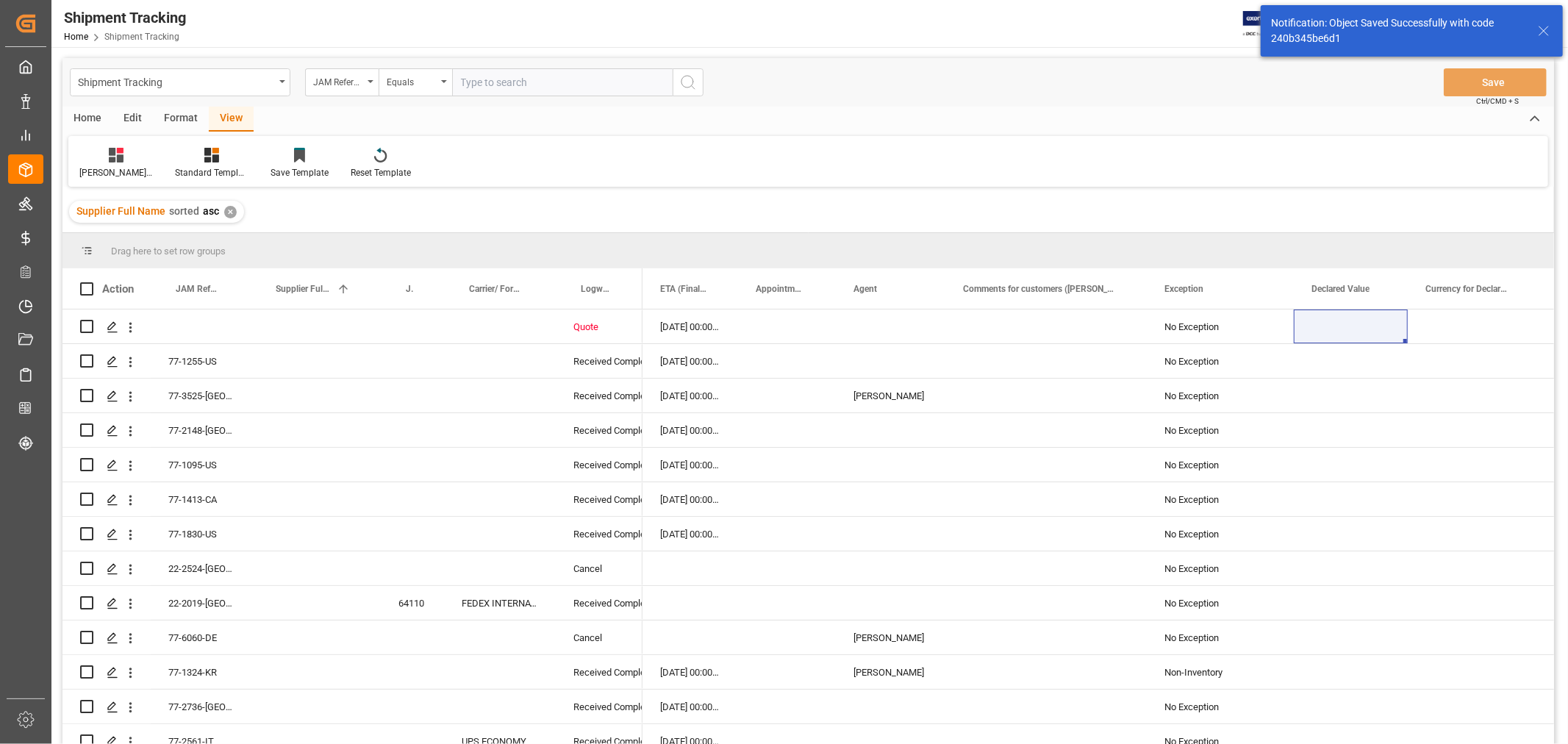
click at [486, 79] on input "text" at bounding box center [562, 82] width 220 height 28
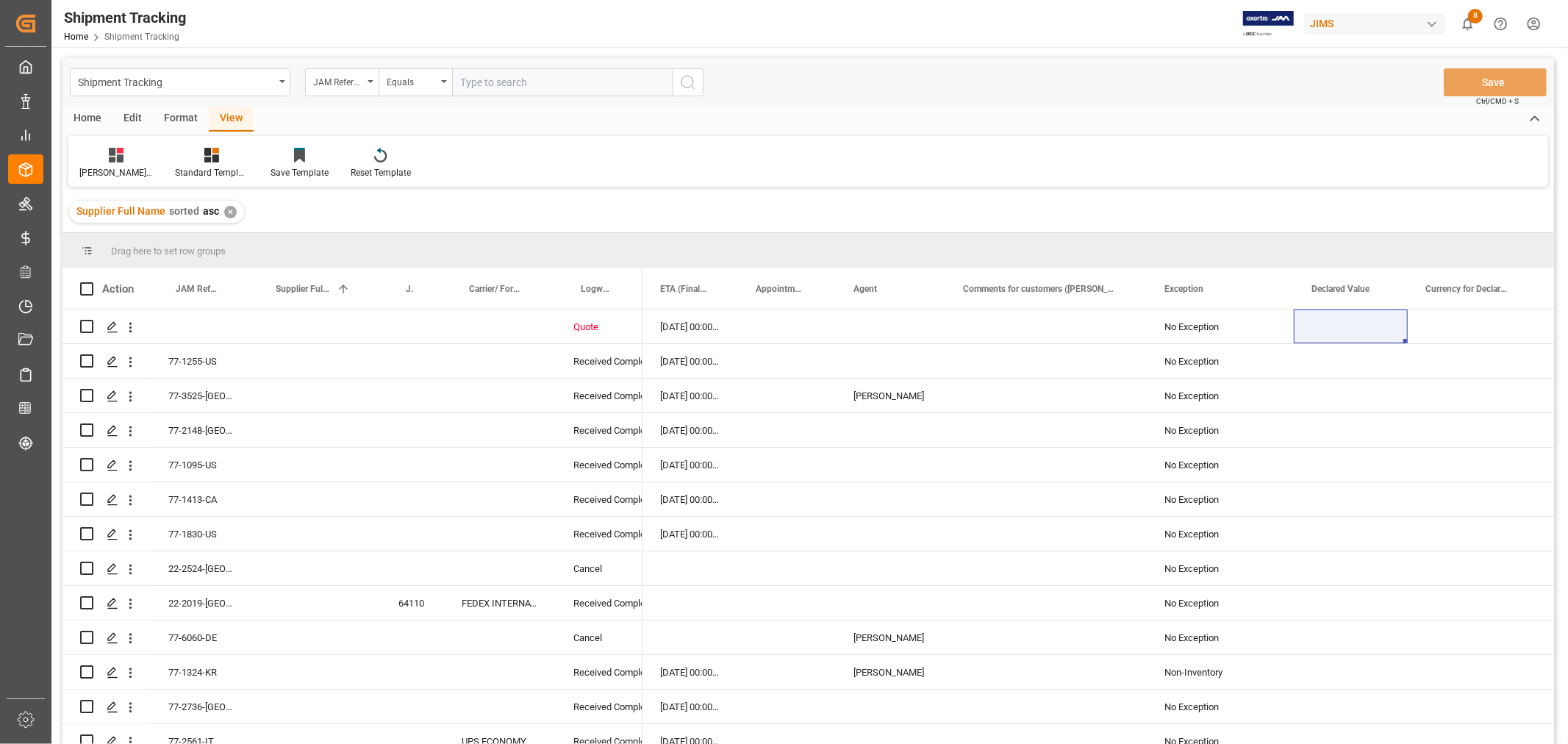
click at [486, 79] on input "text" at bounding box center [562, 82] width 220 height 28
type input "77-8919-in"
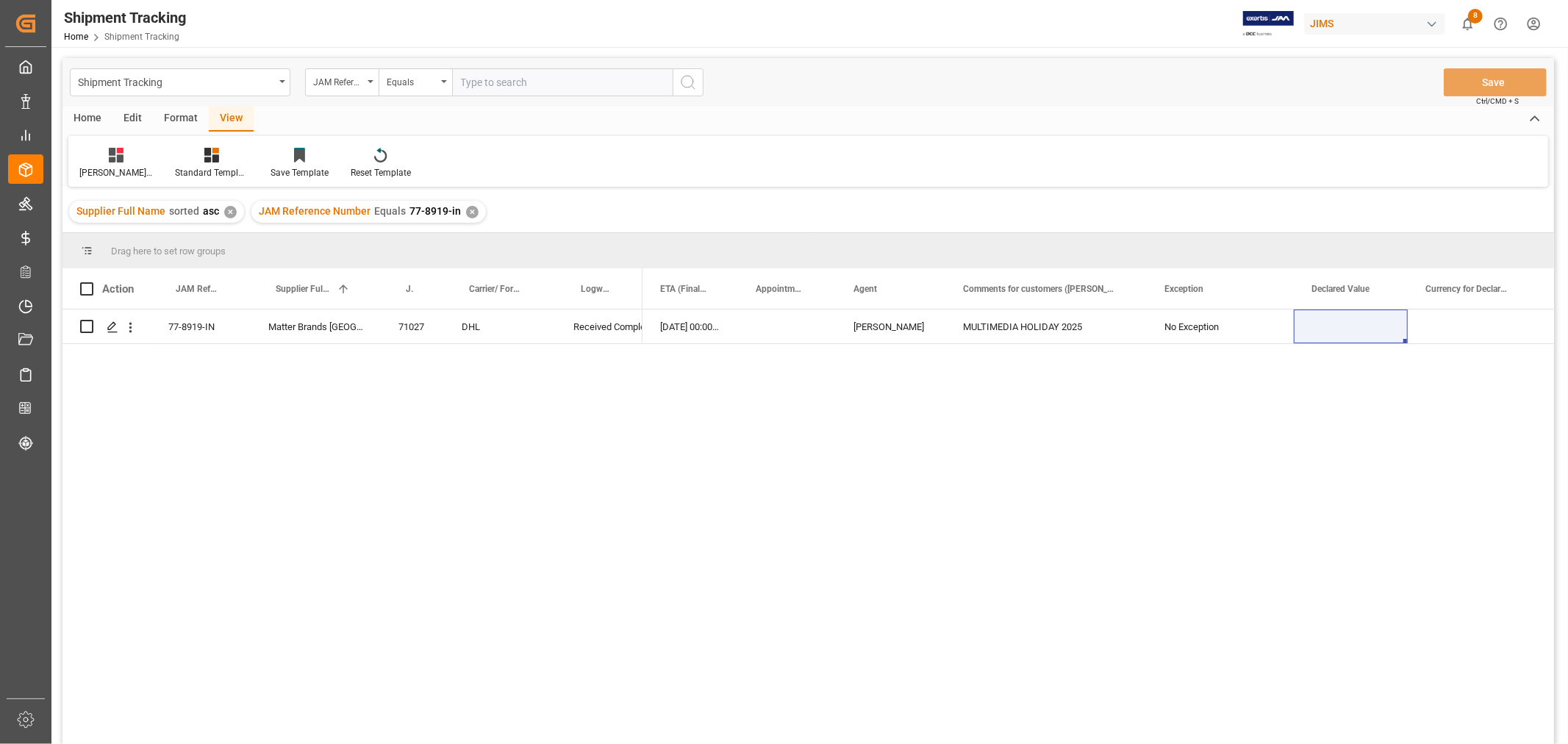
click at [466, 207] on div "✕" at bounding box center [472, 211] width 13 height 13
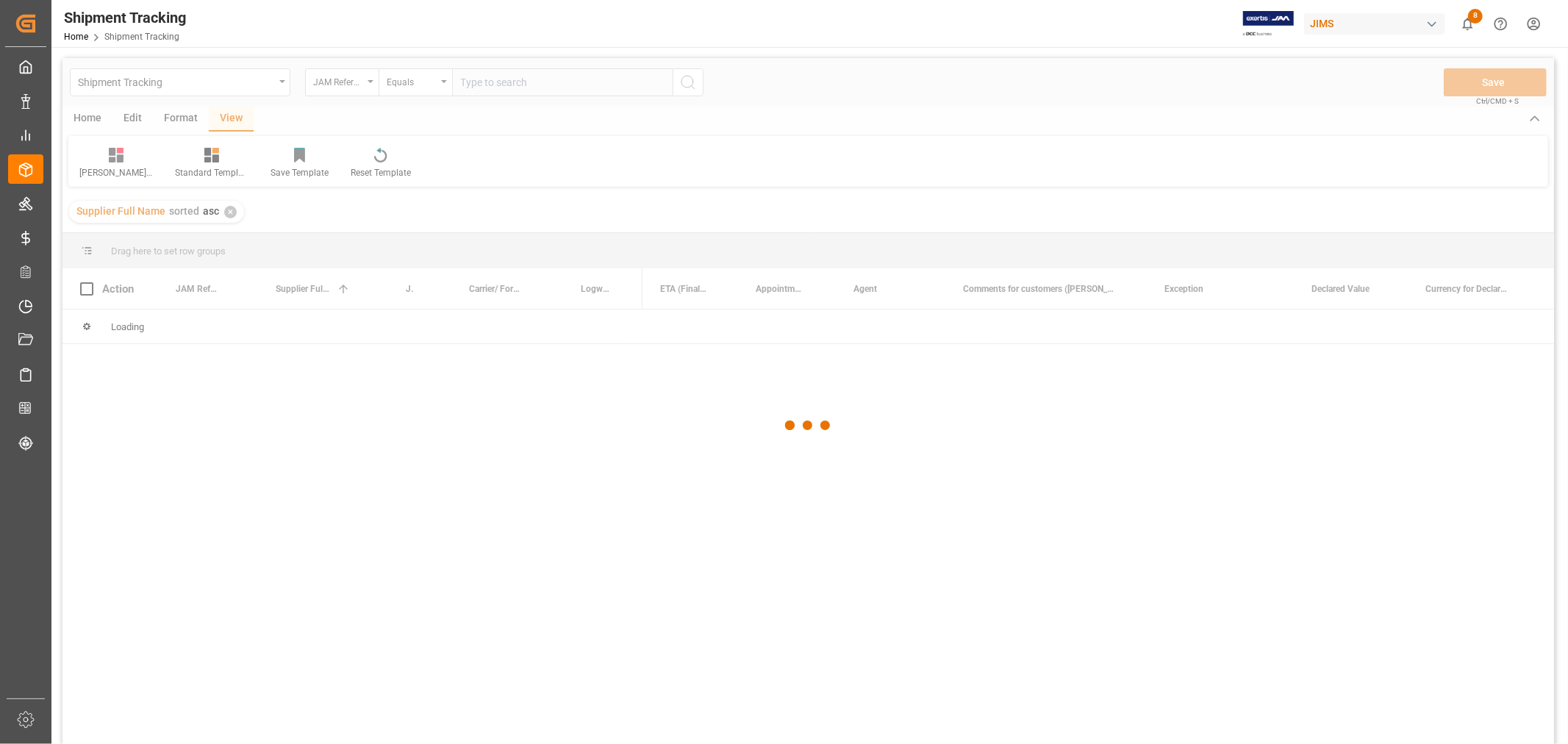
click at [490, 86] on div at bounding box center [808, 426] width 1492 height 735
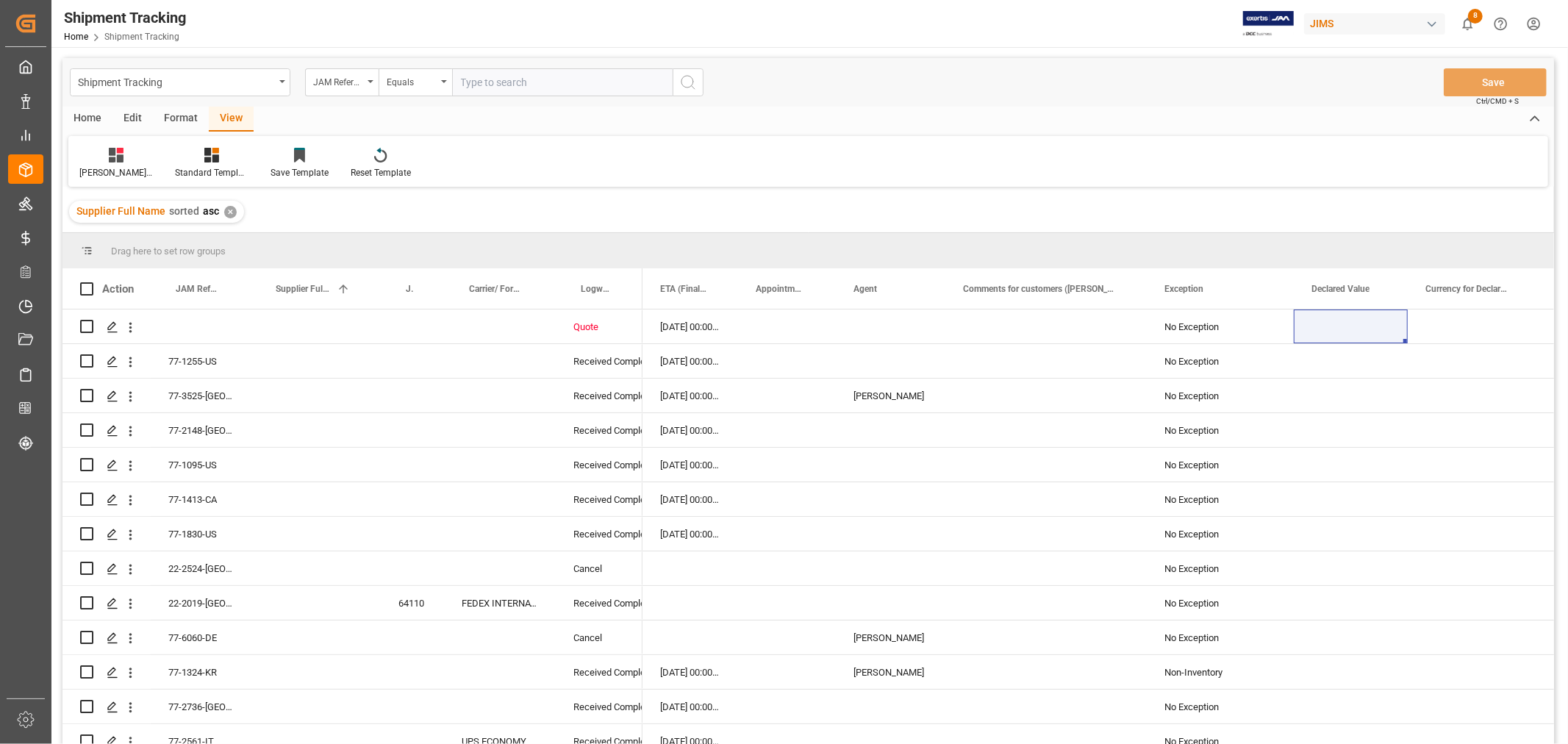
click at [486, 85] on input "text" at bounding box center [562, 82] width 220 height 28
type input "77-9117-in"
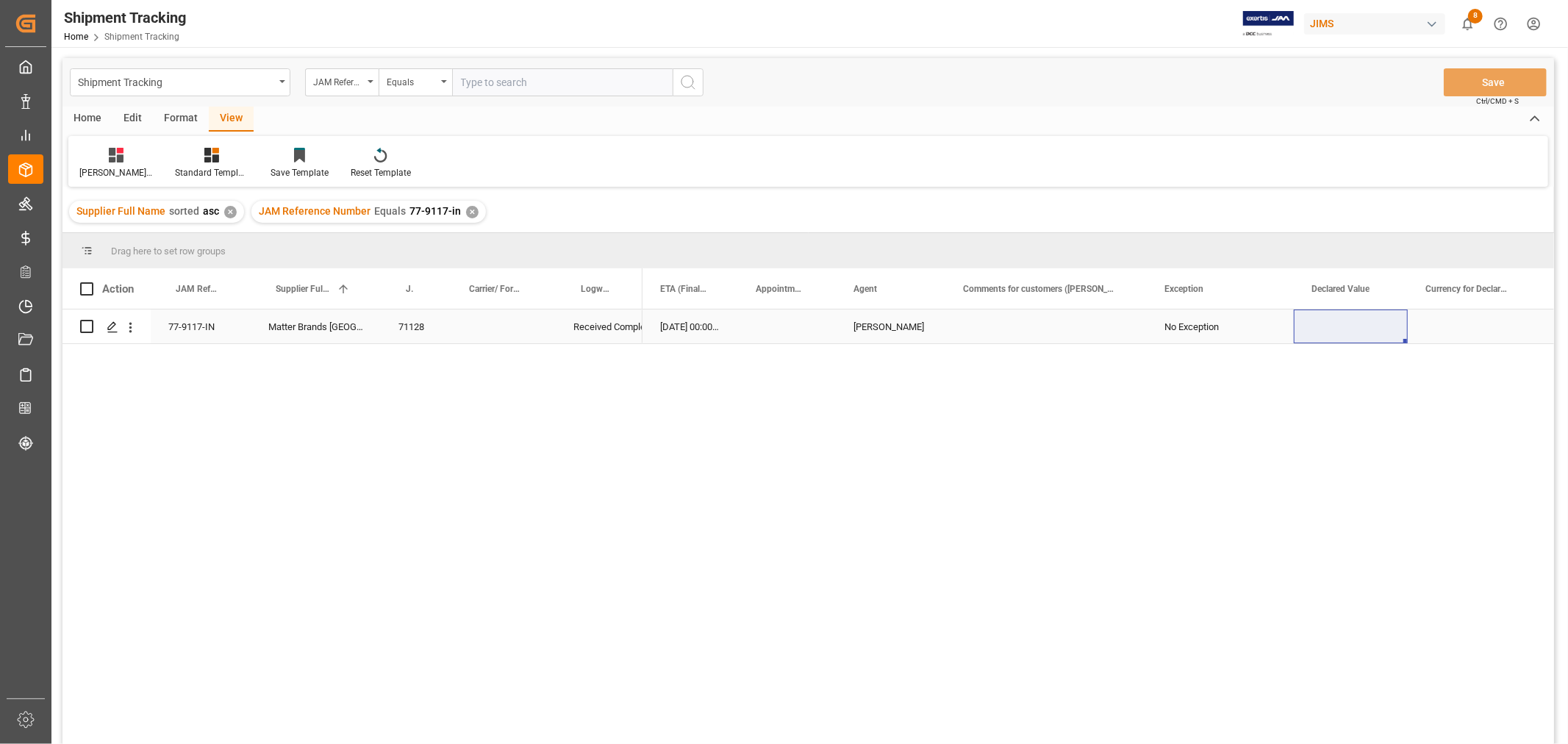
click at [983, 334] on div "Press SPACE to select this row." at bounding box center [1046, 326] width 202 height 34
click at [984, 334] on div "Press SPACE to select this row." at bounding box center [1046, 326] width 202 height 34
click at [986, 334] on input "Press SPACE to select this row." at bounding box center [1046, 335] width 178 height 28
paste input "MULTIMEDIA HOLIDAY 2025"
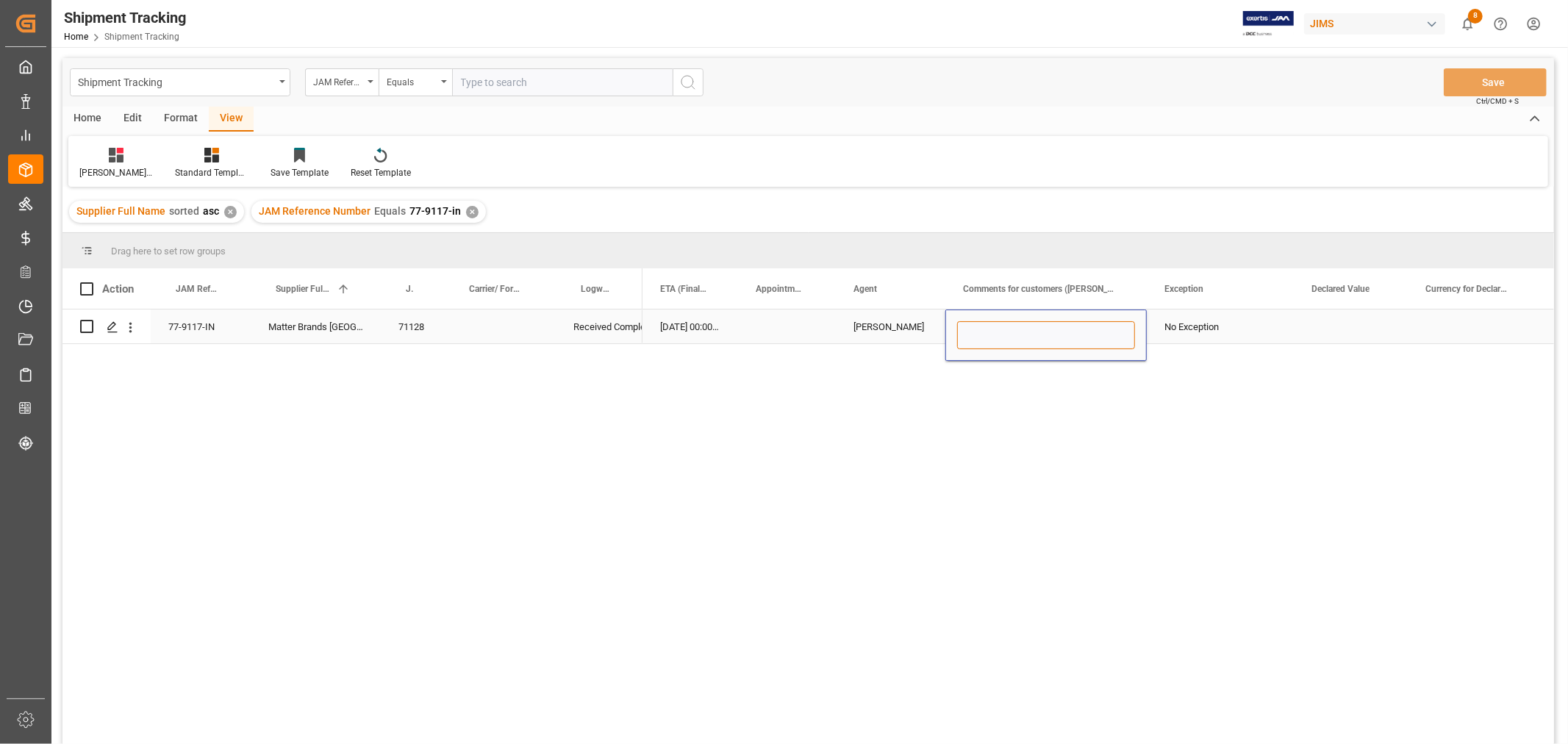
type input "MULTIMEDIA HOLIDAY 2025"
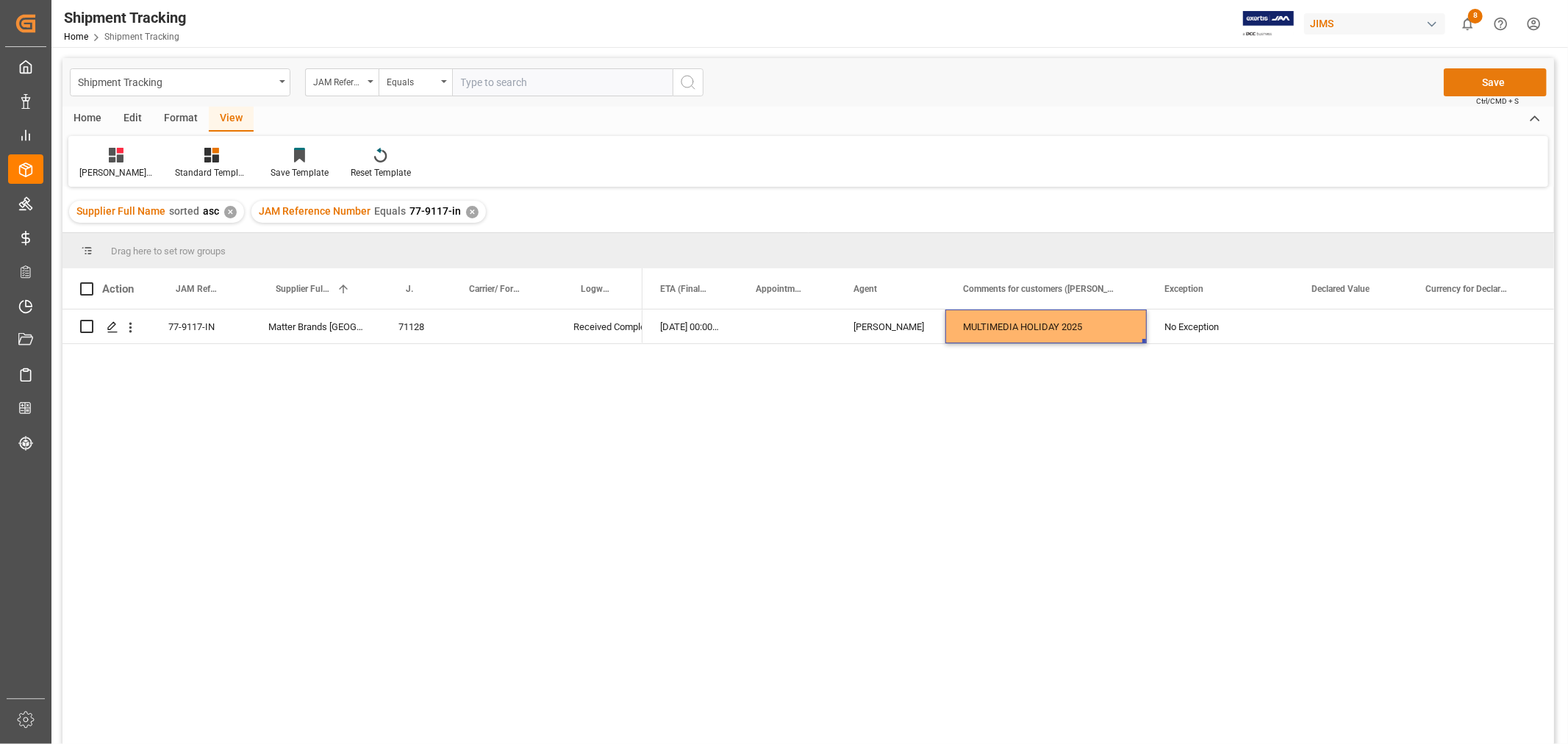
click at [1466, 85] on button "Save" at bounding box center [1496, 82] width 103 height 28
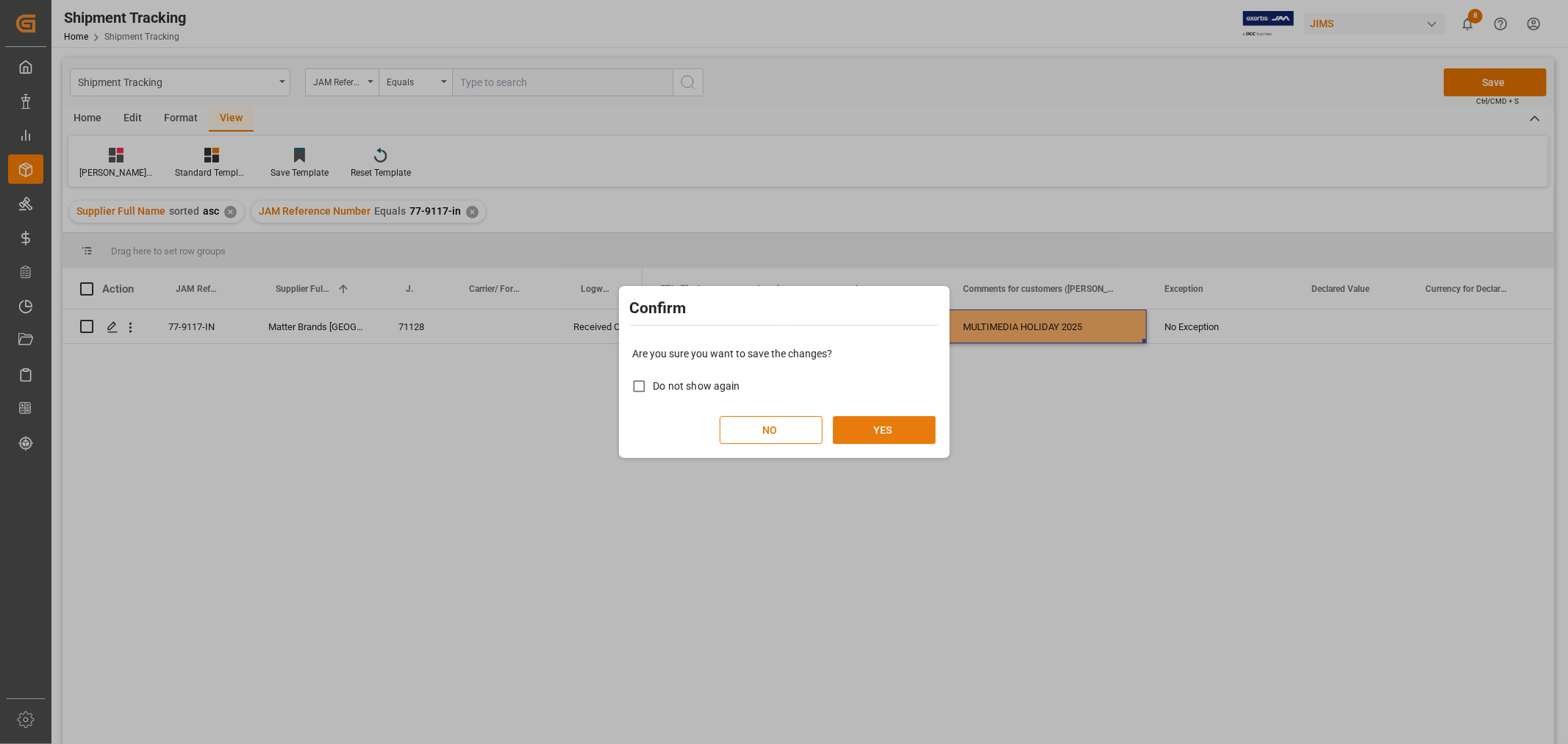
click at [875, 427] on button "YES" at bounding box center [885, 430] width 103 height 28
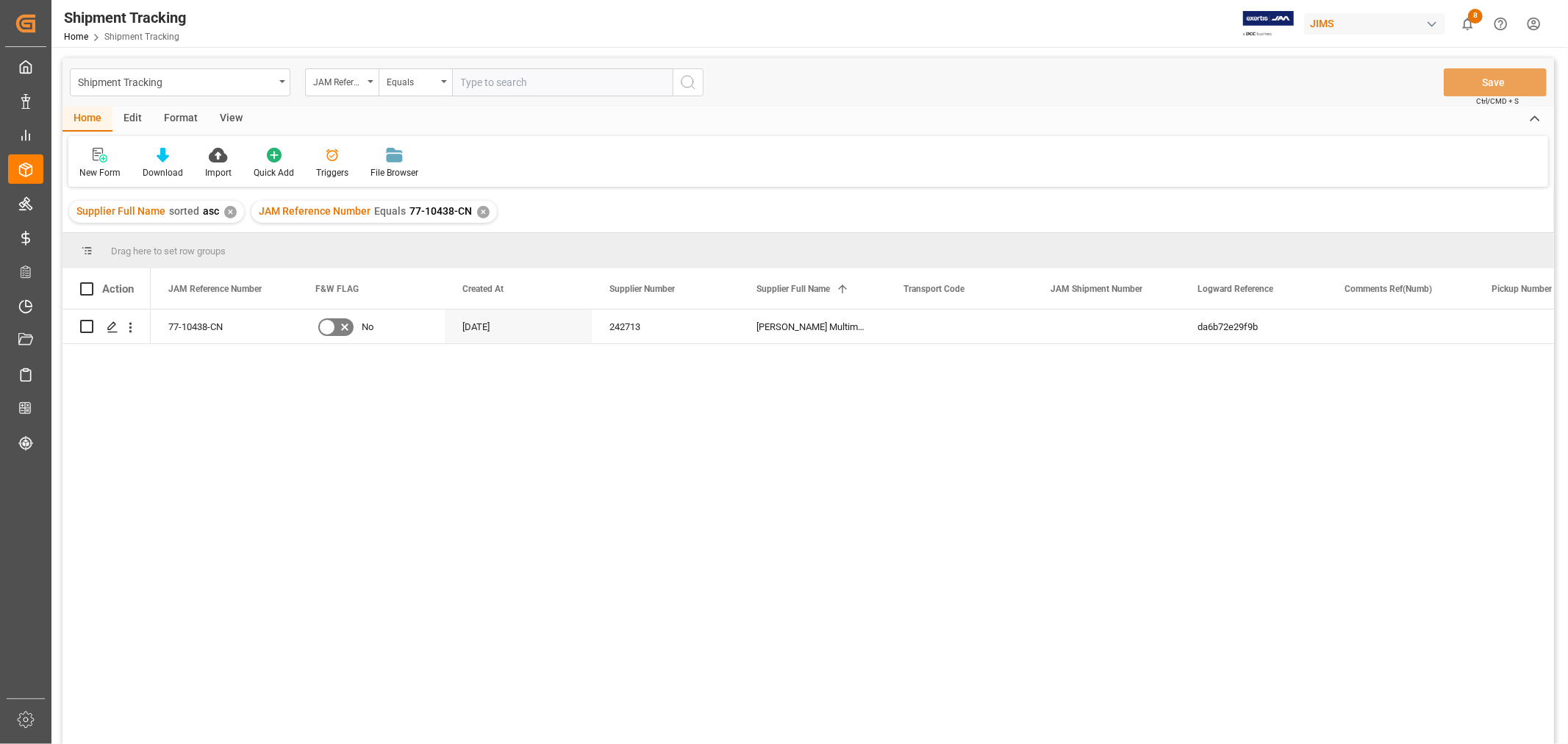
click at [222, 115] on div "View" at bounding box center [230, 119] width 44 height 25
click at [92, 170] on div "Default" at bounding box center [93, 172] width 29 height 13
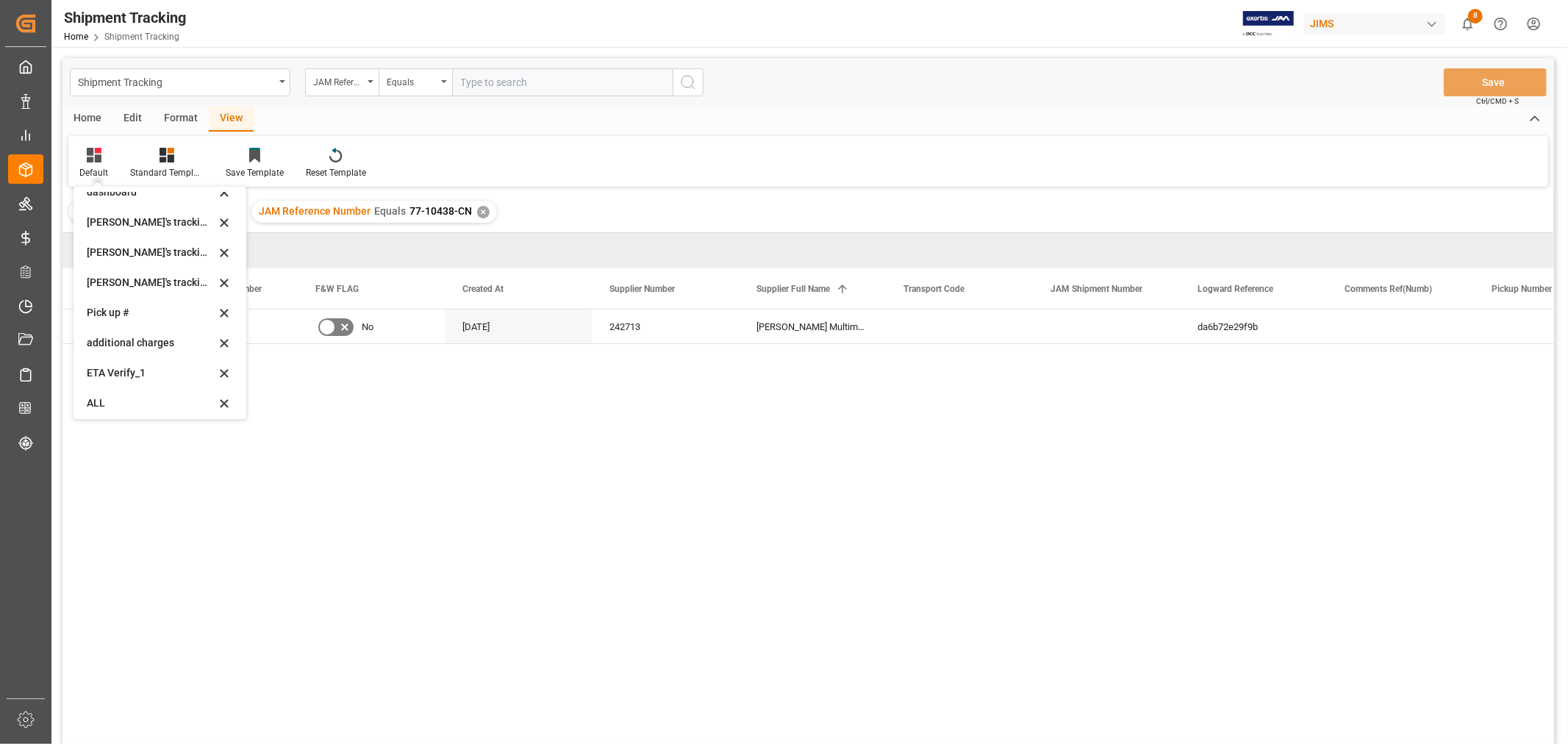
scroll to position [290, 0]
click at [171, 251] on div "[PERSON_NAME]'s tracking all # _5" at bounding box center [151, 248] width 129 height 16
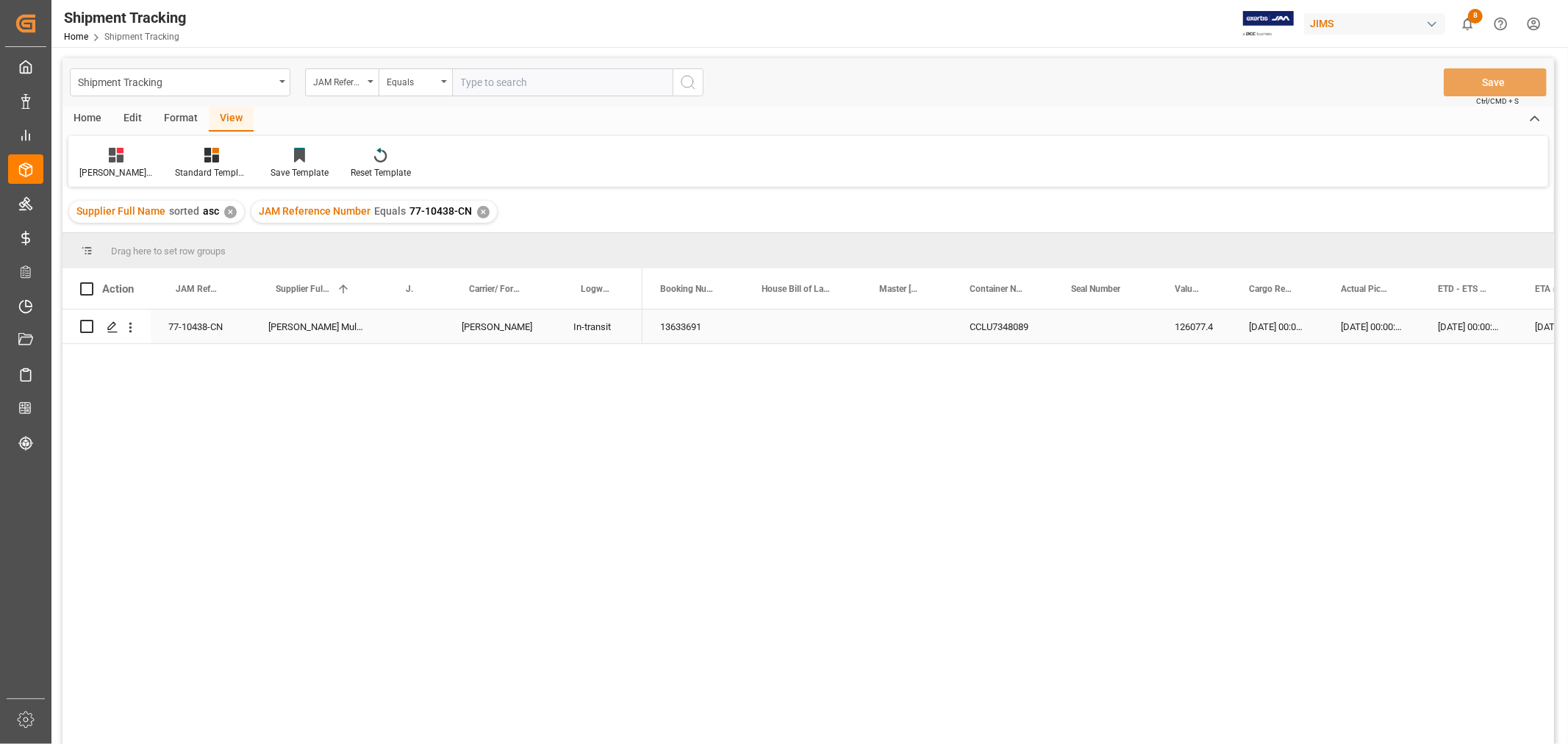
click at [217, 324] on div "77-10438-CN" at bounding box center [200, 326] width 100 height 34
click at [420, 328] on div "Press SPACE to select this row." at bounding box center [412, 326] width 63 height 34
click at [420, 328] on input "Press SPACE to select this row." at bounding box center [412, 335] width 40 height 28
type input "73000"
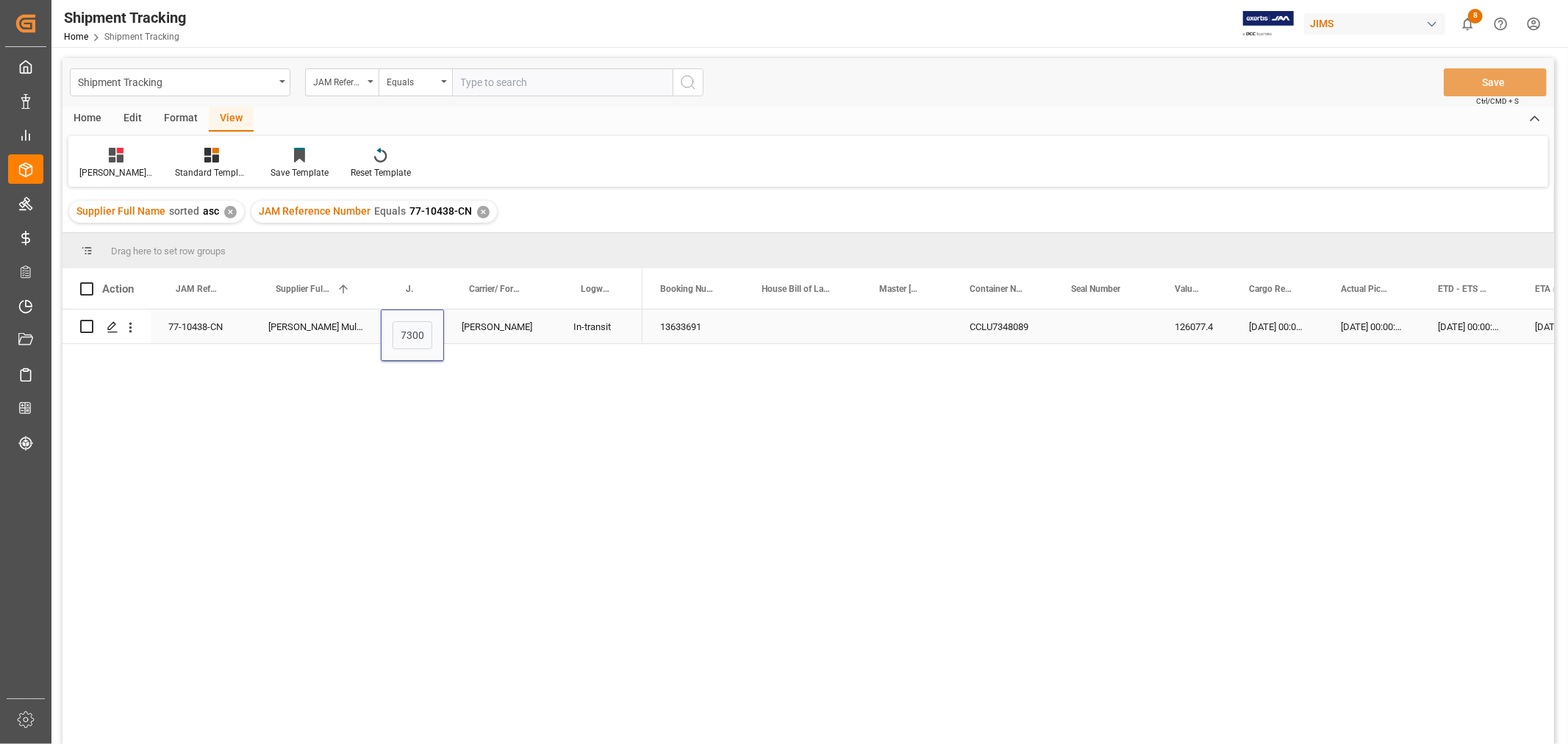
scroll to position [0, 5]
click at [621, 332] on div "In-transit" at bounding box center [599, 327] width 51 height 34
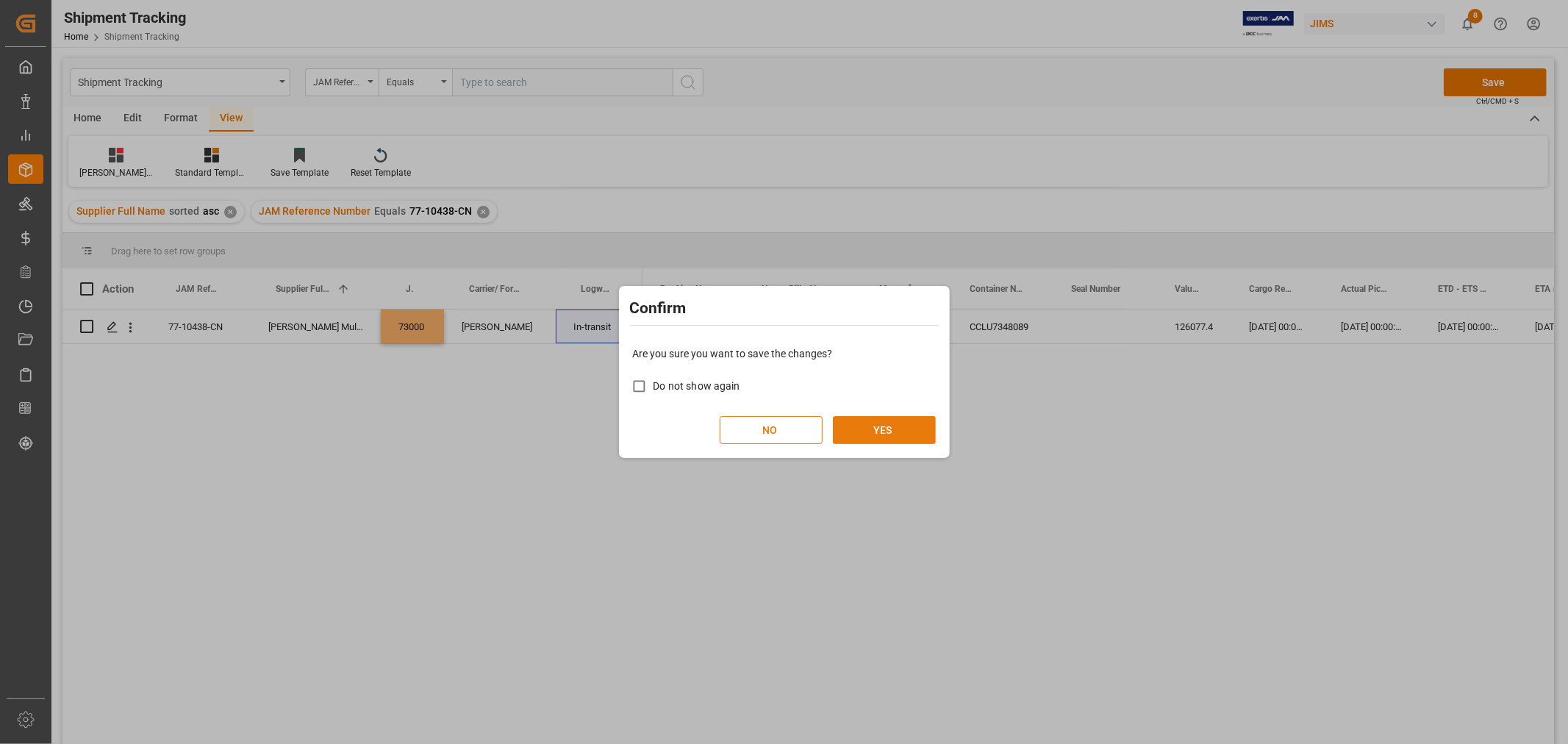
click at [872, 425] on button "YES" at bounding box center [885, 430] width 103 height 28
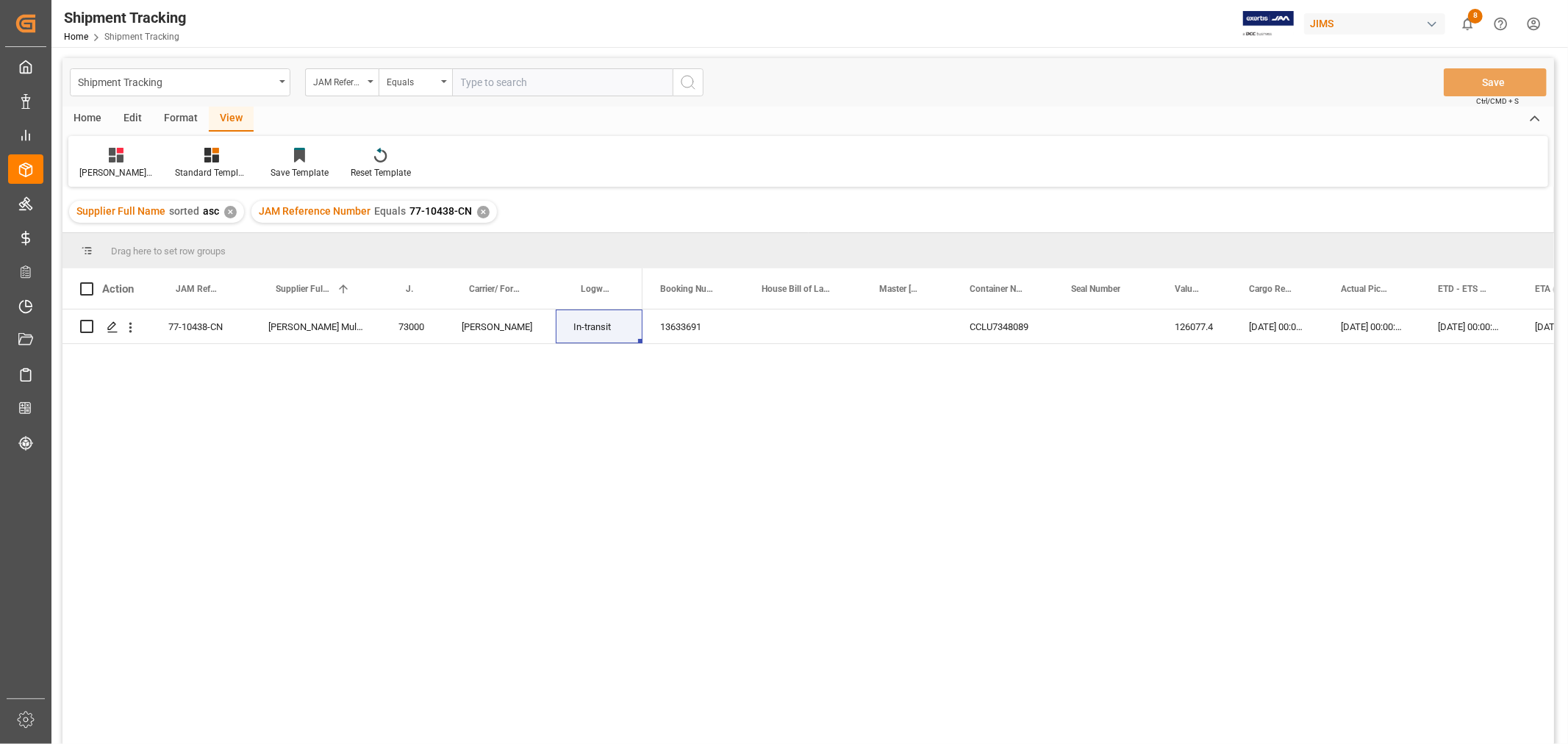
click at [478, 210] on div "✕" at bounding box center [483, 211] width 13 height 13
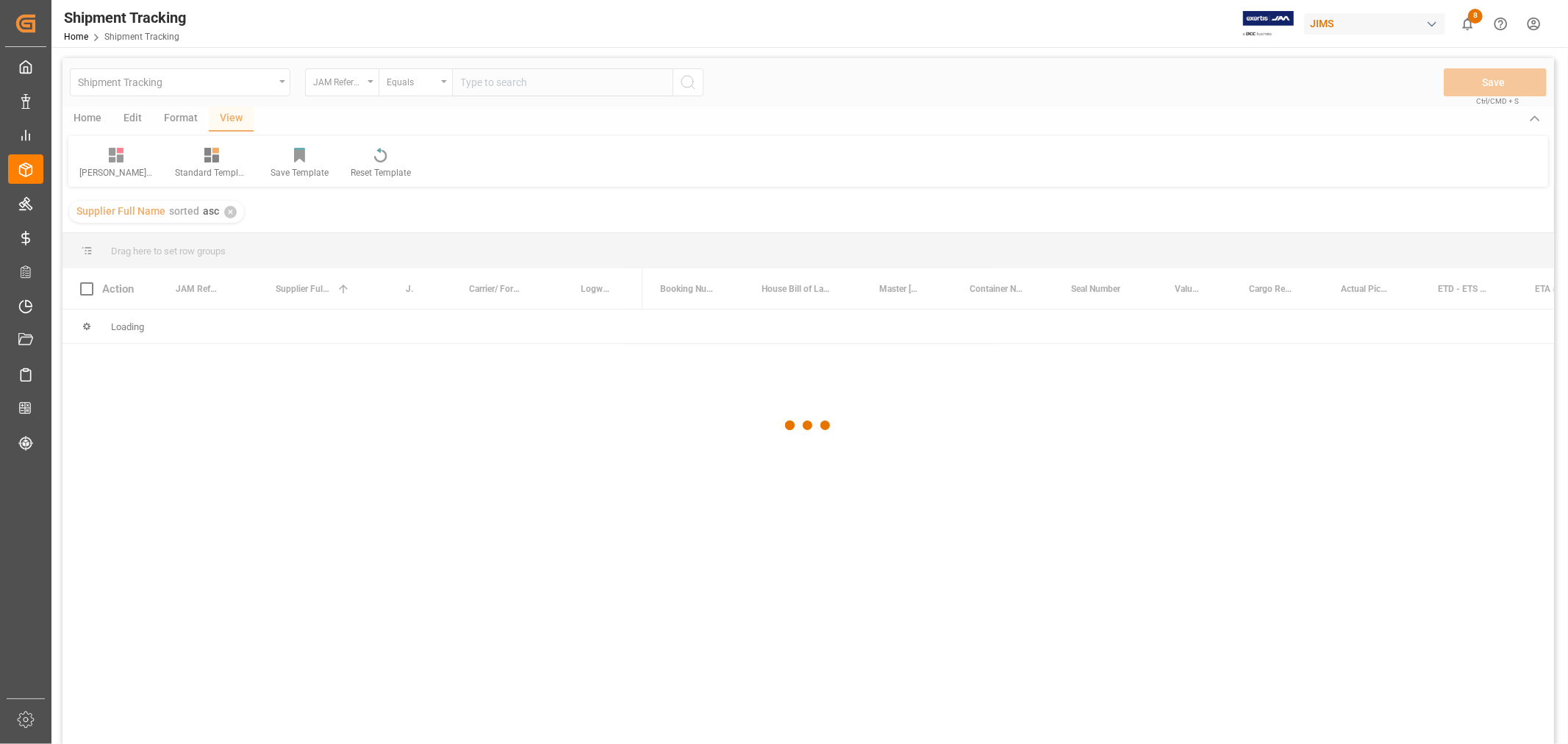
click at [485, 86] on div at bounding box center [808, 426] width 1492 height 735
click at [482, 83] on div at bounding box center [808, 426] width 1492 height 735
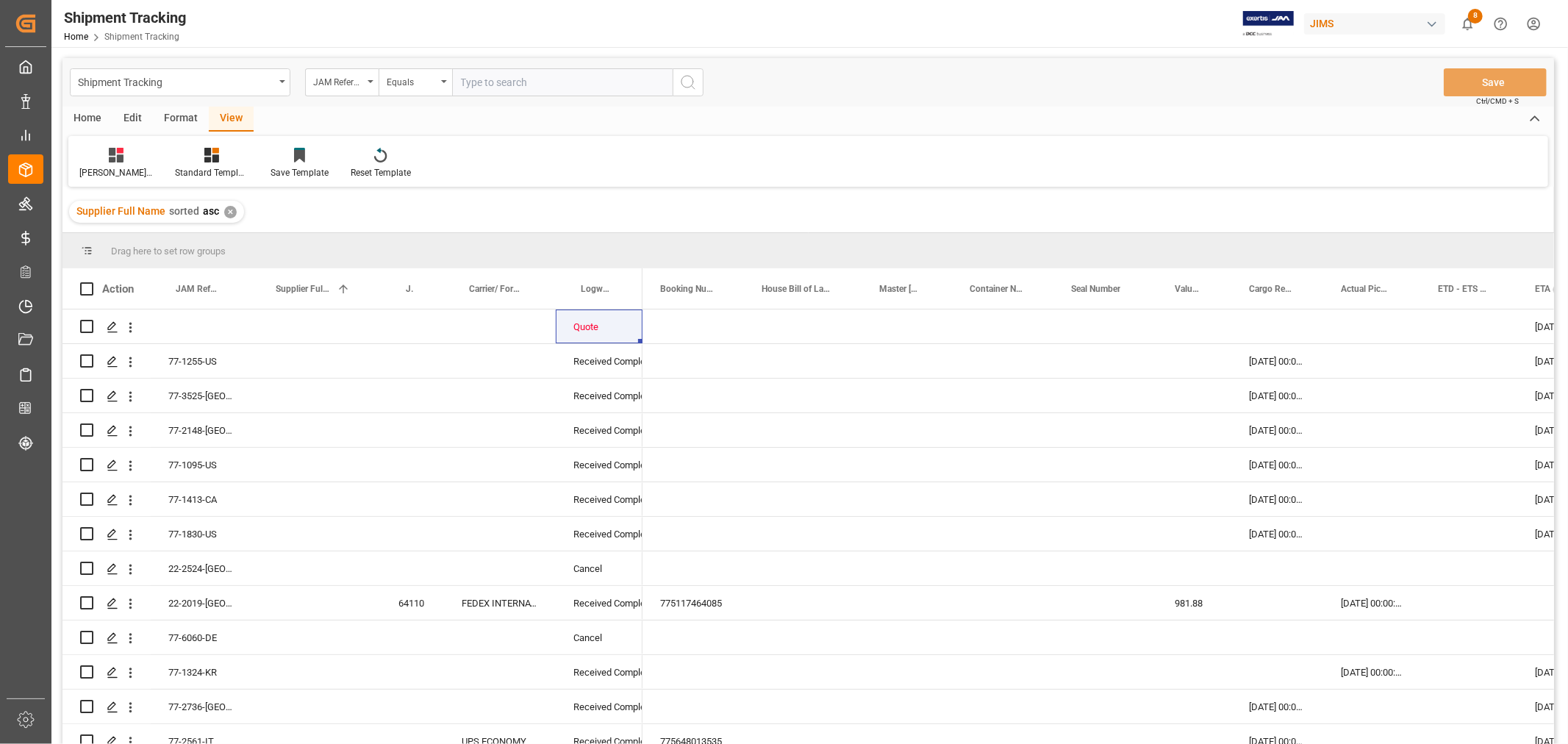
click at [482, 83] on input "text" at bounding box center [562, 82] width 220 height 28
paste input "77-10209-CN"
type input "77-10209-CN"
click at [679, 79] on icon "search button" at bounding box center [688, 82] width 18 height 18
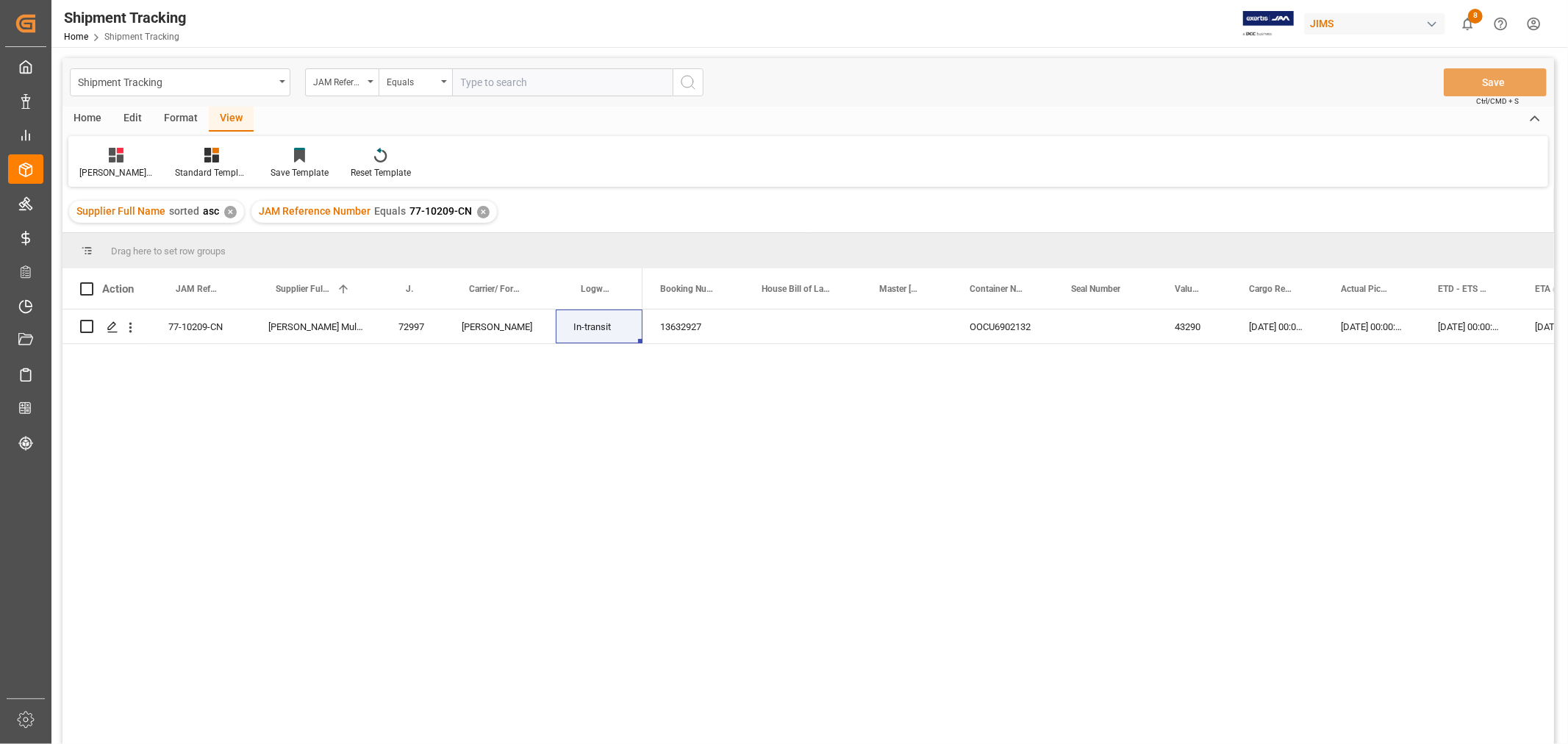
click at [478, 206] on div "✕" at bounding box center [483, 211] width 13 height 13
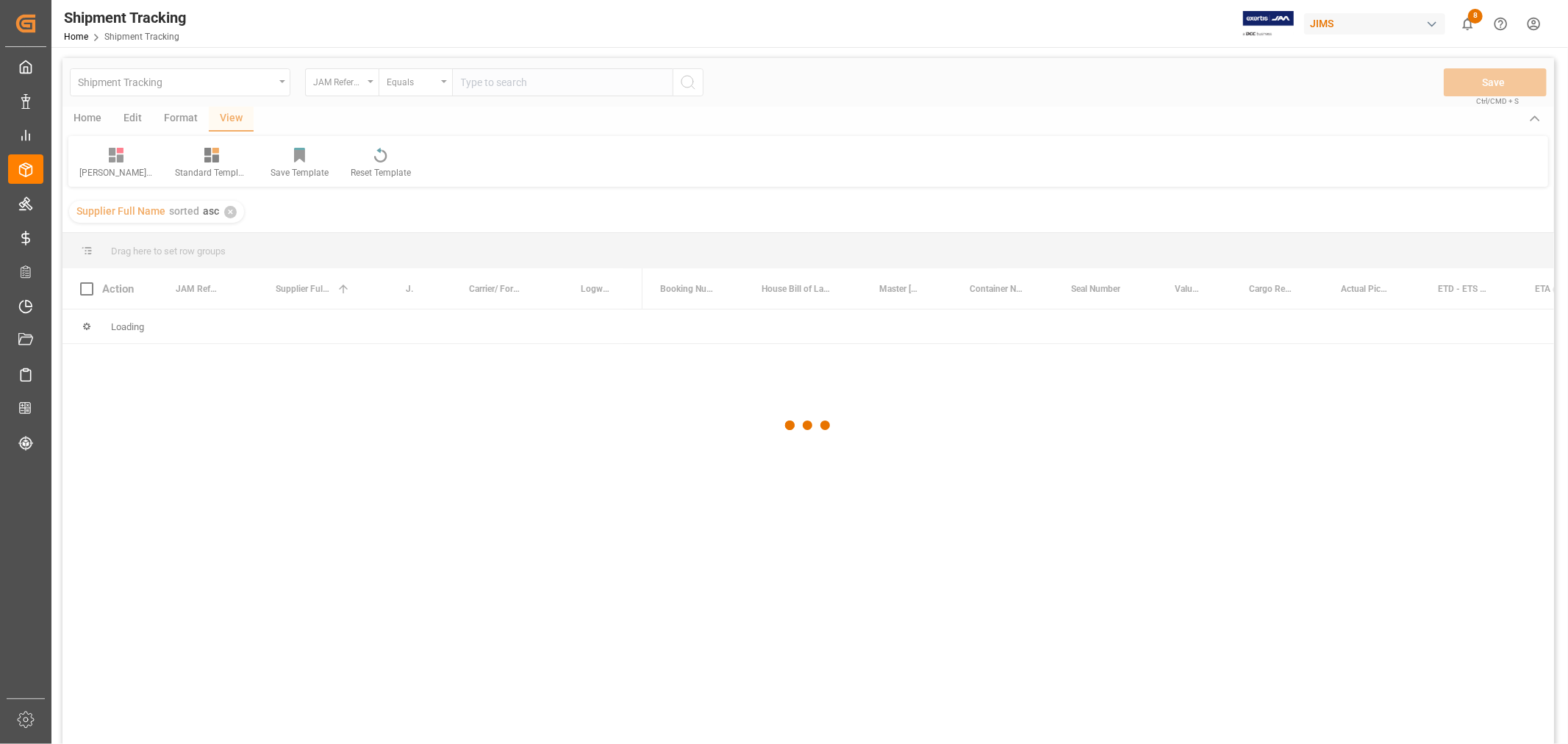
click at [473, 79] on div at bounding box center [808, 426] width 1492 height 735
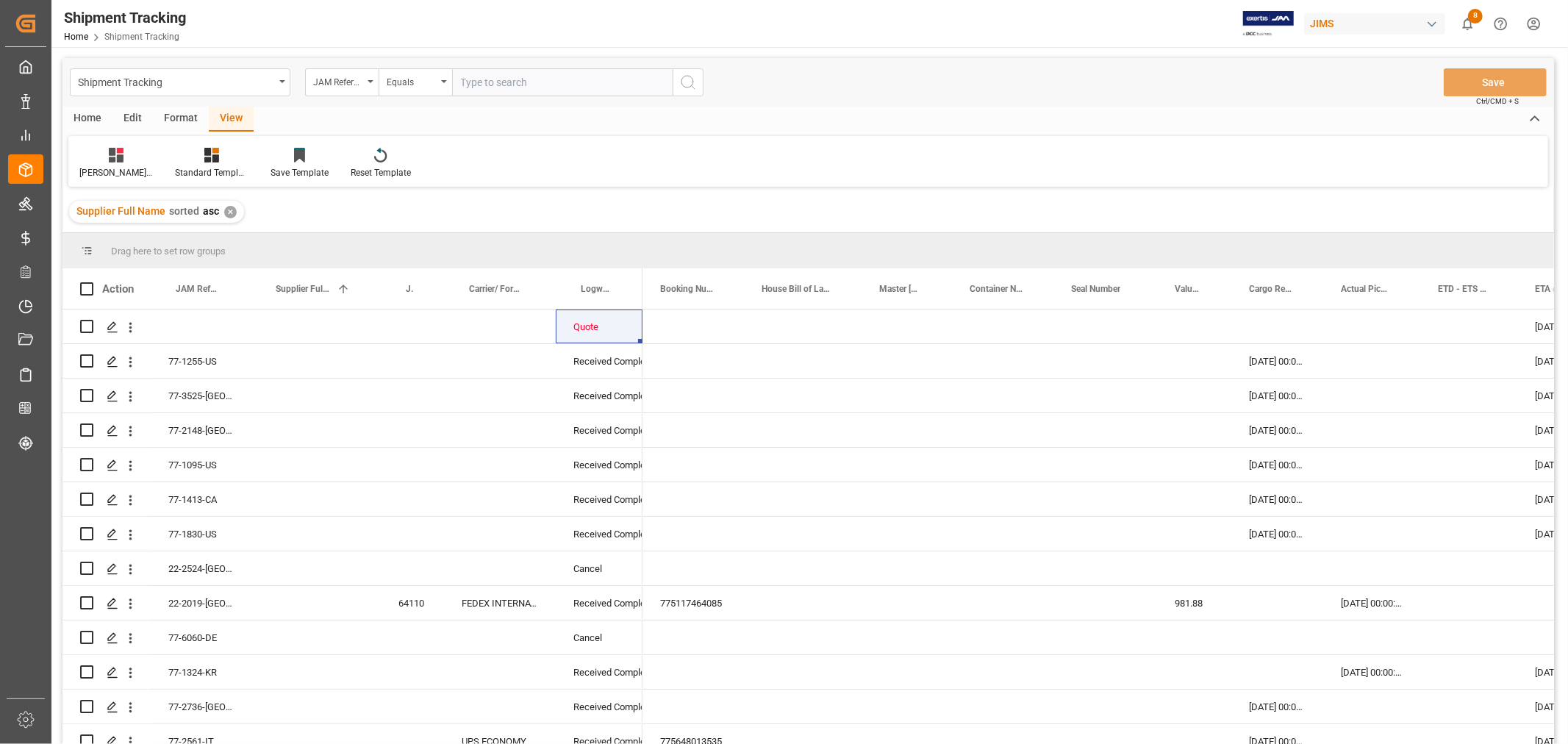
click at [475, 82] on input "text" at bounding box center [562, 82] width 220 height 28
type input "77-10436-CN"
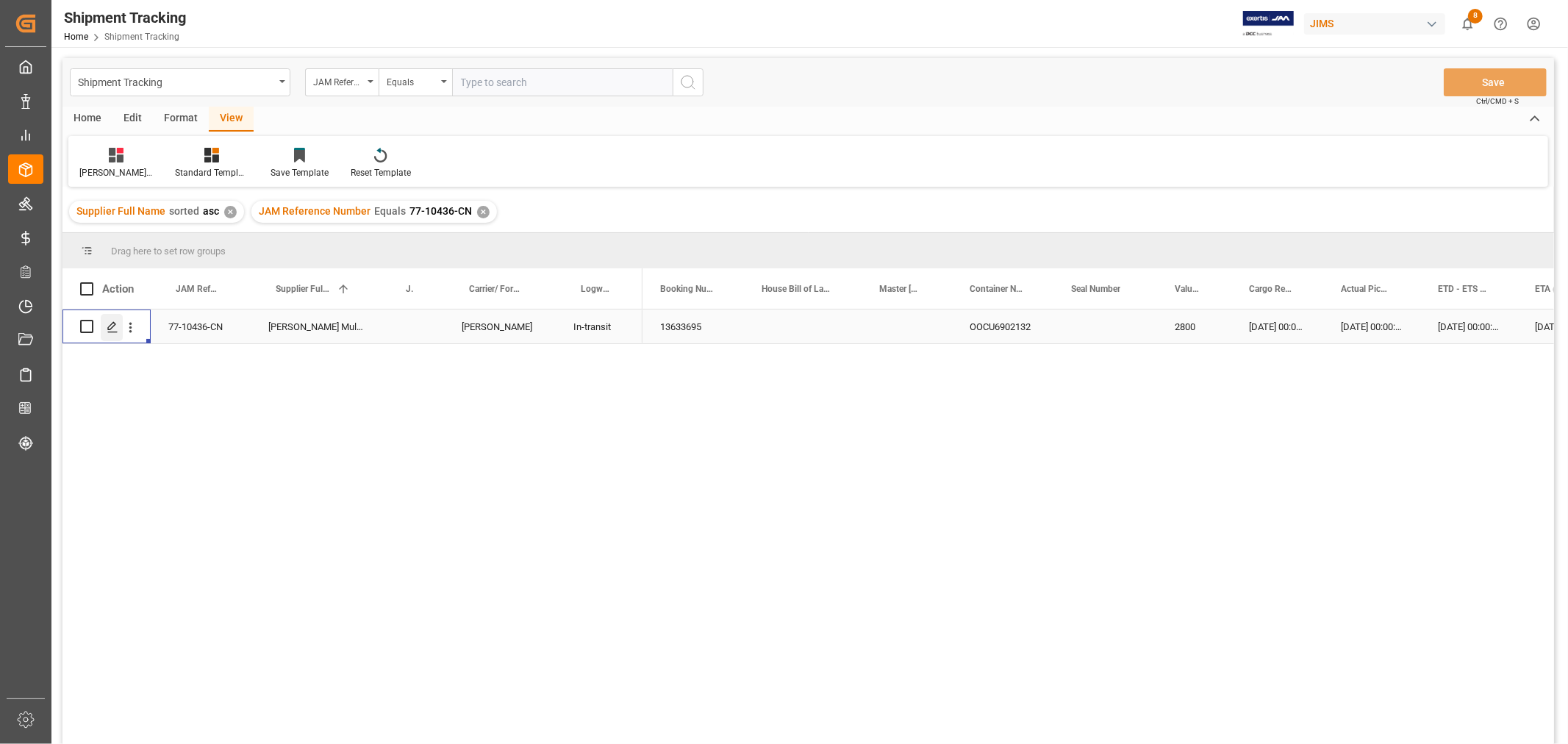
click at [111, 326] on icon "Press SPACE to select this row." at bounding box center [113, 327] width 12 height 12
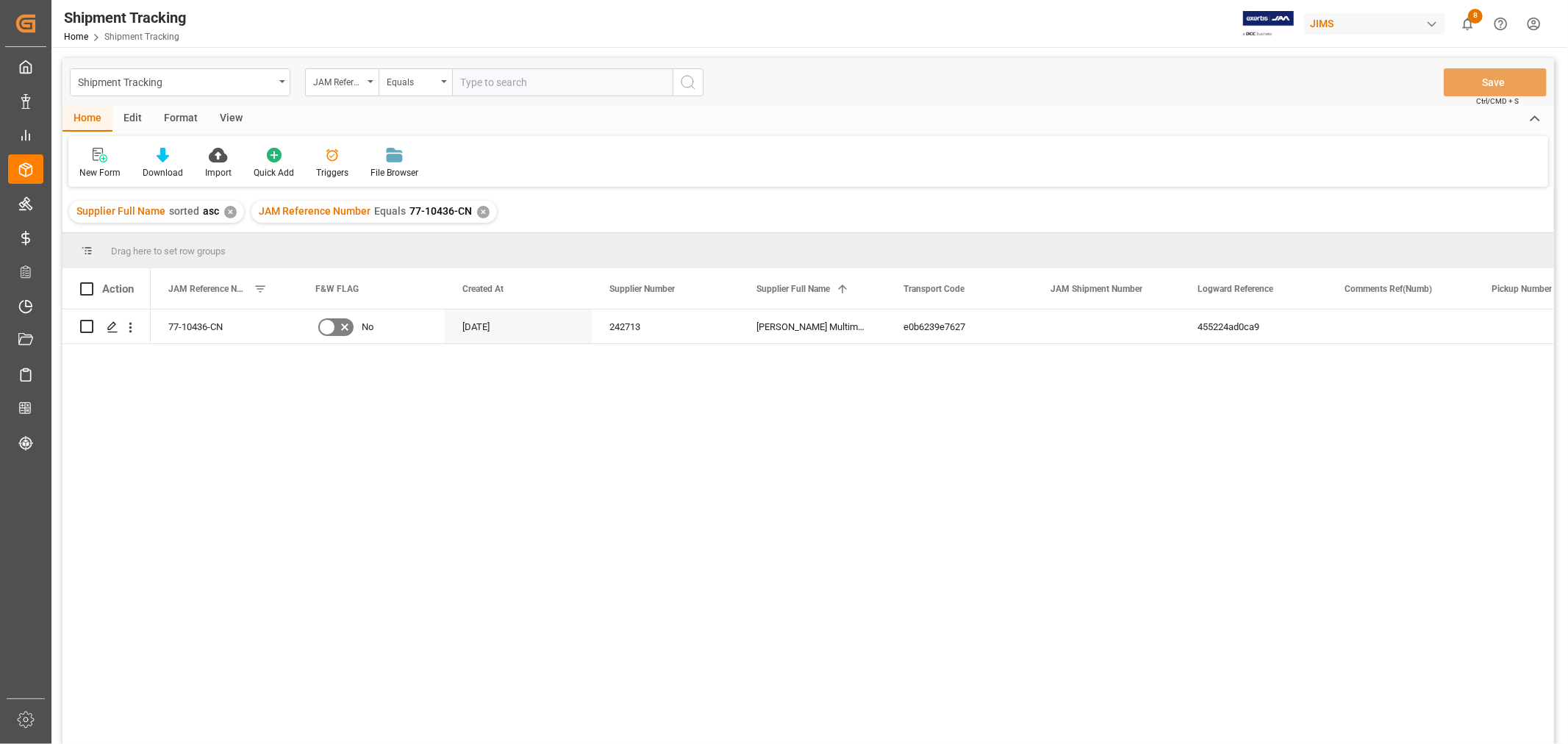
click at [229, 116] on div "View" at bounding box center [230, 119] width 44 height 25
click at [85, 162] on div at bounding box center [93, 155] width 29 height 16
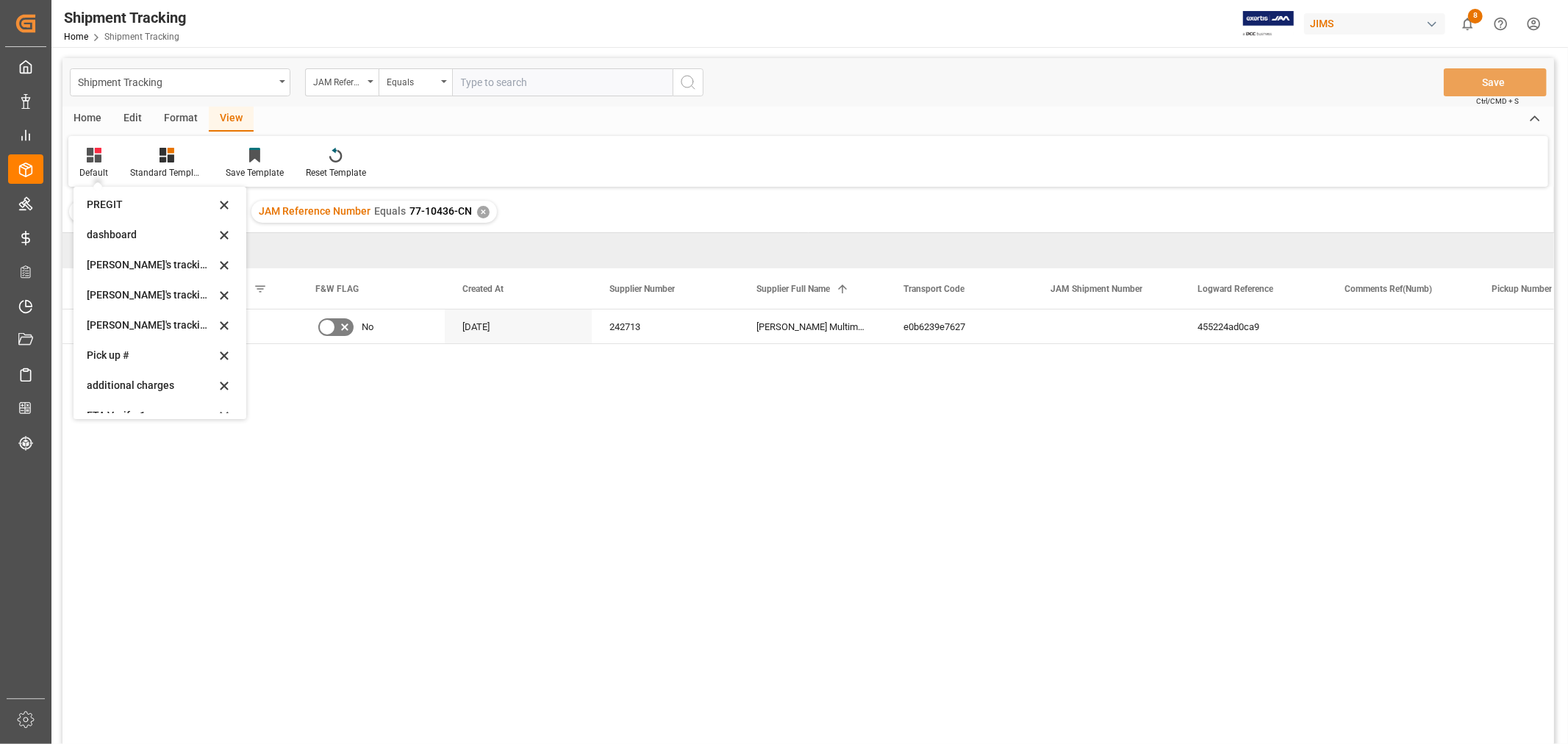
scroll to position [245, 0]
click at [154, 293] on div "Huixin's tracking all # _5" at bounding box center [151, 294] width 129 height 16
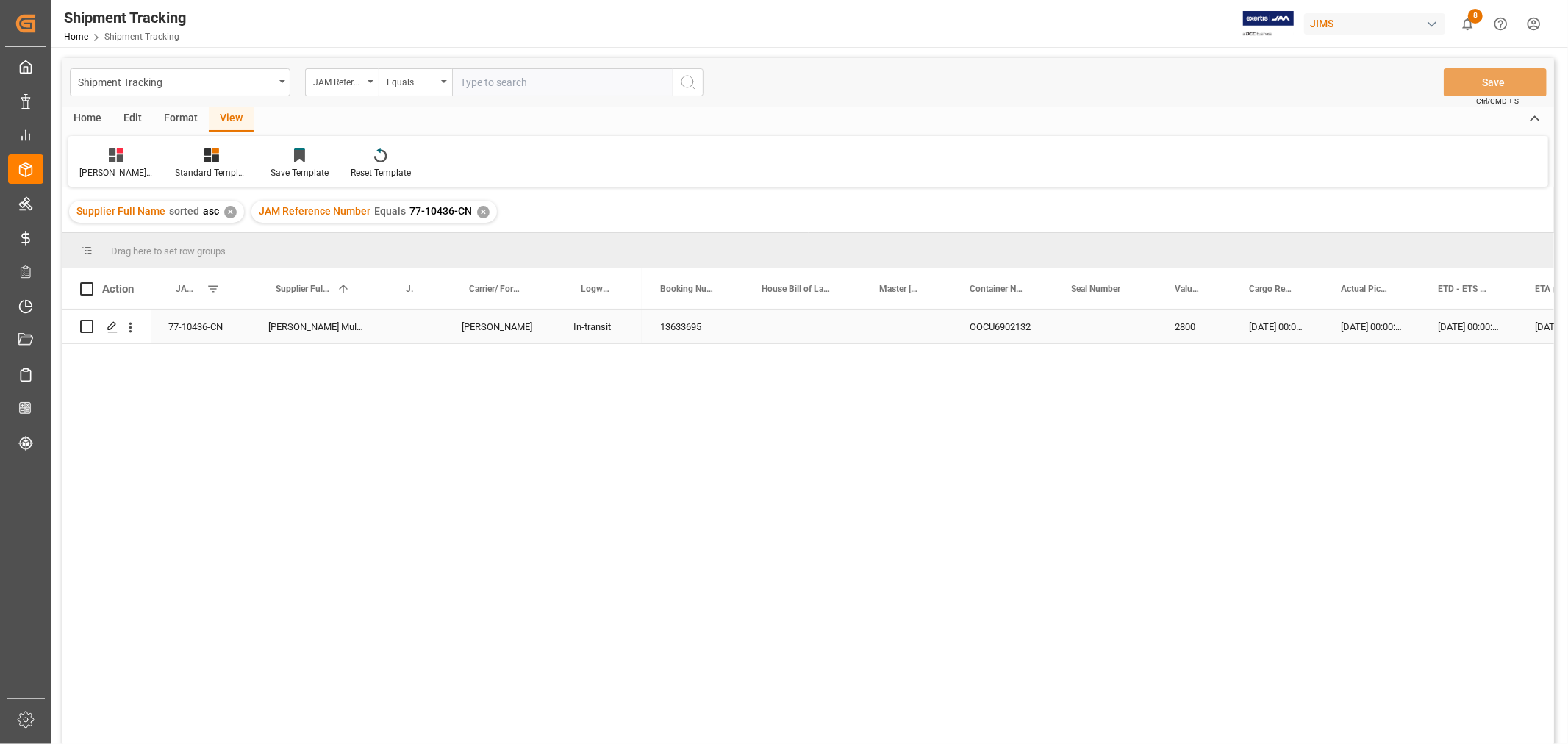
click at [666, 319] on div "13633695" at bounding box center [693, 326] width 102 height 34
click at [205, 328] on div "77-10436-CN" at bounding box center [200, 326] width 100 height 34
click at [409, 325] on div "Press SPACE to select this row." at bounding box center [412, 326] width 63 height 34
click at [408, 325] on input "Press SPACE to select this row." at bounding box center [412, 335] width 40 height 28
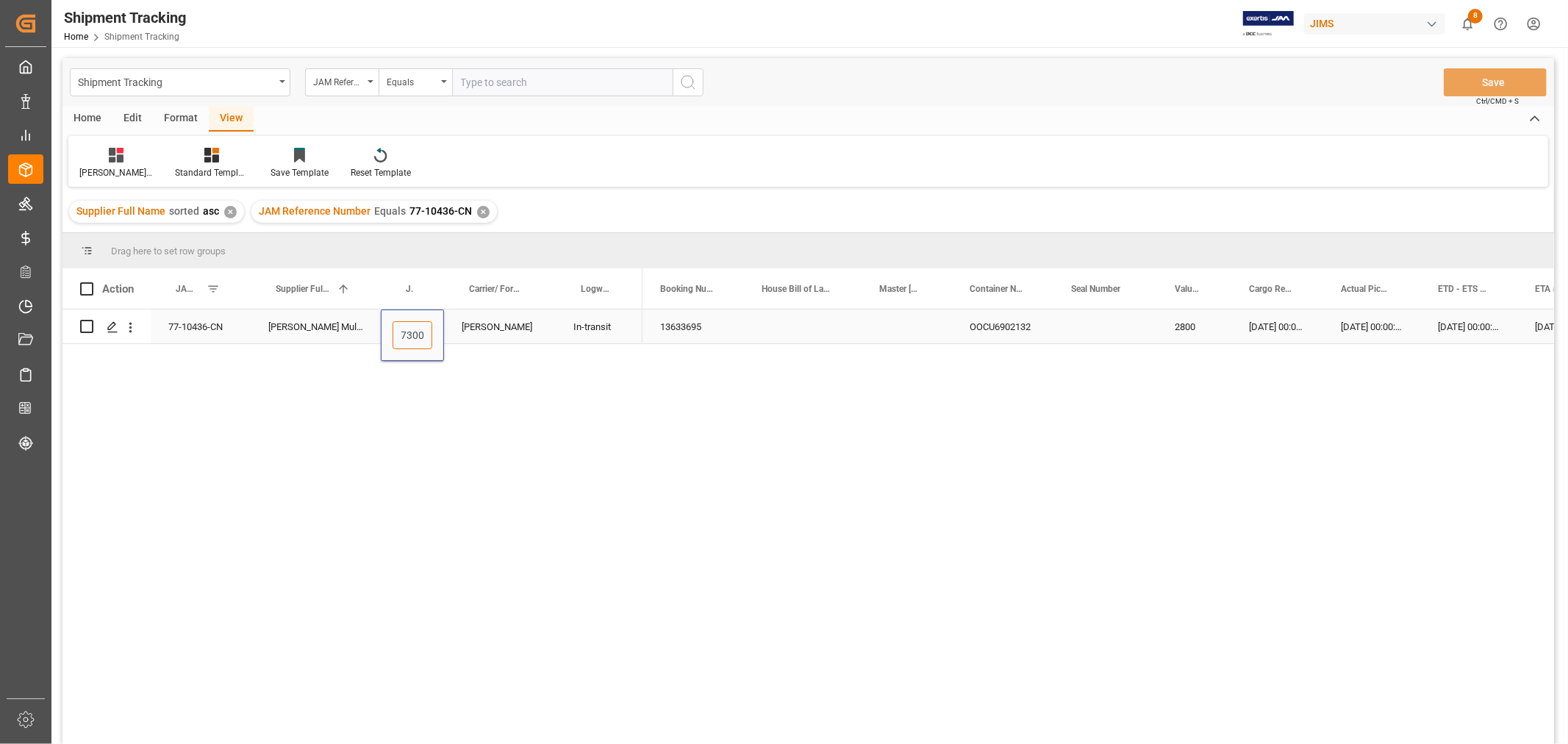
type input "73001"
click at [782, 324] on div "Press SPACE to select this row." at bounding box center [803, 326] width 118 height 34
click at [1489, 82] on button "Save" at bounding box center [1496, 82] width 103 height 28
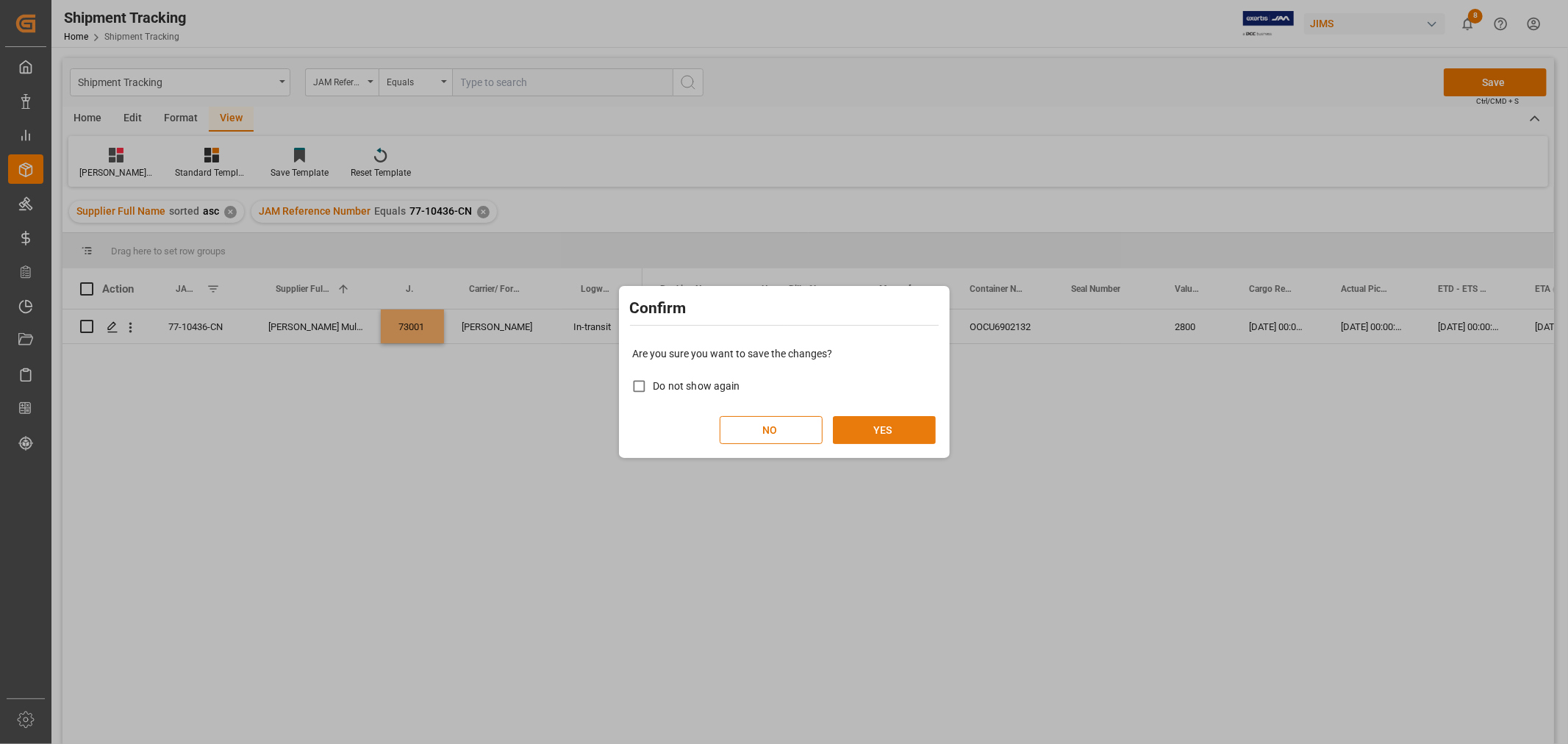
click at [892, 423] on button "YES" at bounding box center [885, 430] width 103 height 28
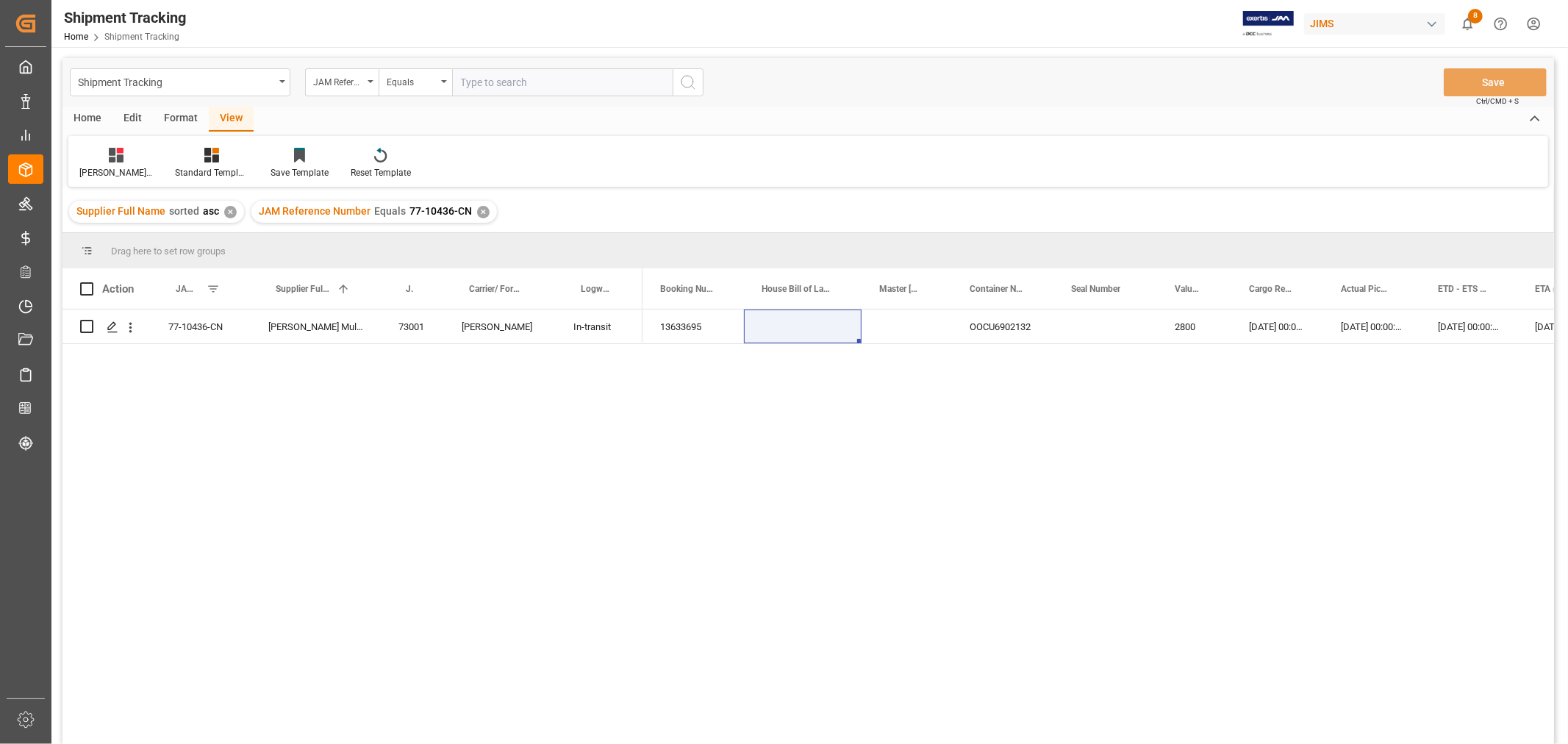
click at [478, 210] on div "✕" at bounding box center [483, 211] width 13 height 13
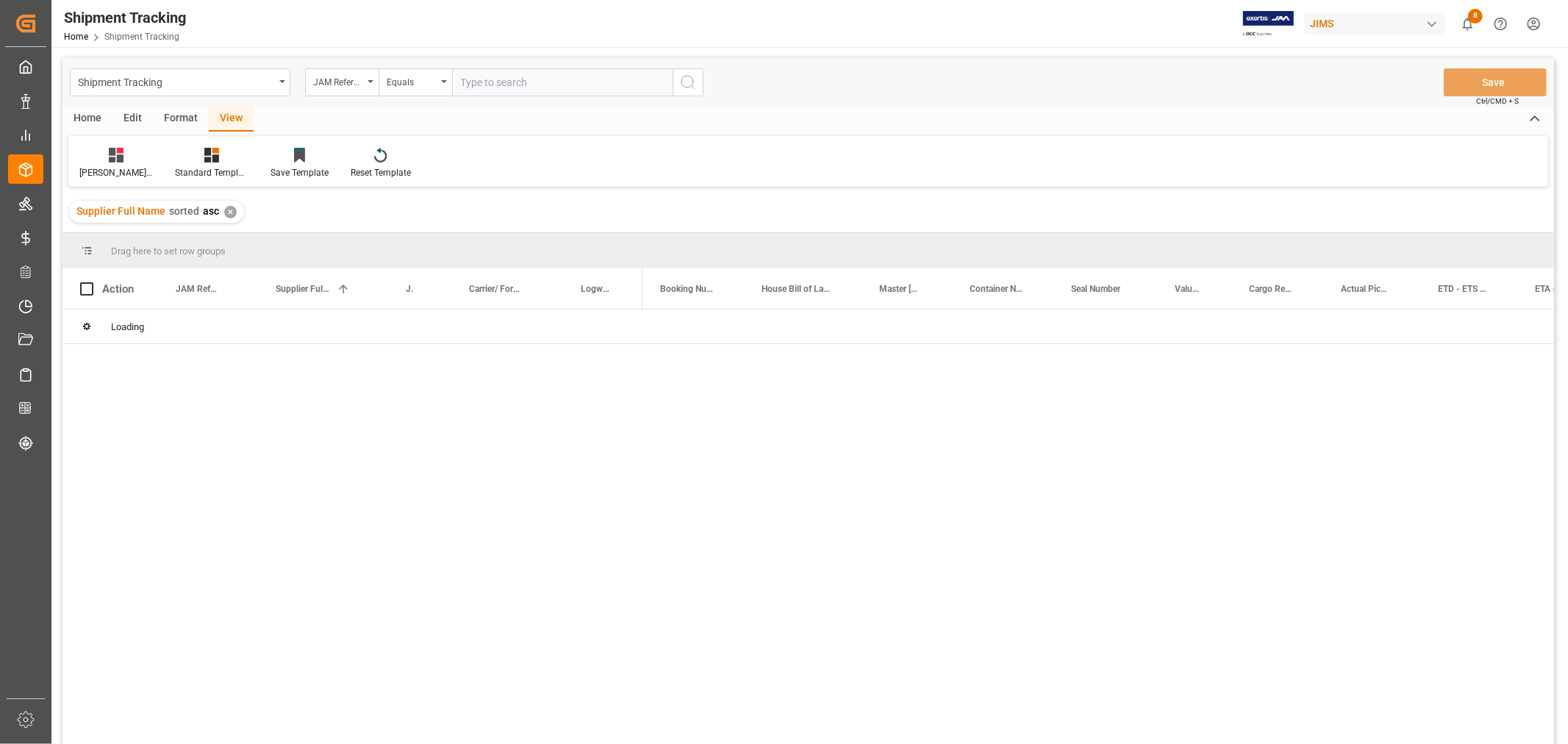
click at [489, 78] on input "text" at bounding box center [562, 82] width 220 height 28
paste input "77-10438-CN"
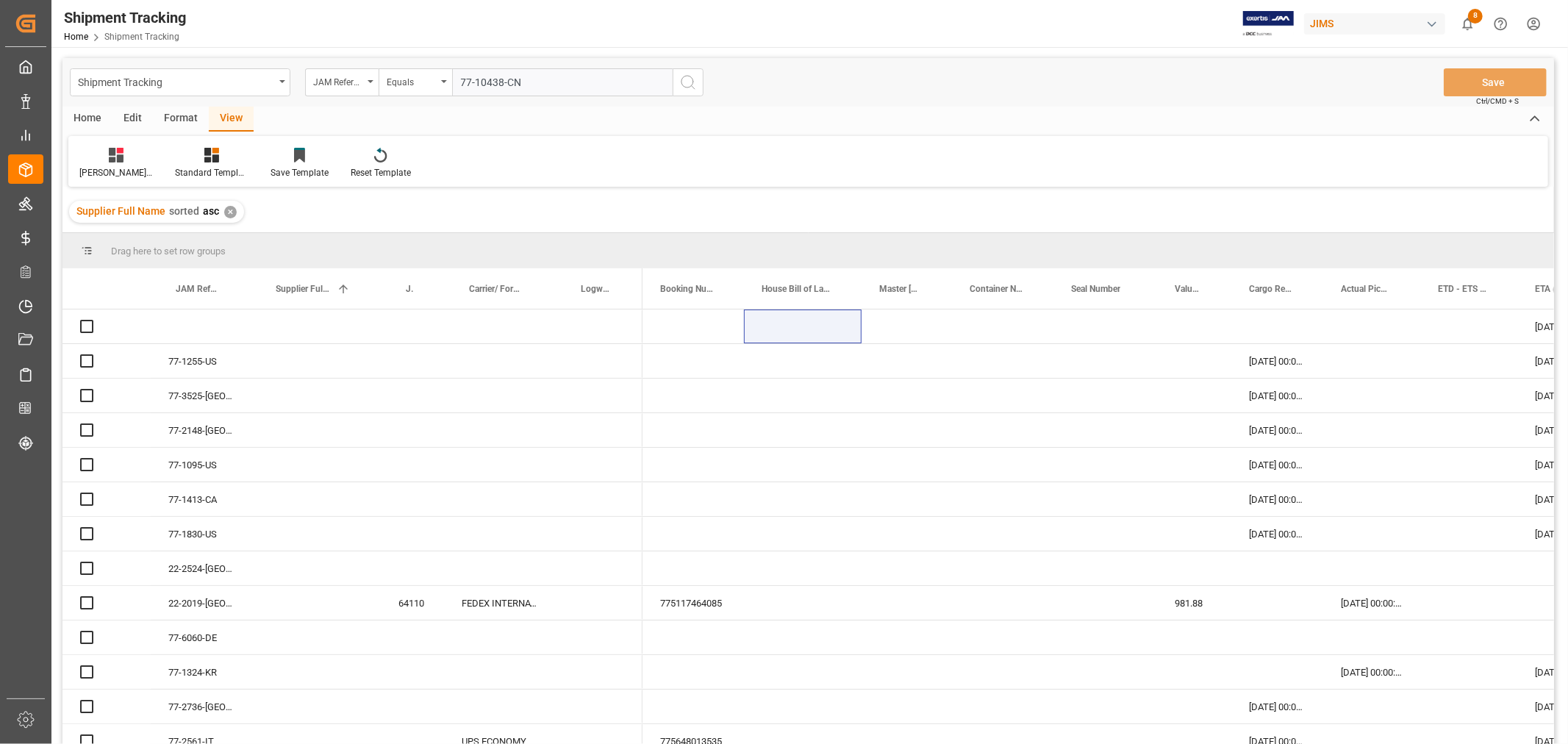
type input "77-10438-CN"
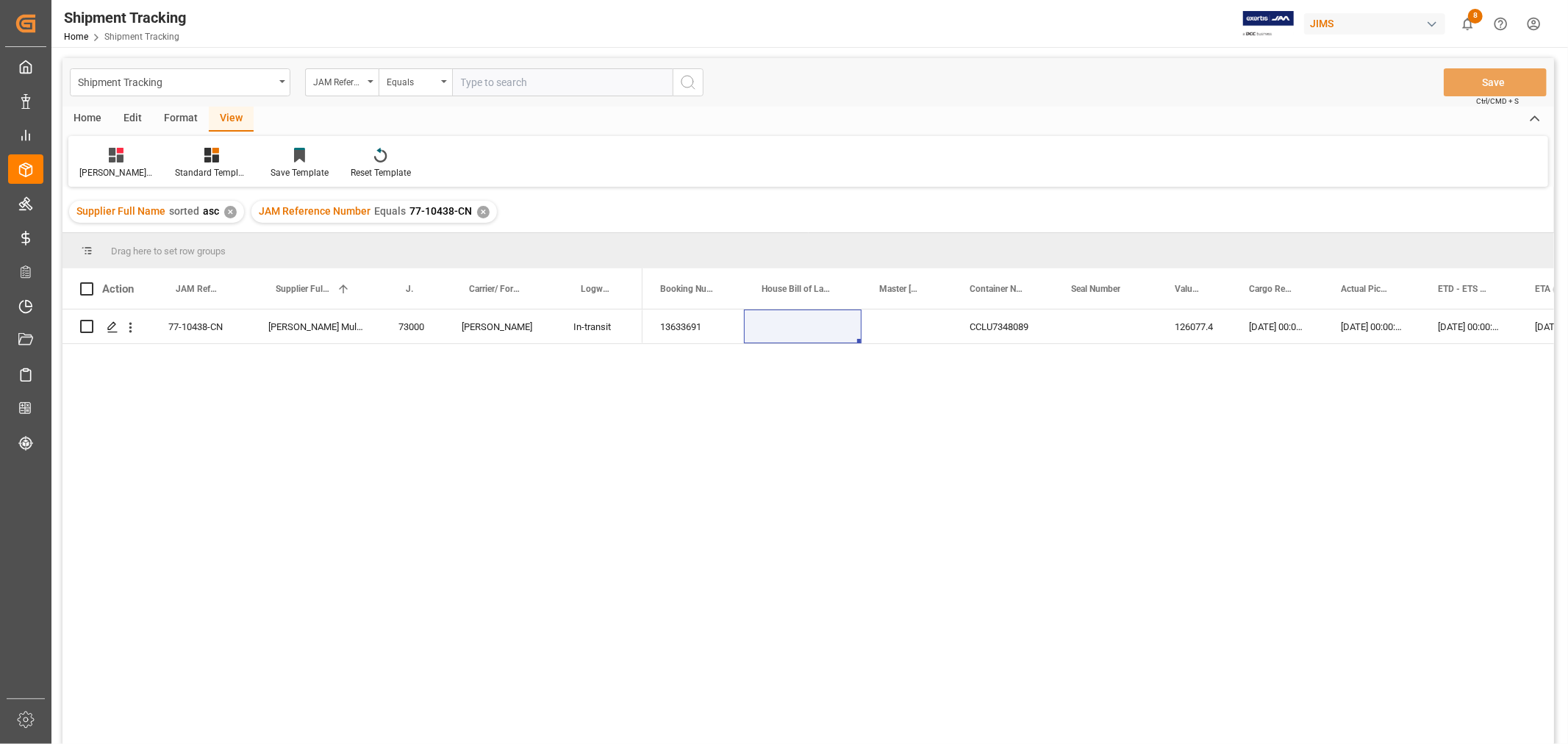
click at [561, 120] on div "Home Edit Format View" at bounding box center [808, 119] width 1492 height 25
click at [478, 209] on div "✕" at bounding box center [483, 211] width 13 height 13
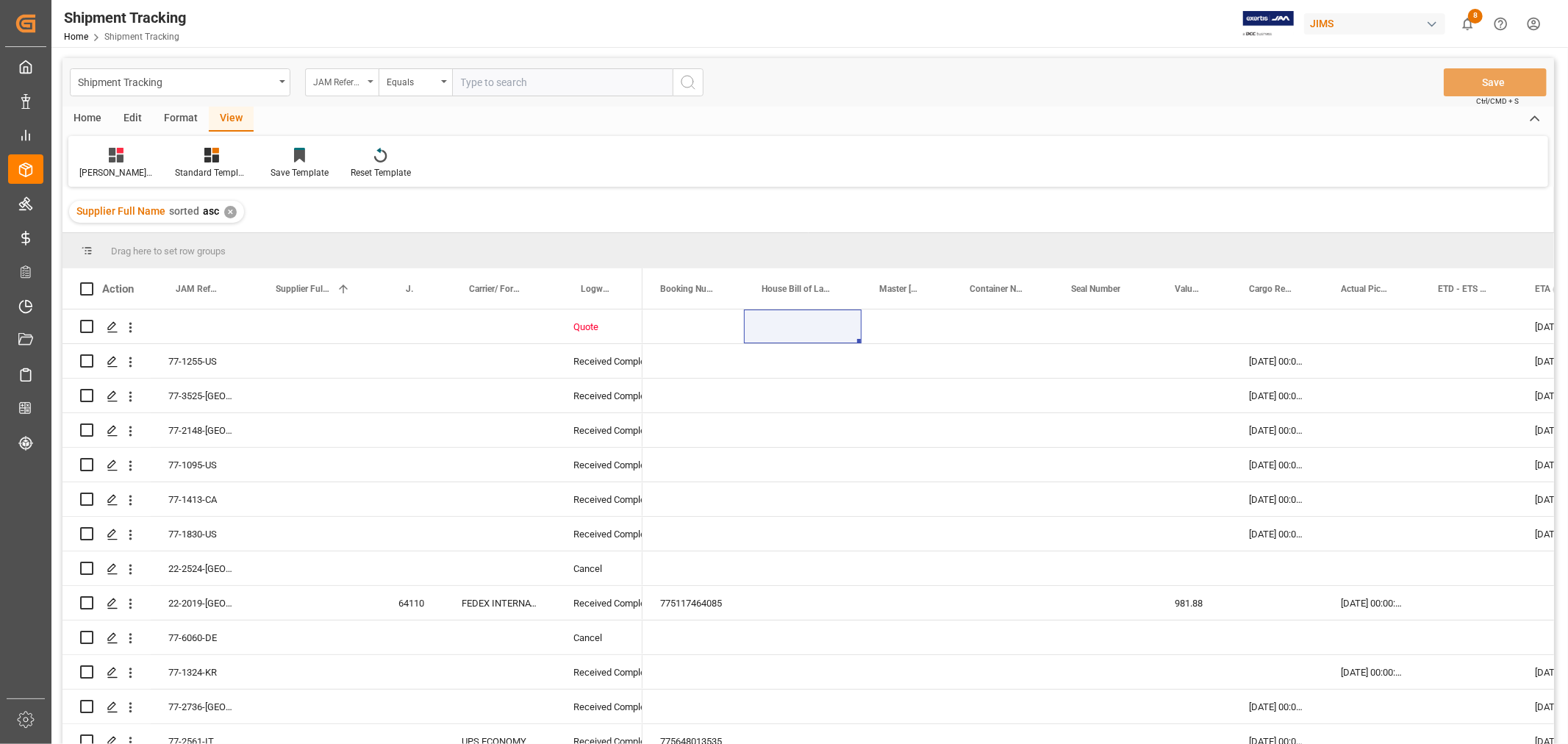
click at [354, 86] on div "JAM Reference Number" at bounding box center [338, 80] width 50 height 17
type input "AGENT"
click at [325, 143] on div "Agent" at bounding box center [415, 149] width 219 height 31
click at [456, 86] on button "Select Items" at bounding box center [562, 82] width 220 height 28
type input "HUI"
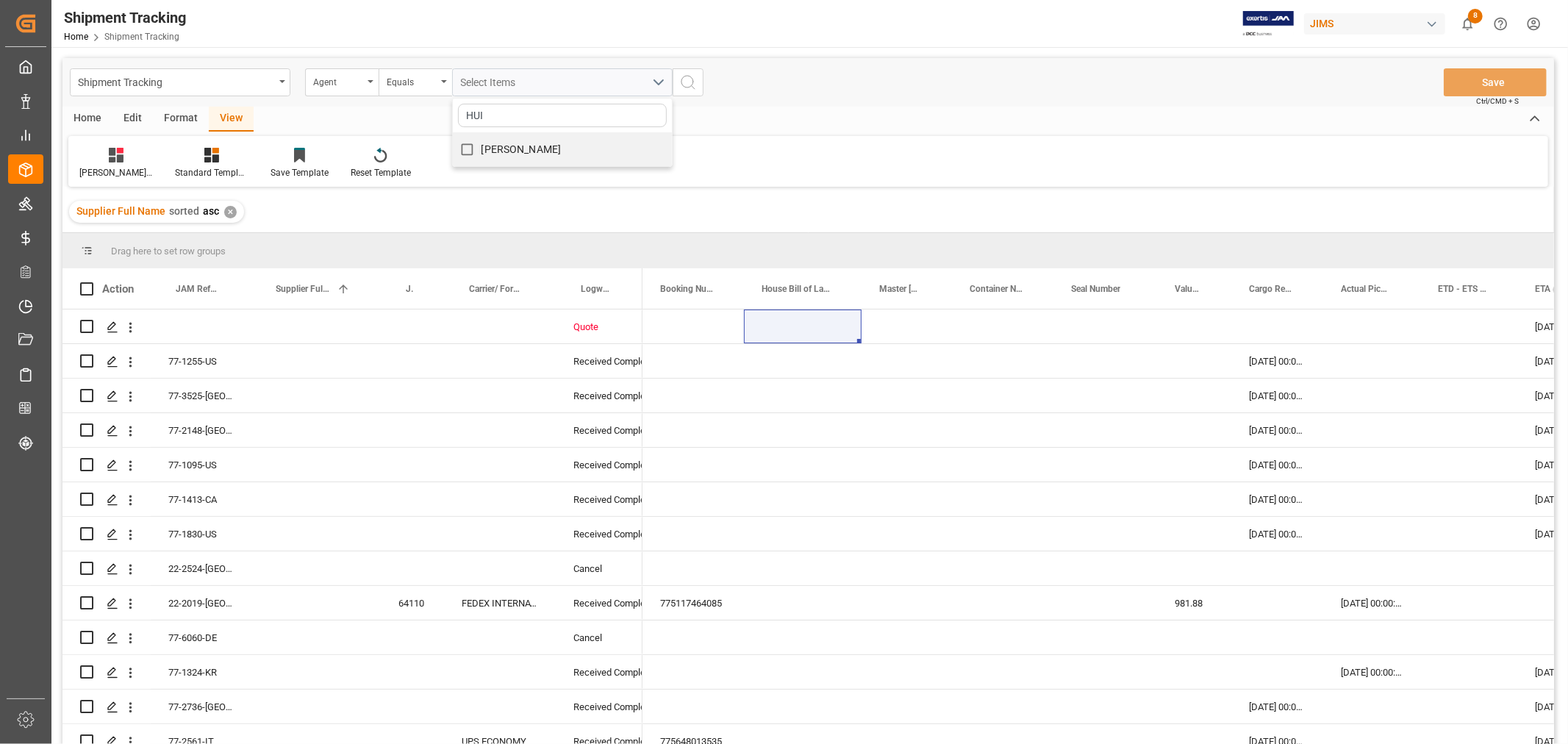
click at [500, 158] on label "[PERSON_NAME]" at bounding box center [507, 149] width 109 height 29
click at [481, 158] on input "[PERSON_NAME]" at bounding box center [467, 149] width 29 height 29
checkbox input "true"
click at [700, 84] on button "search button" at bounding box center [687, 82] width 31 height 28
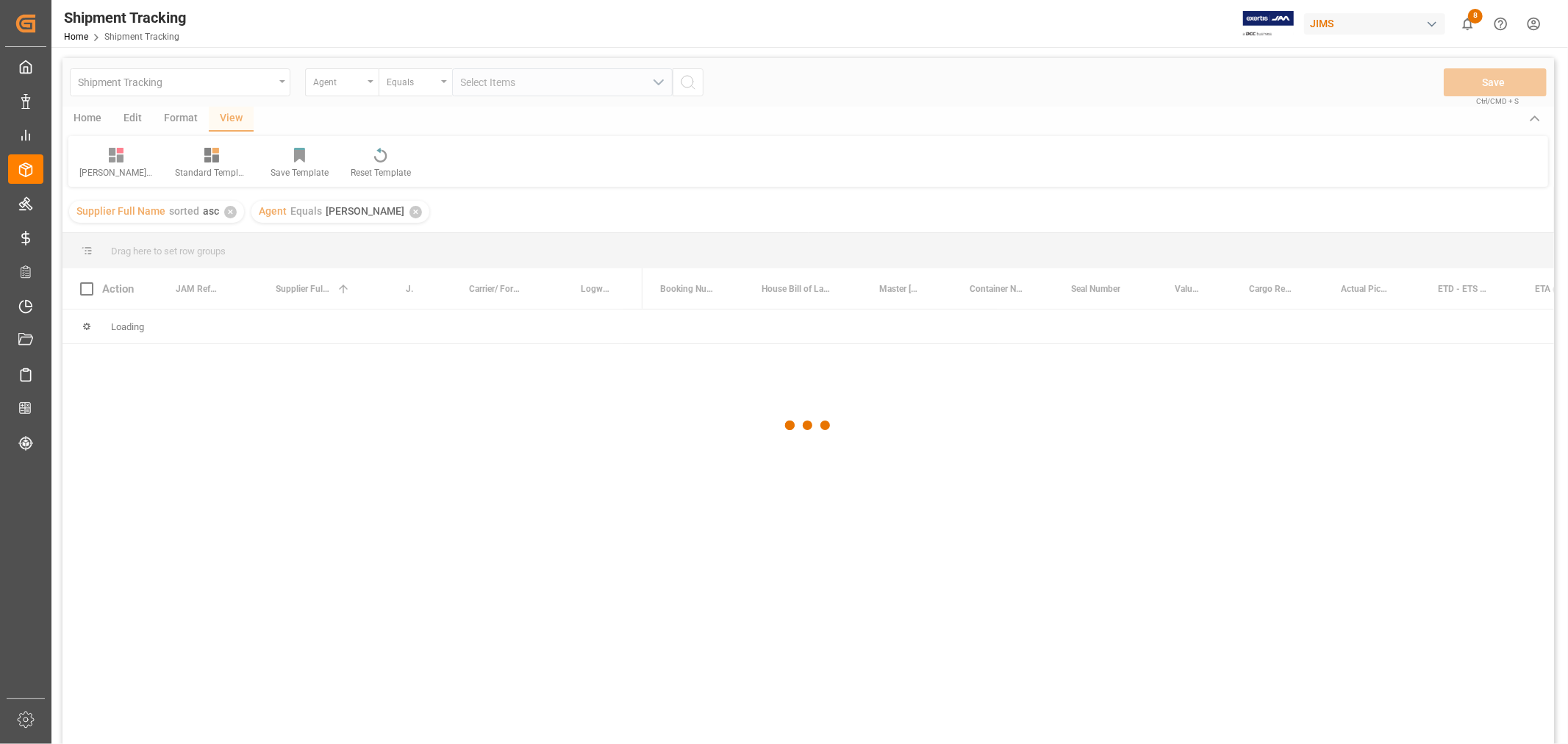
click at [357, 84] on div at bounding box center [808, 426] width 1492 height 735
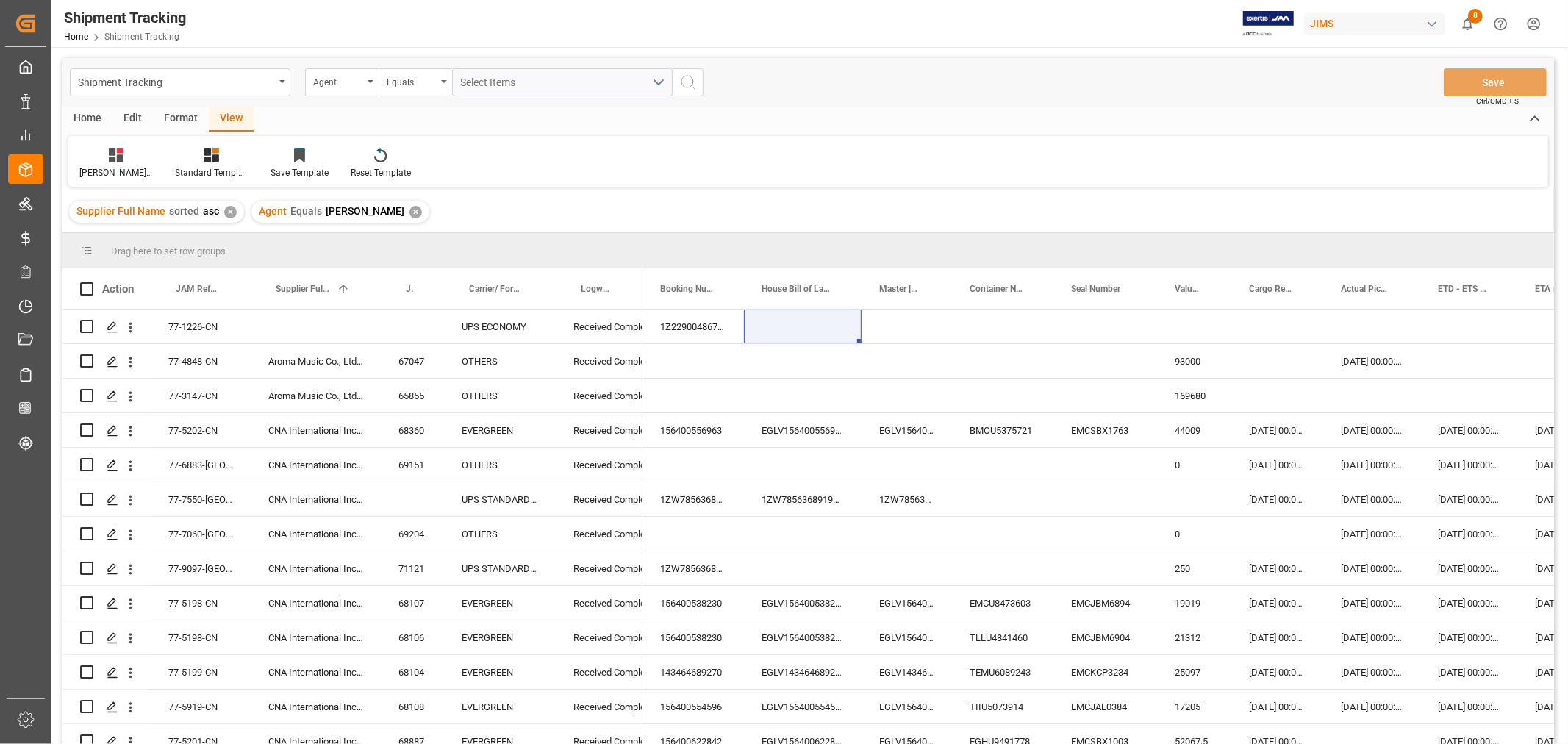
click at [357, 84] on div "Agent" at bounding box center [338, 80] width 50 height 17
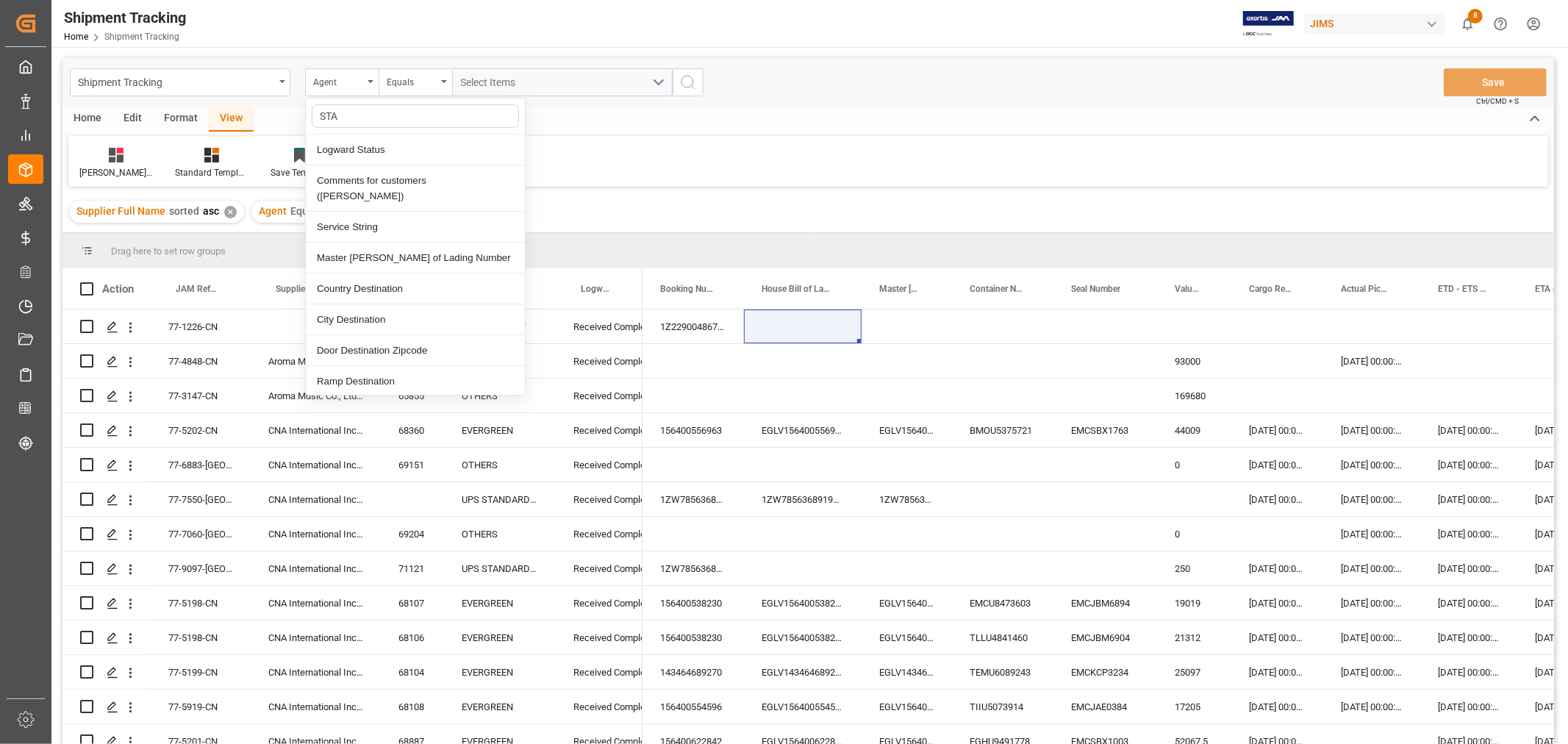
type input "STAT"
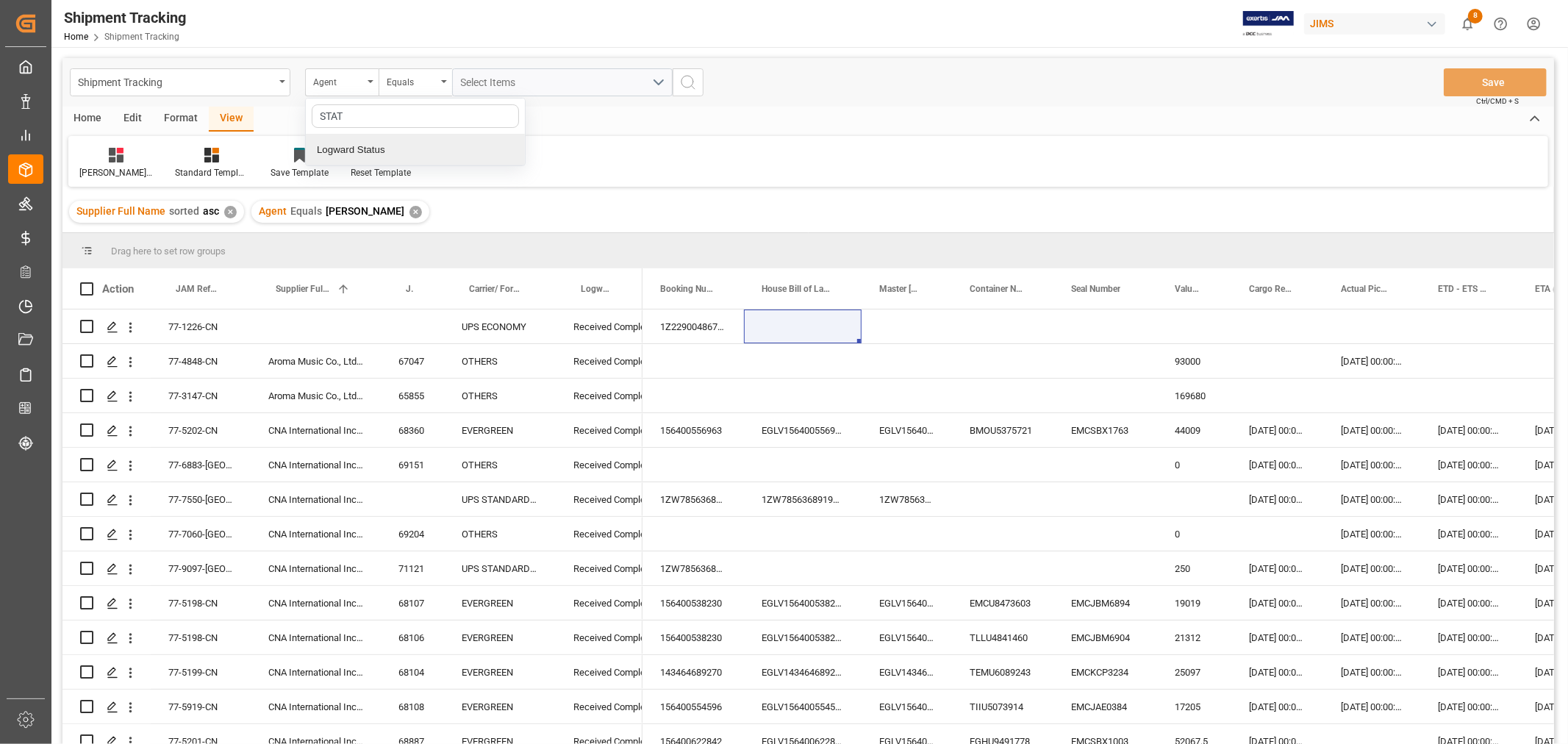
click at [348, 144] on div "Logward Status" at bounding box center [415, 149] width 219 height 31
click at [392, 78] on div "Equals" at bounding box center [411, 80] width 50 height 17
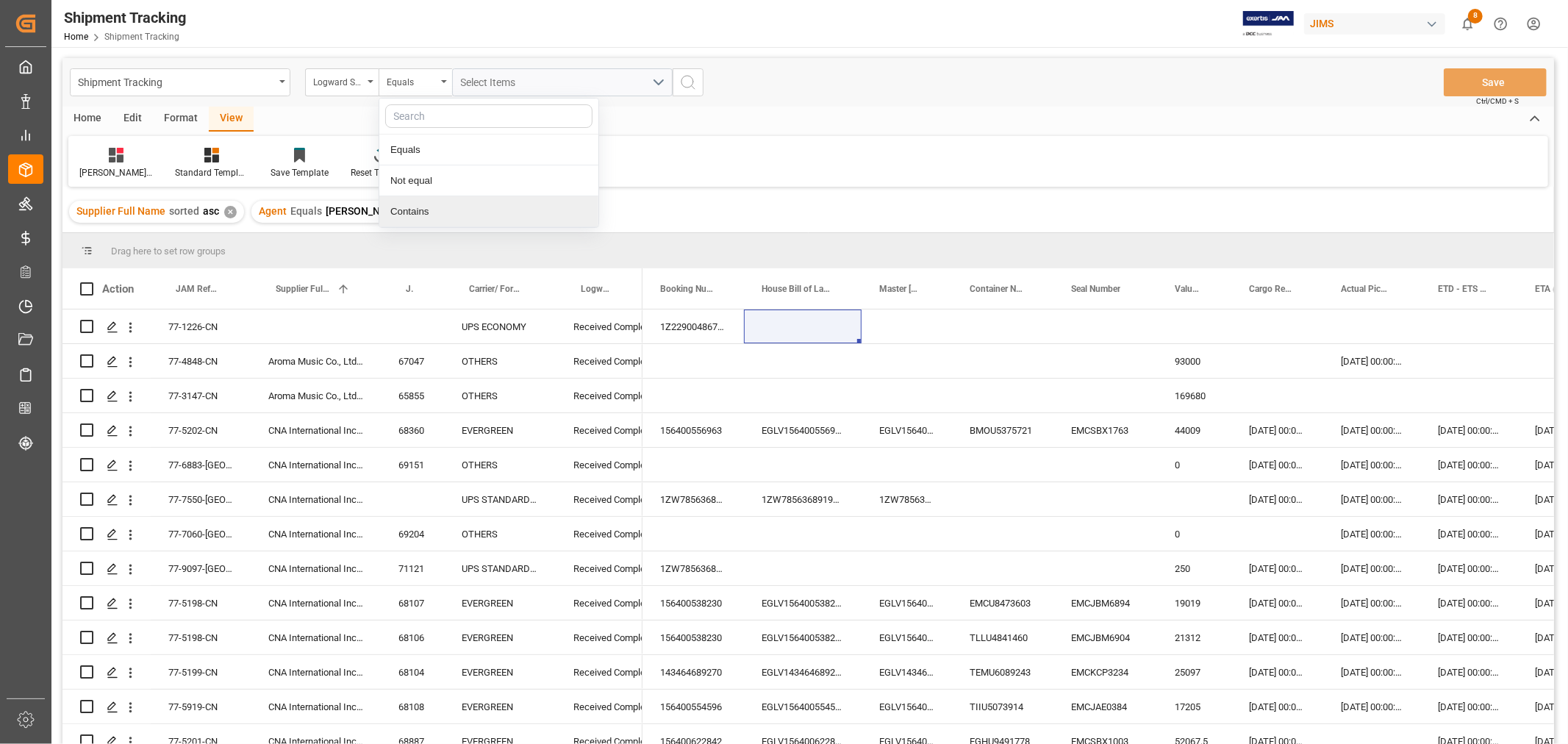
click at [434, 216] on div "Contains" at bounding box center [489, 211] width 219 height 31
click at [483, 82] on span "Select Items" at bounding box center [491, 82] width 62 height 12
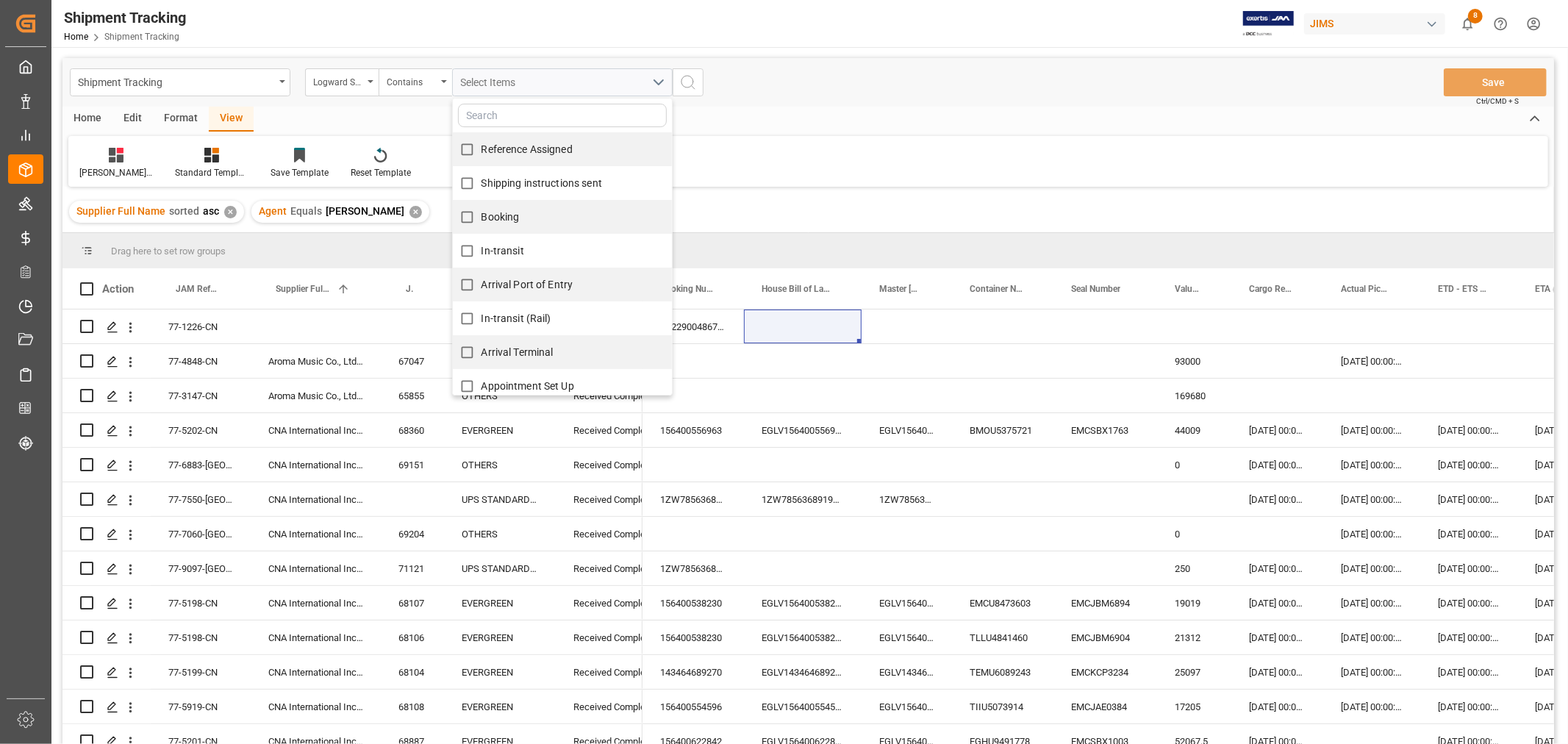
click at [486, 151] on span "Reference Assigned" at bounding box center [527, 149] width 91 height 12
click at [481, 151] on input "Reference Assigned" at bounding box center [467, 149] width 29 height 29
checkbox input "true"
click at [489, 173] on label "Shipping instructions sent" at bounding box center [527, 183] width 149 height 29
click at [481, 173] on input "Shipping instructions sent" at bounding box center [467, 183] width 29 height 29
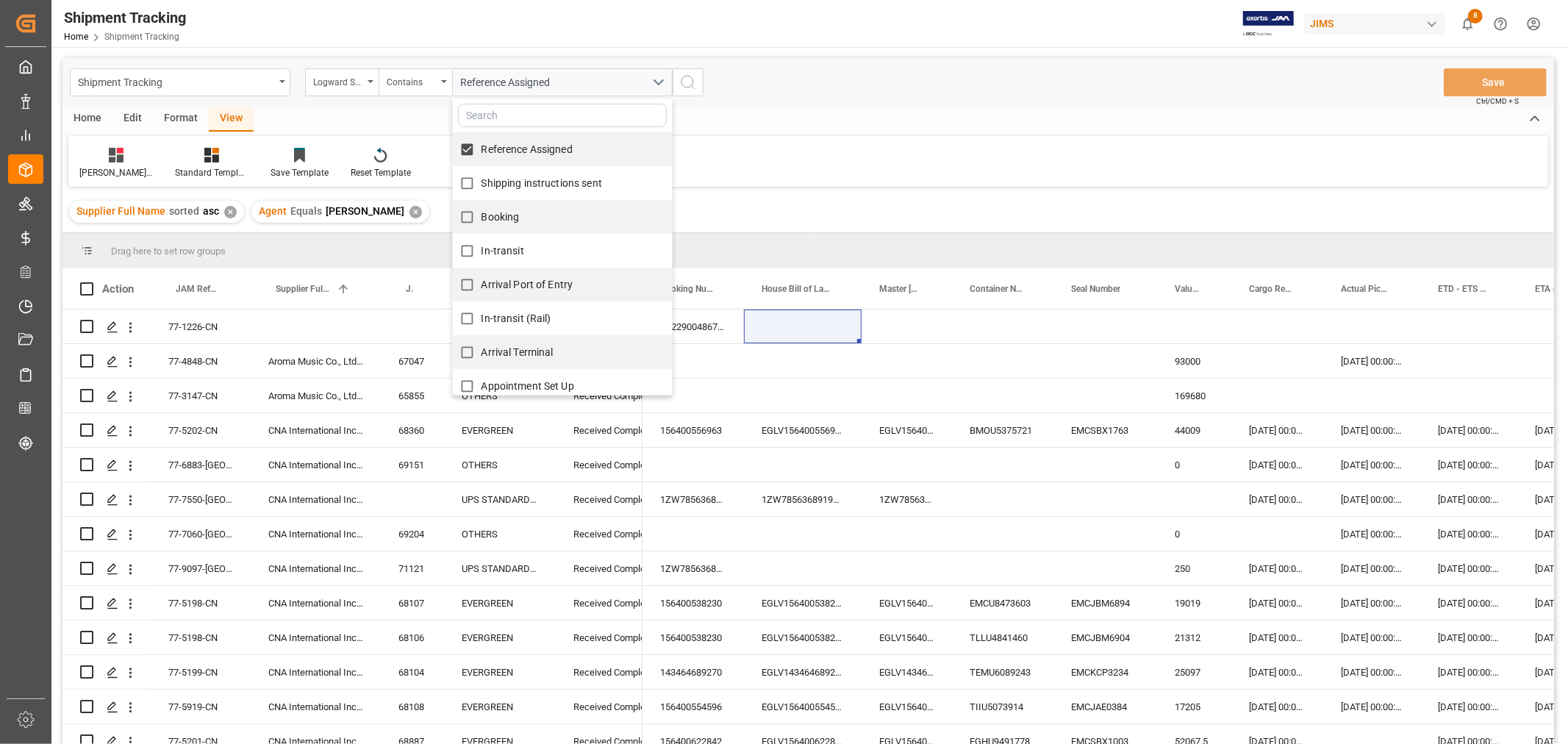
checkbox input "true"
click at [495, 210] on span "Booking" at bounding box center [500, 216] width 39 height 12
click at [481, 210] on input "Booking" at bounding box center [467, 216] width 29 height 29
checkbox input "true"
click at [497, 251] on span "In-transit" at bounding box center [502, 251] width 43 height 12
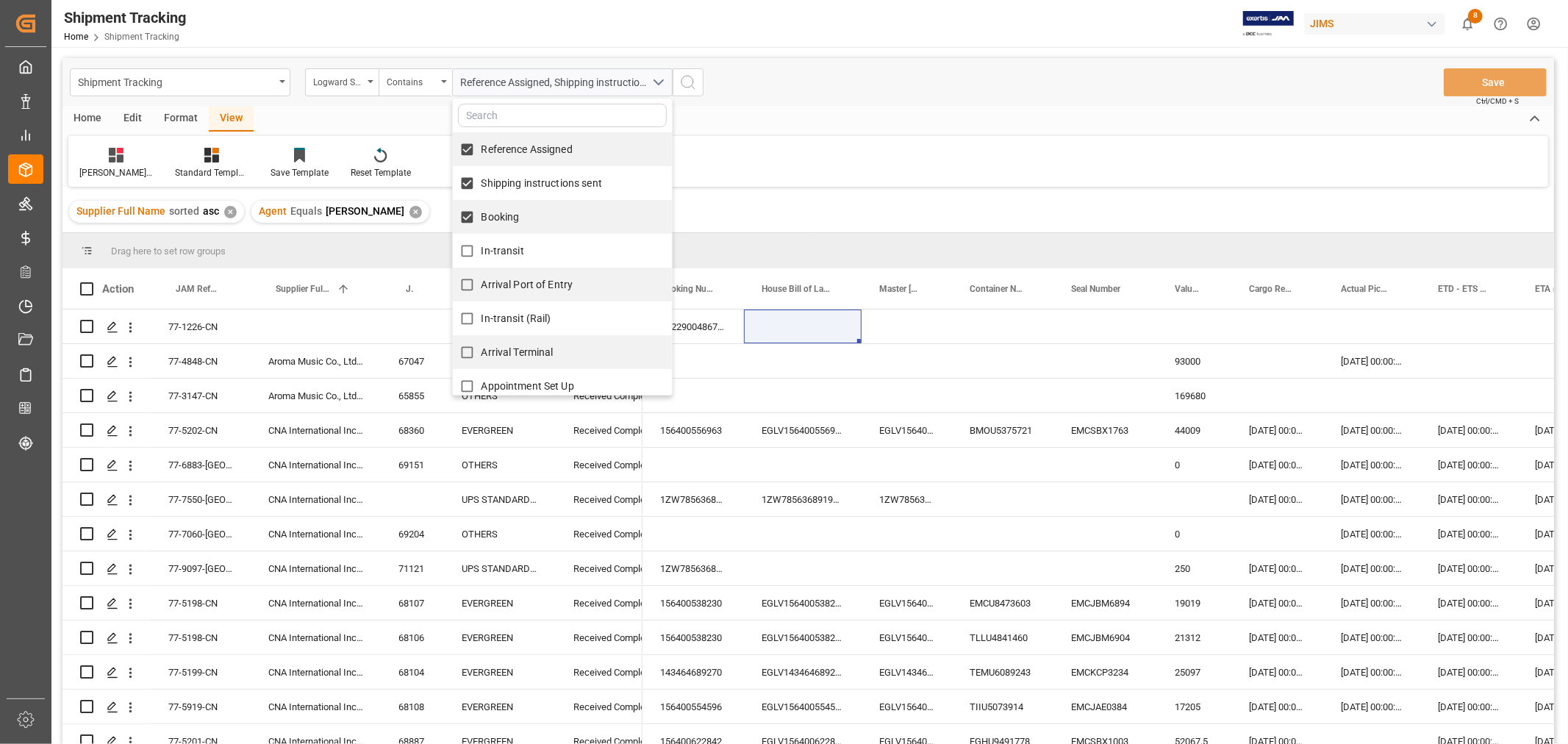
click at [481, 251] on input "In-transit" at bounding box center [467, 250] width 29 height 29
checkbox input "true"
click at [520, 282] on span "Arrival Port of Entry" at bounding box center [527, 285] width 92 height 12
click at [481, 282] on input "Arrival Port of Entry" at bounding box center [467, 285] width 29 height 29
checkbox input "true"
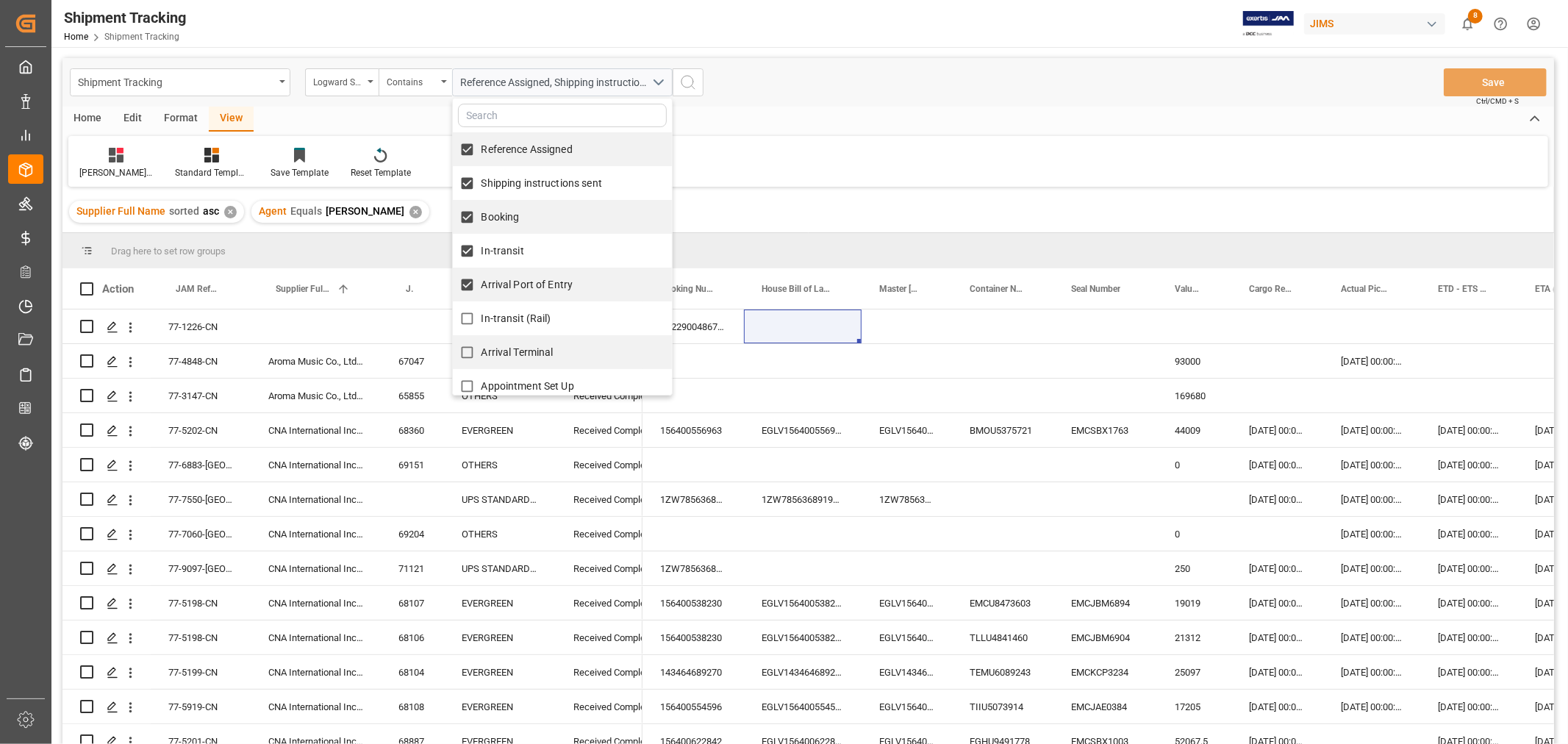
click at [520, 317] on span "In-transit (Rail)" at bounding box center [516, 318] width 70 height 12
click at [481, 317] on input "In-transit (Rail)" at bounding box center [467, 318] width 29 height 29
checkbox input "true"
click at [525, 348] on span "Arrival Terminal" at bounding box center [517, 352] width 72 height 12
click at [481, 348] on input "Arrival Terminal" at bounding box center [467, 352] width 29 height 29
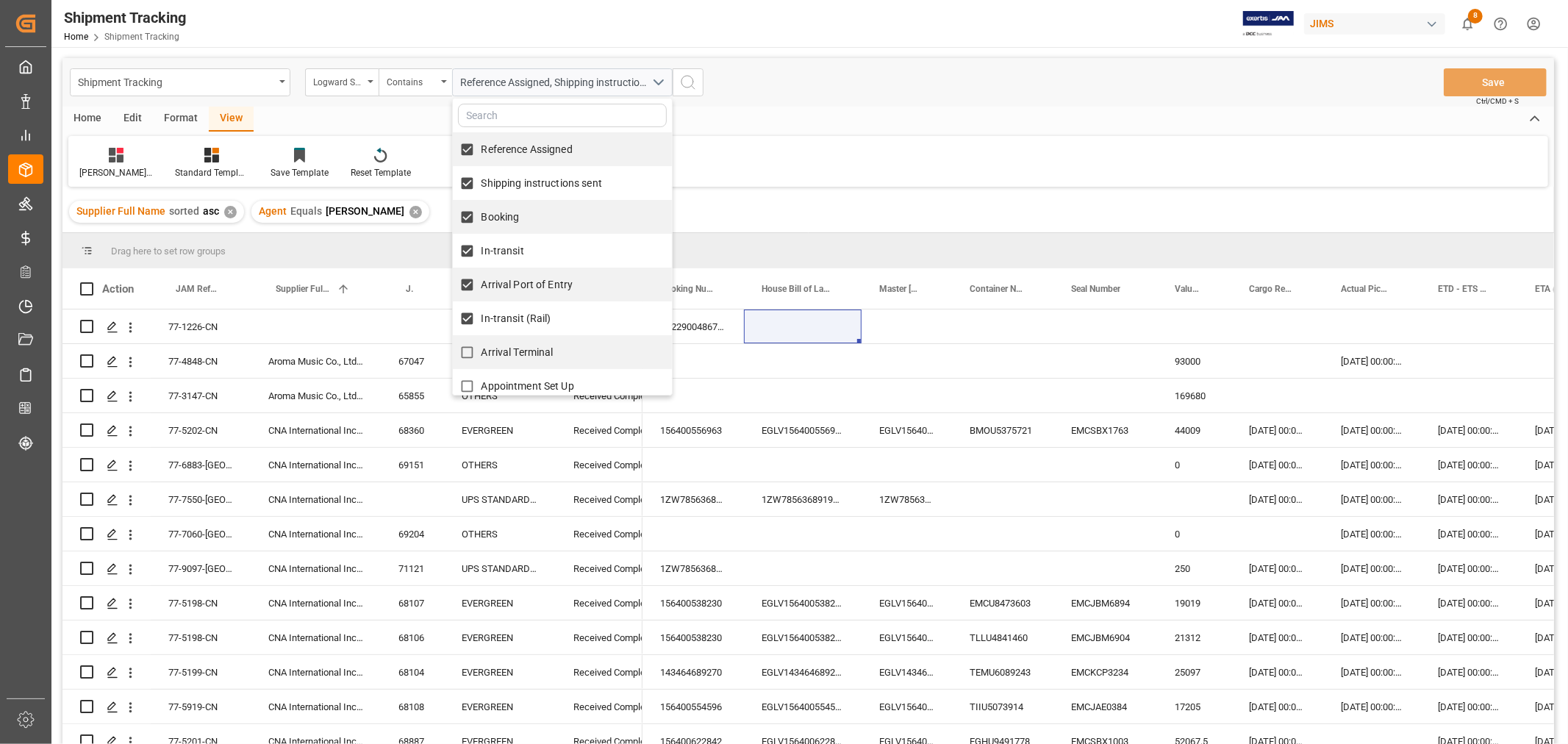
checkbox input "true"
click at [534, 374] on label "Appointment Set Up" at bounding box center [513, 385] width 122 height 29
click at [481, 374] on input "Appointment Set Up" at bounding box center [467, 385] width 29 height 29
checkbox input "true"
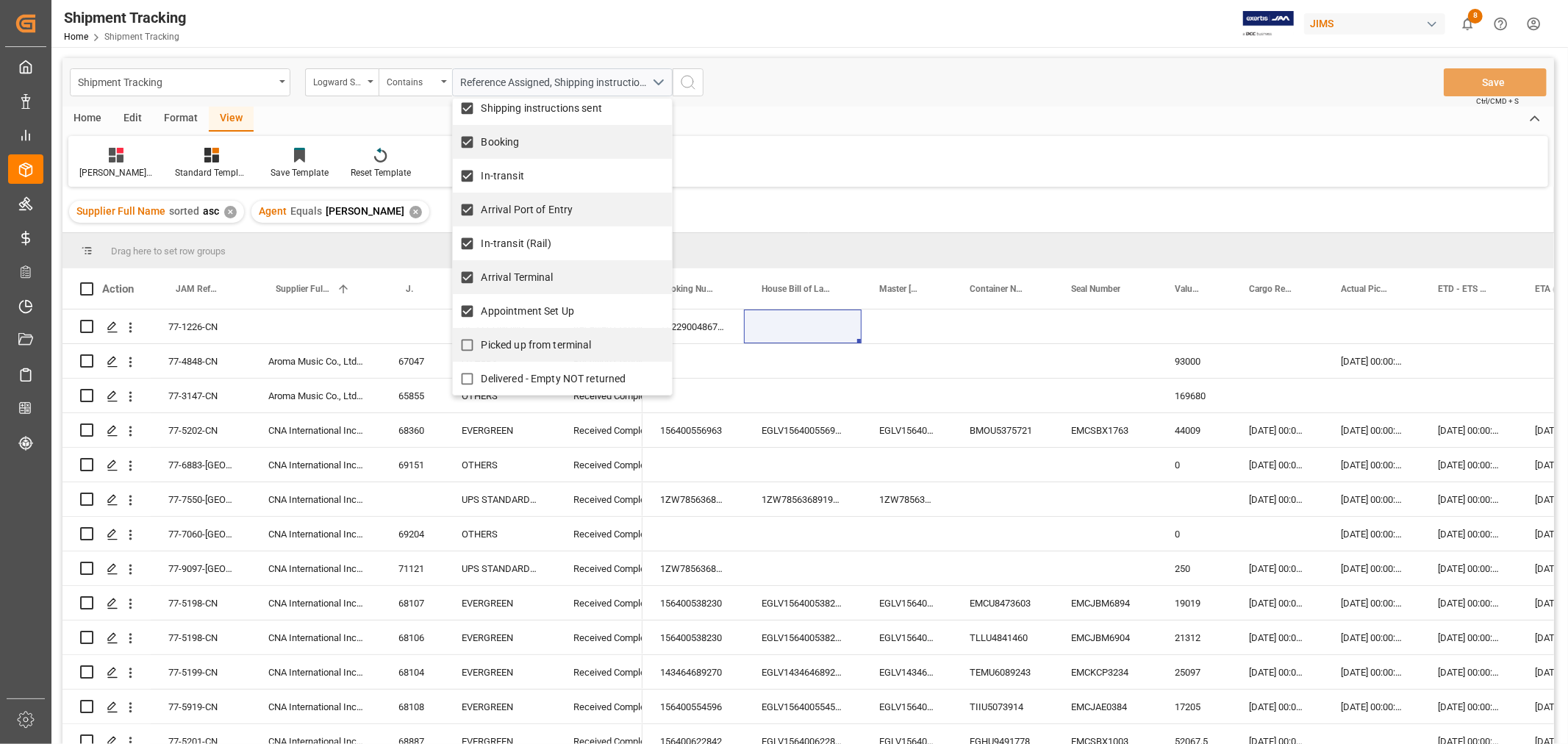
scroll to position [169, 0]
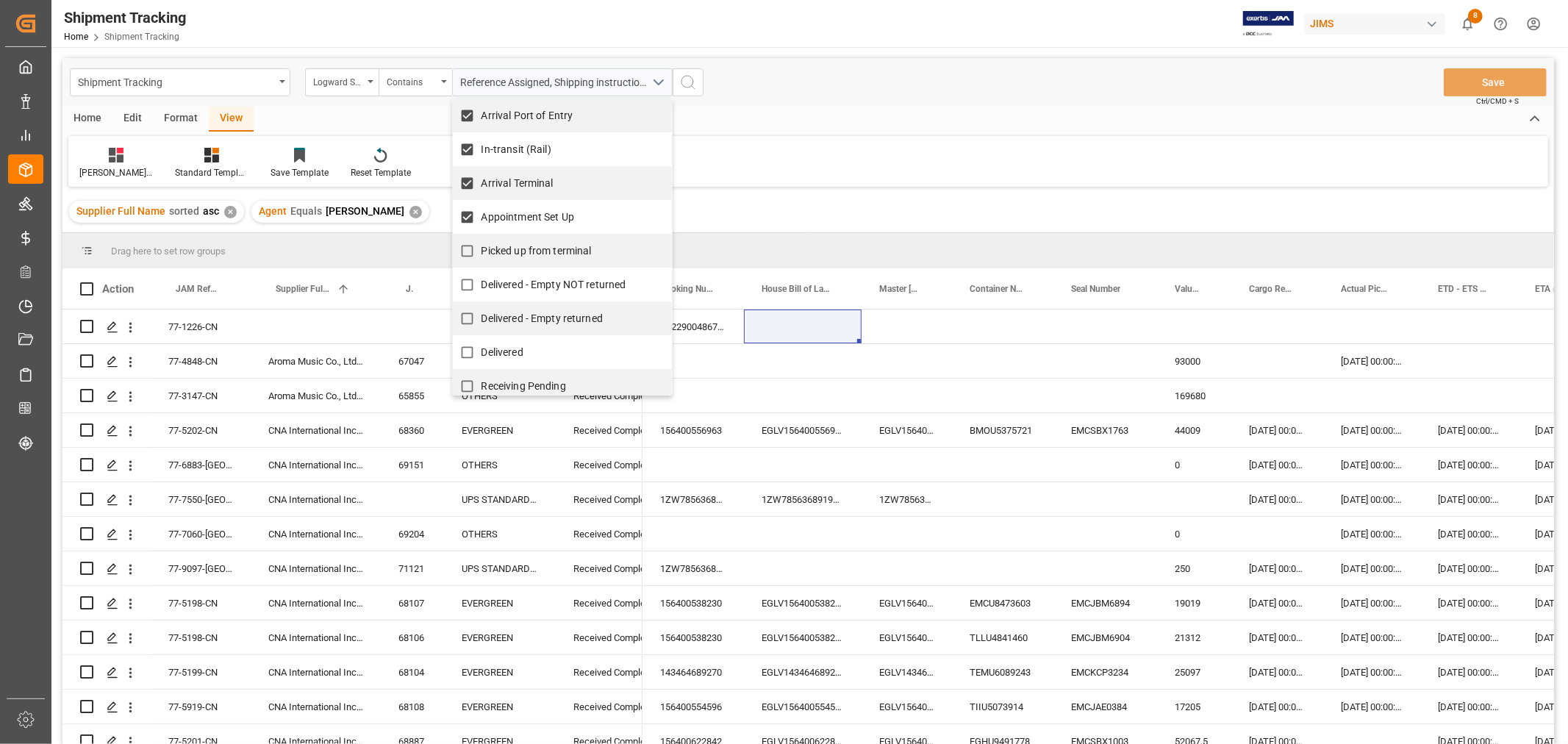
click at [532, 248] on span "Picked up from terminal" at bounding box center [537, 251] width 111 height 12
click at [481, 248] on input "Picked up from terminal" at bounding box center [467, 250] width 29 height 29
checkbox input "true"
click at [684, 85] on icon "search button" at bounding box center [688, 82] width 18 height 18
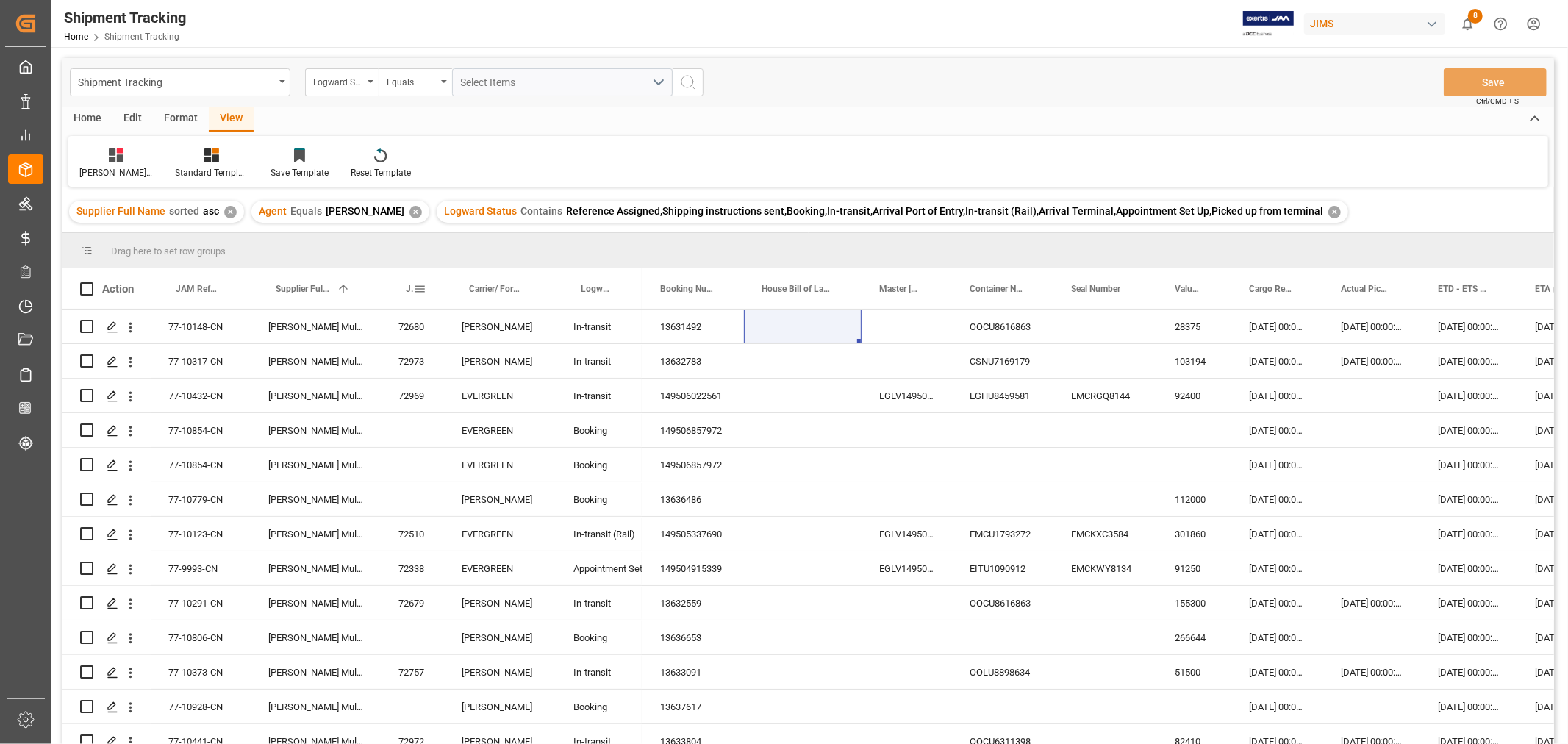
click at [401, 290] on div "JAM Shipment Number" at bounding box center [412, 288] width 28 height 41
click at [415, 288] on span at bounding box center [419, 289] width 13 height 13
click at [406, 290] on span "general" at bounding box center [441, 291] width 70 height 27
click at [401, 290] on div "JAM Shipment Number" at bounding box center [412, 288] width 28 height 41
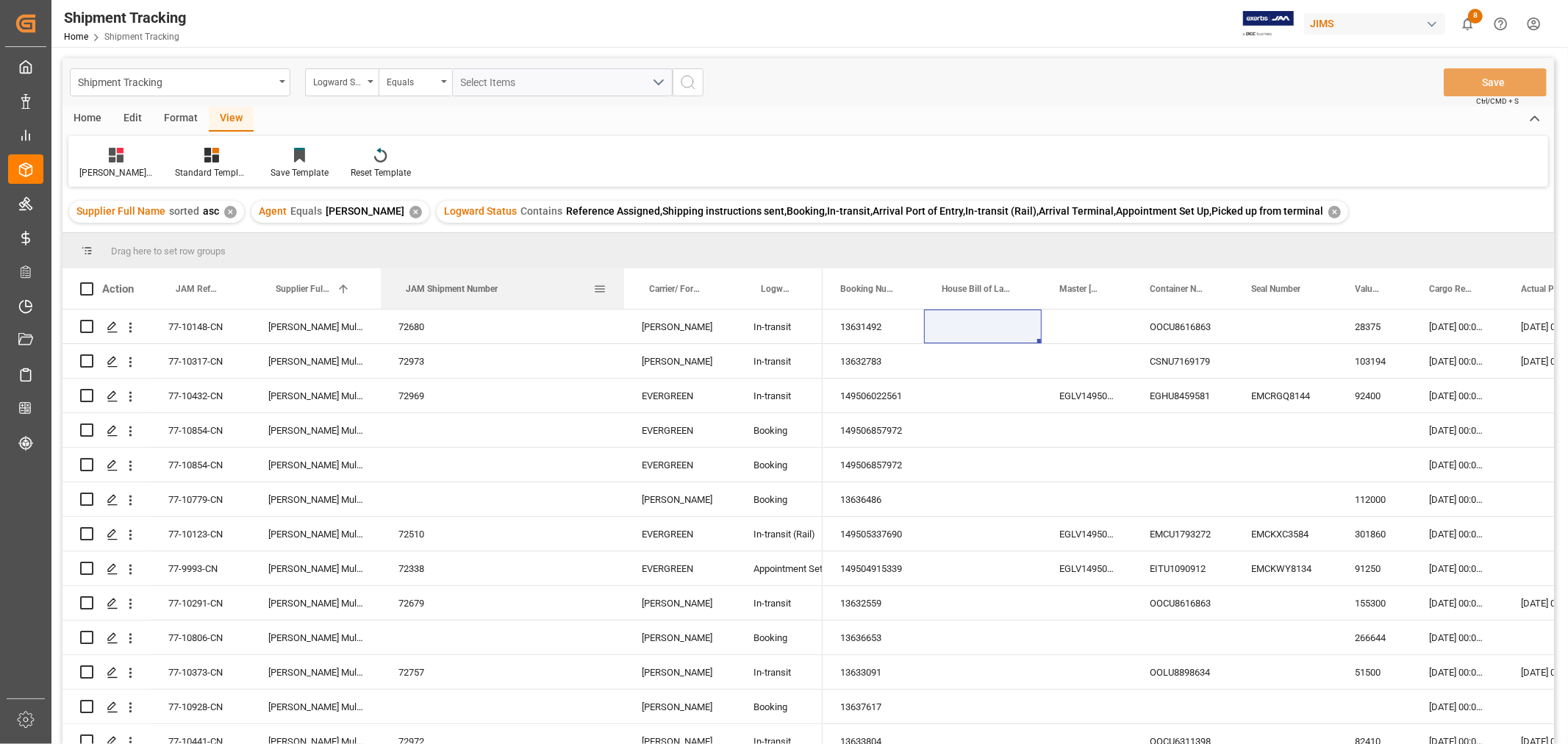
drag, startPoint x: 440, startPoint y: 274, endPoint x: 620, endPoint y: 273, distance: 180.0
click at [620, 273] on div "JAM Shipment Number" at bounding box center [502, 288] width 243 height 41
click at [412, 288] on span "JAM Shipment Number" at bounding box center [451, 289] width 92 height 10
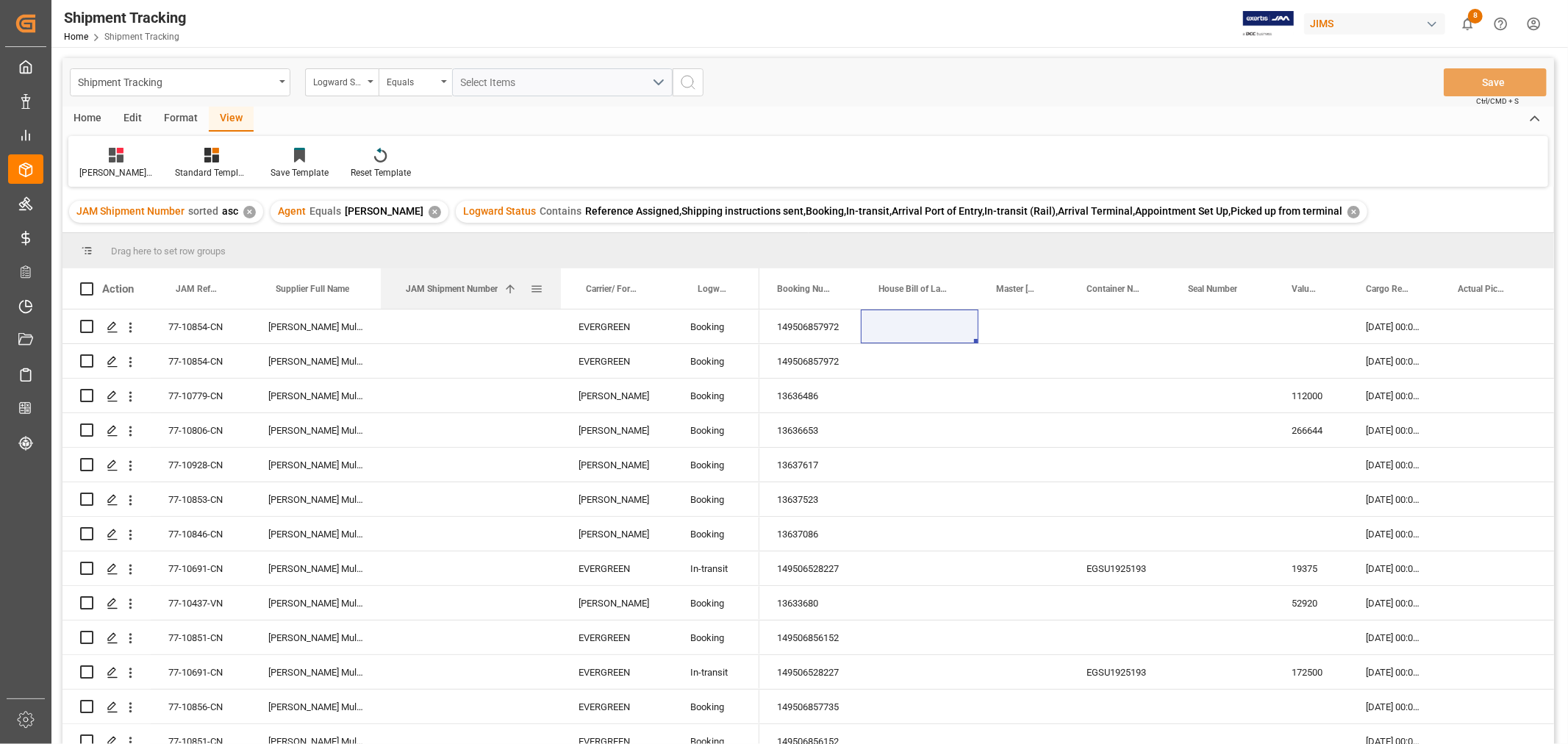
drag, startPoint x: 622, startPoint y: 282, endPoint x: 559, endPoint y: 283, distance: 63.0
click at [559, 283] on div at bounding box center [561, 288] width 6 height 41
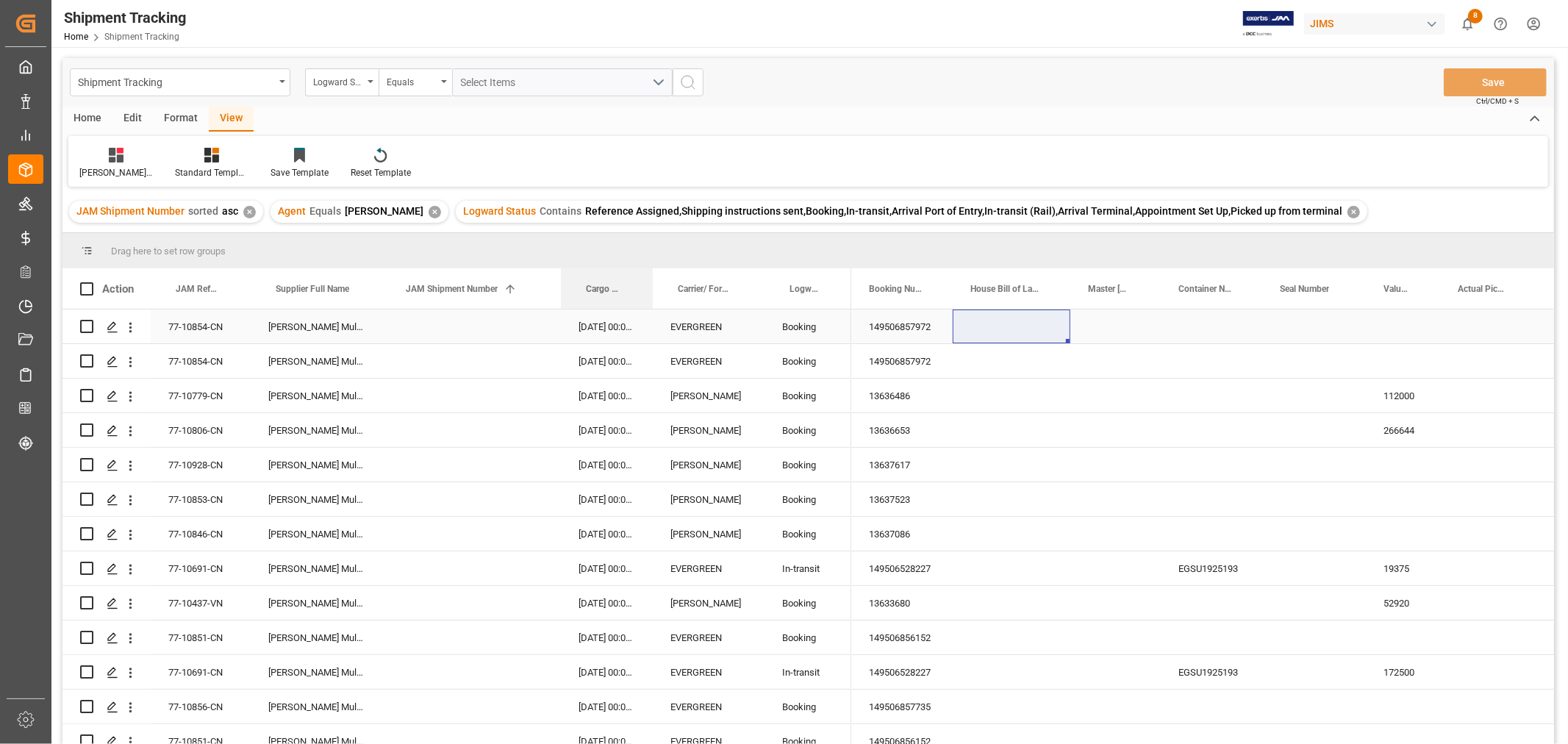
drag, startPoint x: 1389, startPoint y: 283, endPoint x: 644, endPoint y: 310, distance: 745.5
click at [350, 81] on div "Logward Status" at bounding box center [338, 80] width 50 height 17
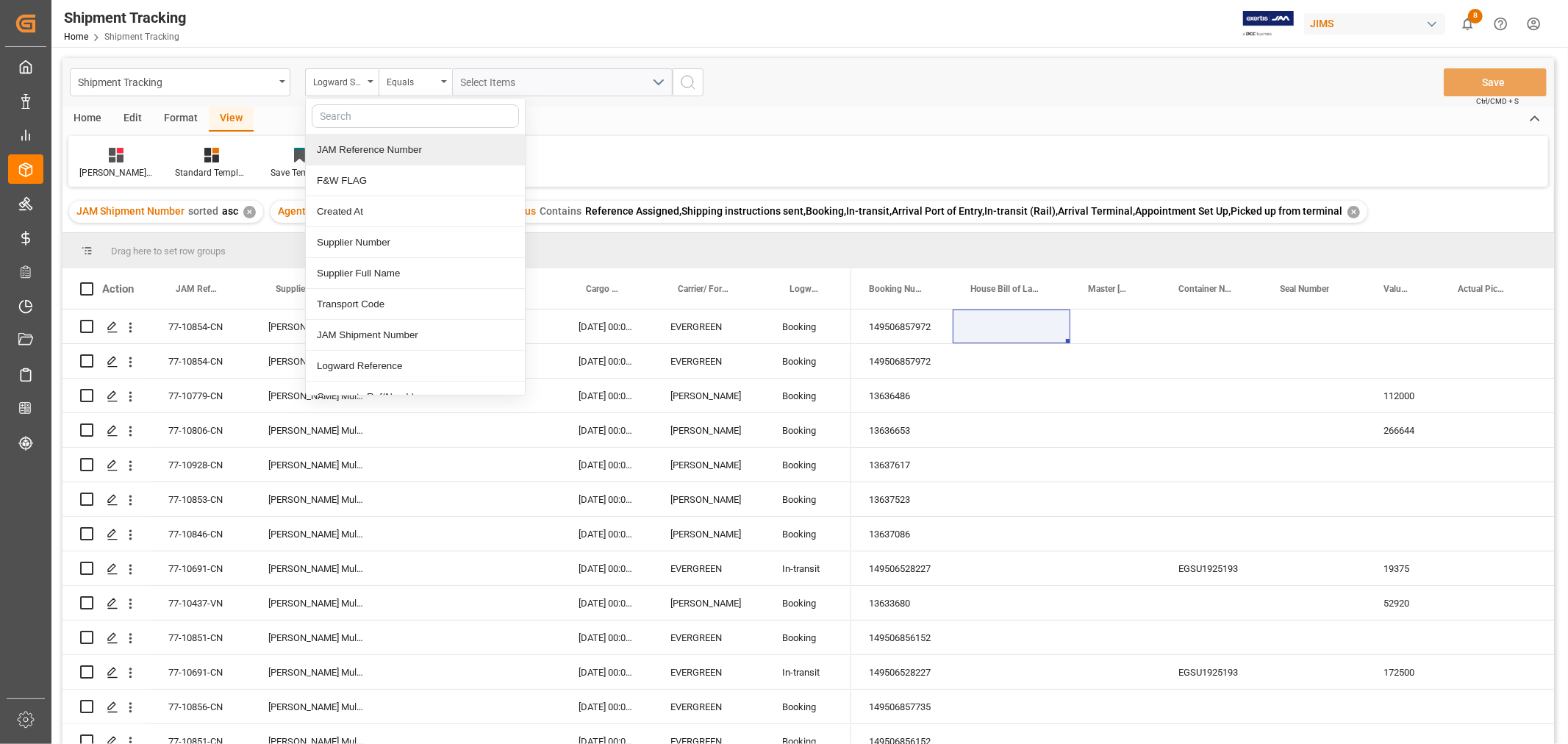
click at [348, 141] on div "JAM Reference Number" at bounding box center [415, 149] width 219 height 31
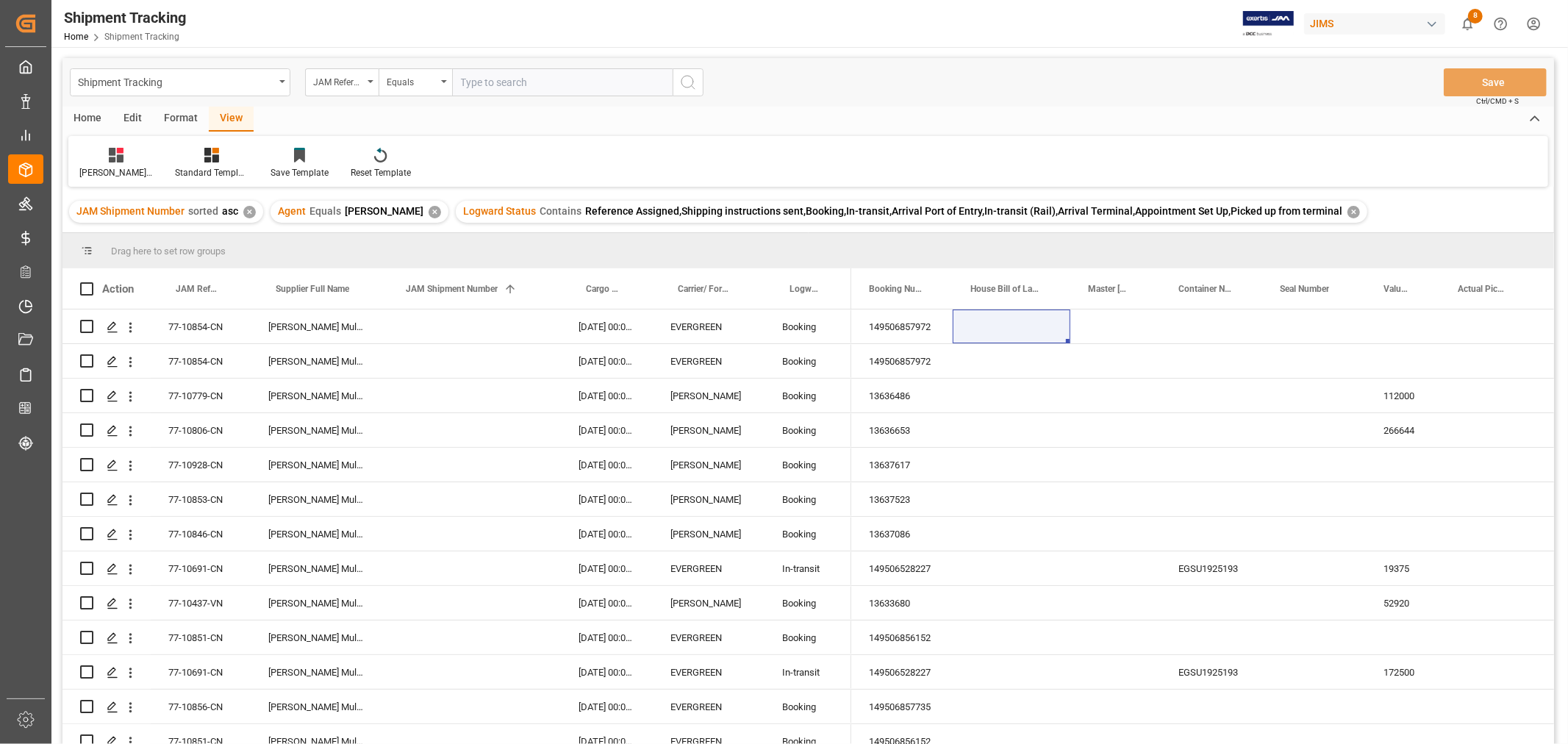
click at [497, 78] on input "text" at bounding box center [562, 82] width 220 height 28
type input "77-10691-CN"
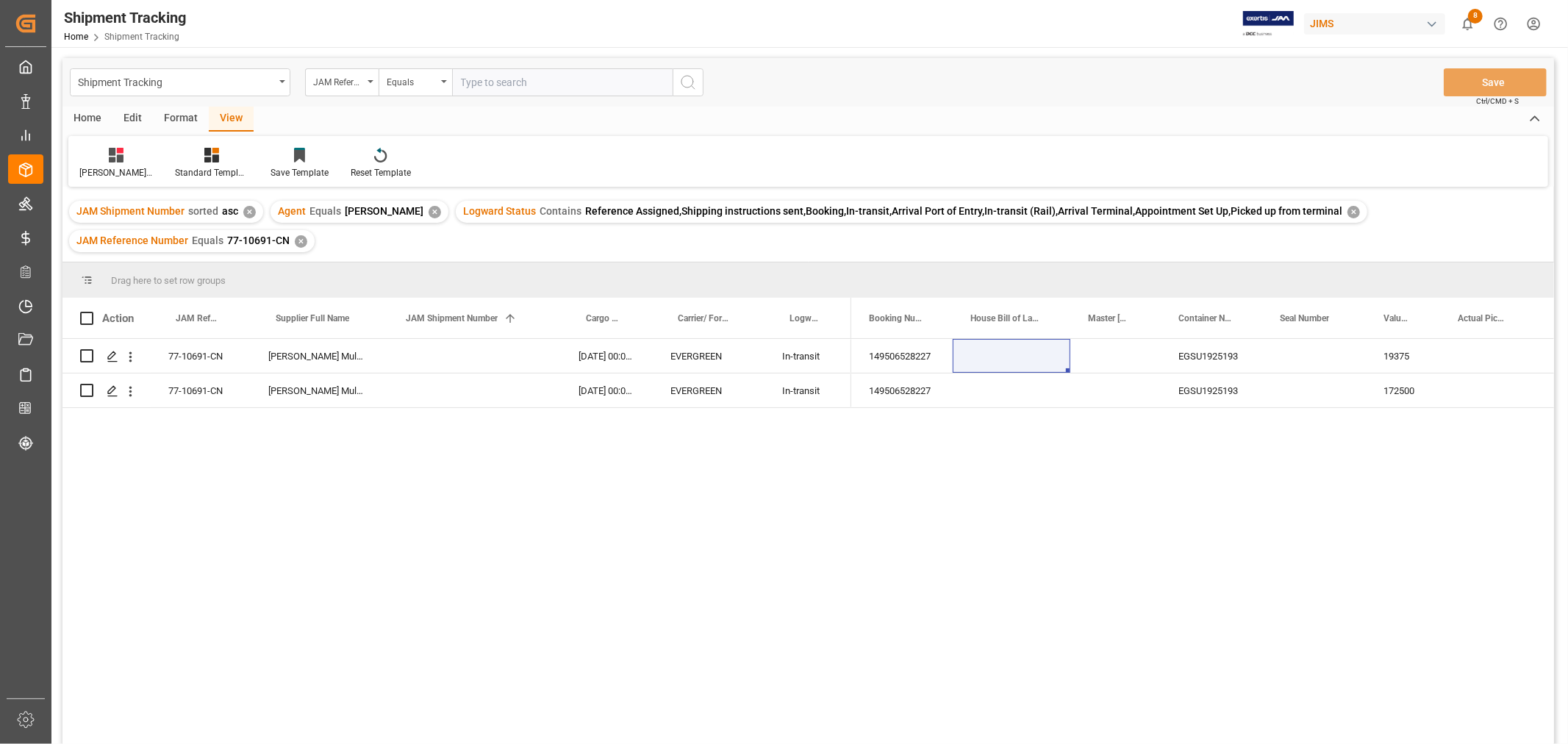
click at [1234, 592] on div "149506528227 EGSU1925193 19375 14-09-2025 00:00:00 27-10-2025 00:00:00 14950652…" at bounding box center [1202, 560] width 703 height 444
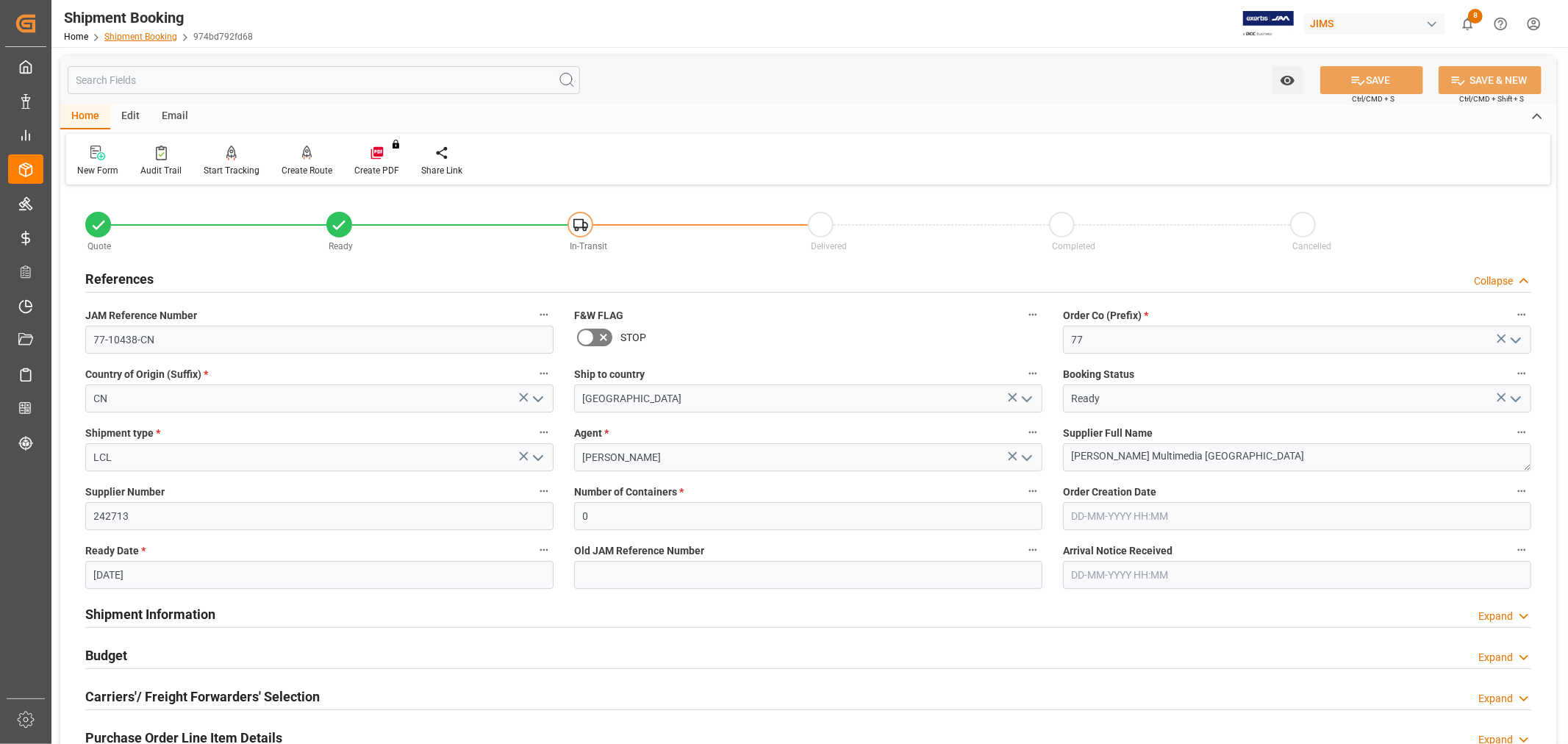
click at [159, 38] on link "Shipment Booking" at bounding box center [141, 37] width 73 height 10
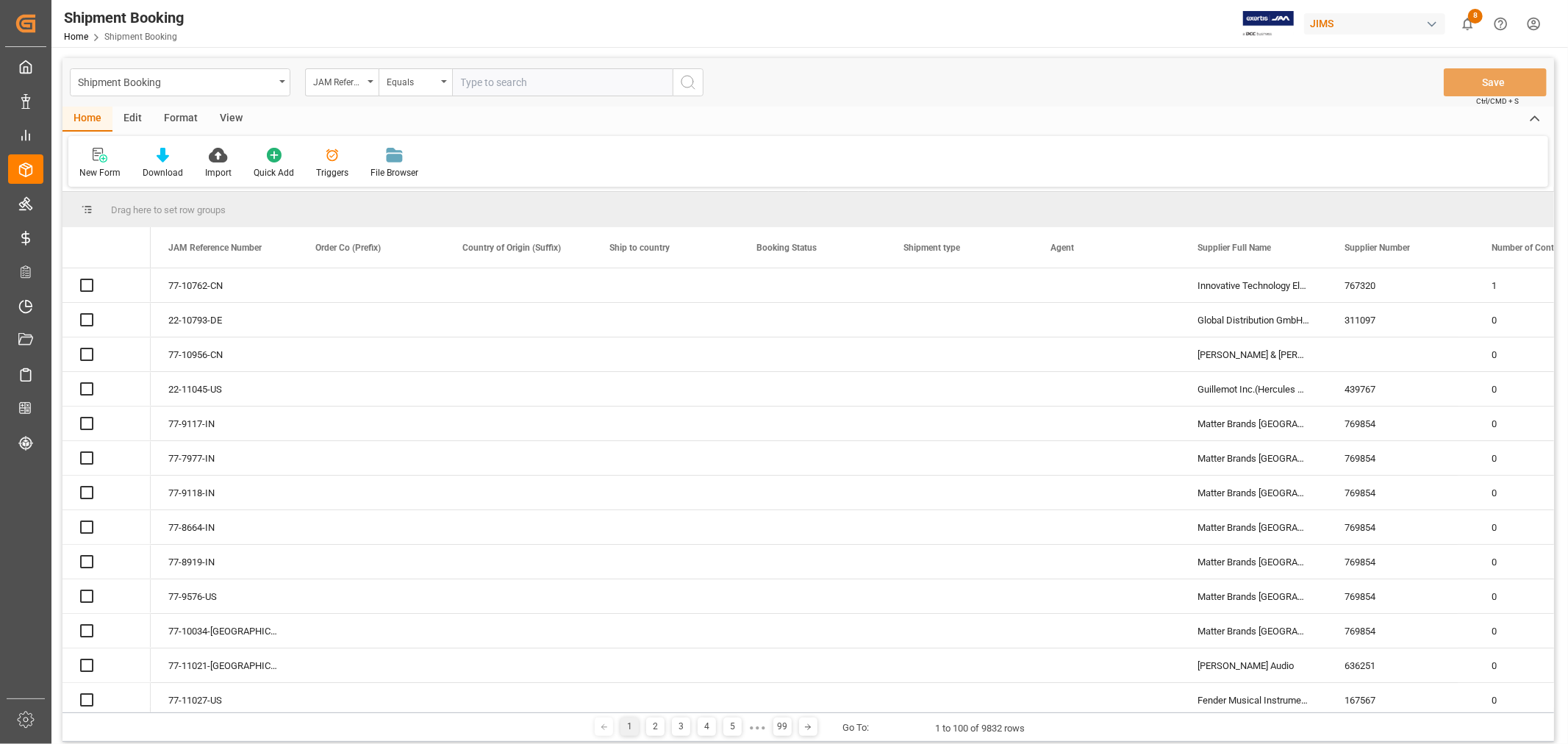
click at [480, 85] on input "text" at bounding box center [562, 82] width 220 height 28
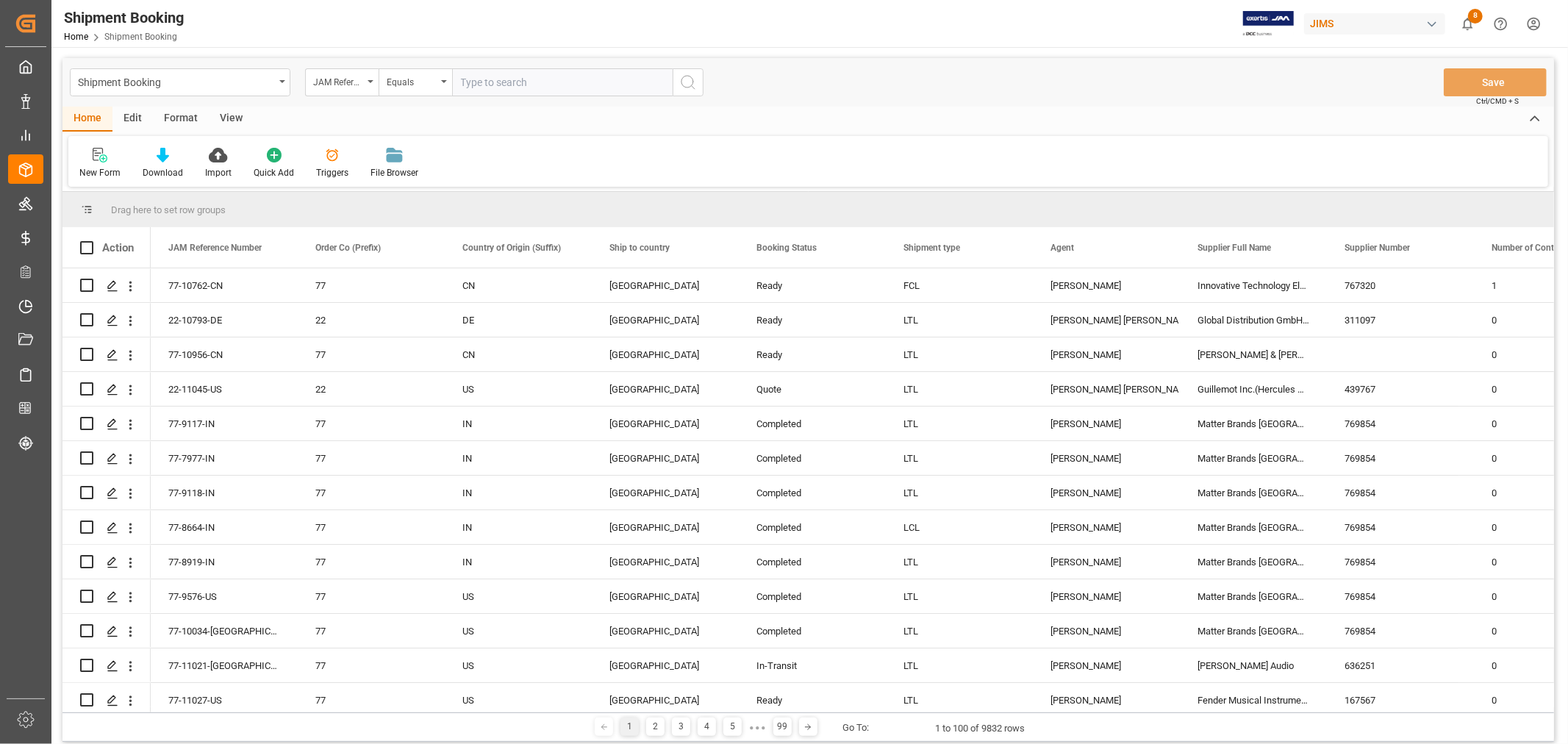
click at [480, 85] on input "text" at bounding box center [562, 82] width 220 height 28
type input "77-10436-CN"
click at [690, 82] on icon "search button" at bounding box center [688, 82] width 18 height 18
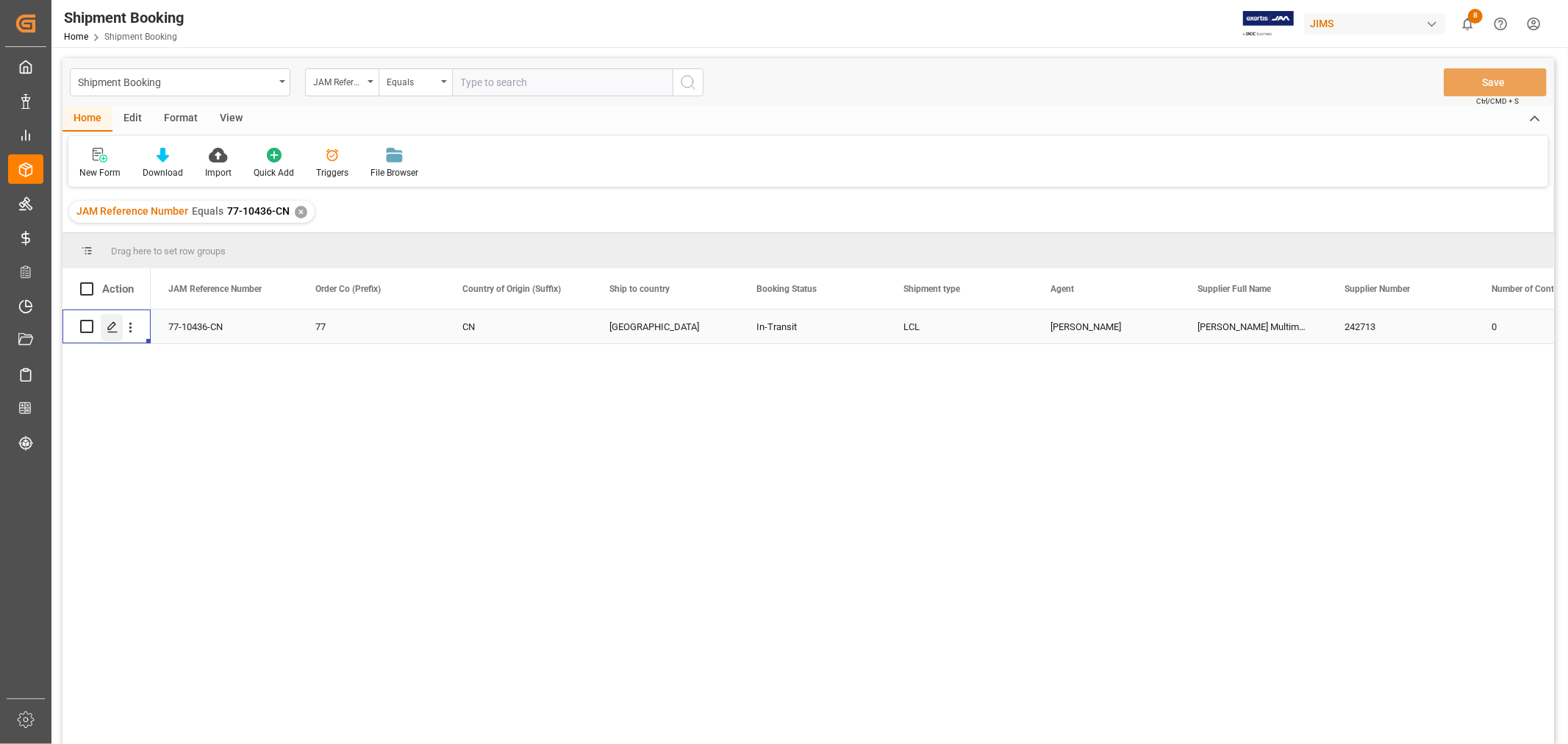
click at [111, 321] on icon "Press SPACE to select this row." at bounding box center [113, 327] width 12 height 12
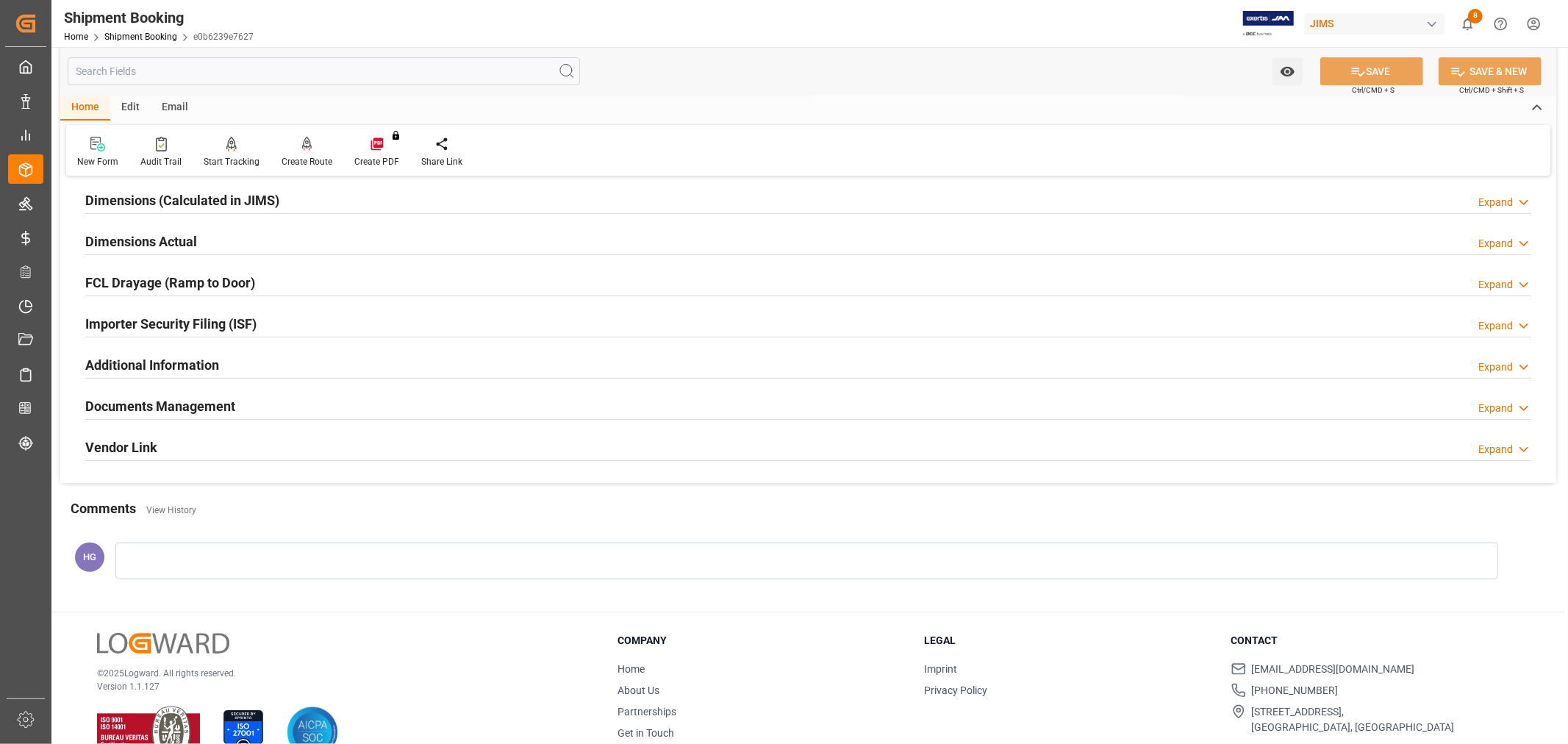
scroll to position [326, 0]
click at [219, 410] on h2 "Documents Management" at bounding box center [160, 405] width 150 height 20
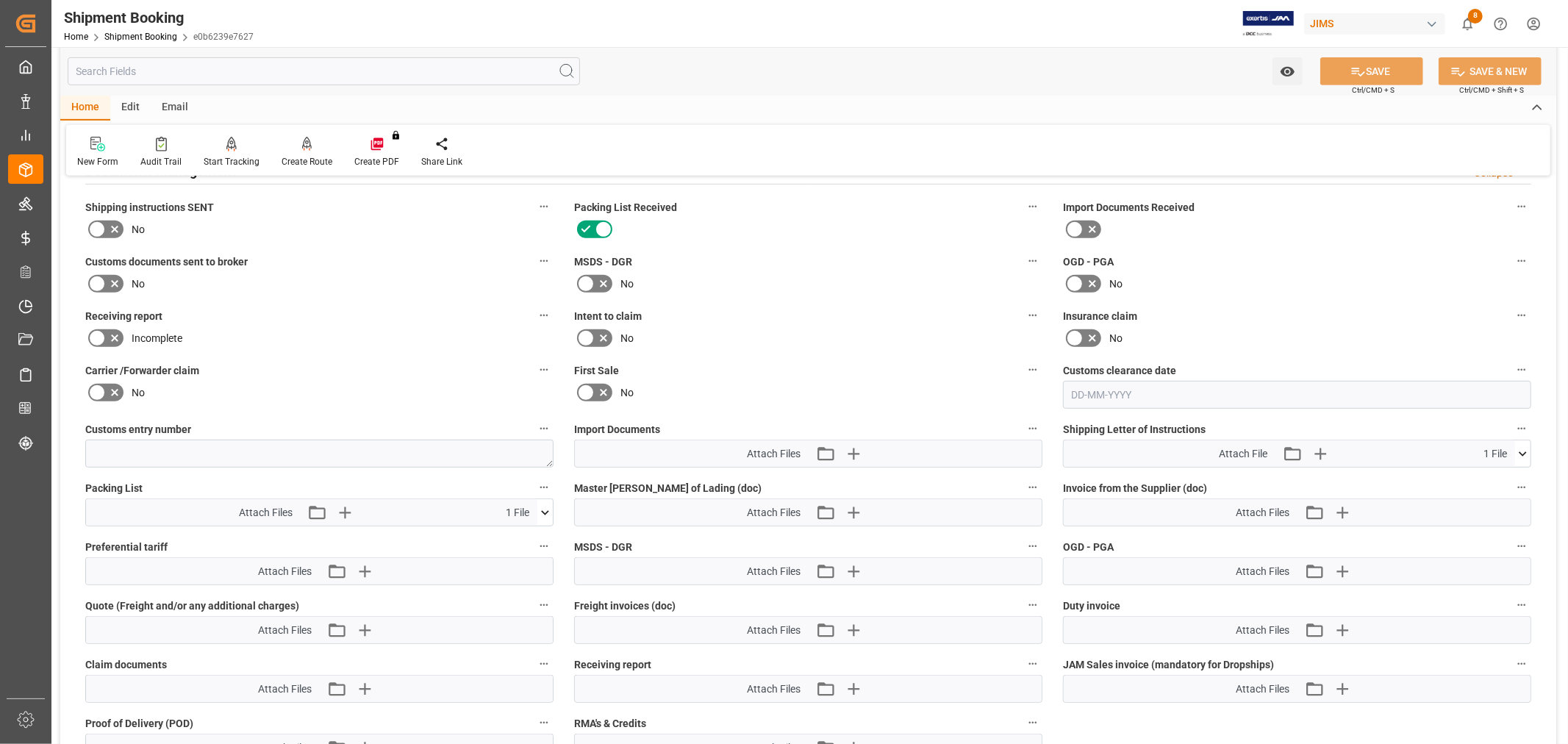
scroll to position [571, 0]
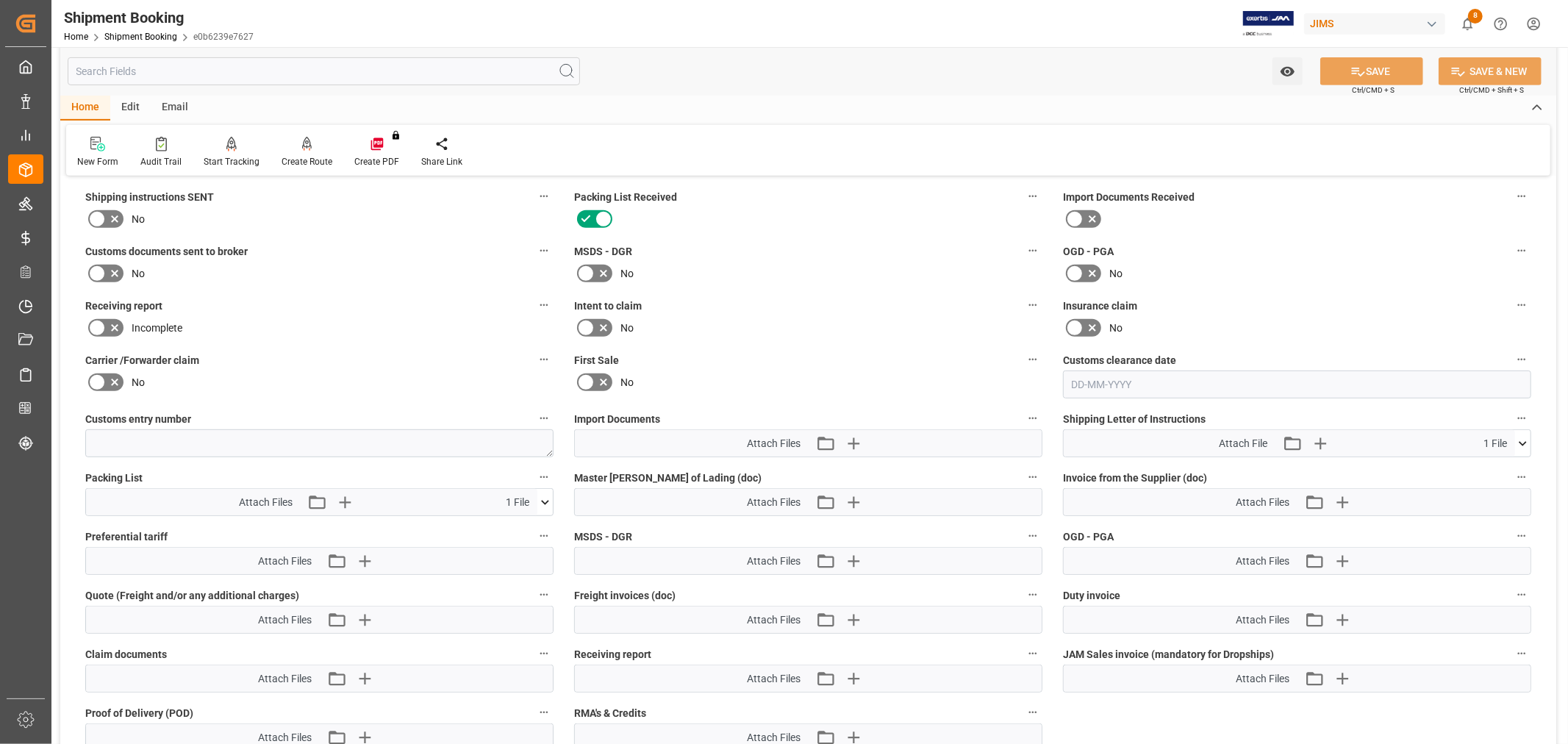
click at [106, 276] on icon at bounding box center [115, 274] width 18 height 18
click at [0, 0] on input "checkbox" at bounding box center [0, 0] width 0 height 0
click at [846, 438] on icon "button" at bounding box center [853, 444] width 14 height 14
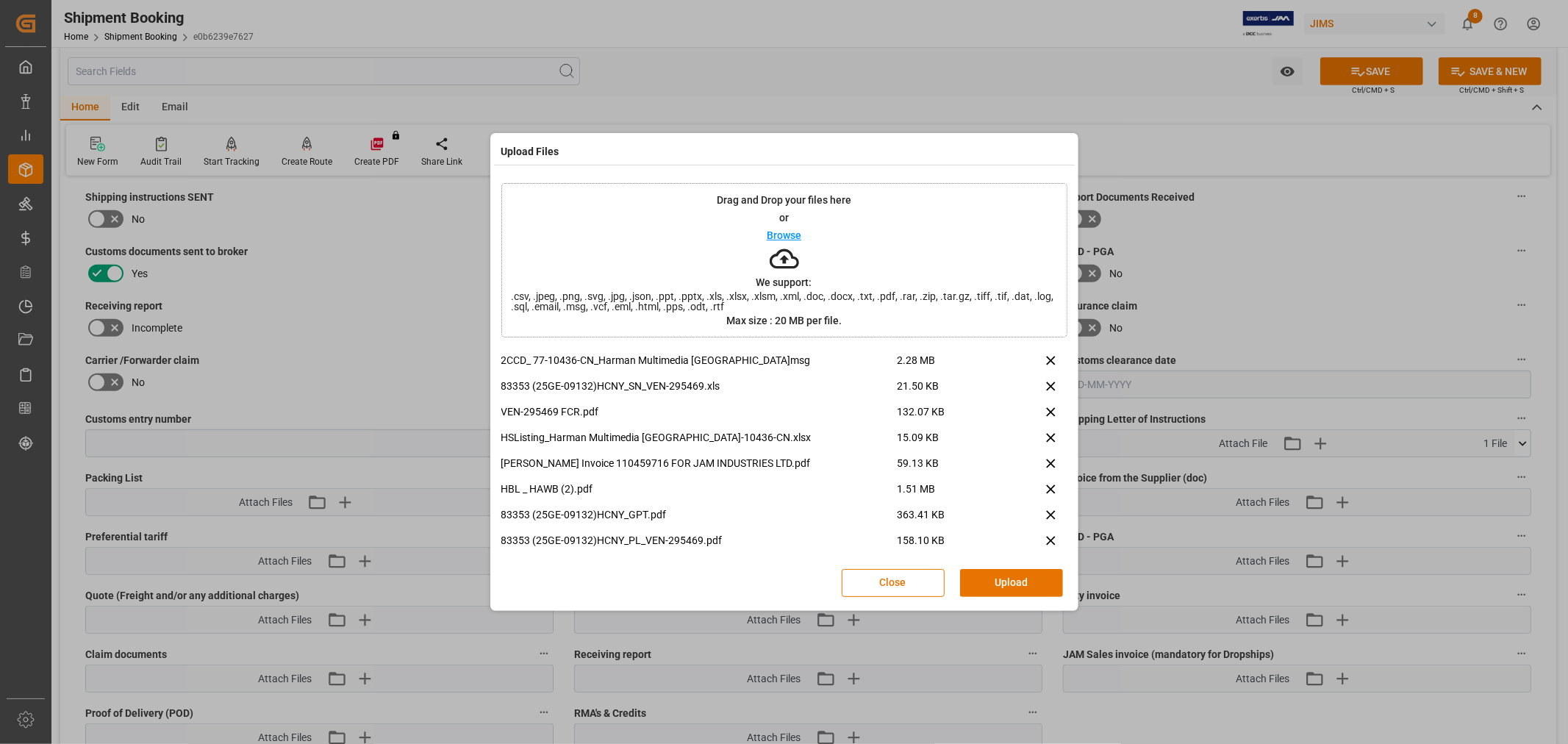
click at [988, 583] on button "Upload" at bounding box center [1011, 583] width 103 height 28
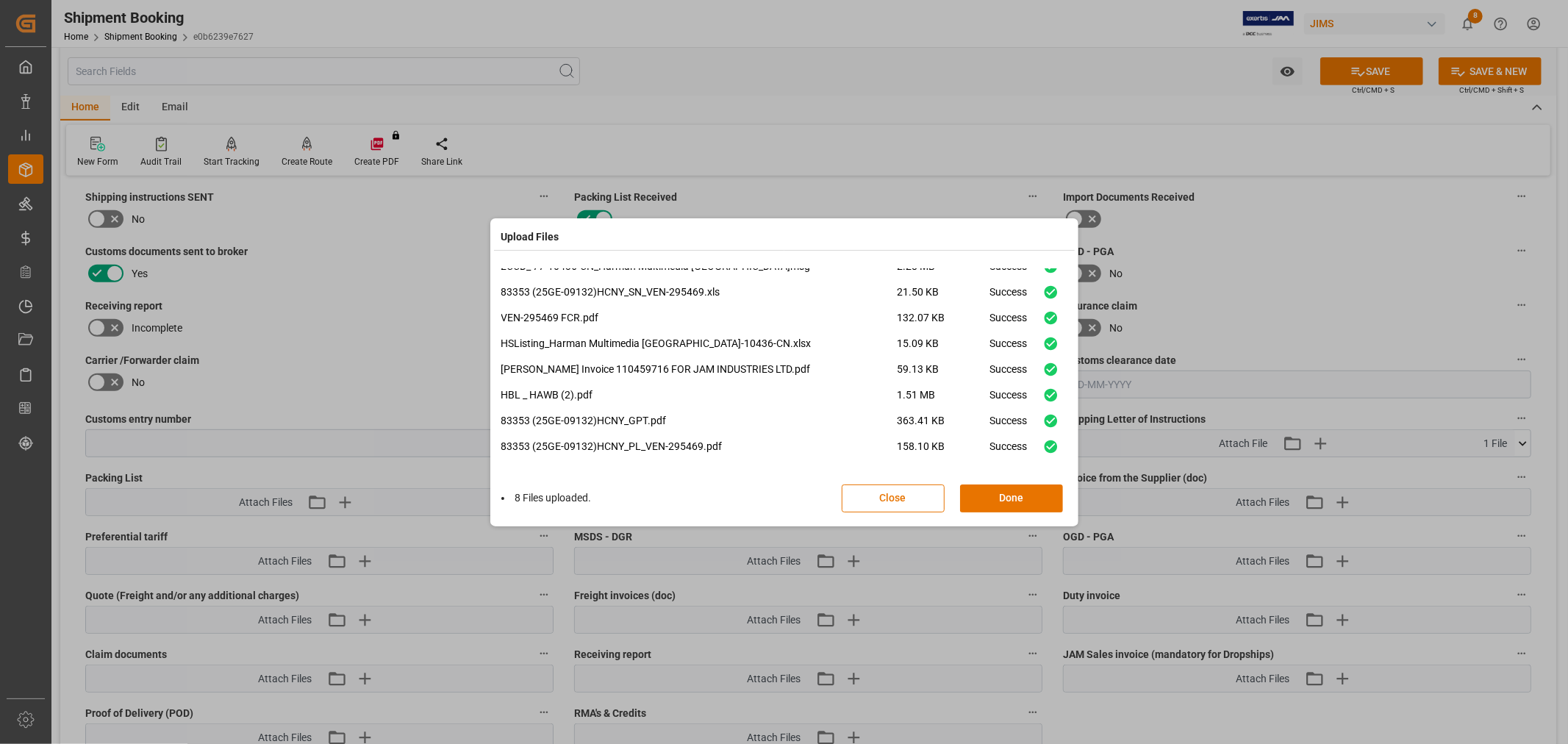
scroll to position [0, 0]
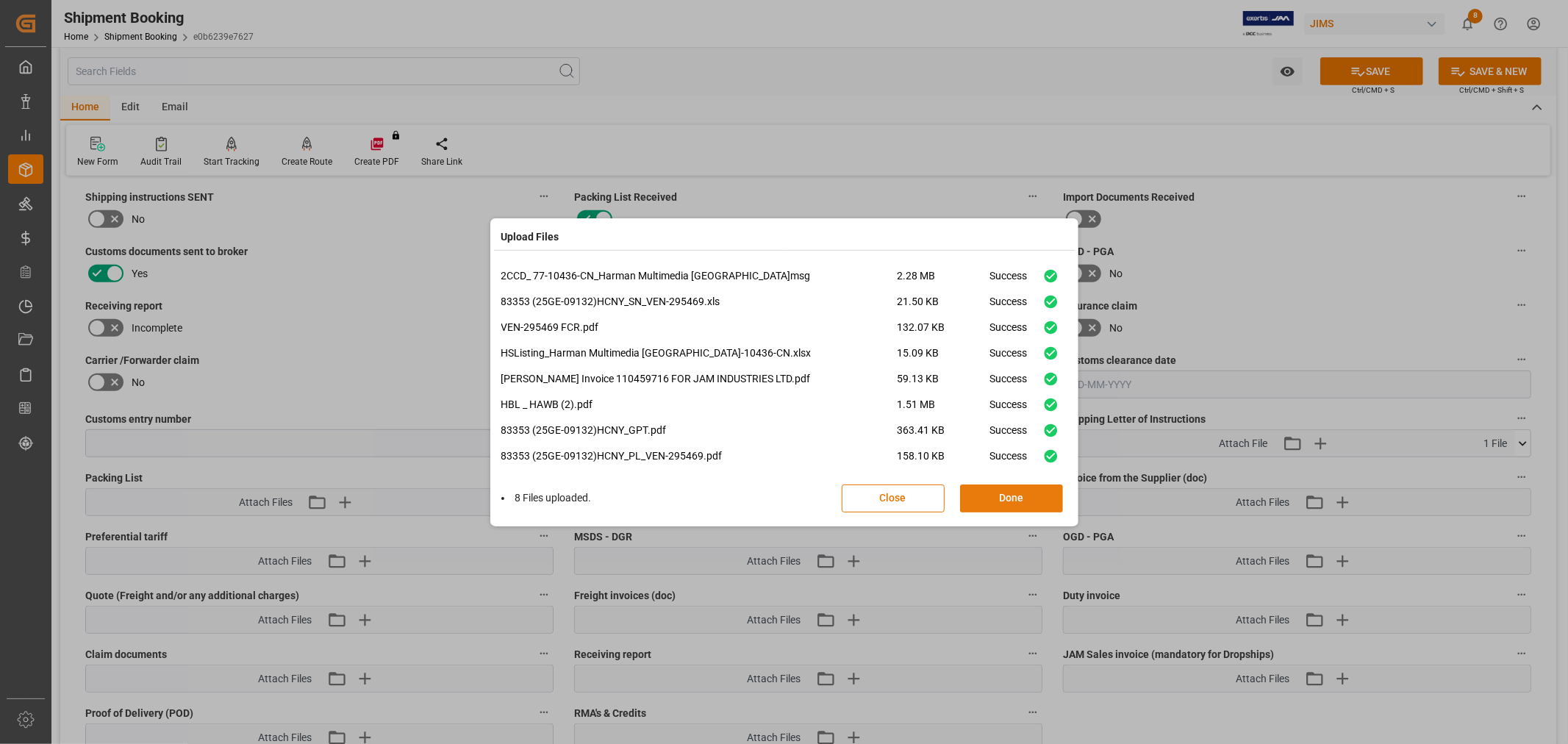
click at [968, 497] on button "Done" at bounding box center [1011, 498] width 103 height 28
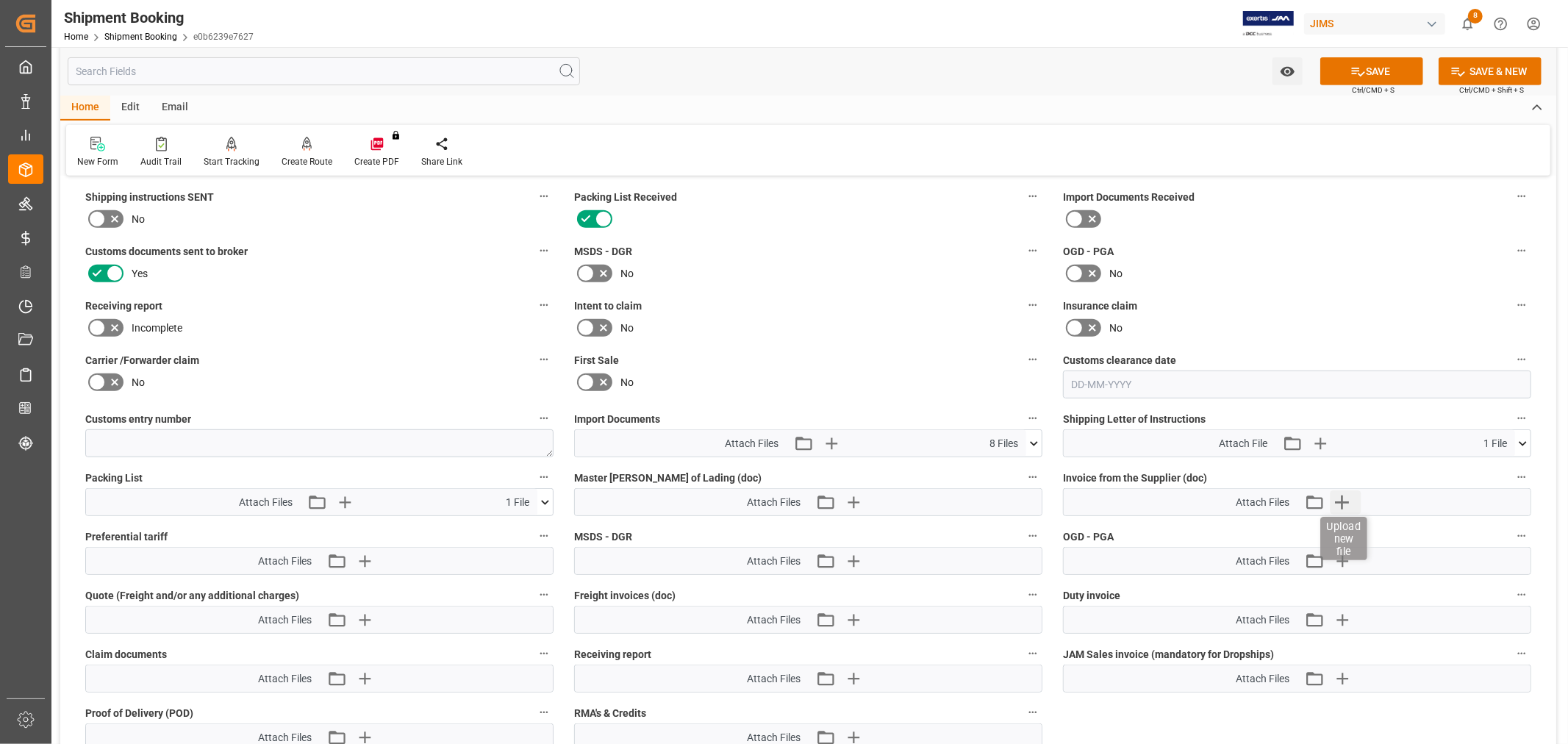
click at [1334, 501] on icon "button" at bounding box center [1342, 502] width 24 height 24
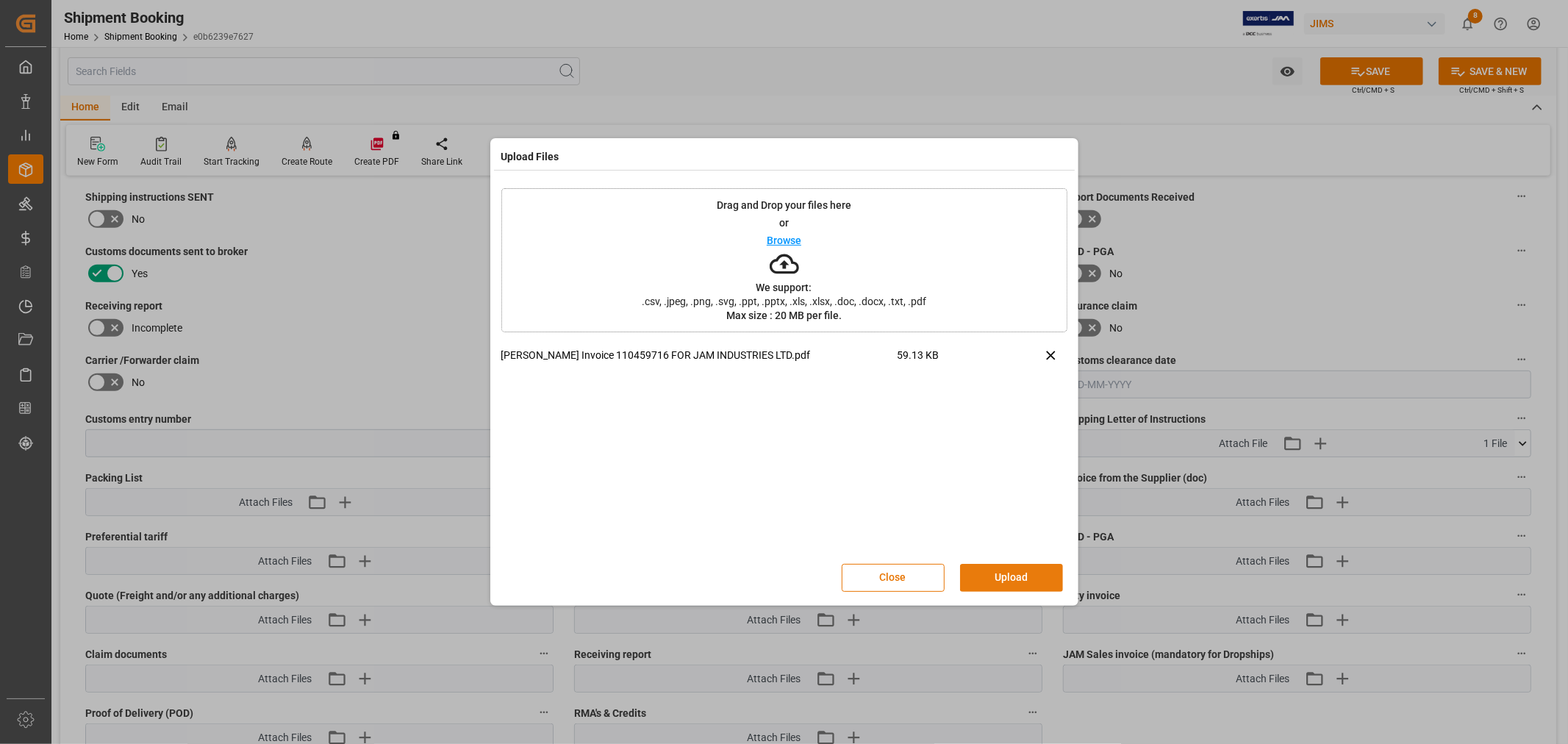
click at [998, 584] on button "Upload" at bounding box center [1011, 577] width 103 height 28
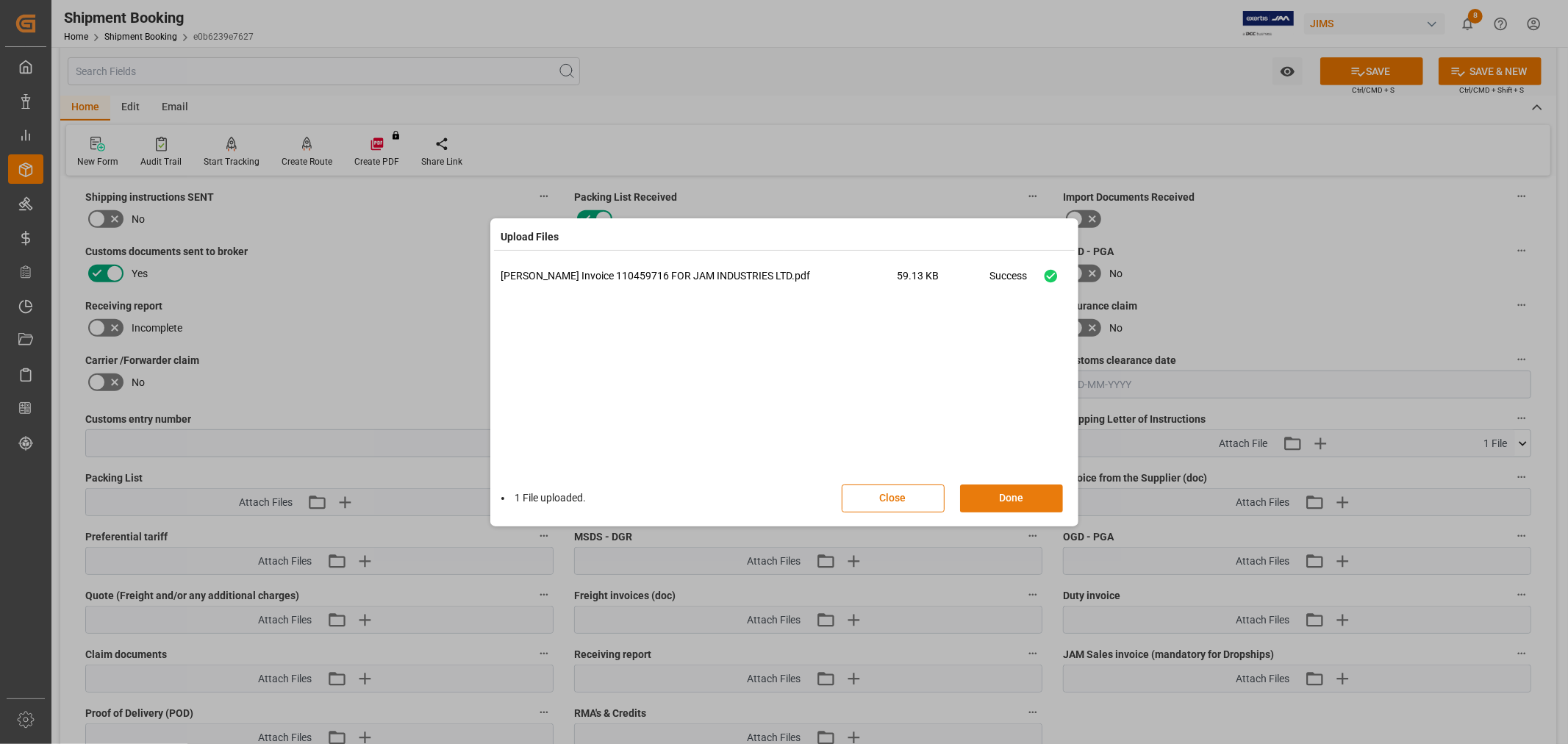
click at [1007, 494] on button "Done" at bounding box center [1011, 498] width 103 height 28
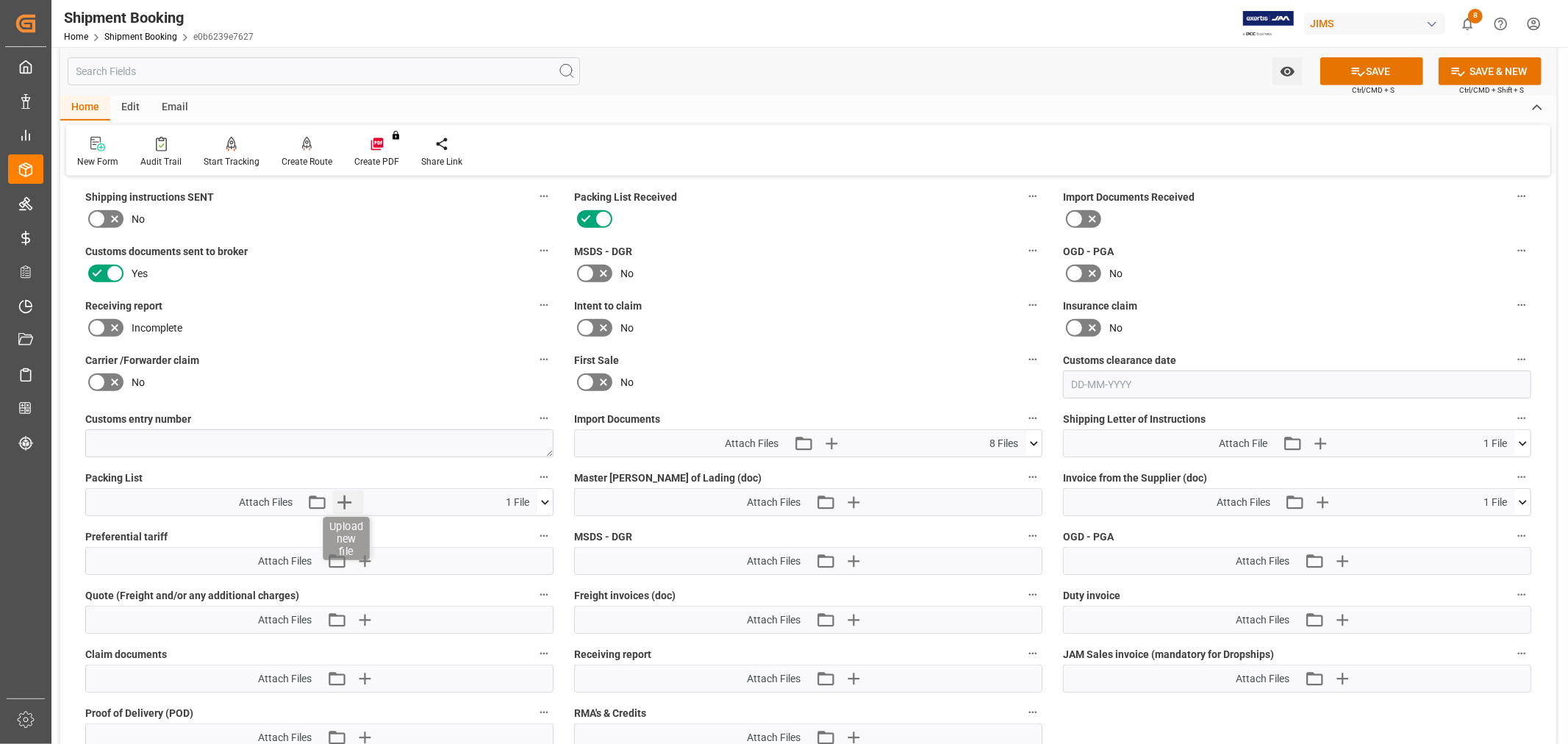
click at [346, 501] on icon "button" at bounding box center [345, 502] width 24 height 24
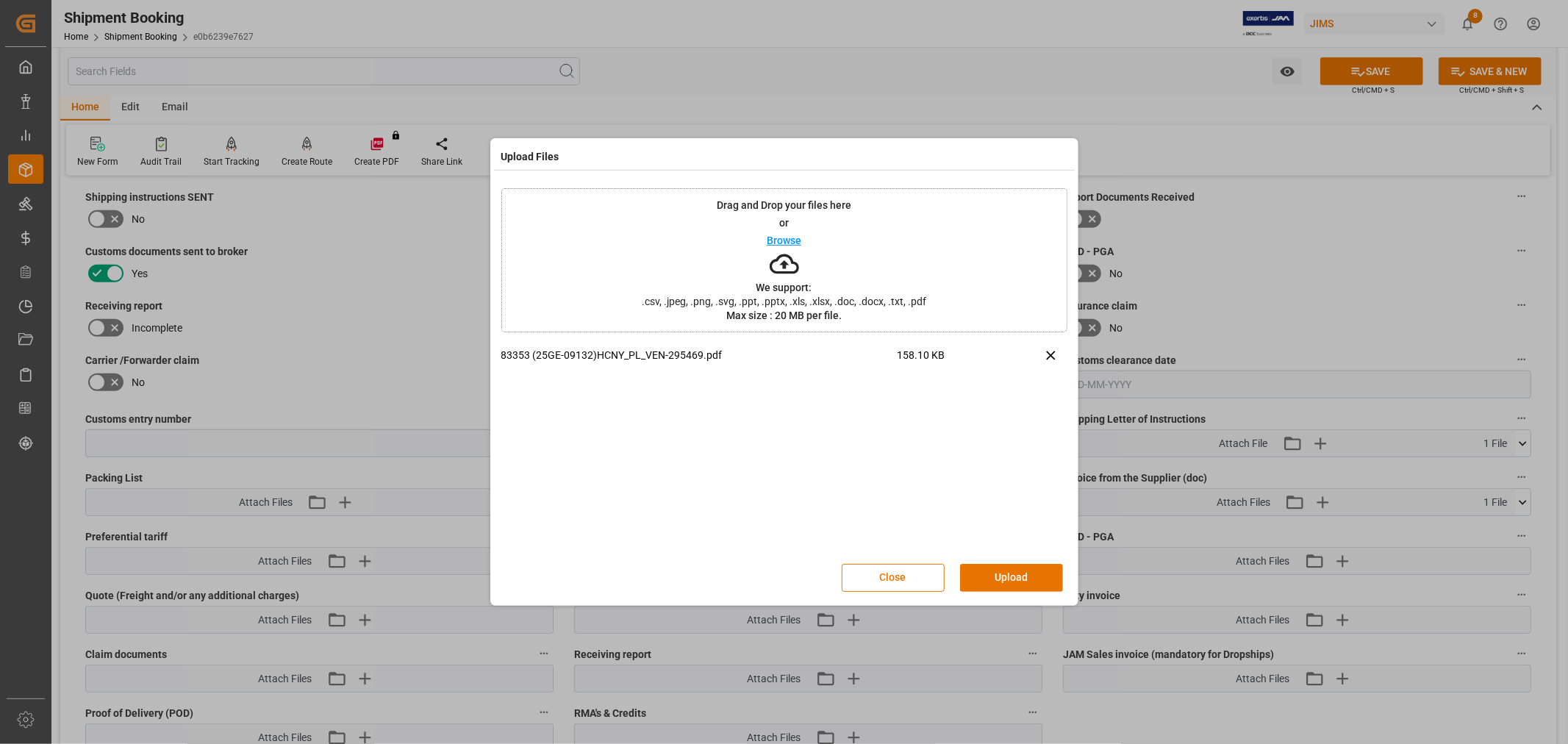
click at [1002, 572] on button "Upload" at bounding box center [1011, 577] width 103 height 28
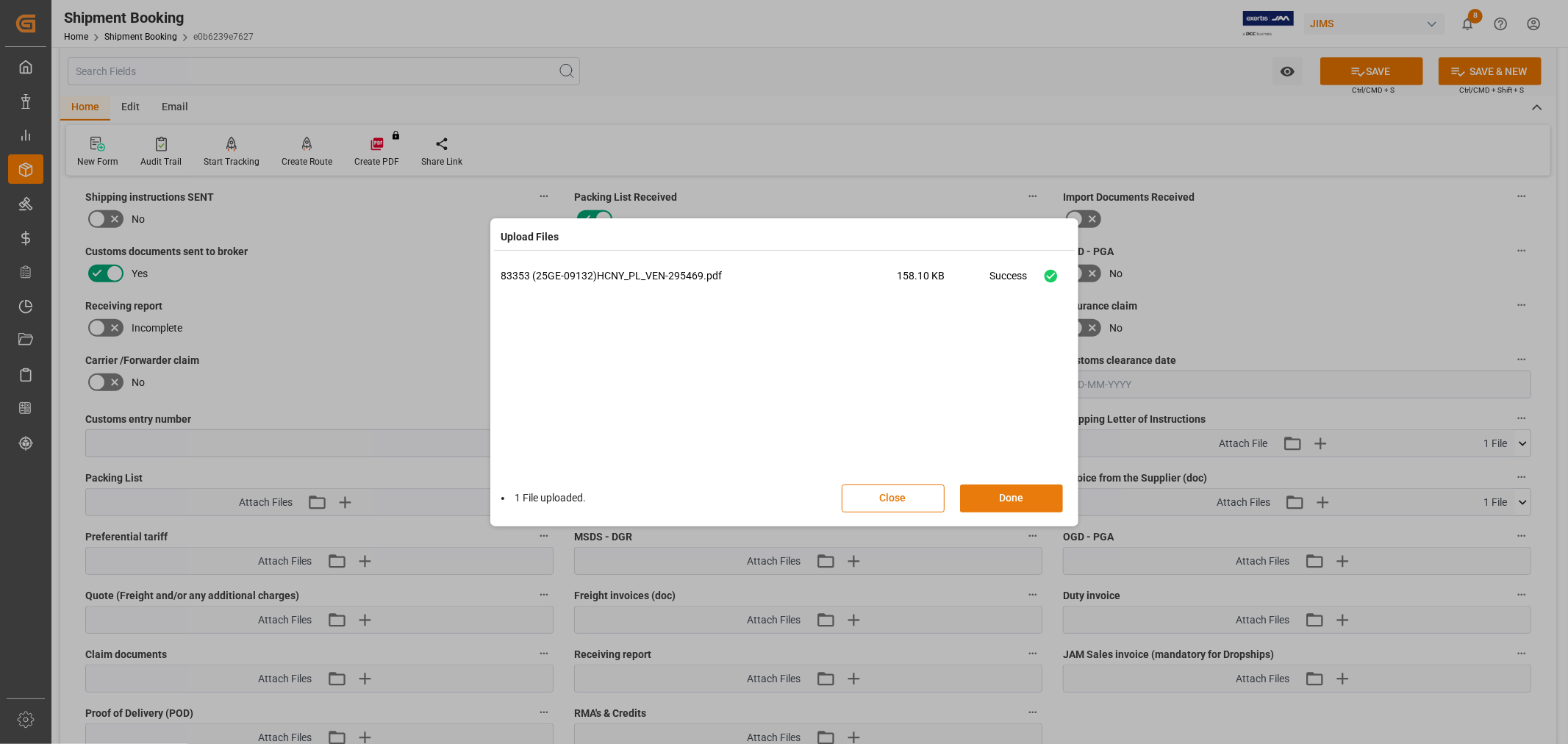
click at [994, 496] on button "Done" at bounding box center [1011, 498] width 103 height 28
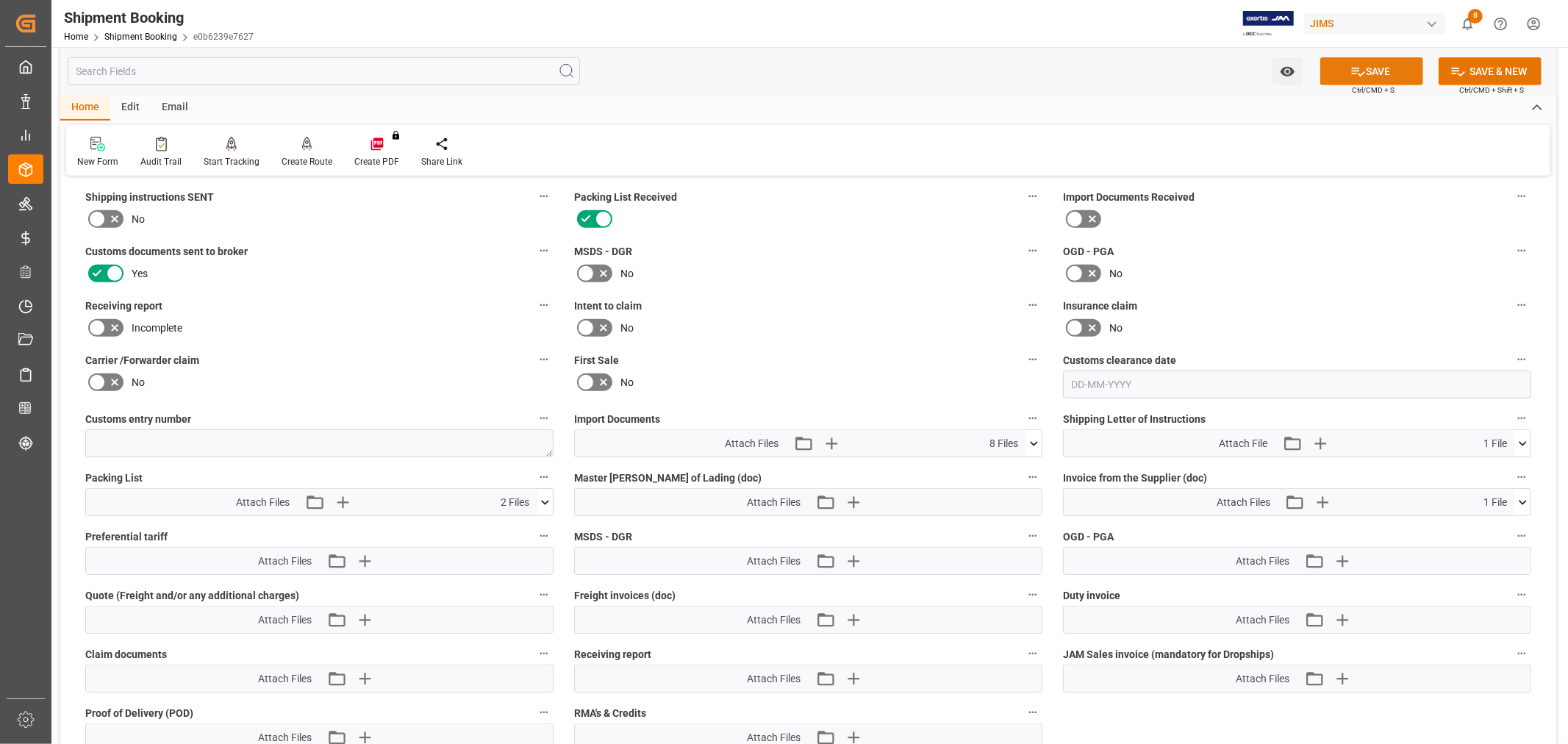
click at [1369, 70] on button "SAVE" at bounding box center [1372, 71] width 103 height 28
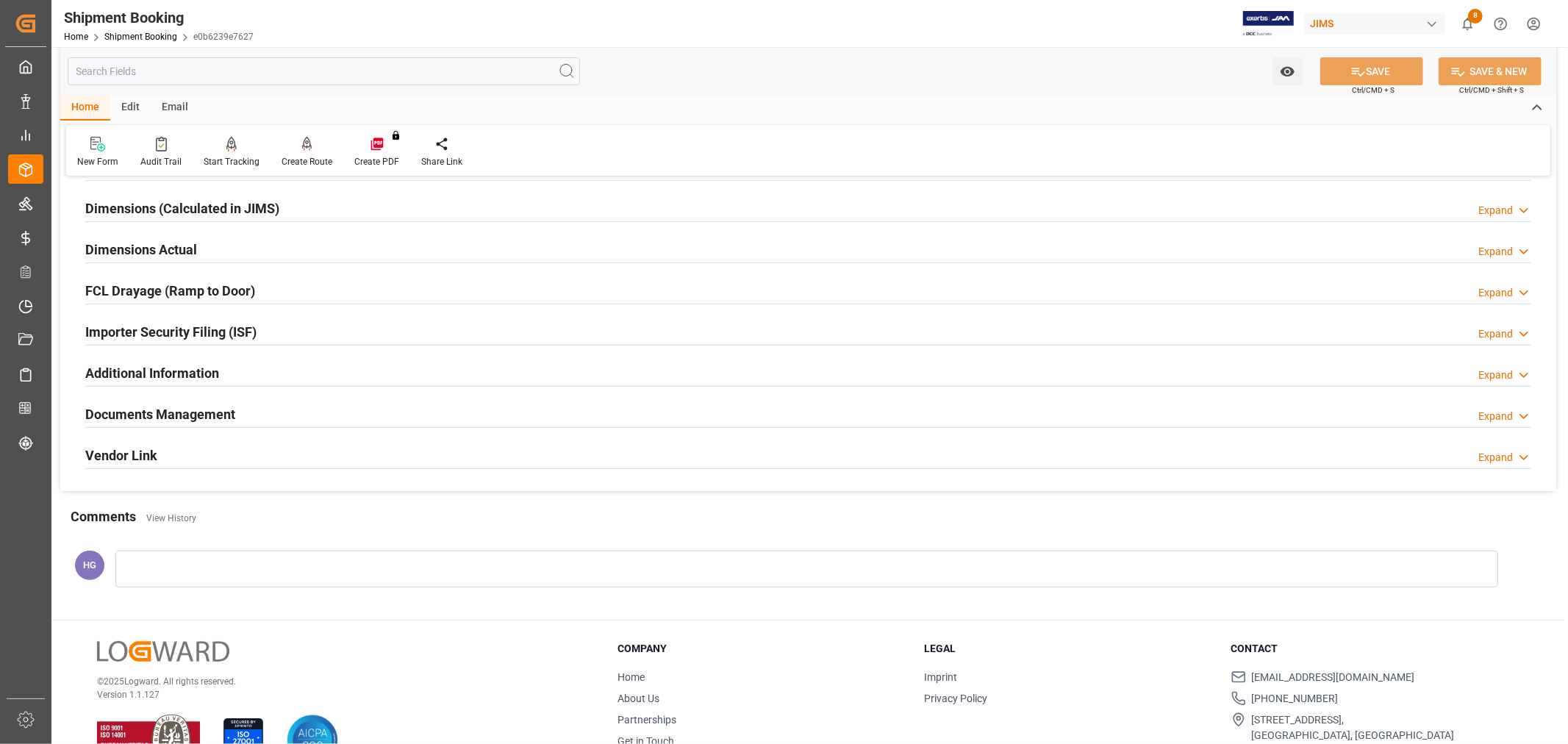
scroll to position [326, 0]
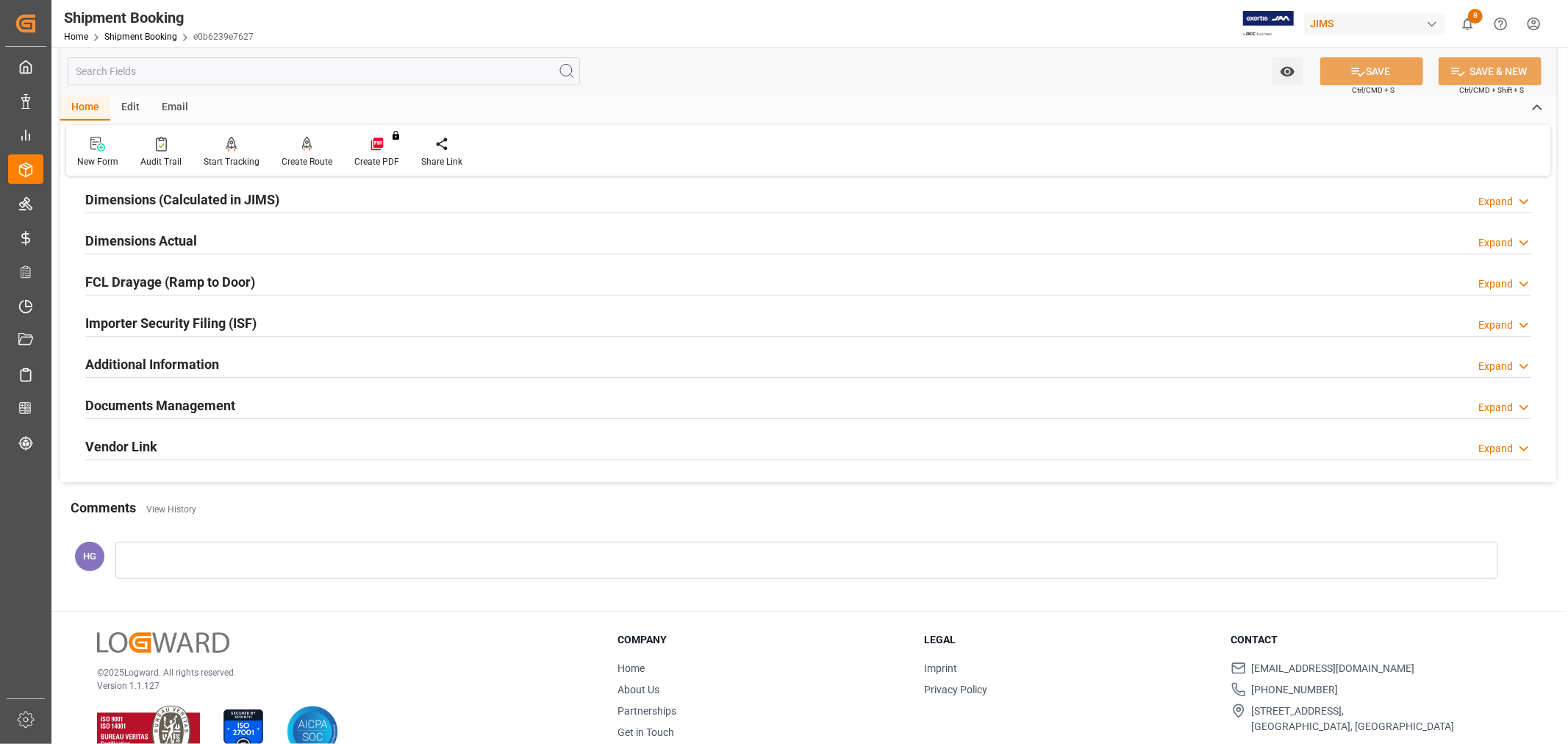
click at [179, 405] on h2 "Documents Management" at bounding box center [160, 405] width 150 height 20
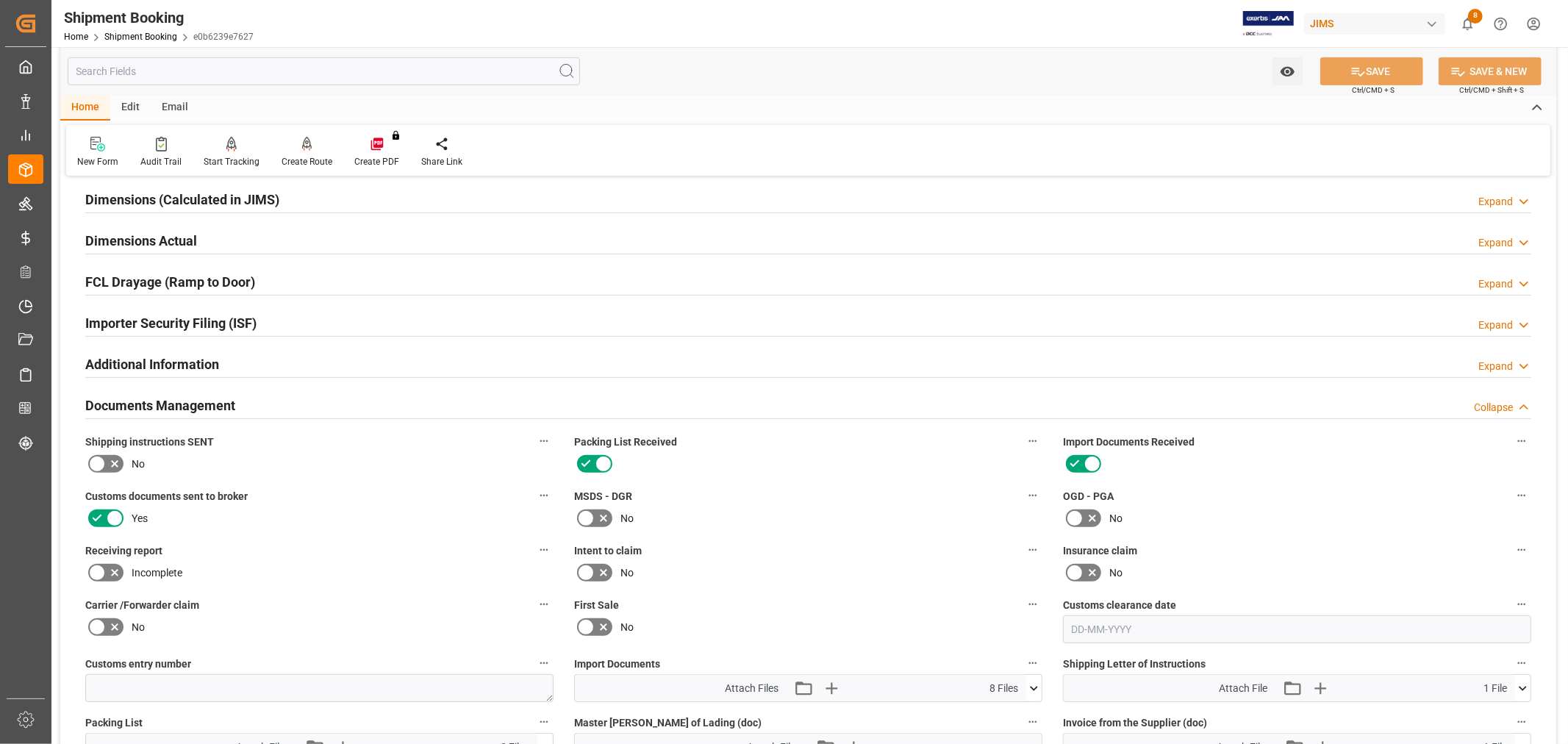
scroll to position [0, 0]
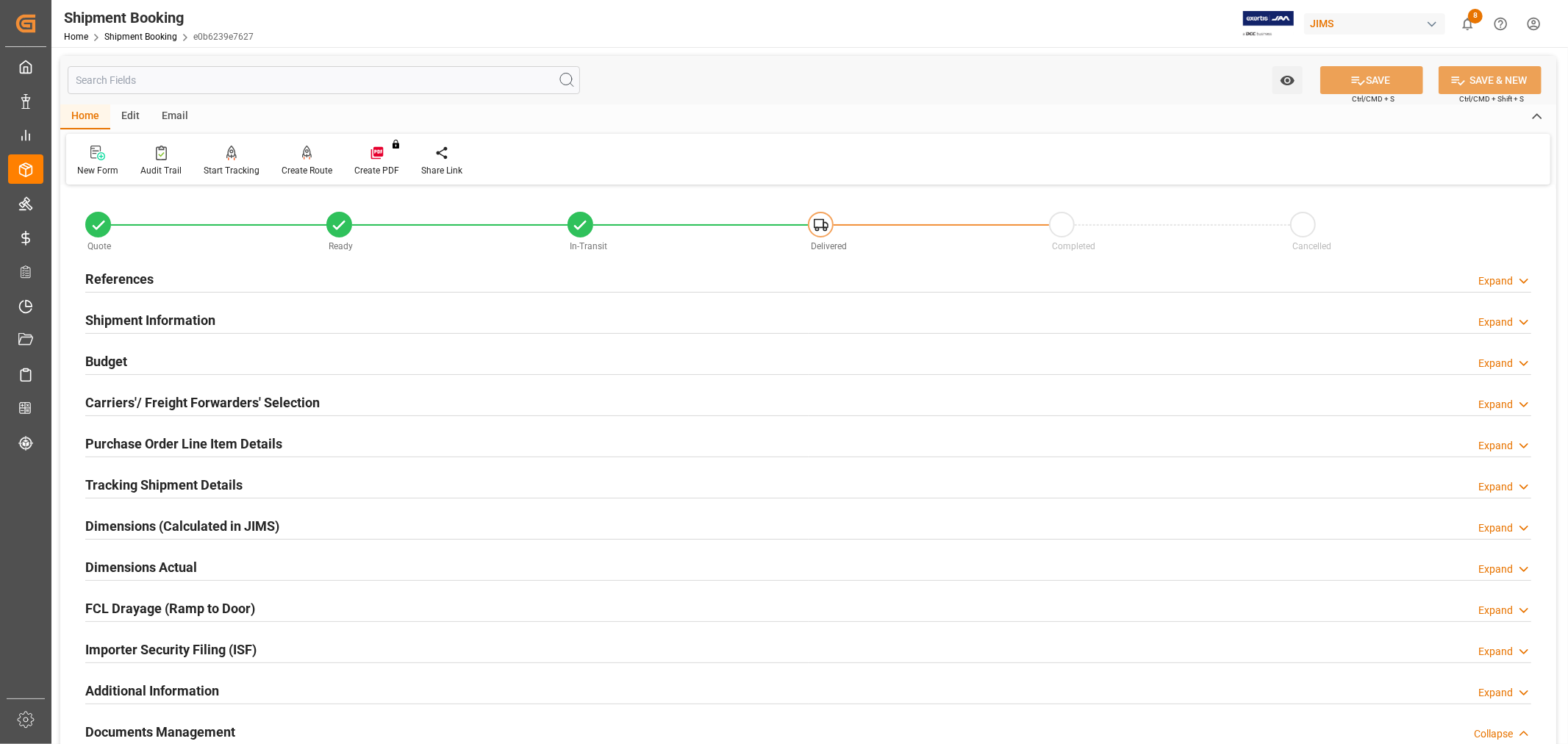
click at [131, 280] on h2 "References" at bounding box center [119, 279] width 68 height 20
